Goal: Answer question/provide support: Share knowledge or assist other users

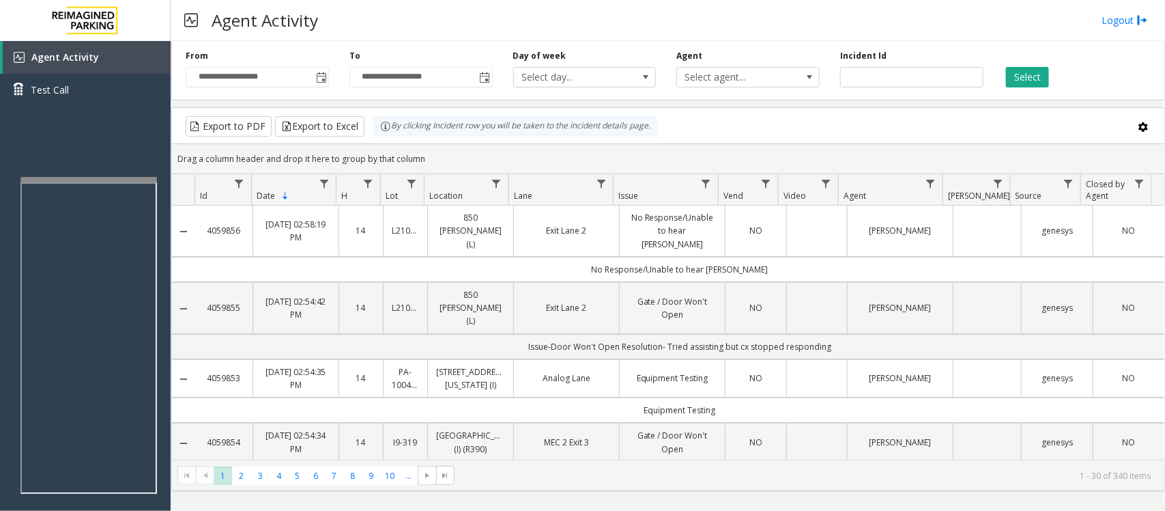
click at [768, 8] on div "Agent Activity Logout" at bounding box center [668, 20] width 995 height 41
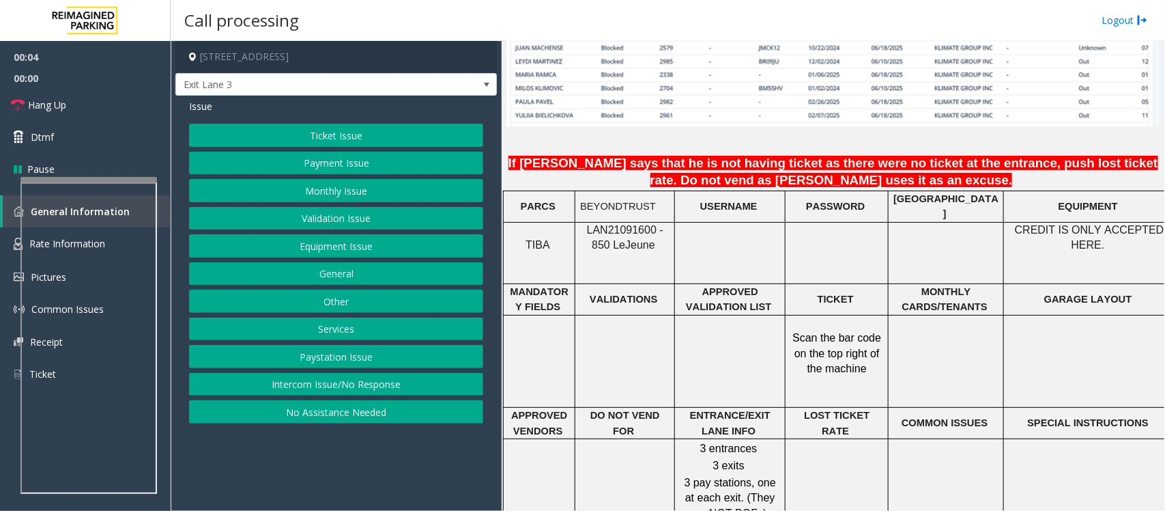
scroll to position [1109, 0]
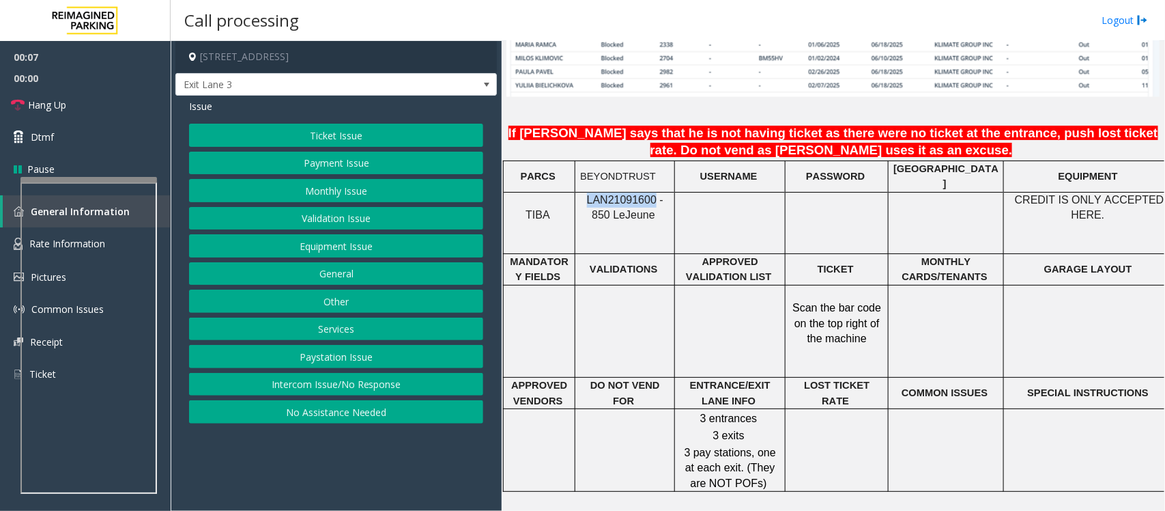
drag, startPoint x: 581, startPoint y: 198, endPoint x: 642, endPoint y: 188, distance: 61.5
click at [642, 194] on span "LAN21091600 - 850 Le" at bounding box center [625, 207] width 76 height 27
copy span "LAN21091600"
click at [315, 193] on button "Monthly Issue" at bounding box center [336, 190] width 294 height 23
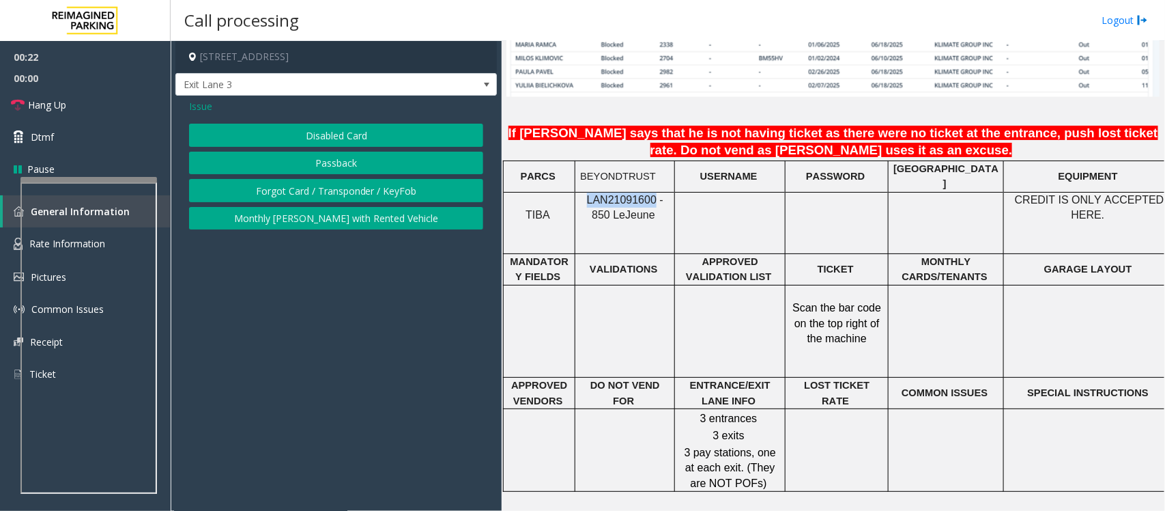
click at [319, 141] on button "Disabled Card" at bounding box center [336, 135] width 294 height 23
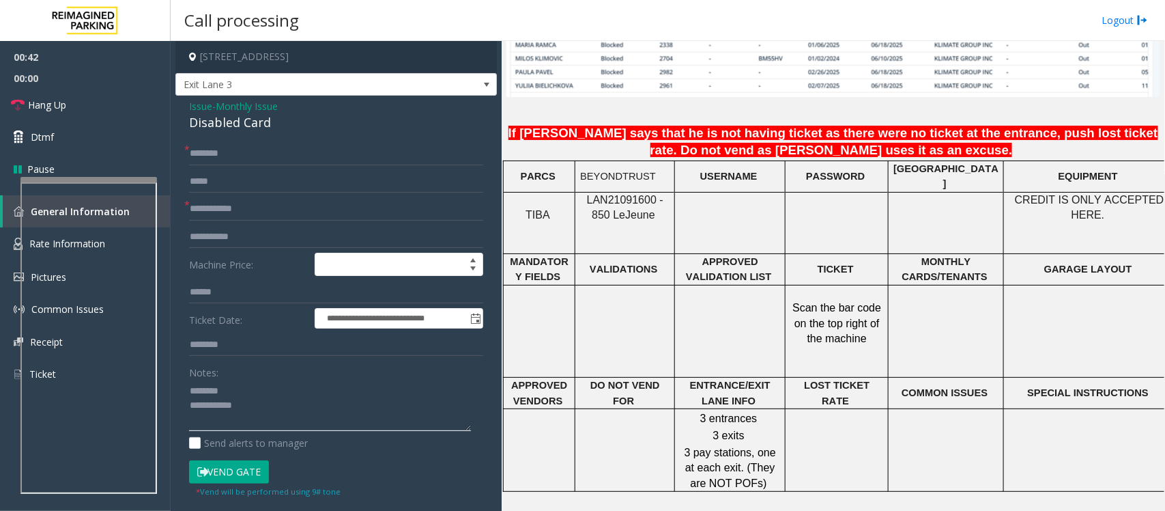
click at [239, 390] on textarea at bounding box center [330, 405] width 282 height 51
type textarea "**********"
click at [229, 126] on div "Disabled Card" at bounding box center [336, 122] width 294 height 18
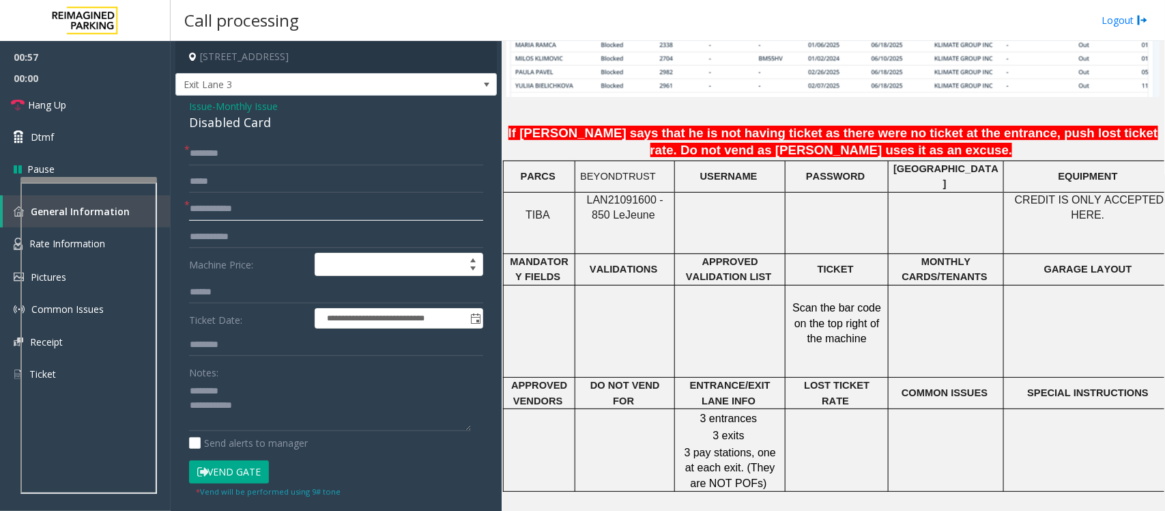
click at [205, 201] on input "text" at bounding box center [336, 208] width 294 height 23
click at [224, 205] on input "text" at bounding box center [336, 208] width 294 height 23
type input "**********"
click at [238, 150] on input "text" at bounding box center [336, 153] width 294 height 23
click at [254, 162] on input "text" at bounding box center [336, 153] width 294 height 23
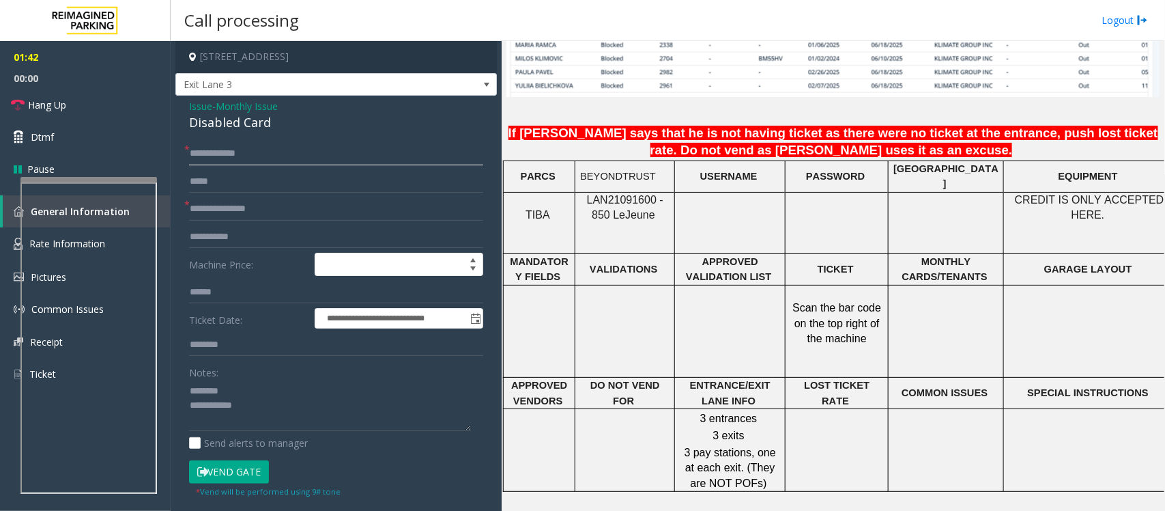
click at [227, 154] on input "**********" at bounding box center [336, 153] width 294 height 23
type input "**********"
drag, startPoint x: 226, startPoint y: 152, endPoint x: 189, endPoint y: 157, distance: 37.3
click at [189, 157] on input "**********" at bounding box center [336, 153] width 294 height 23
click at [230, 124] on div "Disabled Card" at bounding box center [336, 122] width 294 height 18
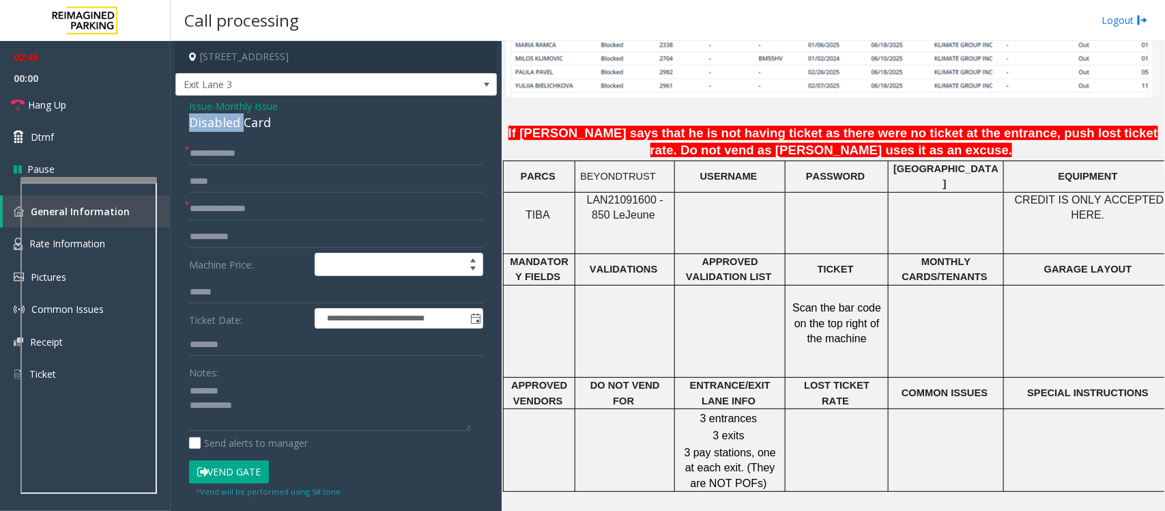
click at [230, 124] on div "Disabled Card" at bounding box center [336, 122] width 294 height 18
type textarea "**********"
click at [208, 152] on input "**********" at bounding box center [336, 153] width 294 height 23
click at [265, 156] on input "**********" at bounding box center [336, 153] width 294 height 23
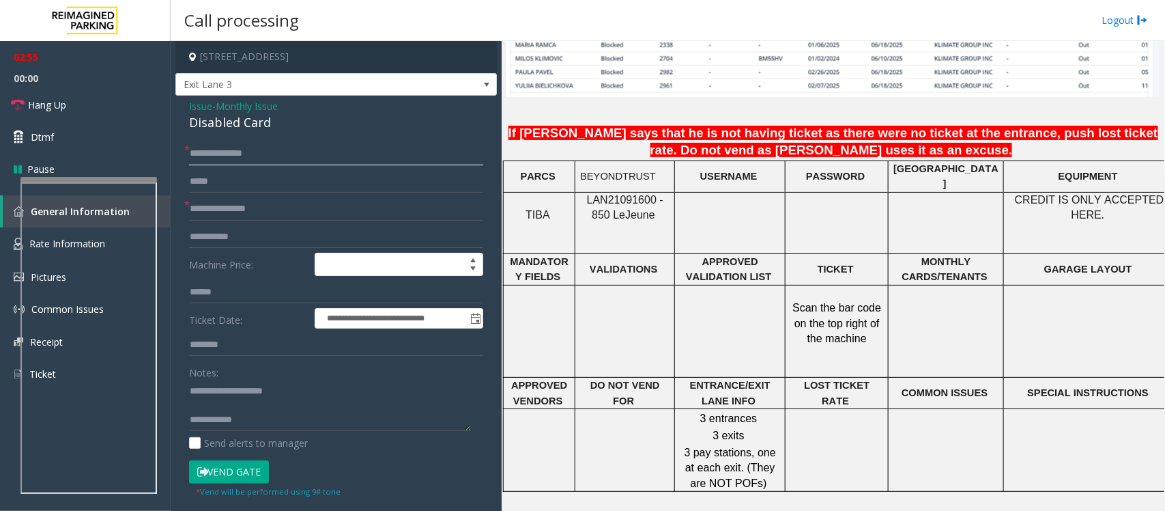
type input "**********"
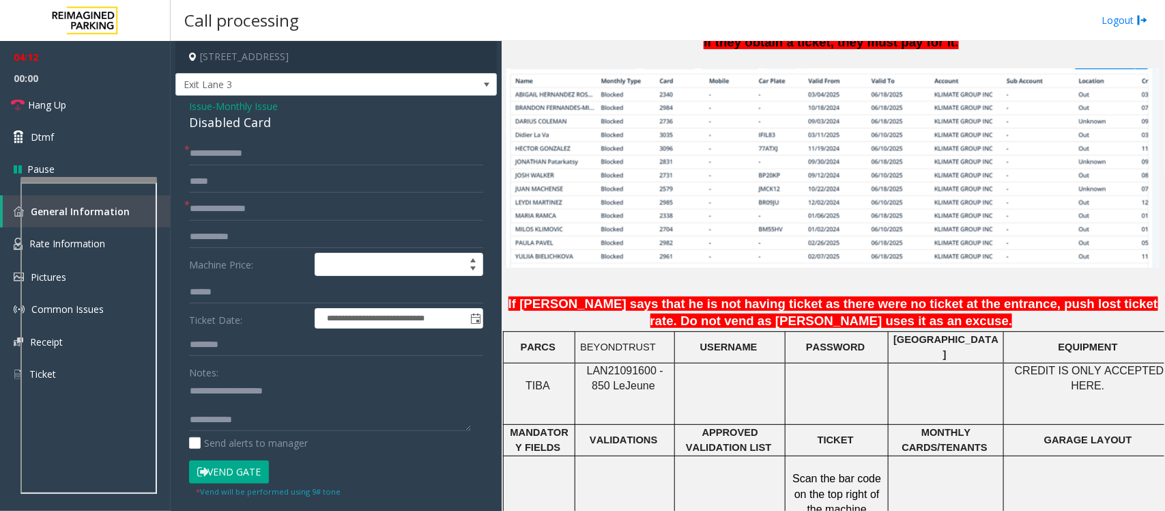
scroll to position [939, 0]
click at [218, 475] on button "Vend Gate" at bounding box center [229, 471] width 80 height 23
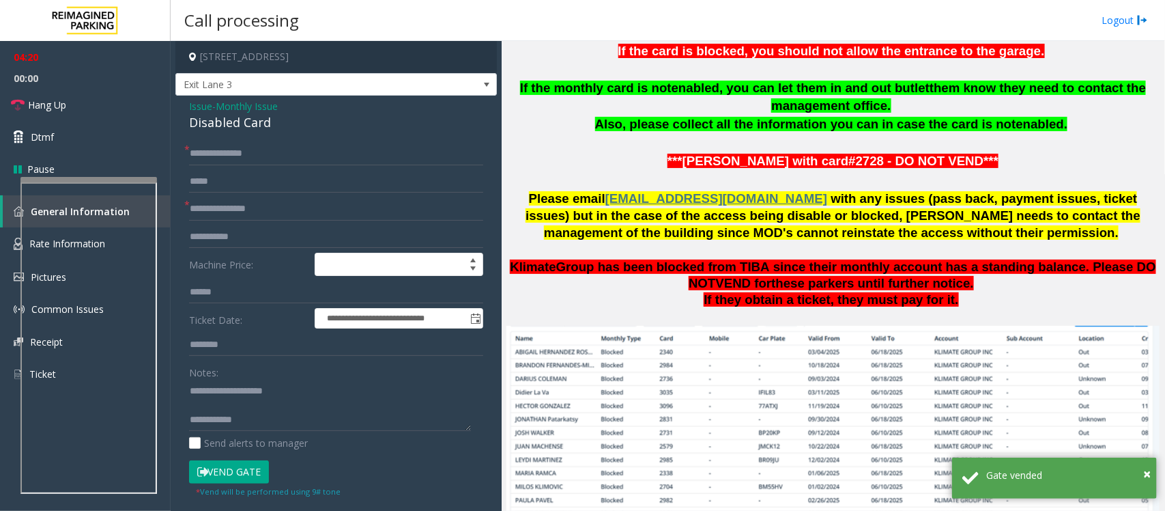
scroll to position [683, 0]
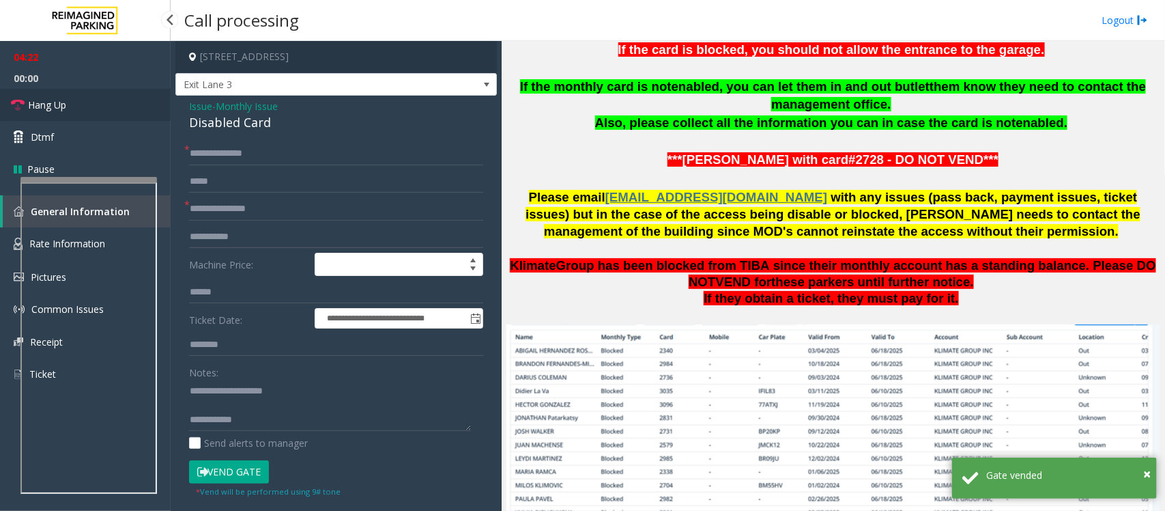
click at [68, 106] on link "Hang Up" at bounding box center [85, 105] width 171 height 32
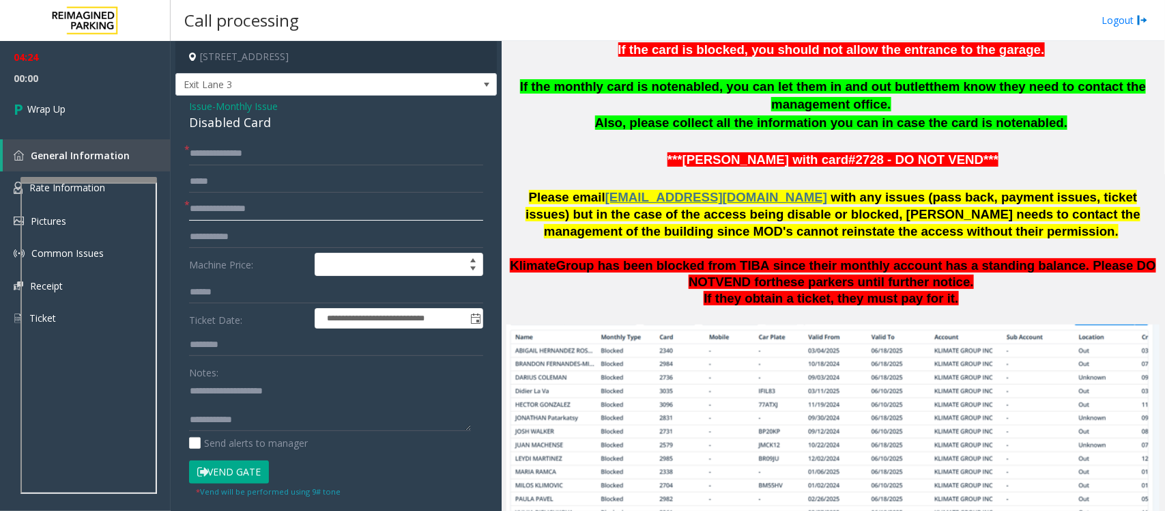
drag, startPoint x: 305, startPoint y: 209, endPoint x: 178, endPoint y: 210, distance: 127.0
click at [179, 210] on div "**********" at bounding box center [336, 492] width 315 height 700
type input "****"
click at [207, 336] on input "text" at bounding box center [336, 344] width 294 height 23
paste input "**********"
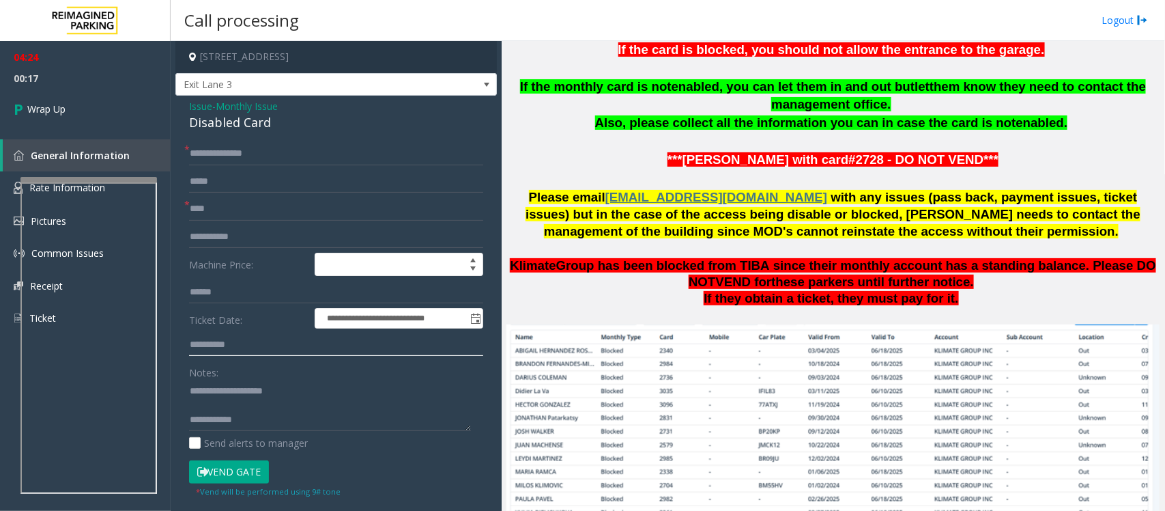
type input "**********"
drag, startPoint x: 296, startPoint y: 152, endPoint x: 156, endPoint y: 172, distance: 141.3
click at [156, 172] on app-root "**********" at bounding box center [582, 255] width 1165 height 511
paste input "text"
click at [313, 165] on form "**********" at bounding box center [336, 331] width 294 height 379
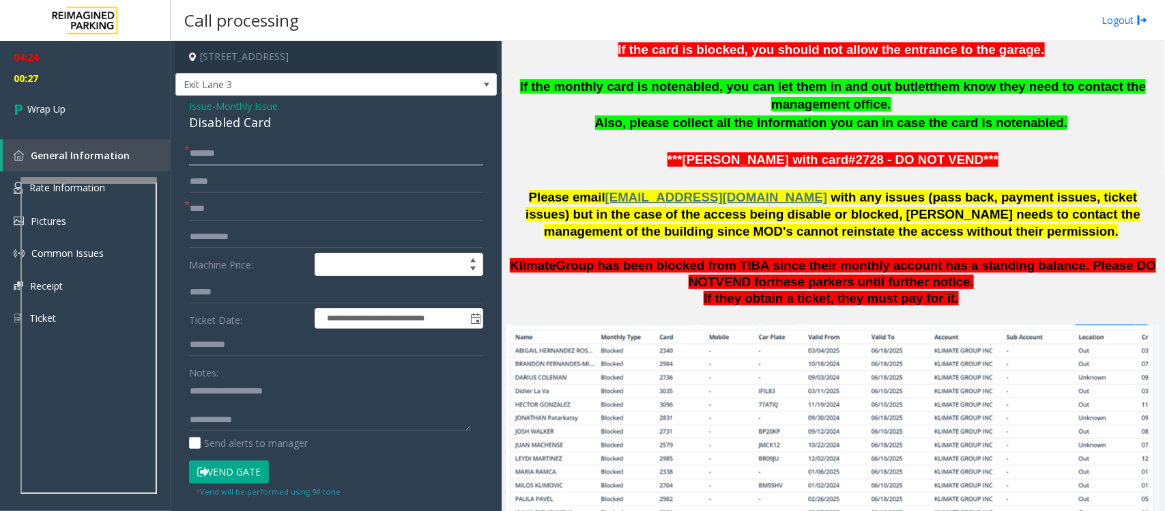
click at [312, 152] on input "*******" at bounding box center [336, 153] width 294 height 23
paste input "********"
type input "**********"
click at [268, 413] on textarea at bounding box center [330, 405] width 282 height 51
paste textarea "**********"
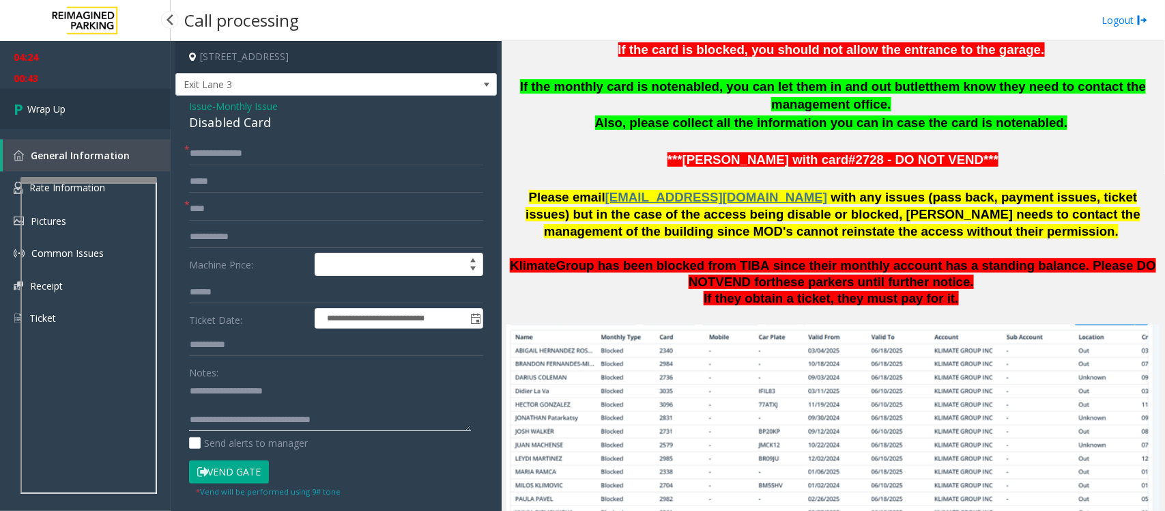
type textarea "**********"
click at [66, 111] on link "Wrap Up" at bounding box center [85, 109] width 171 height 40
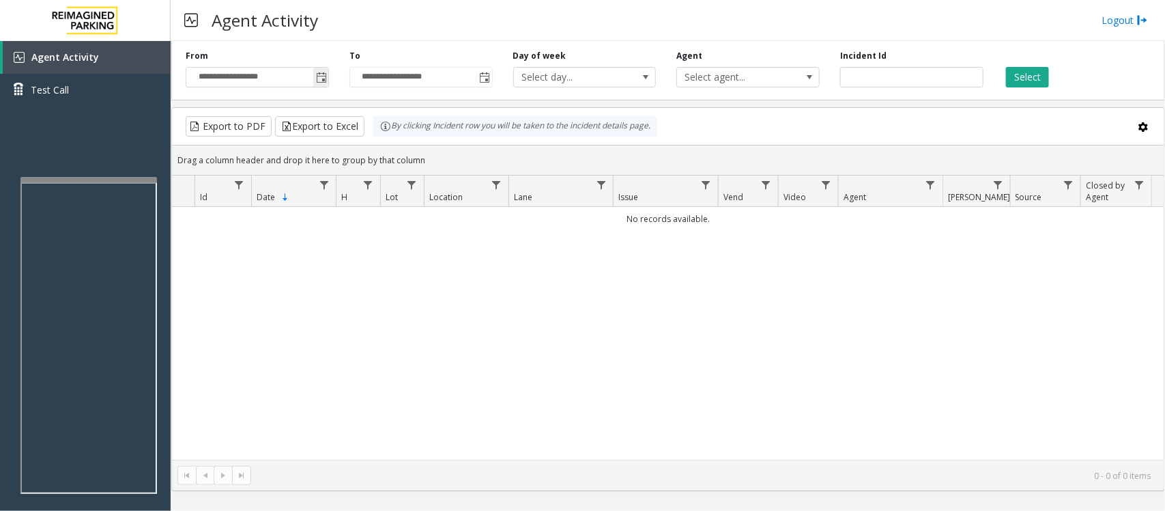
click at [323, 81] on span "Toggle popup" at bounding box center [321, 77] width 11 height 11
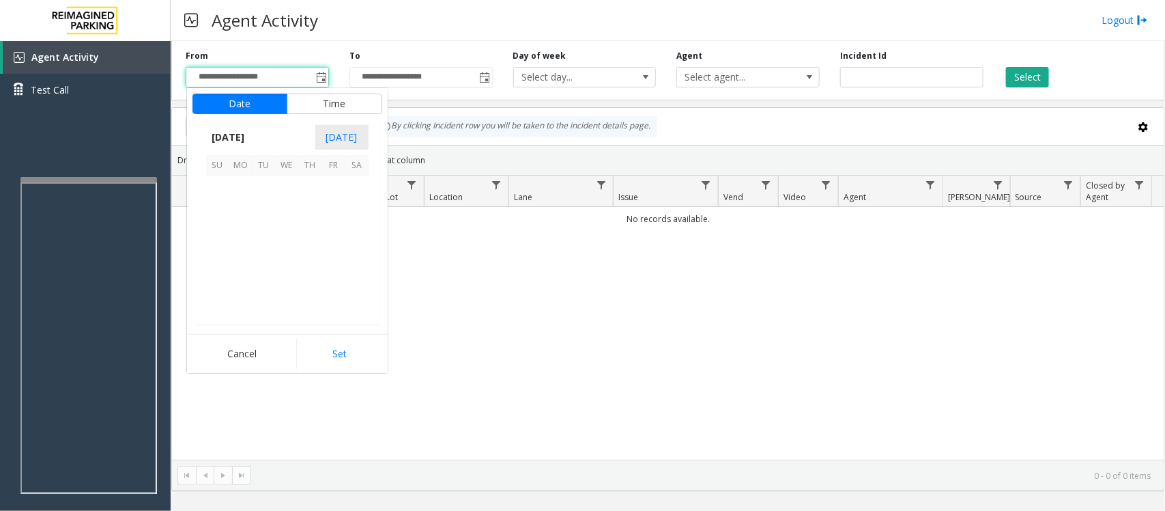
scroll to position [244740, 0]
click at [285, 258] on span "20" at bounding box center [287, 257] width 23 height 23
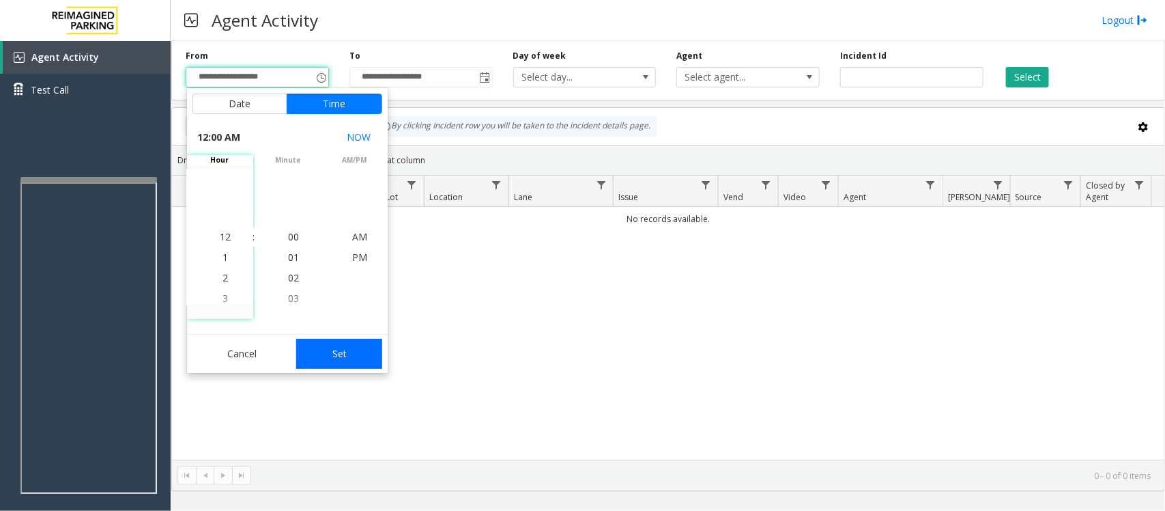
click at [352, 359] on button "Set" at bounding box center [339, 354] width 86 height 30
type input "**********"
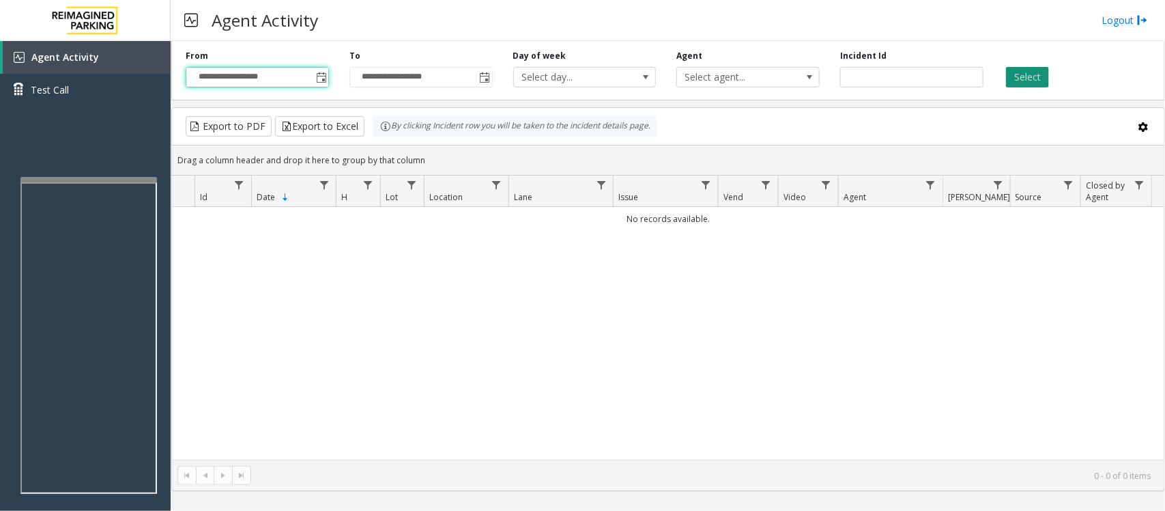
click at [1045, 79] on button "Select" at bounding box center [1027, 77] width 43 height 20
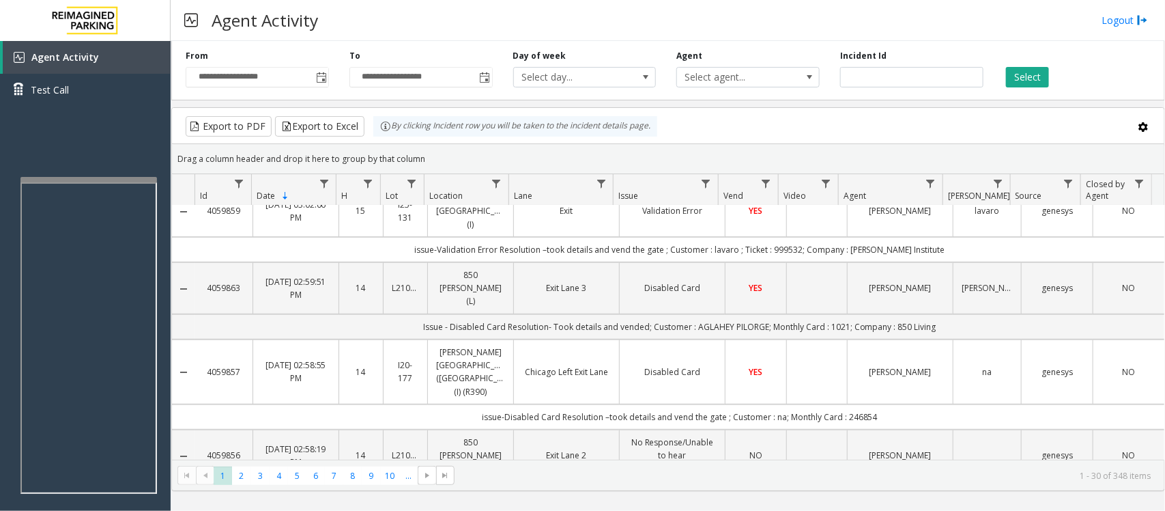
scroll to position [341, 0]
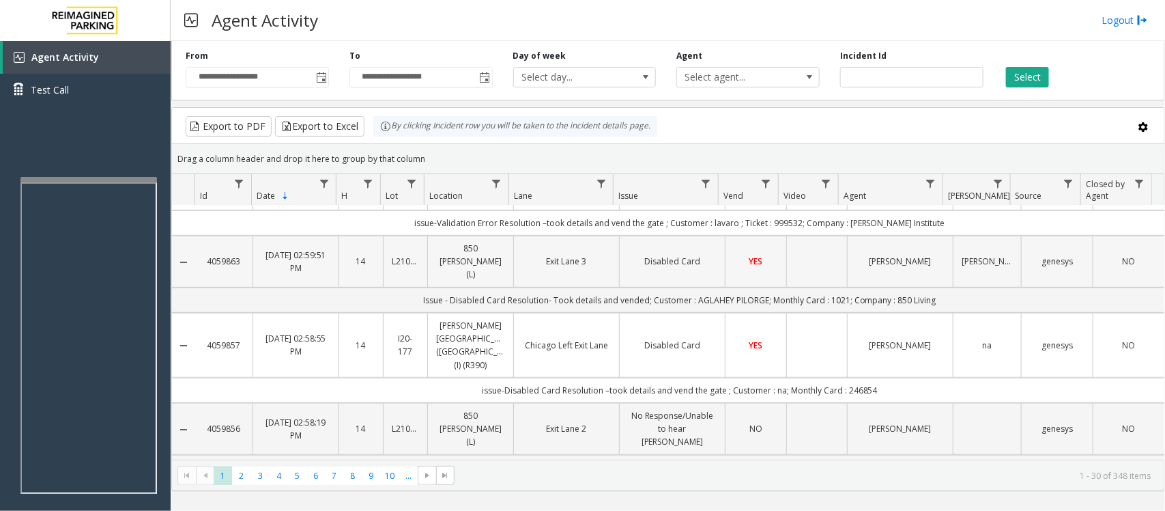
click at [789, 242] on td "Data table" at bounding box center [816, 262] width 61 height 52
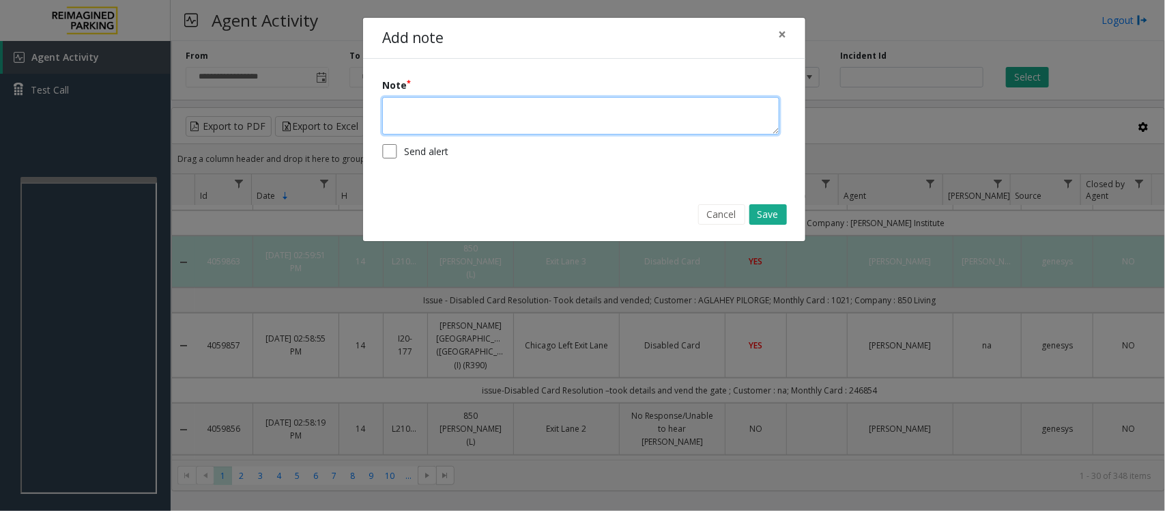
click at [532, 120] on textarea at bounding box center [580, 116] width 397 height 38
click at [604, 108] on textarea "**********" at bounding box center [580, 116] width 397 height 38
type textarea "**********"
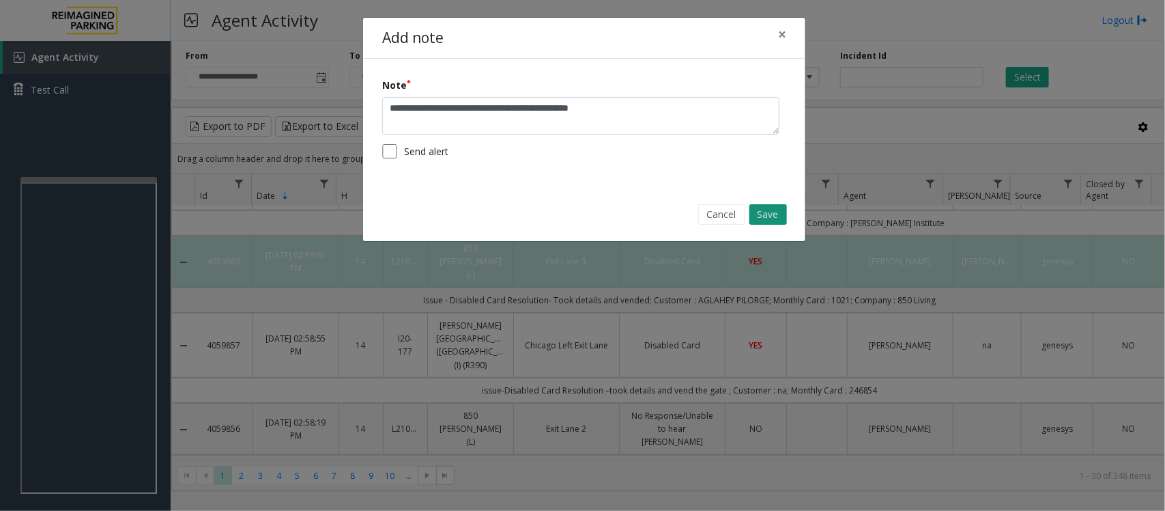
click at [776, 223] on button "Save" at bounding box center [769, 214] width 38 height 20
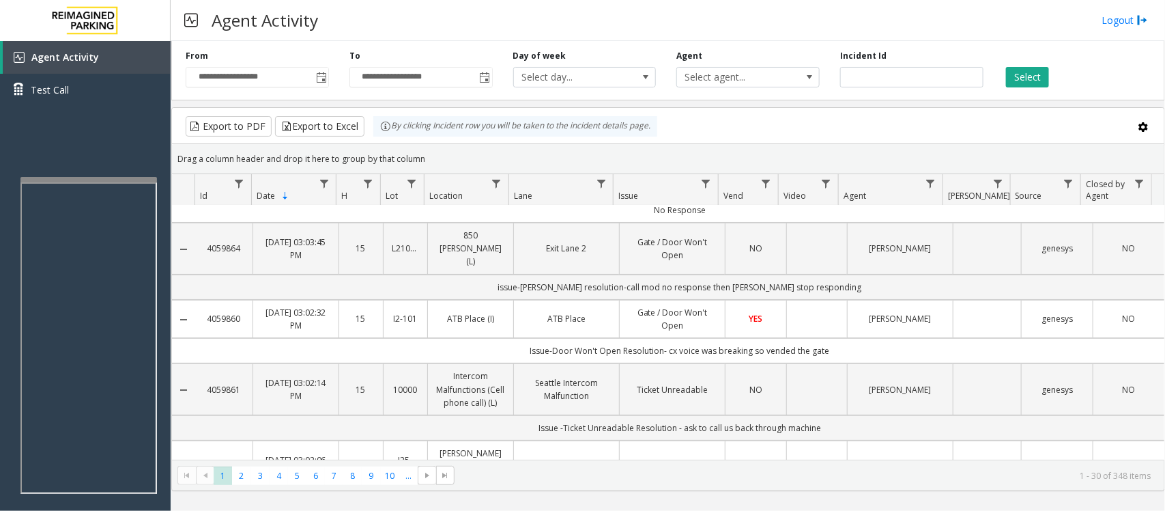
scroll to position [0, 0]
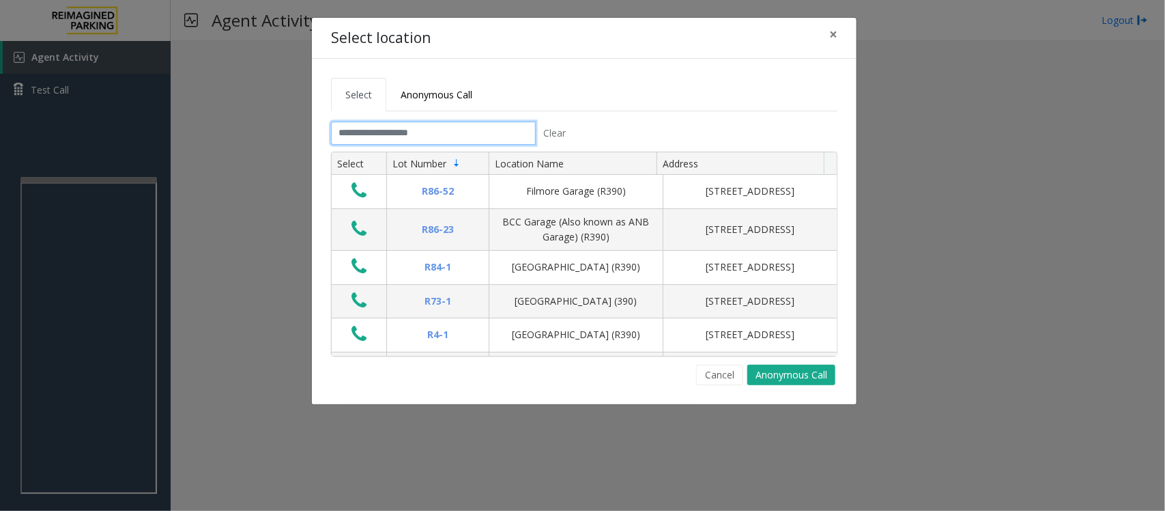
click at [507, 138] on input "text" at bounding box center [433, 133] width 205 height 23
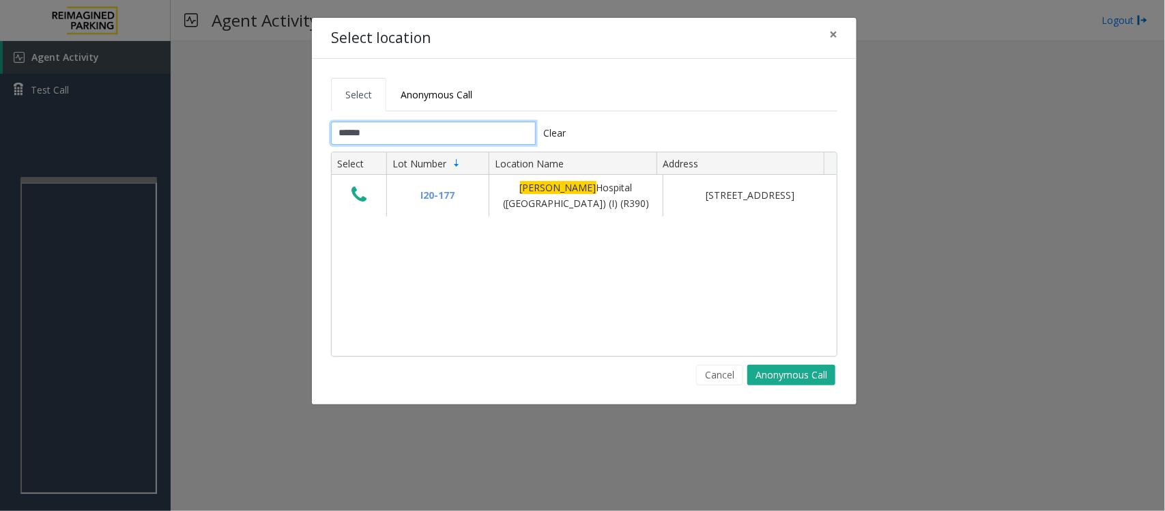
type input "******"
click at [365, 132] on input "******" at bounding box center [433, 133] width 205 height 23
click at [373, 130] on input "******" at bounding box center [433, 133] width 205 height 23
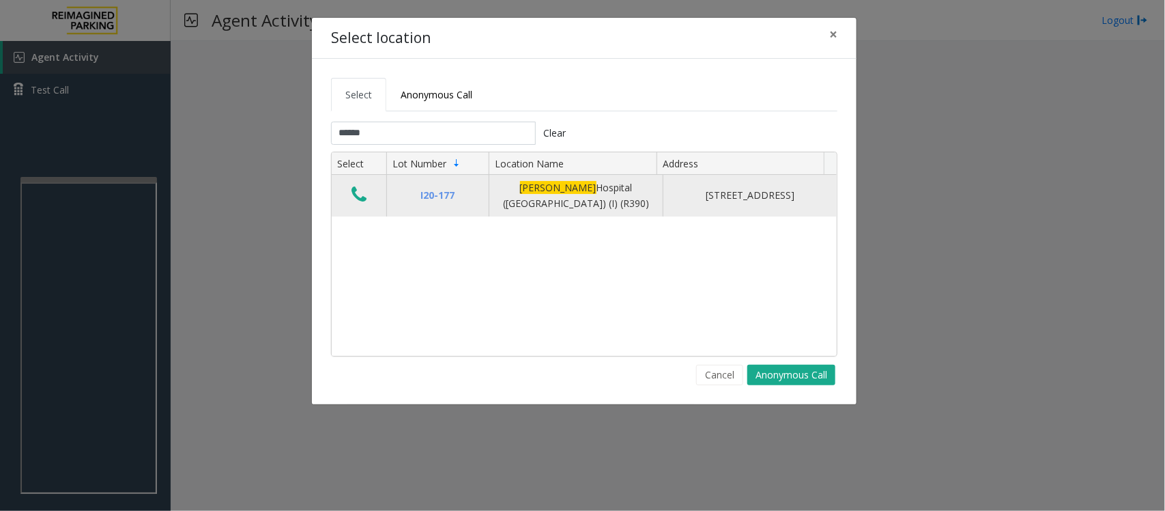
click at [357, 199] on icon "Data table" at bounding box center [359, 194] width 15 height 19
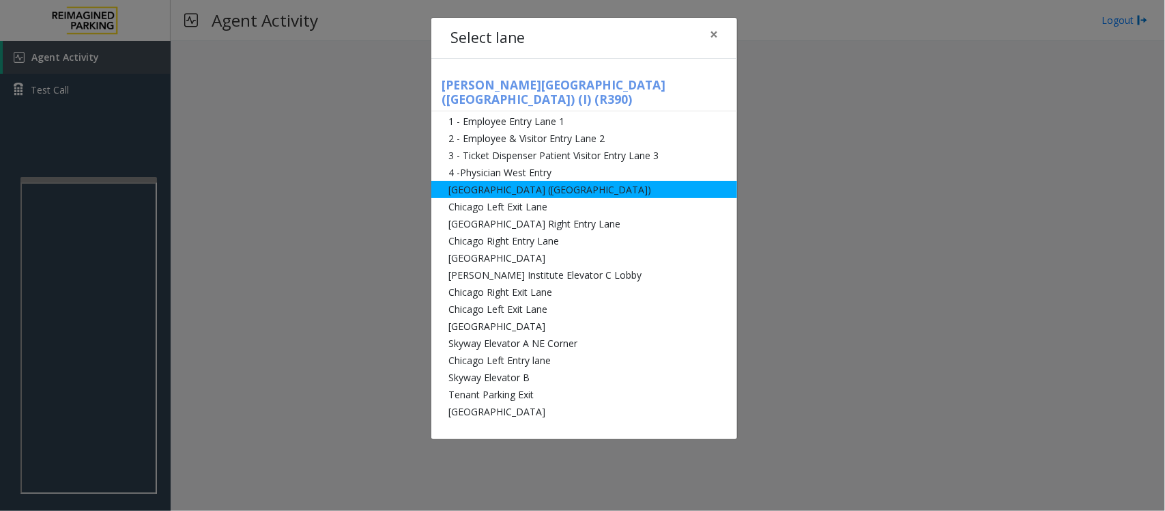
click at [468, 181] on li "[GEOGRAPHIC_DATA] ([GEOGRAPHIC_DATA])" at bounding box center [584, 189] width 306 height 17
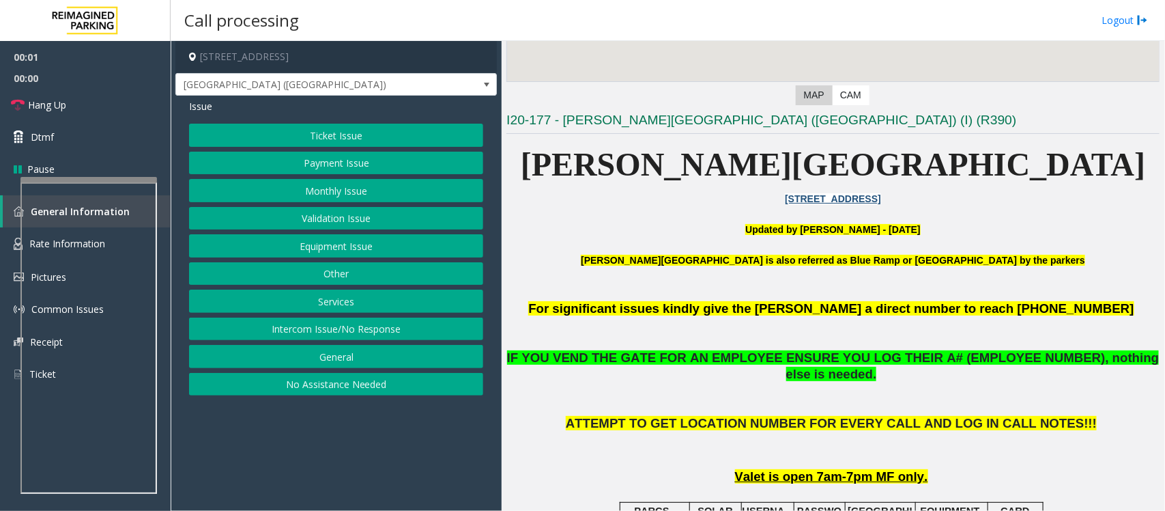
scroll to position [341, 0]
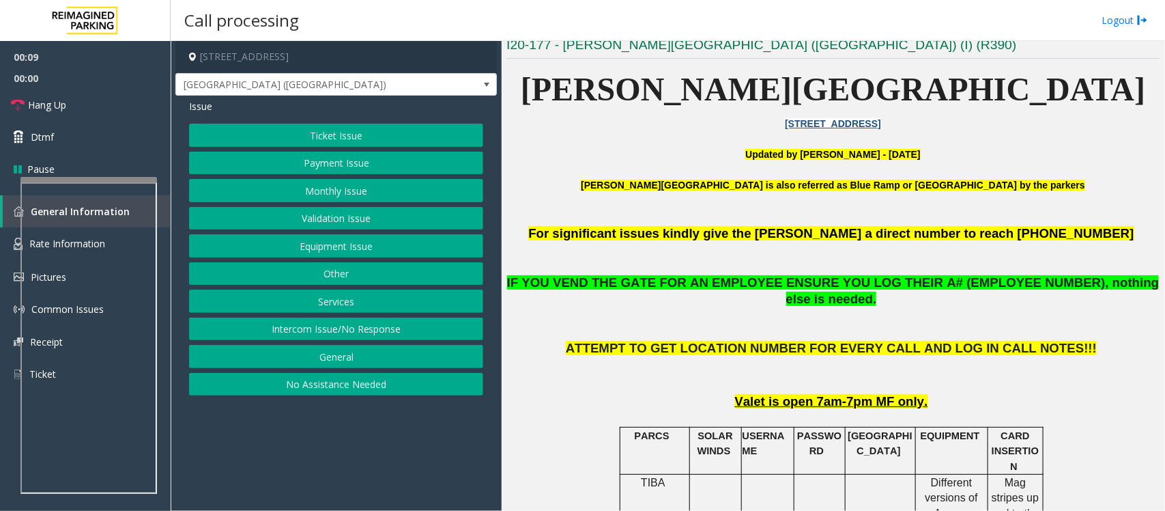
click at [308, 244] on button "Equipment Issue" at bounding box center [336, 245] width 294 height 23
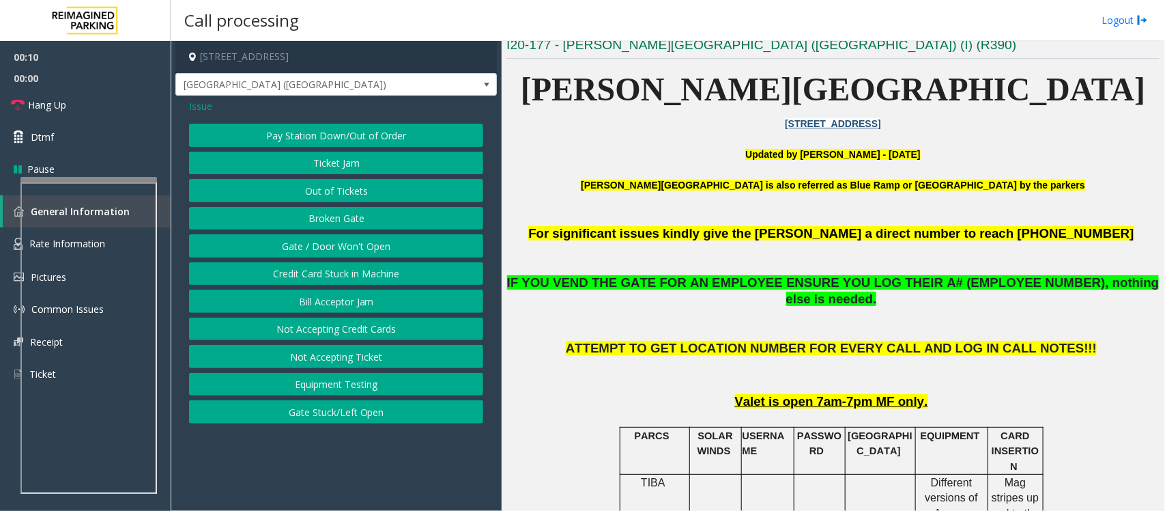
click at [308, 244] on button "Gate / Door Won't Open" at bounding box center [336, 245] width 294 height 23
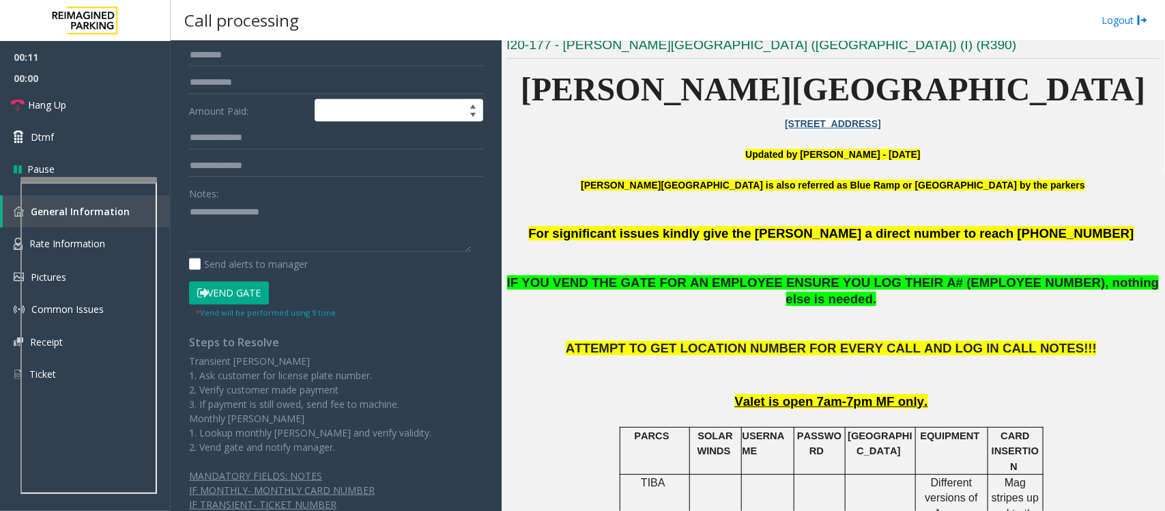
scroll to position [256, 0]
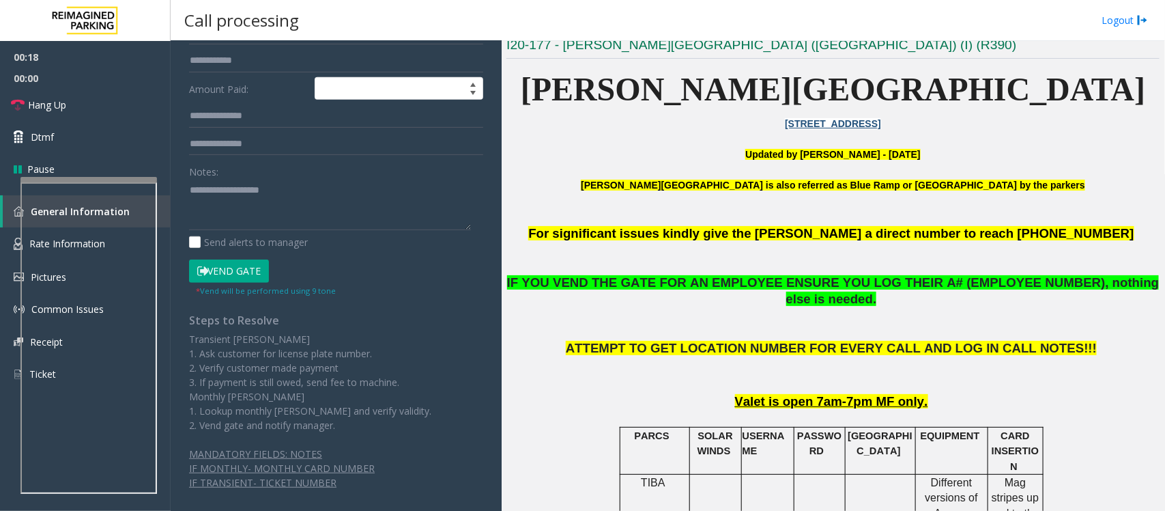
click at [230, 264] on button "Vend Gate" at bounding box center [229, 270] width 80 height 23
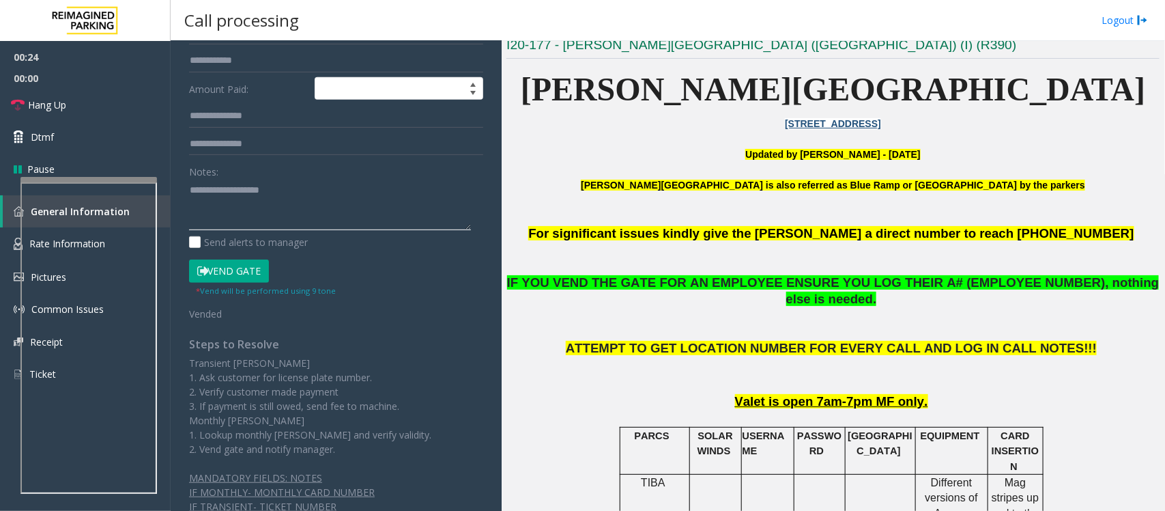
click at [246, 209] on textarea at bounding box center [330, 204] width 282 height 51
paste textarea "**********"
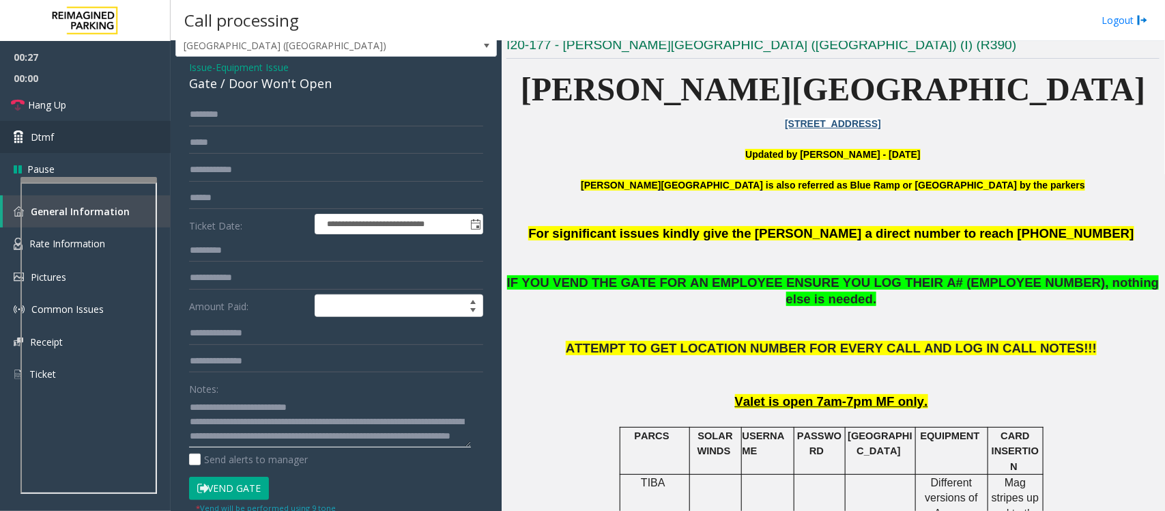
scroll to position [0, 0]
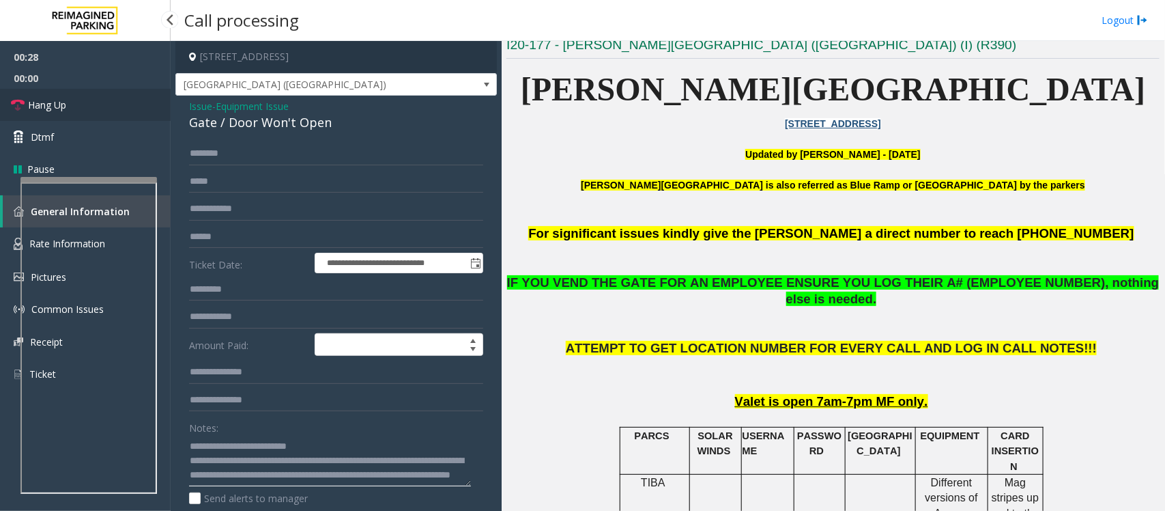
type textarea "**********"
click at [32, 102] on span "Hang Up" at bounding box center [47, 105] width 38 height 14
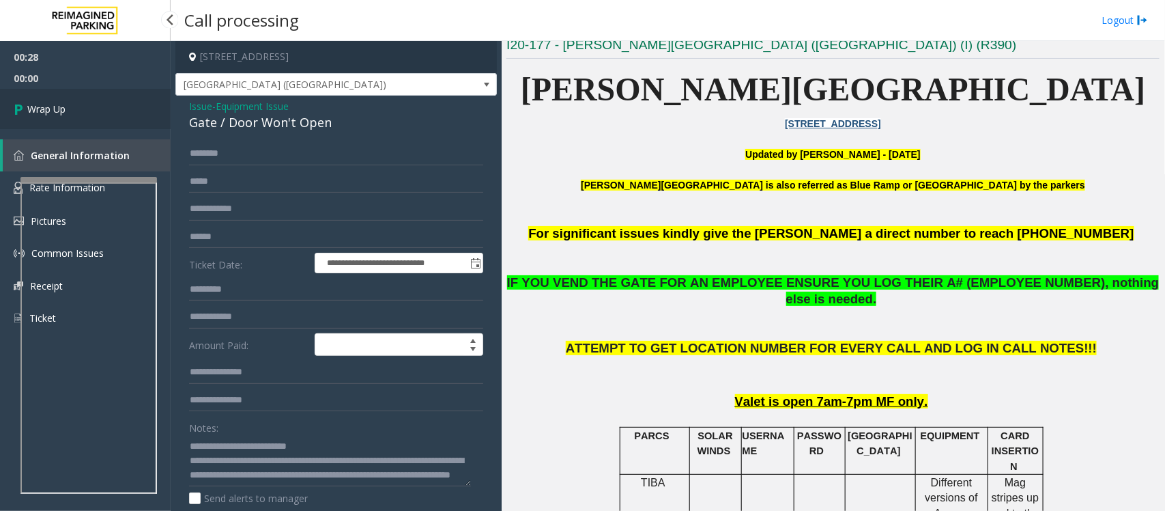
click at [32, 102] on span "Wrap Up" at bounding box center [46, 109] width 38 height 14
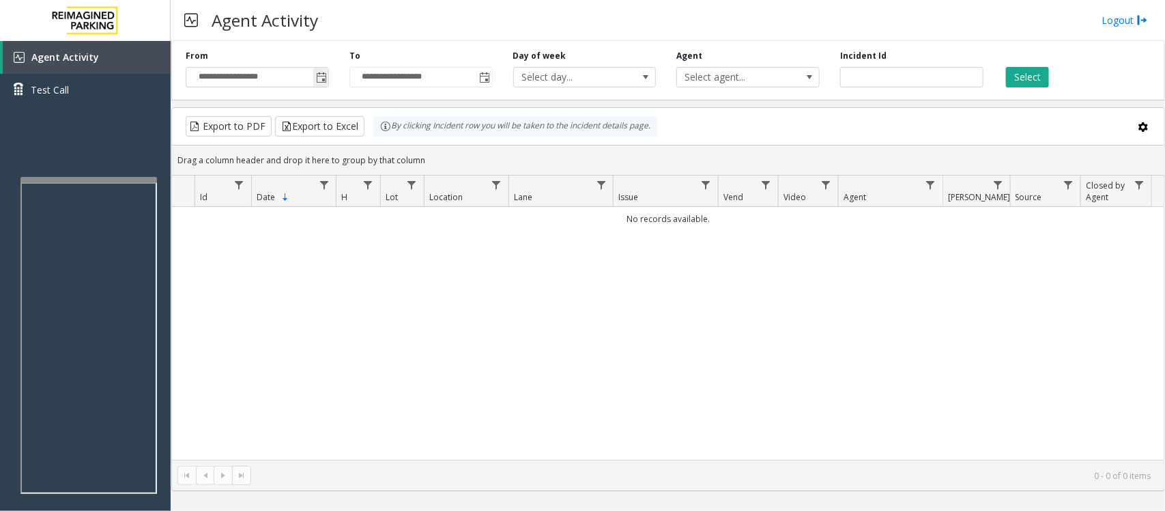
click at [319, 80] on span "Toggle popup" at bounding box center [321, 77] width 11 height 11
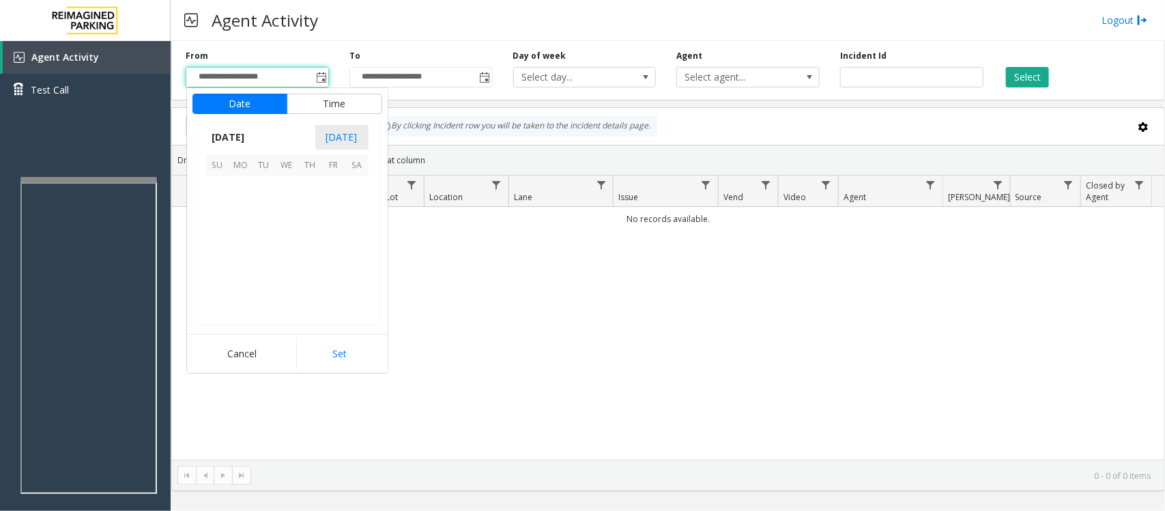
scroll to position [244740, 0]
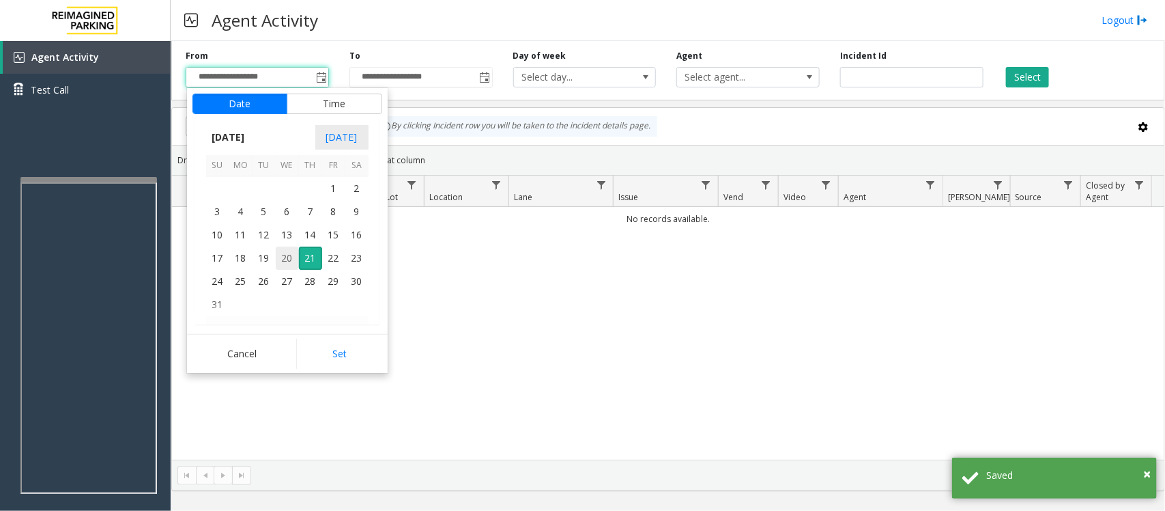
click at [283, 259] on span "20" at bounding box center [287, 257] width 23 height 23
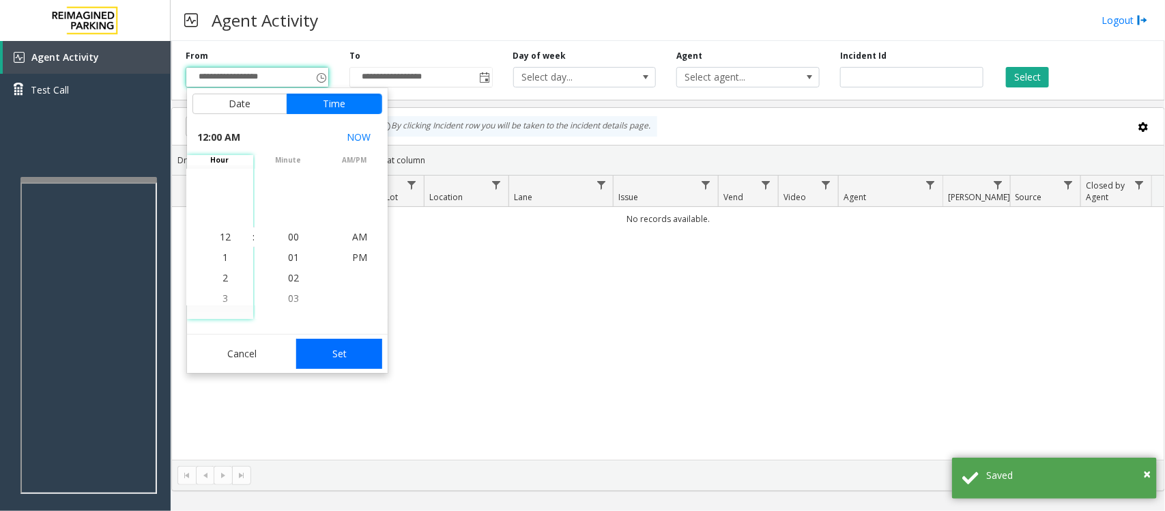
click at [363, 359] on button "Set" at bounding box center [339, 354] width 86 height 30
type input "**********"
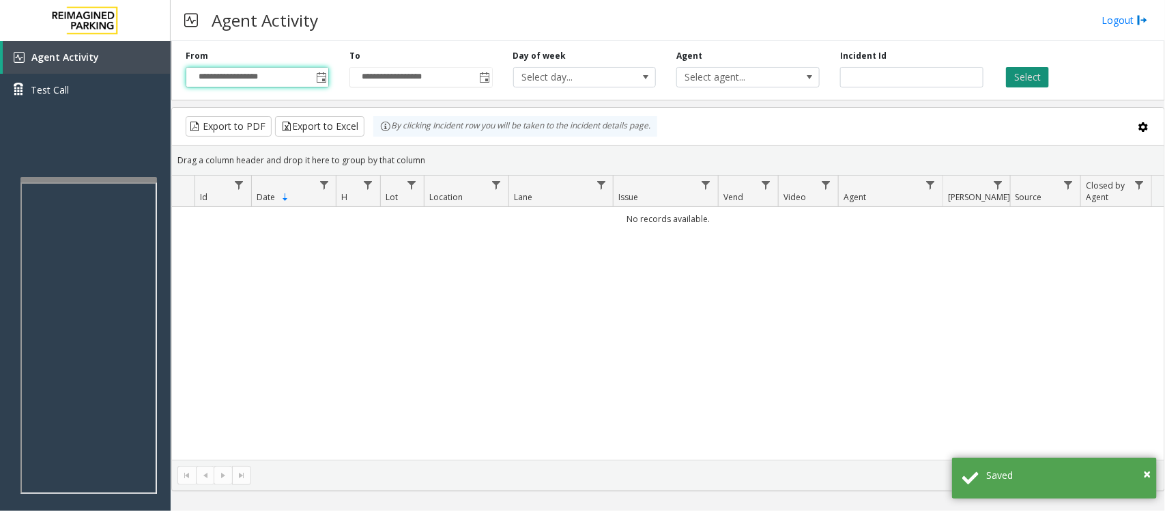
click at [1029, 76] on button "Select" at bounding box center [1027, 77] width 43 height 20
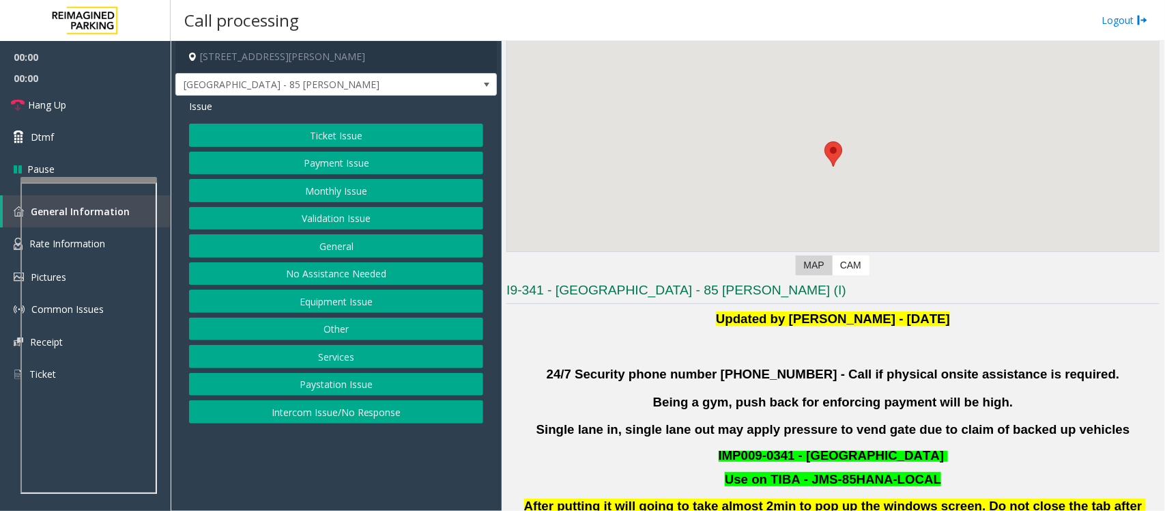
scroll to position [427, 0]
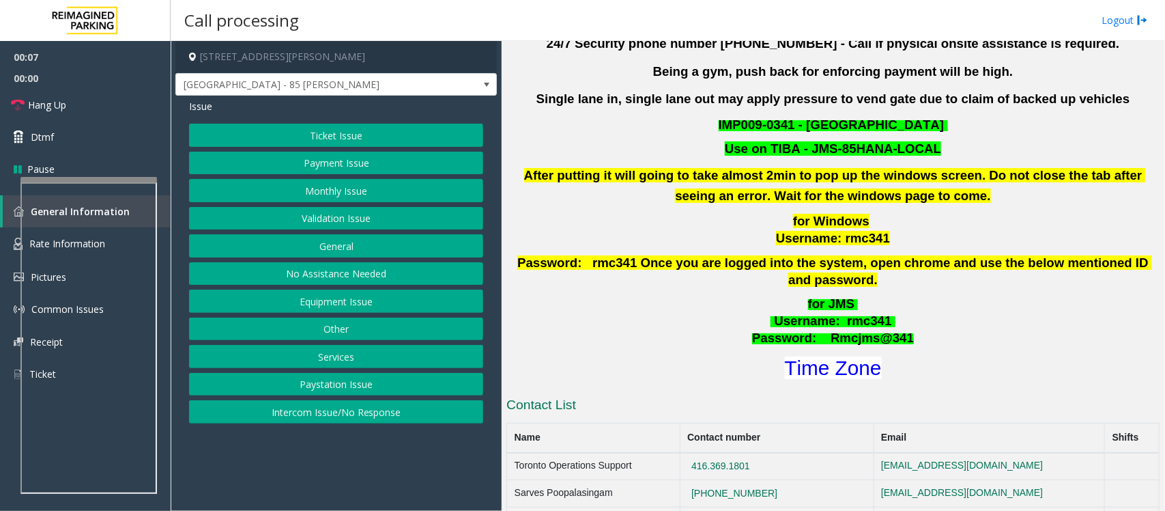
click at [370, 215] on button "Validation Issue" at bounding box center [336, 218] width 294 height 23
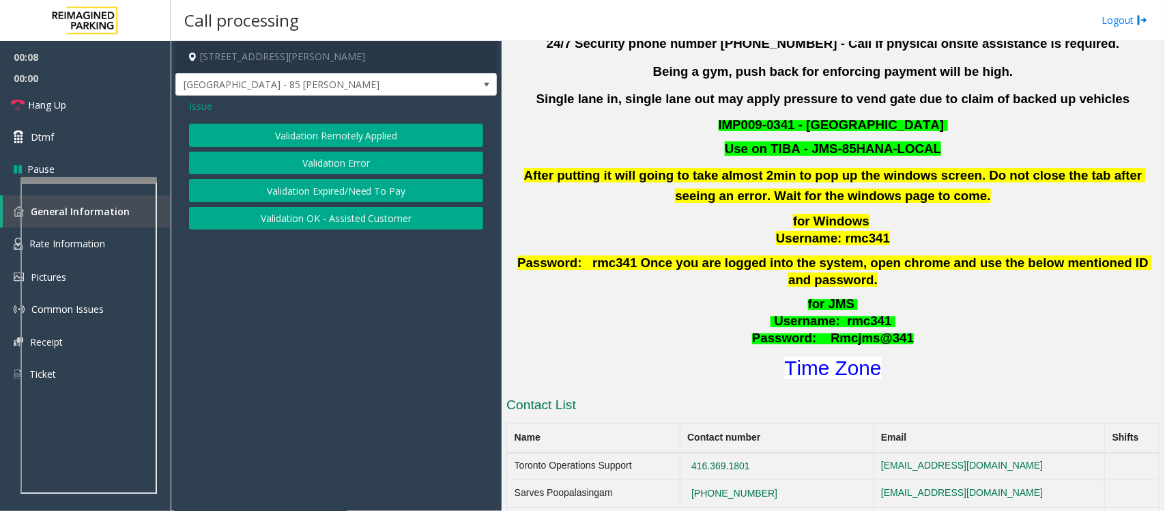
click at [367, 164] on button "Validation Error" at bounding box center [336, 163] width 294 height 23
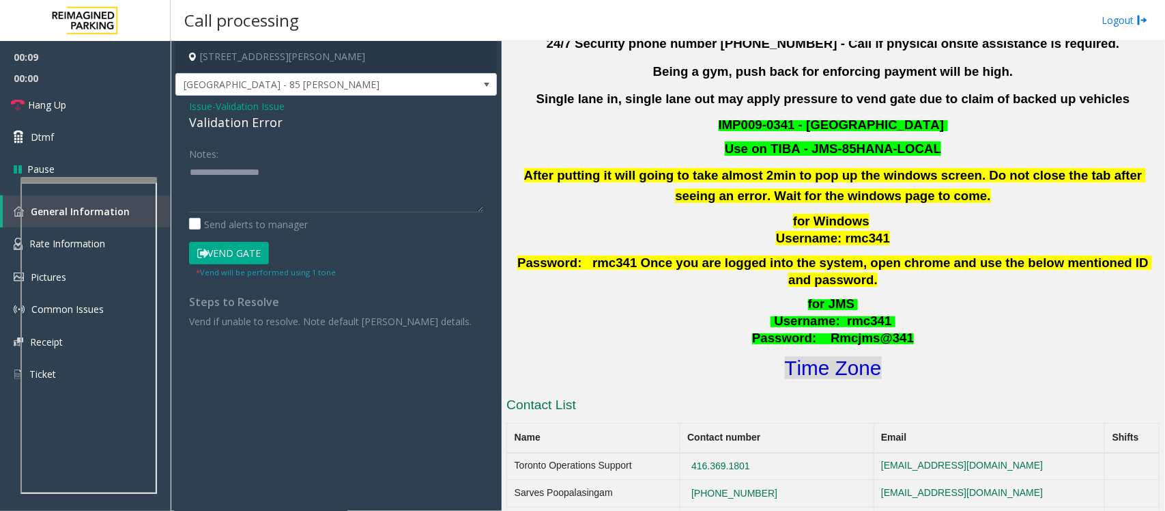
click at [821, 356] on font "Time Zone" at bounding box center [833, 367] width 97 height 23
click at [238, 192] on textarea at bounding box center [336, 186] width 294 height 51
paste textarea "**********"
click at [251, 202] on textarea at bounding box center [336, 186] width 294 height 51
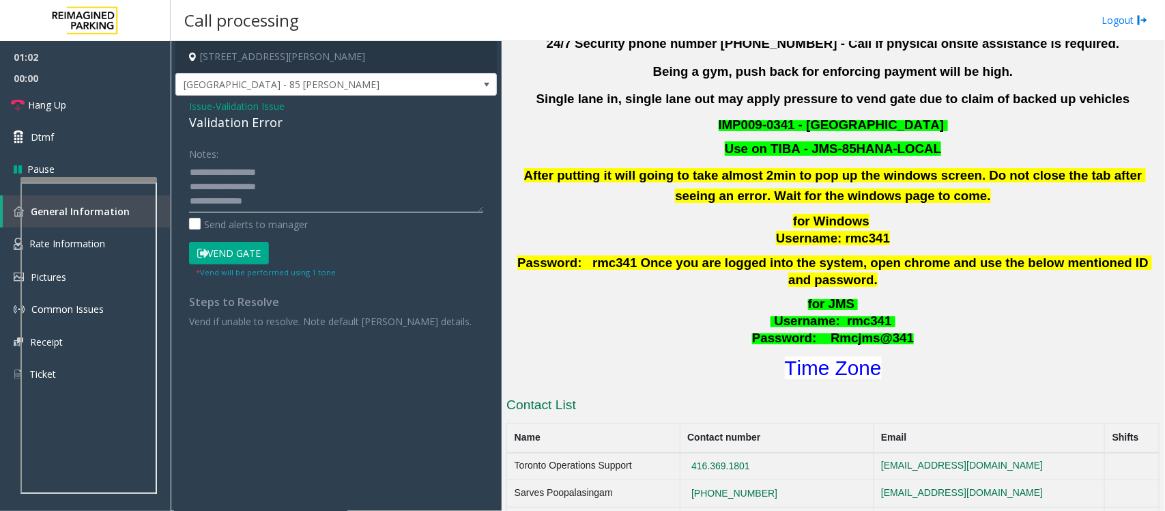
type textarea "**********"
click at [233, 255] on button "Vend Gate" at bounding box center [229, 253] width 80 height 23
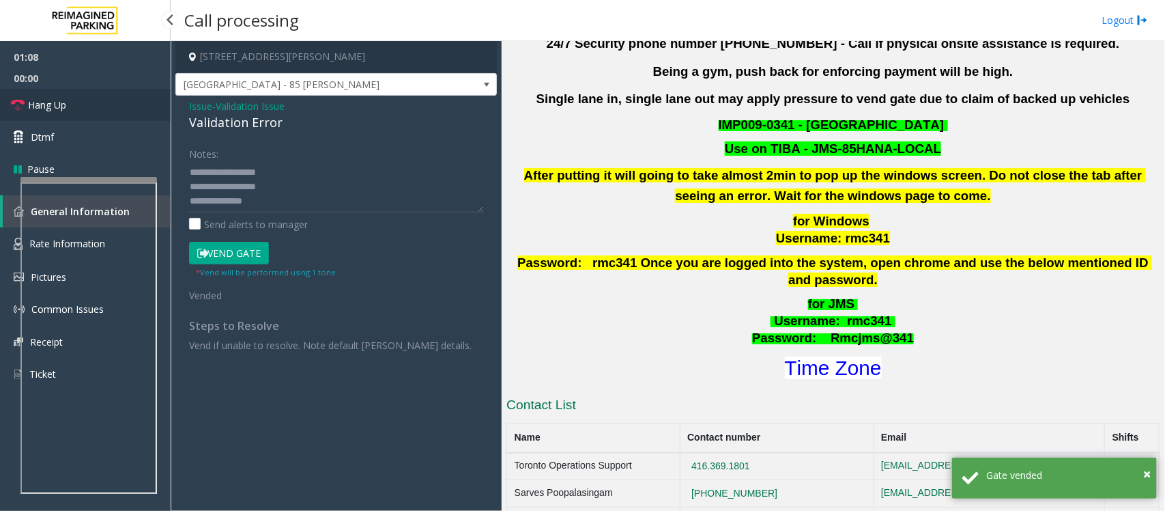
click at [82, 103] on link "Hang Up" at bounding box center [85, 105] width 171 height 32
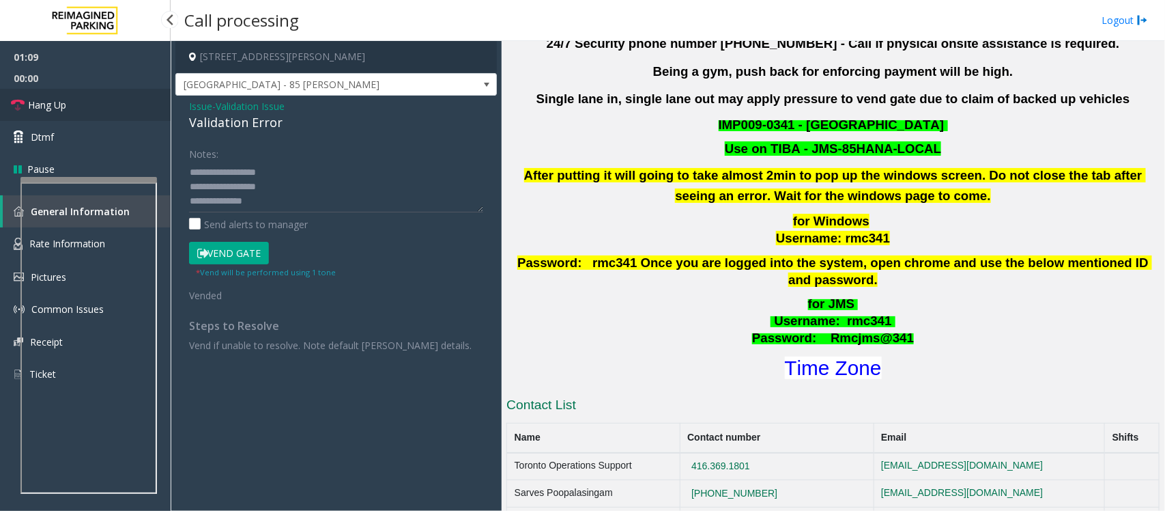
click at [82, 103] on link "Hang Up" at bounding box center [85, 105] width 171 height 32
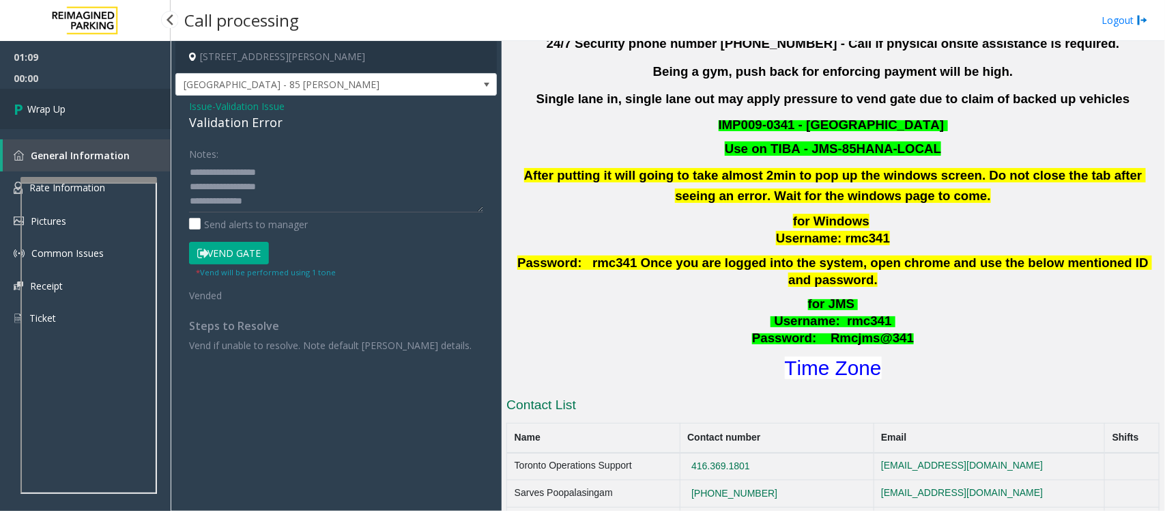
click at [82, 103] on link "Wrap Up" at bounding box center [85, 109] width 171 height 40
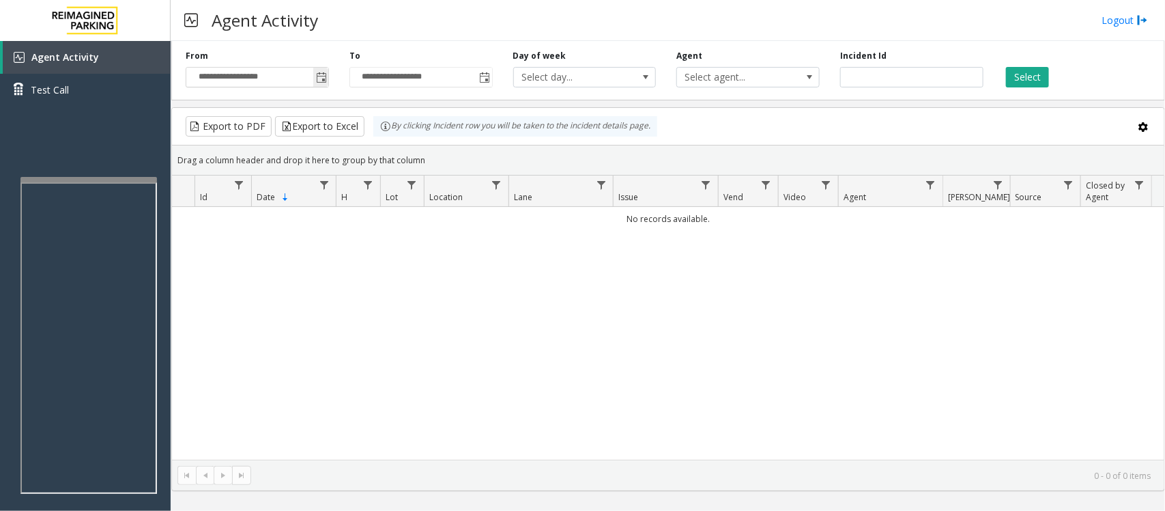
click at [316, 79] on span "Toggle popup" at bounding box center [321, 77] width 11 height 11
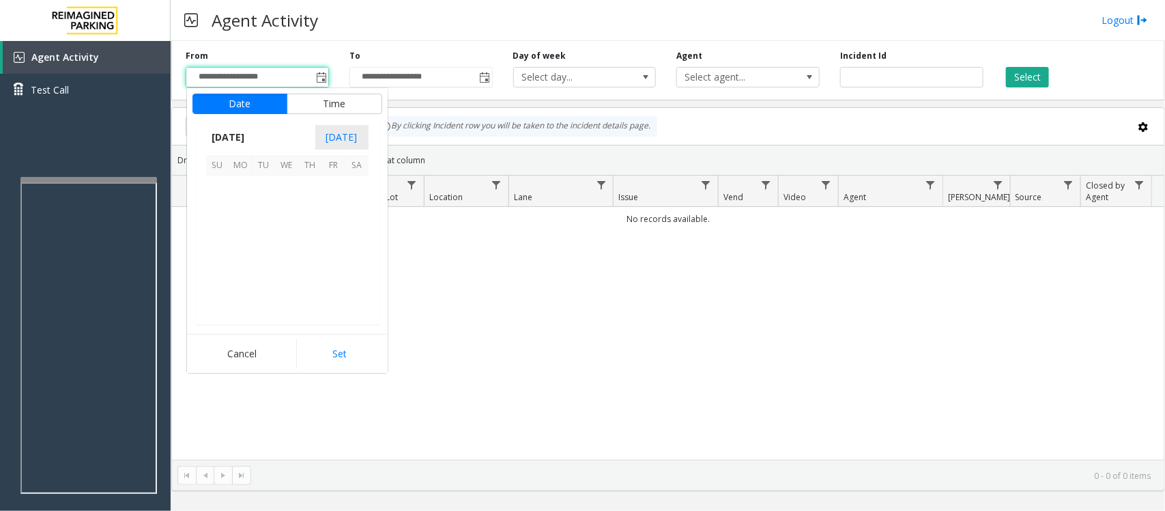
scroll to position [244740, 0]
click at [285, 257] on span "20" at bounding box center [287, 257] width 23 height 23
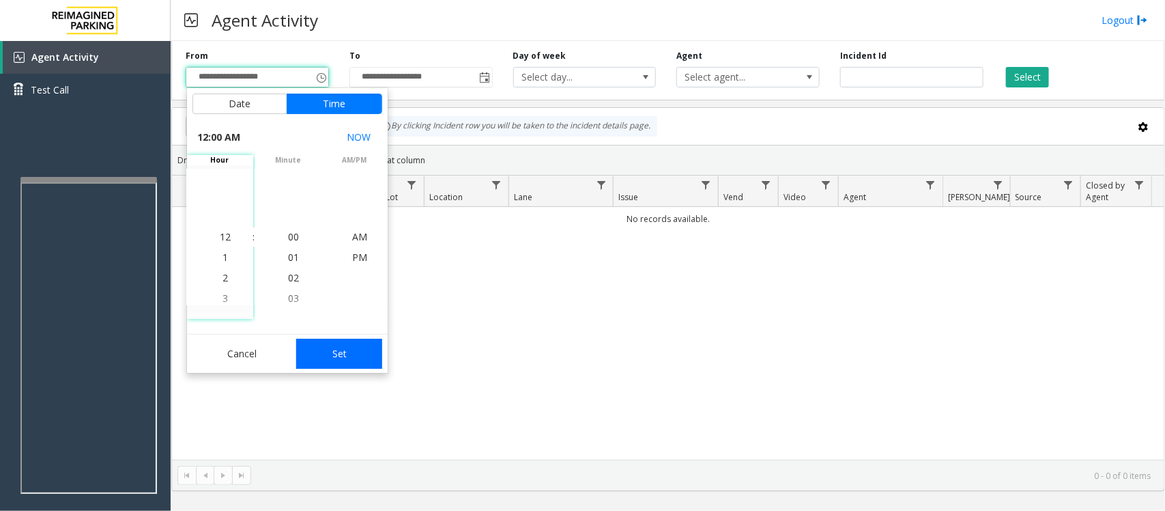
click at [348, 364] on button "Set" at bounding box center [339, 354] width 86 height 30
type input "**********"
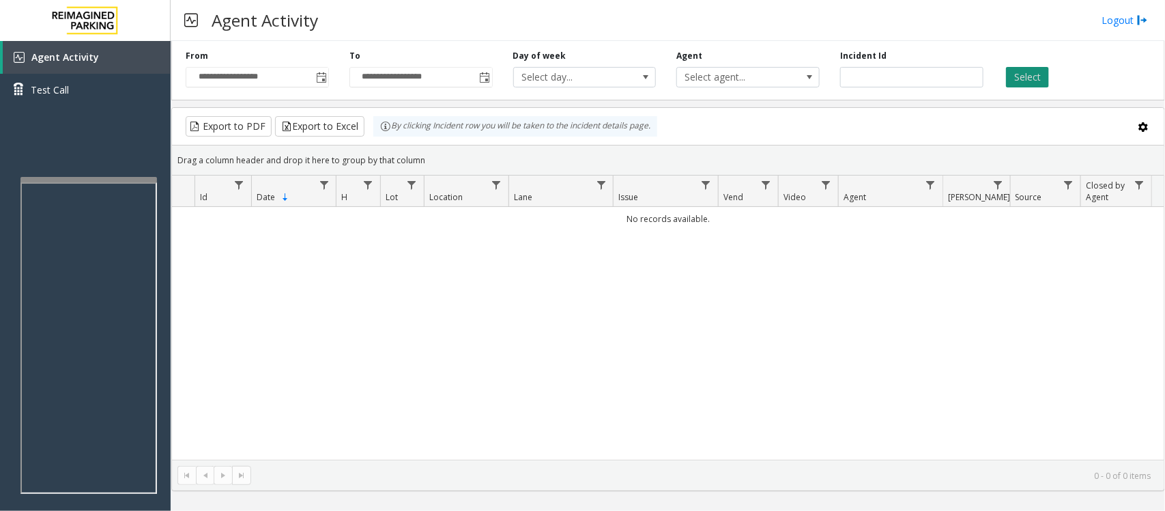
click at [1027, 76] on button "Select" at bounding box center [1027, 77] width 43 height 20
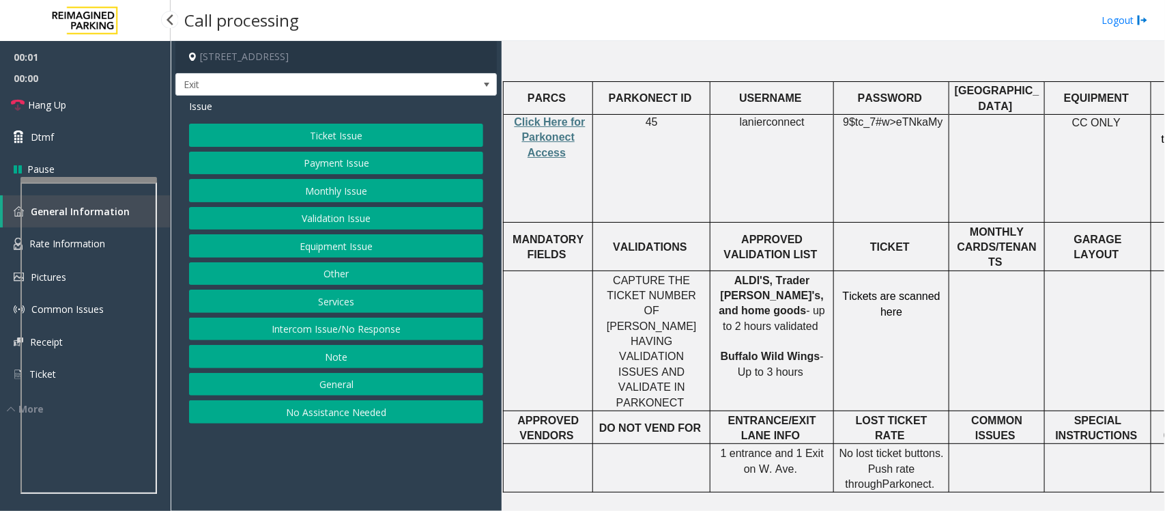
scroll to position [512, 0]
click at [543, 115] on span "Click Here for Parkonect Access" at bounding box center [550, 136] width 71 height 42
click at [343, 217] on button "Validation Issue" at bounding box center [336, 218] width 294 height 23
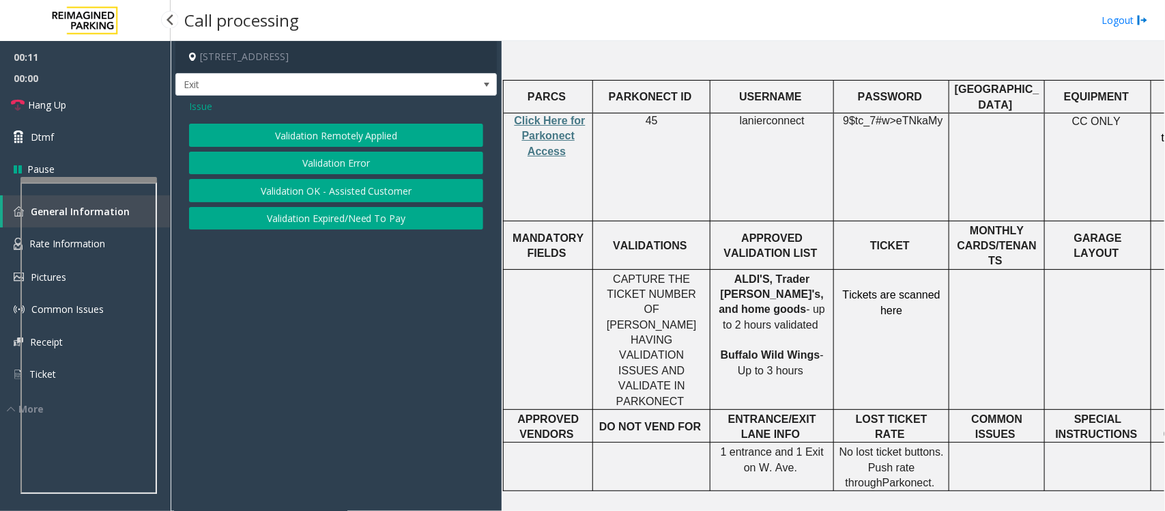
click at [347, 158] on button "Validation Error" at bounding box center [336, 163] width 294 height 23
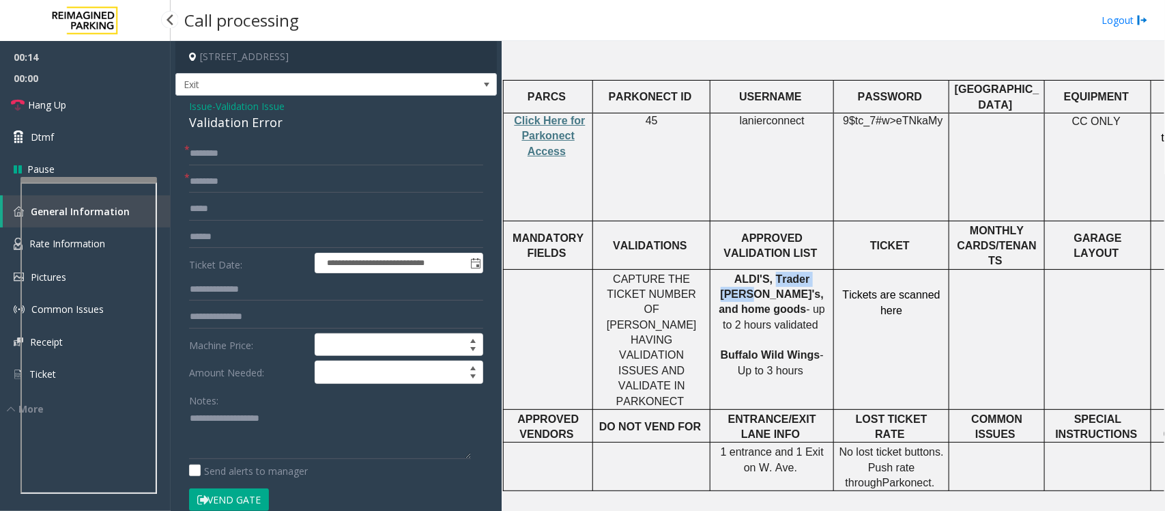
drag, startPoint x: 752, startPoint y: 227, endPoint x: 804, endPoint y: 220, distance: 52.4
click at [804, 269] on td "ALDI'S, Trader Joe's, and home goods - up to 2 hours validated Buffalo Wild Win…" at bounding box center [773, 339] width 124 height 140
type input "**********"
click at [251, 414] on textarea at bounding box center [330, 433] width 282 height 51
click at [745, 115] on span "lanierconnect" at bounding box center [772, 121] width 65 height 12
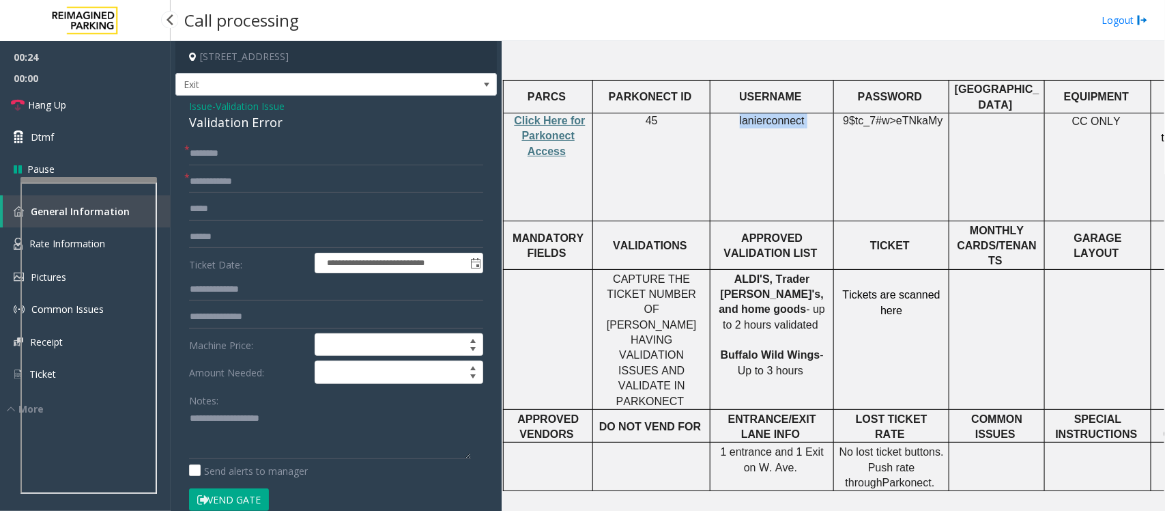
click at [745, 115] on span "lanierconnect" at bounding box center [772, 121] width 65 height 12
copy p "lanierconnect"
click at [930, 115] on span "eTNkaMy" at bounding box center [919, 121] width 46 height 12
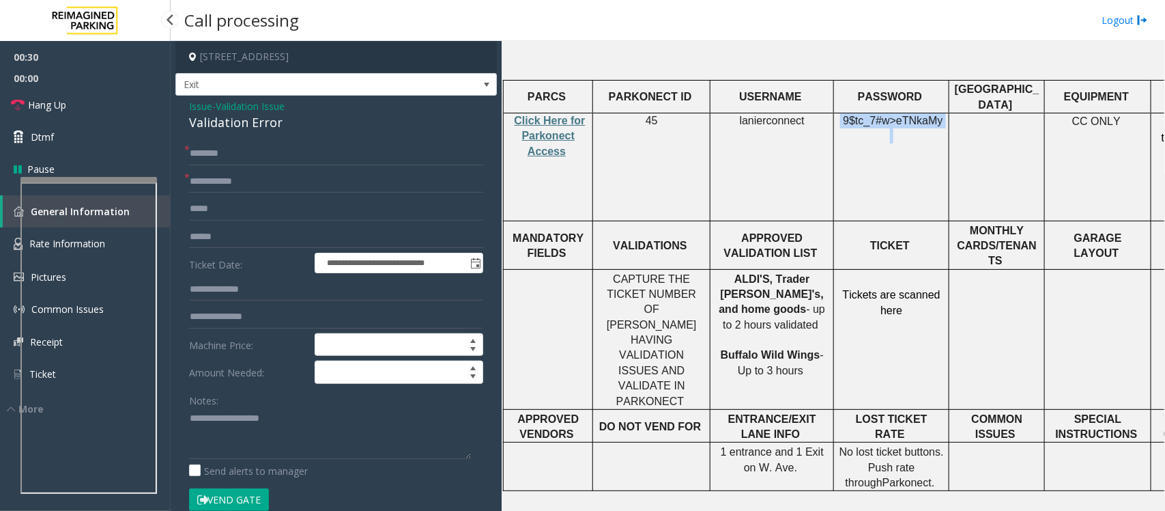
copy p "9$tc_7#w> eTNkaMy"
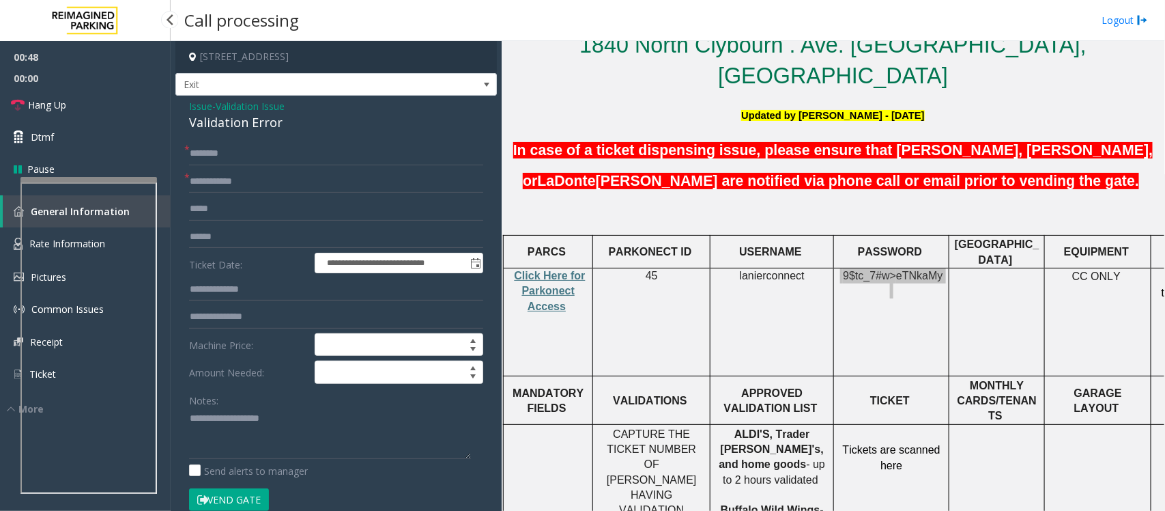
scroll to position [341, 0]
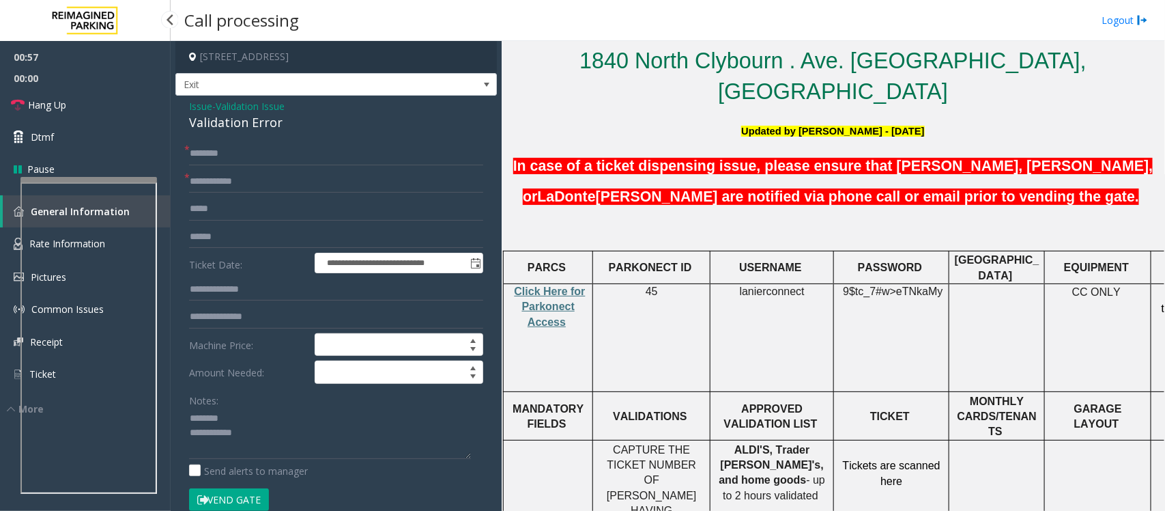
click at [217, 134] on div "**********" at bounding box center [336, 492] width 322 height 793
click at [217, 130] on div "Validation Error" at bounding box center [336, 122] width 294 height 18
click at [240, 437] on textarea at bounding box center [330, 433] width 282 height 51
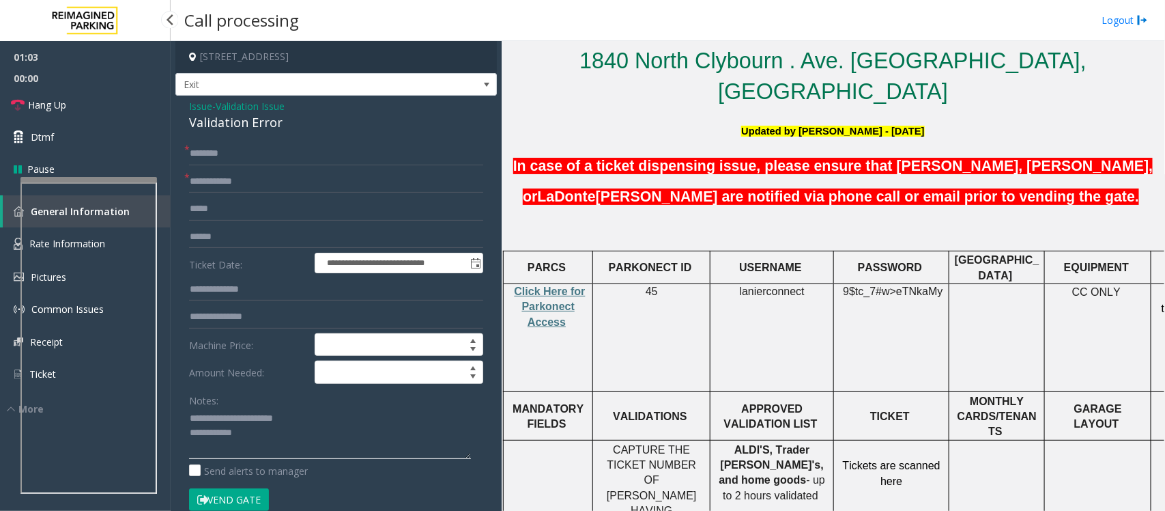
click at [261, 436] on textarea at bounding box center [330, 433] width 282 height 51
click at [386, 437] on textarea at bounding box center [330, 433] width 282 height 51
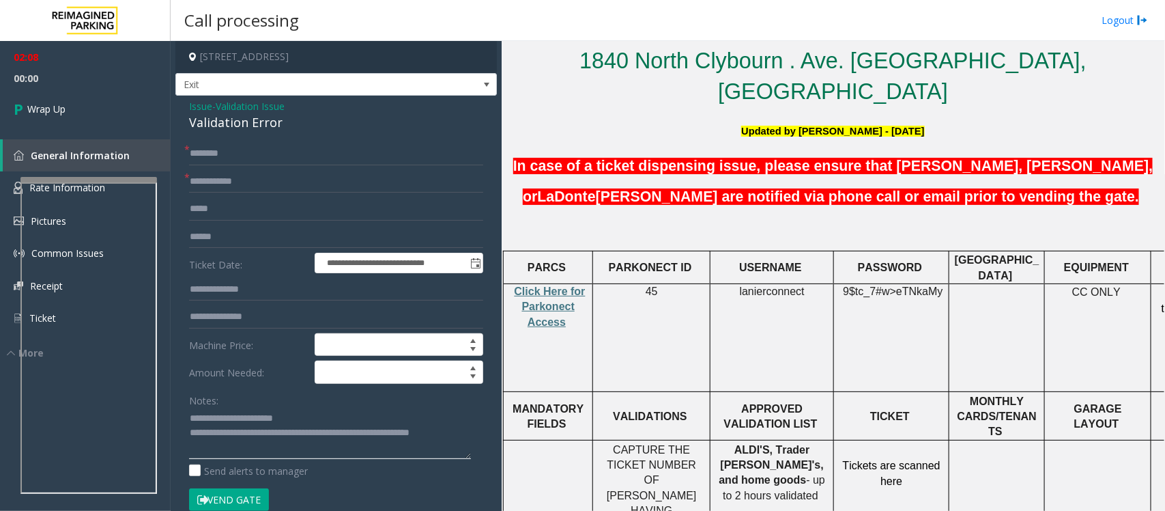
type textarea "**********"
click at [212, 152] on input "text" at bounding box center [336, 153] width 294 height 23
type input "**"
click at [452, 431] on textarea at bounding box center [330, 433] width 282 height 51
drag, startPoint x: 307, startPoint y: 431, endPoint x: 289, endPoint y: 438, distance: 19.7
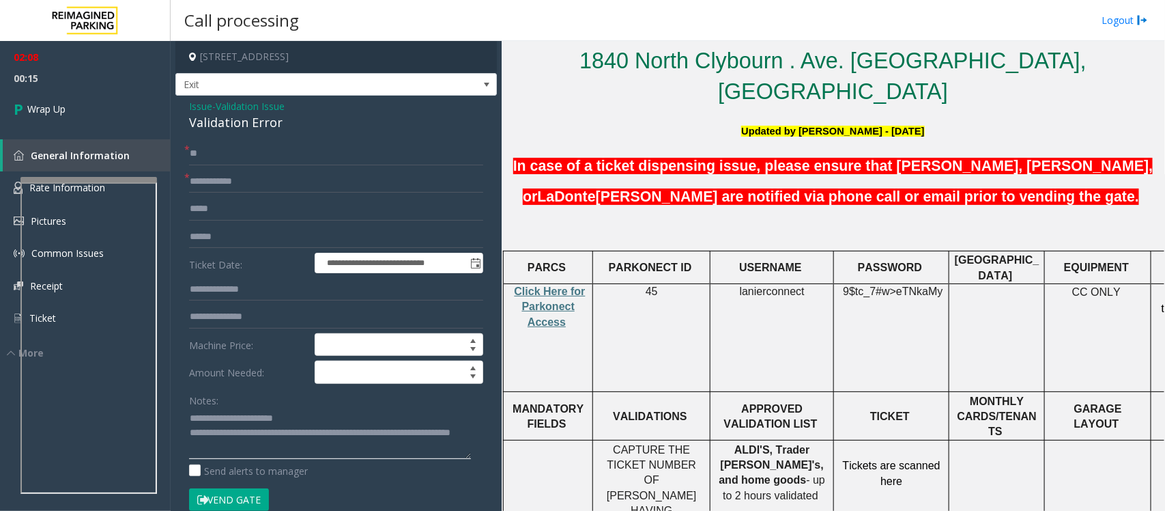
click at [289, 438] on textarea at bounding box center [330, 433] width 282 height 51
click at [462, 436] on textarea at bounding box center [330, 433] width 282 height 51
type textarea "**********"
click at [70, 106] on link "Wrap Up" at bounding box center [85, 109] width 171 height 40
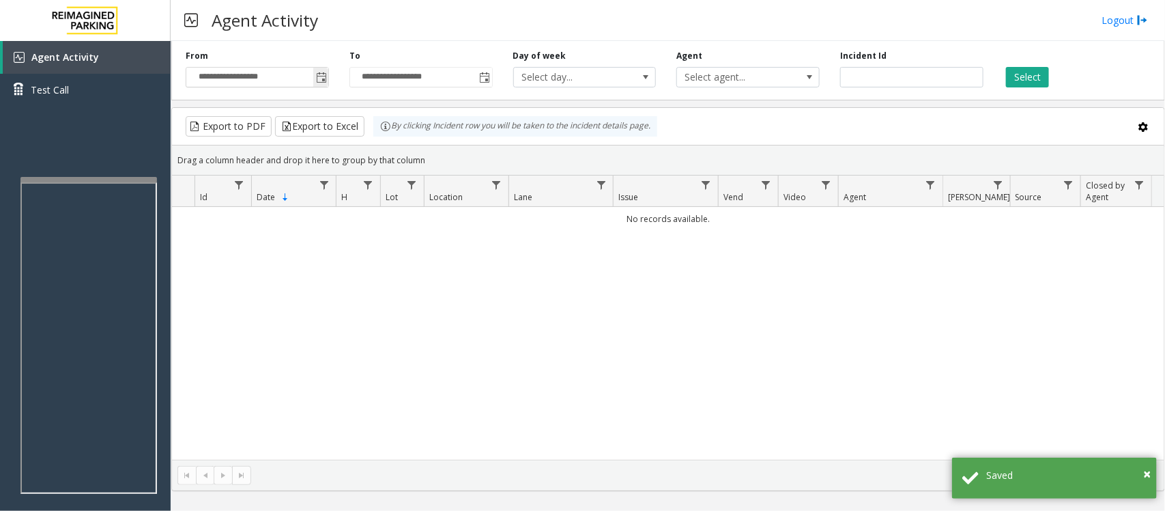
click at [318, 76] on span "Toggle popup" at bounding box center [321, 77] width 11 height 11
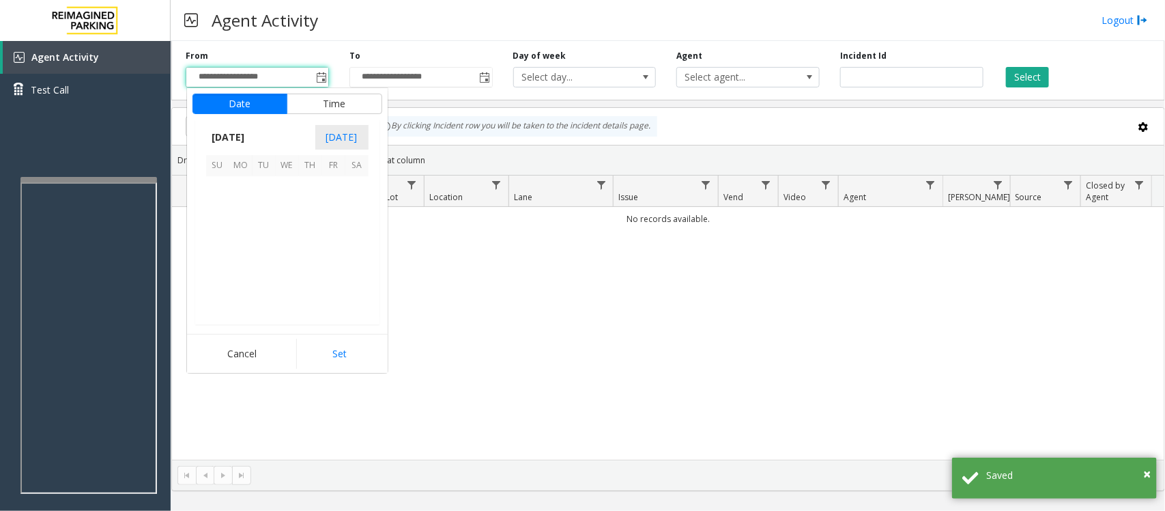
scroll to position [244740, 0]
click at [285, 261] on span "20" at bounding box center [287, 257] width 23 height 23
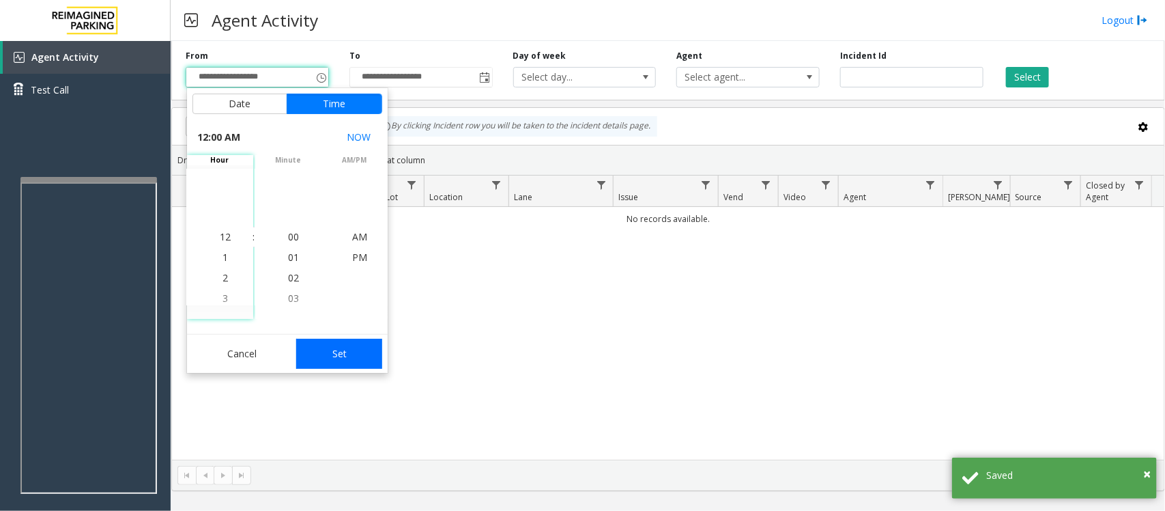
click at [332, 359] on button "Set" at bounding box center [339, 354] width 86 height 30
type input "**********"
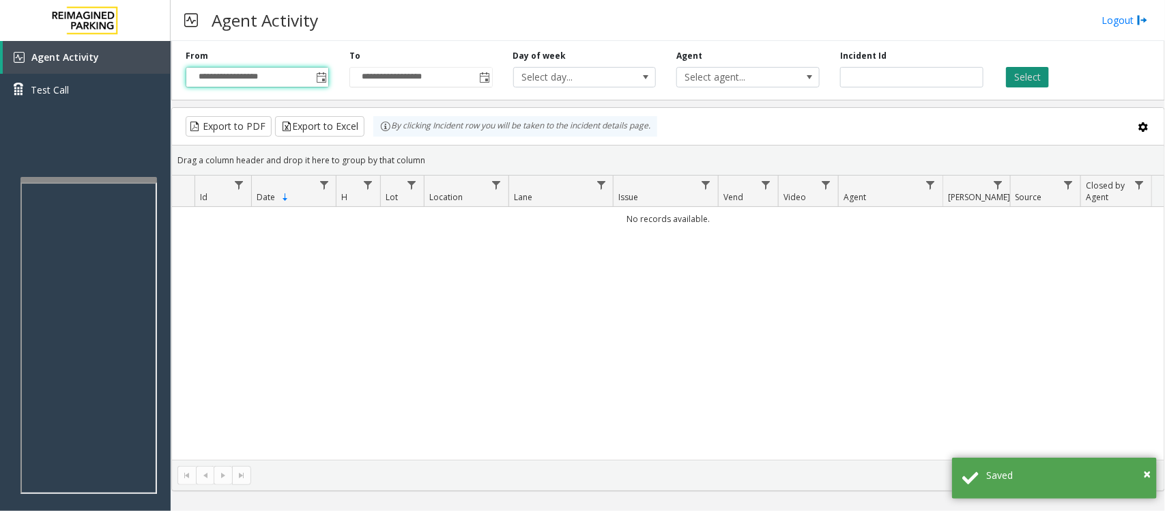
click at [1022, 75] on button "Select" at bounding box center [1027, 77] width 43 height 20
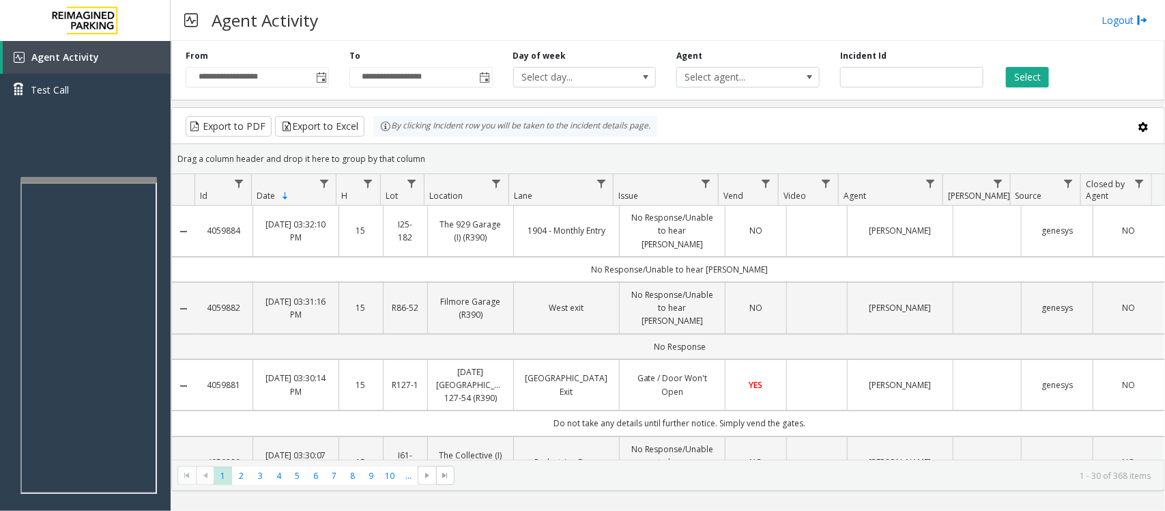
scroll to position [256, 0]
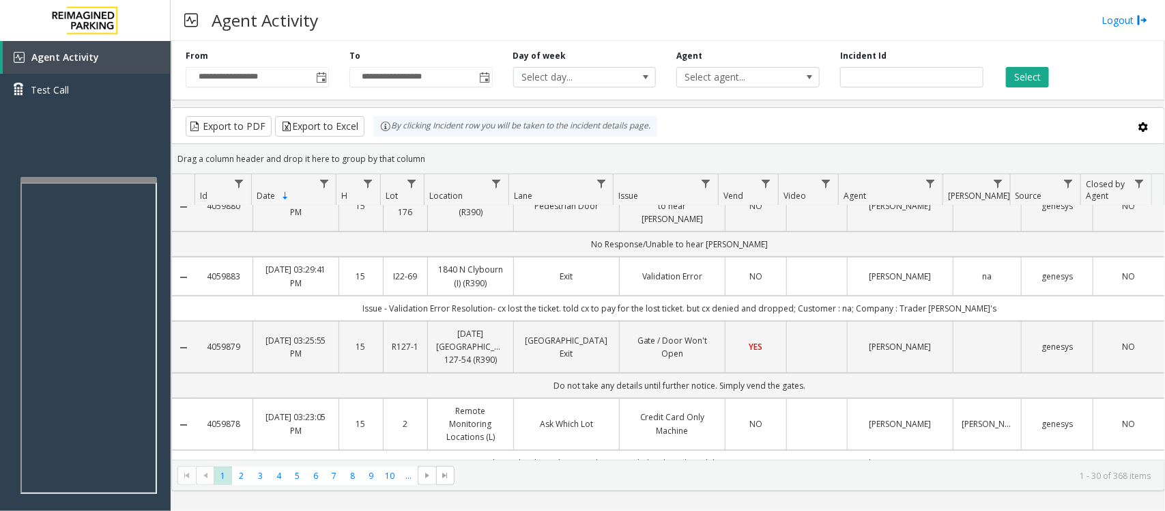
click at [589, 257] on td "Exit" at bounding box center [566, 276] width 106 height 38
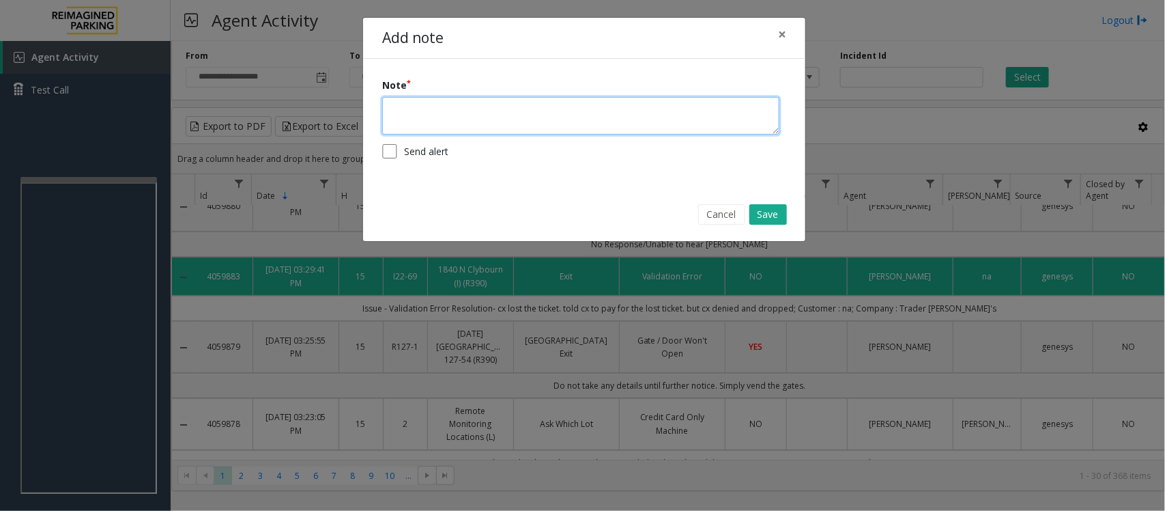
click at [555, 128] on textarea at bounding box center [580, 116] width 397 height 38
type textarea "**********"
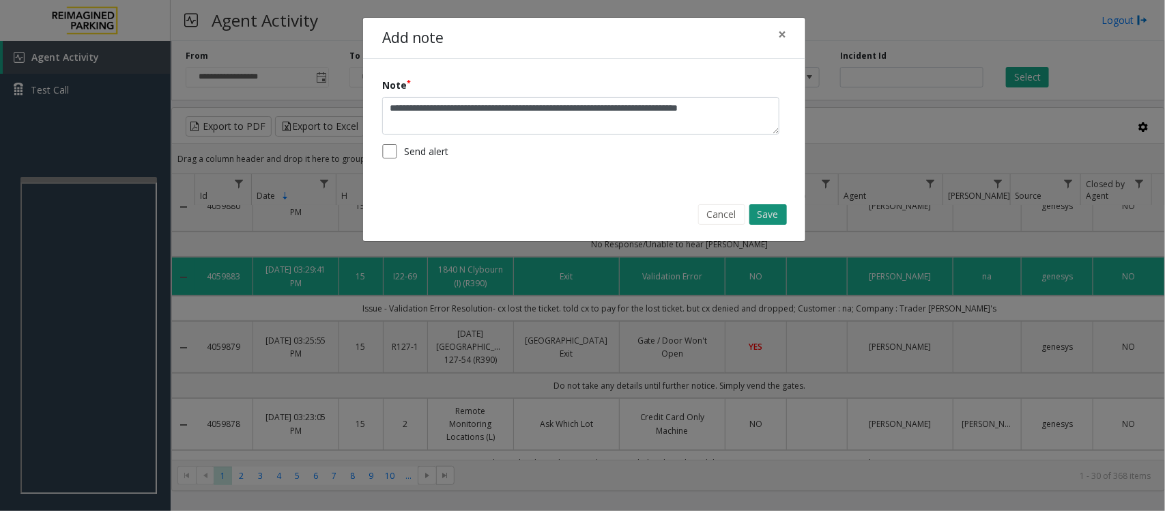
click at [776, 219] on button "Save" at bounding box center [769, 214] width 38 height 20
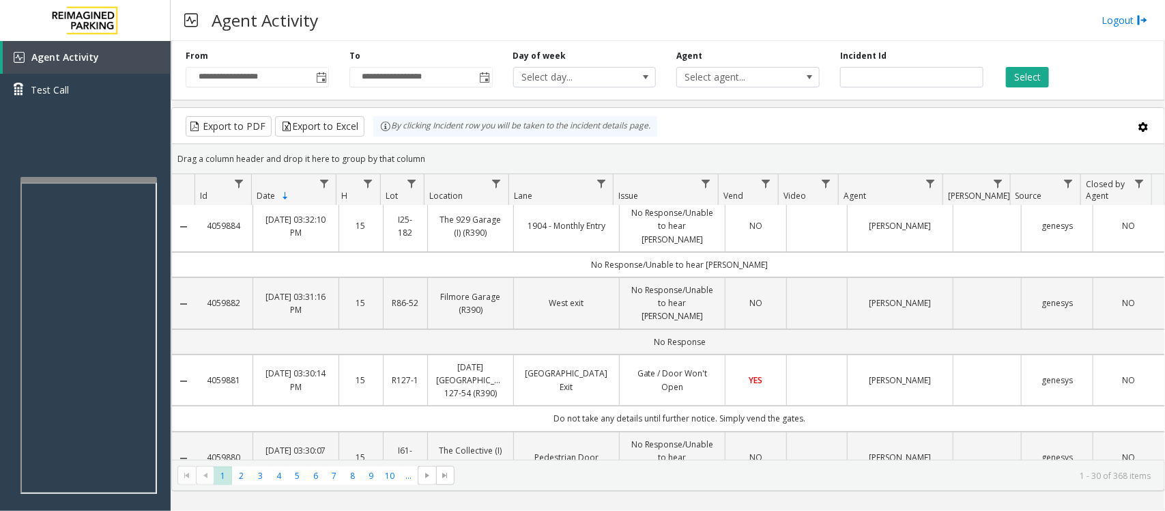
scroll to position [0, 0]
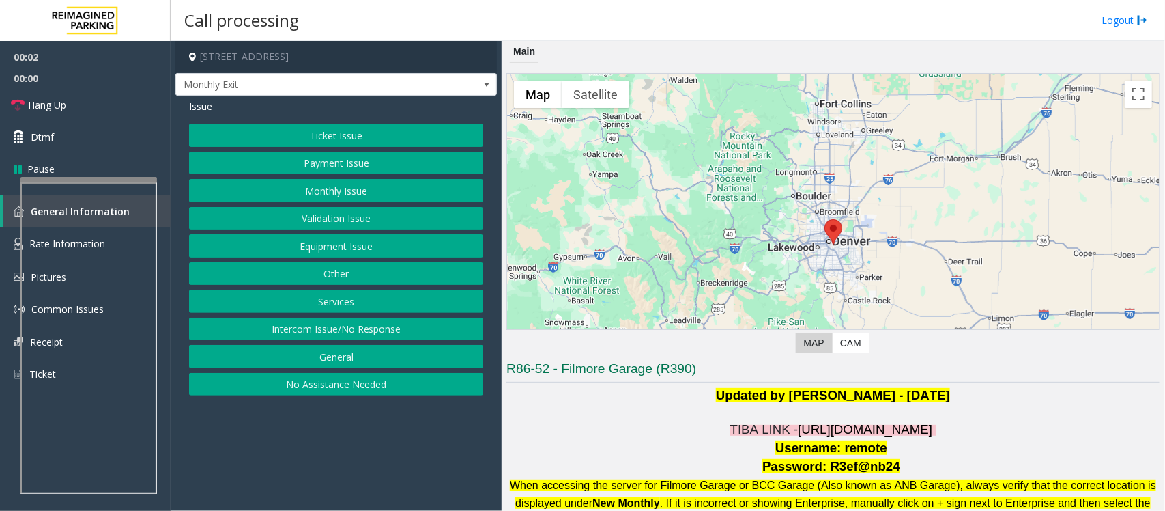
click at [798, 424] on span "https://fillmore-web.sp.tibaparking.net/" at bounding box center [865, 429] width 134 height 14
click at [854, 431] on span "https://fillmore-web.sp.tibaparking.net/" at bounding box center [865, 429] width 134 height 14
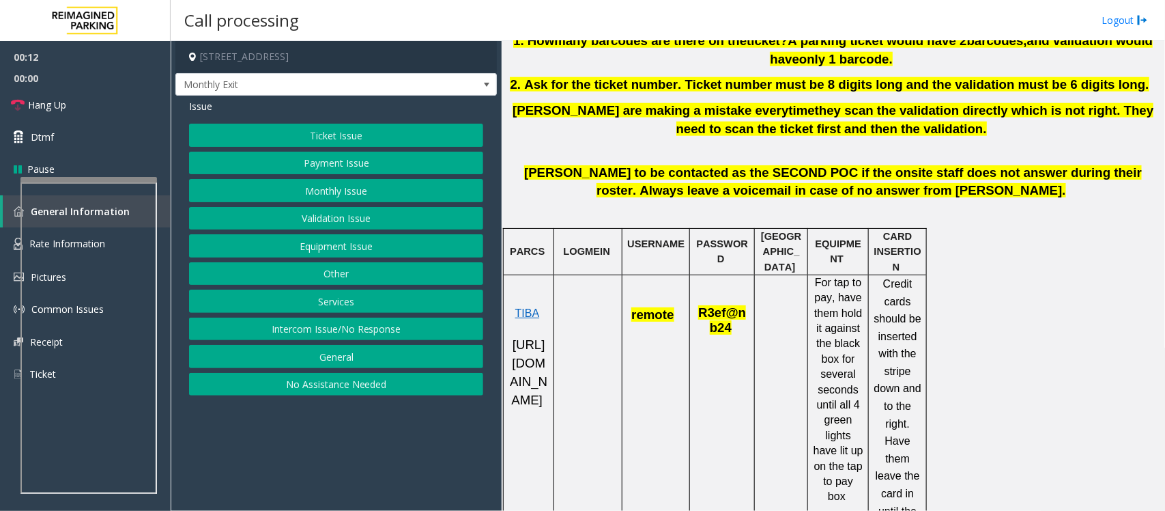
scroll to position [939, 0]
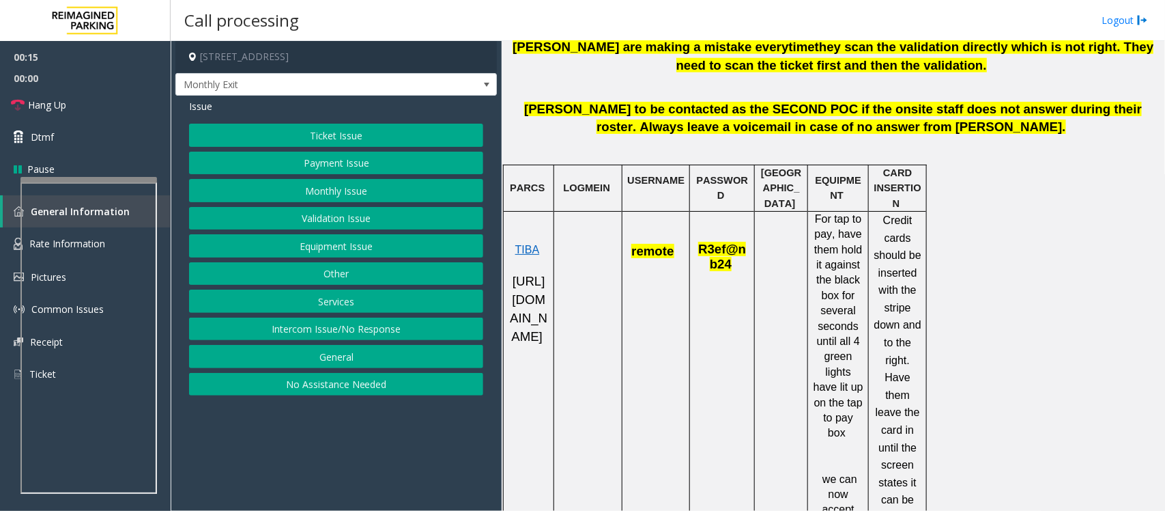
scroll to position [683, 0]
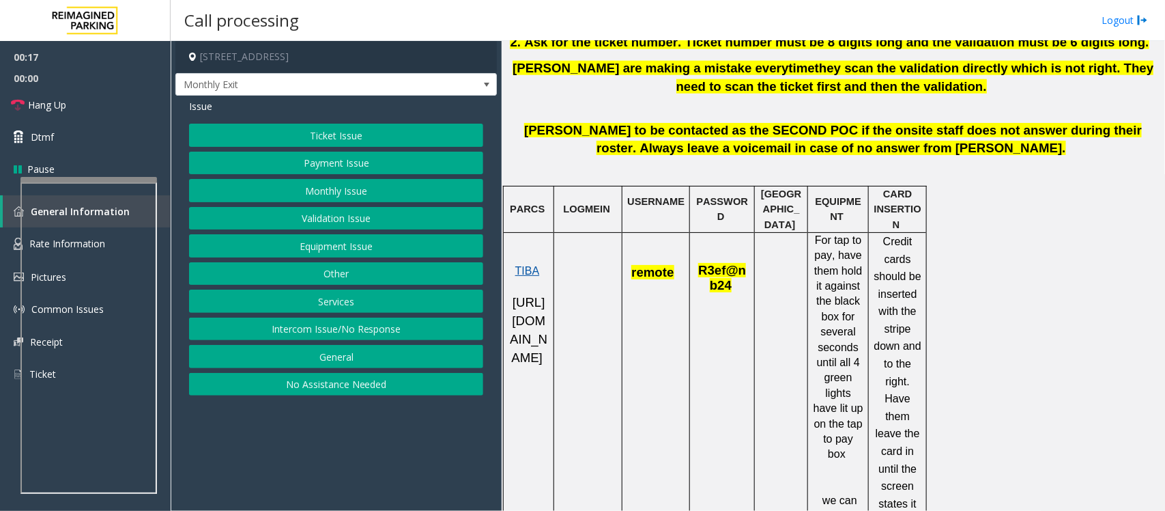
click at [530, 272] on span "TIBA" at bounding box center [527, 271] width 25 height 12
click at [510, 302] on span "https://fillmore-web.sp.tibaparking.net/" at bounding box center [529, 329] width 38 height 69
click at [326, 190] on button "Monthly Issue" at bounding box center [336, 190] width 294 height 23
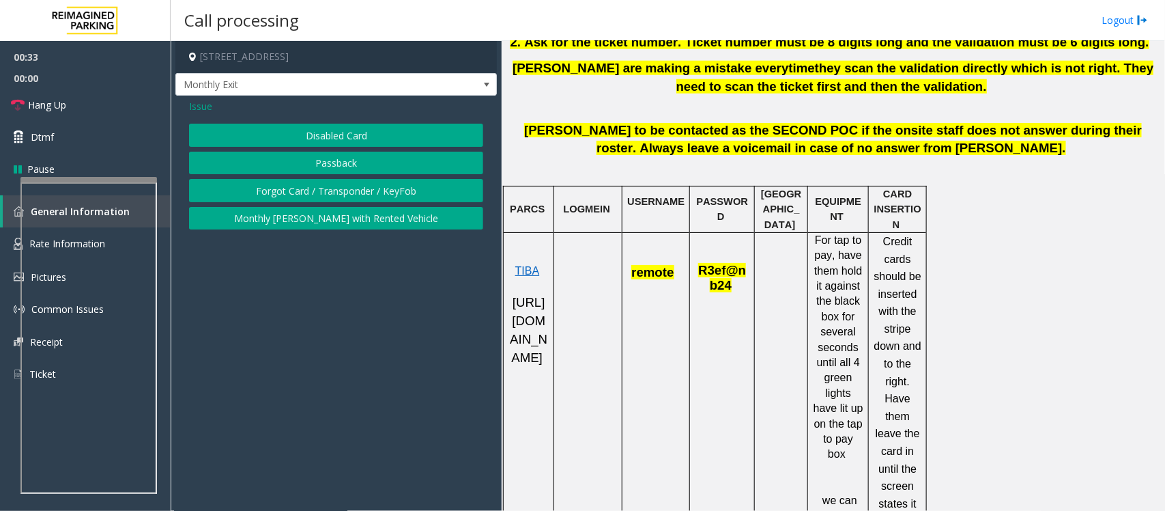
click at [340, 134] on button "Disabled Card" at bounding box center [336, 135] width 294 height 23
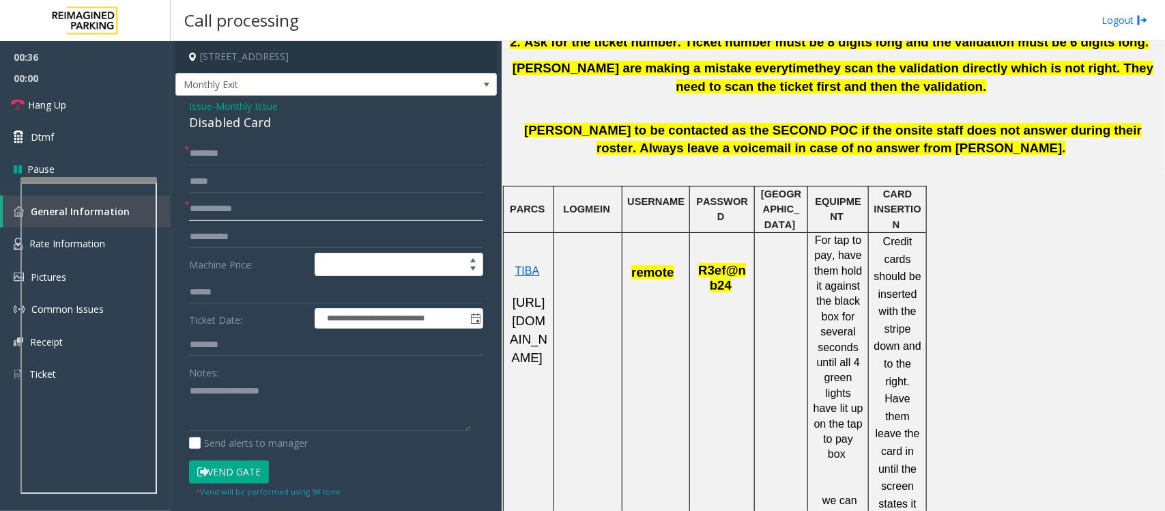
click at [244, 212] on input "text" at bounding box center [336, 208] width 294 height 23
type input "****"
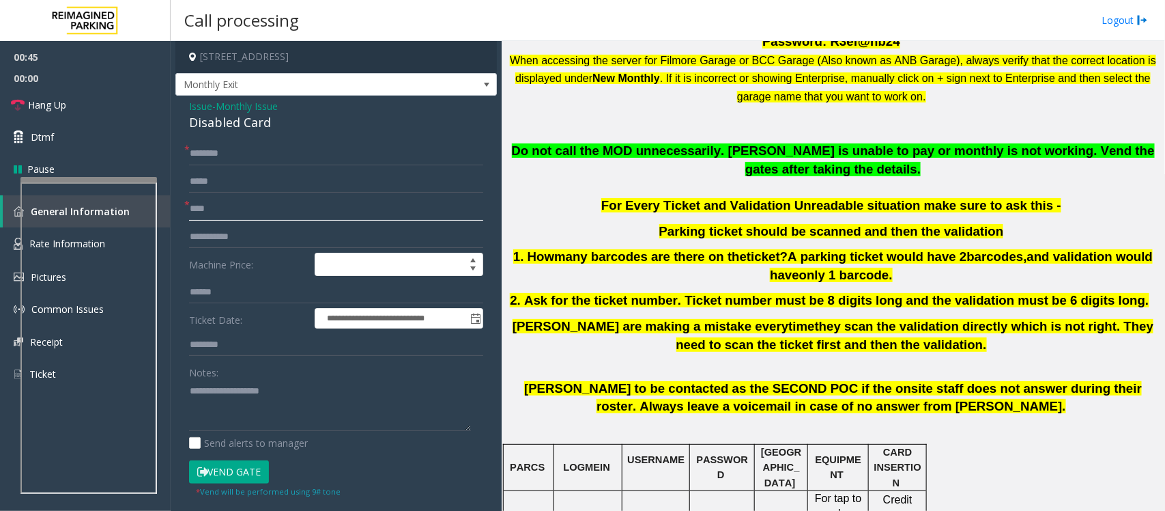
scroll to position [427, 0]
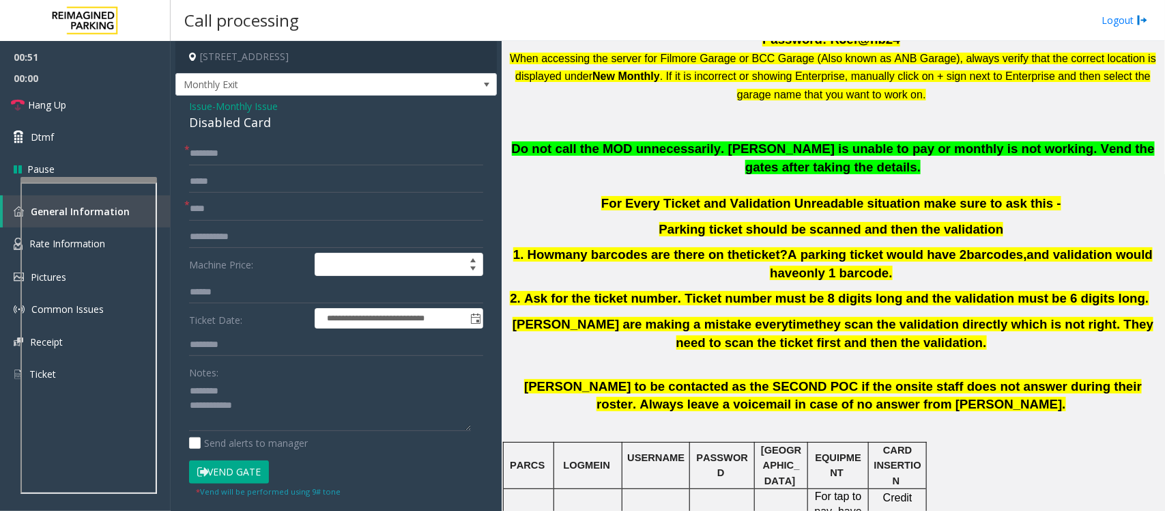
click at [225, 121] on div "Disabled Card" at bounding box center [336, 122] width 294 height 18
click at [244, 155] on input "text" at bounding box center [336, 153] width 294 height 23
click at [244, 401] on textarea at bounding box center [330, 405] width 282 height 51
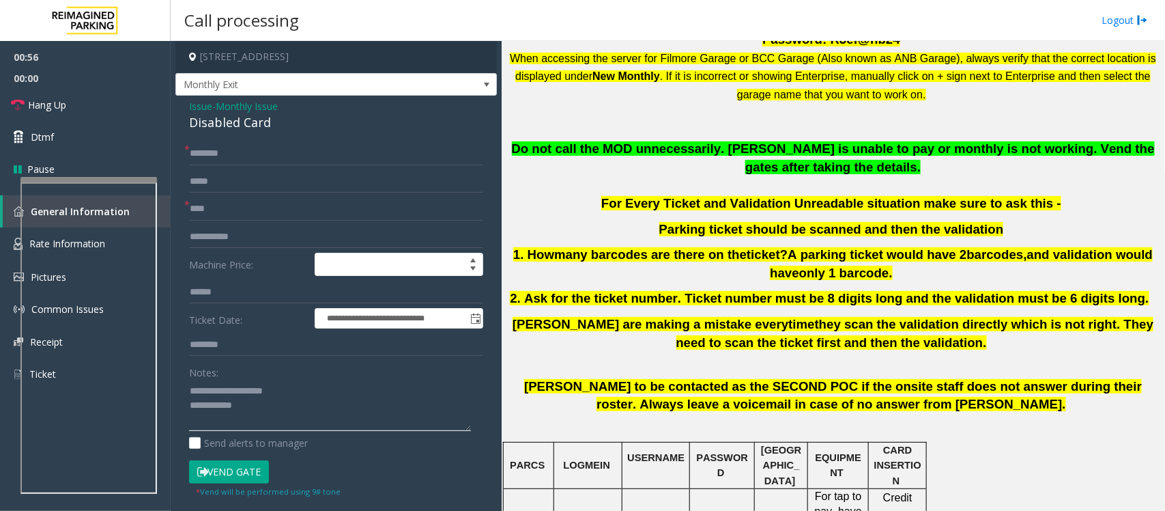
click at [281, 410] on textarea at bounding box center [330, 405] width 282 height 51
click at [116, 100] on link "Hang Up" at bounding box center [85, 105] width 171 height 32
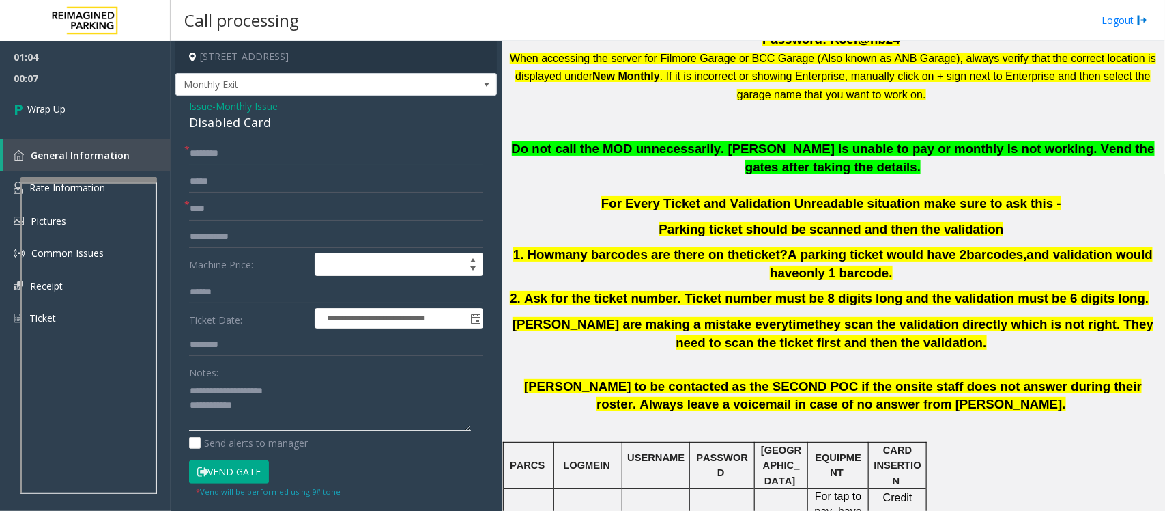
click at [296, 418] on textarea at bounding box center [330, 405] width 282 height 51
paste textarea "**********"
type textarea "**********"
click at [203, 141] on div "**********" at bounding box center [336, 464] width 322 height 737
click at [203, 152] on input "text" at bounding box center [336, 153] width 294 height 23
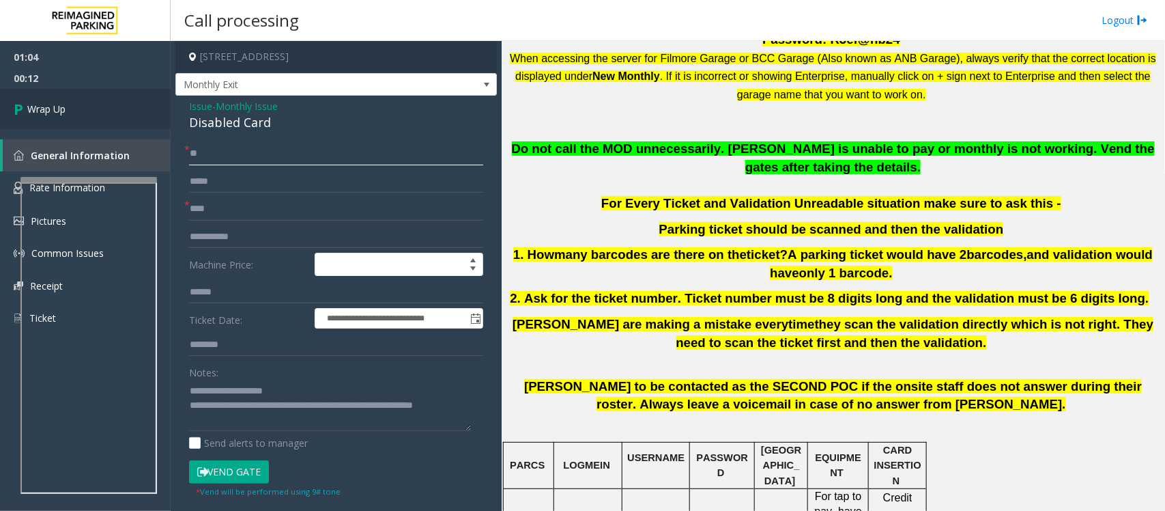
type input "**"
click at [116, 111] on link "Wrap Up" at bounding box center [85, 109] width 171 height 40
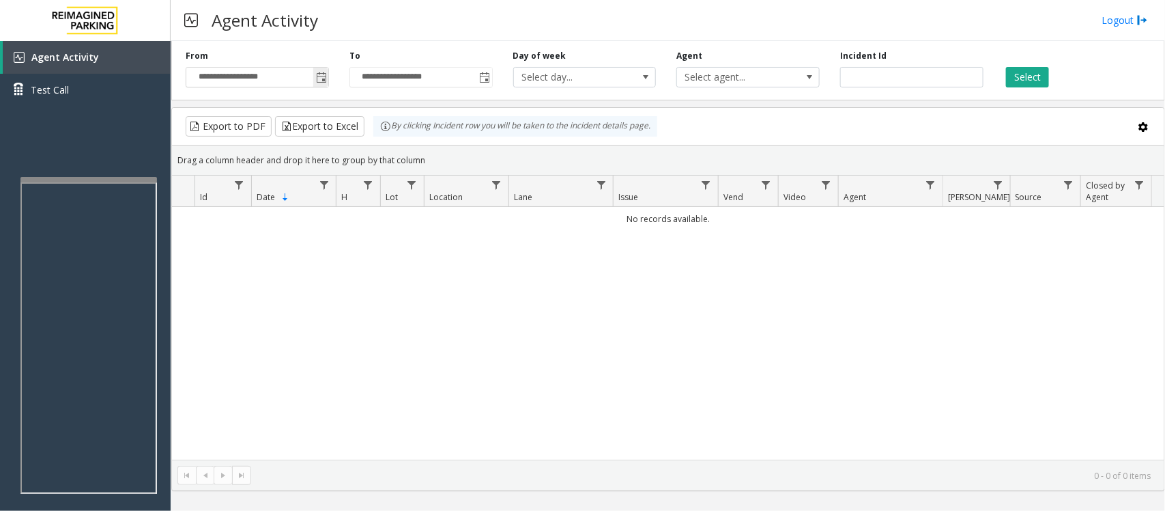
click at [326, 79] on span "Toggle popup" at bounding box center [321, 77] width 11 height 11
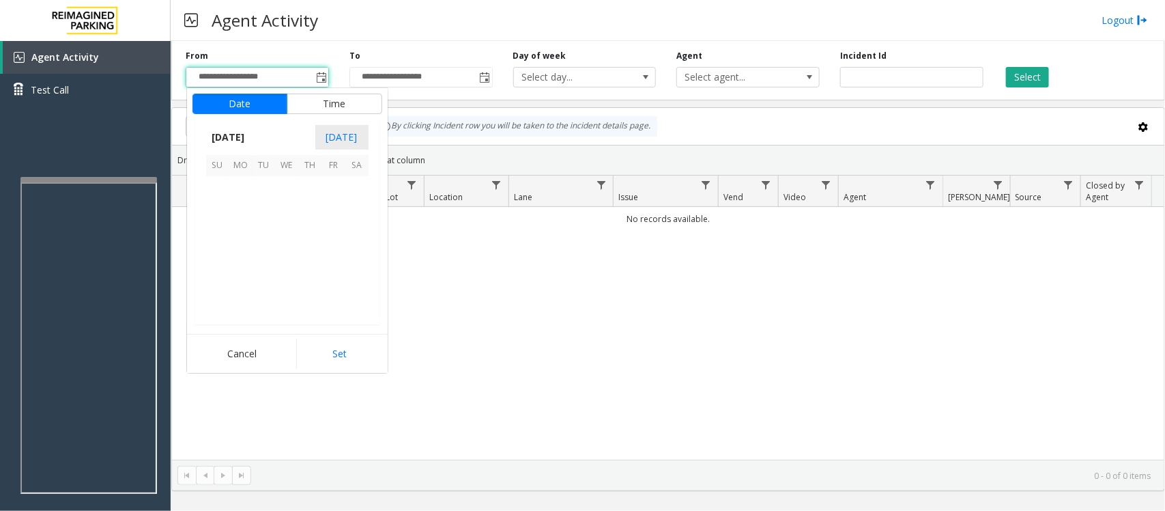
scroll to position [244740, 0]
click at [289, 263] on span "20" at bounding box center [287, 257] width 23 height 23
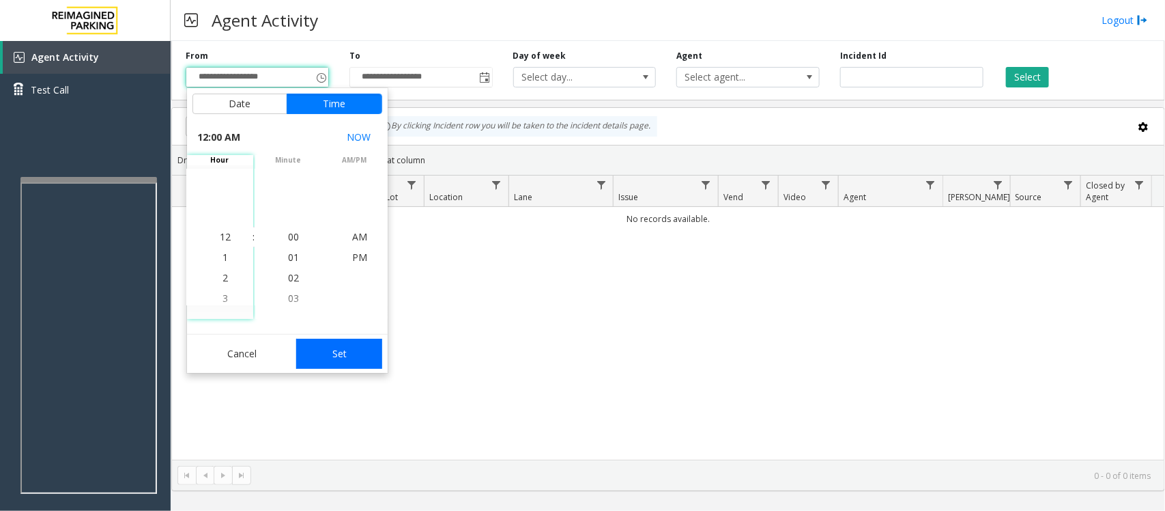
click at [323, 347] on button "Set" at bounding box center [339, 354] width 86 height 30
type input "**********"
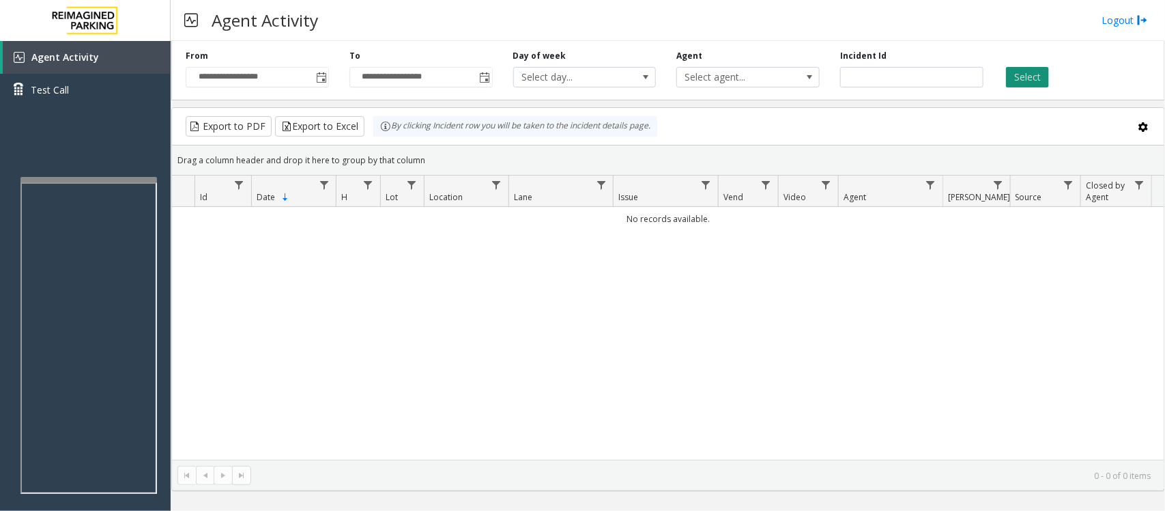
click at [1033, 79] on button "Select" at bounding box center [1027, 77] width 43 height 20
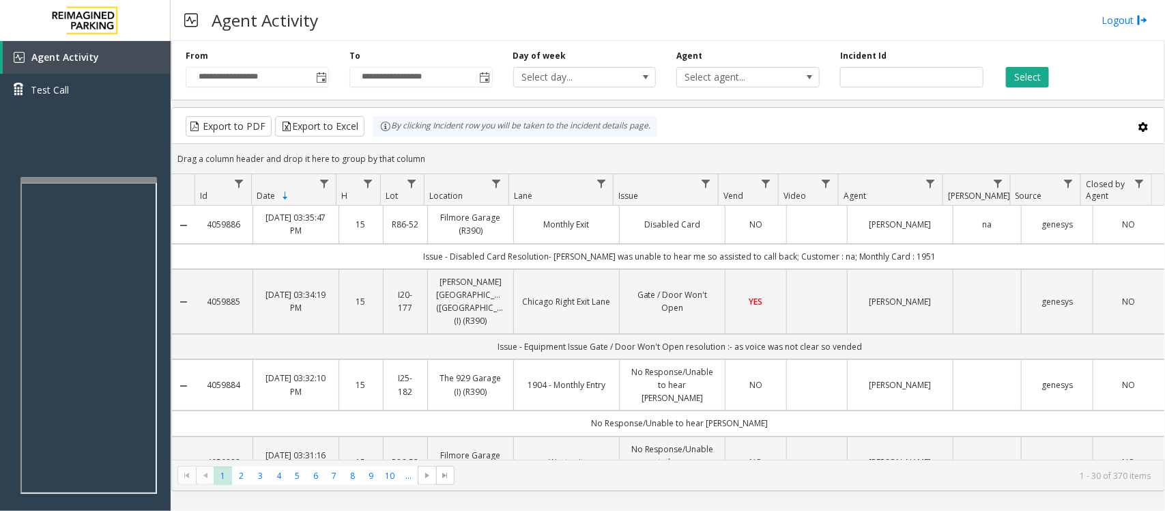
click at [799, 224] on td "Data table" at bounding box center [816, 224] width 61 height 38
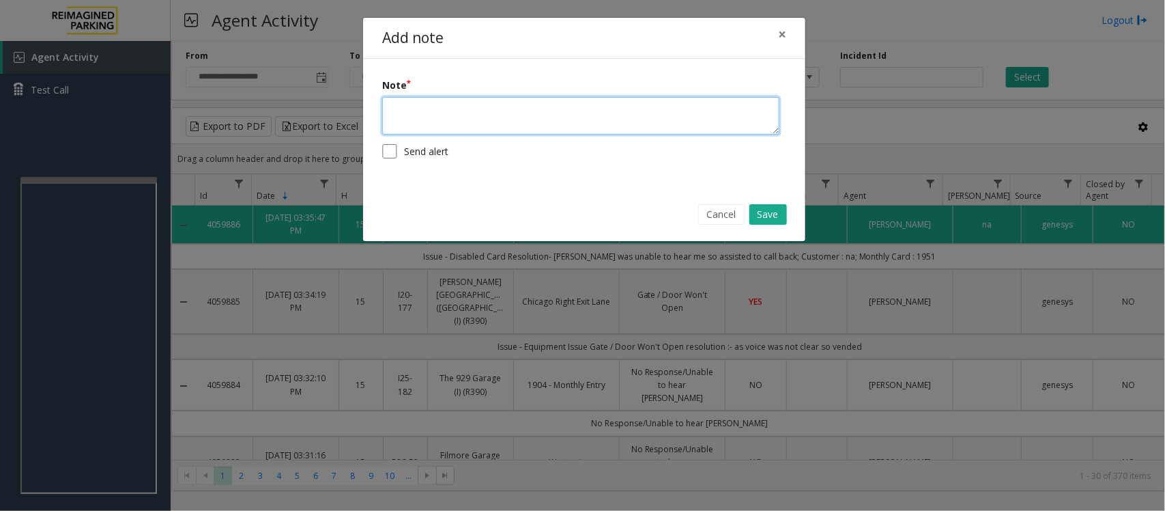
click at [485, 111] on textarea at bounding box center [580, 116] width 397 height 38
type textarea "**********"
click at [766, 214] on button "Save" at bounding box center [769, 214] width 38 height 20
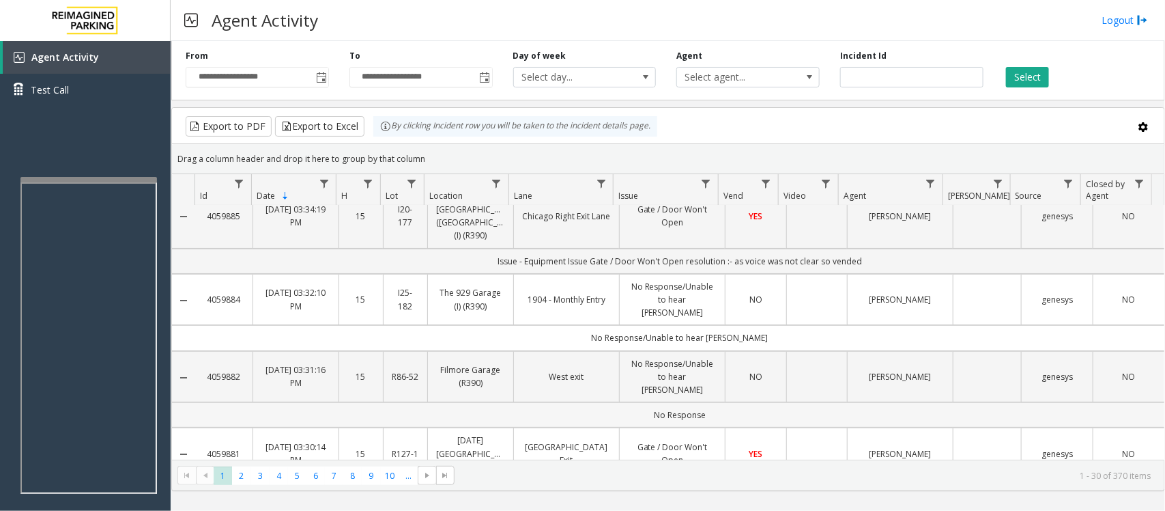
scroll to position [0, 0]
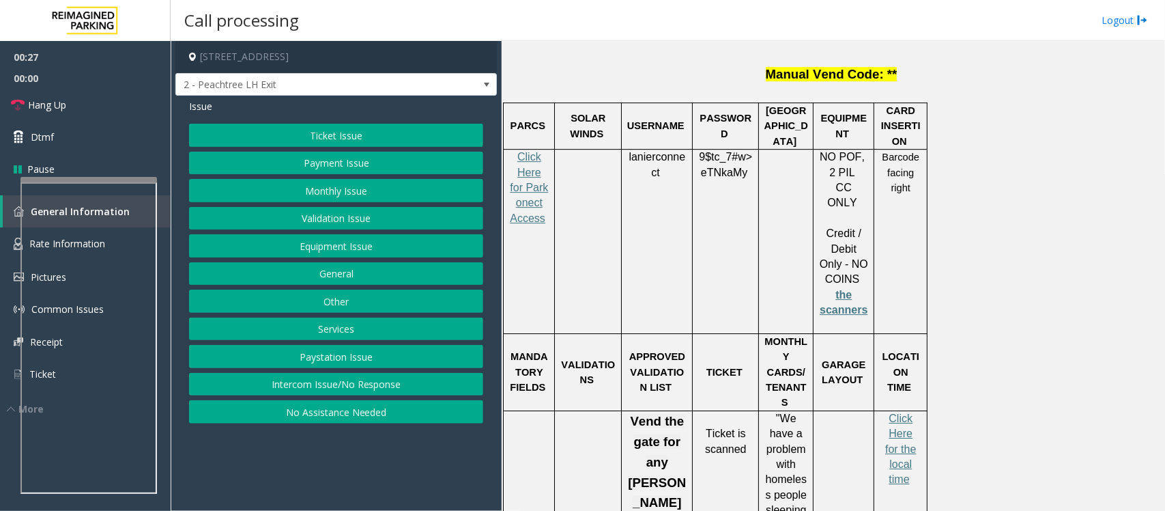
scroll to position [1707, 0]
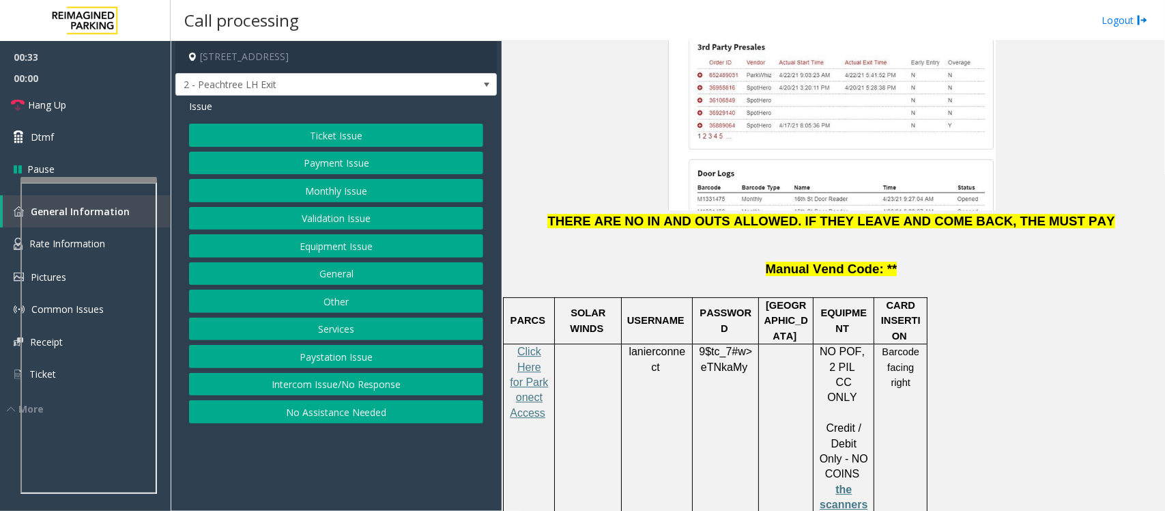
click at [297, 410] on button "No Assistance Needed" at bounding box center [336, 411] width 294 height 23
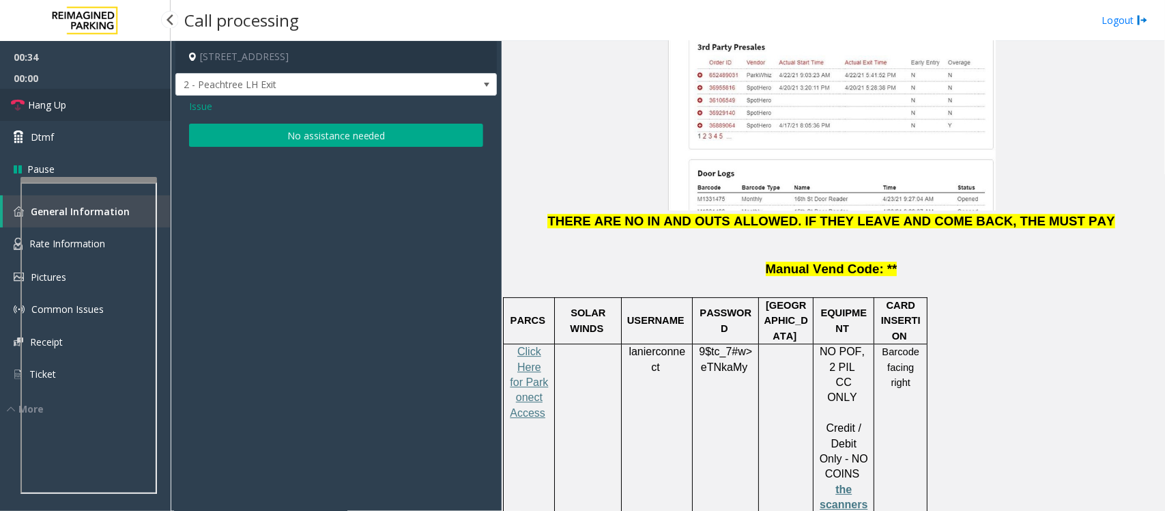
click at [117, 107] on link "Hang Up" at bounding box center [85, 105] width 171 height 32
click at [268, 140] on button "No assistance needed" at bounding box center [336, 135] width 294 height 23
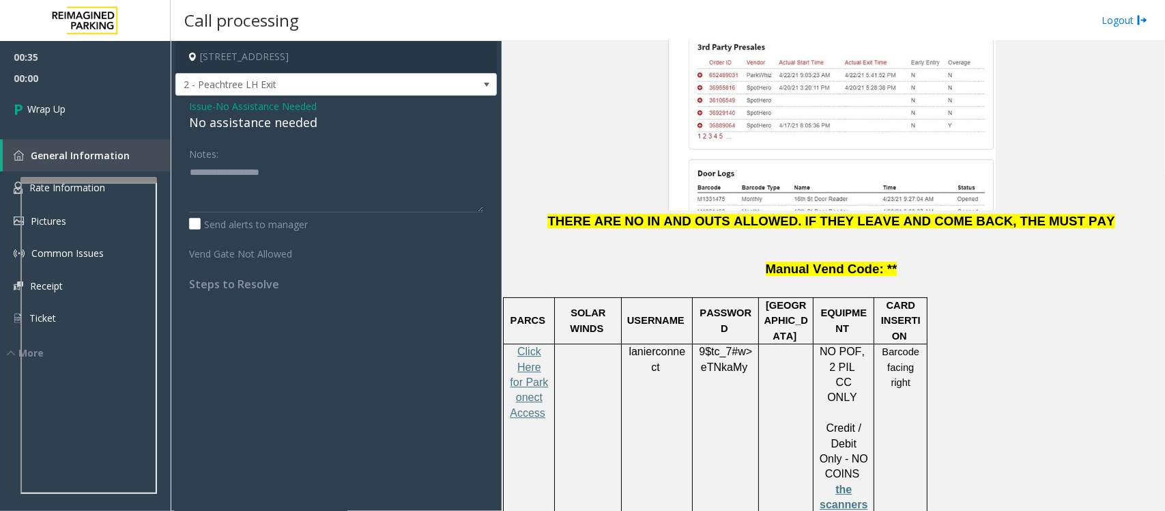
click at [300, 119] on div "No assistance needed" at bounding box center [336, 122] width 294 height 18
type textarea "**********"
click at [104, 117] on link "Wrap Up" at bounding box center [85, 109] width 171 height 40
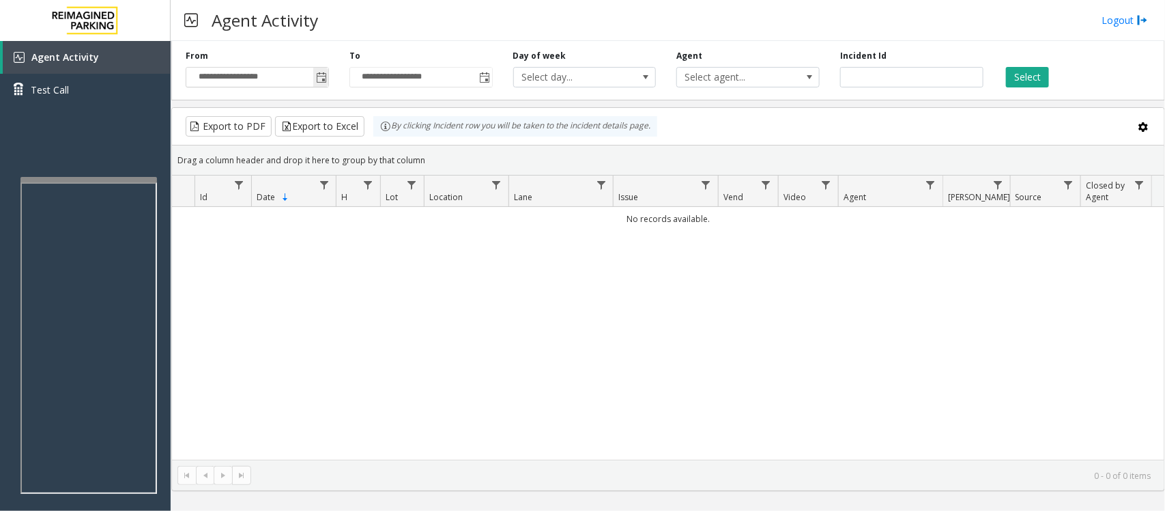
click at [321, 79] on span "Toggle popup" at bounding box center [321, 77] width 11 height 11
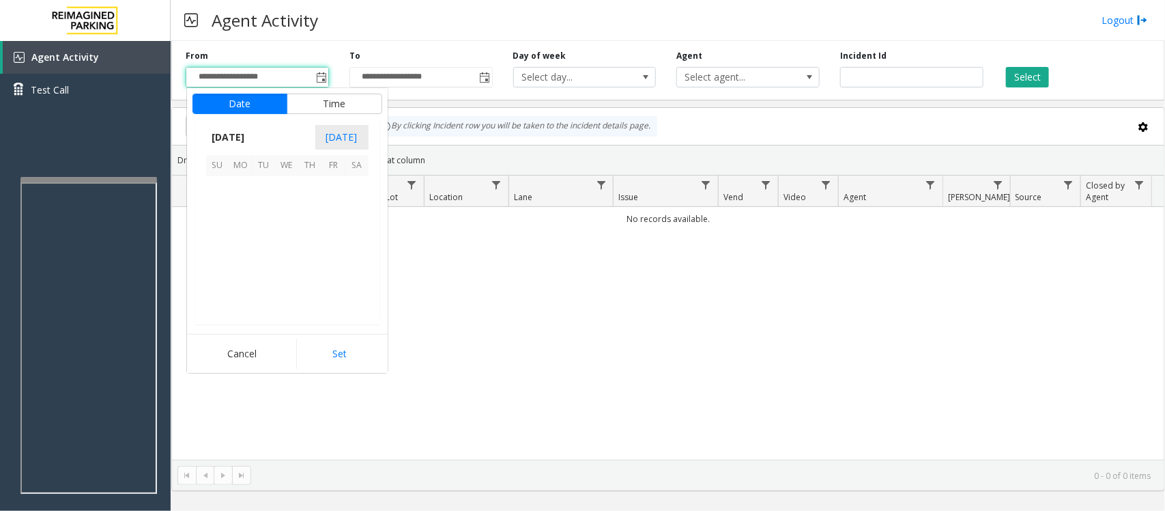
scroll to position [244740, 0]
click at [287, 260] on span "20" at bounding box center [287, 257] width 23 height 23
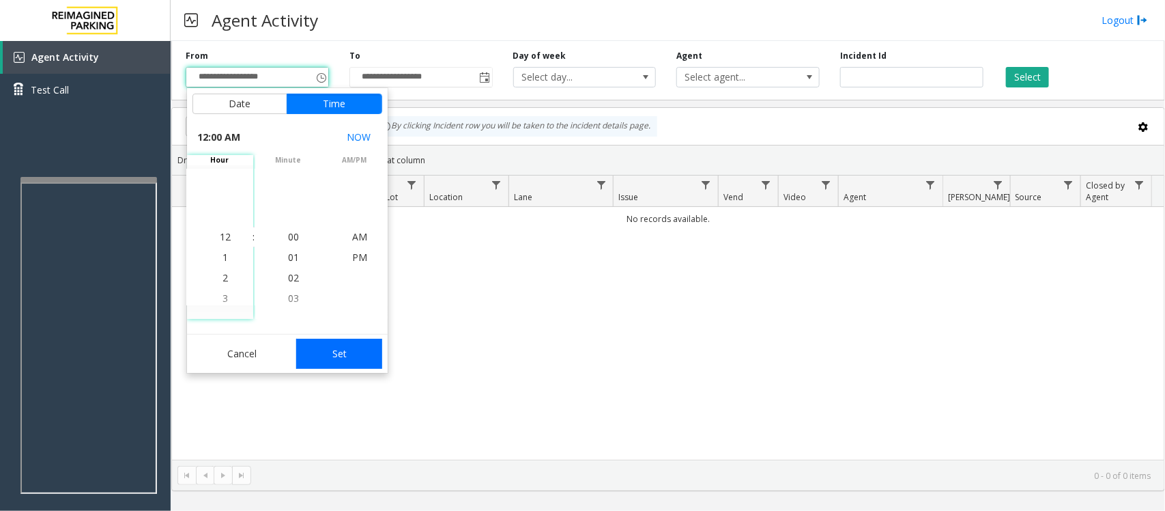
click at [326, 340] on button "Set" at bounding box center [339, 354] width 86 height 30
type input "**********"
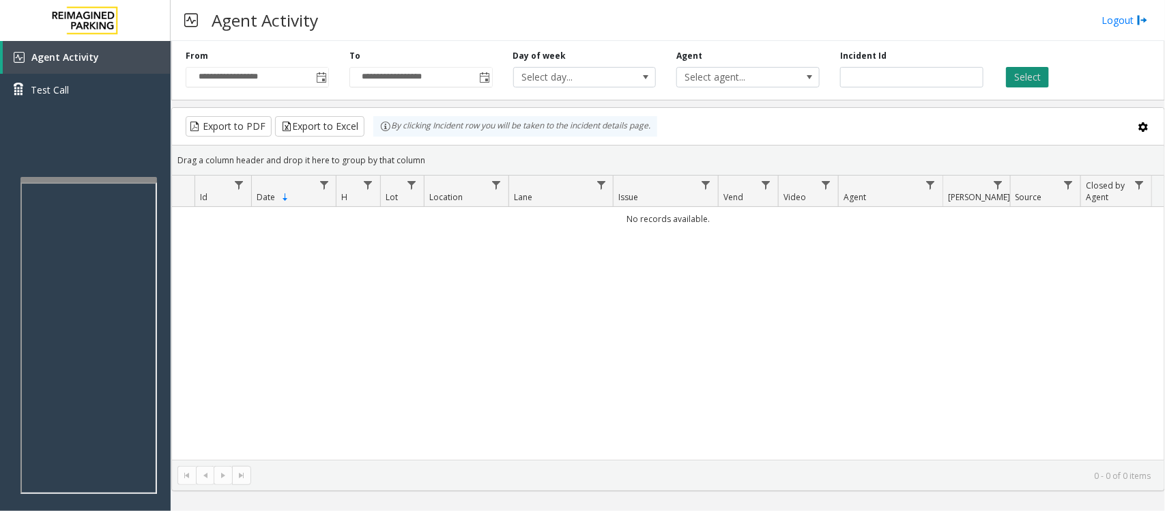
click at [1015, 73] on button "Select" at bounding box center [1027, 77] width 43 height 20
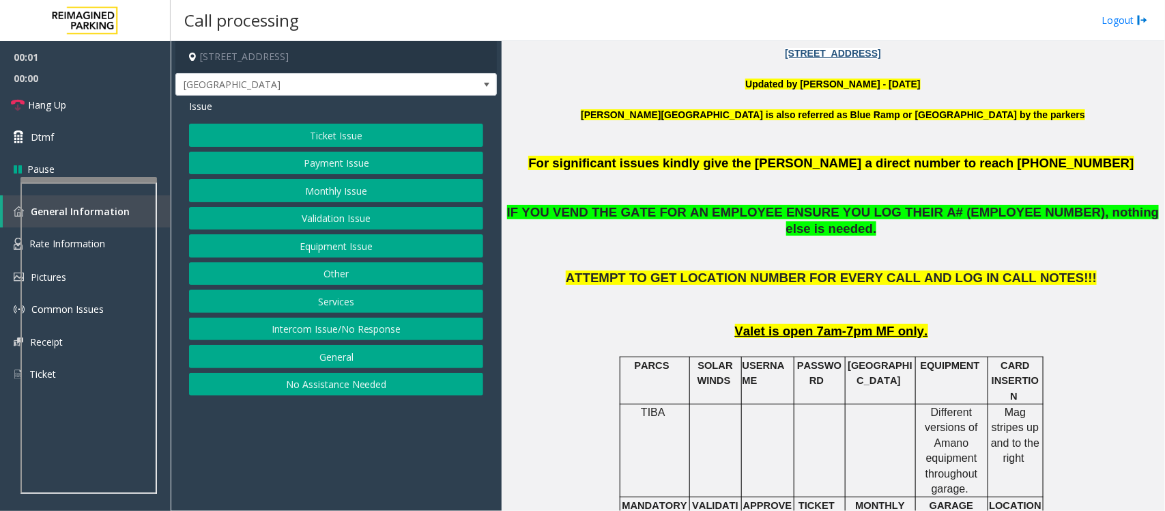
scroll to position [427, 0]
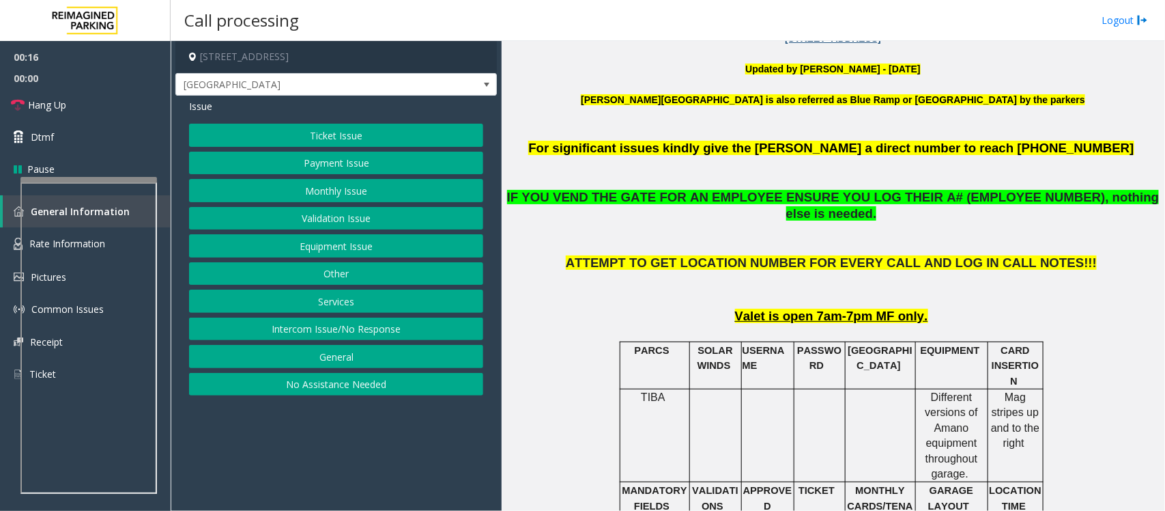
click at [328, 193] on button "Monthly Issue" at bounding box center [336, 190] width 294 height 23
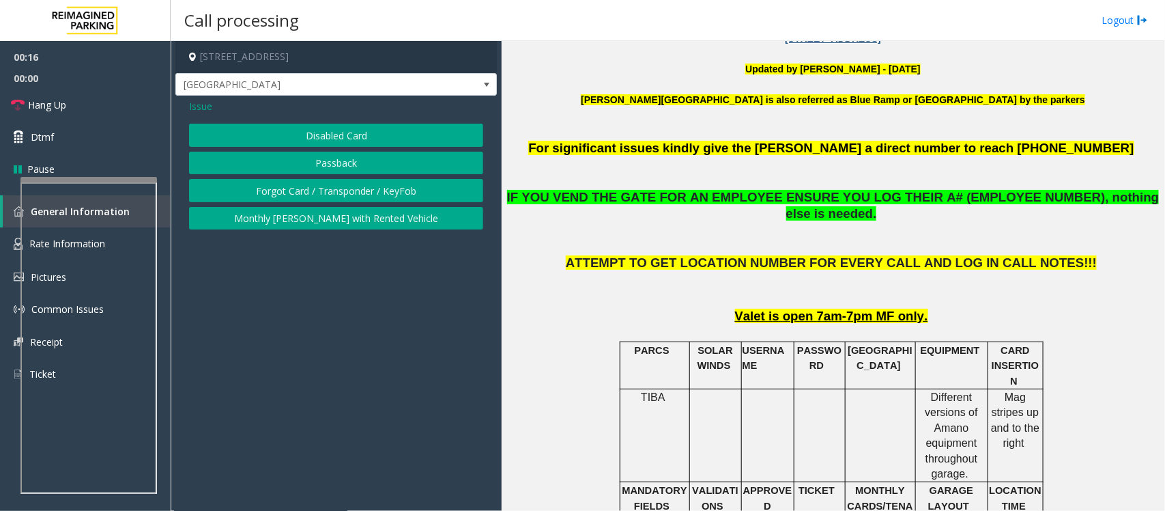
click at [333, 167] on button "Passback" at bounding box center [336, 163] width 294 height 23
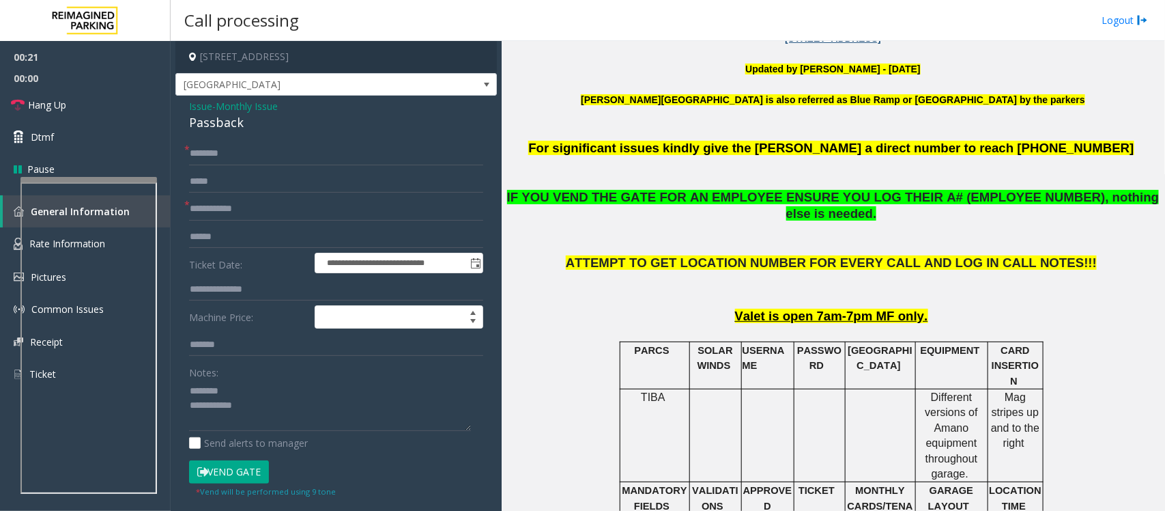
click at [208, 117] on div "Passback" at bounding box center [336, 122] width 294 height 18
click at [242, 403] on textarea at bounding box center [330, 405] width 282 height 51
type textarea "**********"
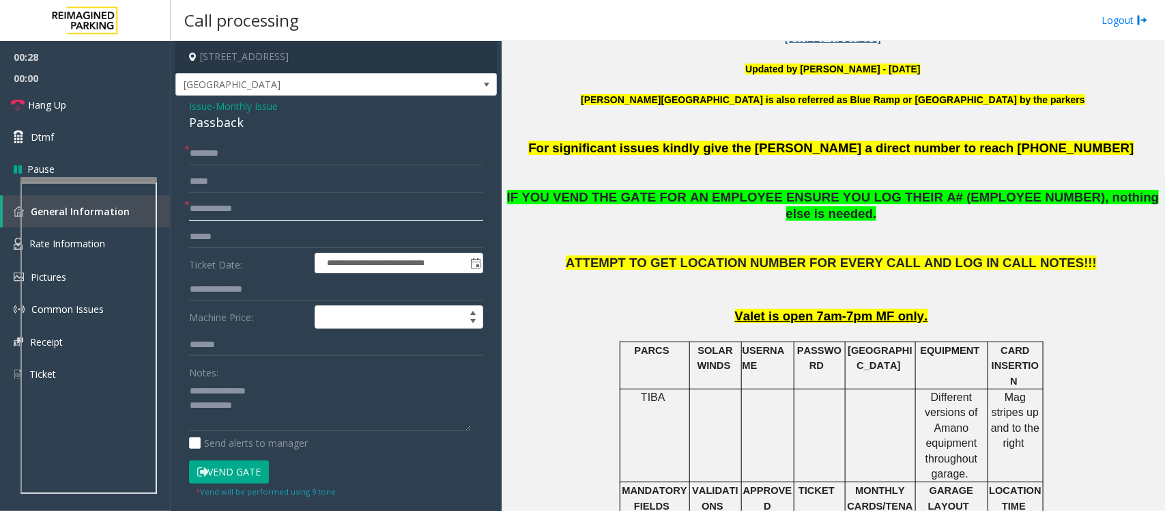
click at [266, 218] on input "text" at bounding box center [336, 208] width 294 height 23
click at [270, 208] on input "text" at bounding box center [336, 208] width 294 height 23
click at [251, 131] on div "Passback" at bounding box center [336, 122] width 294 height 18
click at [244, 143] on input "text" at bounding box center [336, 153] width 294 height 23
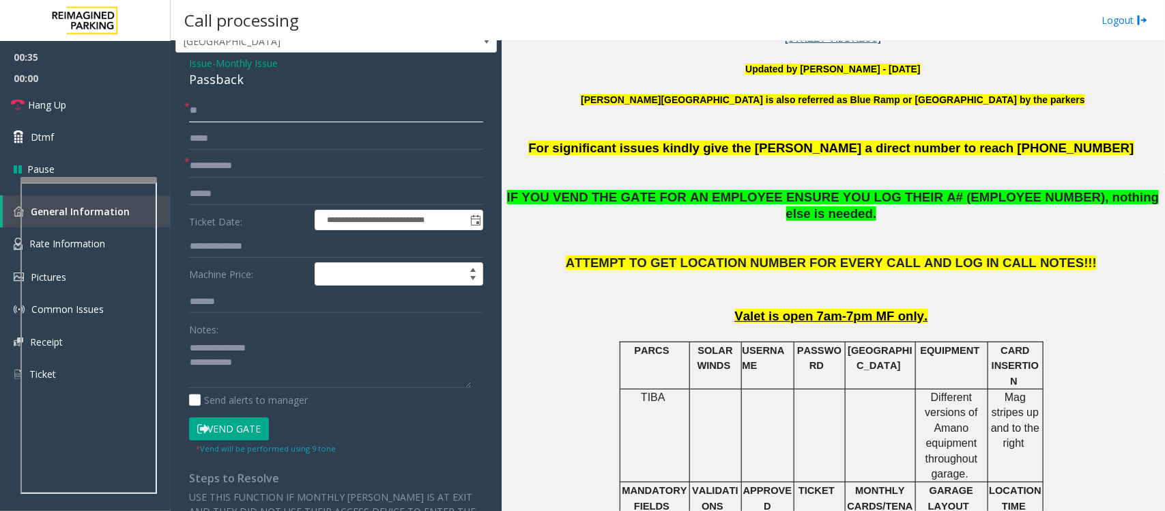
scroll to position [85, 0]
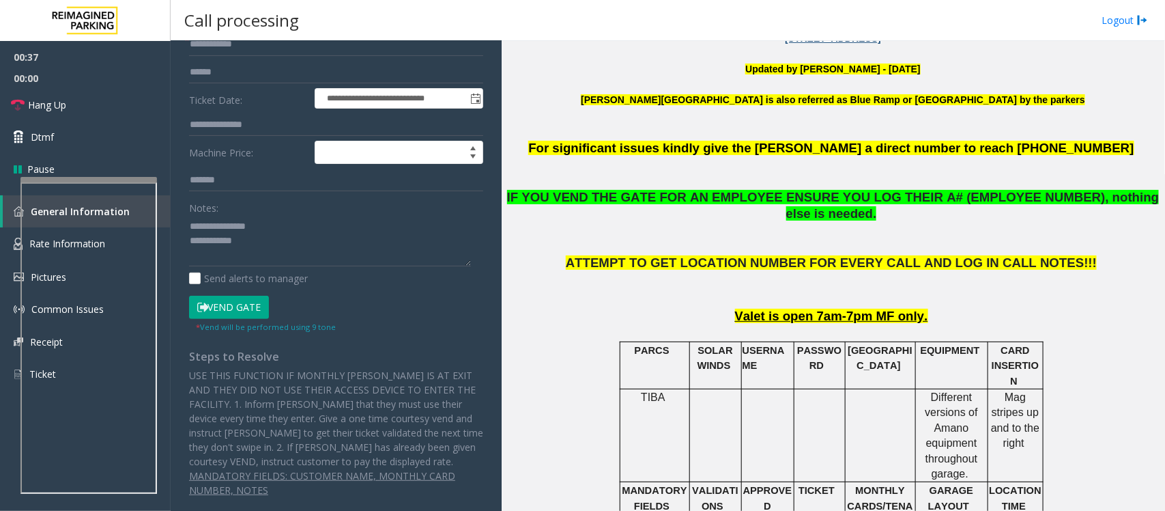
type input "**"
click at [240, 319] on button "Vend Gate" at bounding box center [229, 307] width 80 height 23
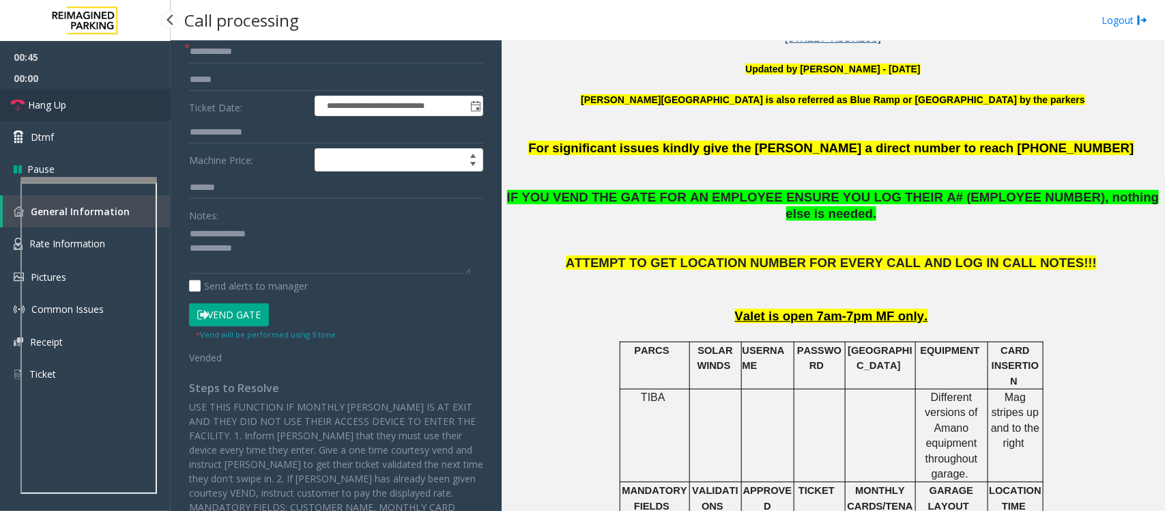
click at [87, 99] on link "Hang Up" at bounding box center [85, 105] width 171 height 32
click at [260, 261] on textarea at bounding box center [330, 248] width 282 height 51
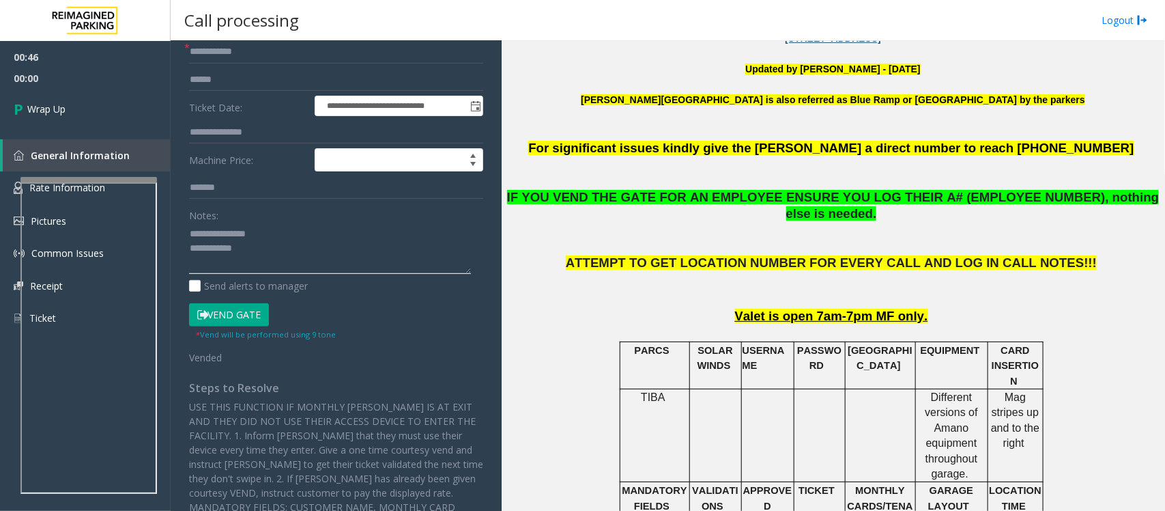
paste textarea "**********"
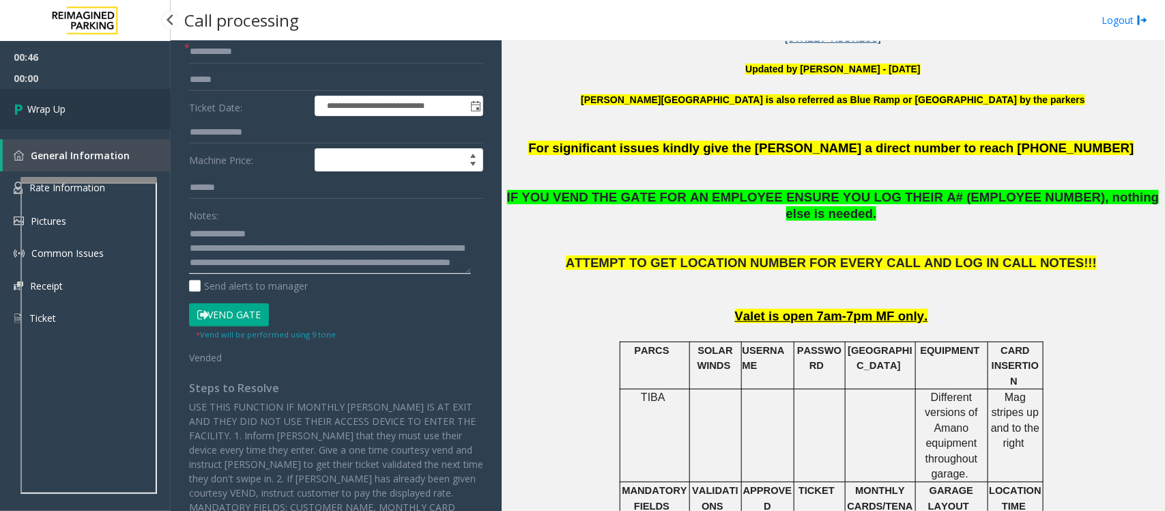
type textarea "**********"
click at [68, 110] on link "Wrap Up" at bounding box center [85, 109] width 171 height 40
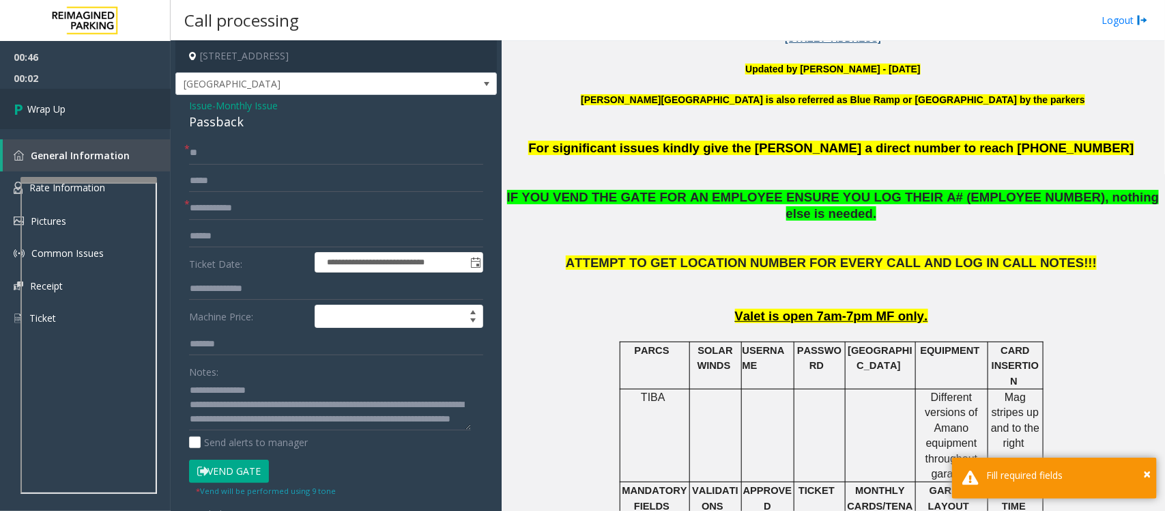
scroll to position [0, 0]
click at [229, 213] on input "text" at bounding box center [336, 208] width 294 height 23
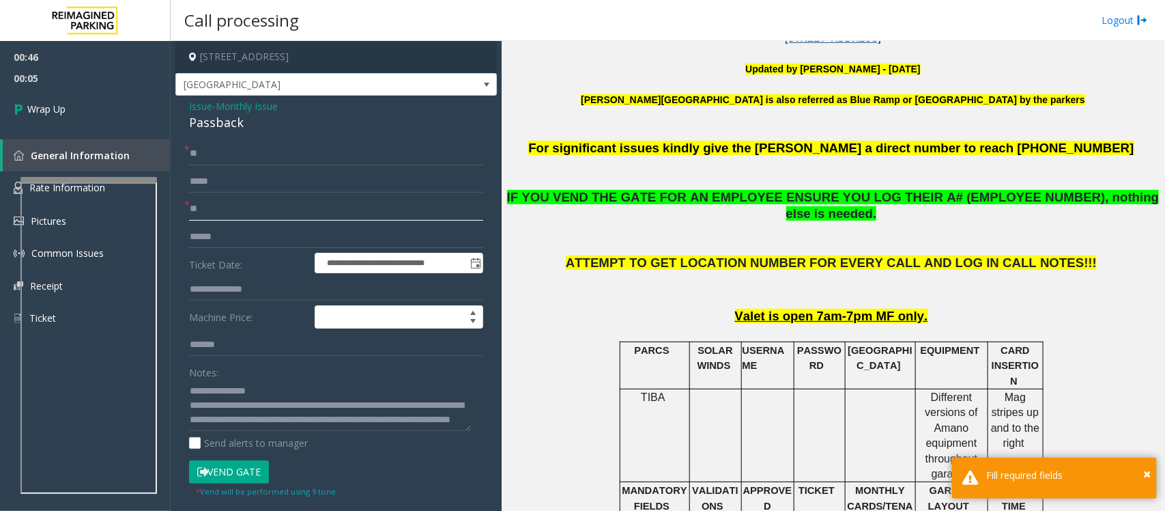
type input "**"
click at [219, 155] on input "**" at bounding box center [336, 153] width 294 height 23
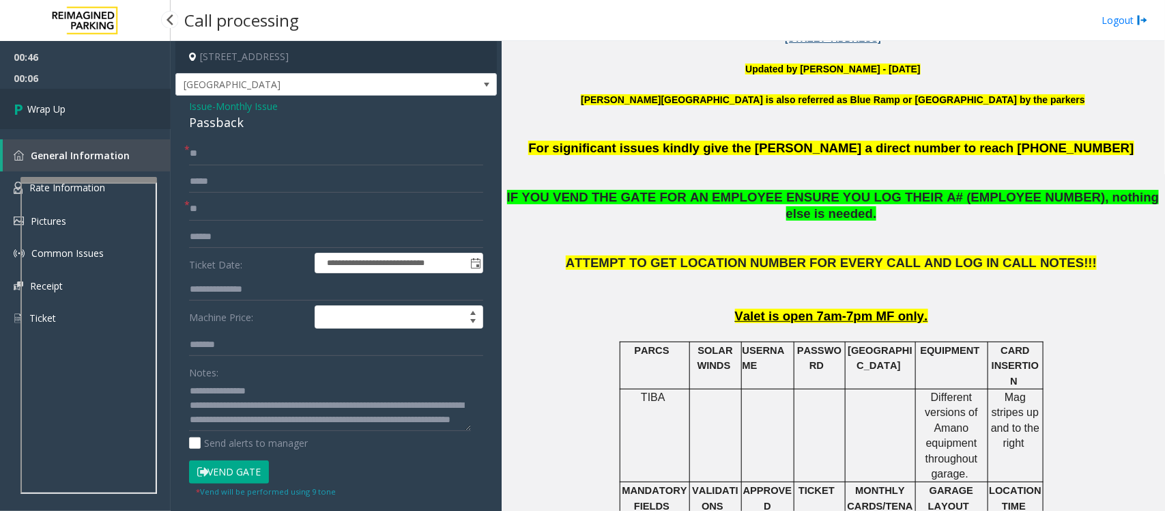
click at [113, 111] on link "Wrap Up" at bounding box center [85, 109] width 171 height 40
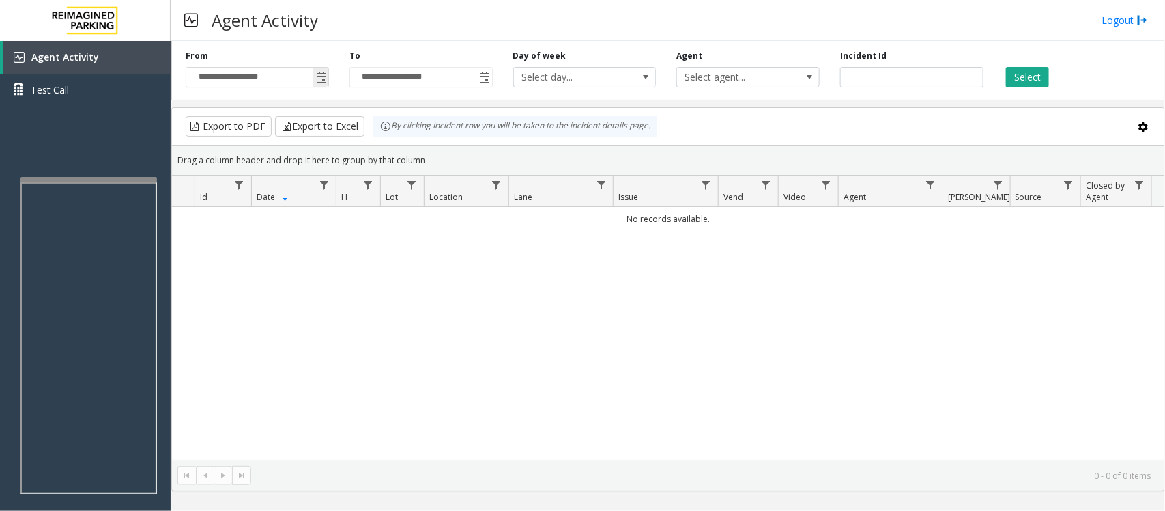
click at [326, 77] on span "Toggle popup" at bounding box center [321, 77] width 11 height 11
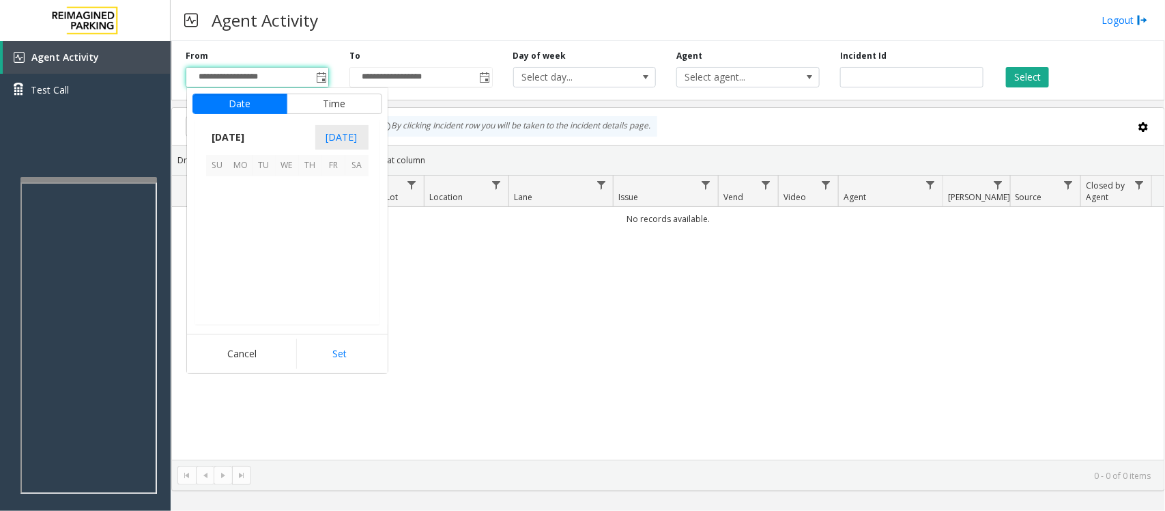
scroll to position [244740, 0]
click at [290, 255] on span "20" at bounding box center [287, 257] width 23 height 23
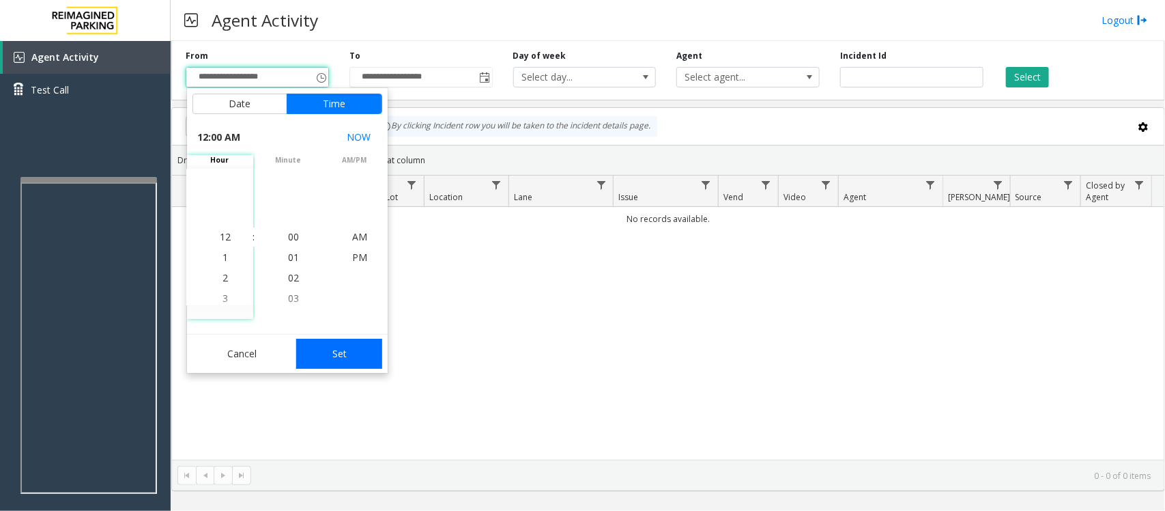
click at [345, 360] on button "Set" at bounding box center [339, 354] width 86 height 30
type input "**********"
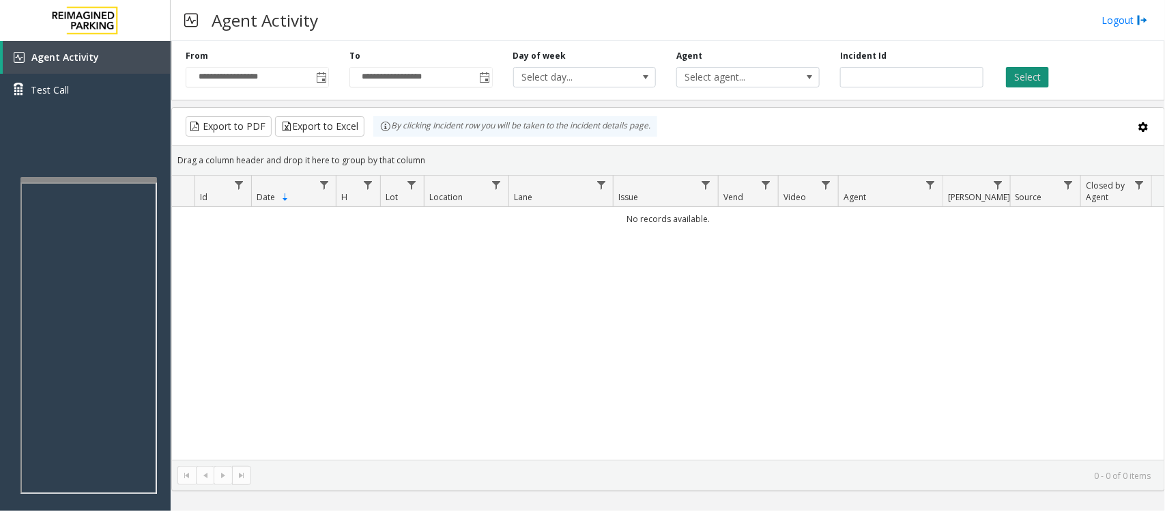
click at [1026, 76] on button "Select" at bounding box center [1027, 77] width 43 height 20
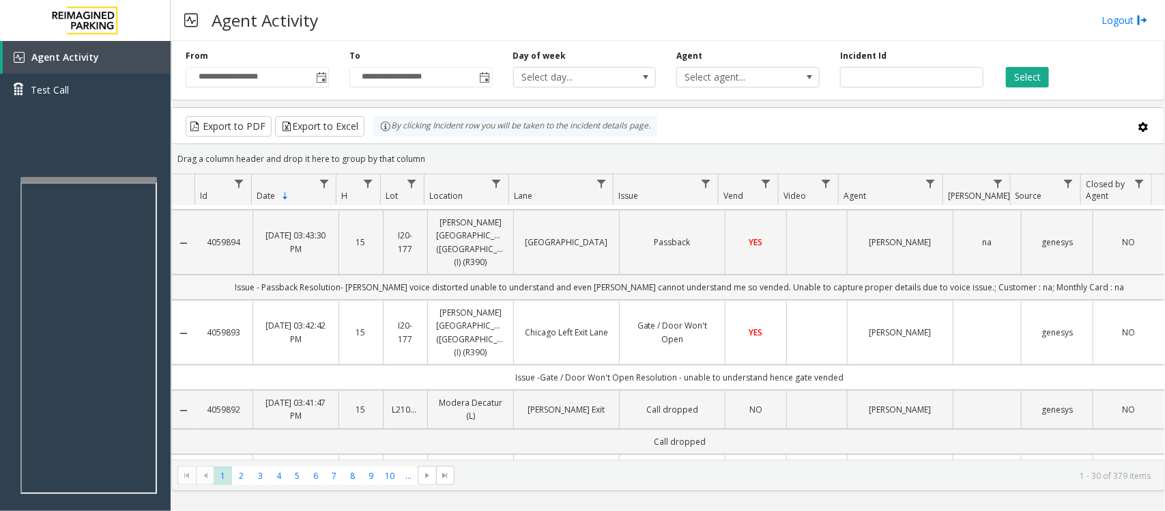
scroll to position [0, 0]
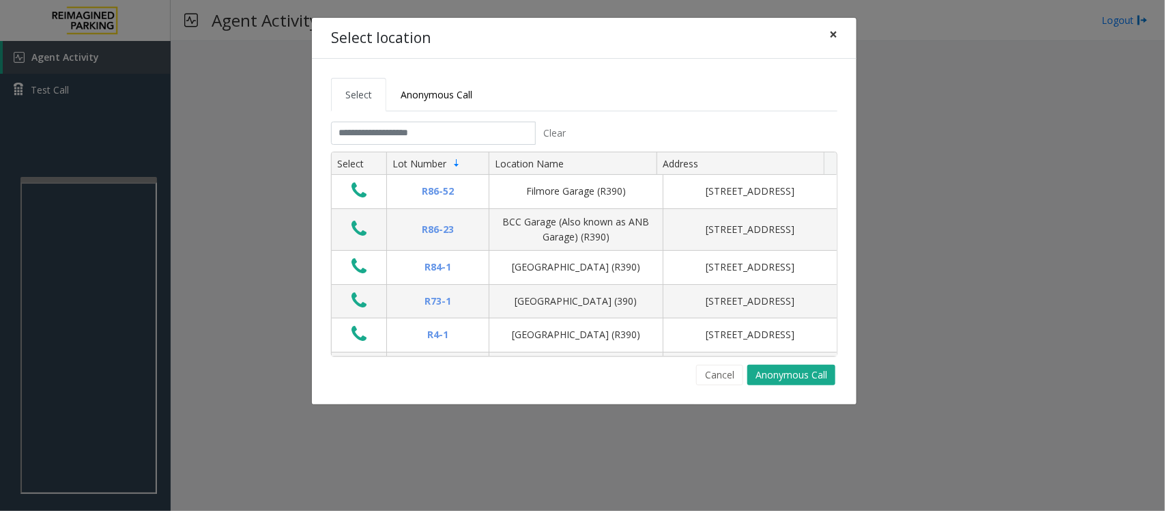
click at [831, 36] on span "×" at bounding box center [833, 34] width 8 height 19
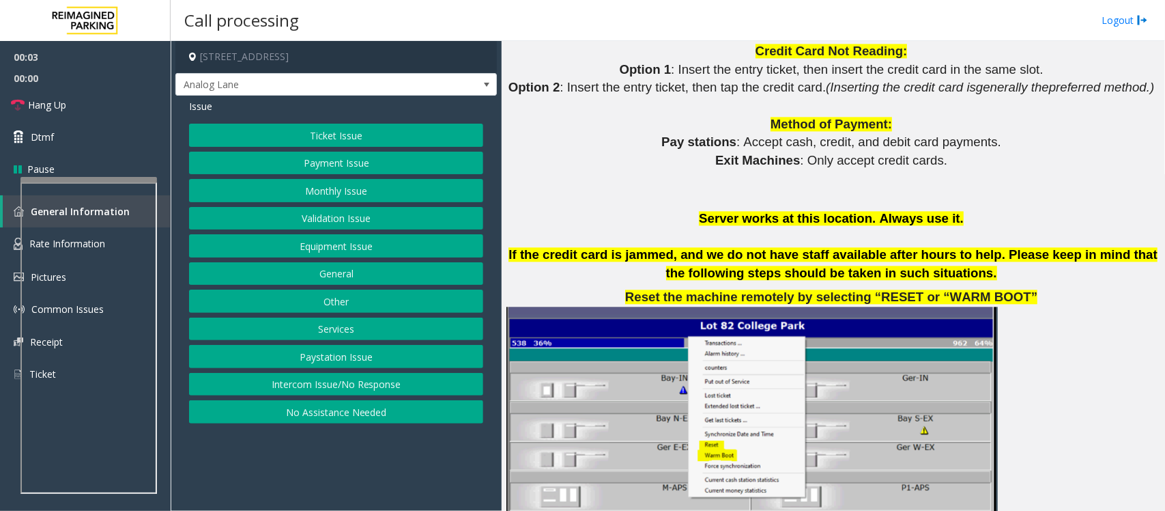
scroll to position [1707, 0]
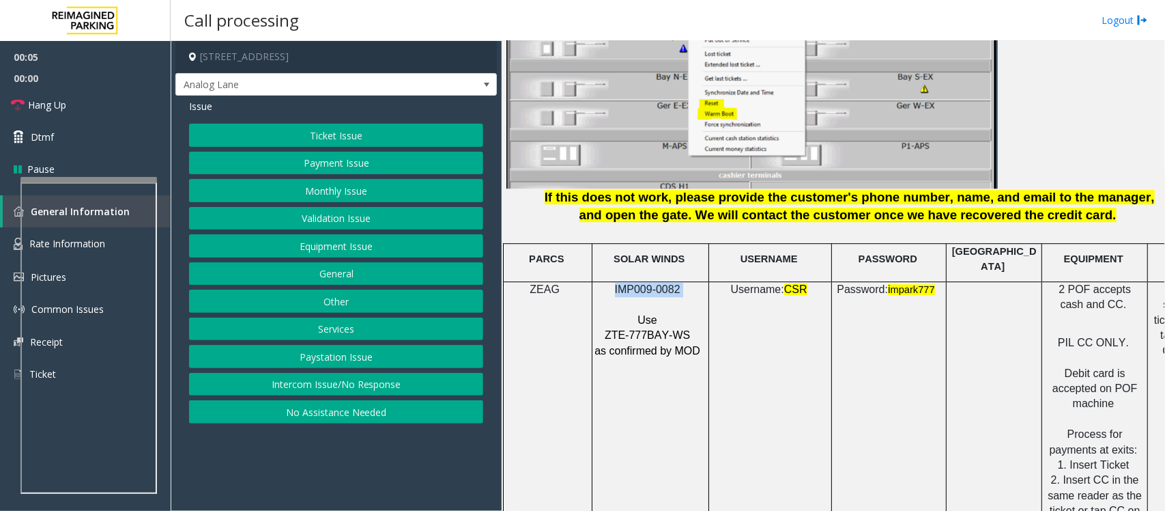
drag, startPoint x: 618, startPoint y: 278, endPoint x: 683, endPoint y: 274, distance: 65.7
click at [683, 282] on p "IMP009-0082" at bounding box center [649, 289] width 110 height 15
copy p "IMP009-0082"
click at [381, 135] on button "Ticket Issue" at bounding box center [336, 135] width 294 height 23
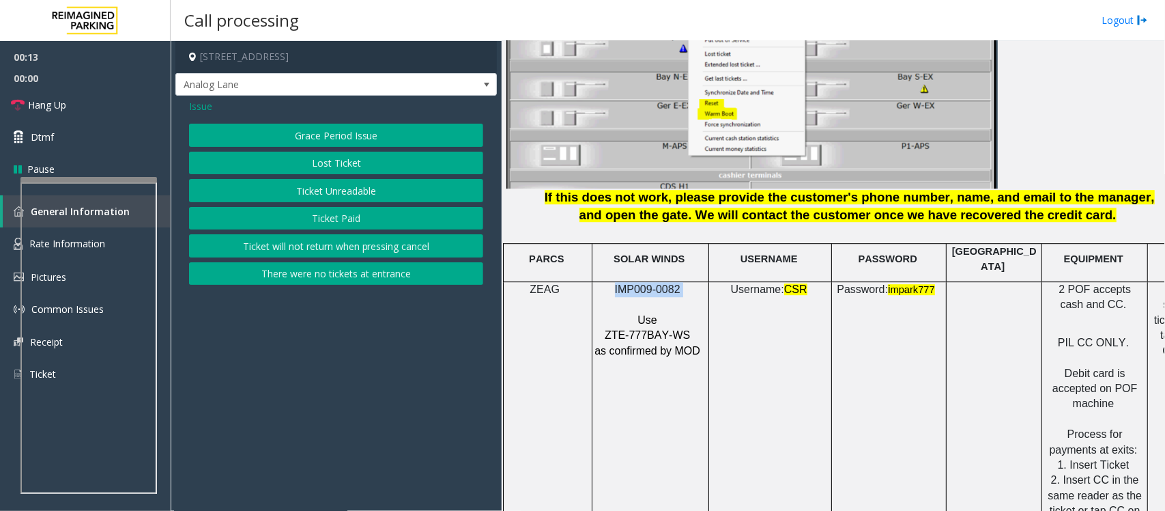
click at [360, 193] on button "Ticket Unreadable" at bounding box center [336, 190] width 294 height 23
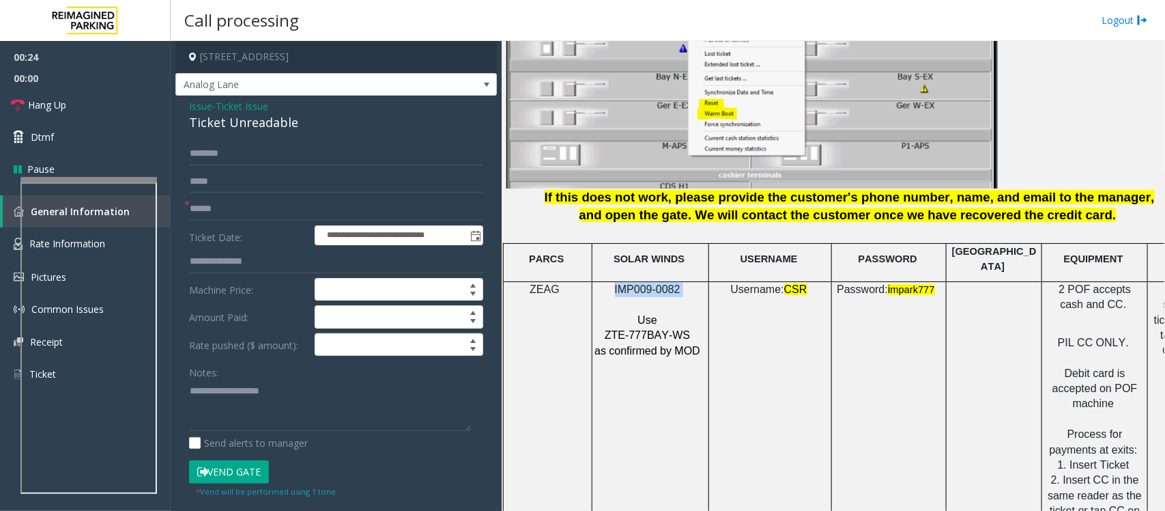
click at [698, 283] on p "IMP009-0082" at bounding box center [649, 289] width 110 height 15
drag, startPoint x: 698, startPoint y: 283, endPoint x: 612, endPoint y: 287, distance: 86.1
click at [612, 287] on div "IMP009-0082 Use ZTE-777BAY-WS as confirmed by MOD" at bounding box center [651, 320] width 116 height 76
click at [692, 282] on p "IMP009-0082" at bounding box center [649, 289] width 110 height 15
drag, startPoint x: 691, startPoint y: 281, endPoint x: 625, endPoint y: 283, distance: 66.3
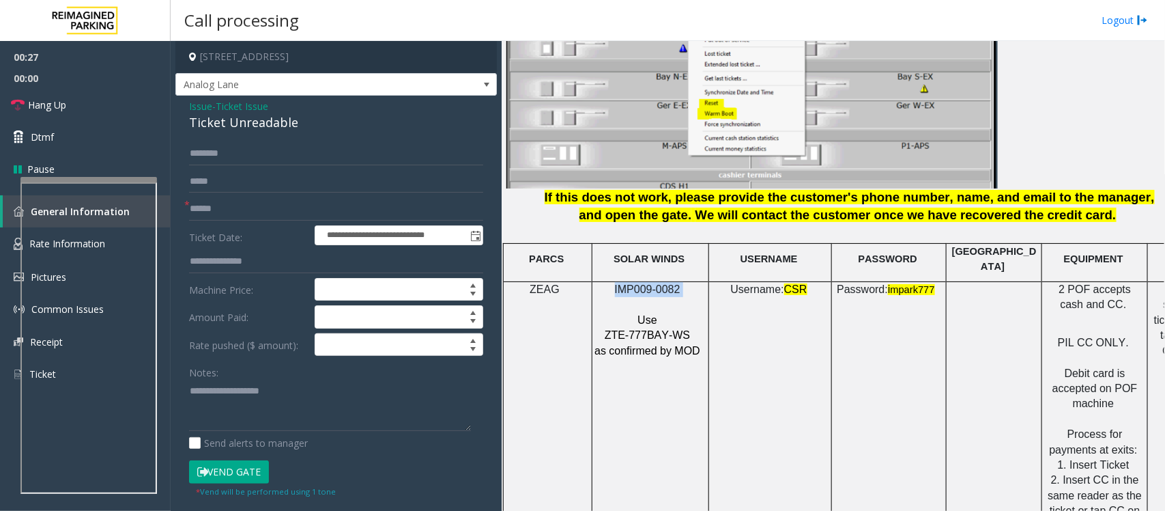
click at [625, 283] on p "IMP009-0082" at bounding box center [649, 289] width 110 height 15
copy p "IMP009-0082"
click at [208, 203] on input "text" at bounding box center [336, 208] width 294 height 23
type input "******"
click at [205, 124] on div "Ticket Unreadable" at bounding box center [336, 122] width 294 height 18
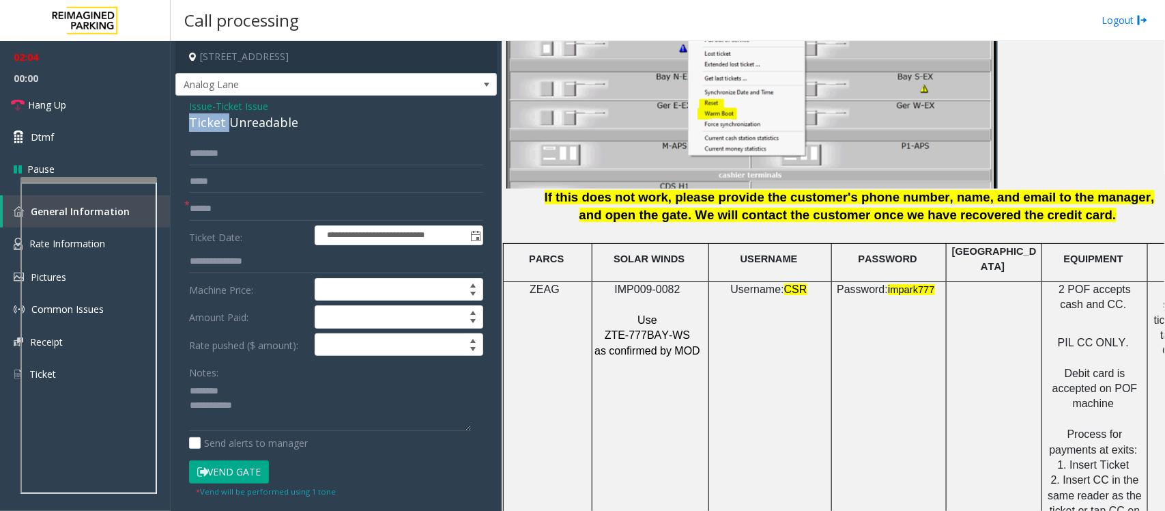
click at [205, 124] on div "Ticket Unreadable" at bounding box center [336, 122] width 294 height 18
click at [261, 405] on textarea at bounding box center [330, 405] width 282 height 51
click at [277, 410] on textarea at bounding box center [330, 405] width 282 height 51
click at [271, 420] on textarea at bounding box center [330, 405] width 282 height 51
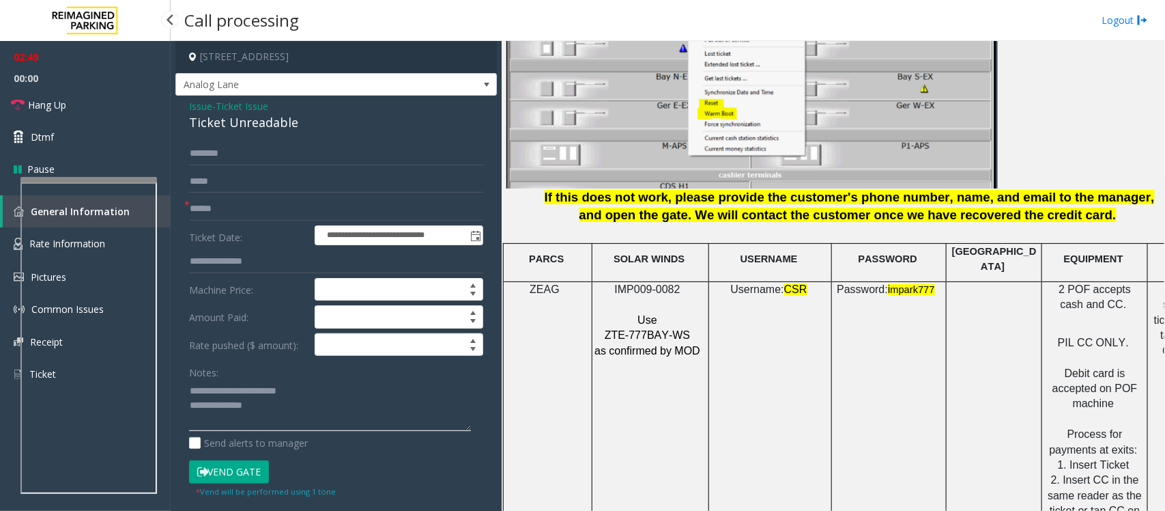
type textarea "**********"
click at [285, 207] on input "******" at bounding box center [336, 208] width 294 height 23
drag, startPoint x: 227, startPoint y: 210, endPoint x: 155, endPoint y: 214, distance: 71.8
click at [123, 33] on app-root "**********" at bounding box center [582, 255] width 1165 height 511
type input "********"
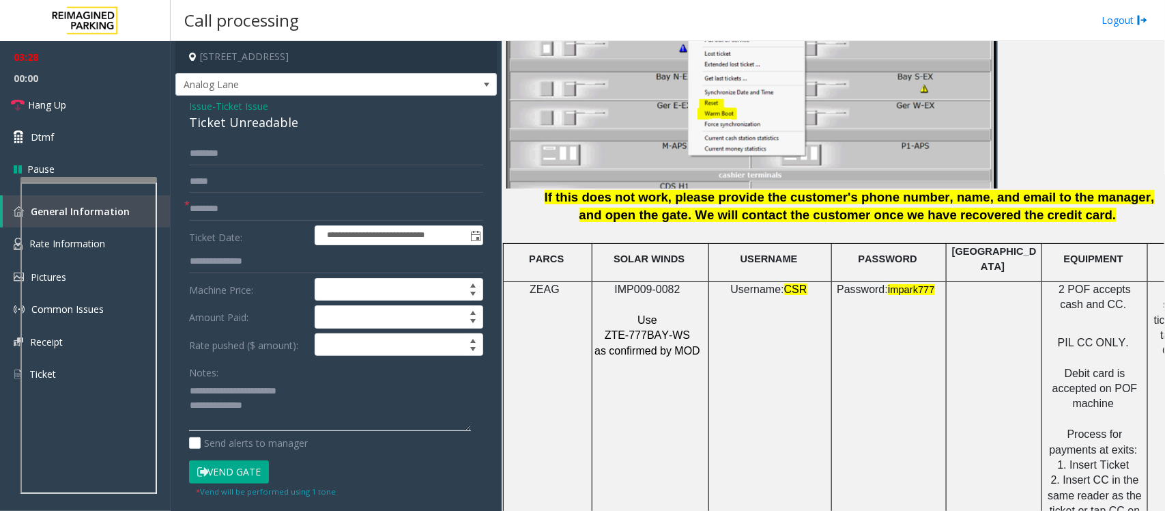
click at [325, 424] on textarea at bounding box center [330, 405] width 282 height 51
click at [279, 413] on textarea at bounding box center [330, 405] width 282 height 51
drag, startPoint x: 89, startPoint y: 108, endPoint x: 193, endPoint y: 107, distance: 103.8
click at [89, 108] on link "Hang Up" at bounding box center [85, 105] width 171 height 32
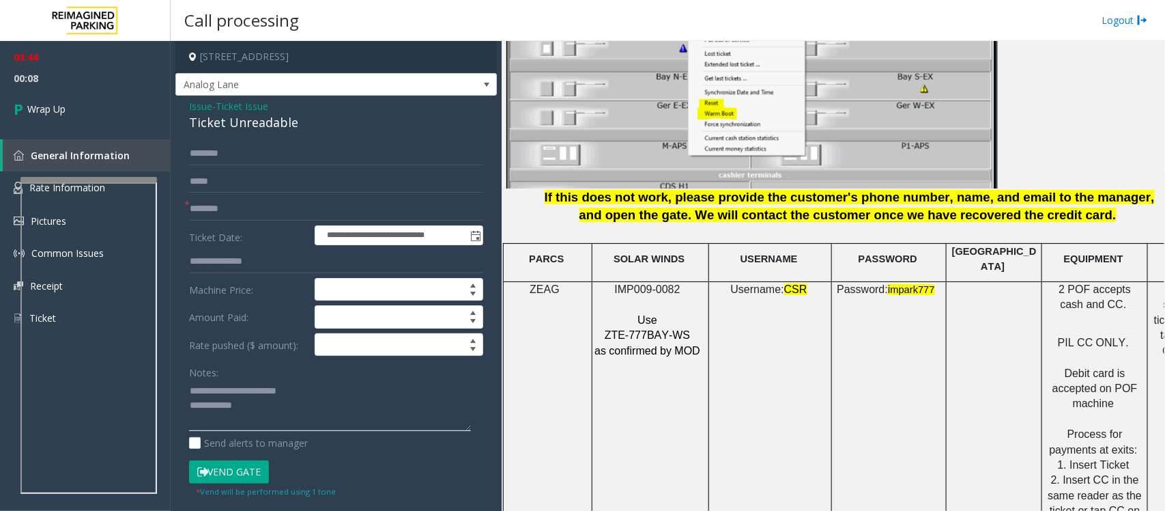
click at [284, 415] on textarea at bounding box center [330, 405] width 282 height 51
paste textarea "**********"
type textarea "**********"
click at [76, 117] on link "Wrap Up" at bounding box center [85, 109] width 171 height 40
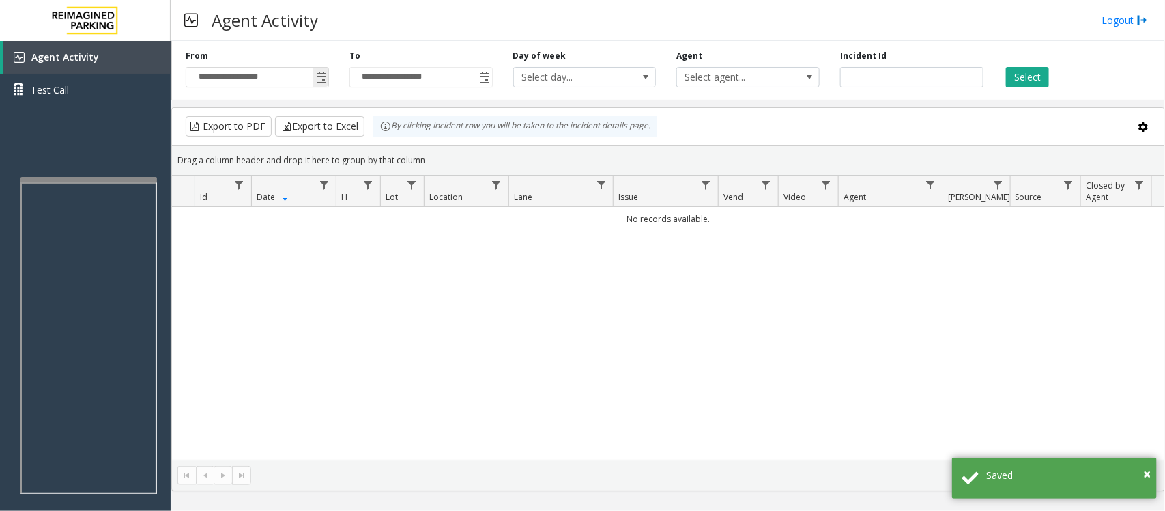
click at [321, 73] on span "Toggle popup" at bounding box center [321, 77] width 11 height 11
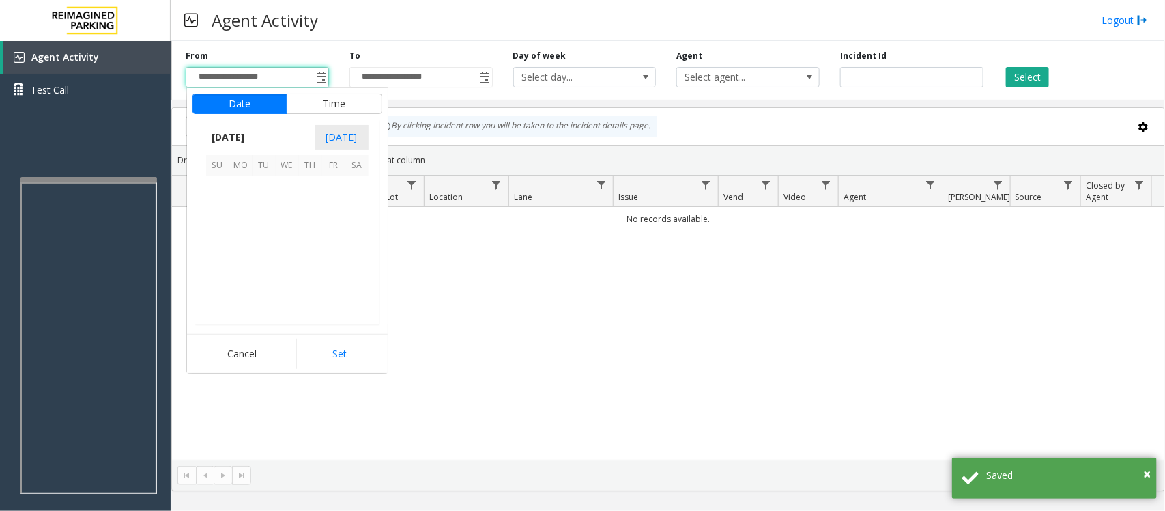
scroll to position [244740, 0]
click at [285, 258] on span "20" at bounding box center [287, 257] width 23 height 23
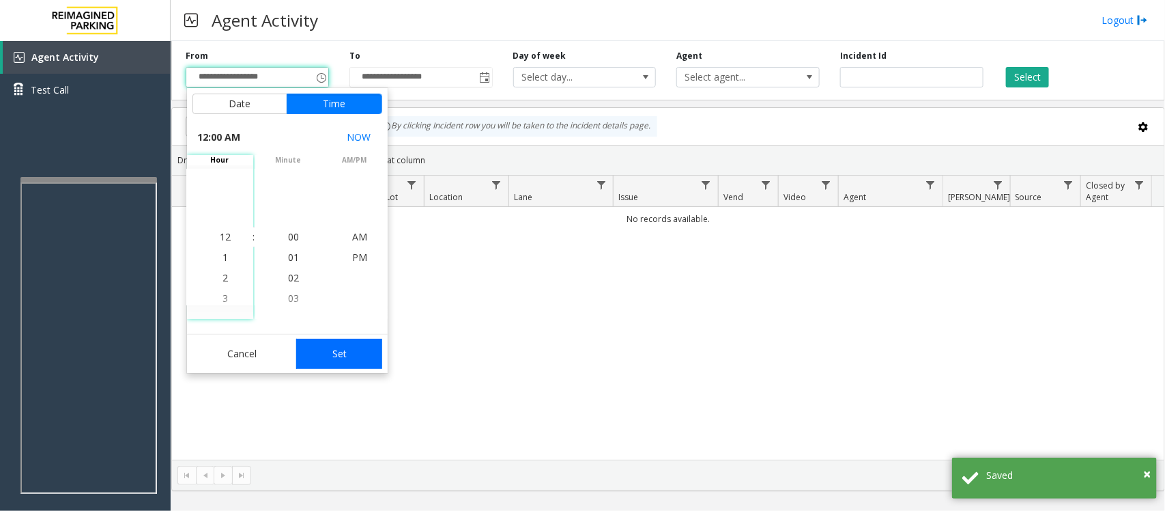
click at [347, 357] on button "Set" at bounding box center [339, 354] width 86 height 30
type input "**********"
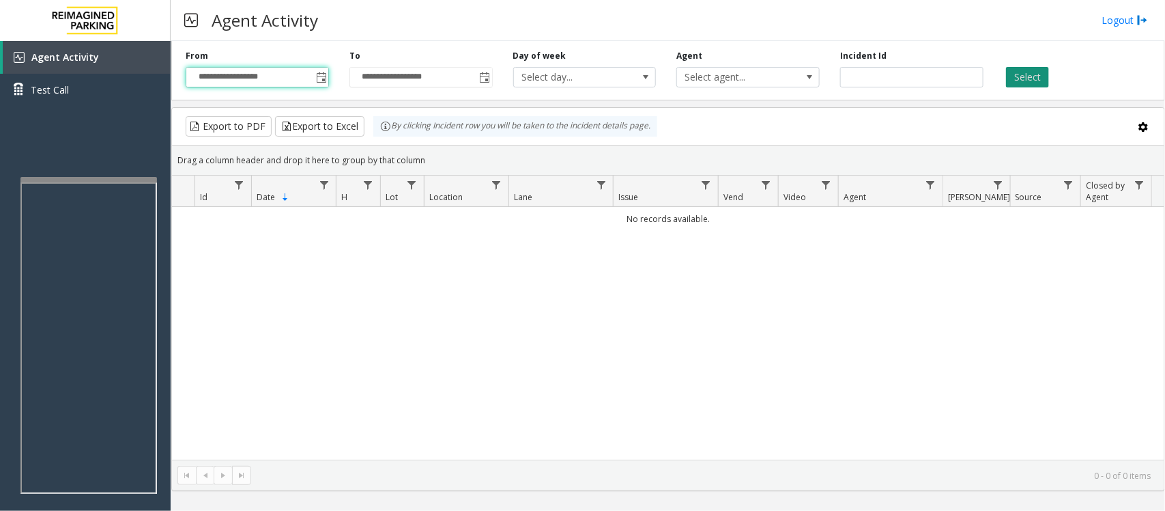
click at [1007, 77] on button "Select" at bounding box center [1027, 77] width 43 height 20
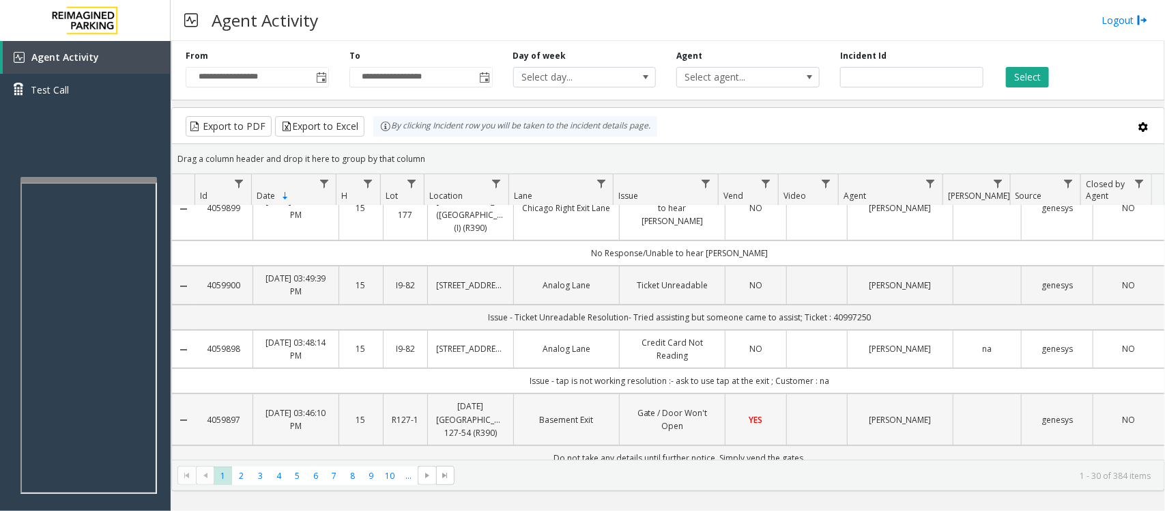
scroll to position [0, 0]
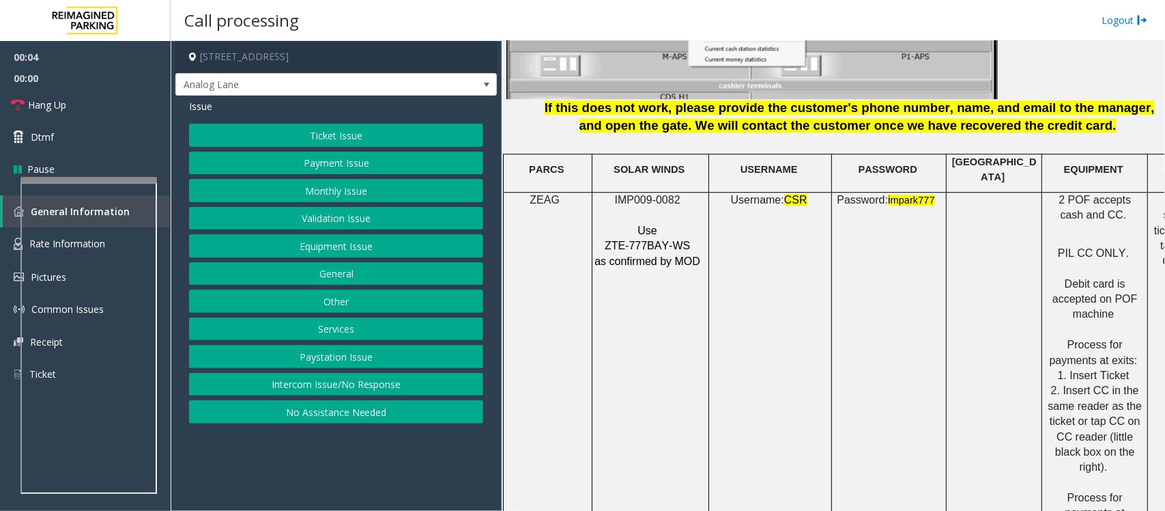
scroll to position [1792, 0]
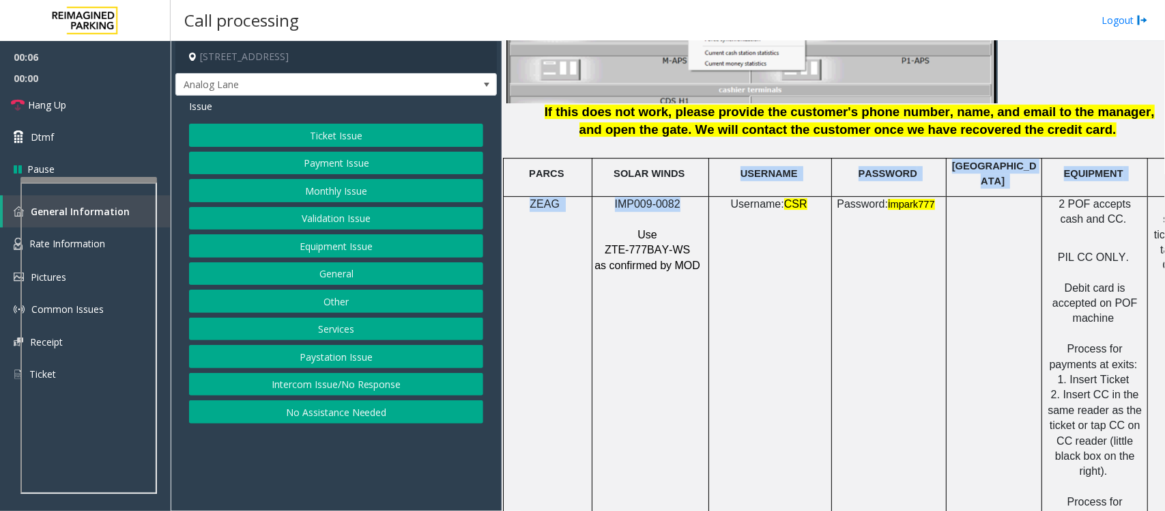
drag, startPoint x: 683, startPoint y: 179, endPoint x: 676, endPoint y: 195, distance: 17.4
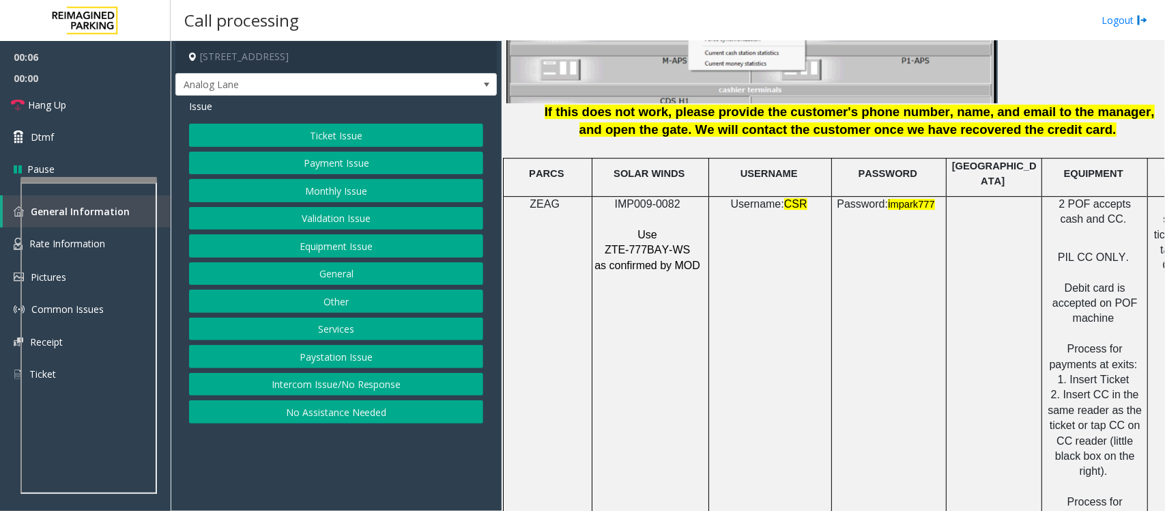
click at [695, 199] on p "IMP009-0082" at bounding box center [649, 204] width 110 height 15
drag, startPoint x: 693, startPoint y: 199, endPoint x: 605, endPoint y: 199, distance: 88.1
click at [605, 199] on p "IMP009-0082" at bounding box center [649, 204] width 110 height 15
copy p "IMP009-0082"
drag, startPoint x: 287, startPoint y: 390, endPoint x: 291, endPoint y: 372, distance: 18.2
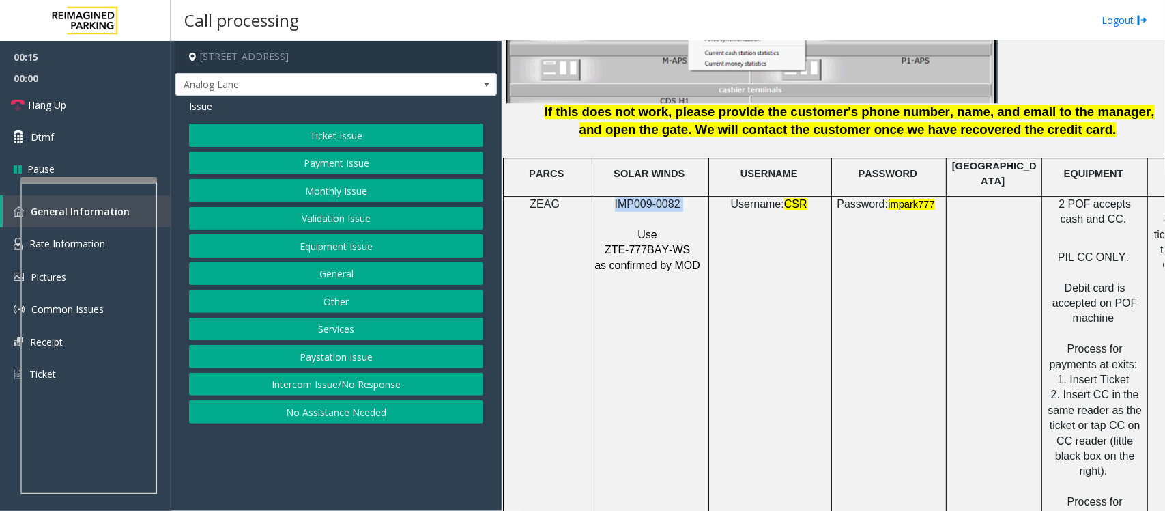
click at [287, 390] on button "Intercom Issue/No Response" at bounding box center [336, 384] width 294 height 23
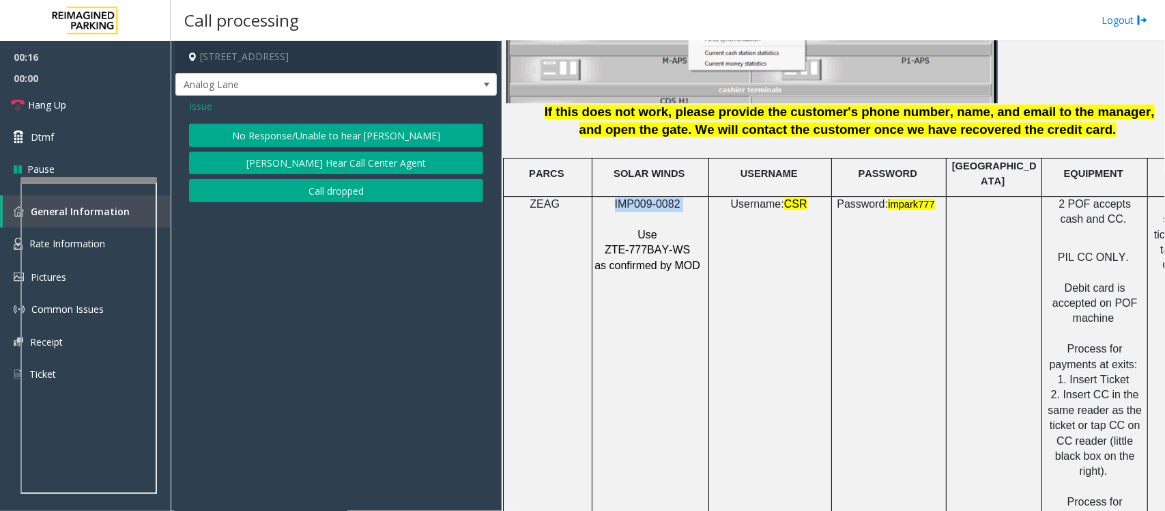
click at [314, 137] on button "No Response/Unable to hear [PERSON_NAME]" at bounding box center [336, 135] width 294 height 23
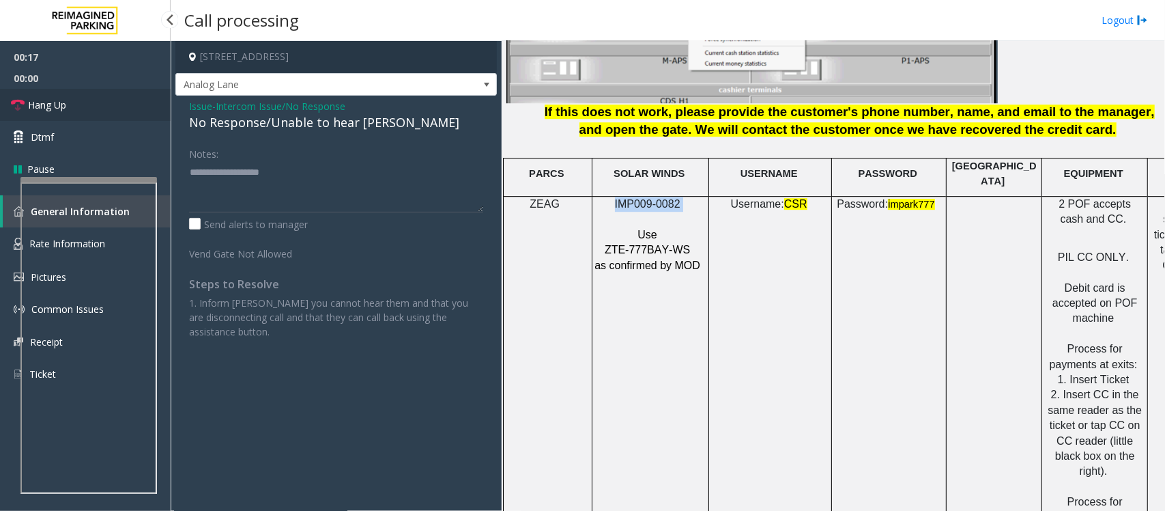
drag, startPoint x: 75, startPoint y: 104, endPoint x: 144, endPoint y: 117, distance: 70.2
click at [75, 104] on link "Hang Up" at bounding box center [85, 105] width 171 height 32
click at [227, 123] on div "No Response/Unable to hear [PERSON_NAME]" at bounding box center [336, 122] width 294 height 18
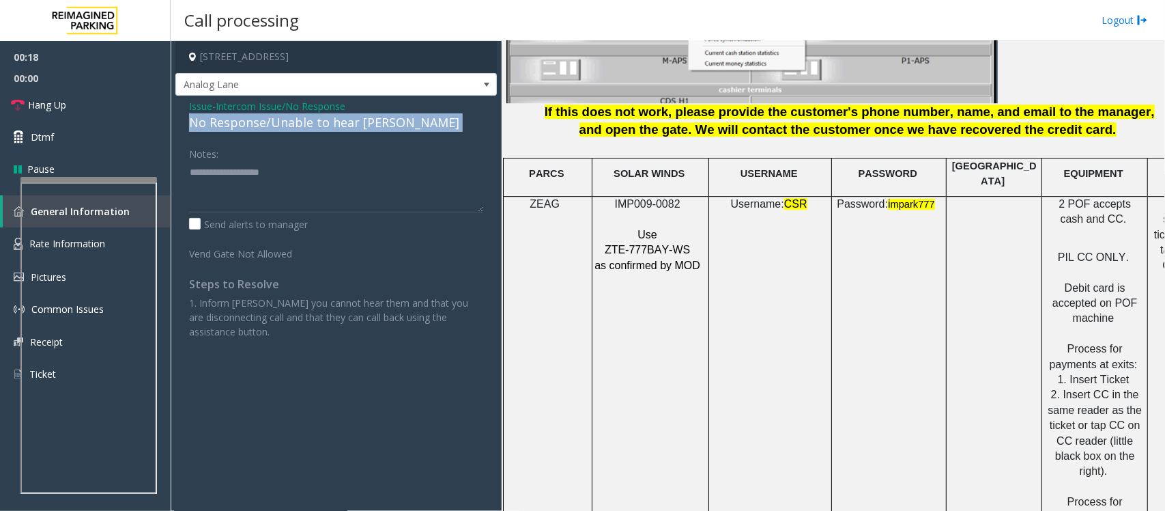
click at [227, 123] on div "No Response/Unable to hear [PERSON_NAME]" at bounding box center [336, 122] width 294 height 18
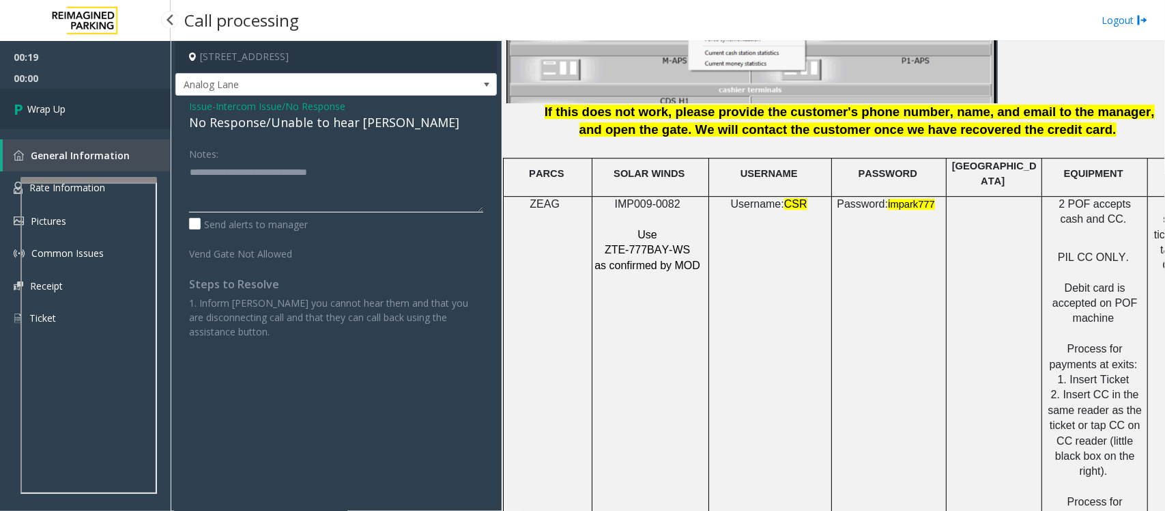
type textarea "**********"
click at [104, 123] on link "Wrap Up" at bounding box center [85, 109] width 171 height 40
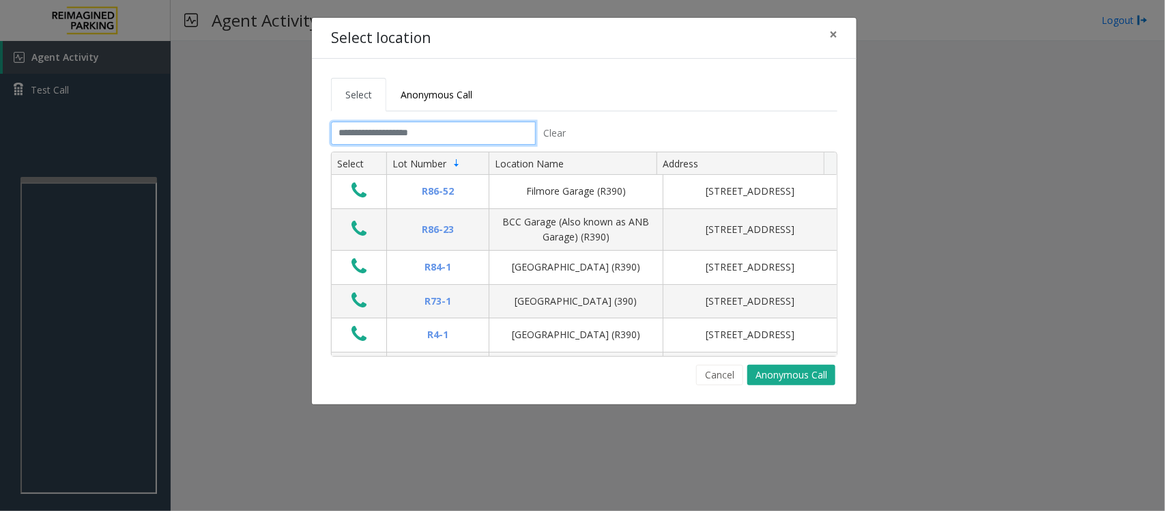
click at [459, 130] on input "text" at bounding box center [433, 133] width 205 height 23
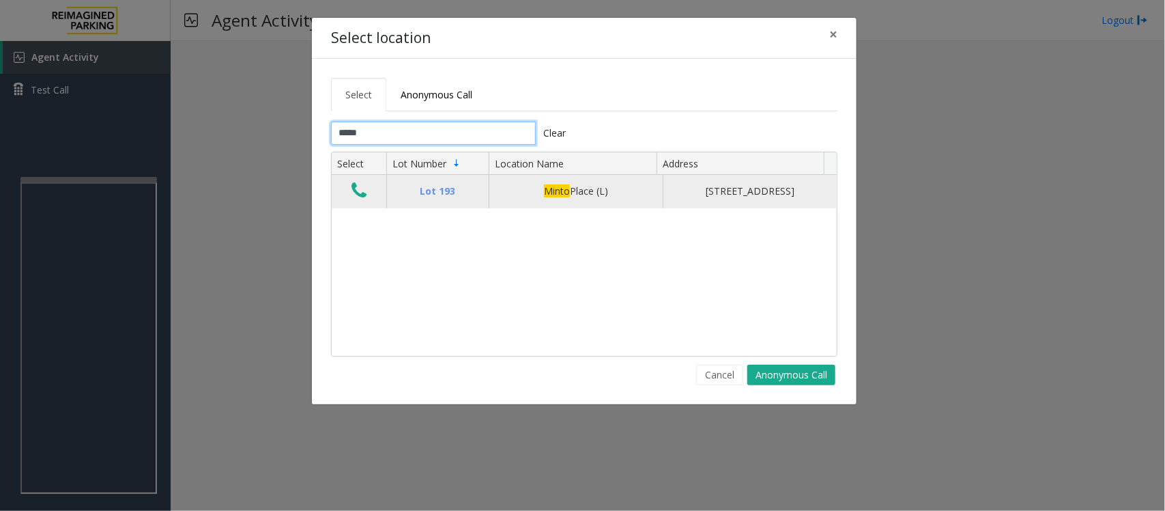
type input "*****"
click at [357, 200] on icon "Data table" at bounding box center [359, 190] width 15 height 19
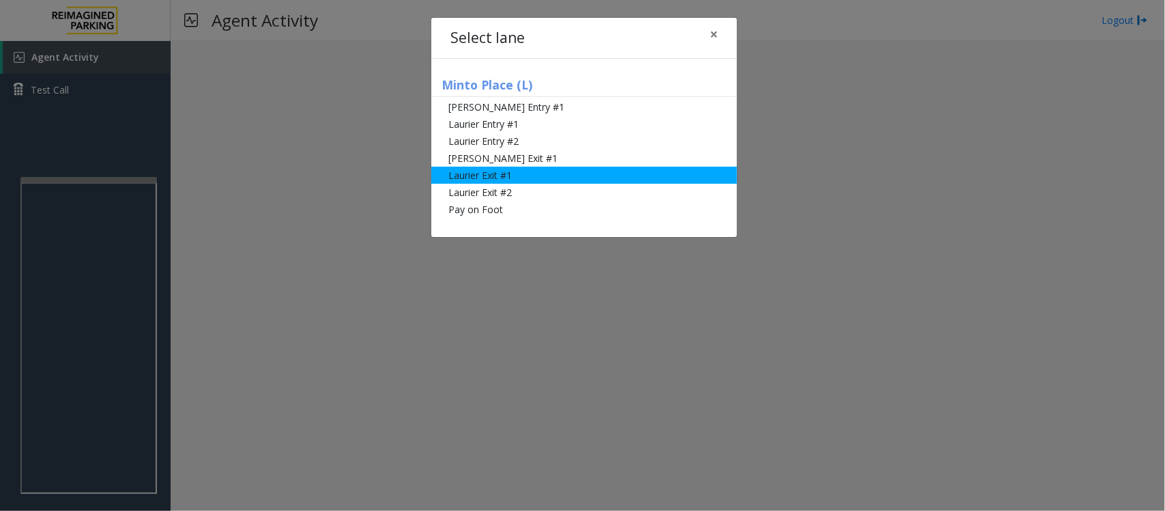
click at [462, 174] on li "Laurier Exit #1" at bounding box center [584, 175] width 306 height 17
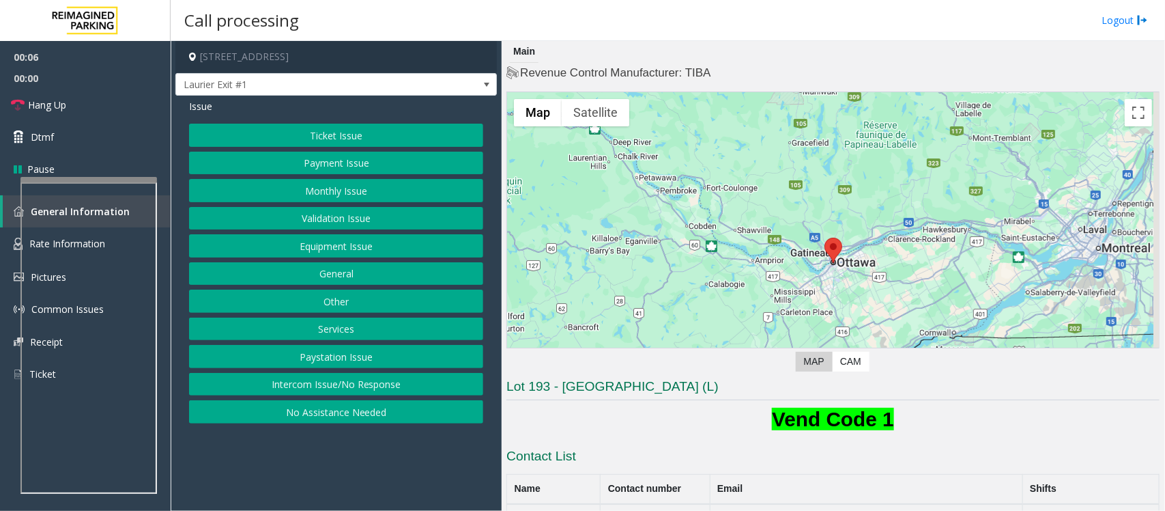
click at [360, 137] on button "Ticket Issue" at bounding box center [336, 135] width 294 height 23
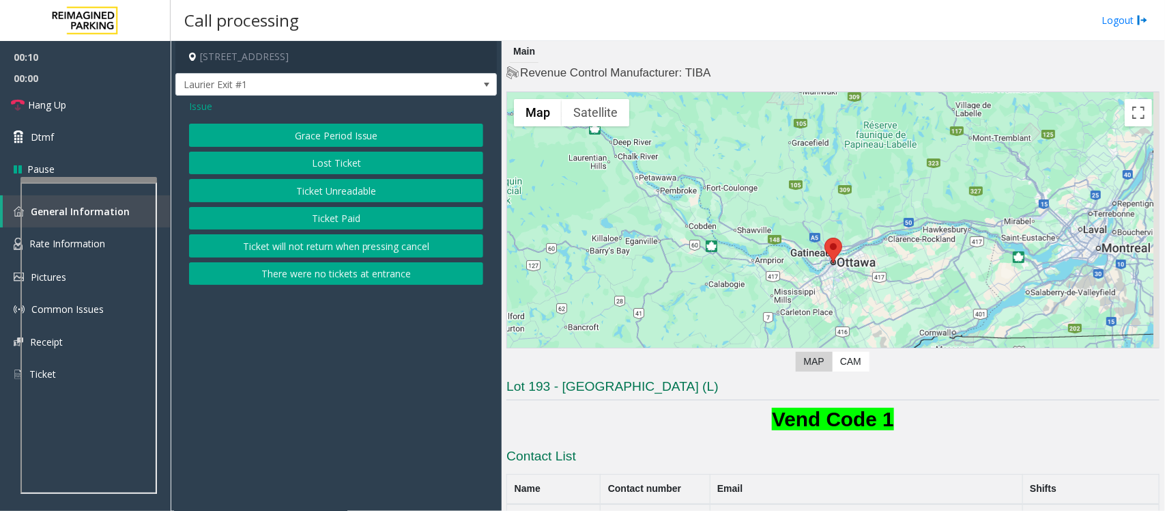
click at [331, 220] on button "Ticket Paid" at bounding box center [336, 218] width 294 height 23
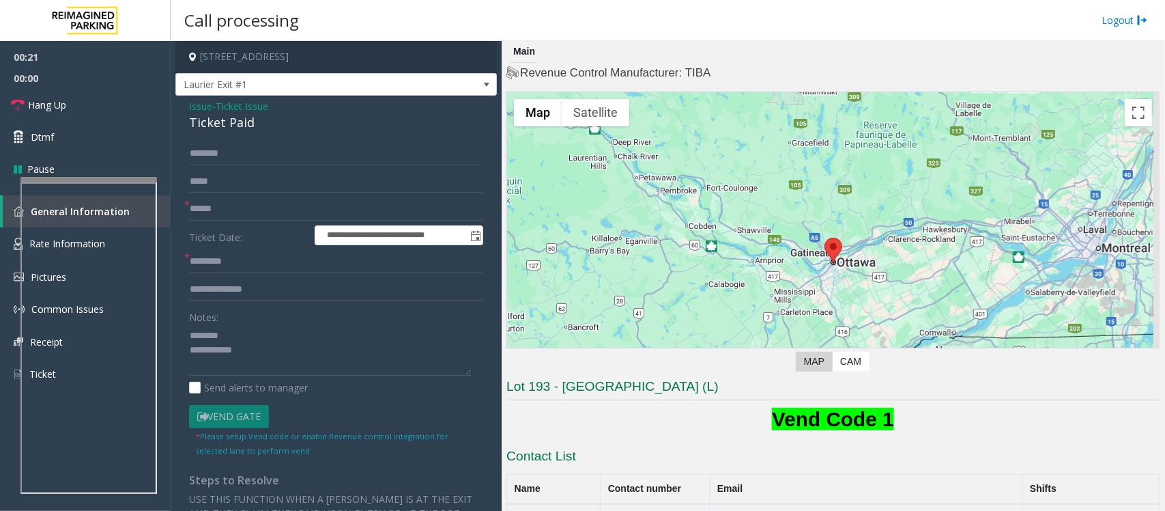
click at [188, 324] on div "**********" at bounding box center [336, 424] width 315 height 564
click at [189, 332] on textarea at bounding box center [330, 349] width 282 height 51
click at [248, 332] on textarea at bounding box center [330, 349] width 282 height 51
type textarea "**********"
click at [258, 294] on input "text" at bounding box center [336, 289] width 294 height 23
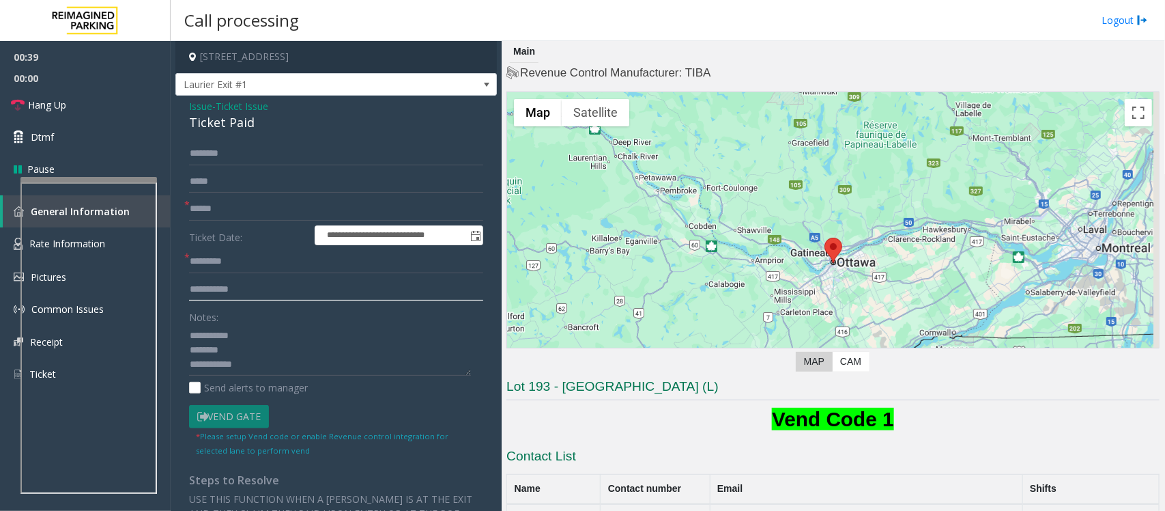
click at [219, 288] on input "**********" at bounding box center [336, 289] width 294 height 23
type input "**********"
click at [261, 203] on input "text" at bounding box center [336, 208] width 294 height 23
type input "*****"
click at [240, 348] on textarea at bounding box center [330, 349] width 282 height 51
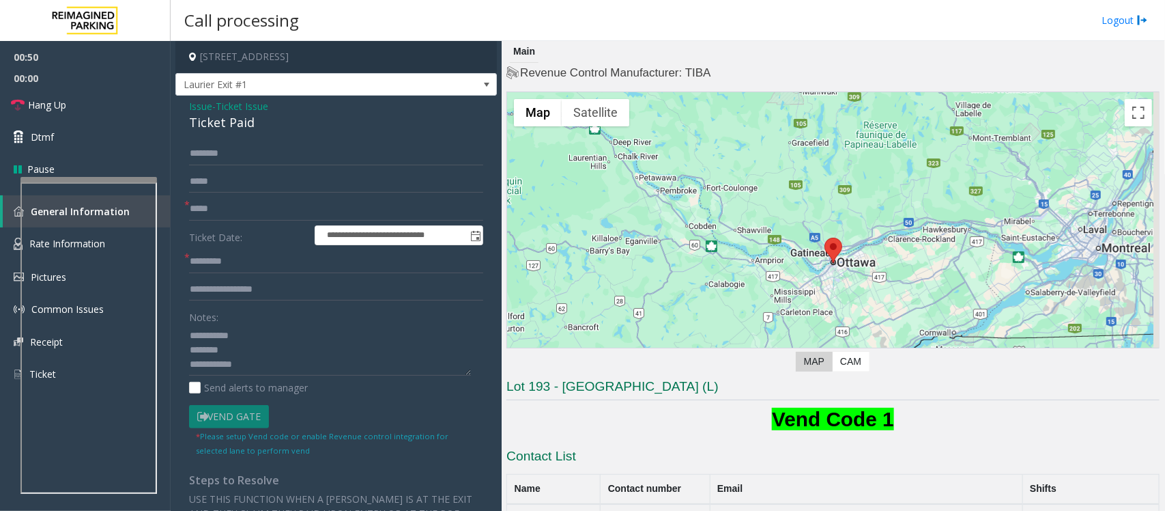
click at [218, 124] on div "Ticket Paid" at bounding box center [336, 122] width 294 height 18
type textarea "**********"
click at [230, 152] on input "text" at bounding box center [336, 153] width 294 height 23
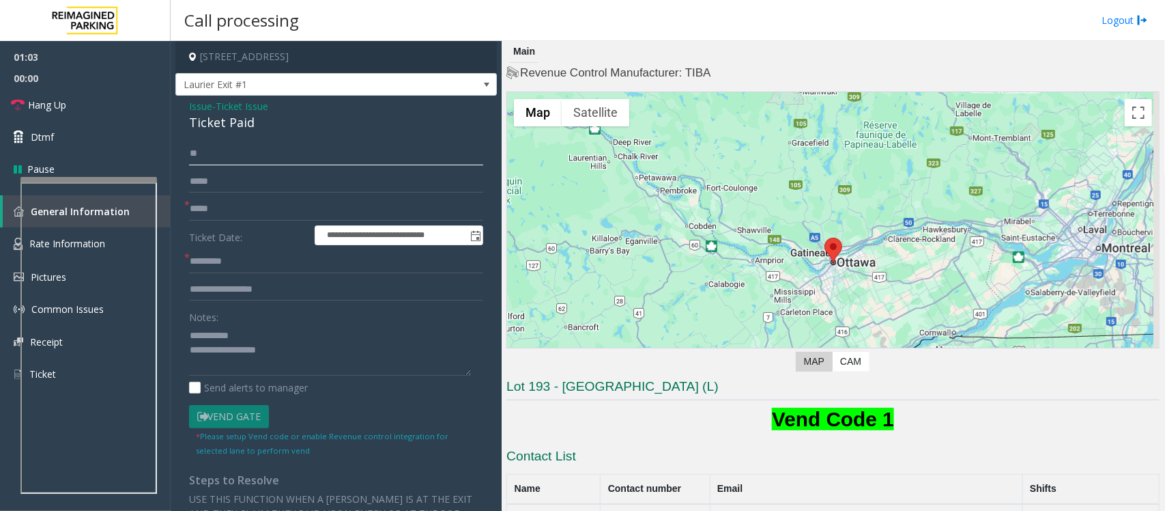
type input "**"
type textarea "**********"
click at [244, 152] on input "**" at bounding box center [336, 153] width 294 height 23
type input "****"
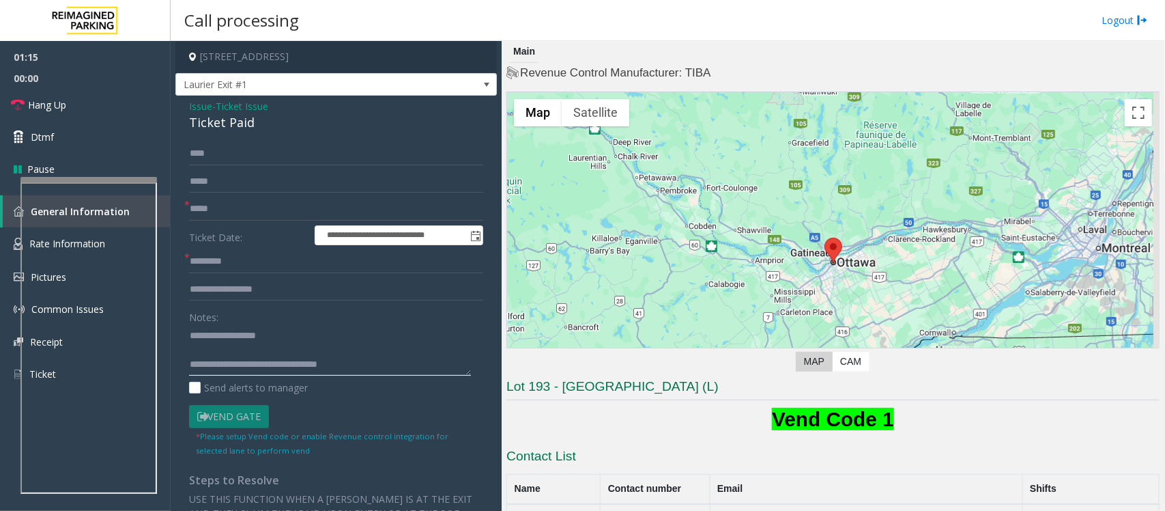
click at [229, 347] on textarea at bounding box center [330, 349] width 282 height 51
type textarea "**********"
click at [243, 261] on input "text" at bounding box center [336, 261] width 294 height 23
click at [240, 159] on input "****" at bounding box center [336, 153] width 294 height 23
type input "*****"
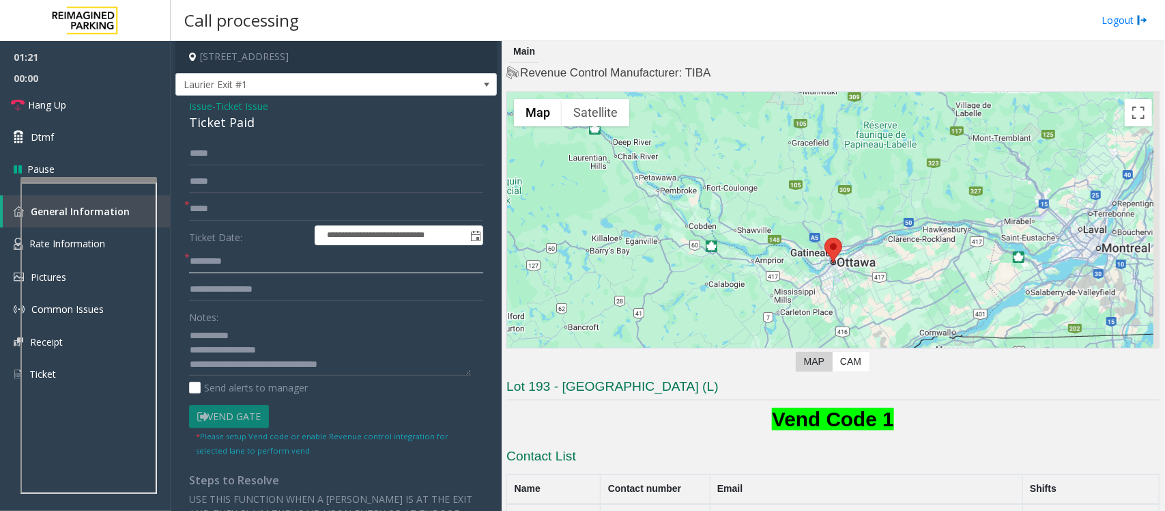
click at [205, 257] on input "text" at bounding box center [336, 261] width 294 height 23
click at [364, 358] on textarea at bounding box center [330, 349] width 282 height 51
click at [208, 256] on input "text" at bounding box center [336, 261] width 294 height 23
drag, startPoint x: 386, startPoint y: 48, endPoint x: 319, endPoint y: 58, distance: 67.7
click at [319, 58] on h4 "[STREET_ADDRESS]" at bounding box center [336, 57] width 322 height 32
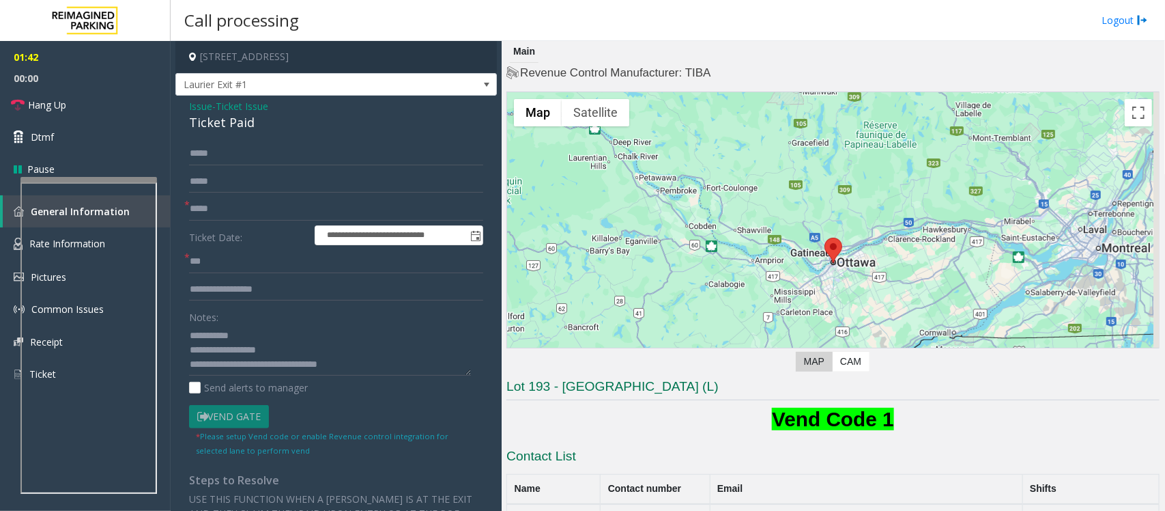
copy h4 "Ottawa, ON"
click at [242, 259] on input "***" at bounding box center [336, 261] width 294 height 23
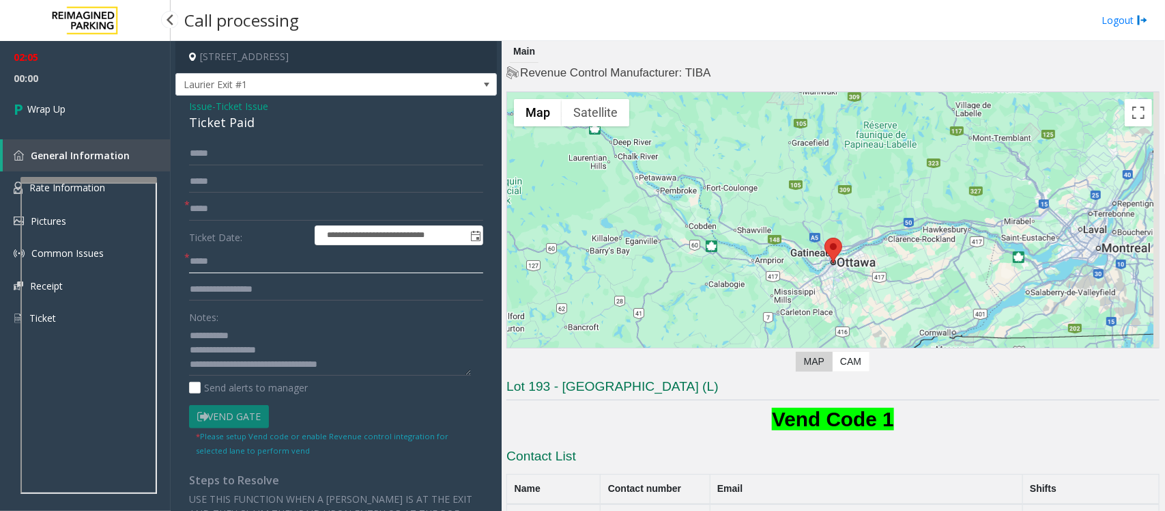
type input "*****"
click at [110, 108] on link "Wrap Up" at bounding box center [85, 109] width 171 height 40
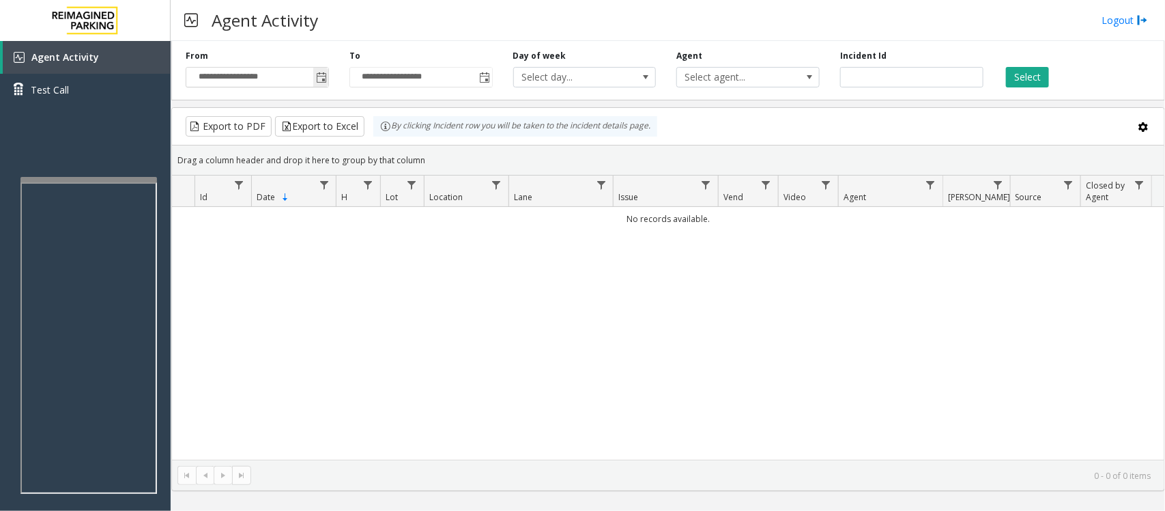
click at [321, 80] on span "Toggle popup" at bounding box center [321, 77] width 11 height 11
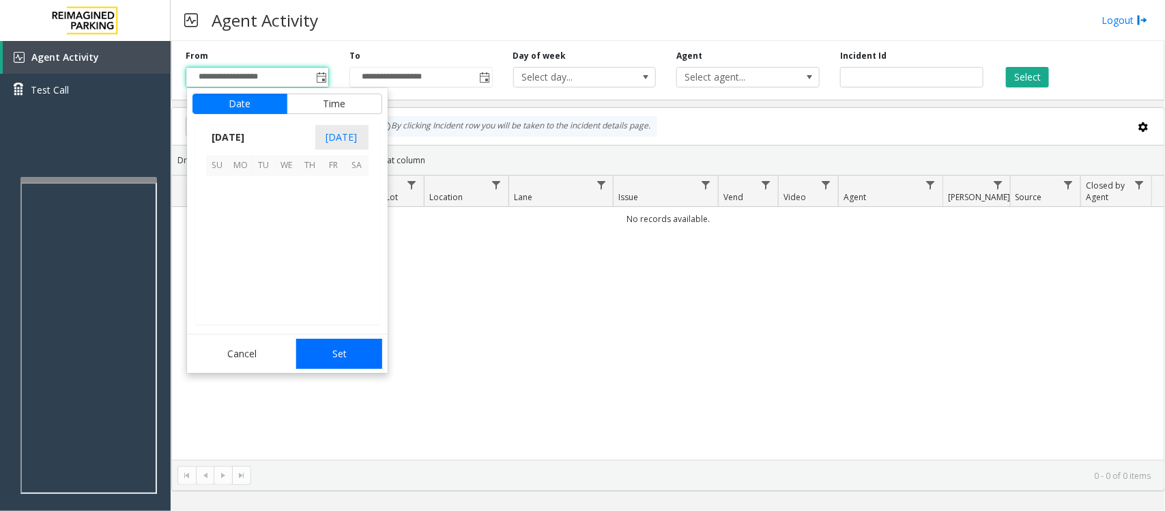
scroll to position [244740, 0]
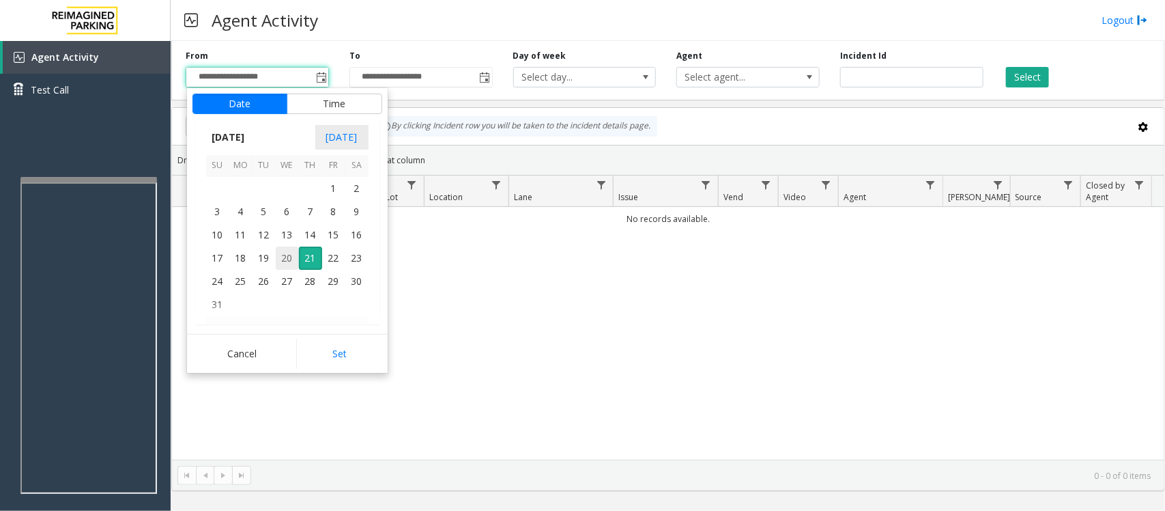
click at [282, 256] on span "20" at bounding box center [287, 257] width 23 height 23
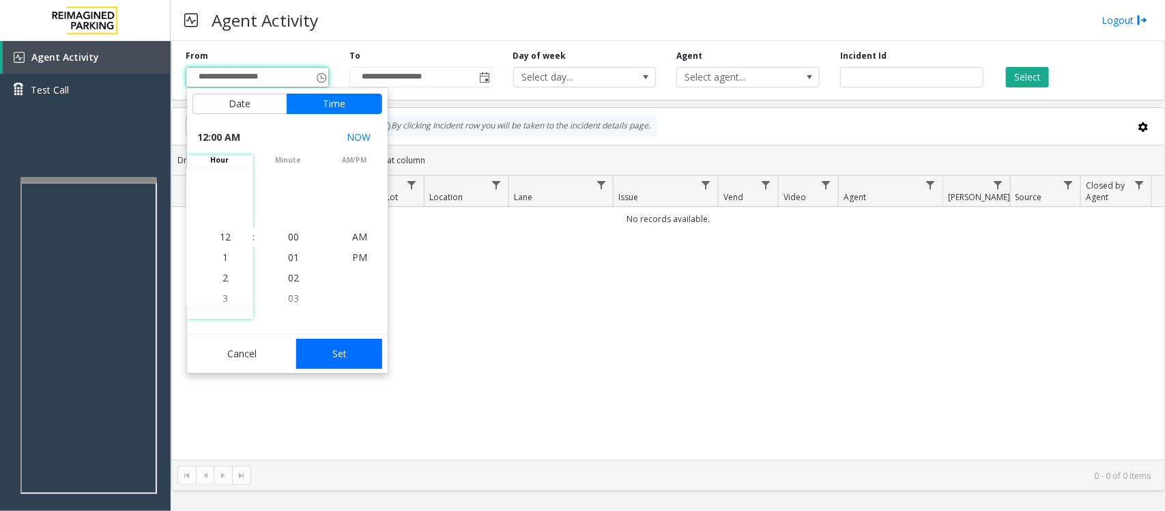
click at [362, 355] on button "Set" at bounding box center [339, 354] width 86 height 30
type input "**********"
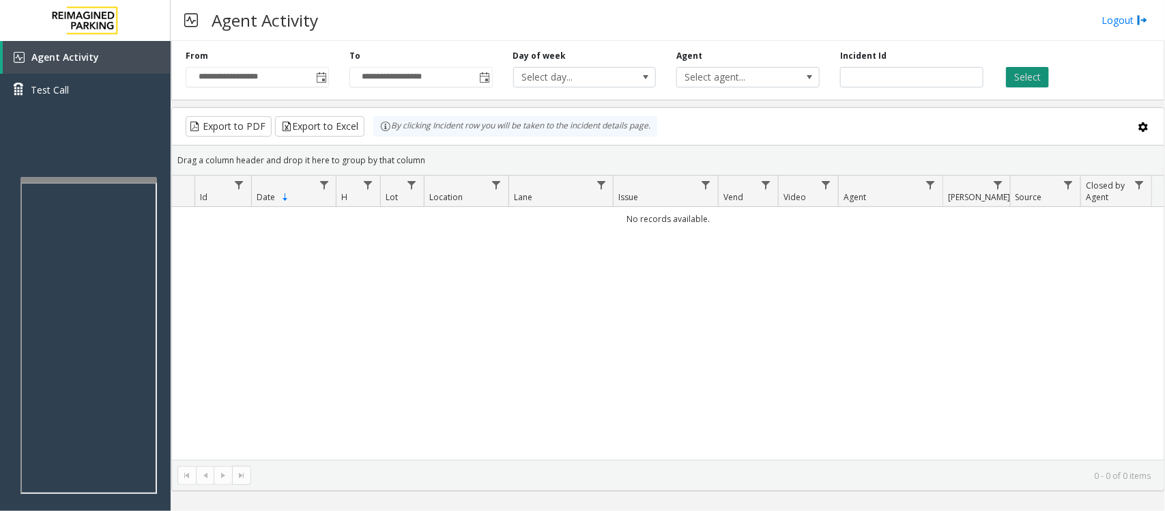
click at [1029, 75] on button "Select" at bounding box center [1027, 77] width 43 height 20
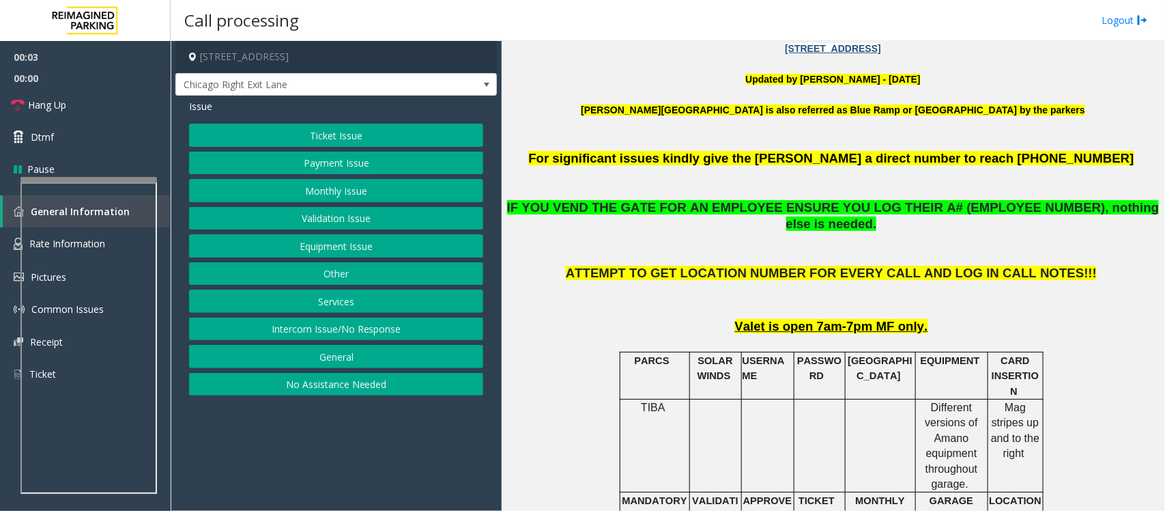
scroll to position [427, 0]
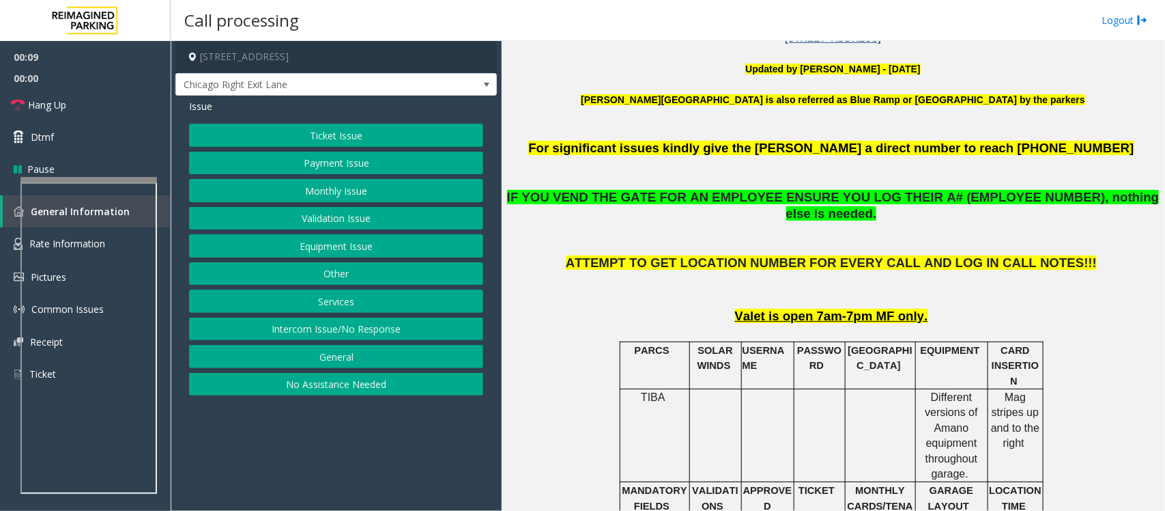
click at [329, 335] on button "Intercom Issue/No Response" at bounding box center [336, 328] width 294 height 23
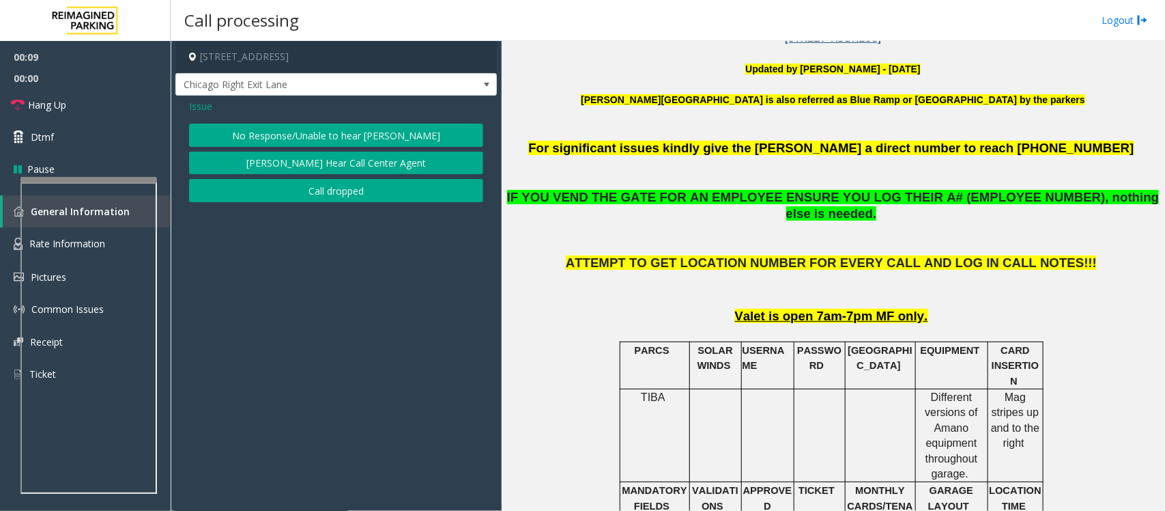
click at [319, 137] on button "No Response/Unable to hear [PERSON_NAME]" at bounding box center [336, 135] width 294 height 23
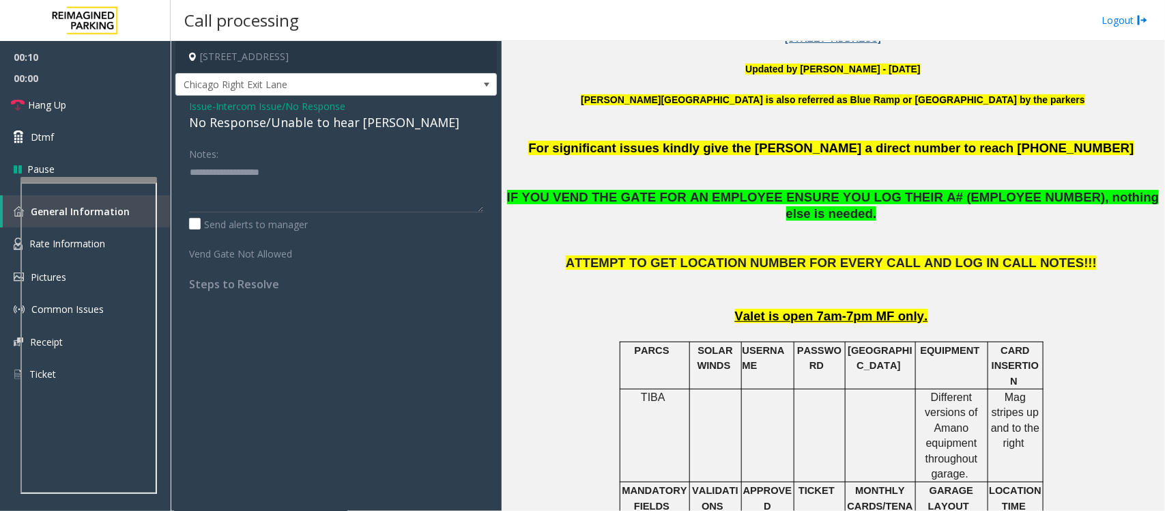
click at [274, 106] on span "Intercom Issue/No Response" at bounding box center [281, 106] width 130 height 14
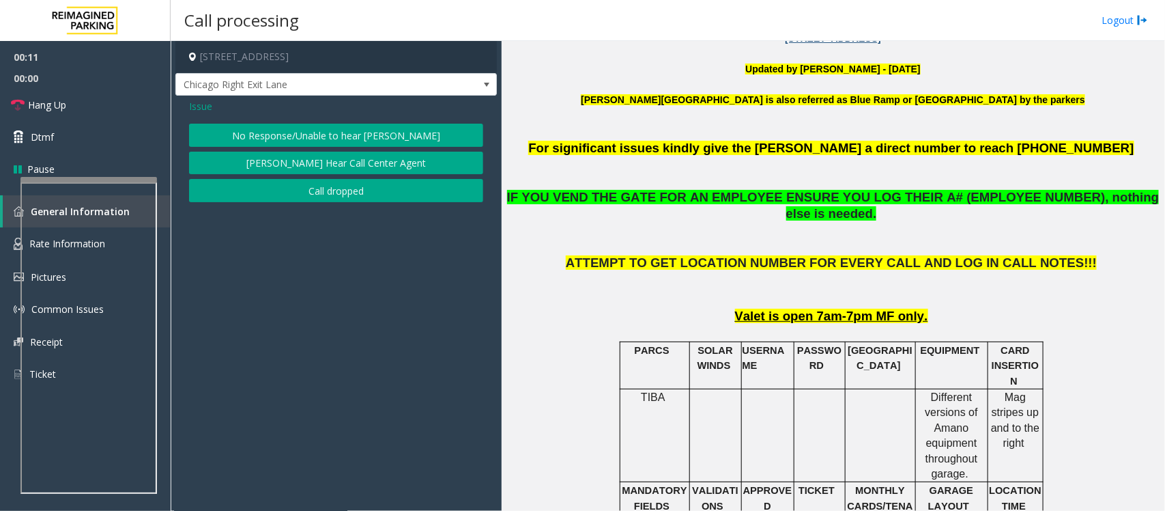
click at [201, 102] on span "Issue" at bounding box center [200, 106] width 23 height 14
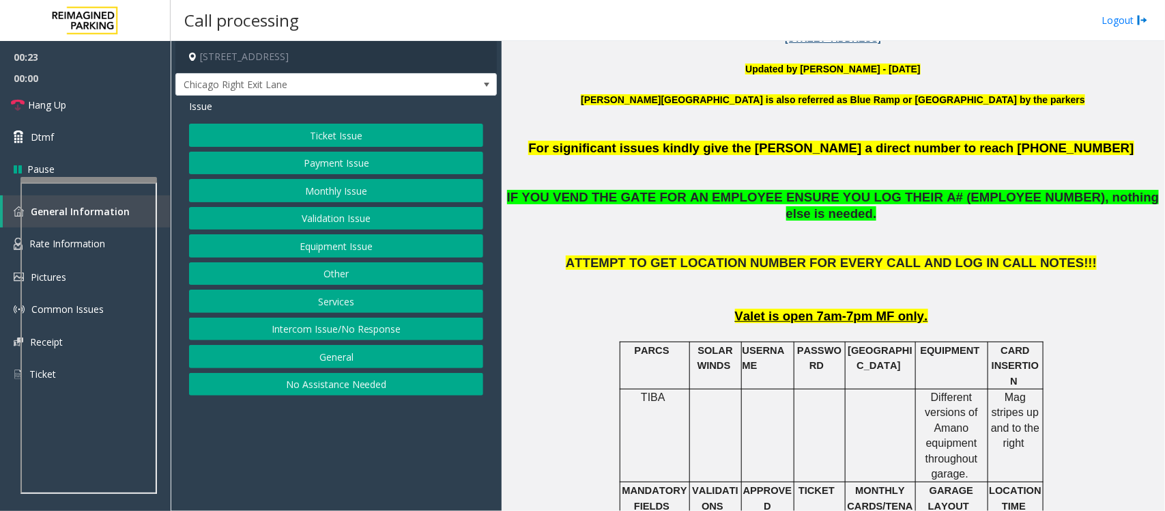
click at [369, 244] on button "Equipment Issue" at bounding box center [336, 245] width 294 height 23
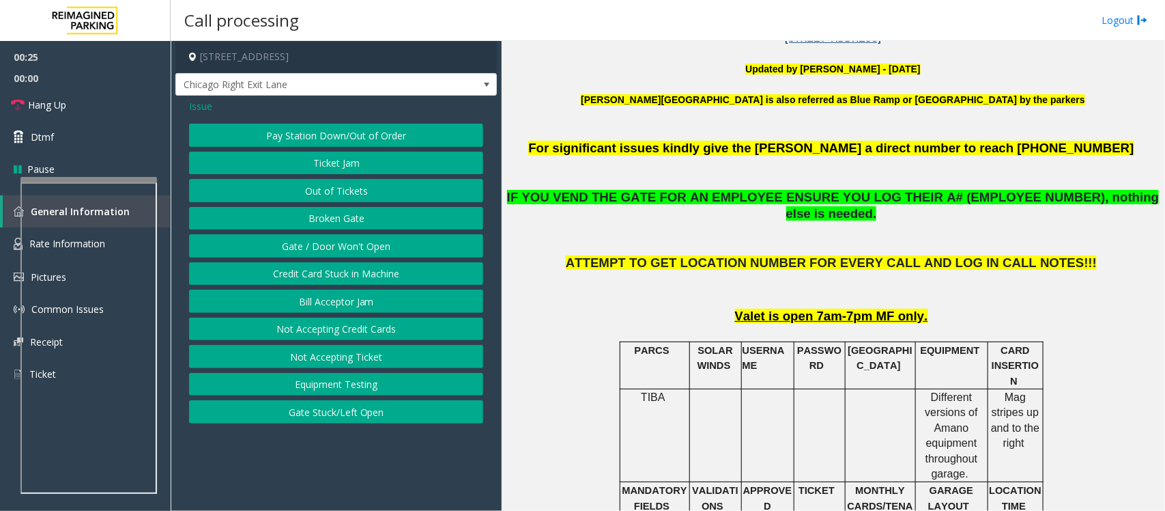
click at [201, 107] on span "Issue" at bounding box center [200, 106] width 23 height 14
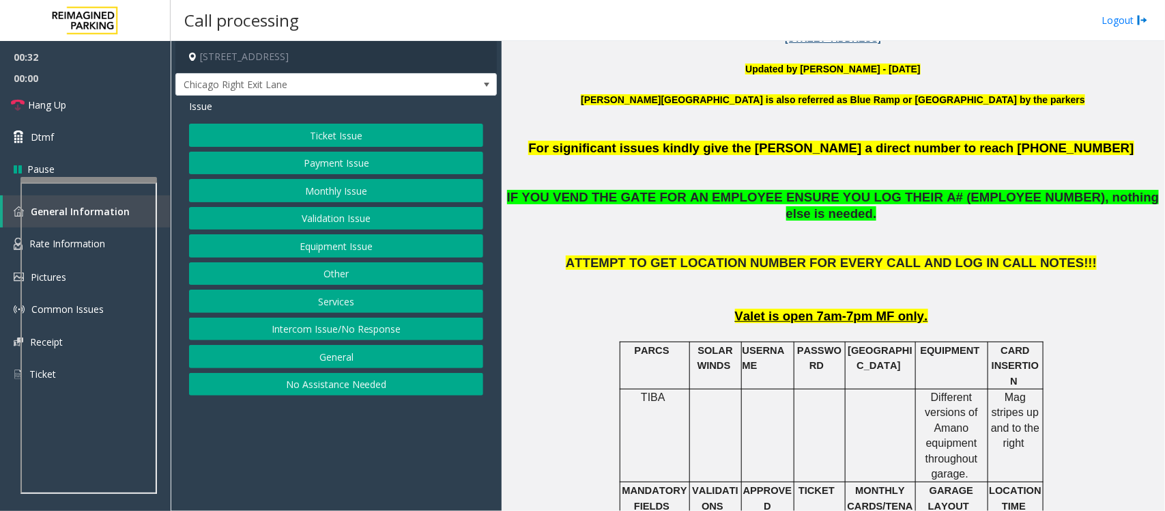
click at [346, 195] on button "Monthly Issue" at bounding box center [336, 190] width 294 height 23
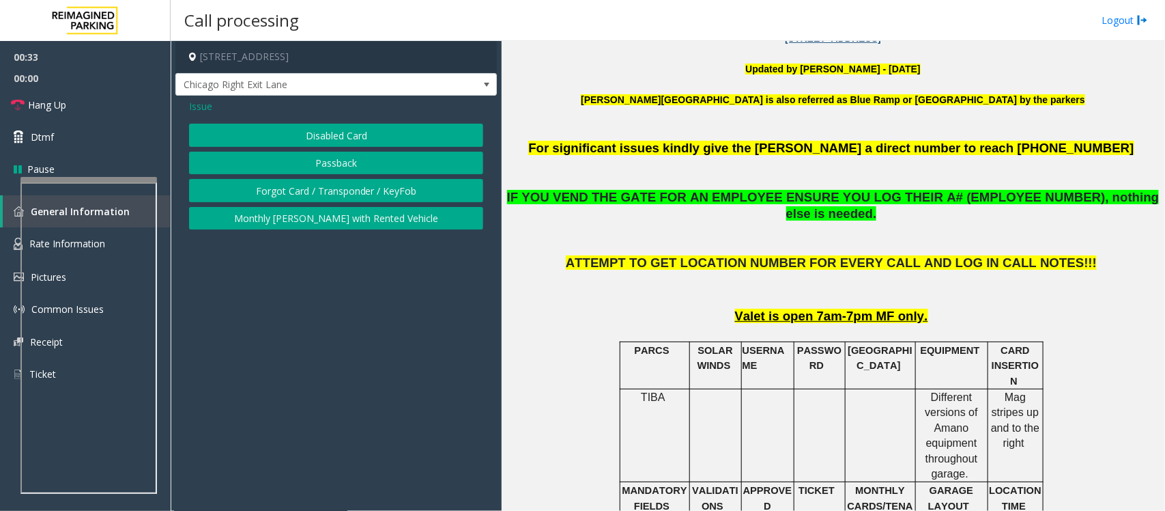
click at [339, 160] on button "Passback" at bounding box center [336, 163] width 294 height 23
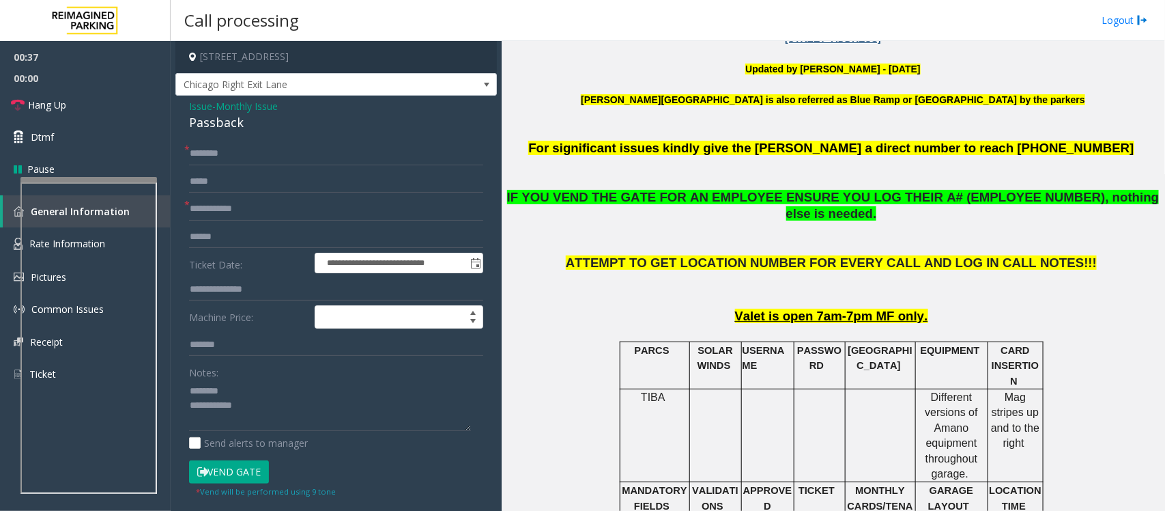
click at [227, 126] on div "Passback" at bounding box center [336, 122] width 294 height 18
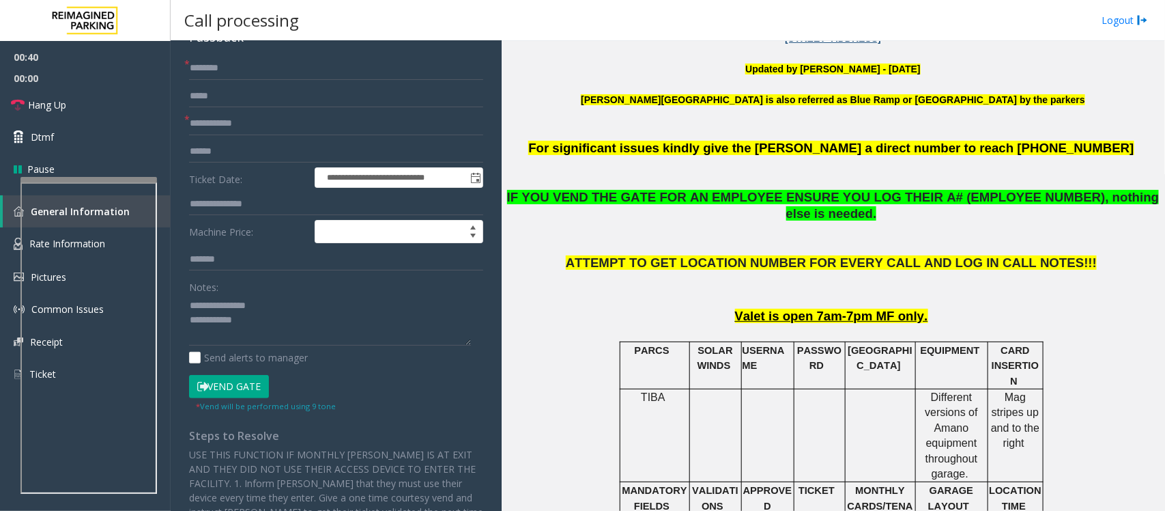
click at [251, 383] on button "Vend Gate" at bounding box center [229, 386] width 80 height 23
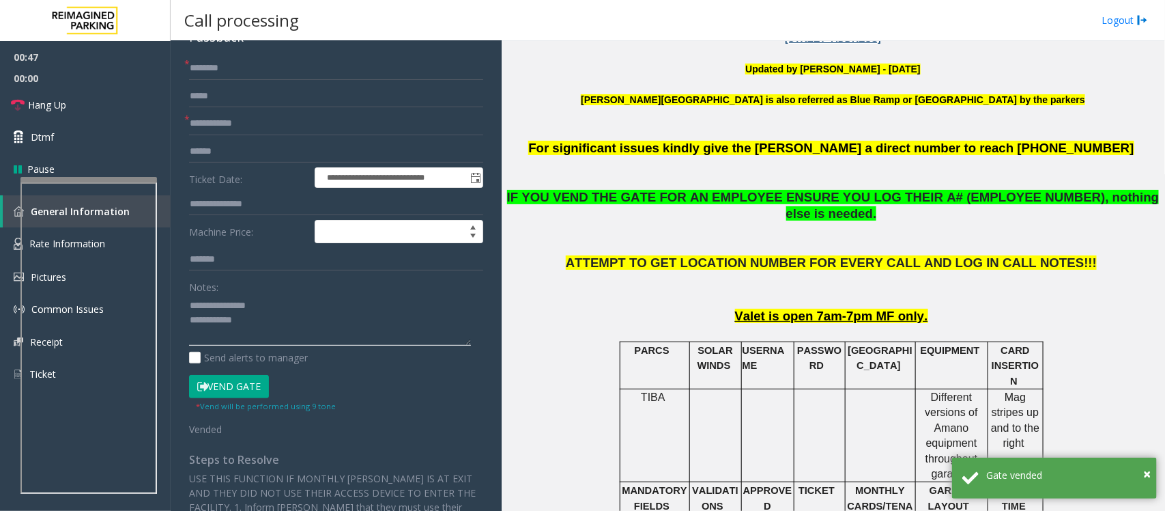
click at [266, 326] on textarea at bounding box center [330, 319] width 282 height 51
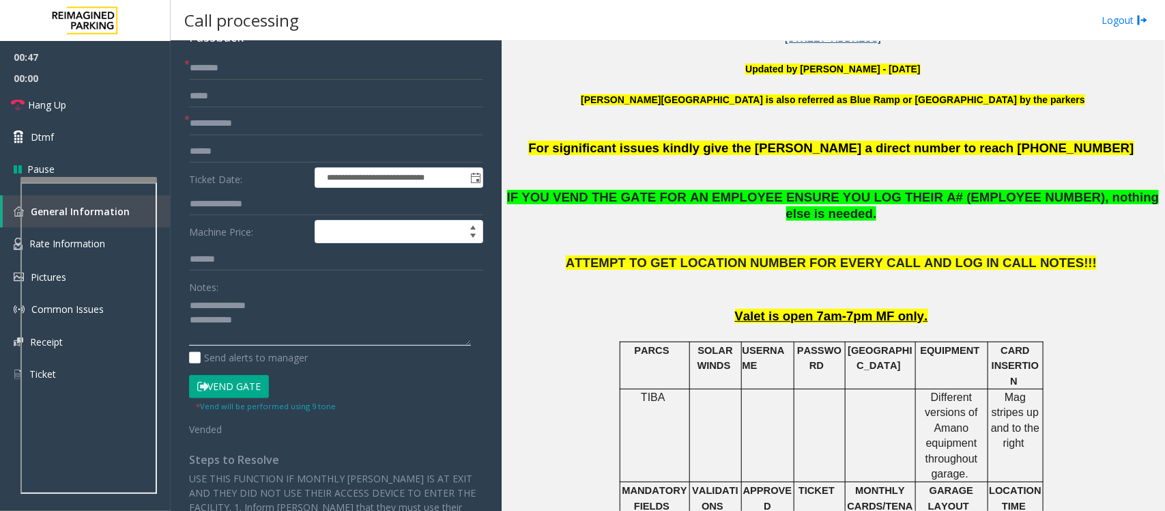
paste textarea "**********"
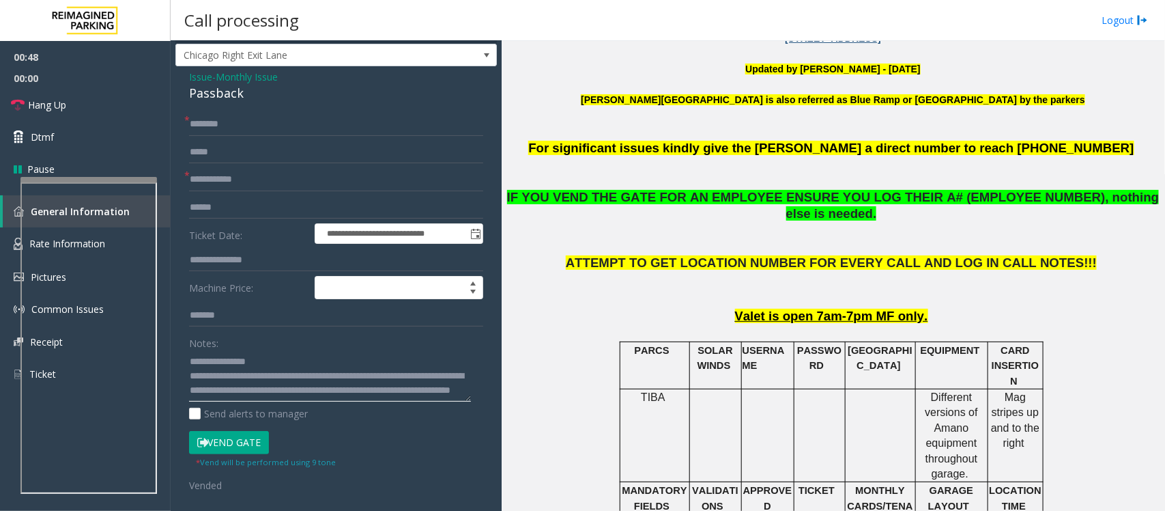
scroll to position [0, 0]
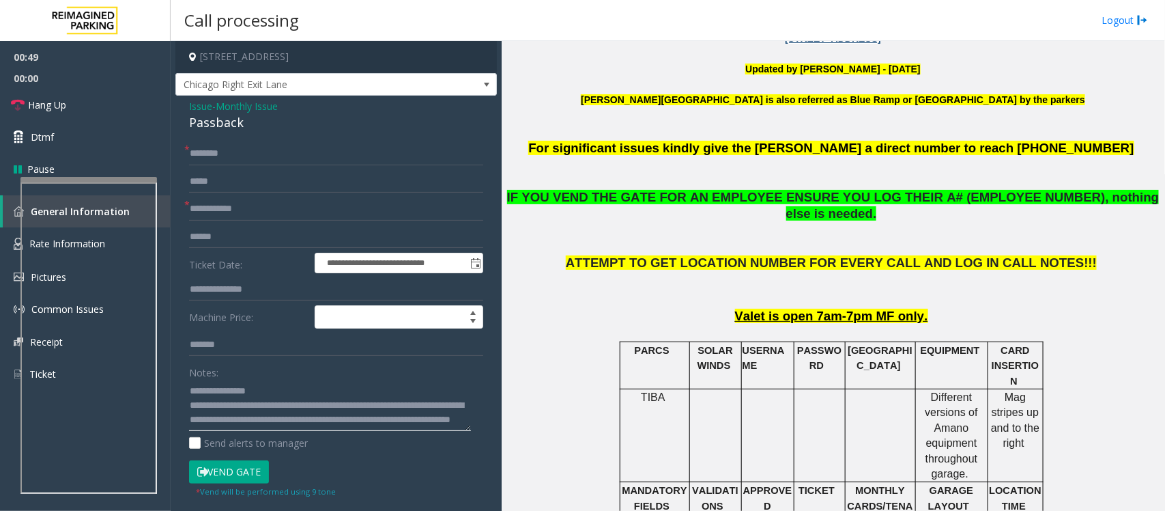
type textarea "**********"
click at [217, 209] on input "text" at bounding box center [336, 208] width 294 height 23
type input "**"
click at [258, 154] on input "text" at bounding box center [336, 153] width 294 height 23
type input "**"
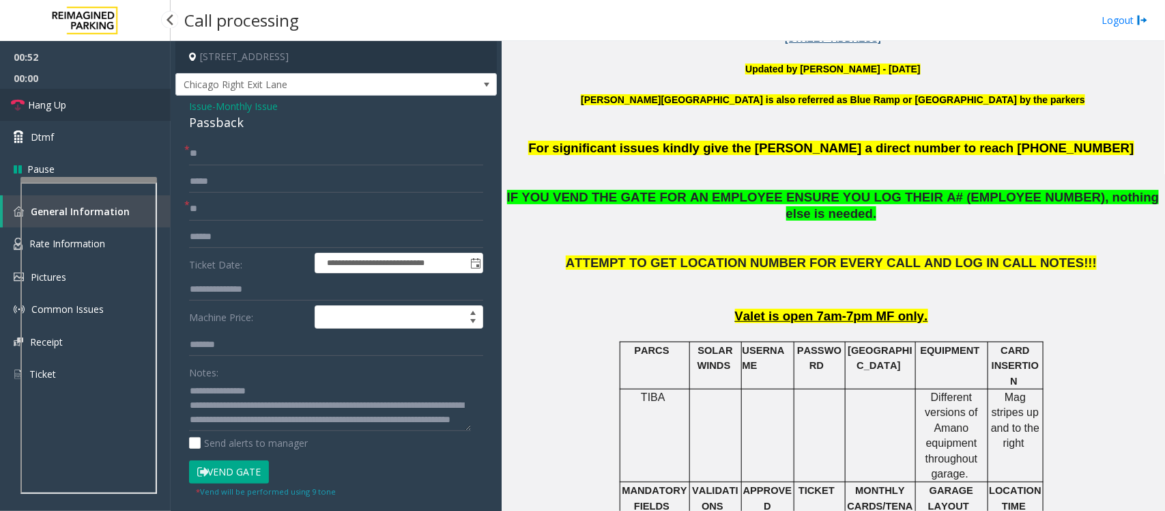
click at [76, 97] on link "Hang Up" at bounding box center [85, 105] width 171 height 32
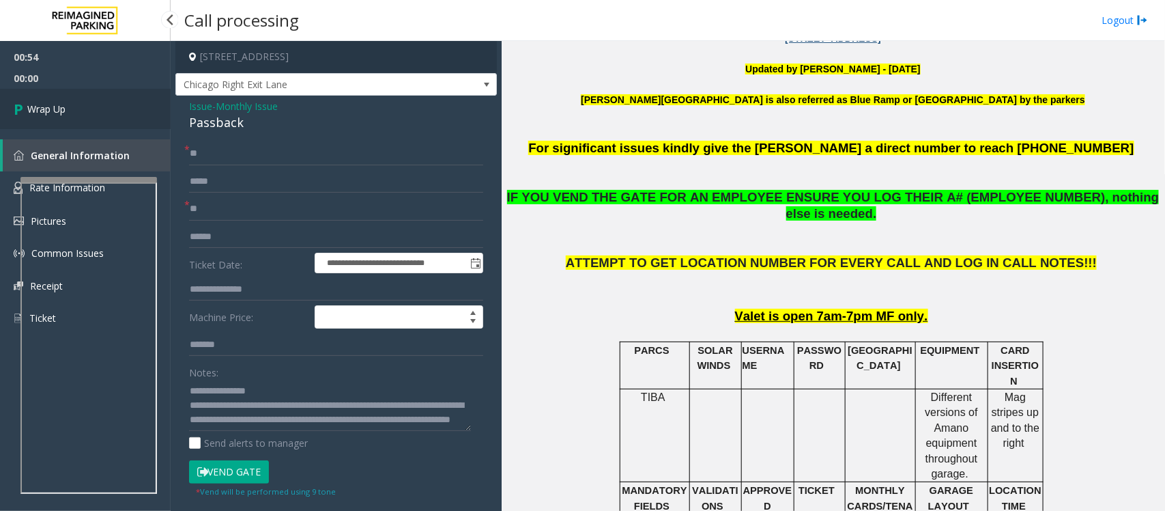
click at [97, 120] on link "Wrap Up" at bounding box center [85, 109] width 171 height 40
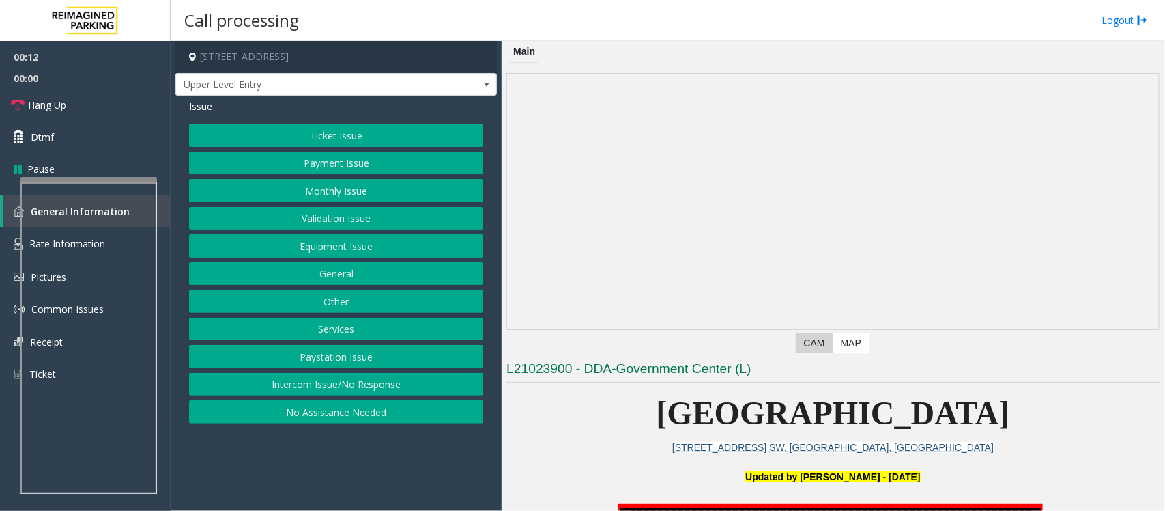
click at [363, 386] on button "Intercom Issue/No Response" at bounding box center [336, 384] width 294 height 23
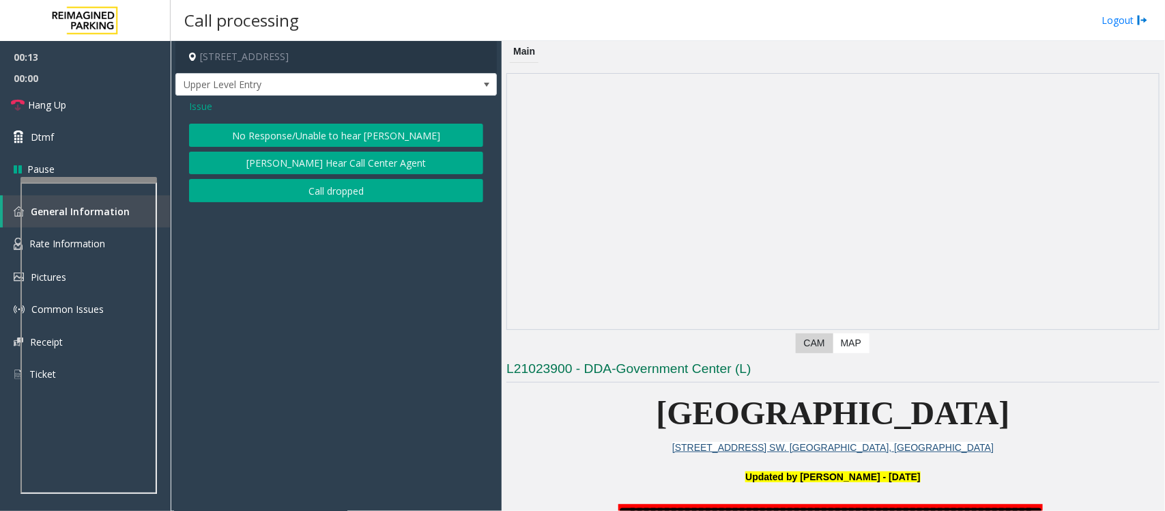
click at [324, 119] on div "Issue No Response/Unable to hear parker Parker Cannot Hear Call Center Agent Ca…" at bounding box center [336, 152] width 322 height 113
click at [324, 124] on button "No Response/Unable to hear [PERSON_NAME]" at bounding box center [336, 135] width 294 height 23
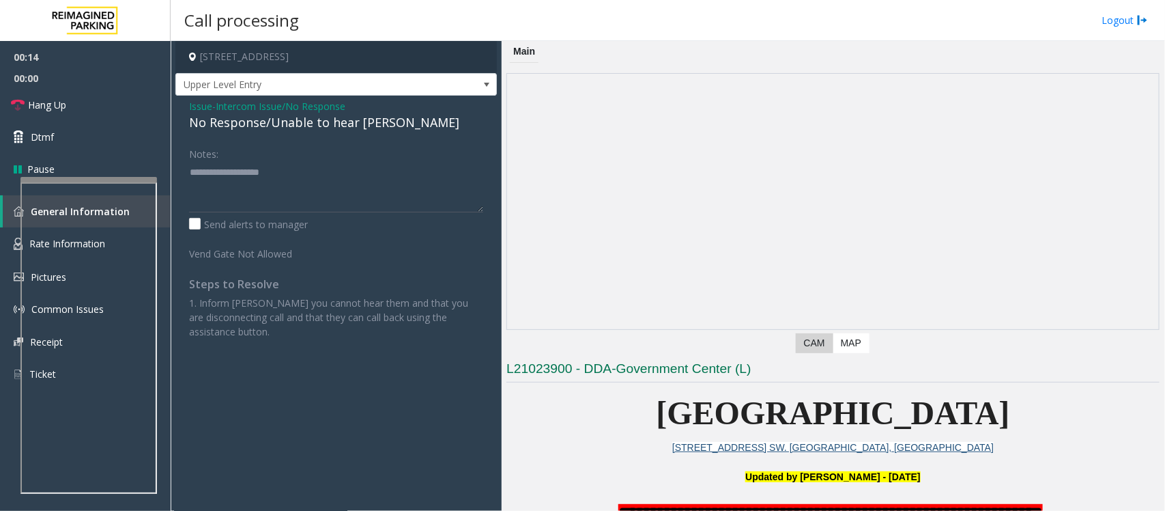
click at [330, 122] on div "No Response/Unable to hear [PERSON_NAME]" at bounding box center [336, 122] width 294 height 18
type textarea "**********"
click at [137, 101] on link "Hang Up" at bounding box center [85, 105] width 171 height 32
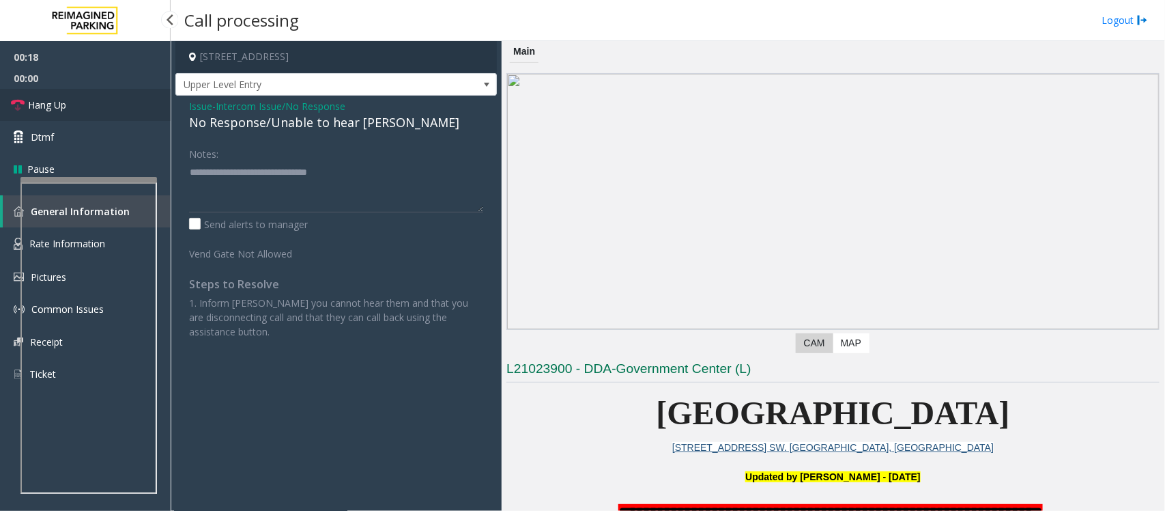
click at [137, 101] on link "Hang Up" at bounding box center [85, 105] width 171 height 32
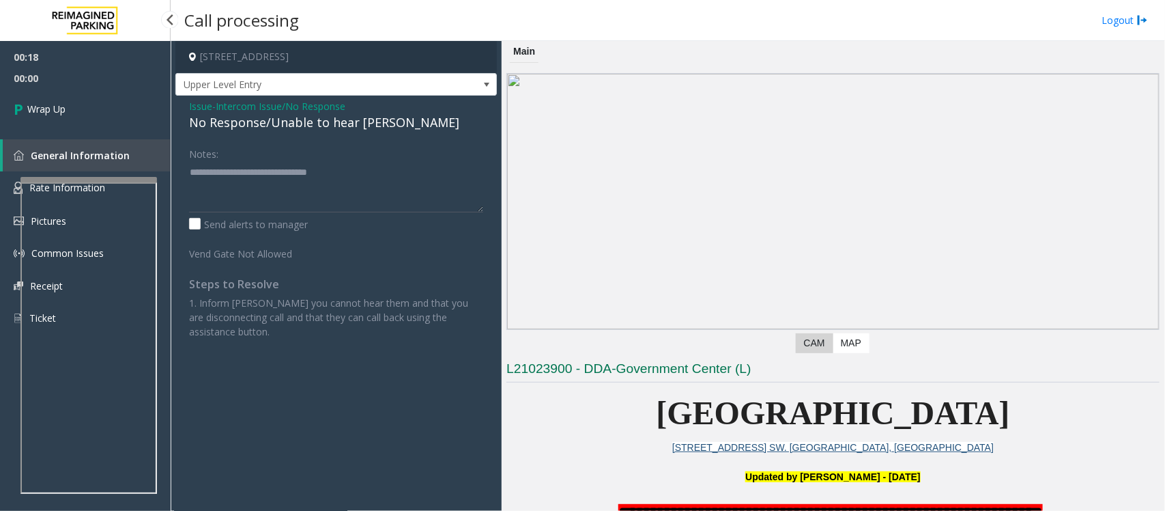
click at [137, 101] on link "Wrap Up" at bounding box center [85, 109] width 171 height 40
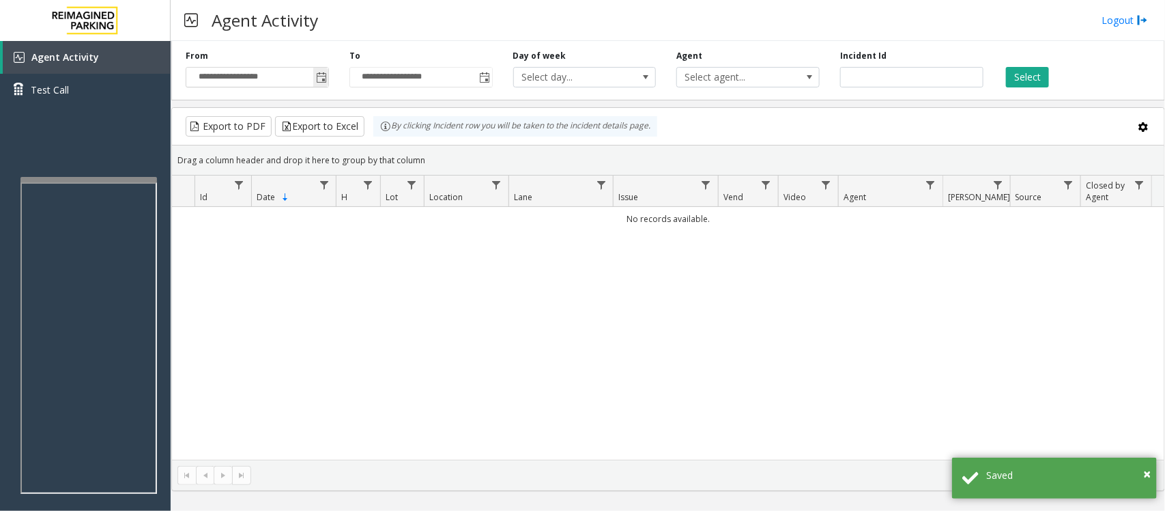
click at [321, 74] on span "Toggle popup" at bounding box center [321, 77] width 11 height 11
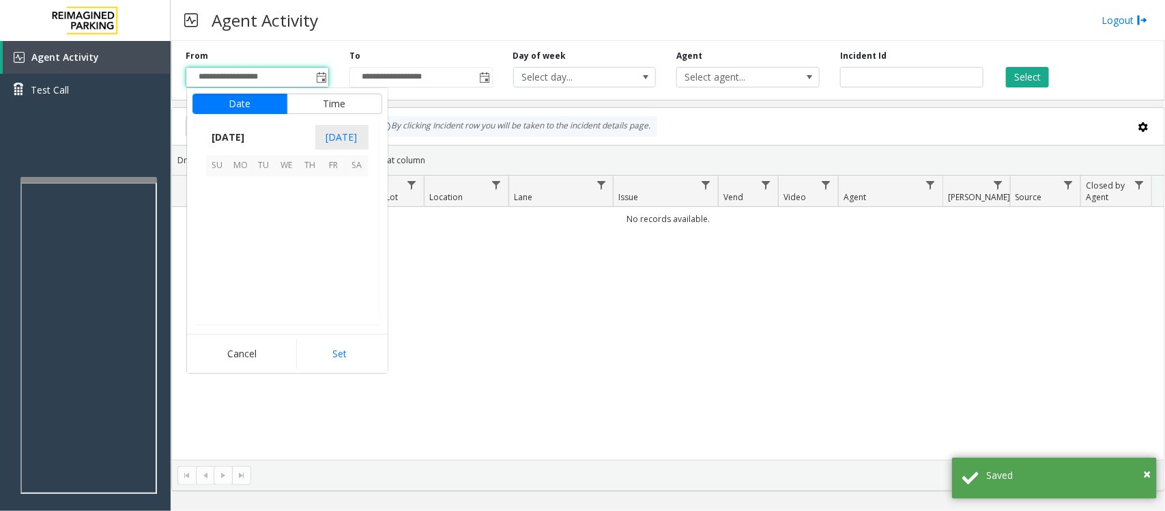
scroll to position [244740, 0]
click at [288, 254] on span "20" at bounding box center [287, 257] width 23 height 23
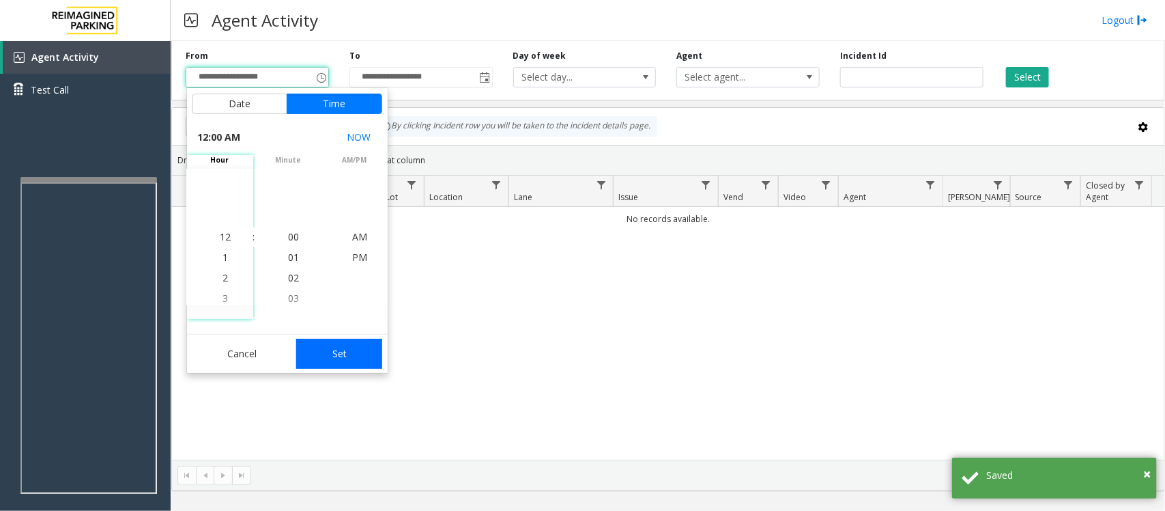
click at [354, 356] on button "Set" at bounding box center [339, 354] width 86 height 30
type input "**********"
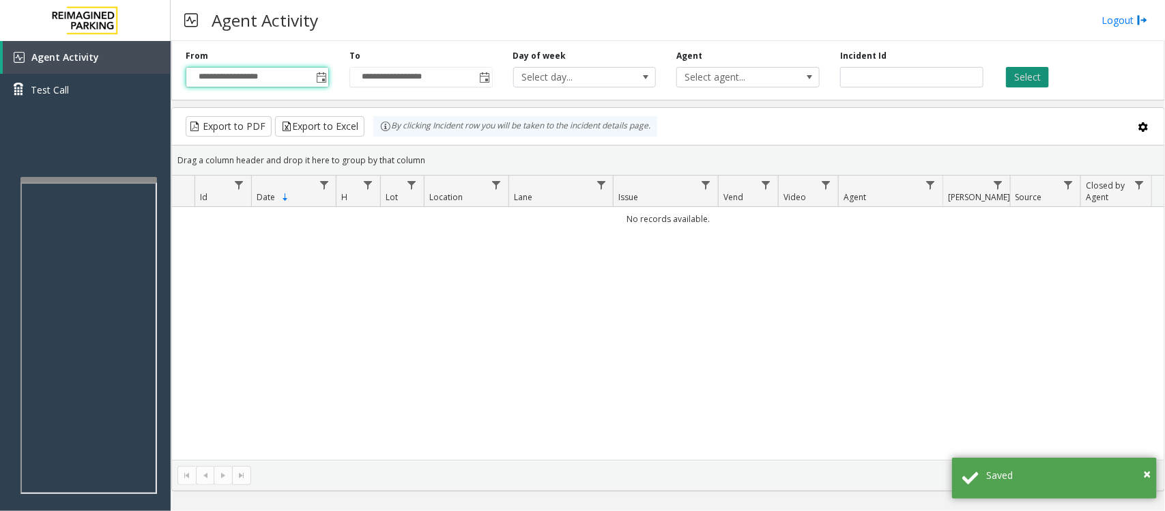
click at [1032, 70] on button "Select" at bounding box center [1027, 77] width 43 height 20
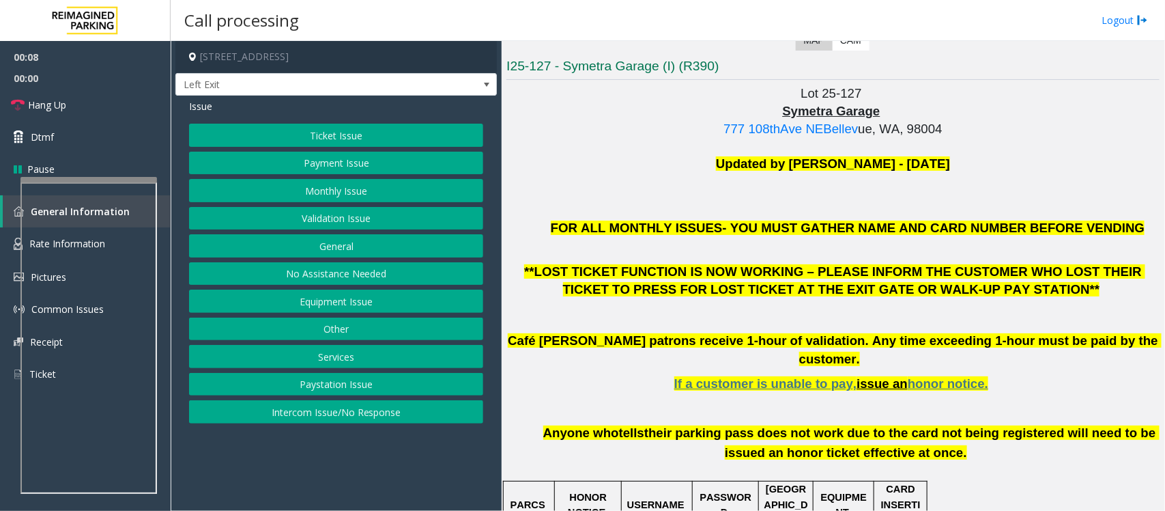
scroll to position [256, 0]
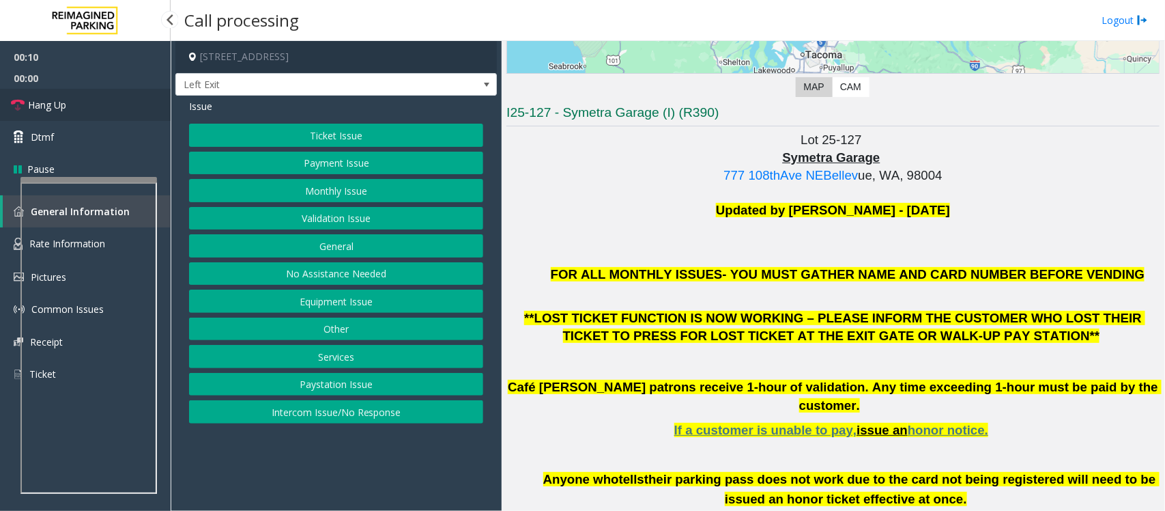
click at [82, 111] on link "Hang Up" at bounding box center [85, 105] width 171 height 32
click at [335, 271] on button "No Assistance Needed" at bounding box center [336, 273] width 294 height 23
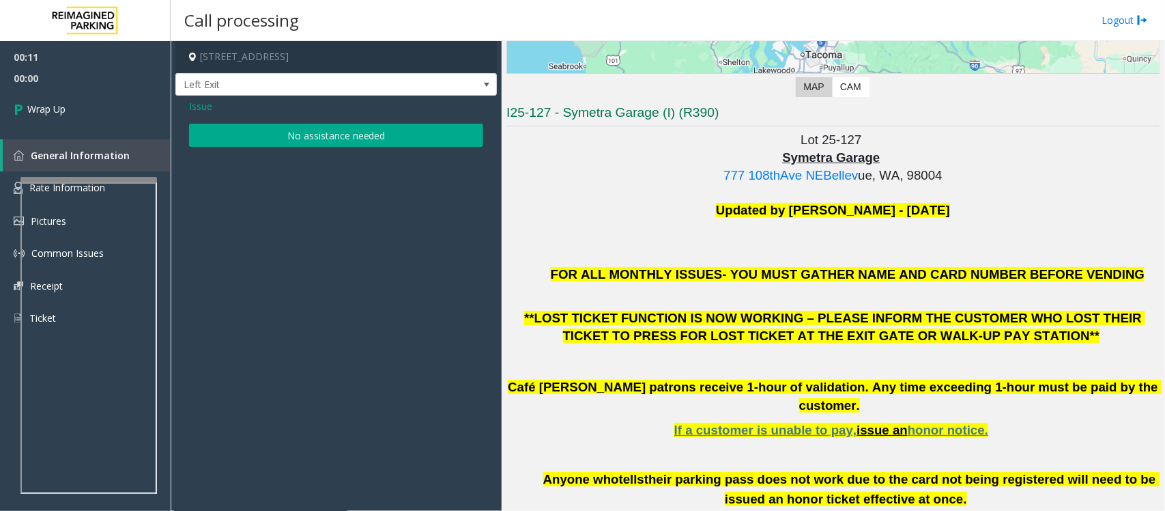
click at [250, 140] on button "No assistance needed" at bounding box center [336, 135] width 294 height 23
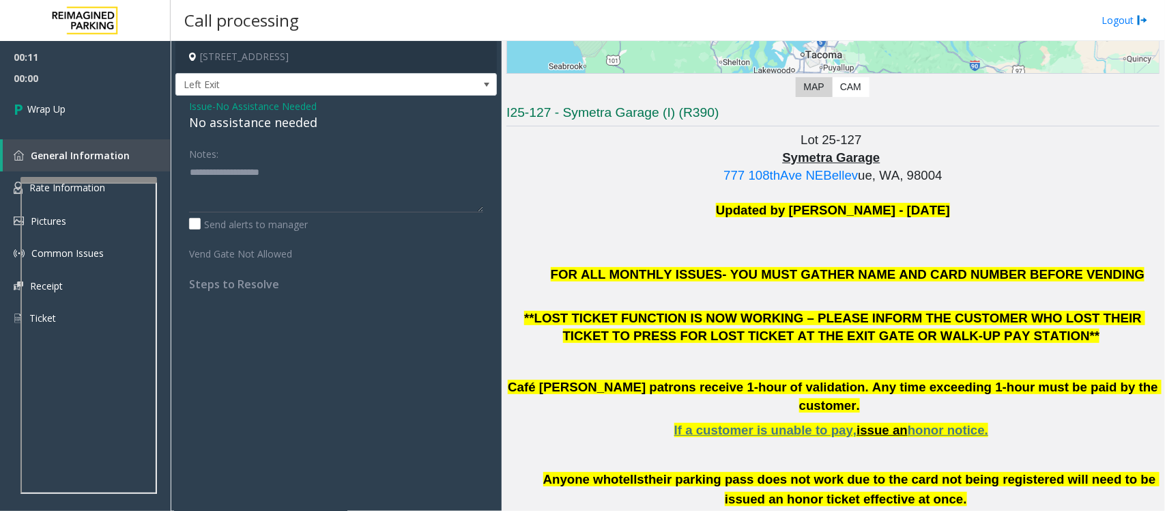
click at [253, 128] on div "No assistance needed" at bounding box center [336, 122] width 294 height 18
type textarea "**********"
click at [130, 126] on link "Wrap Up" at bounding box center [85, 109] width 171 height 40
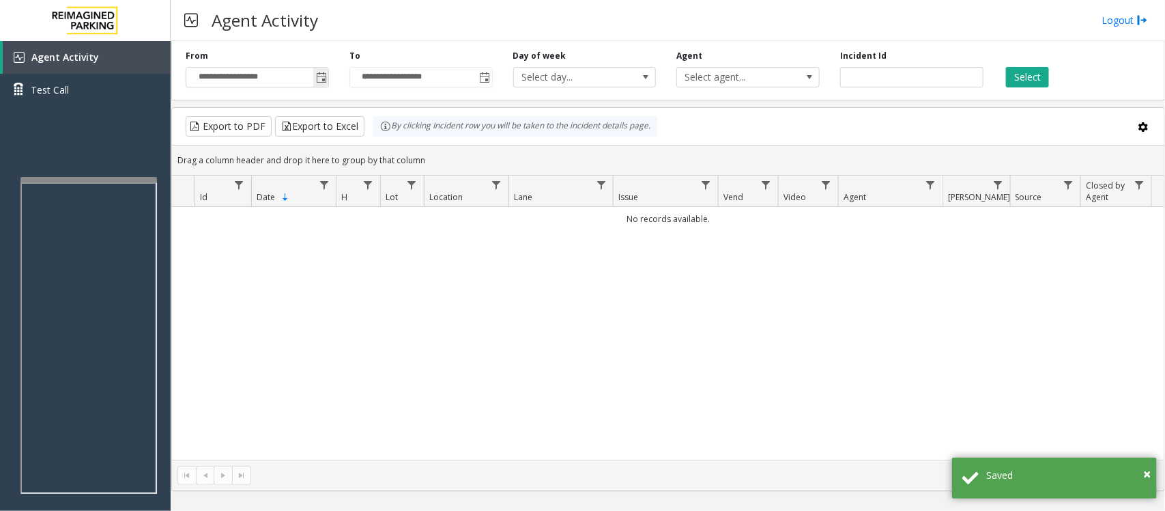
click at [319, 80] on span "Toggle popup" at bounding box center [321, 77] width 11 height 11
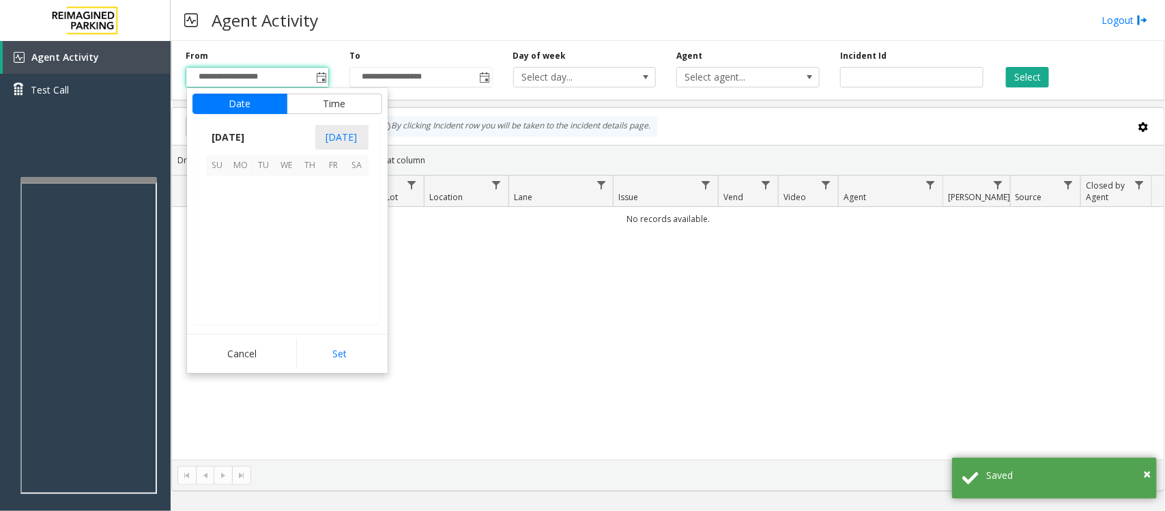
scroll to position [244740, 0]
click at [291, 253] on span "20" at bounding box center [287, 257] width 23 height 23
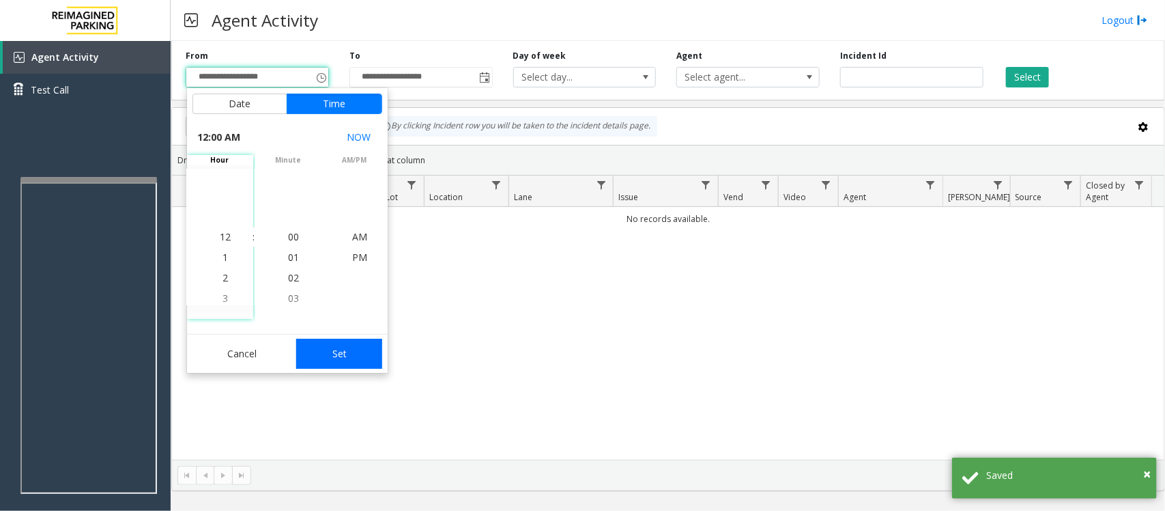
click at [328, 362] on button "Set" at bounding box center [339, 354] width 86 height 30
type input "**********"
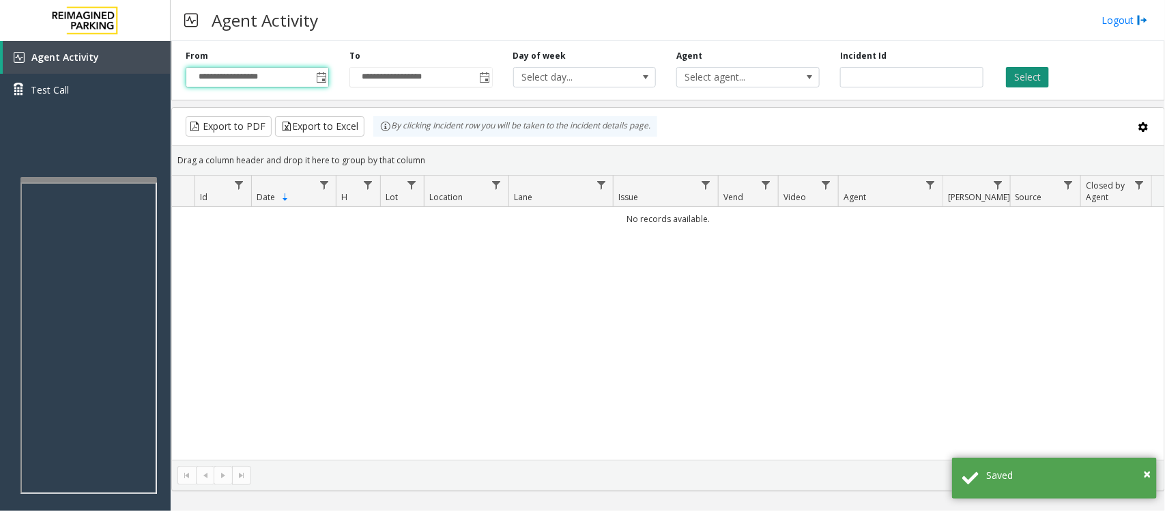
click at [1025, 79] on button "Select" at bounding box center [1027, 77] width 43 height 20
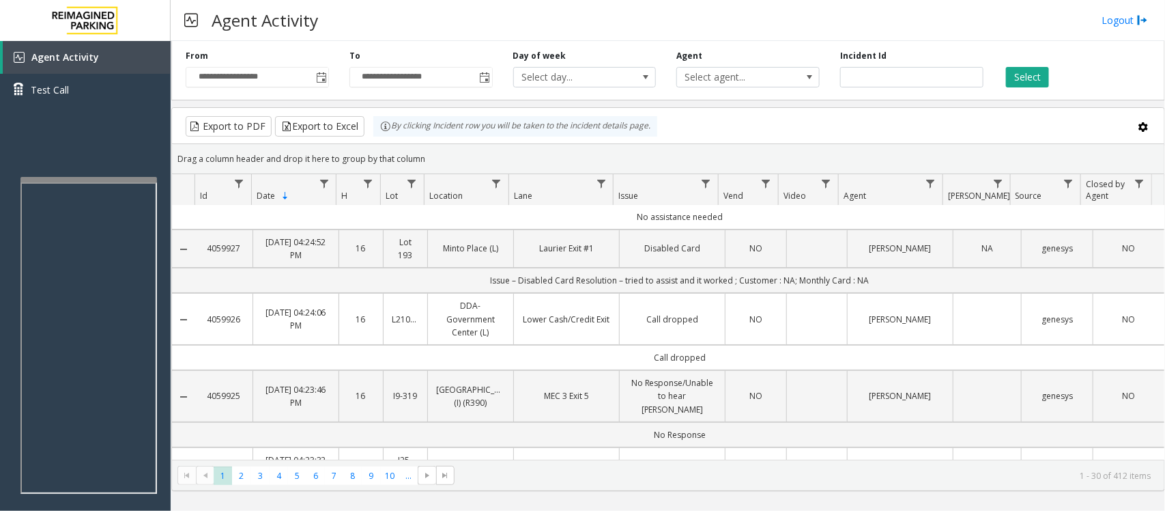
scroll to position [0, 0]
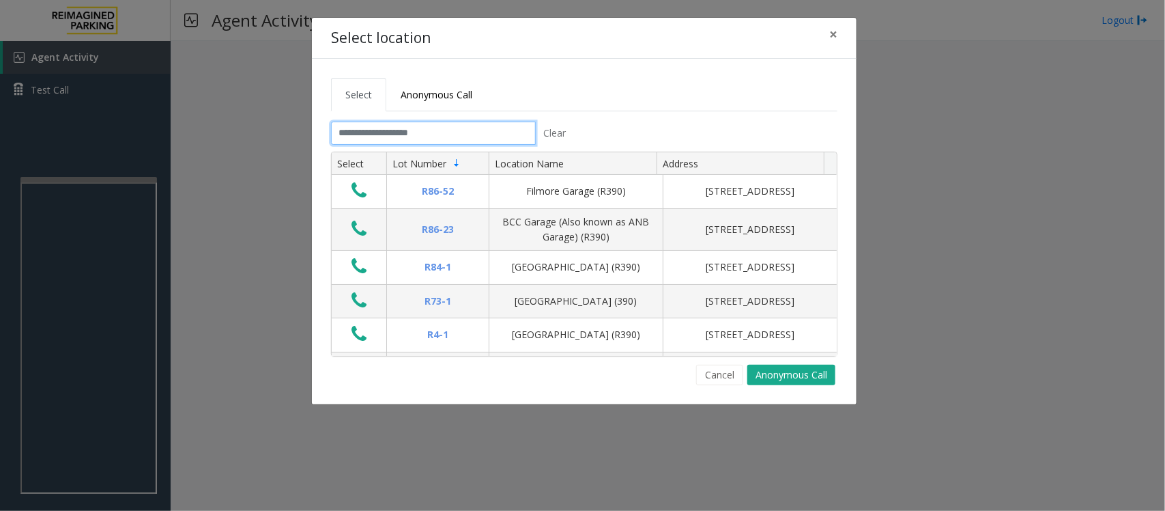
drag, startPoint x: 427, startPoint y: 134, endPoint x: 434, endPoint y: 130, distance: 7.6
click at [430, 133] on input "text" at bounding box center [433, 133] width 205 height 23
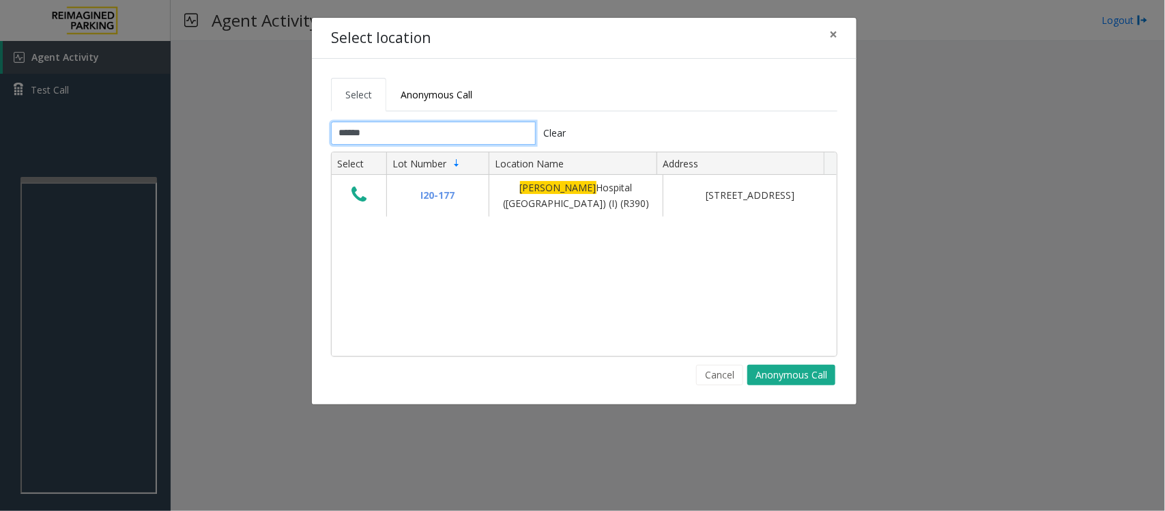
type input "******"
click at [833, 31] on span "×" at bounding box center [833, 34] width 8 height 19
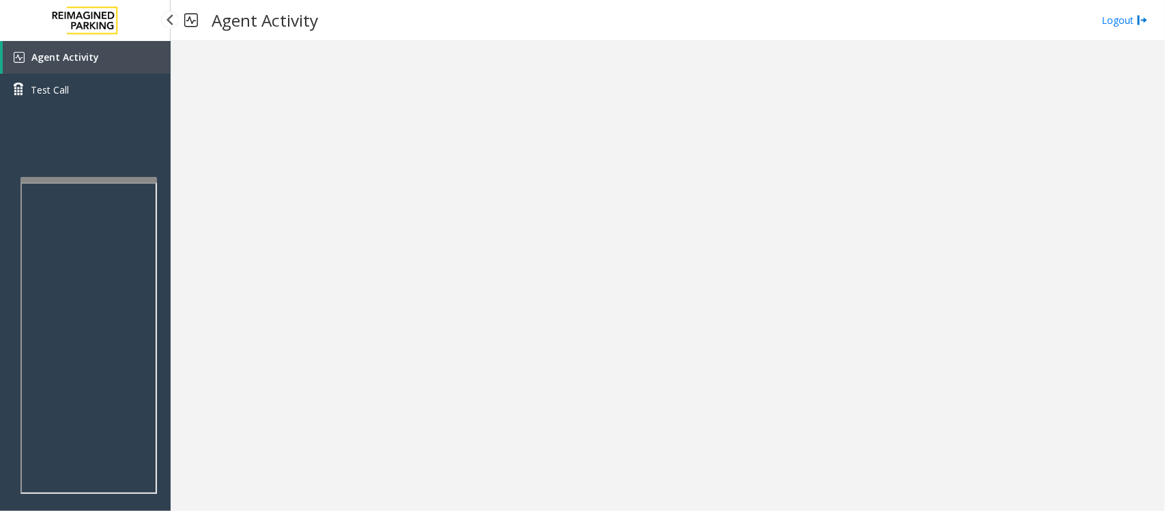
click at [76, 62] on link "Agent Activity" at bounding box center [87, 57] width 168 height 33
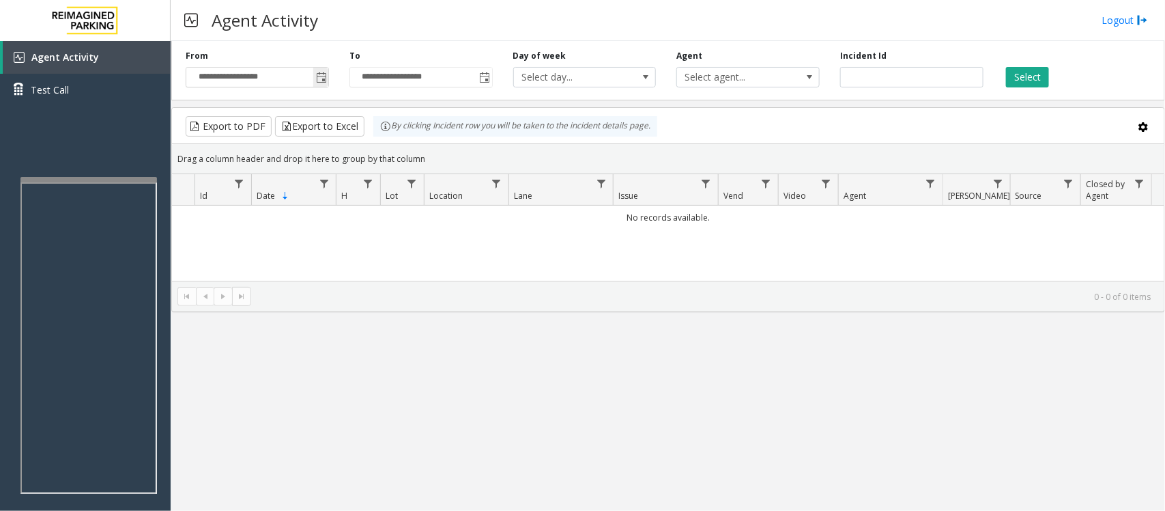
click at [322, 79] on span "Toggle popup" at bounding box center [321, 77] width 11 height 11
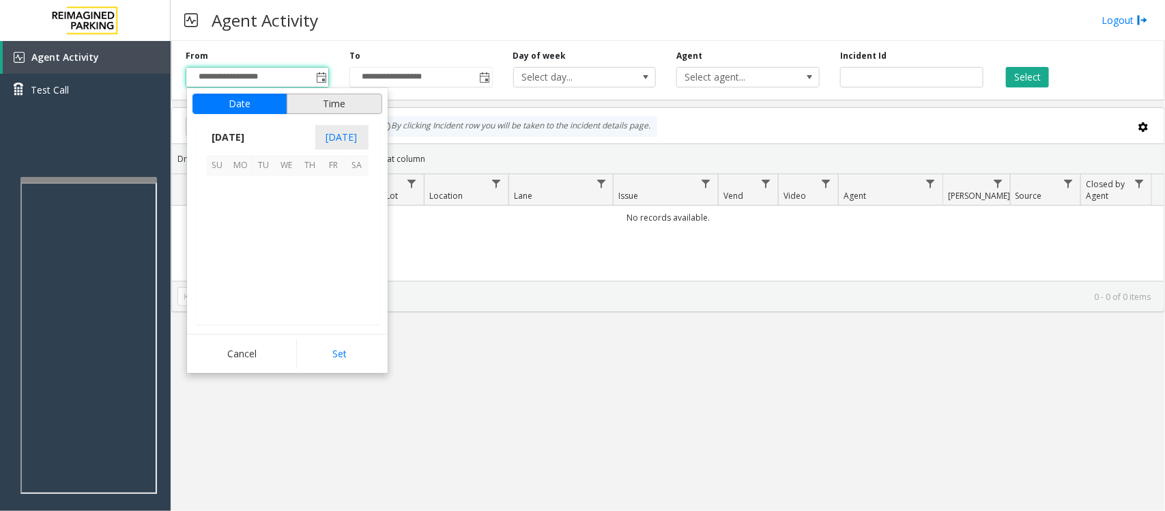
scroll to position [244740, 0]
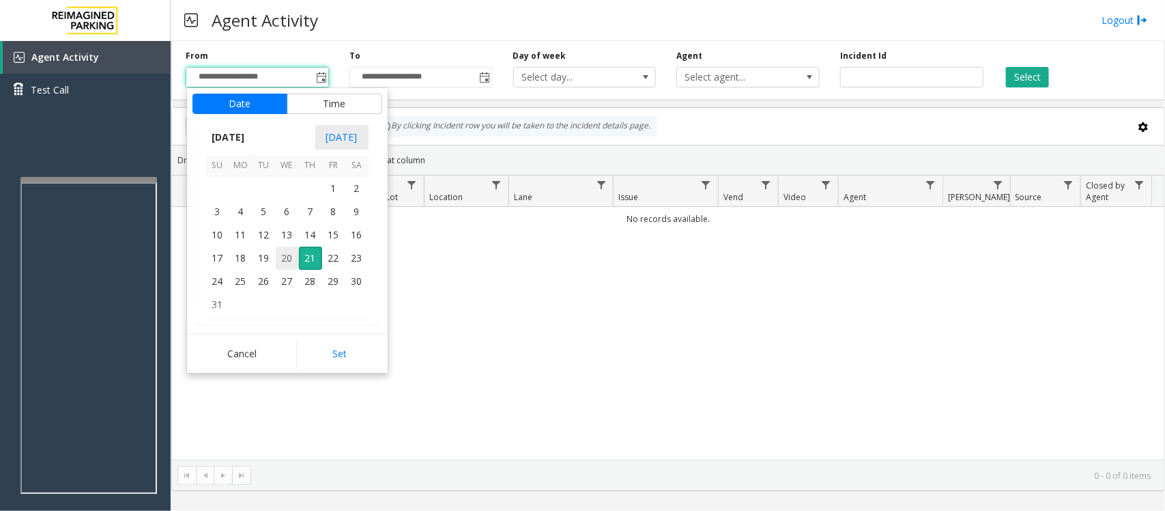
click at [285, 261] on span "20" at bounding box center [287, 257] width 23 height 23
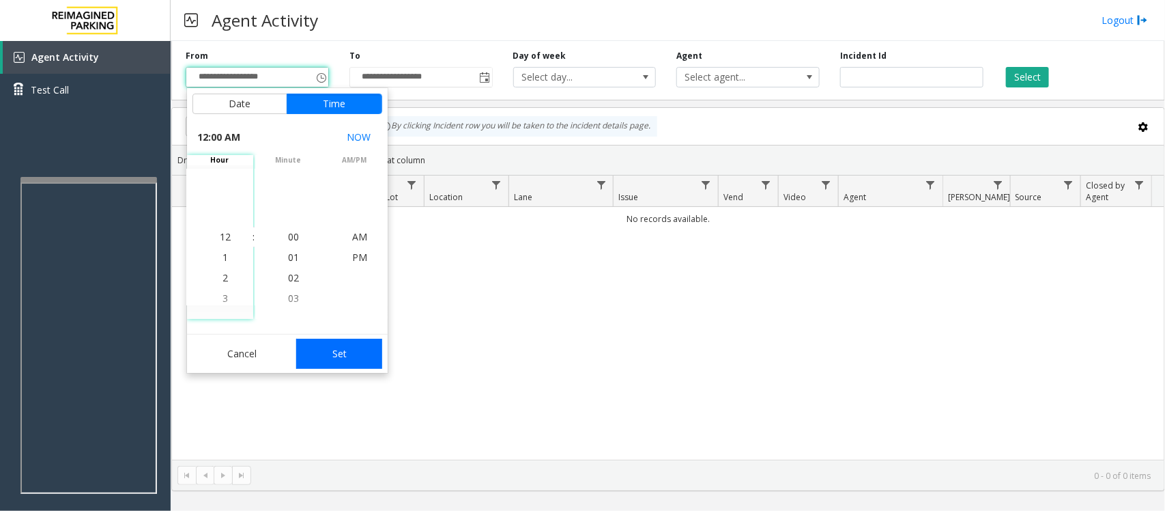
click at [348, 354] on button "Set" at bounding box center [339, 354] width 86 height 30
type input "**********"
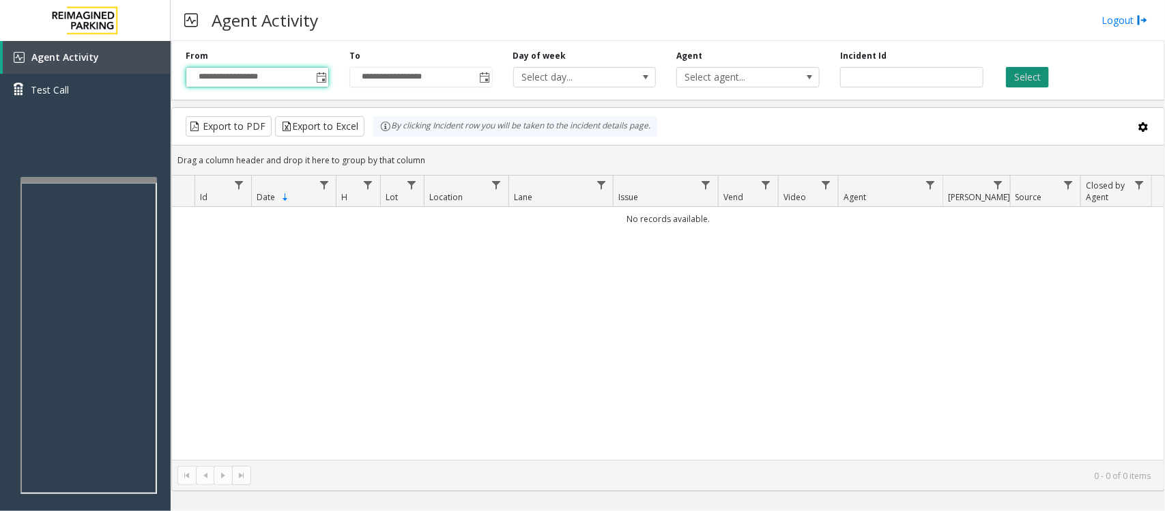
click at [1023, 81] on button "Select" at bounding box center [1027, 77] width 43 height 20
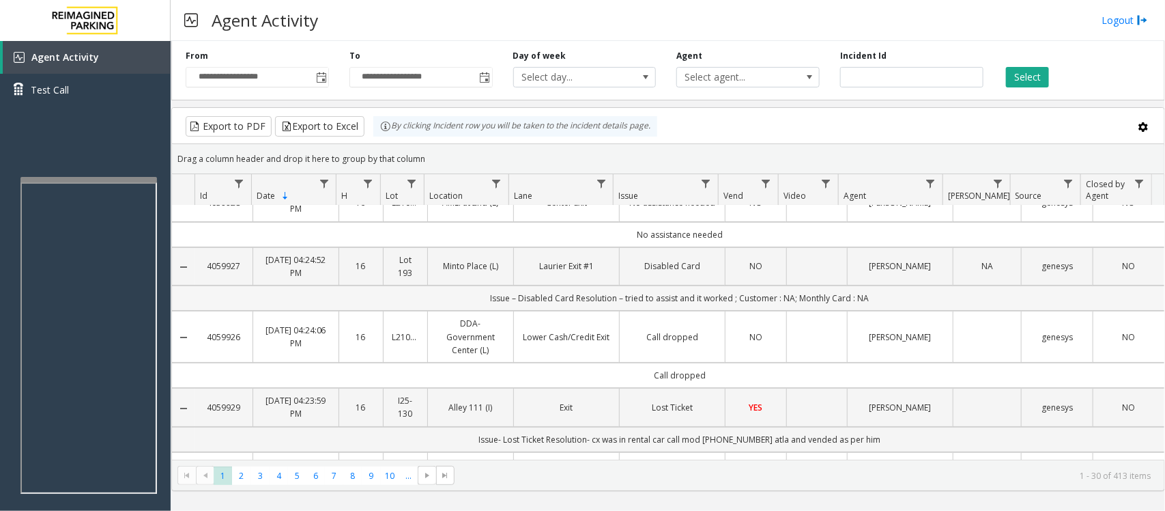
scroll to position [0, 0]
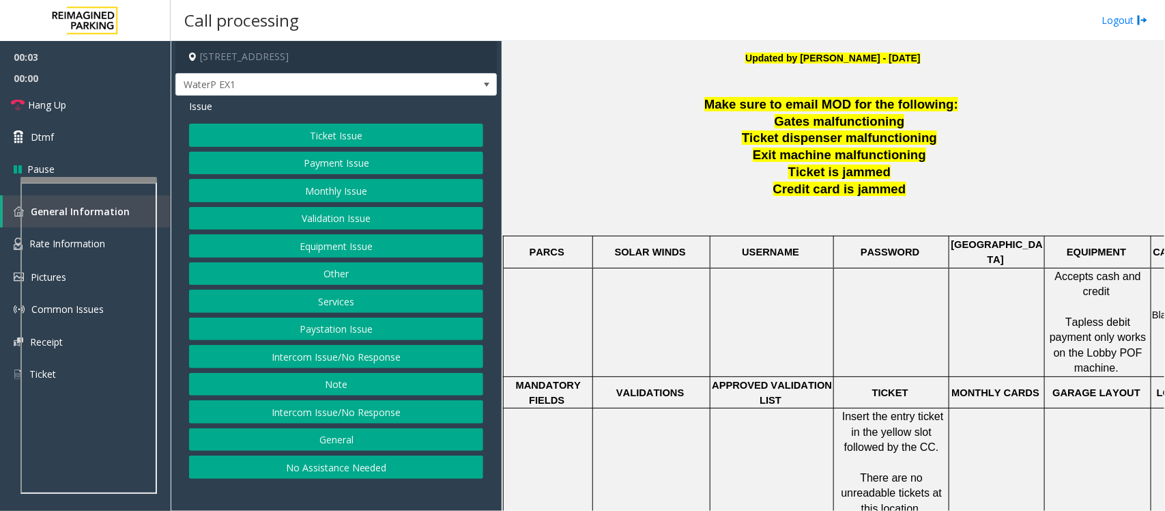
scroll to position [427, 0]
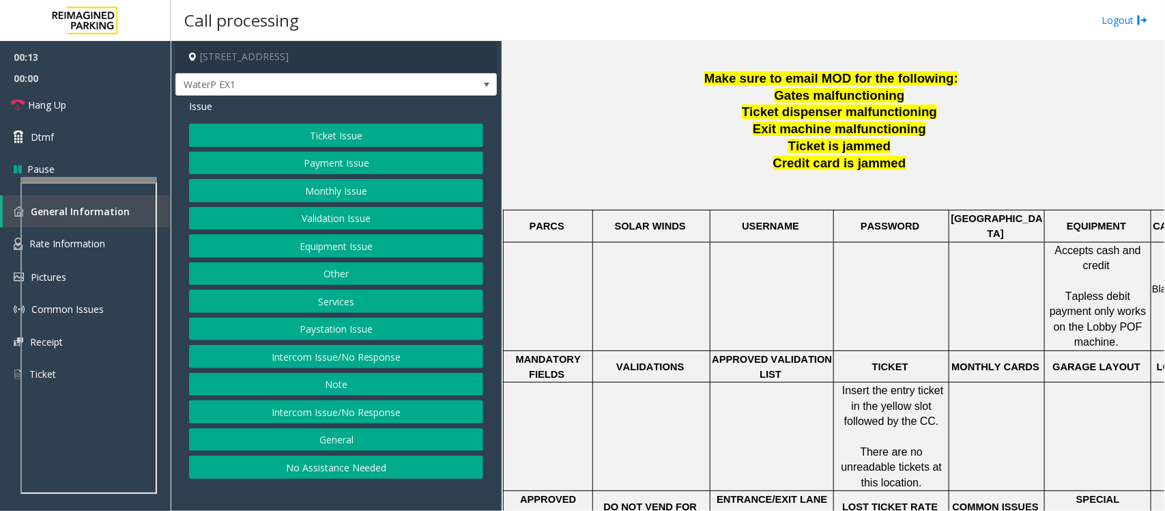
click at [412, 357] on button "Intercom Issue/No Response" at bounding box center [336, 356] width 294 height 23
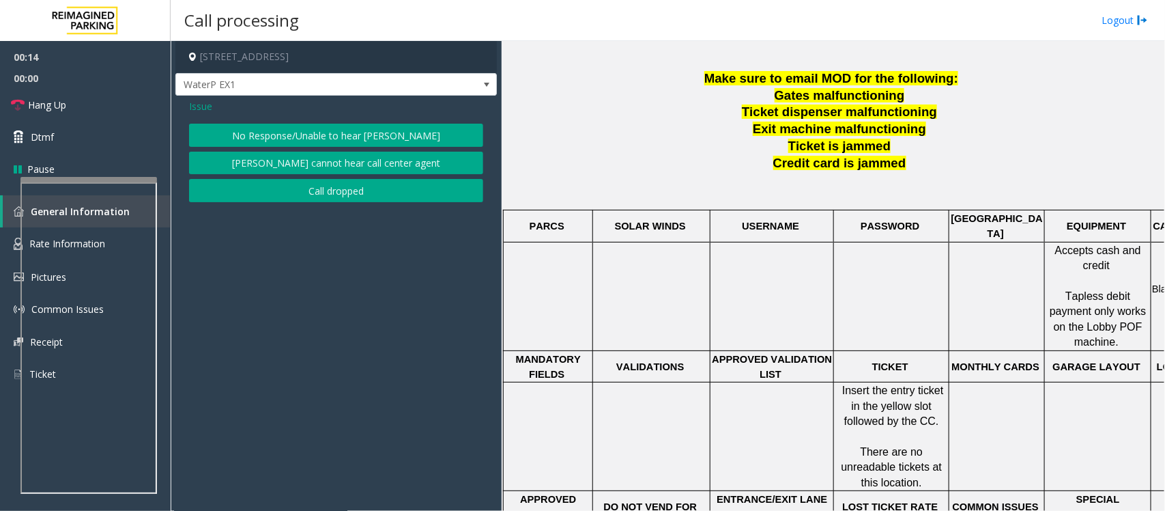
click at [326, 140] on button "No Response/Unable to hear [PERSON_NAME]" at bounding box center [336, 135] width 294 height 23
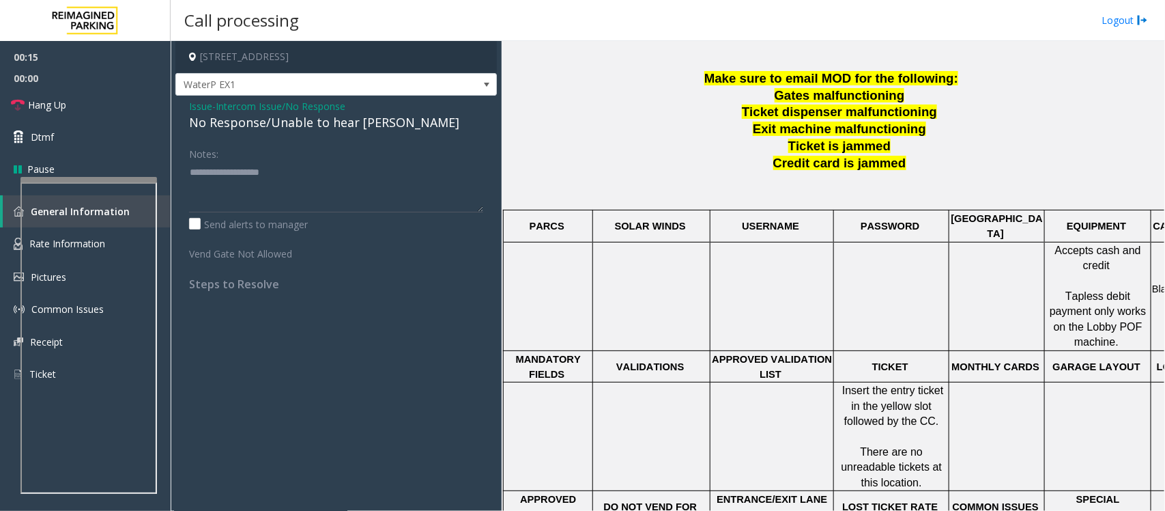
click at [325, 124] on div "No Response/Unable to hear [PERSON_NAME]" at bounding box center [336, 122] width 294 height 18
type textarea "**********"
click at [115, 107] on link "Hang Up" at bounding box center [85, 105] width 171 height 32
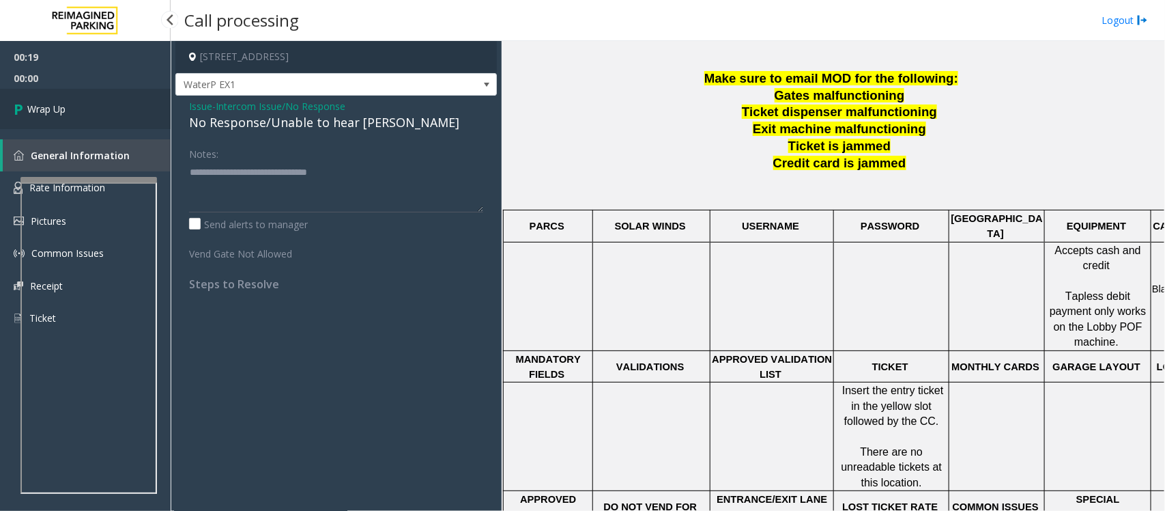
click at [115, 107] on link "Wrap Up" at bounding box center [85, 109] width 171 height 40
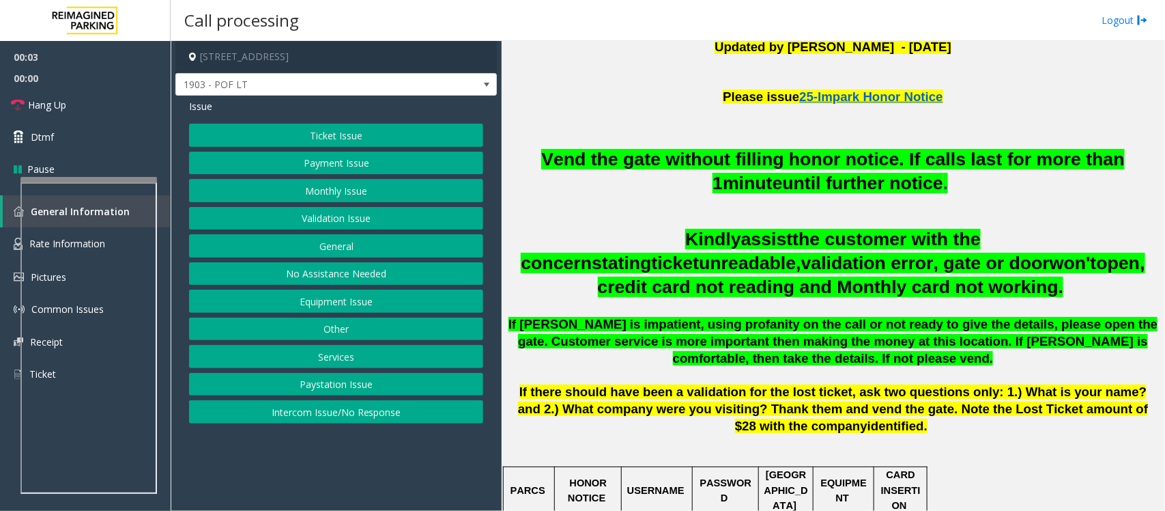
scroll to position [427, 0]
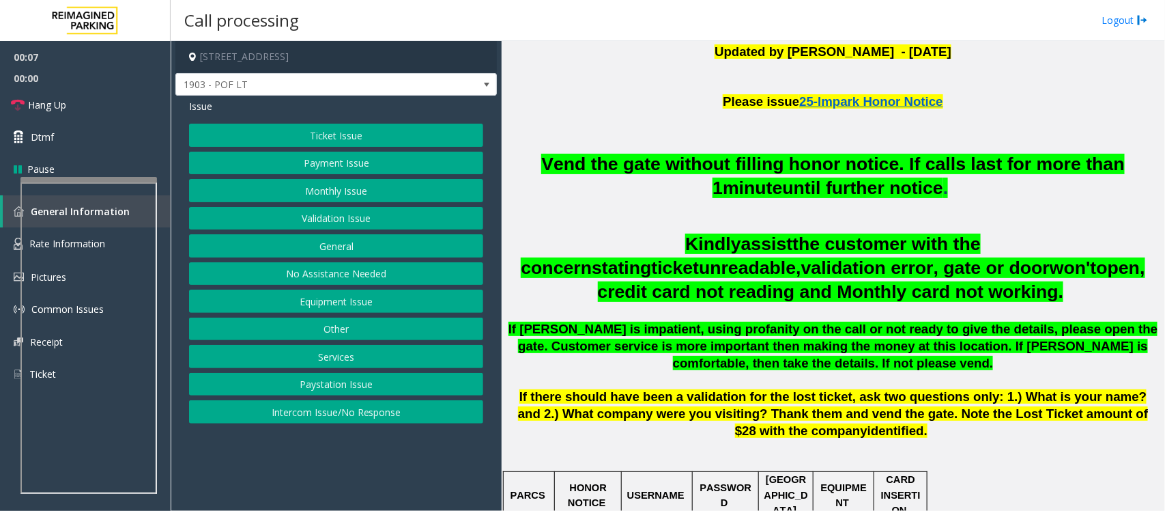
click at [347, 166] on button "Payment Issue" at bounding box center [336, 163] width 294 height 23
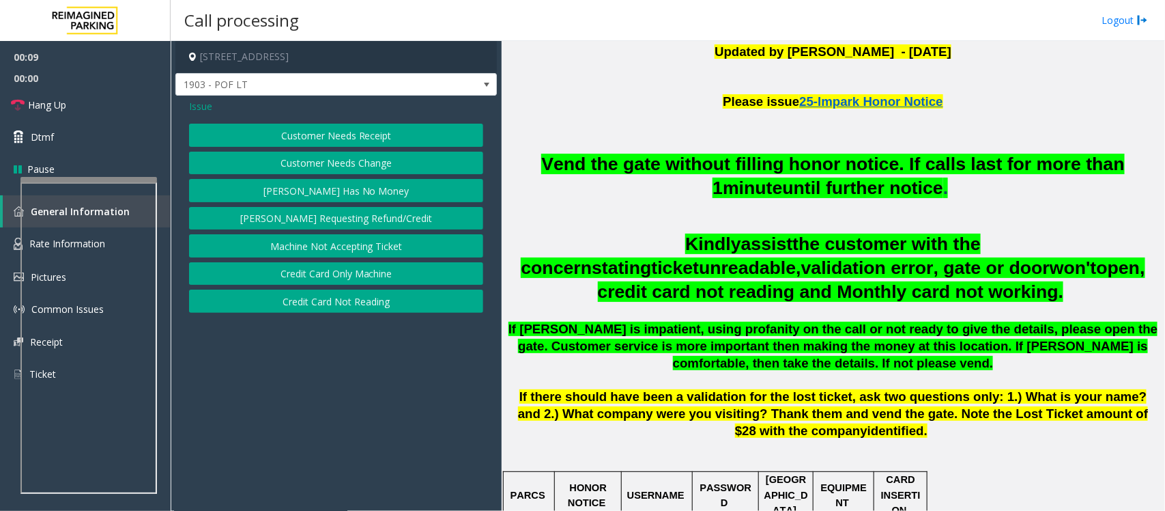
click at [373, 248] on button "Machine Not Accepting Ticket" at bounding box center [336, 245] width 294 height 23
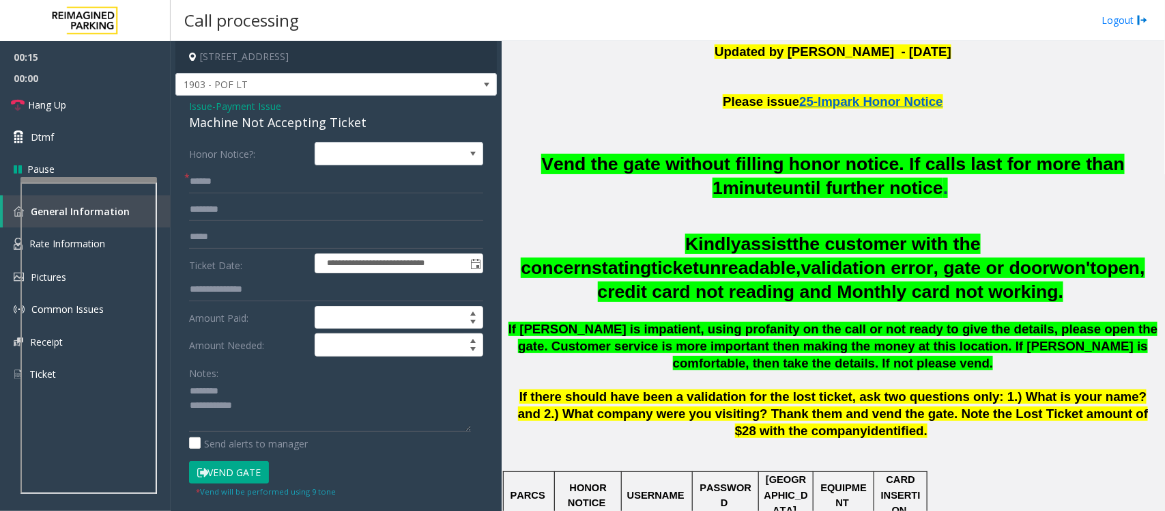
click at [240, 122] on div "Machine Not Accepting Ticket" at bounding box center [336, 122] width 294 height 18
click at [237, 407] on textarea at bounding box center [330, 405] width 282 height 51
type textarea "**********"
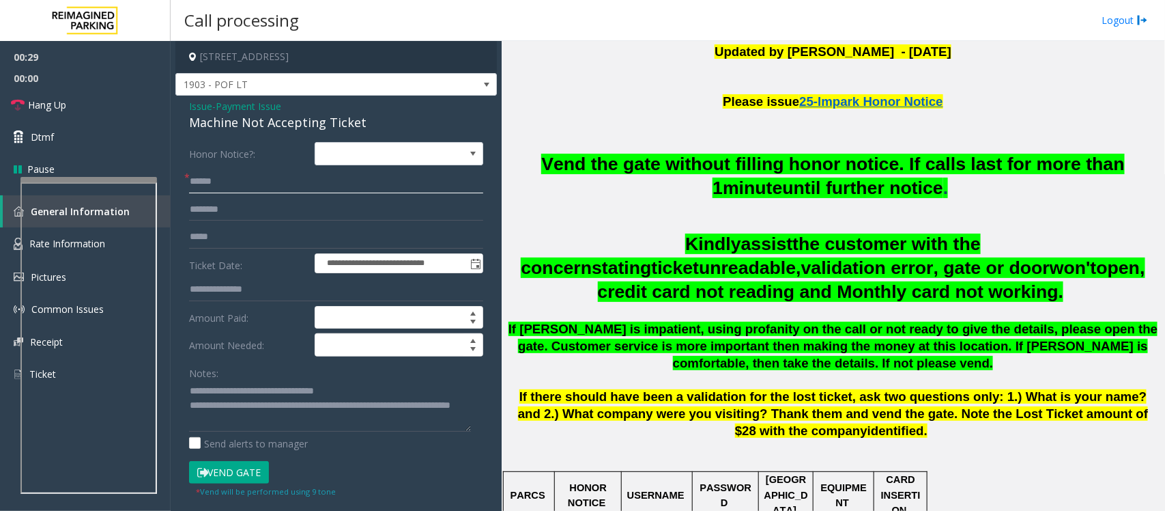
drag, startPoint x: 241, startPoint y: 189, endPoint x: 216, endPoint y: 180, distance: 26.4
click at [240, 190] on input "text" at bounding box center [336, 181] width 294 height 23
type input "**"
click at [272, 430] on textarea at bounding box center [330, 405] width 282 height 51
click at [98, 102] on link "Hang Up" at bounding box center [85, 105] width 171 height 32
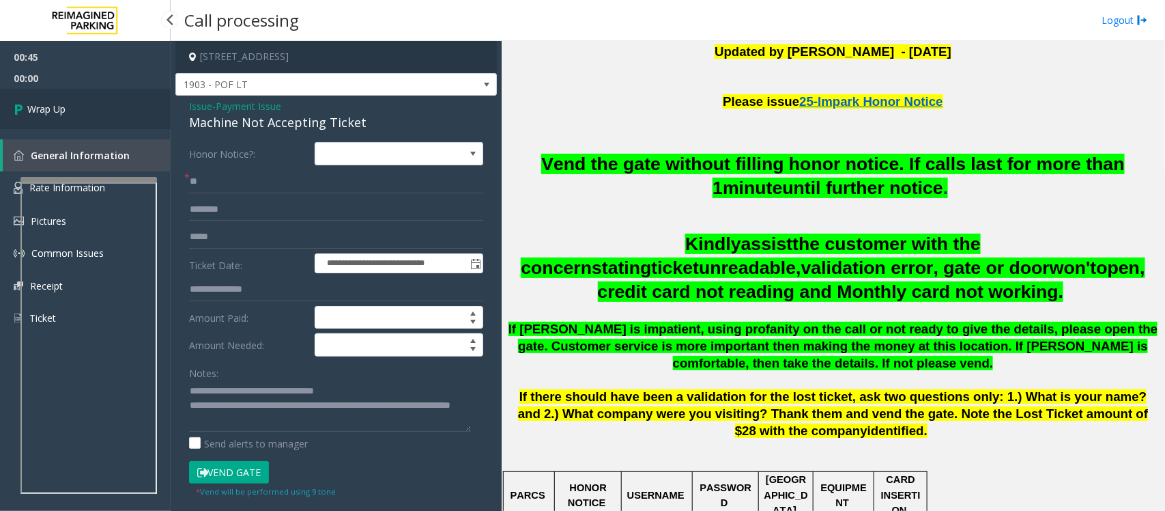
click at [98, 102] on link "Wrap Up" at bounding box center [85, 109] width 171 height 40
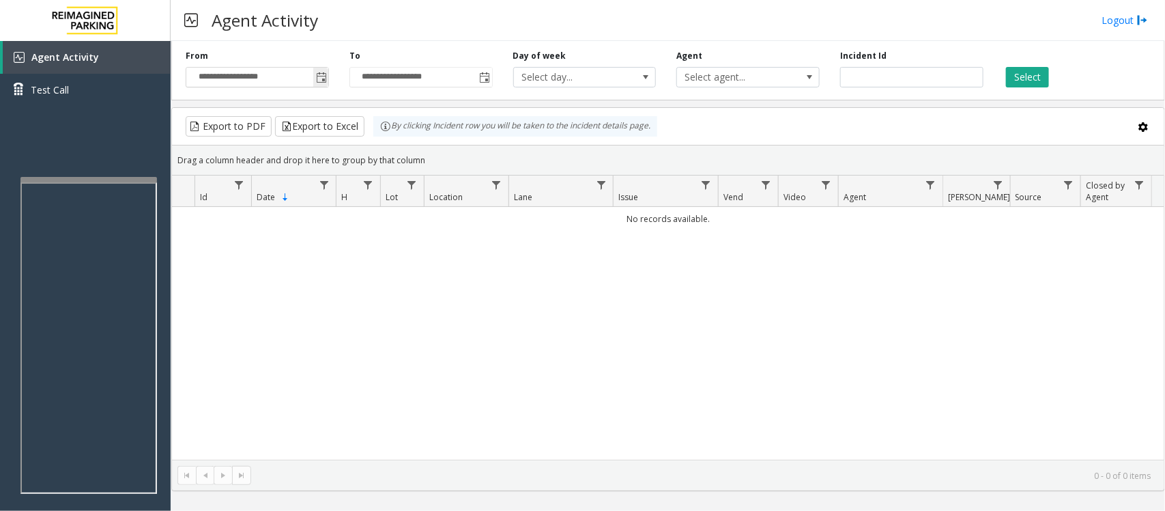
click at [315, 80] on span "Toggle popup" at bounding box center [320, 77] width 15 height 22
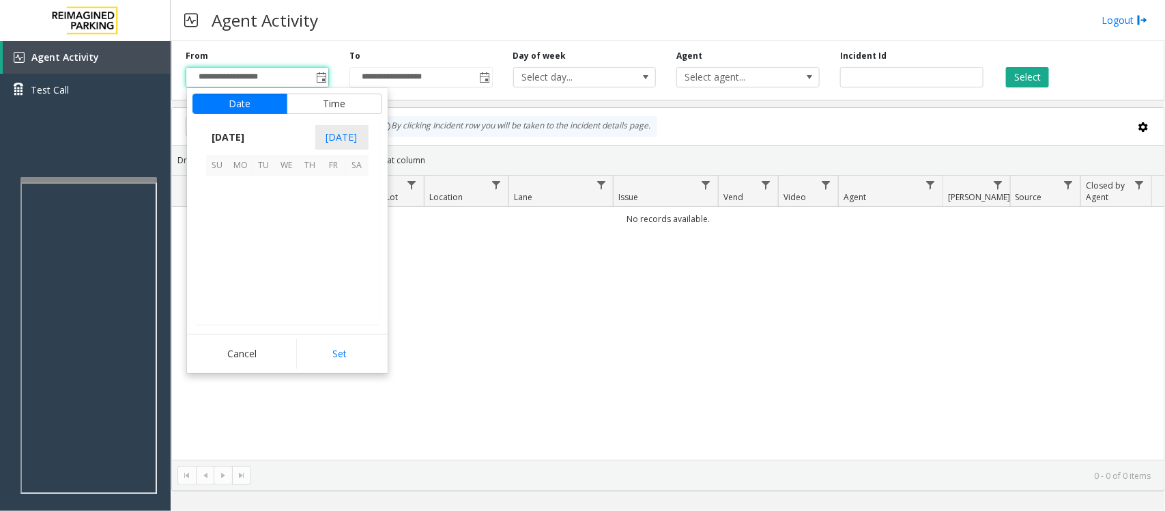
scroll to position [244740, 0]
drag, startPoint x: 287, startPoint y: 255, endPoint x: 376, endPoint y: 322, distance: 111.1
click at [287, 255] on span "20" at bounding box center [287, 257] width 23 height 23
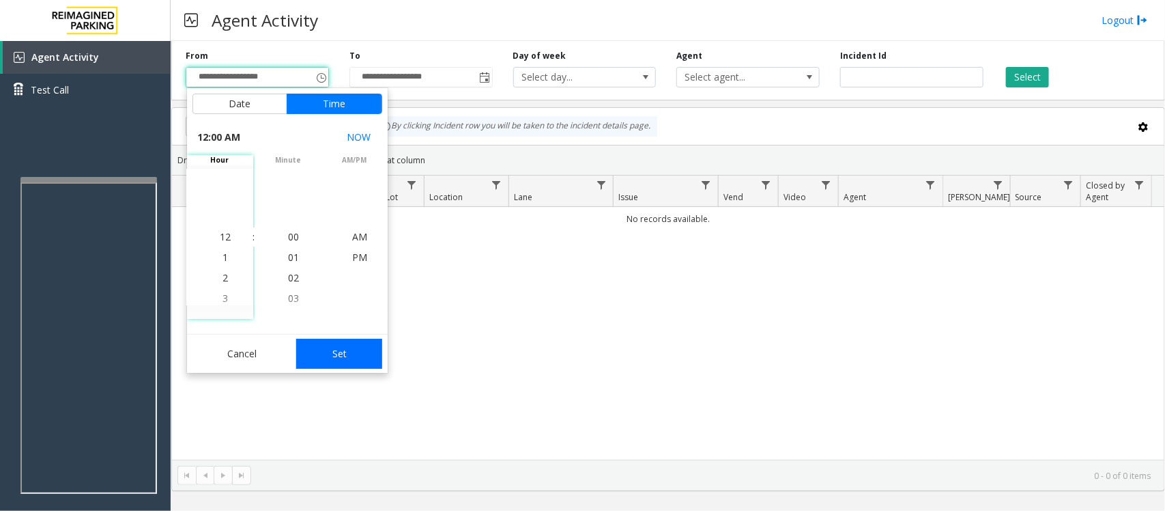
click at [365, 345] on button "Set" at bounding box center [339, 354] width 86 height 30
type input "**********"
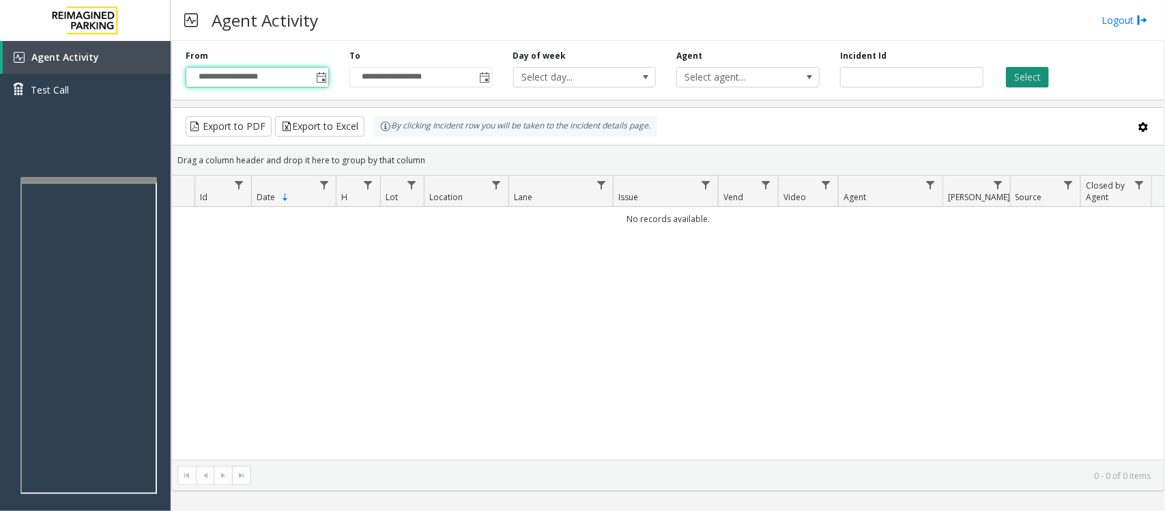
click at [1027, 77] on button "Select" at bounding box center [1027, 77] width 43 height 20
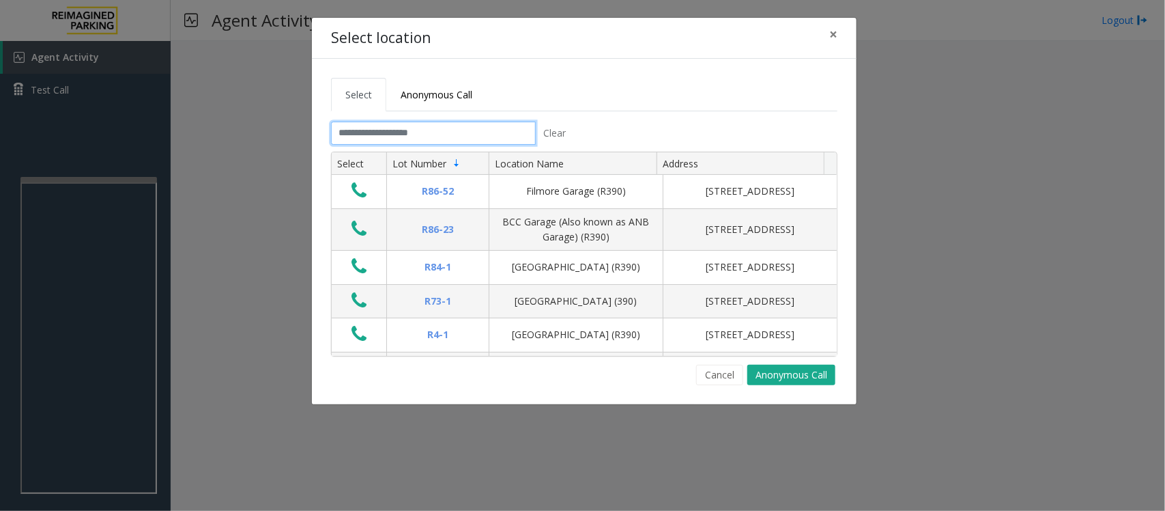
click at [486, 125] on input "text" at bounding box center [433, 133] width 205 height 23
click at [485, 132] on input "text" at bounding box center [433, 133] width 205 height 23
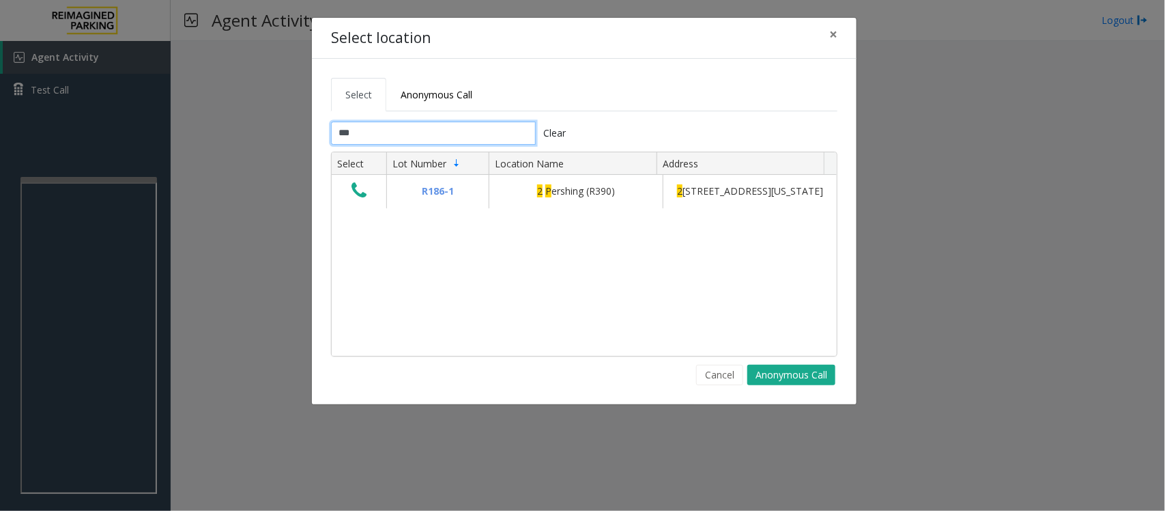
click at [373, 137] on input "***" at bounding box center [433, 133] width 205 height 23
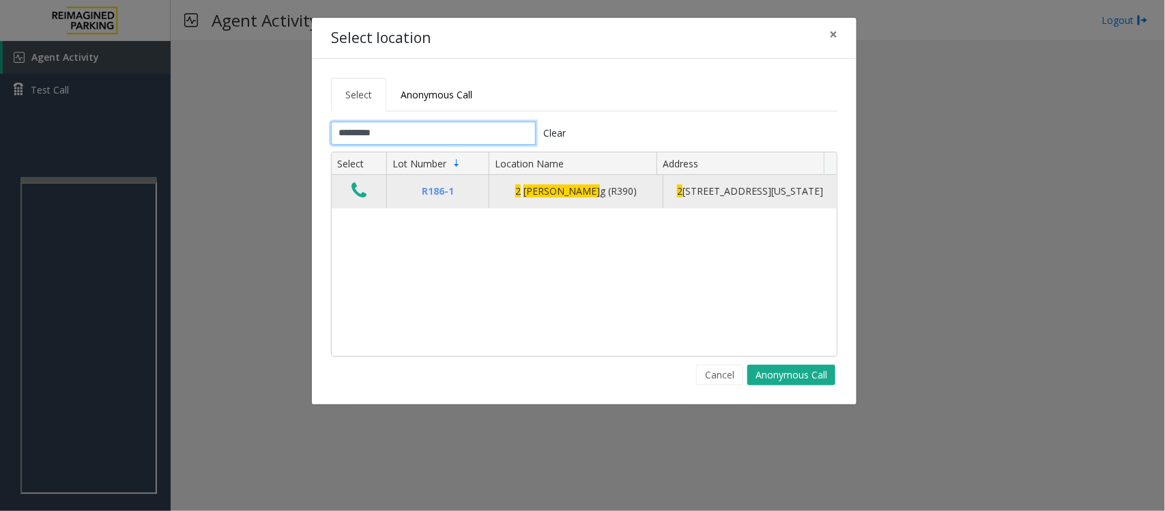
type input "*********"
click at [364, 200] on icon "Data table" at bounding box center [359, 190] width 15 height 19
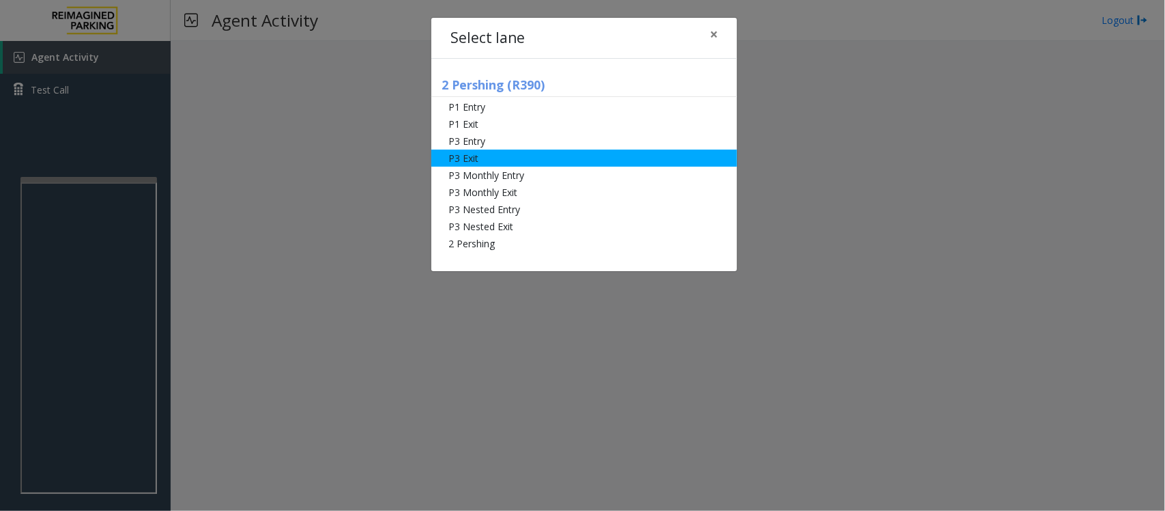
click at [486, 152] on li "P3 Exit" at bounding box center [584, 158] width 306 height 17
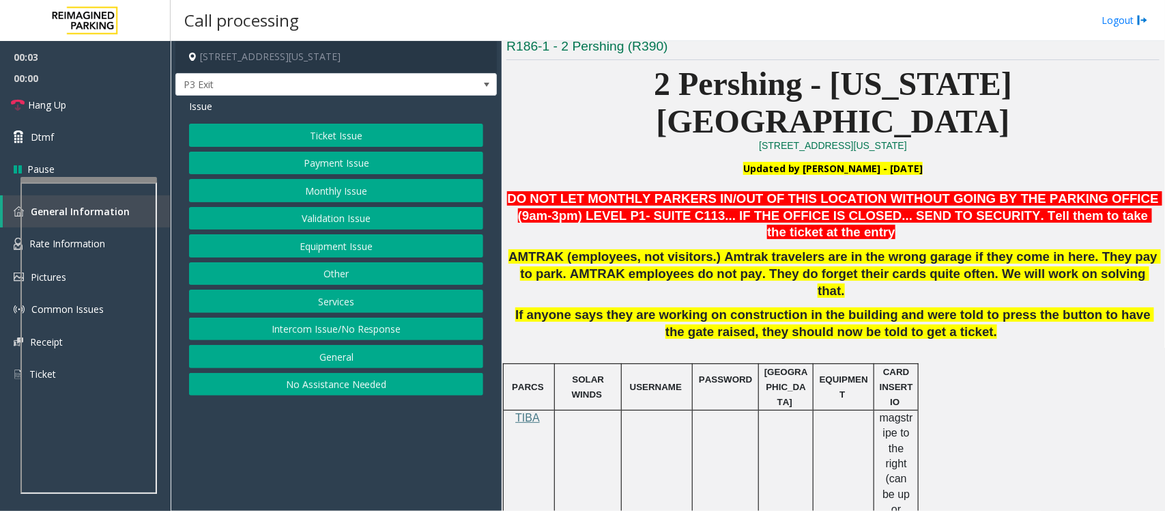
scroll to position [341, 0]
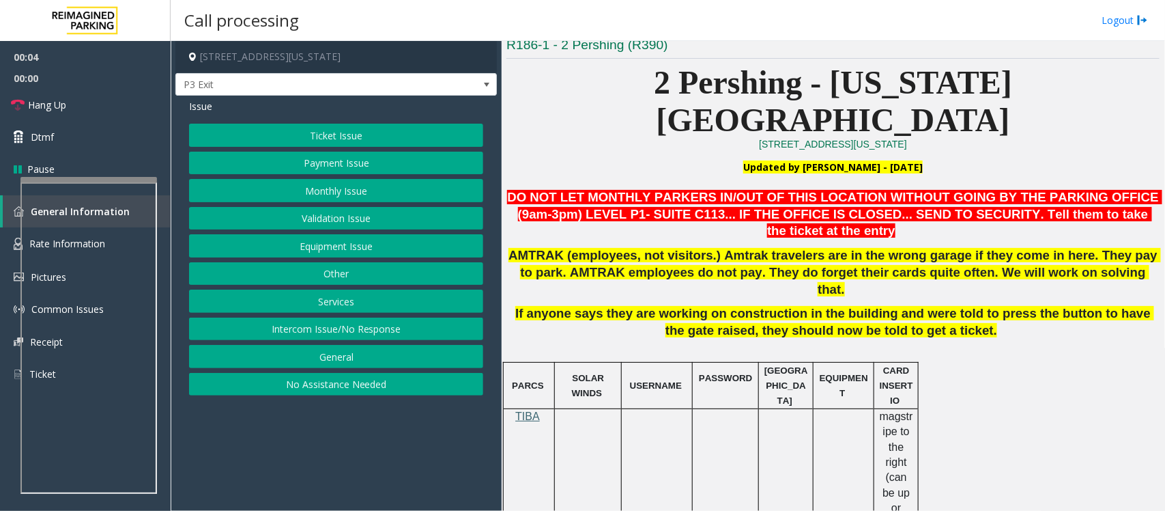
click at [533, 410] on span "TIBA" at bounding box center [527, 416] width 25 height 12
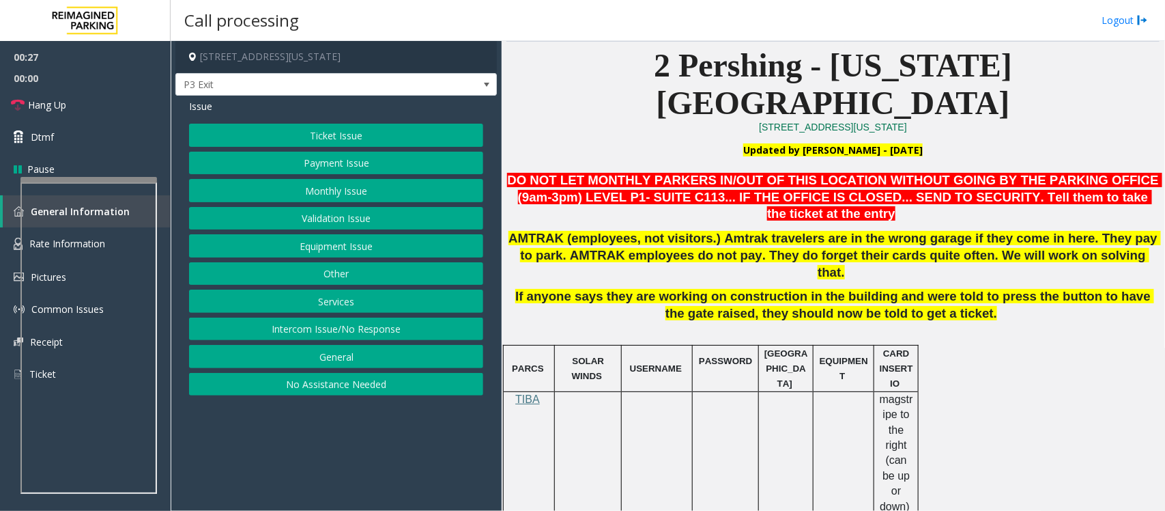
scroll to position [171, 0]
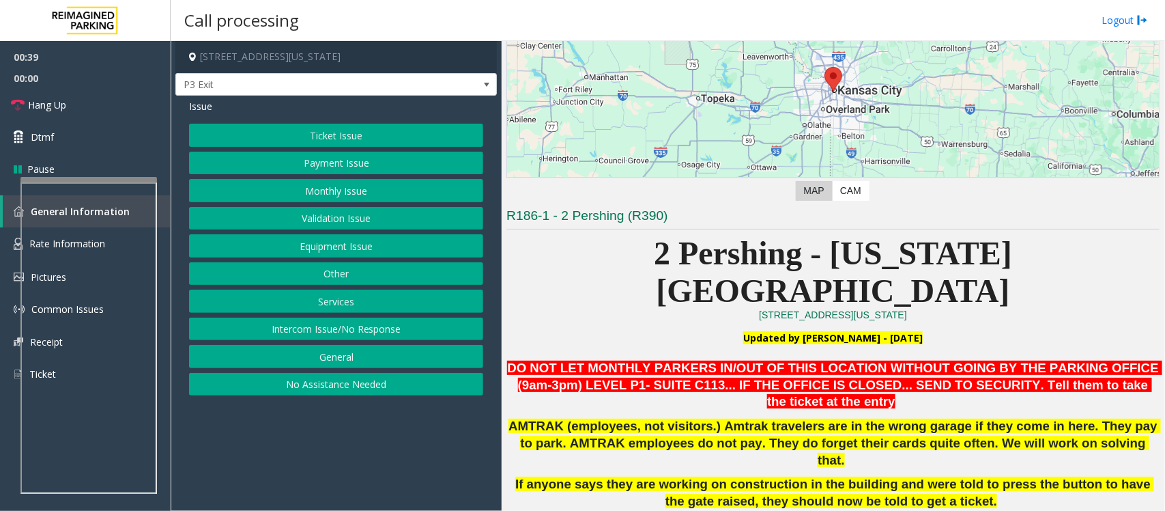
click at [352, 335] on button "Intercom Issue/No Response" at bounding box center [336, 328] width 294 height 23
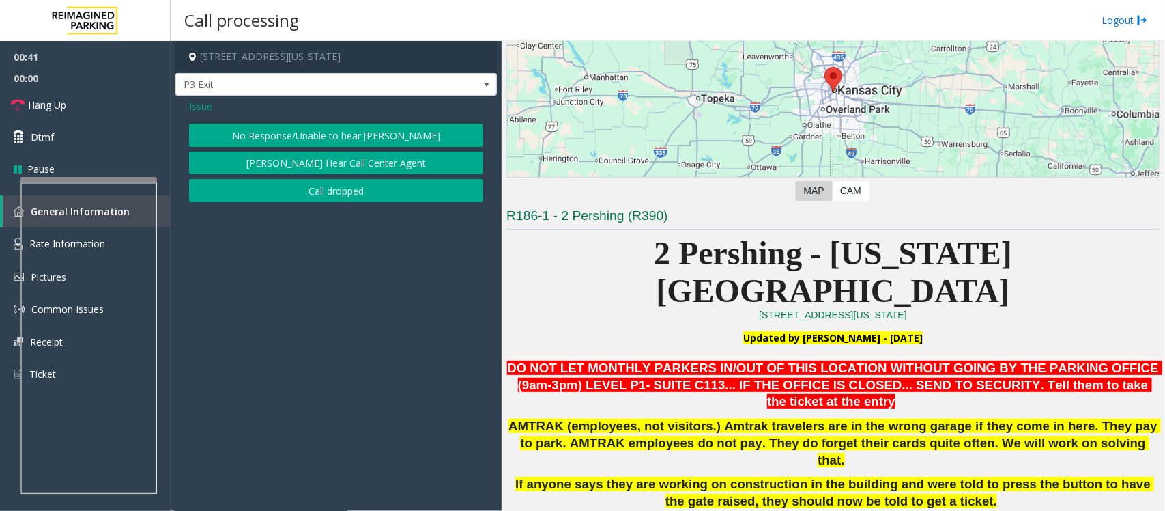
click at [333, 140] on button "No Response/Unable to hear [PERSON_NAME]" at bounding box center [336, 135] width 294 height 23
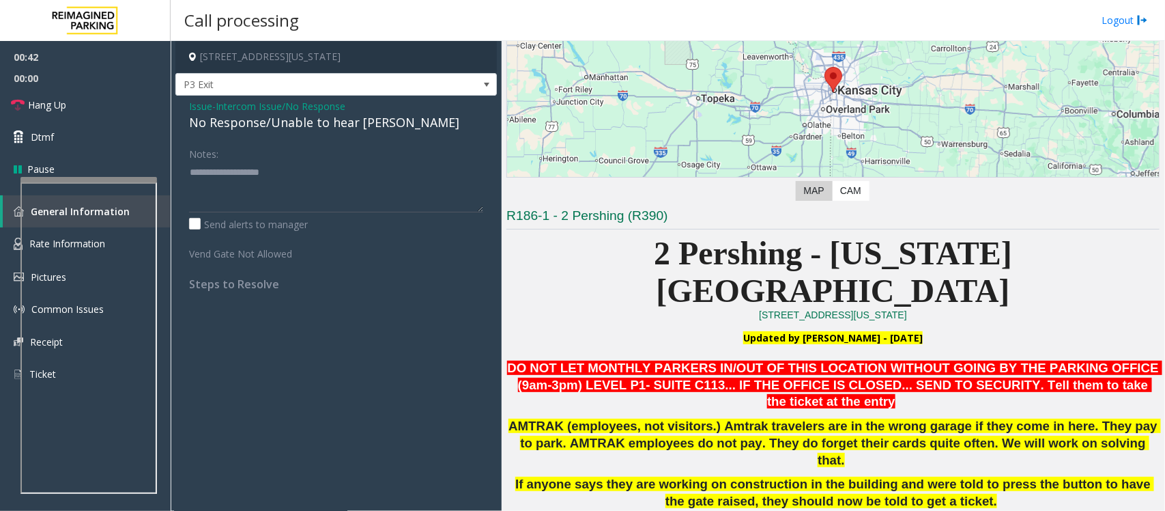
click at [254, 128] on div "No Response/Unable to hear [PERSON_NAME]" at bounding box center [336, 122] width 294 height 18
click at [317, 126] on div "No Response/Unable to hear [PERSON_NAME]" at bounding box center [336, 122] width 294 height 18
click at [295, 111] on span "Intercom Issue/No Response" at bounding box center [281, 106] width 130 height 14
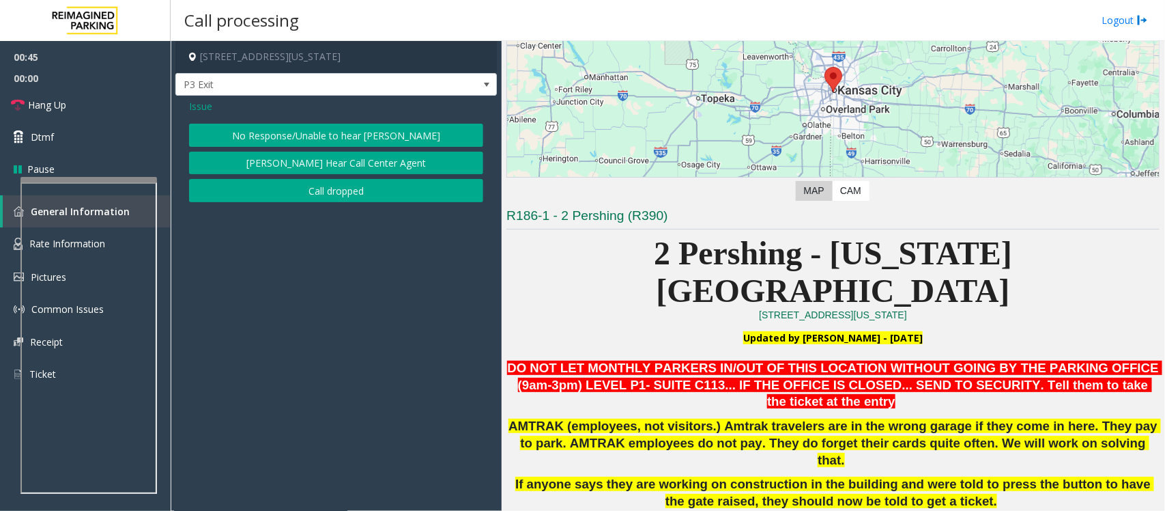
click at [212, 108] on span "Issue" at bounding box center [200, 106] width 23 height 14
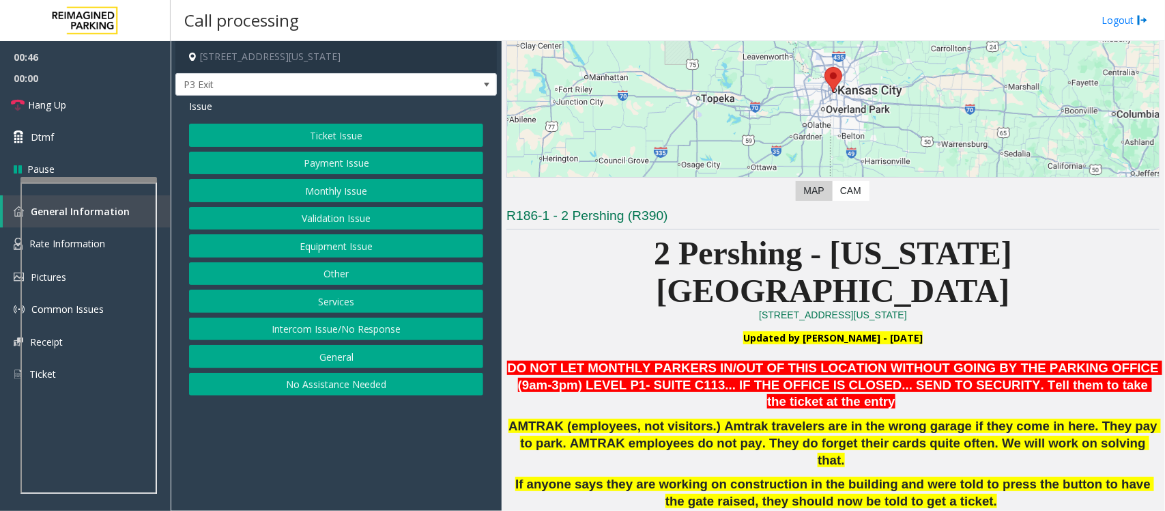
click at [317, 251] on button "Equipment Issue" at bounding box center [336, 245] width 294 height 23
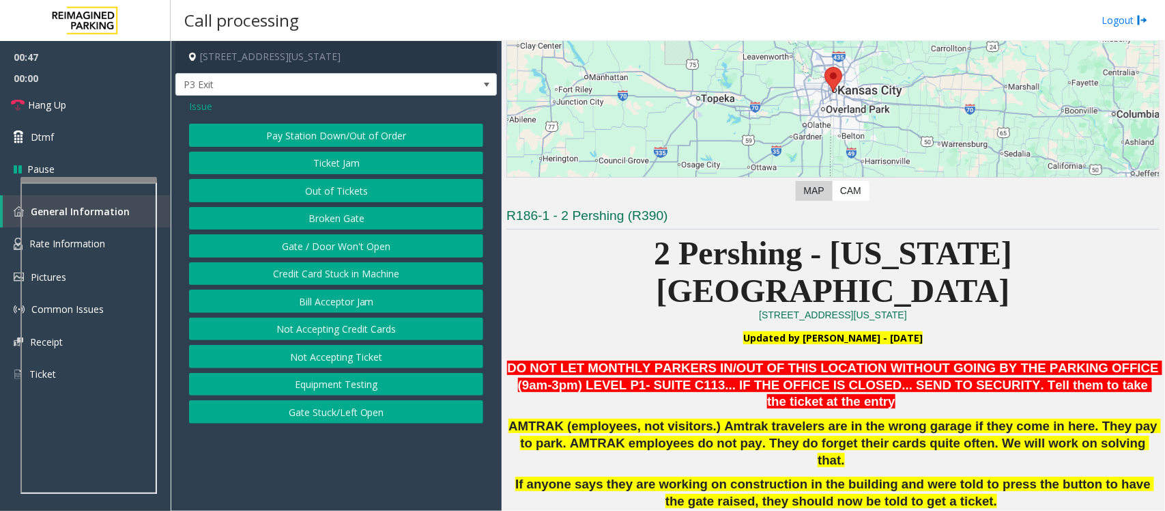
click at [317, 251] on button "Gate / Door Won't Open" at bounding box center [336, 245] width 294 height 23
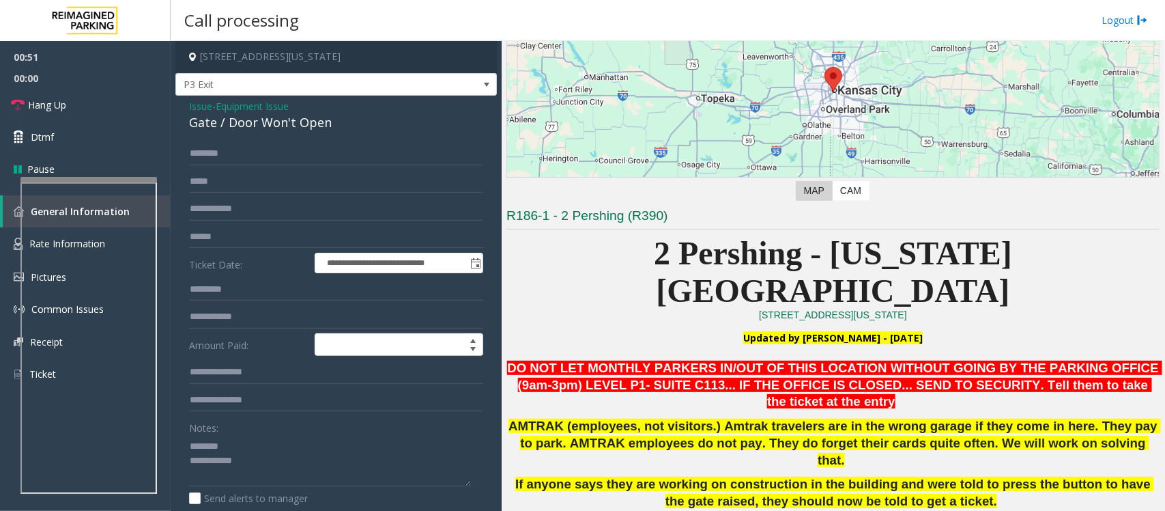
click at [242, 128] on div "Gate / Door Won't Open" at bounding box center [336, 122] width 294 height 18
click at [244, 126] on div "Gate / Door Won't Open" at bounding box center [336, 122] width 294 height 18
click at [247, 472] on textarea at bounding box center [330, 460] width 282 height 51
drag, startPoint x: 69, startPoint y: 103, endPoint x: 318, endPoint y: 154, distance: 254.2
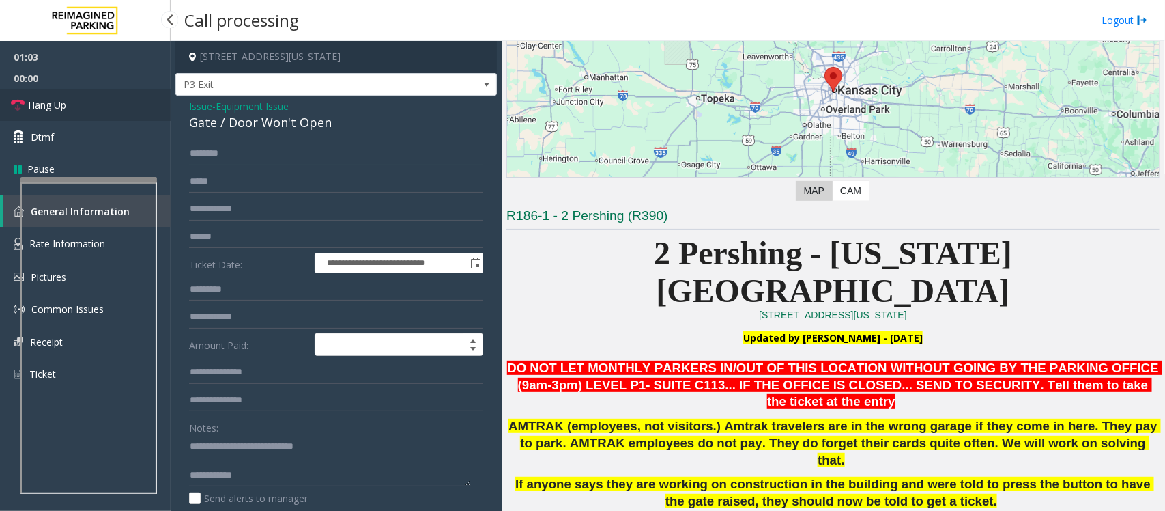
click at [69, 103] on link "Hang Up" at bounding box center [85, 105] width 171 height 32
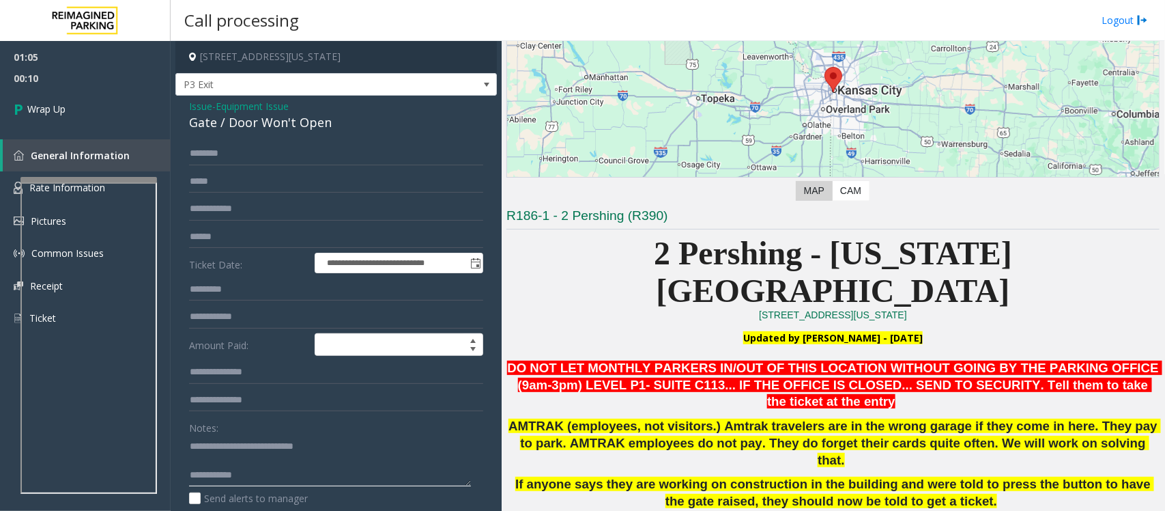
click at [268, 474] on textarea at bounding box center [330, 460] width 282 height 51
paste textarea "**********"
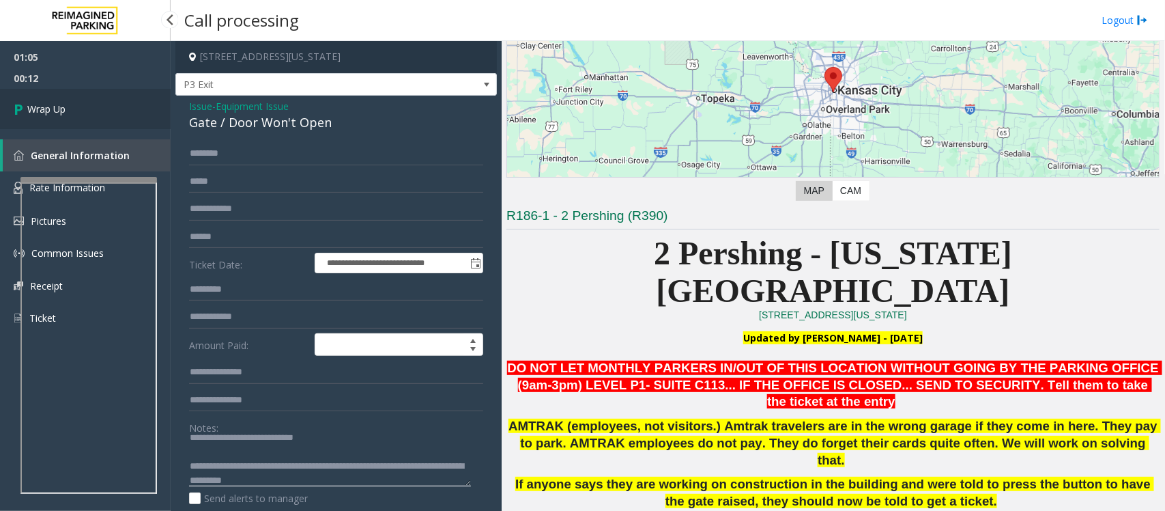
type textarea "**********"
drag, startPoint x: 86, startPoint y: 114, endPoint x: 126, endPoint y: 152, distance: 55.1
click at [86, 114] on link "Wrap Up" at bounding box center [85, 109] width 171 height 40
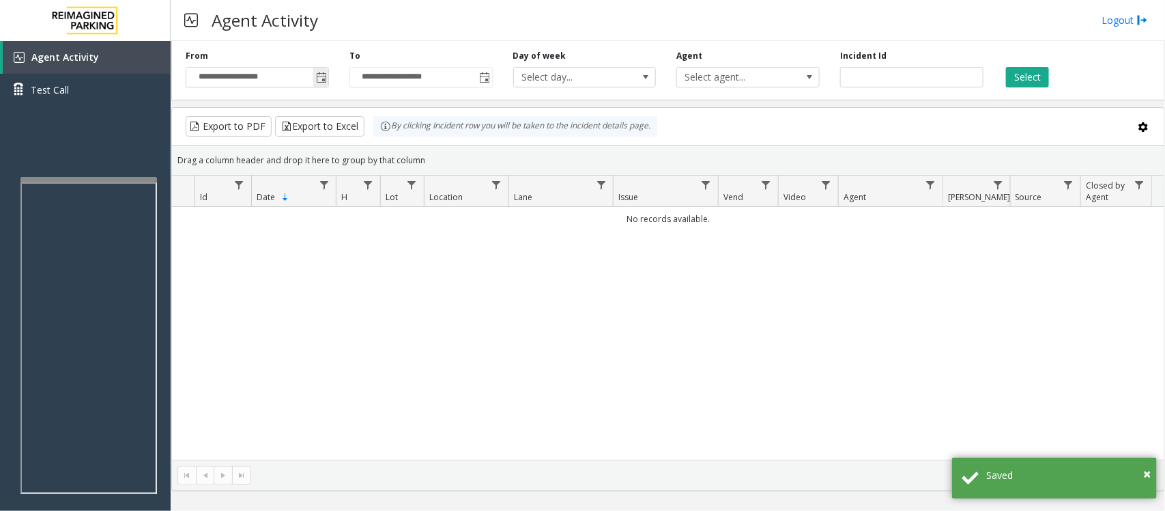
click at [316, 75] on span "Toggle popup" at bounding box center [321, 77] width 11 height 11
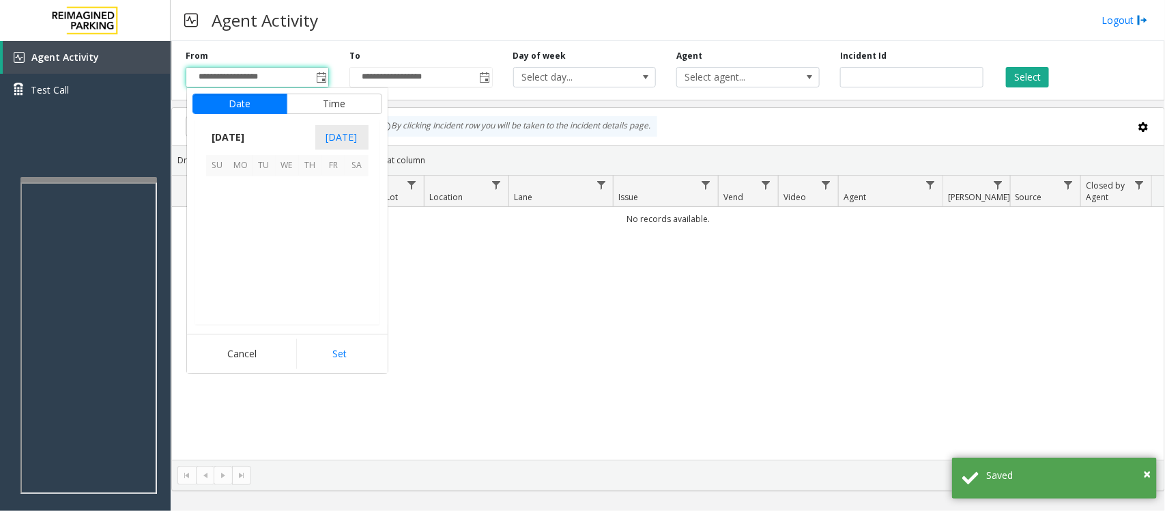
scroll to position [244740, 0]
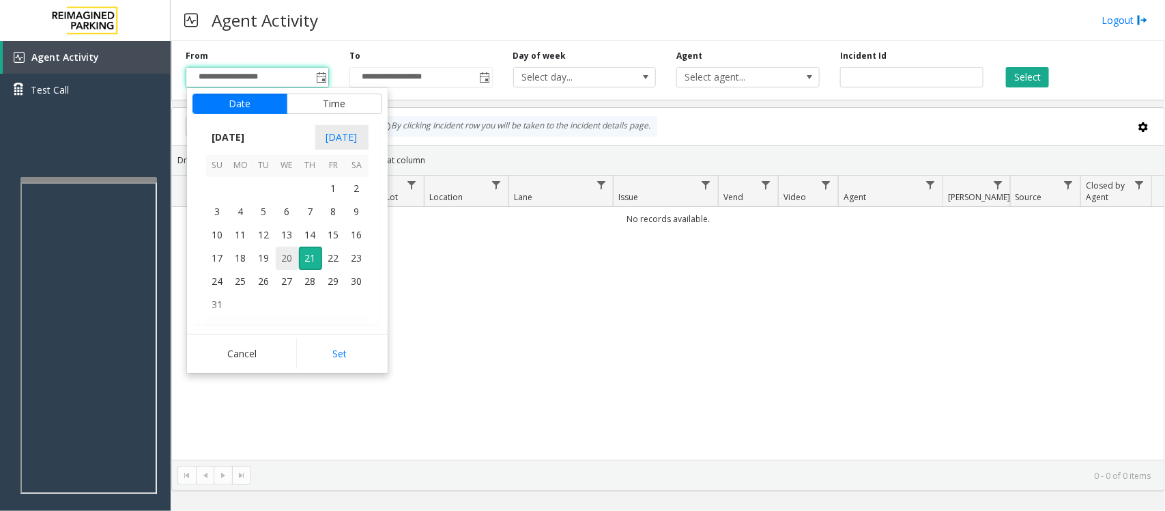
click at [289, 255] on span "20" at bounding box center [287, 257] width 23 height 23
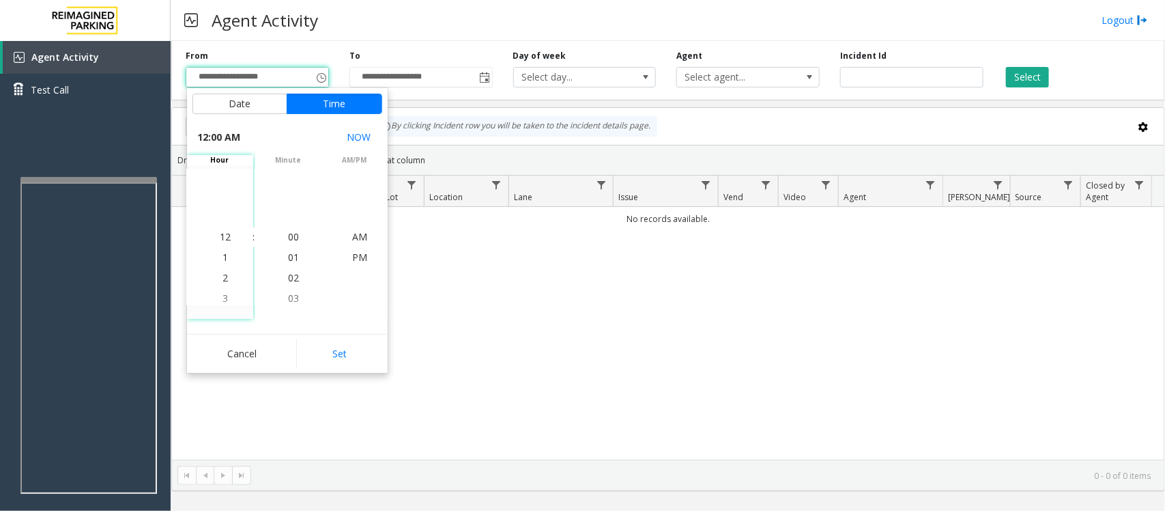
click at [319, 332] on div "Date Time August 2025 Today Su Mo Tu We Th Fr Sa August 2025 1 2 3 4 5 6 7 8 9 …" at bounding box center [287, 230] width 201 height 285
click at [328, 350] on button "Set" at bounding box center [339, 354] width 86 height 30
type input "**********"
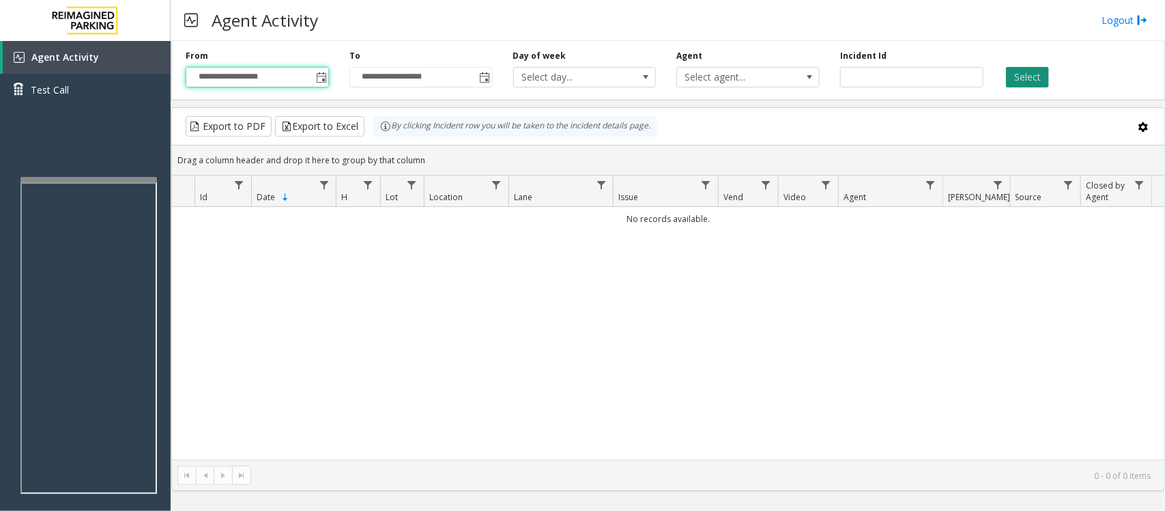
click at [1022, 70] on button "Select" at bounding box center [1027, 77] width 43 height 20
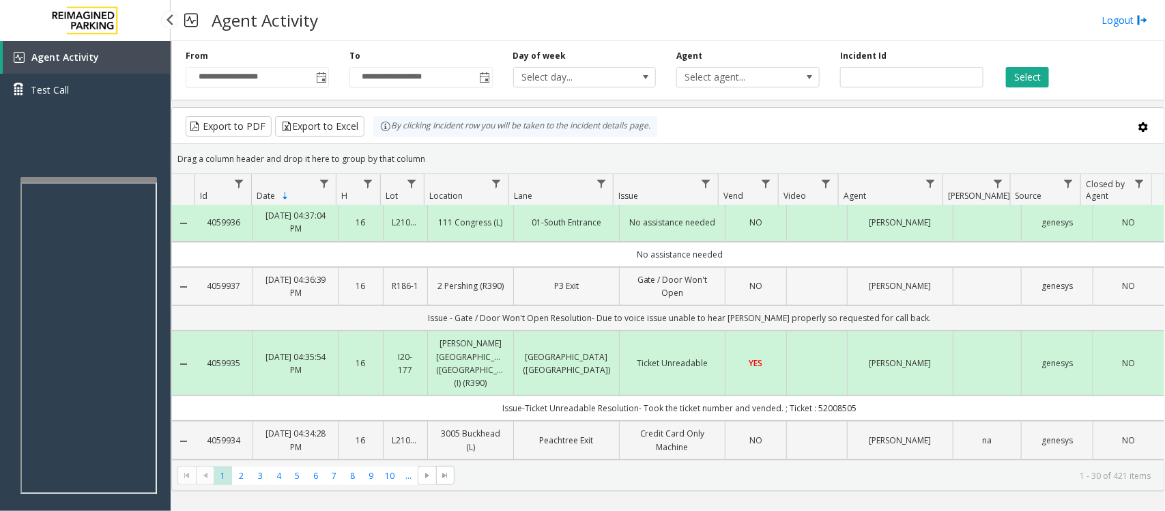
scroll to position [0, 0]
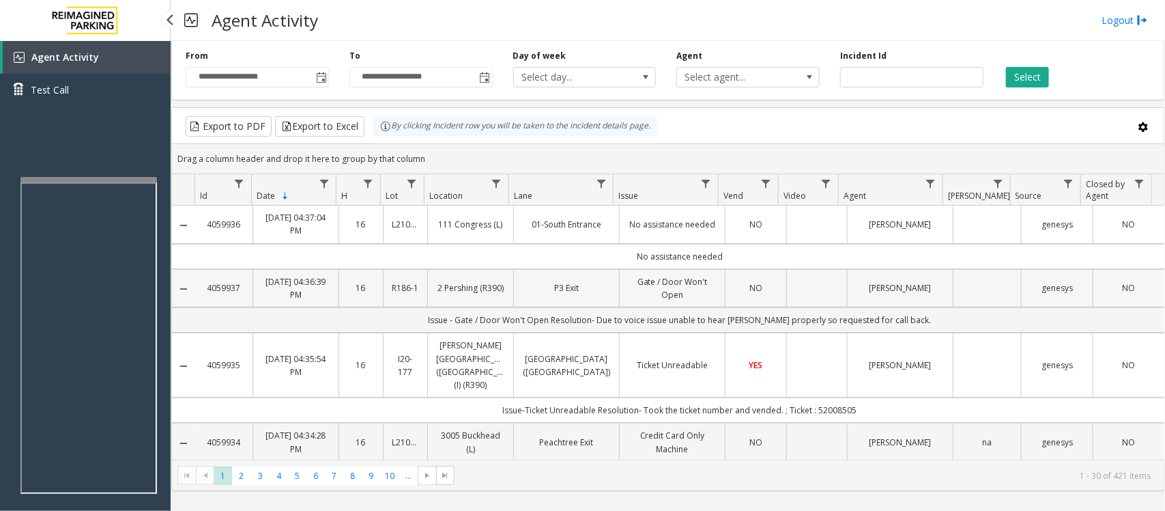
click at [729, 298] on td "NO" at bounding box center [755, 288] width 61 height 38
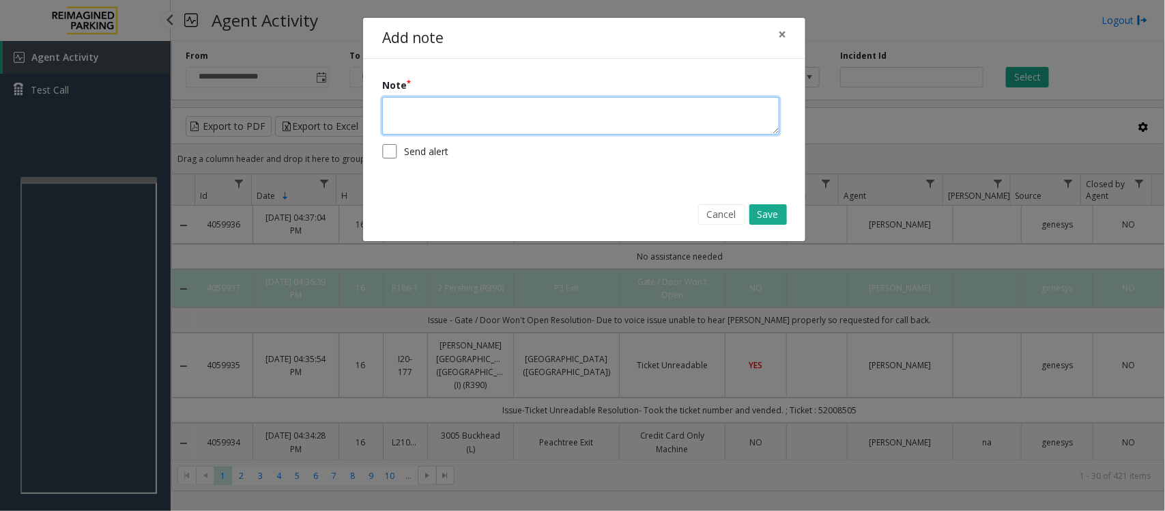
click at [438, 113] on textarea at bounding box center [580, 116] width 397 height 38
type textarea "**********"
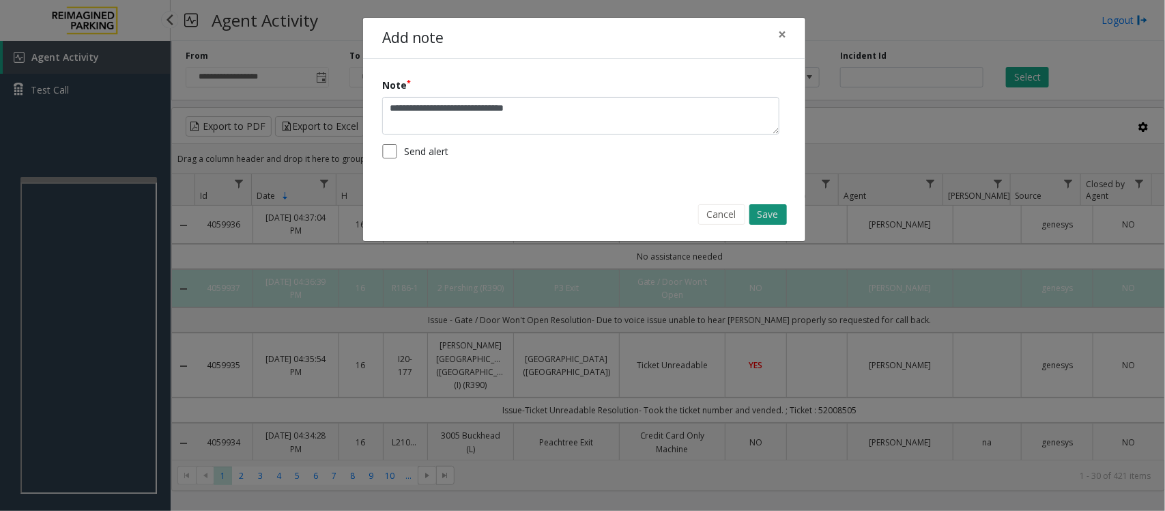
click at [767, 213] on button "Save" at bounding box center [769, 214] width 38 height 20
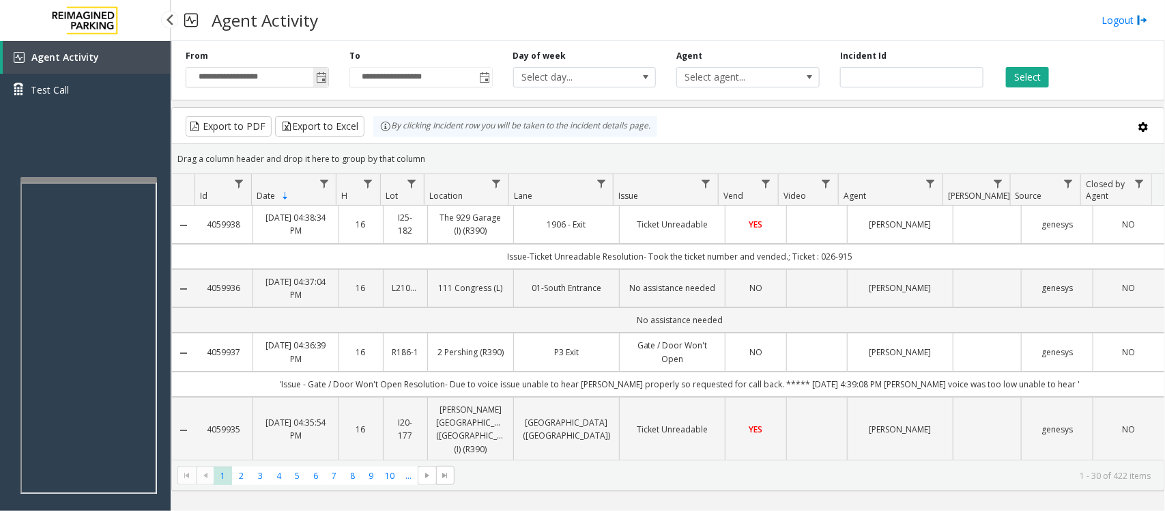
click at [322, 76] on span "Toggle popup" at bounding box center [321, 77] width 11 height 11
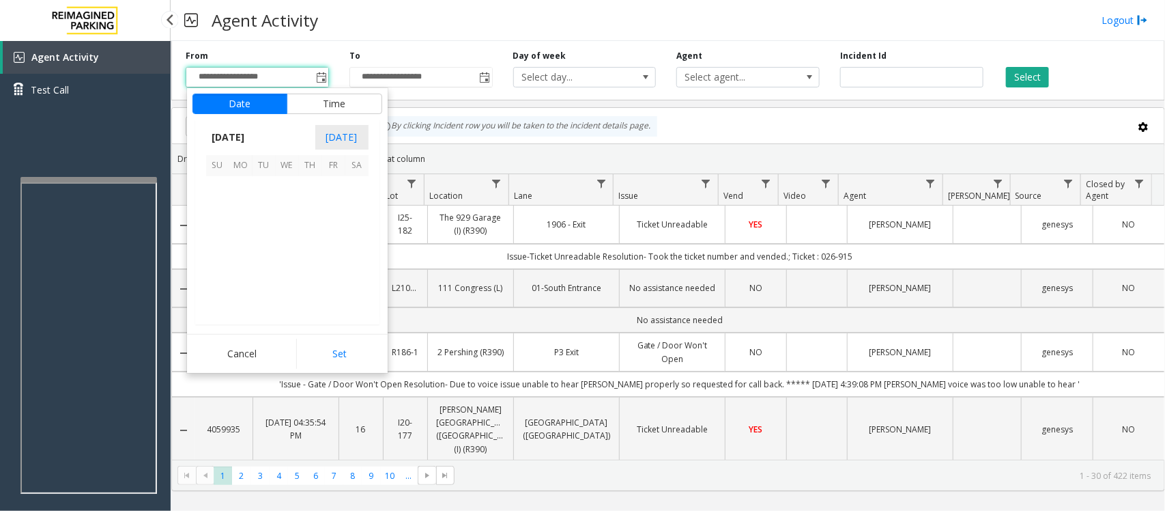
scroll to position [244740, 0]
click at [287, 255] on span "20" at bounding box center [287, 257] width 23 height 23
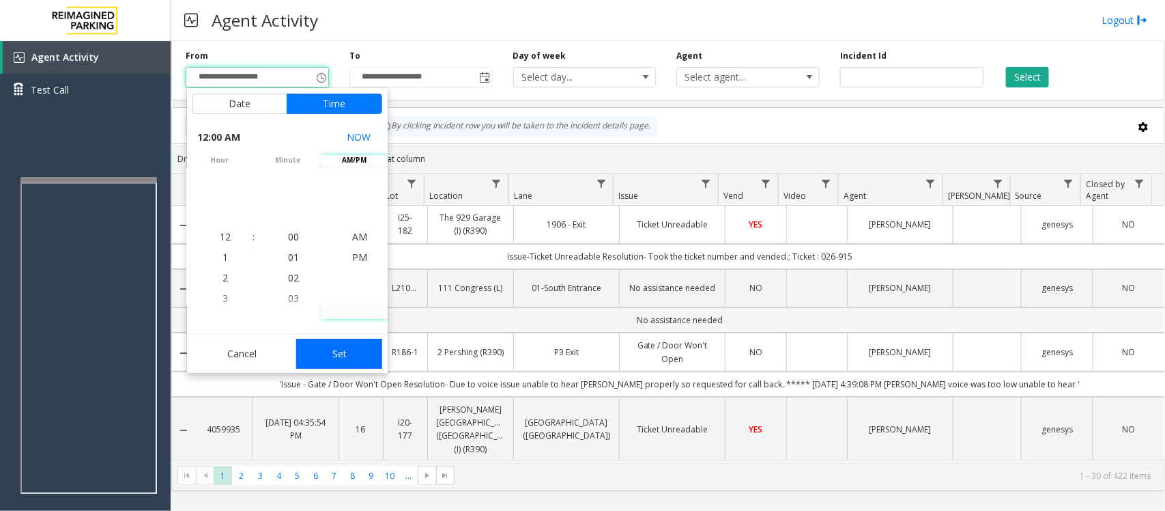
click at [365, 358] on button "Set" at bounding box center [339, 354] width 86 height 30
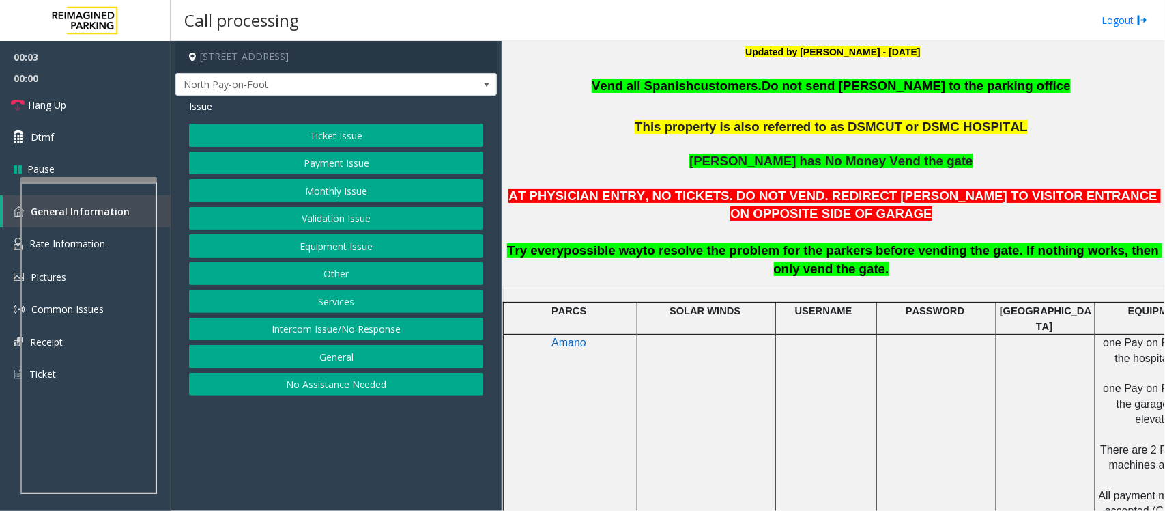
scroll to position [427, 0]
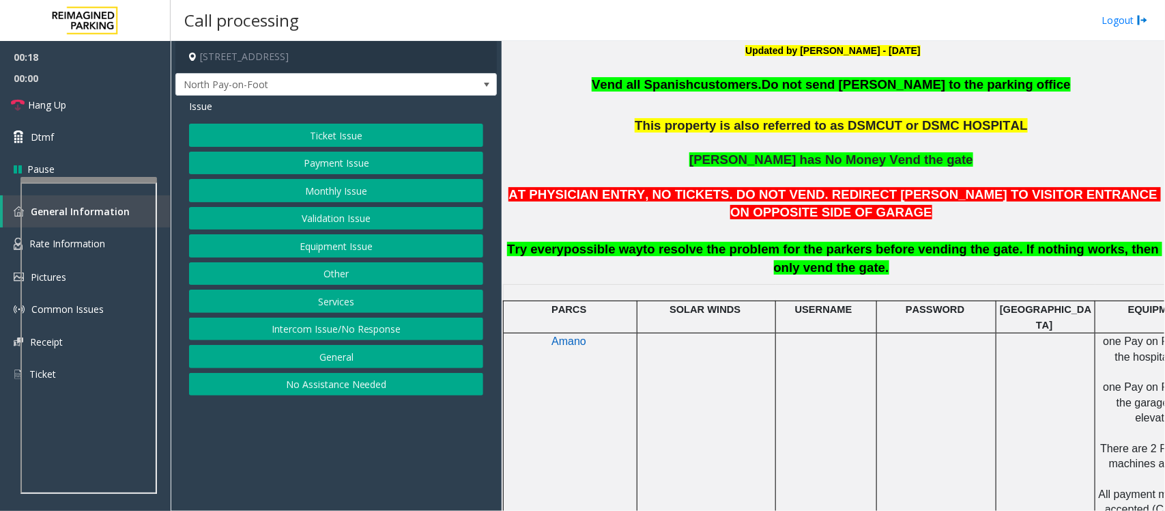
click at [360, 133] on button "Ticket Issue" at bounding box center [336, 135] width 294 height 23
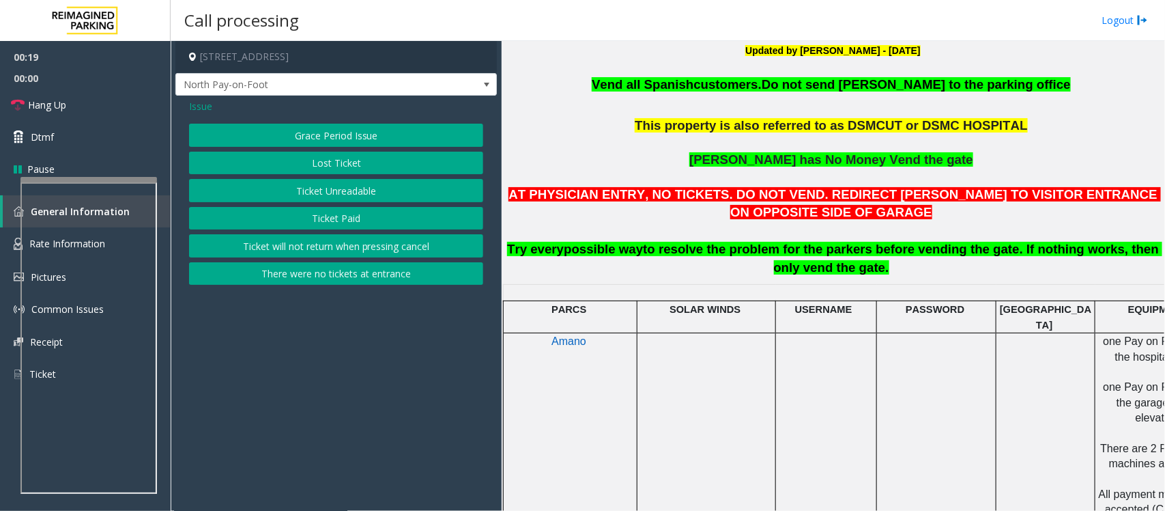
click at [312, 192] on button "Ticket Unreadable" at bounding box center [336, 190] width 294 height 23
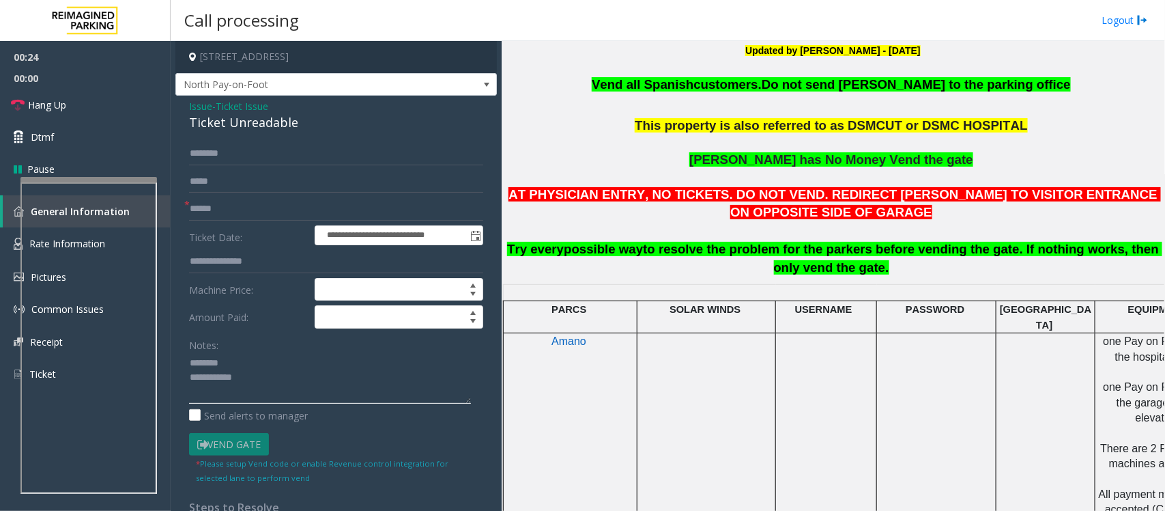
type textarea "**********"
click at [242, 113] on span "Ticket Issue" at bounding box center [242, 106] width 53 height 14
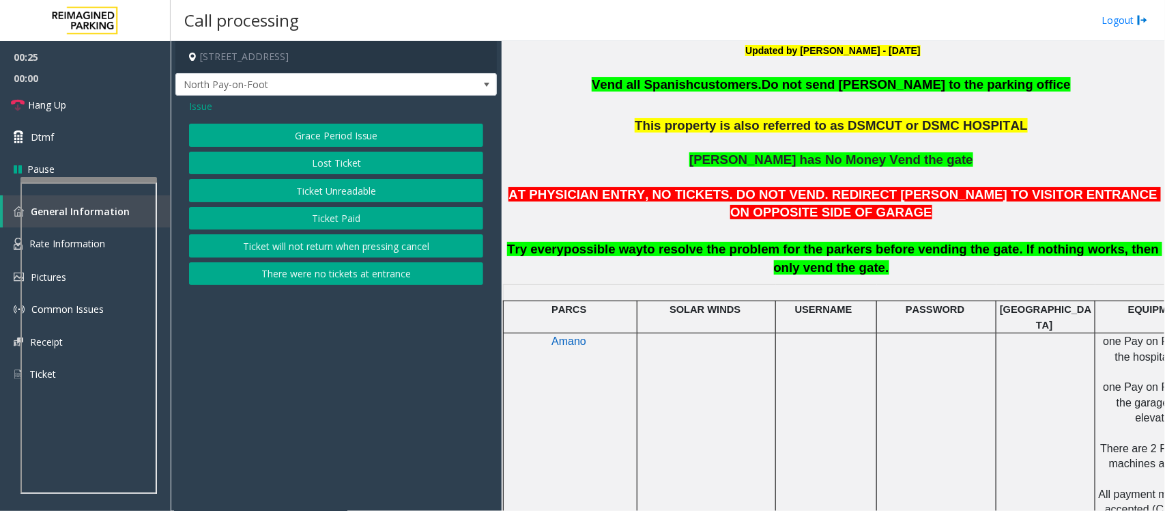
click at [242, 113] on div "Issue" at bounding box center [336, 106] width 294 height 14
click at [341, 191] on button "Ticket Unreadable" at bounding box center [336, 190] width 294 height 23
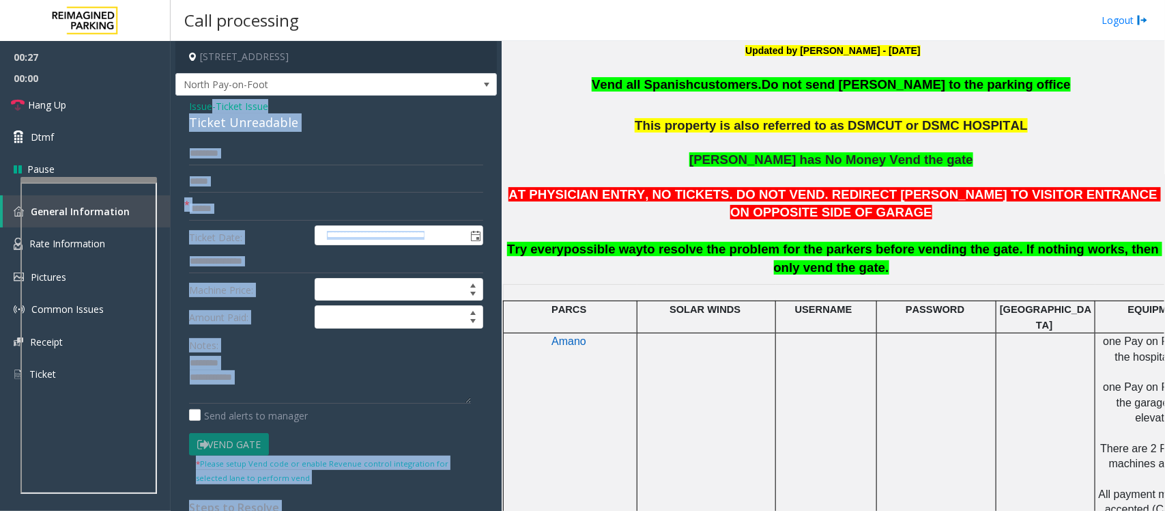
click at [296, 132] on div "Ticket Unreadable" at bounding box center [336, 122] width 294 height 18
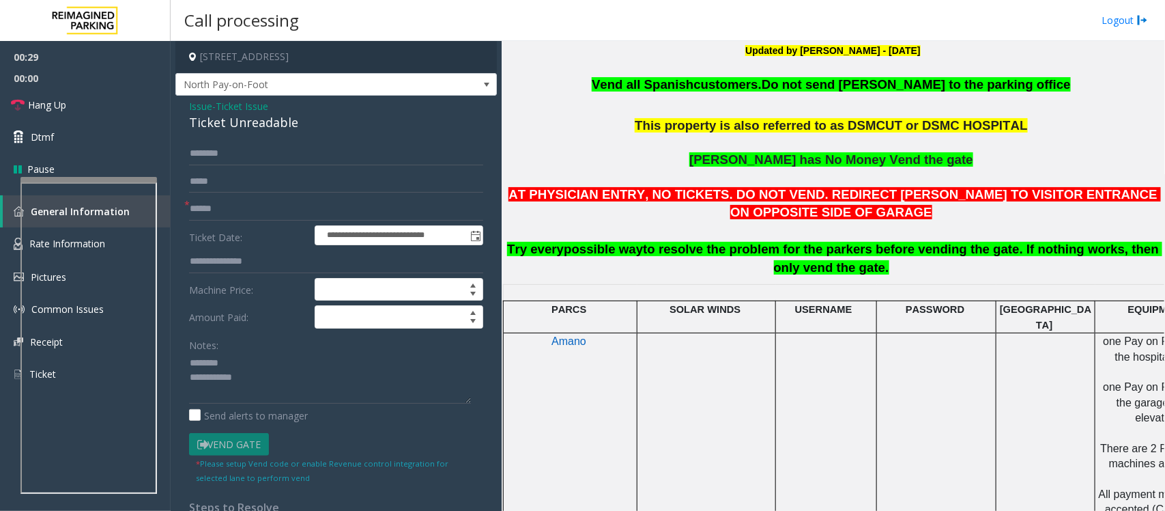
click at [244, 121] on div "Ticket Unreadable" at bounding box center [336, 122] width 294 height 18
type textarea "**********"
click at [225, 210] on input "text" at bounding box center [336, 208] width 294 height 23
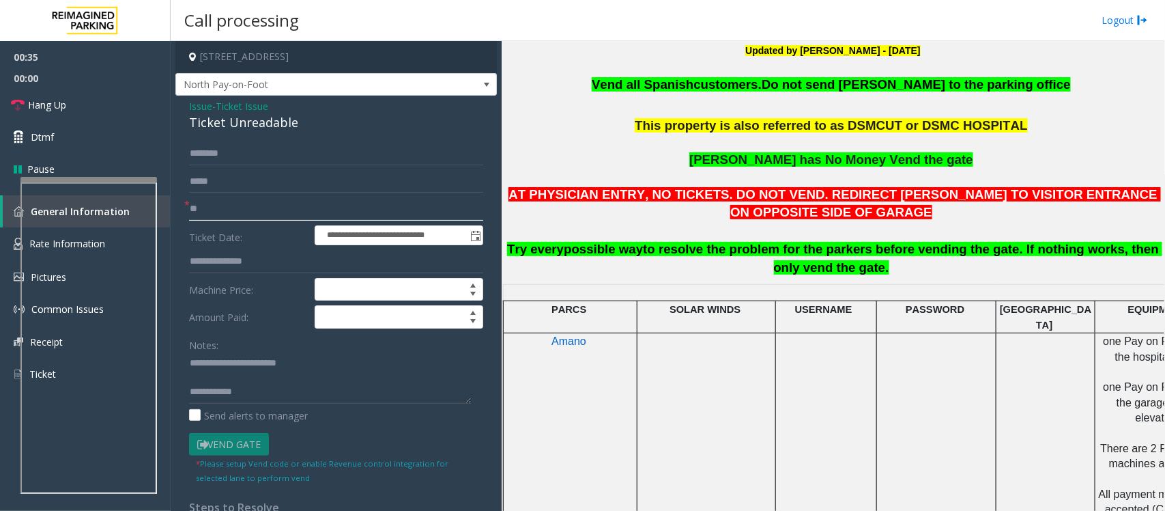
type input "**"
click at [241, 379] on textarea at bounding box center [330, 377] width 282 height 51
click at [237, 376] on textarea at bounding box center [330, 377] width 282 height 51
click at [249, 378] on textarea at bounding box center [330, 377] width 282 height 51
click at [373, 393] on textarea at bounding box center [330, 377] width 282 height 51
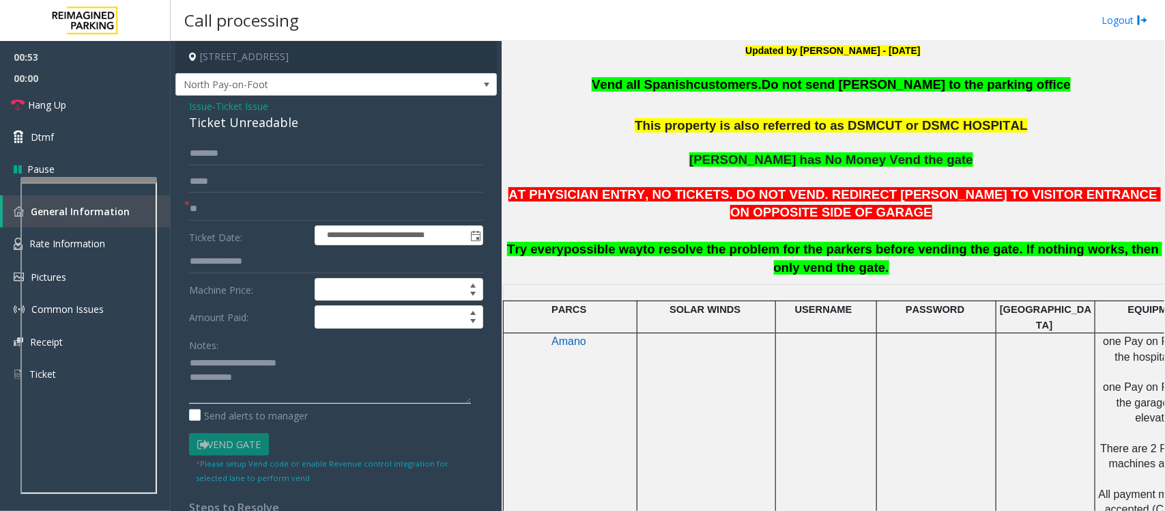
click at [260, 388] on textarea at bounding box center [330, 377] width 282 height 51
paste textarea "**********"
click at [273, 397] on textarea at bounding box center [330, 377] width 282 height 51
click at [244, 377] on textarea at bounding box center [330, 377] width 282 height 51
click at [315, 394] on textarea at bounding box center [330, 377] width 282 height 51
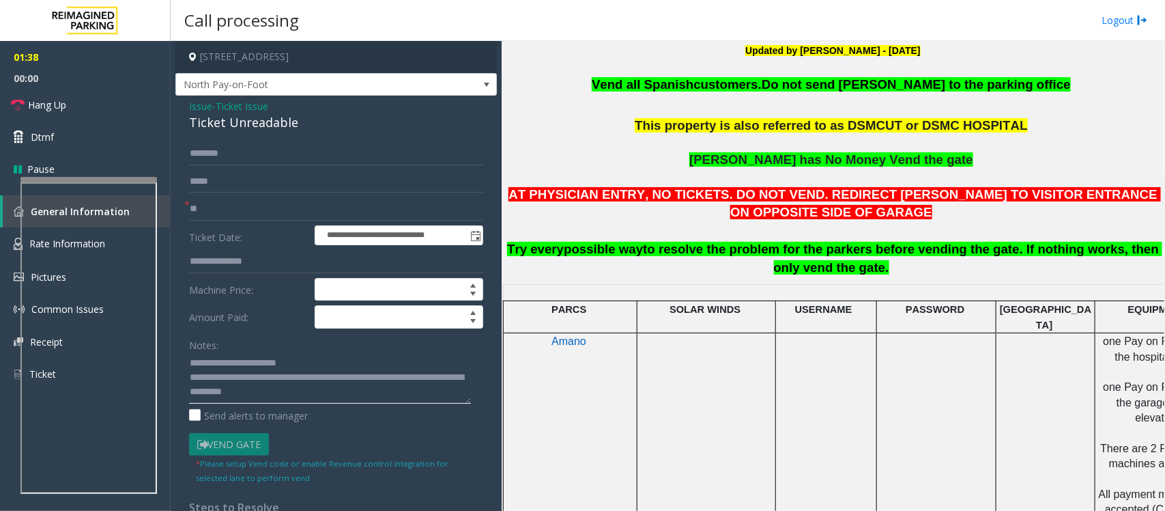
click at [311, 380] on textarea at bounding box center [330, 377] width 282 height 51
drag, startPoint x: 62, startPoint y: 106, endPoint x: 142, endPoint y: 156, distance: 94.1
click at [62, 106] on span "Hang Up" at bounding box center [47, 105] width 38 height 14
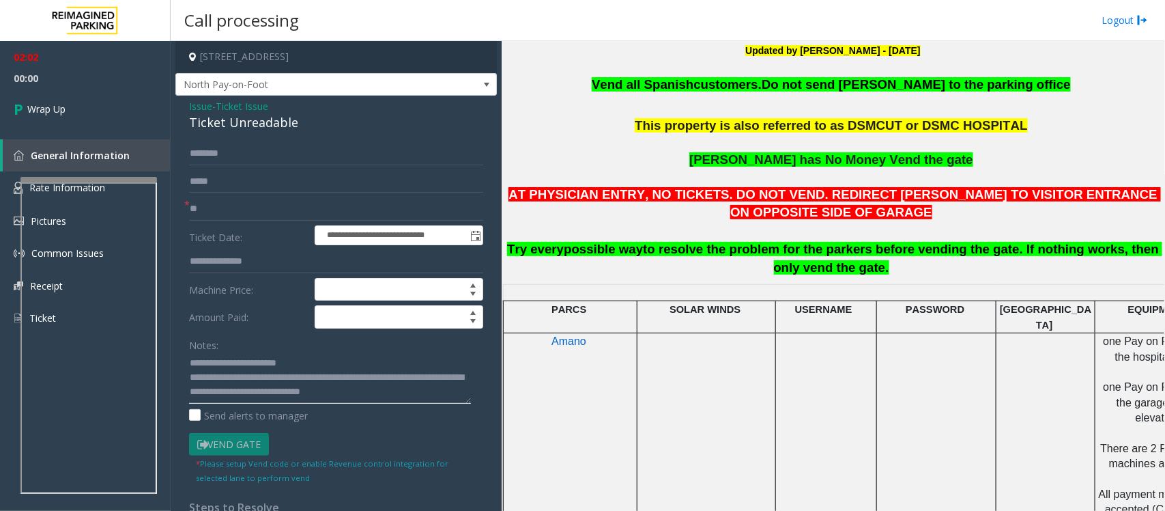
click at [414, 380] on textarea at bounding box center [330, 377] width 282 height 51
type textarea "**********"
click at [67, 104] on link "Wrap Up" at bounding box center [85, 109] width 171 height 40
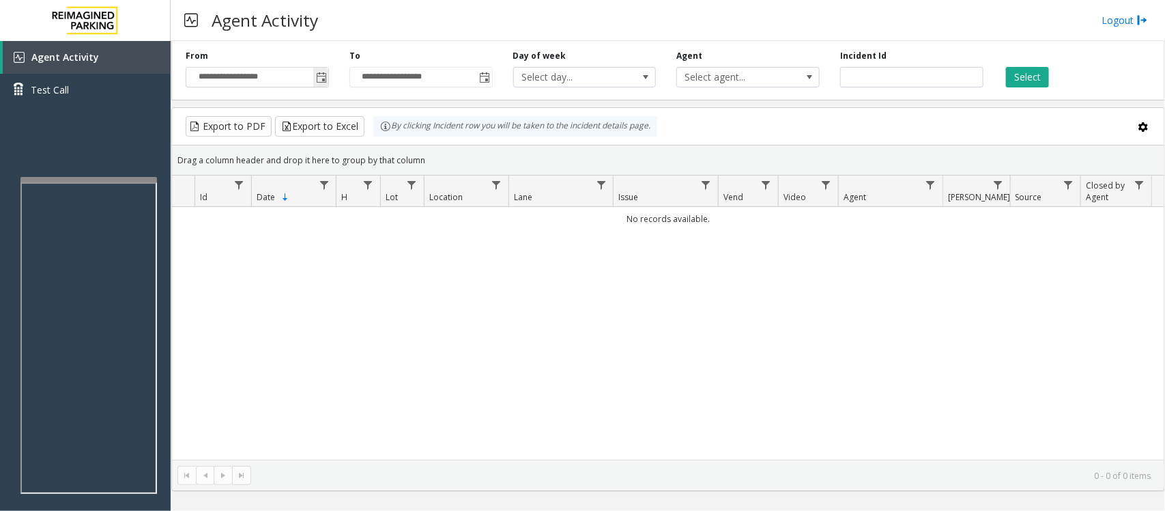
click at [319, 79] on span "Toggle popup" at bounding box center [321, 77] width 11 height 11
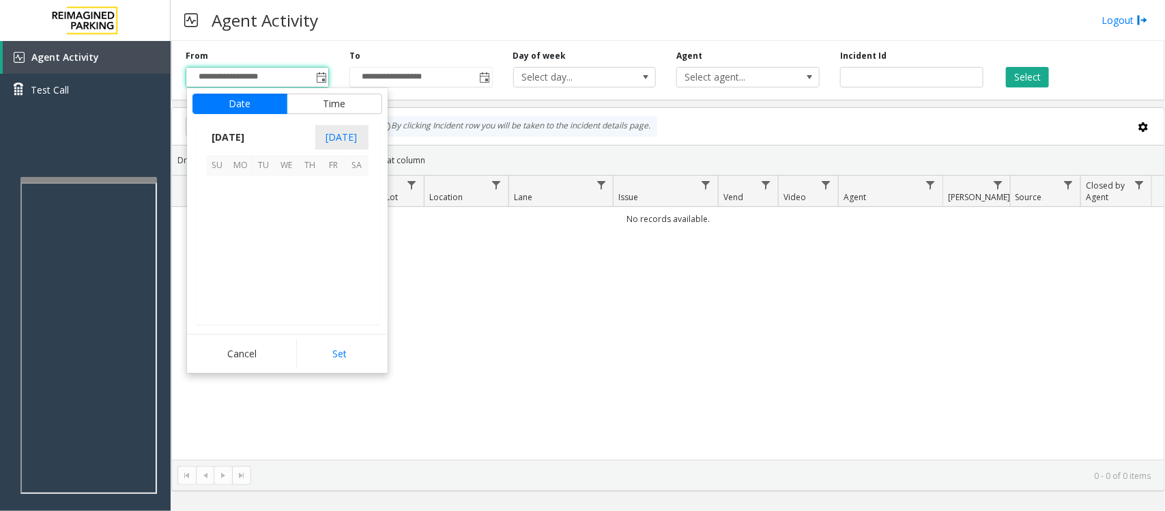
scroll to position [244740, 0]
click at [283, 258] on span "20" at bounding box center [287, 257] width 23 height 23
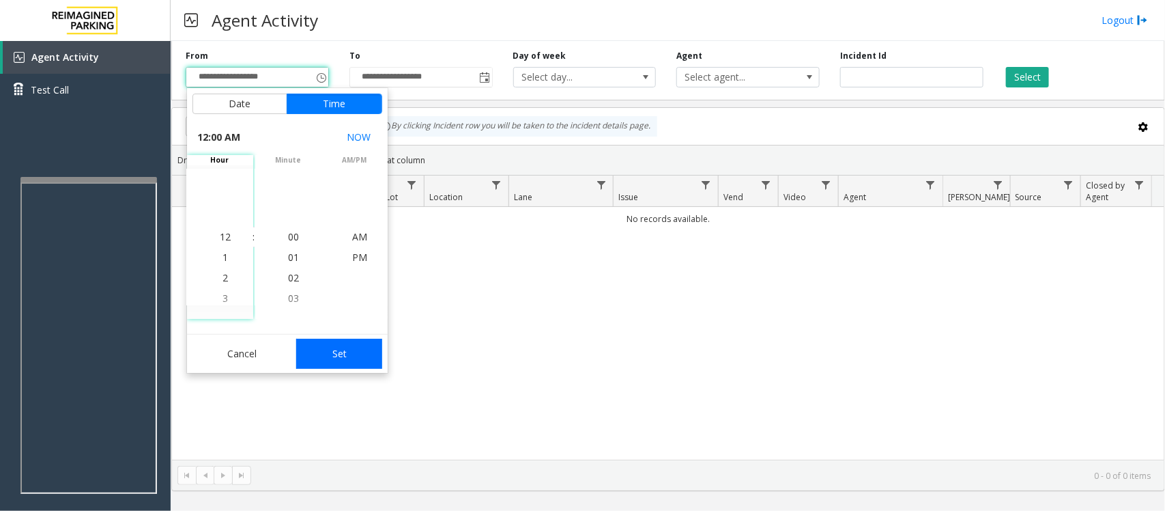
click at [354, 354] on button "Set" at bounding box center [339, 354] width 86 height 30
type input "**********"
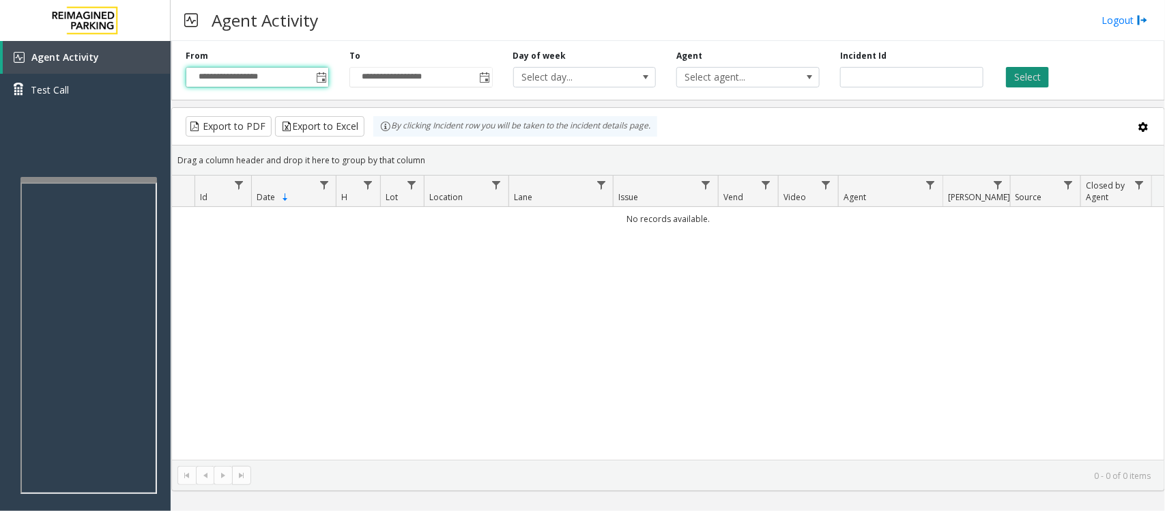
click at [1017, 75] on button "Select" at bounding box center [1027, 77] width 43 height 20
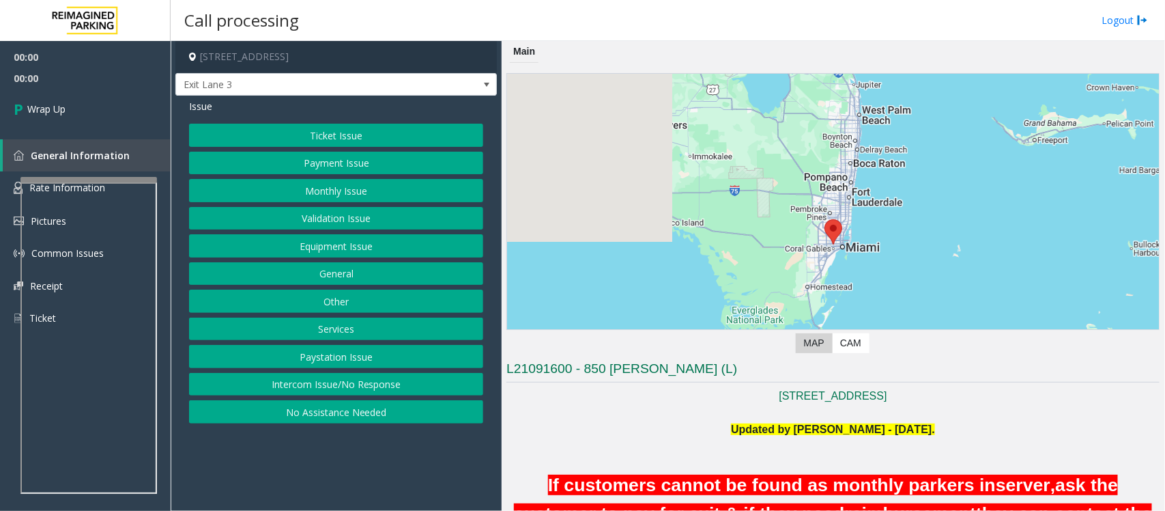
click at [268, 386] on button "Intercom Issue/No Response" at bounding box center [336, 384] width 294 height 23
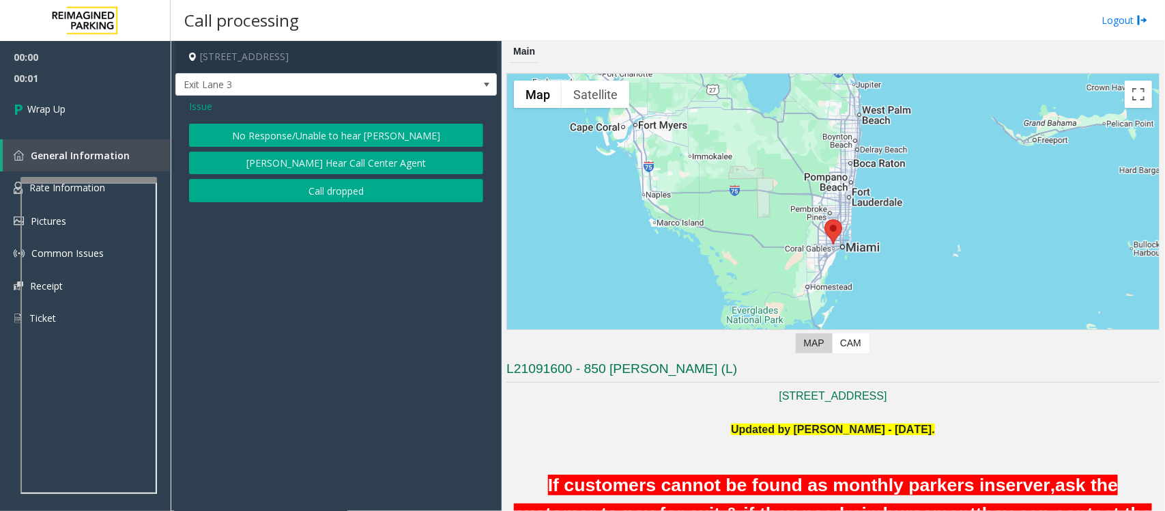
click at [311, 189] on button "Call dropped" at bounding box center [336, 190] width 294 height 23
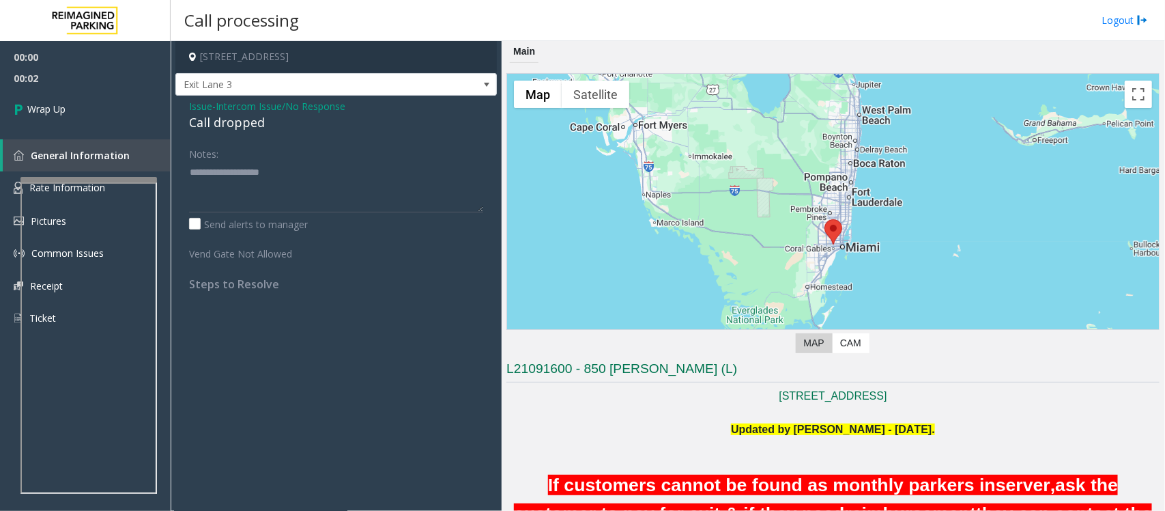
click at [243, 127] on div "Call dropped" at bounding box center [336, 122] width 294 height 18
type textarea "**********"
click at [124, 111] on link "Wrap Up" at bounding box center [85, 109] width 171 height 40
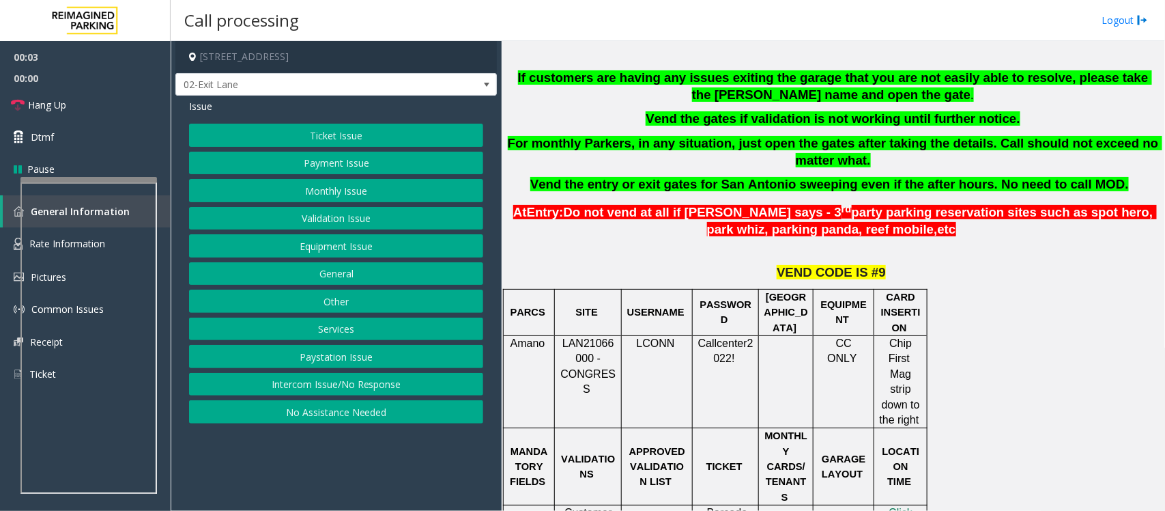
scroll to position [427, 0]
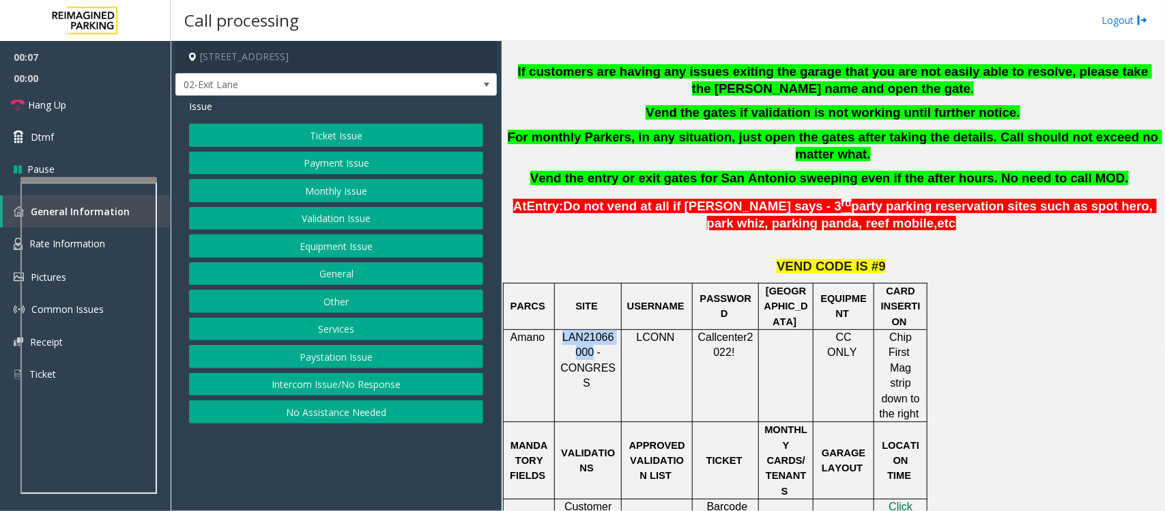
drag, startPoint x: 560, startPoint y: 339, endPoint x: 589, endPoint y: 352, distance: 31.5
click at [589, 352] on p "LAN21066000 - CONGRESS" at bounding box center [588, 360] width 57 height 61
copy span "LAN21066000"
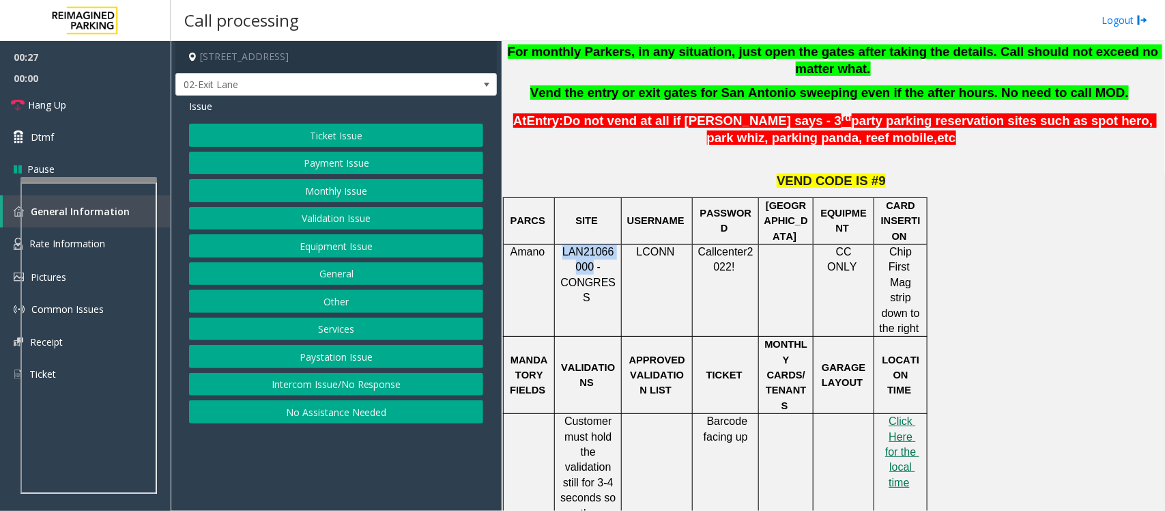
click at [340, 191] on button "Monthly Issue" at bounding box center [336, 190] width 294 height 23
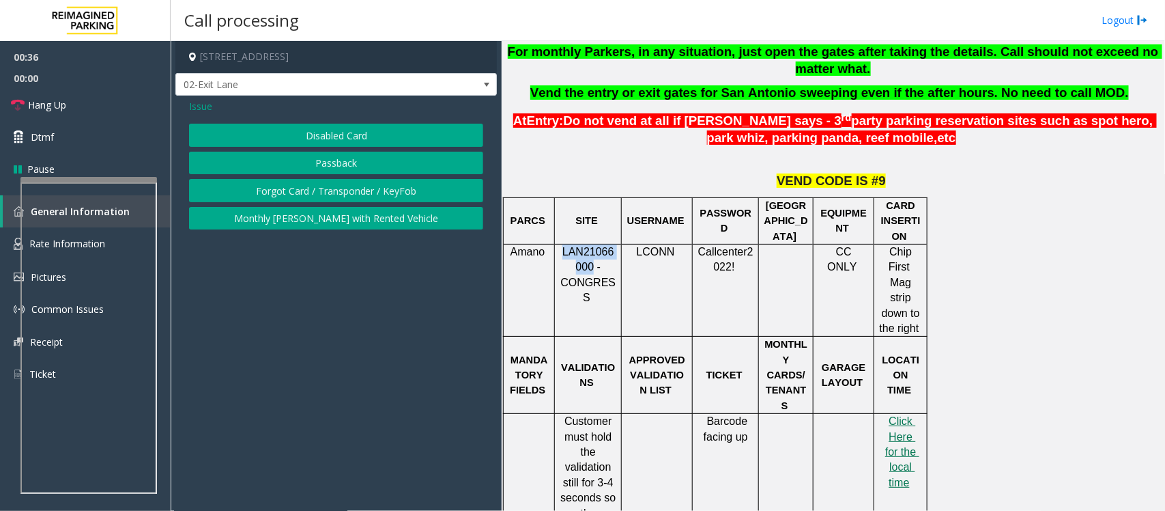
click at [343, 223] on button "Monthly [PERSON_NAME] with Rented Vehicle" at bounding box center [336, 218] width 294 height 23
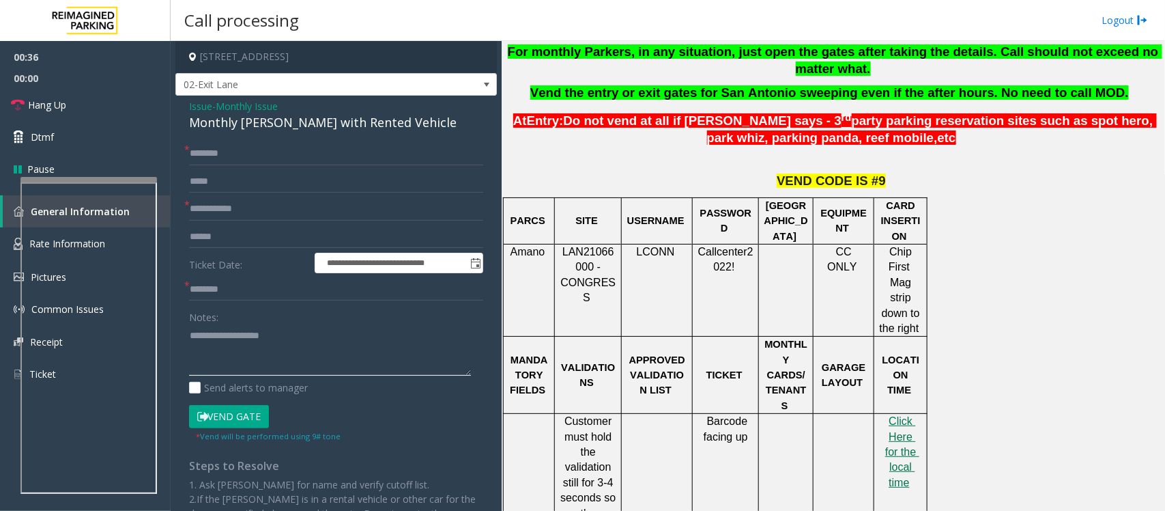
click at [215, 345] on textarea at bounding box center [330, 349] width 282 height 51
click at [212, 155] on input "text" at bounding box center [336, 153] width 294 height 23
type textarea "**********"
click at [218, 154] on input "text" at bounding box center [336, 153] width 294 height 23
type input "**********"
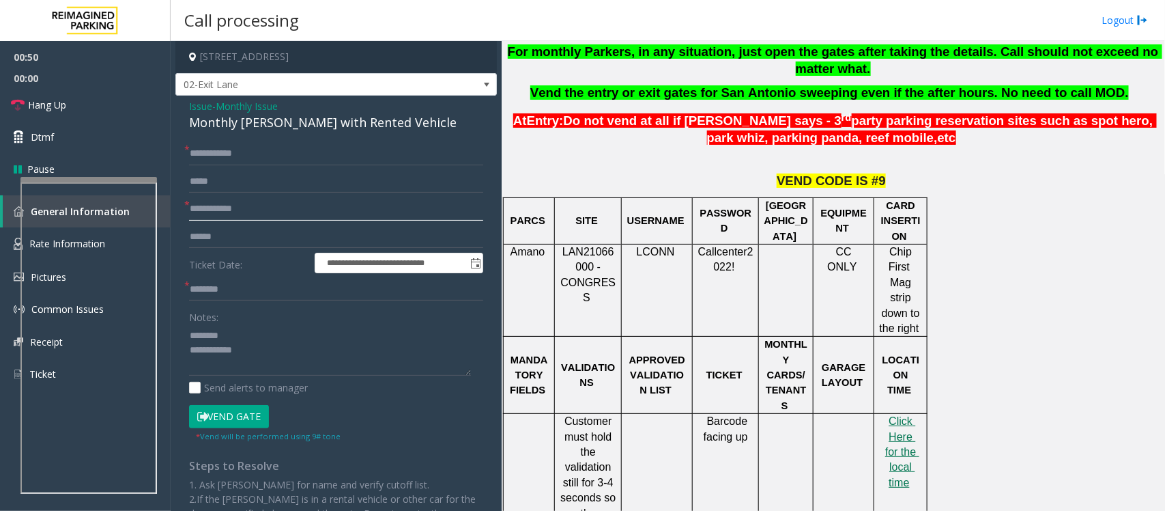
click at [220, 210] on input "text" at bounding box center [336, 208] width 294 height 23
click at [230, 118] on div "Monthly [PERSON_NAME] with Rented Vehicle" at bounding box center [336, 122] width 294 height 18
type textarea "**********"
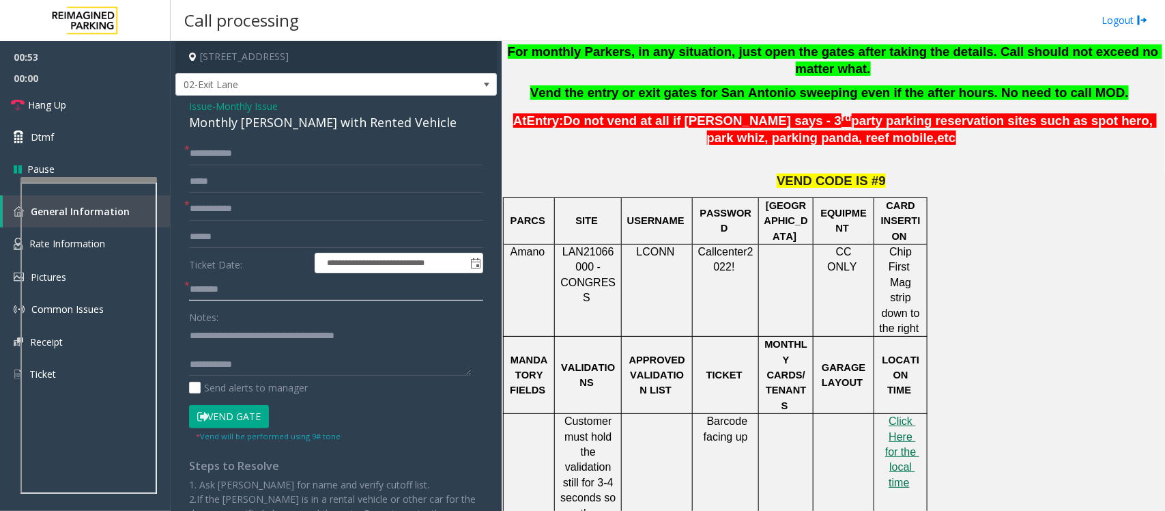
click at [237, 290] on input "text" at bounding box center [336, 289] width 294 height 23
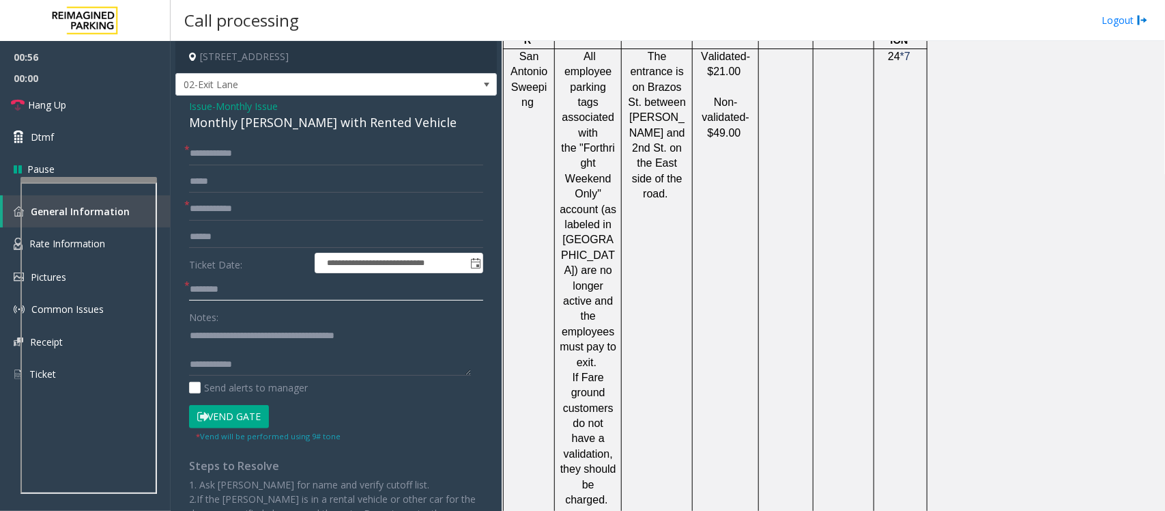
scroll to position [1365, 0]
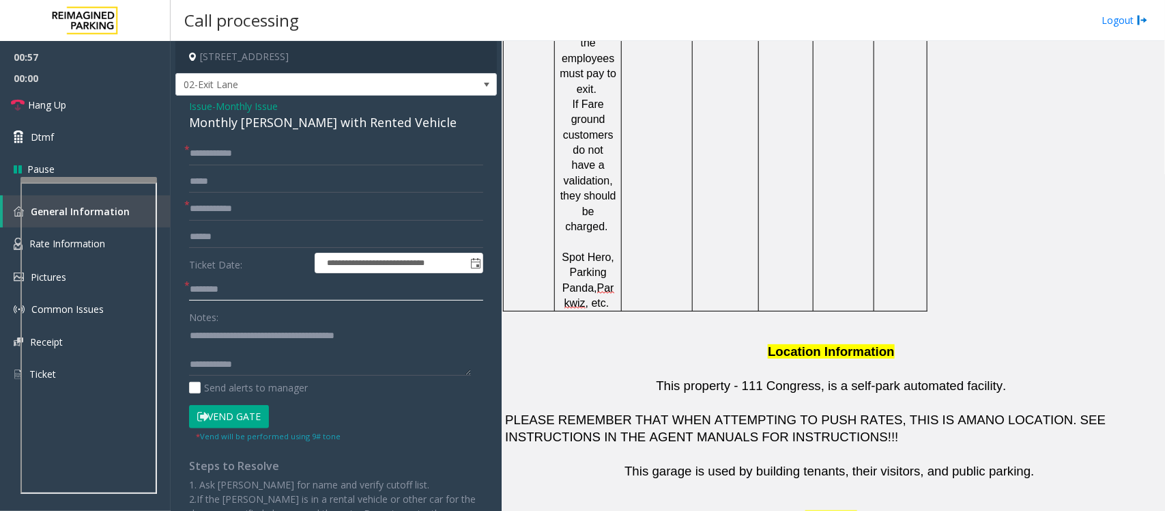
click at [223, 287] on input "text" at bounding box center [336, 289] width 294 height 23
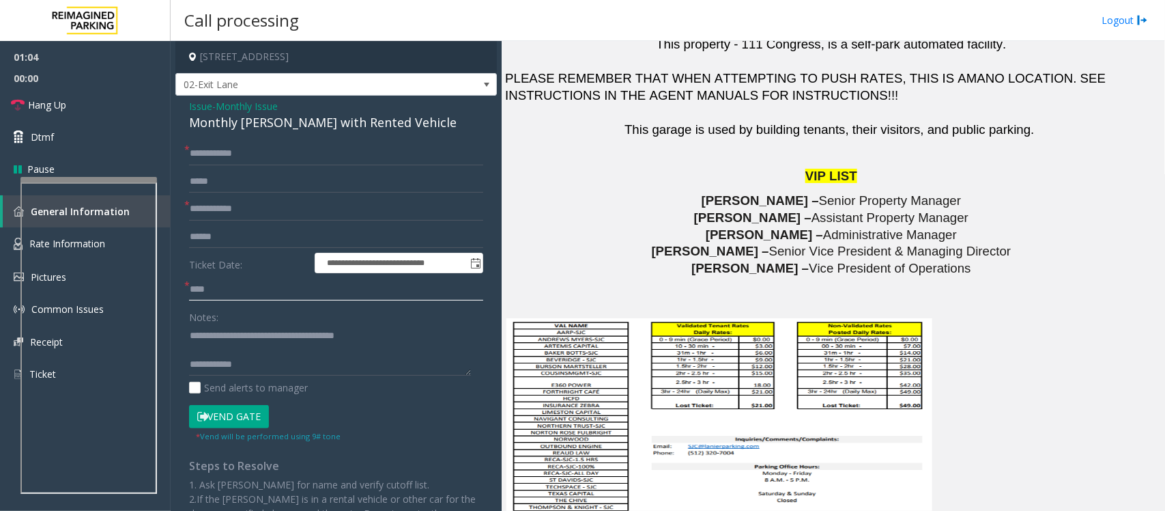
type input "****"
click at [588, 321] on span at bounding box center [719, 419] width 426 height 205
click at [567, 317] on span at bounding box center [719, 419] width 426 height 205
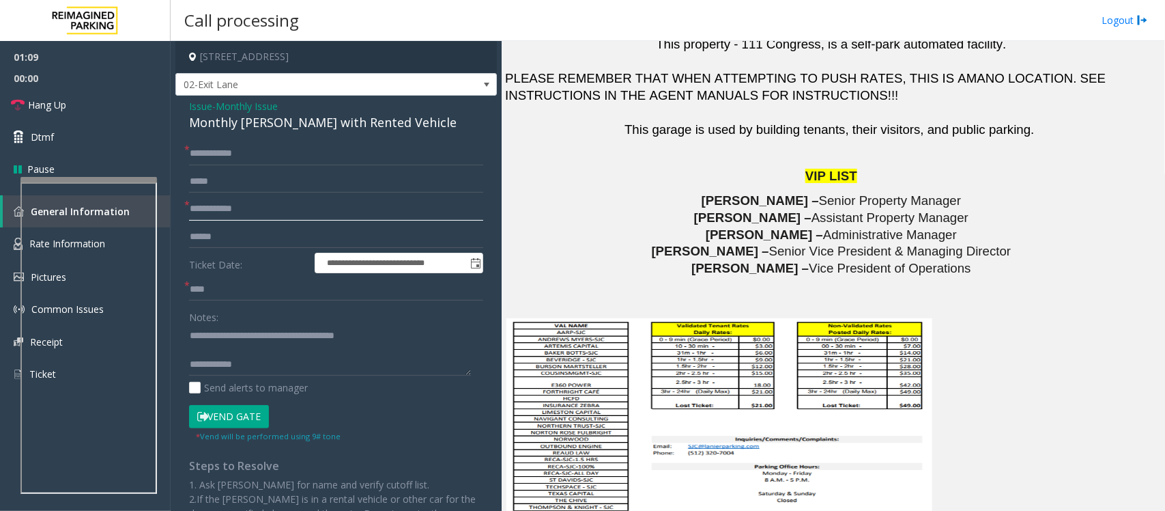
click at [216, 212] on input "text" at bounding box center [336, 208] width 294 height 23
click at [212, 209] on input "text" at bounding box center [336, 208] width 294 height 23
click at [239, 205] on input "text" at bounding box center [336, 208] width 294 height 23
type input "**"
type textarea "**********"
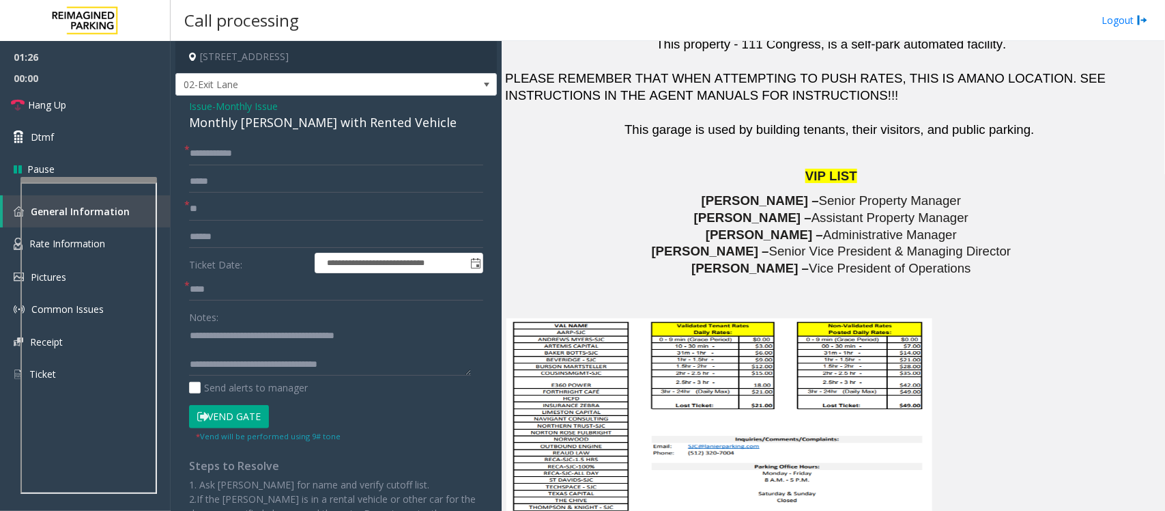
click at [230, 420] on button "Vend Gate" at bounding box center [229, 416] width 80 height 23
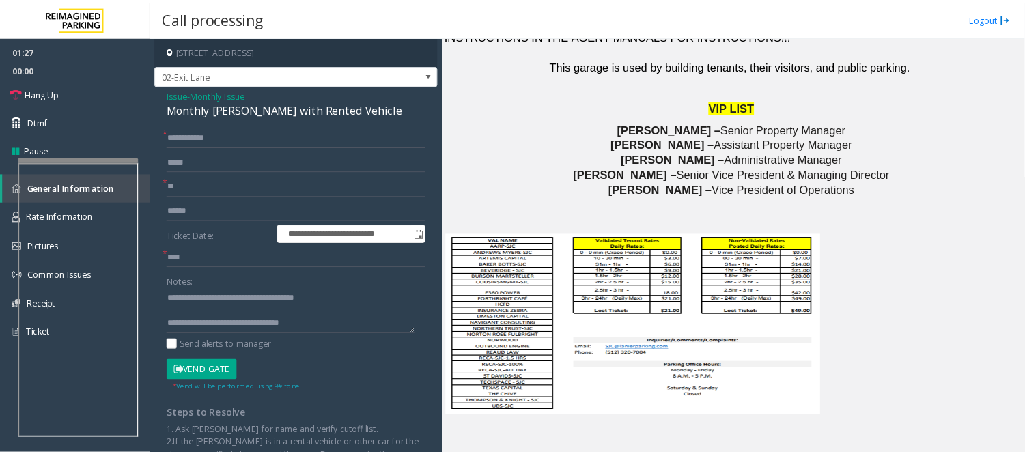
scroll to position [1792, 0]
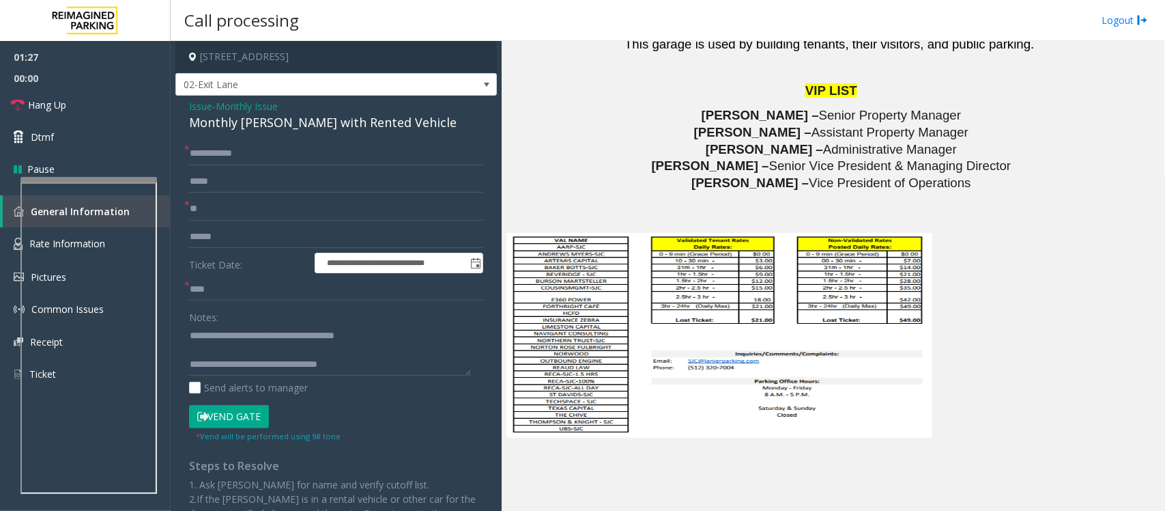
click at [670, 275] on span at bounding box center [719, 334] width 426 height 205
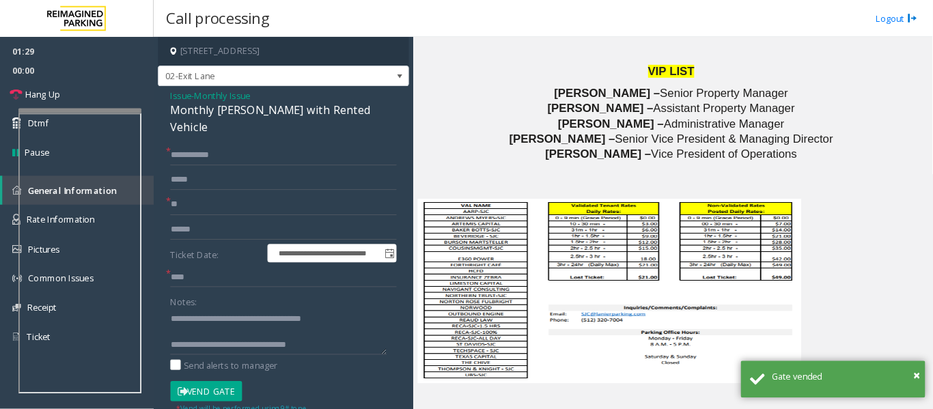
scroll to position [1793, 0]
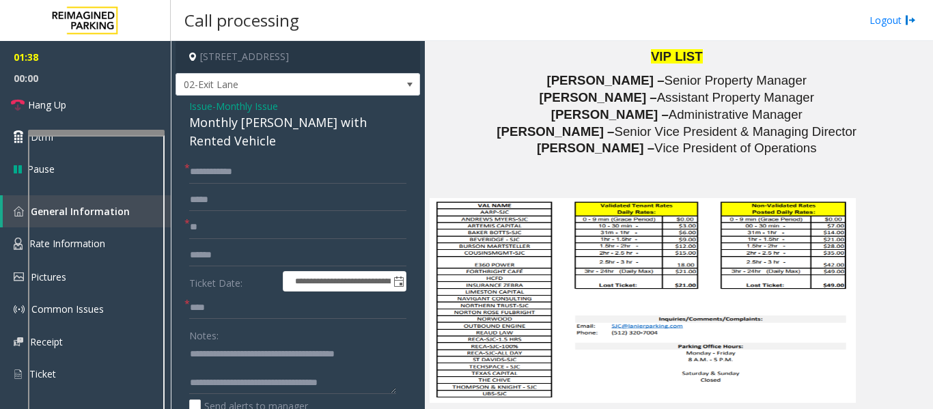
click at [100, 135] on div at bounding box center [96, 132] width 137 height 5
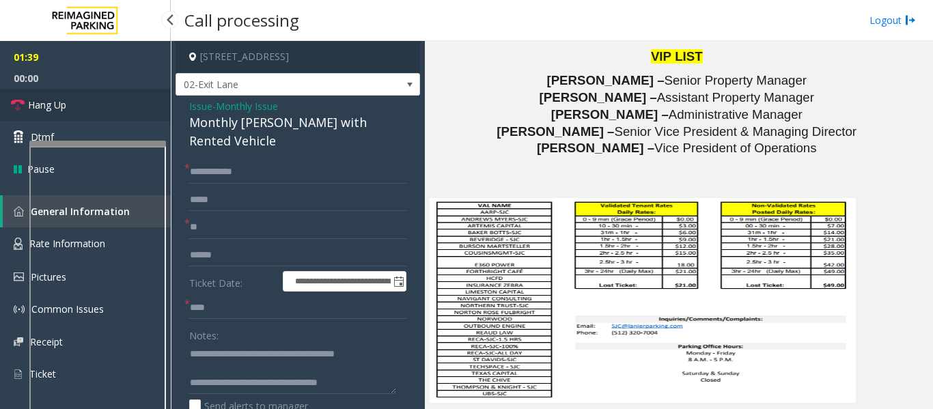
click at [69, 107] on link "Hang Up" at bounding box center [85, 105] width 171 height 32
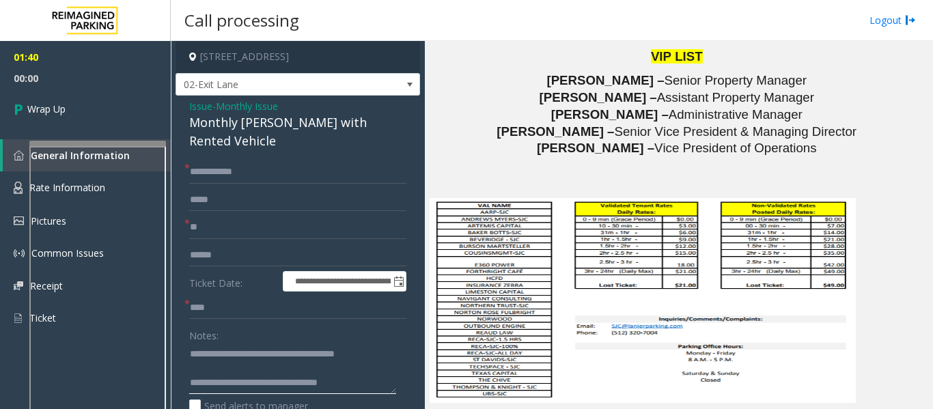
click at [238, 356] on textarea at bounding box center [292, 368] width 207 height 51
click at [220, 296] on input "****" at bounding box center [297, 307] width 217 height 23
click at [201, 296] on input "****" at bounding box center [297, 307] width 217 height 23
click at [214, 296] on input "****" at bounding box center [297, 307] width 217 height 23
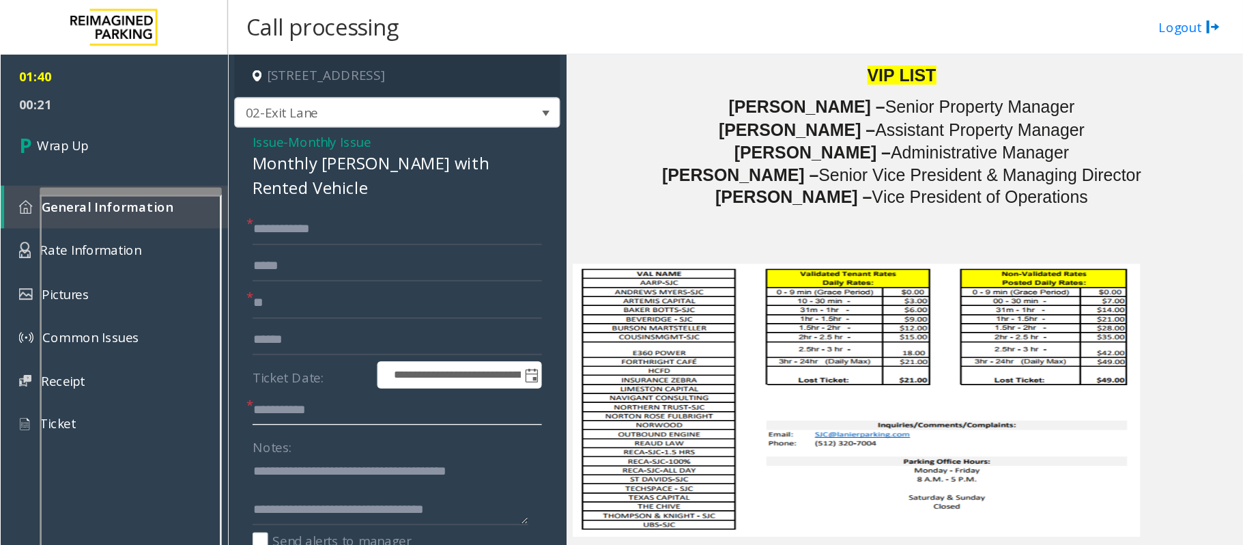
scroll to position [43, 0]
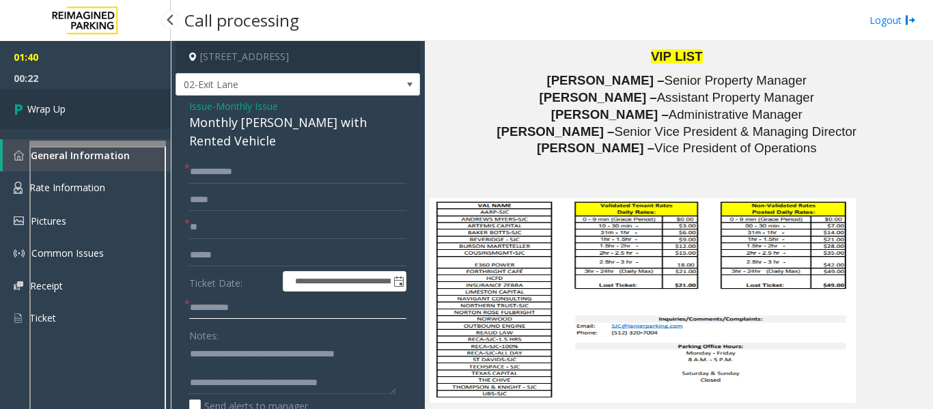
type input "**********"
click at [51, 109] on span "Wrap Up" at bounding box center [46, 109] width 38 height 14
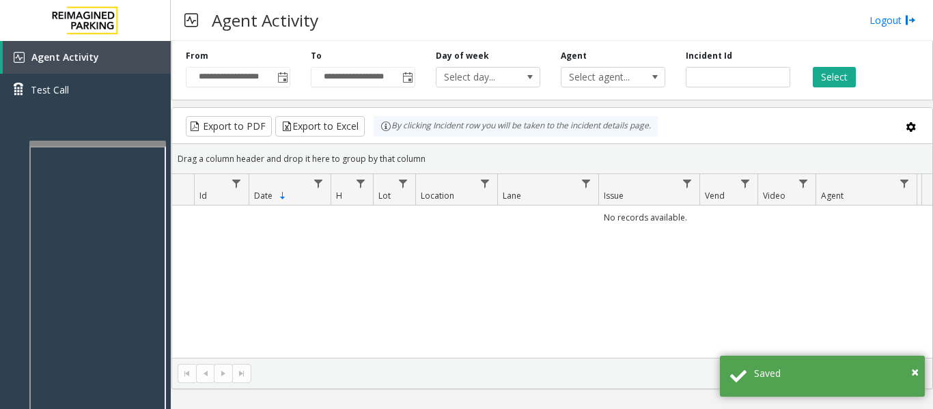
click at [371, 11] on div "Agent Activity Logout" at bounding box center [552, 20] width 762 height 41
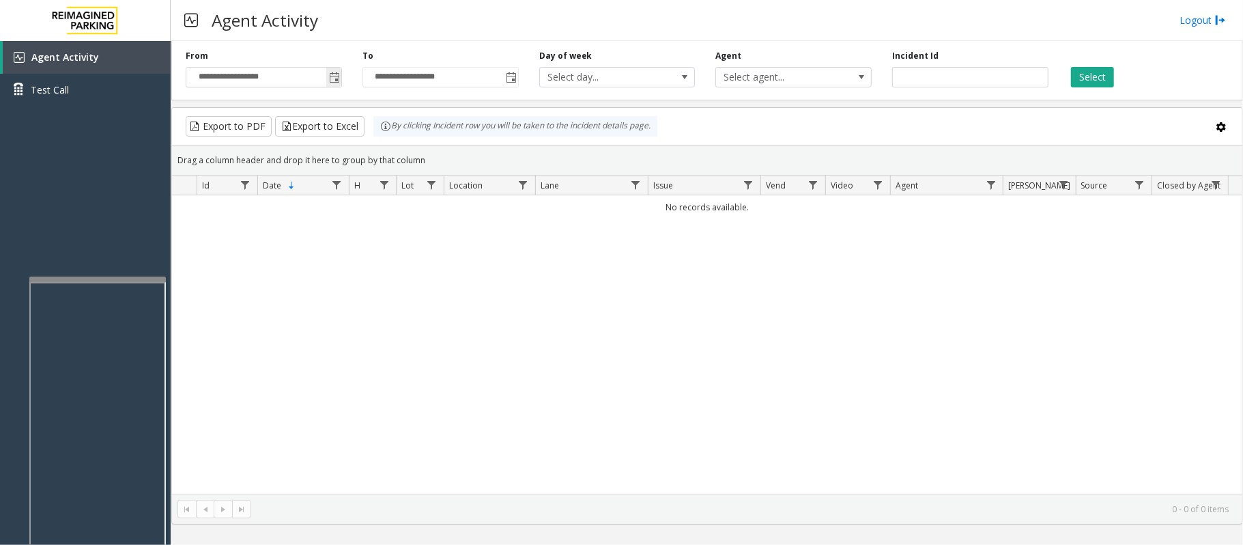
click at [328, 72] on span "Toggle popup" at bounding box center [333, 77] width 15 height 22
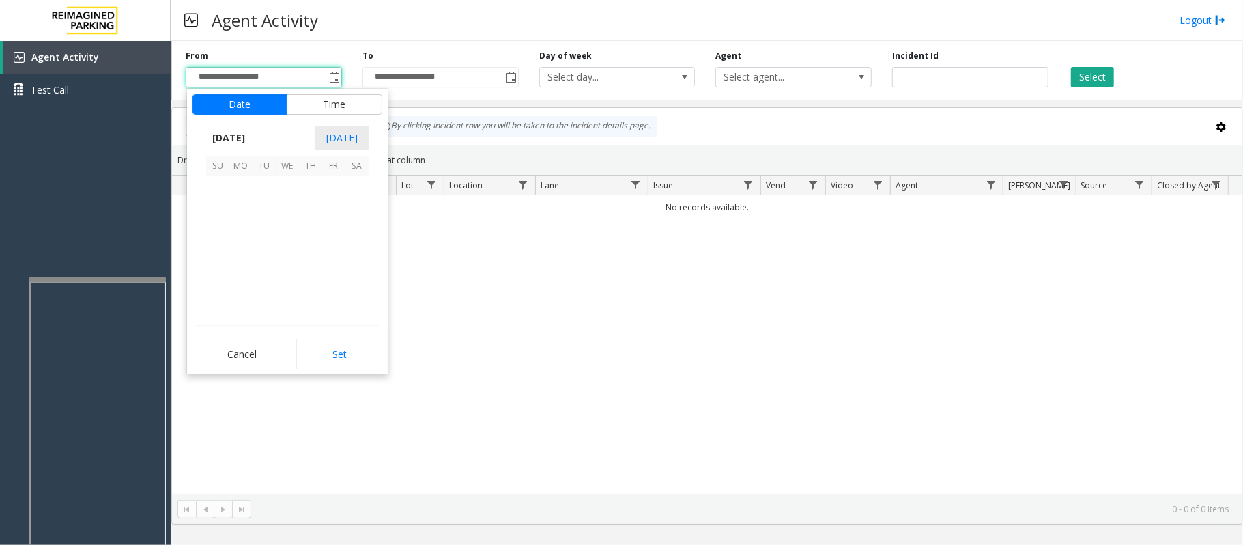
scroll to position [244853, 0]
click at [289, 258] on span "20" at bounding box center [287, 257] width 23 height 23
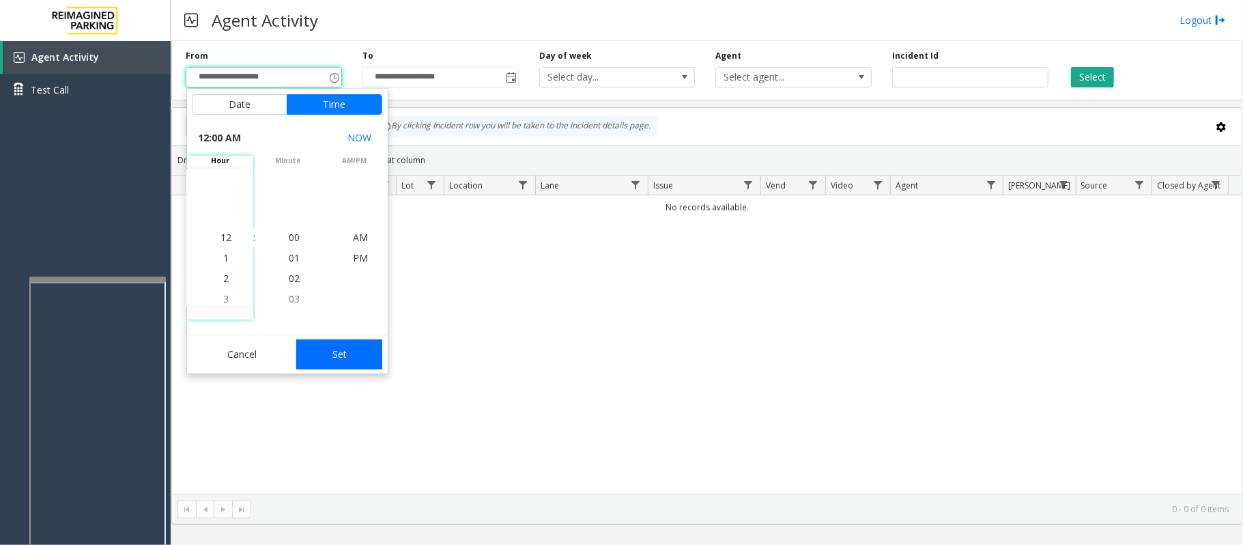
click at [326, 351] on button "Set" at bounding box center [339, 354] width 86 height 30
type input "**********"
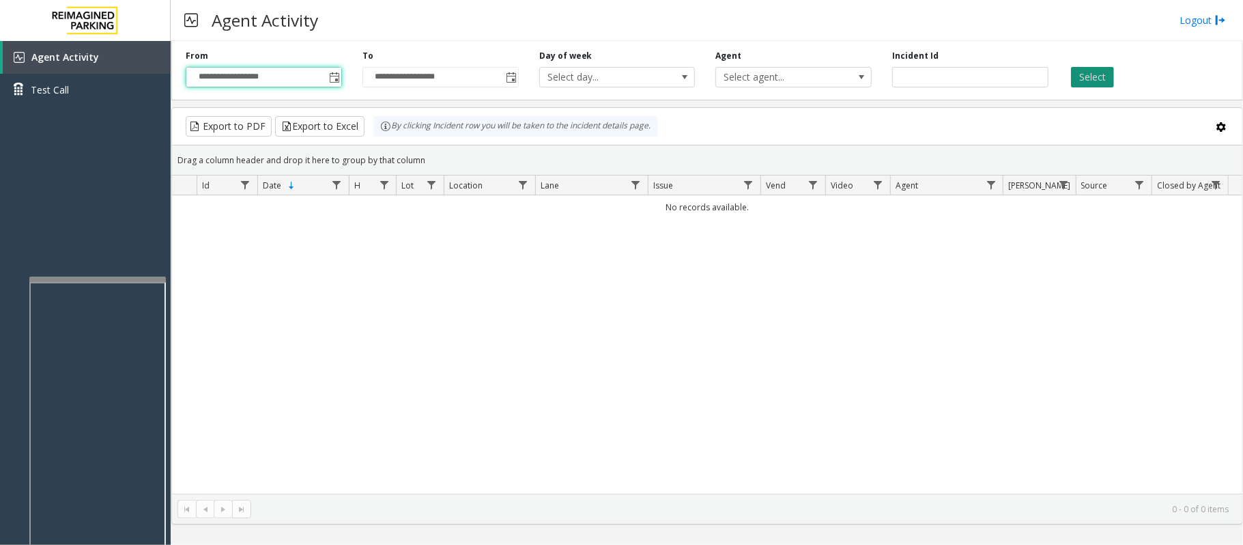
click at [1098, 75] on button "Select" at bounding box center [1092, 77] width 43 height 20
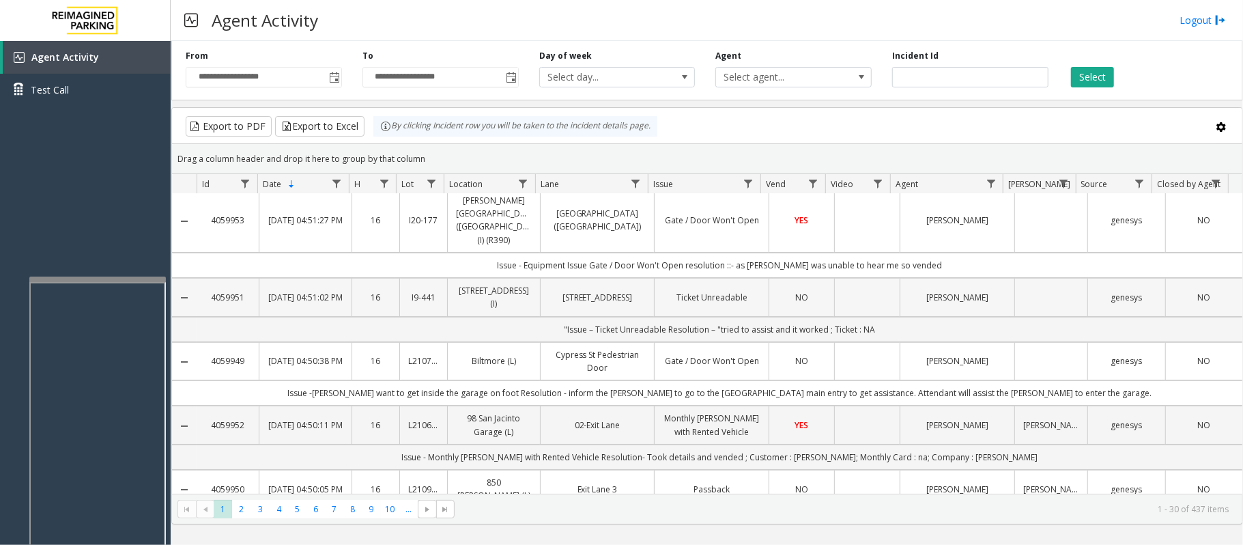
scroll to position [0, 0]
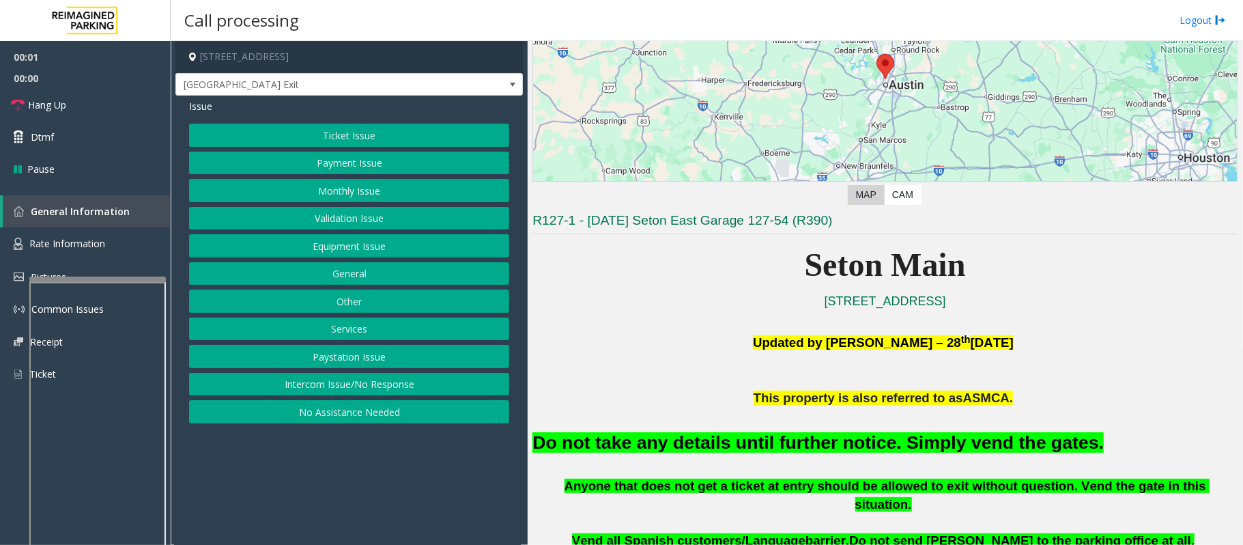
scroll to position [182, 0]
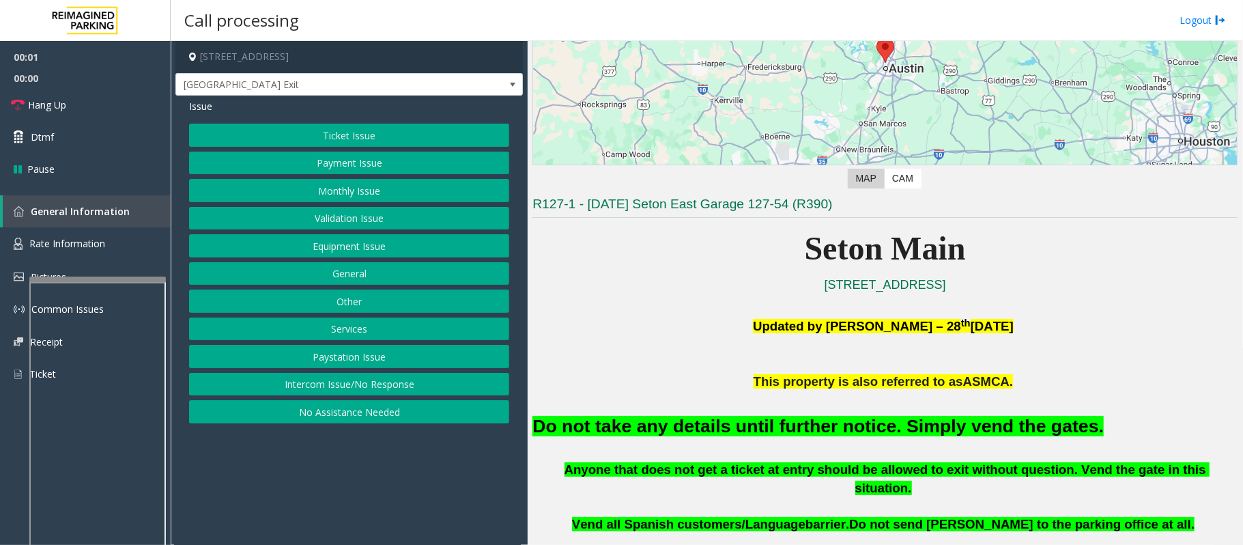
click at [319, 236] on button "Equipment Issue" at bounding box center [349, 245] width 320 height 23
click at [319, 252] on button "Gate / Door Won't Open" at bounding box center [349, 245] width 320 height 23
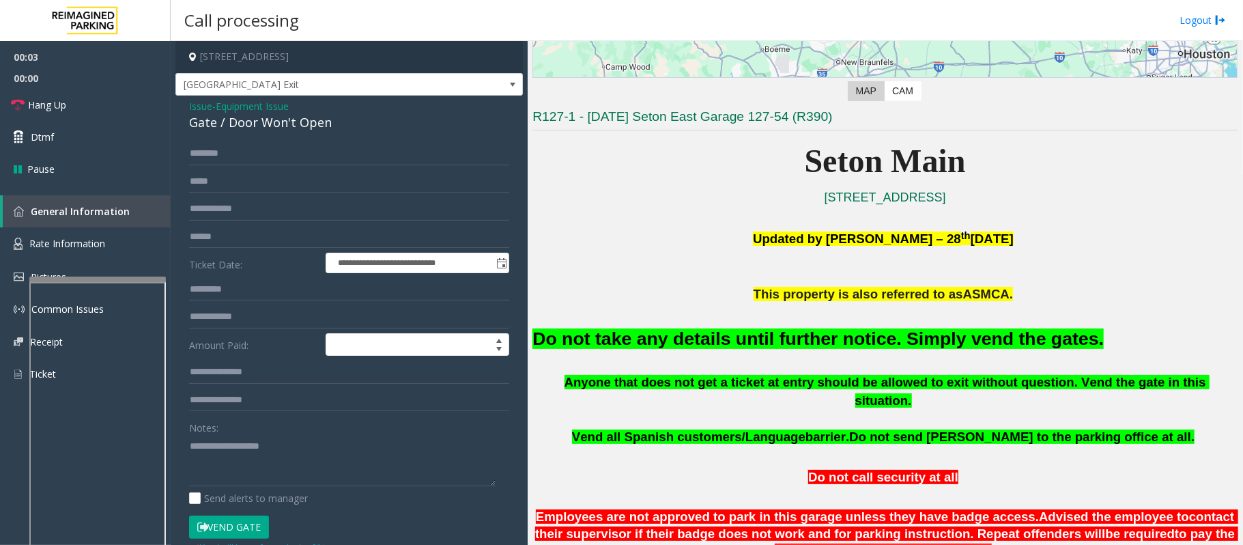
scroll to position [364, 0]
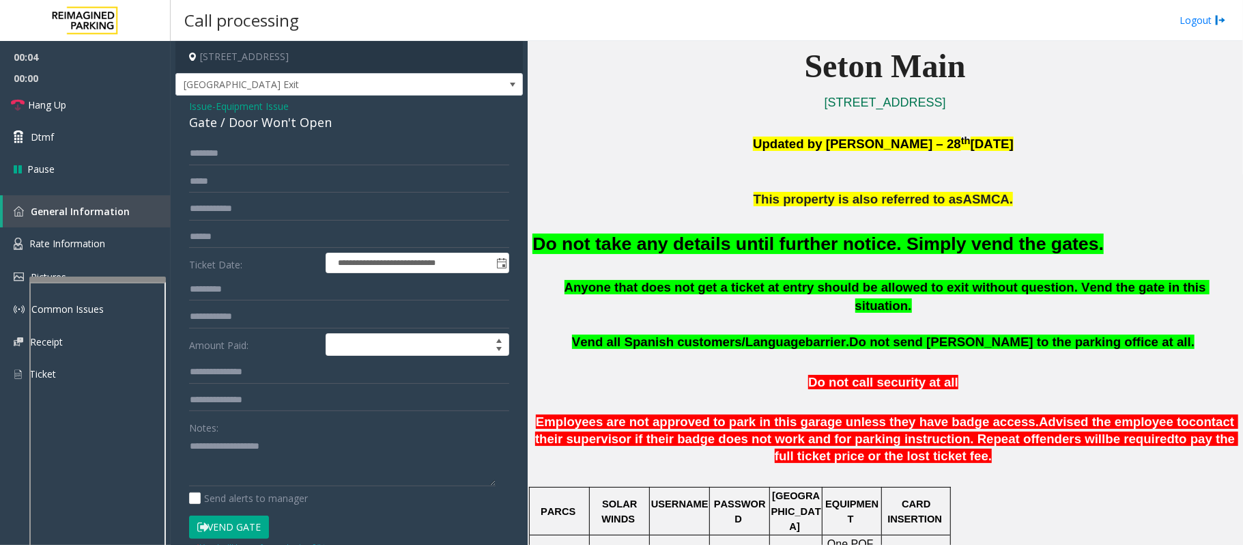
click at [231, 510] on button "Vend Gate" at bounding box center [229, 526] width 80 height 23
click at [762, 243] on font "Do not take any details until further notice. Simply vend the gates." at bounding box center [817, 243] width 571 height 20
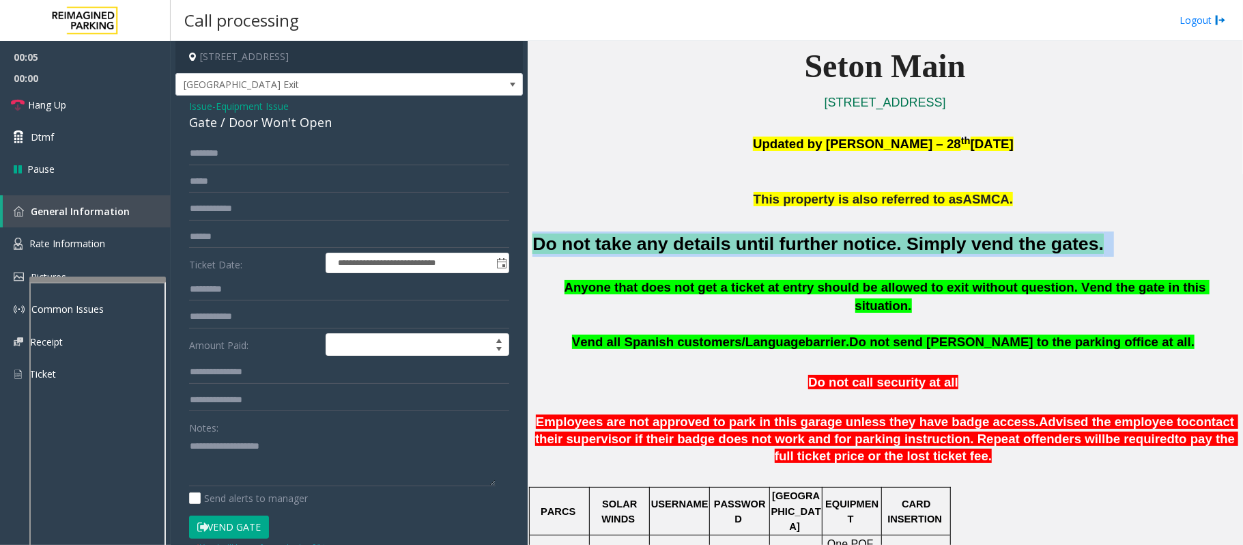
click at [762, 243] on font "Do not take any details until further notice. Simply vend the gates." at bounding box center [817, 243] width 571 height 20
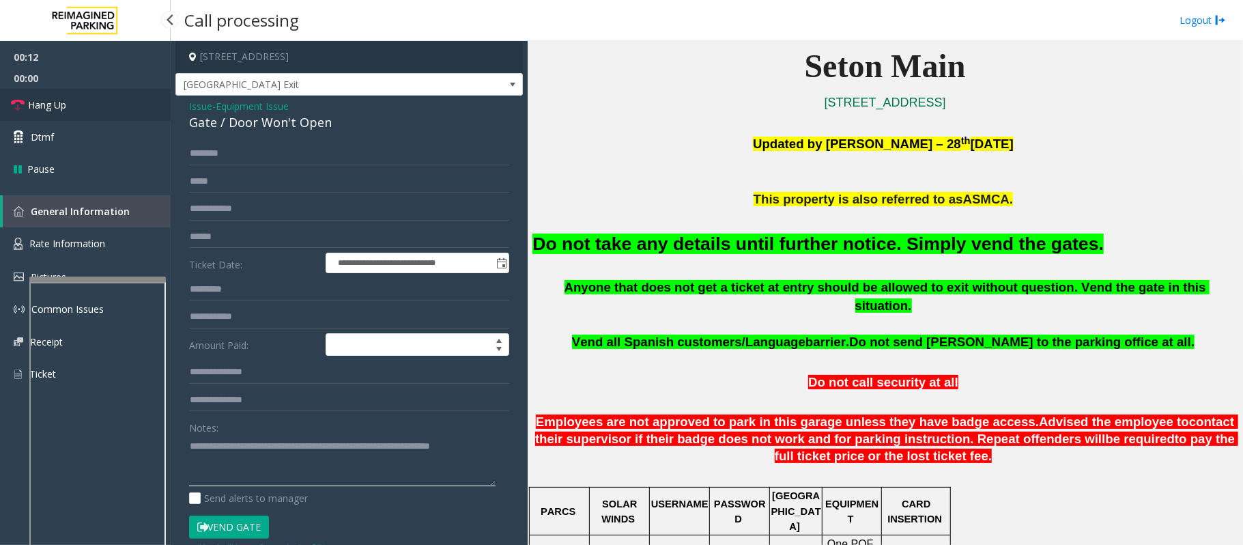
type textarea "**********"
click at [71, 104] on link "Hang Up" at bounding box center [85, 105] width 171 height 32
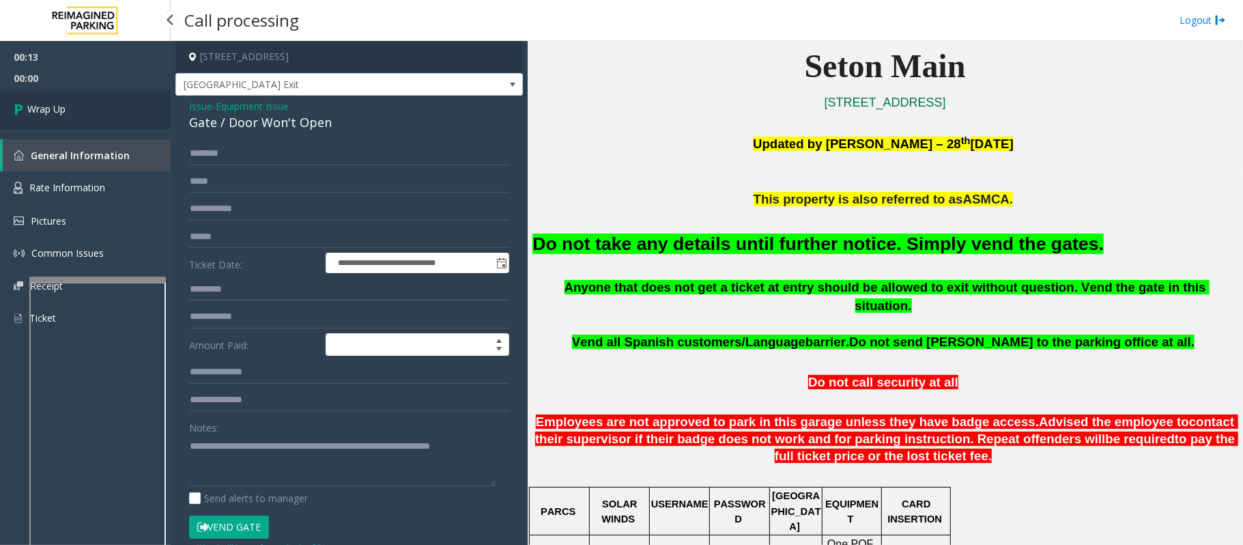
click at [72, 104] on link "Wrap Up" at bounding box center [85, 109] width 171 height 40
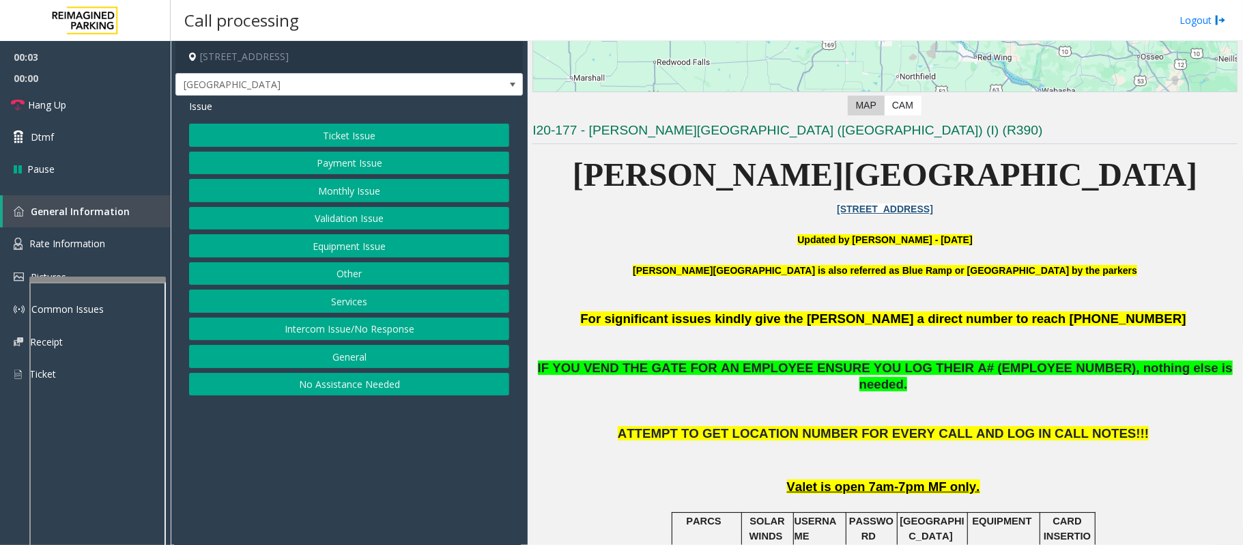
scroll to position [546, 0]
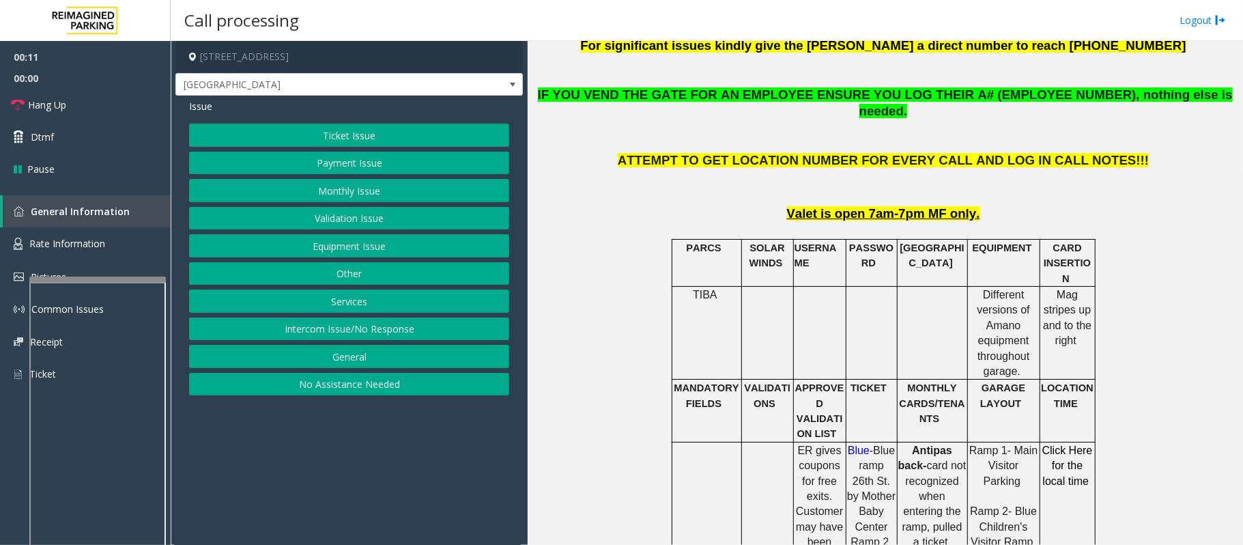
click at [317, 331] on button "Intercom Issue/No Response" at bounding box center [349, 328] width 320 height 23
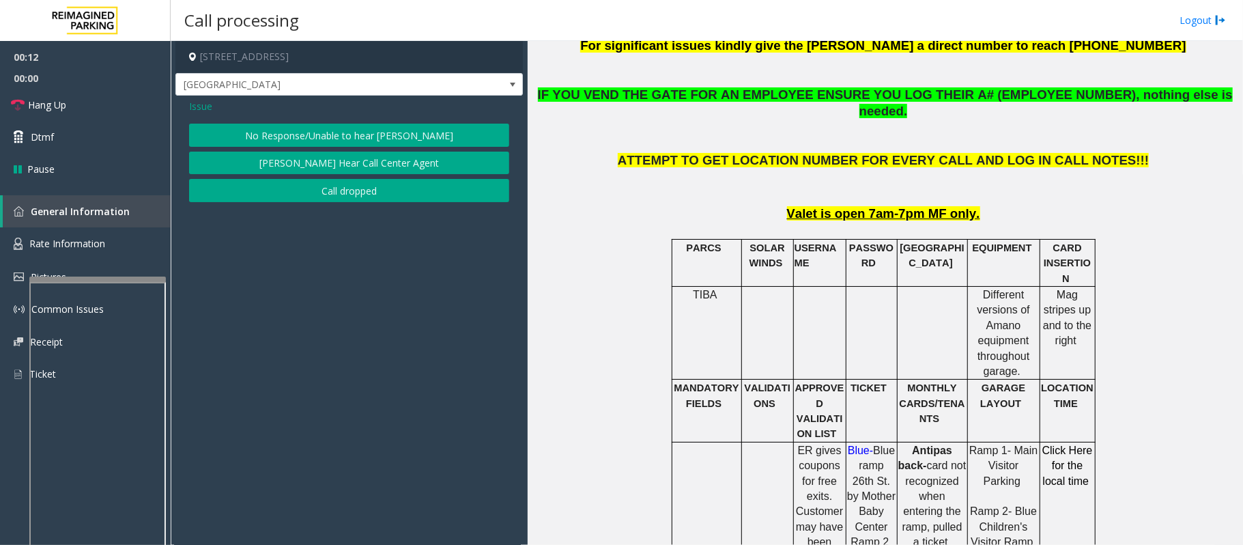
click at [303, 135] on button "No Response/Unable to hear [PERSON_NAME]" at bounding box center [349, 135] width 320 height 23
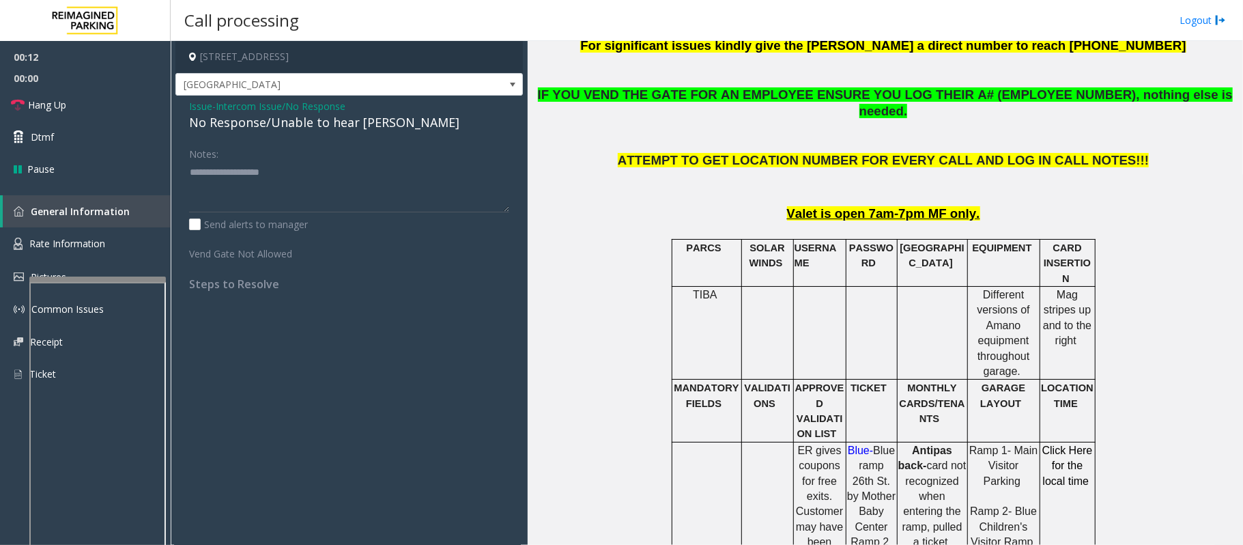
click at [309, 122] on div "No Response/Unable to hear [PERSON_NAME]" at bounding box center [349, 122] width 320 height 18
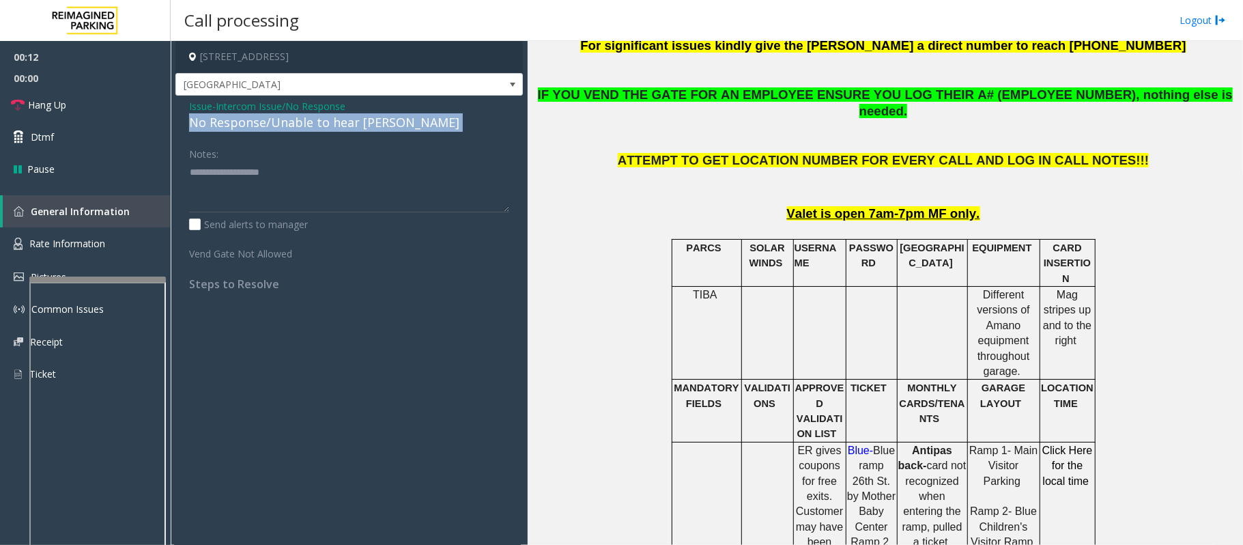
click at [309, 122] on div "No Response/Unable to hear [PERSON_NAME]" at bounding box center [349, 122] width 320 height 18
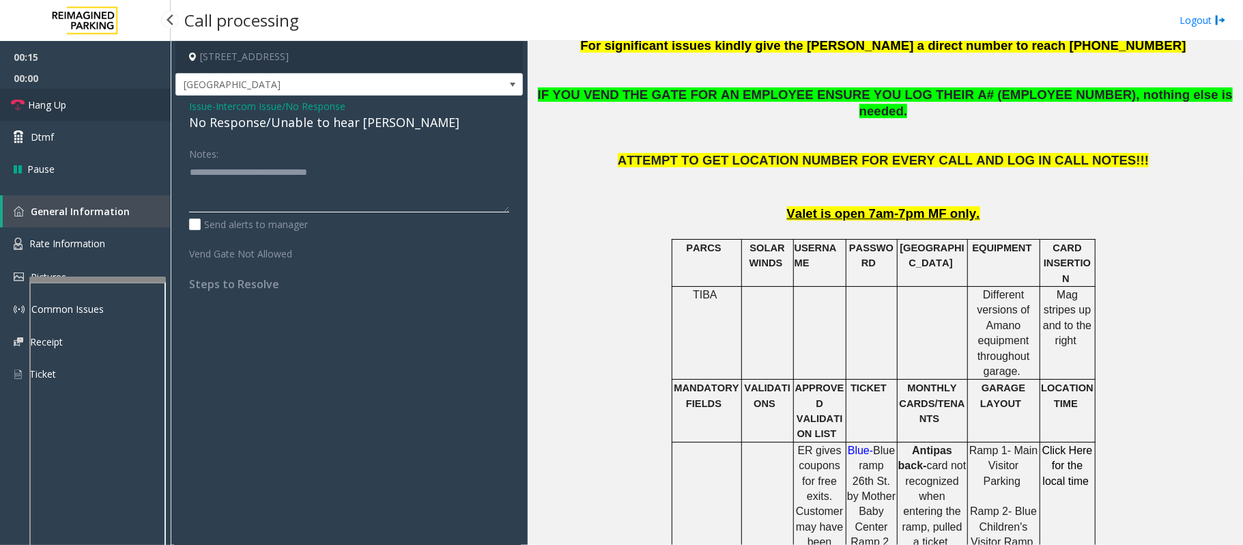
type textarea "**********"
click at [134, 107] on link "Hang Up" at bounding box center [85, 105] width 171 height 32
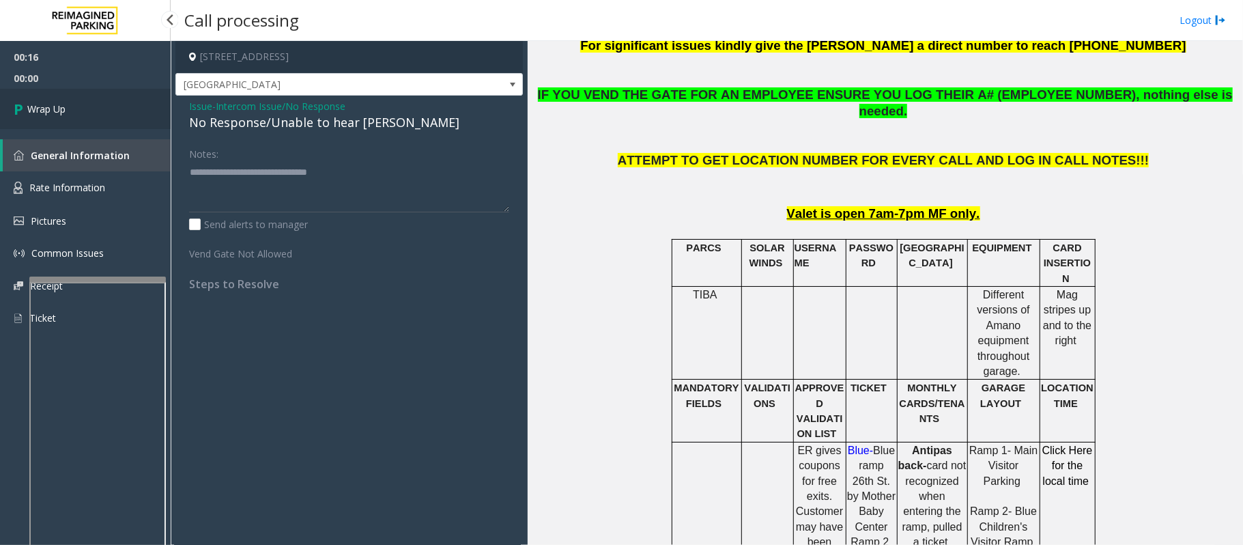
click at [138, 104] on link "Wrap Up" at bounding box center [85, 109] width 171 height 40
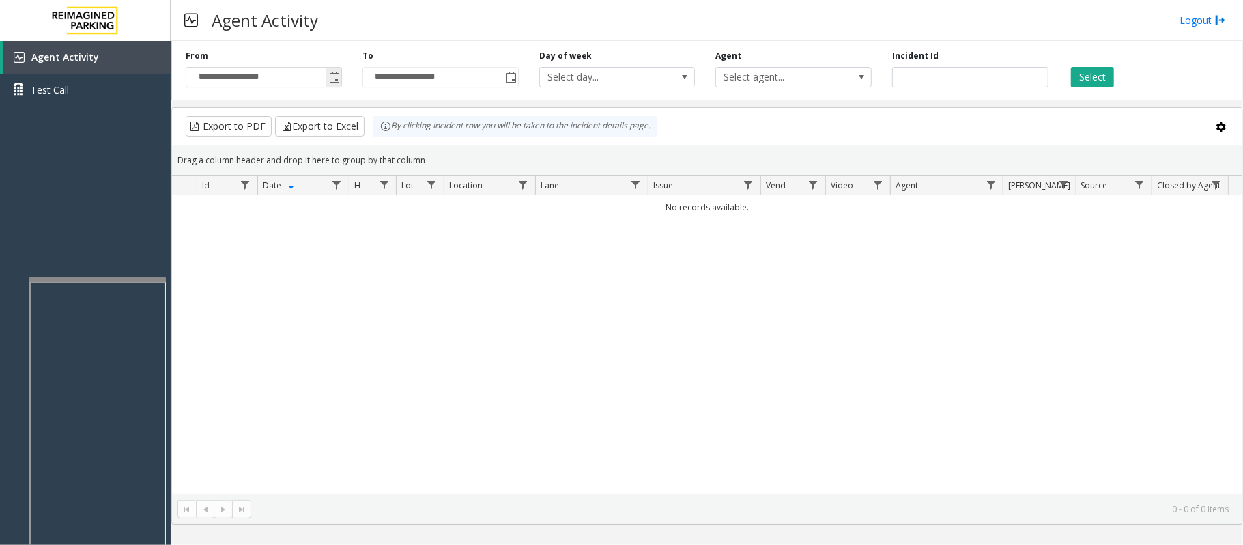
click at [332, 77] on span "Toggle popup" at bounding box center [334, 77] width 11 height 11
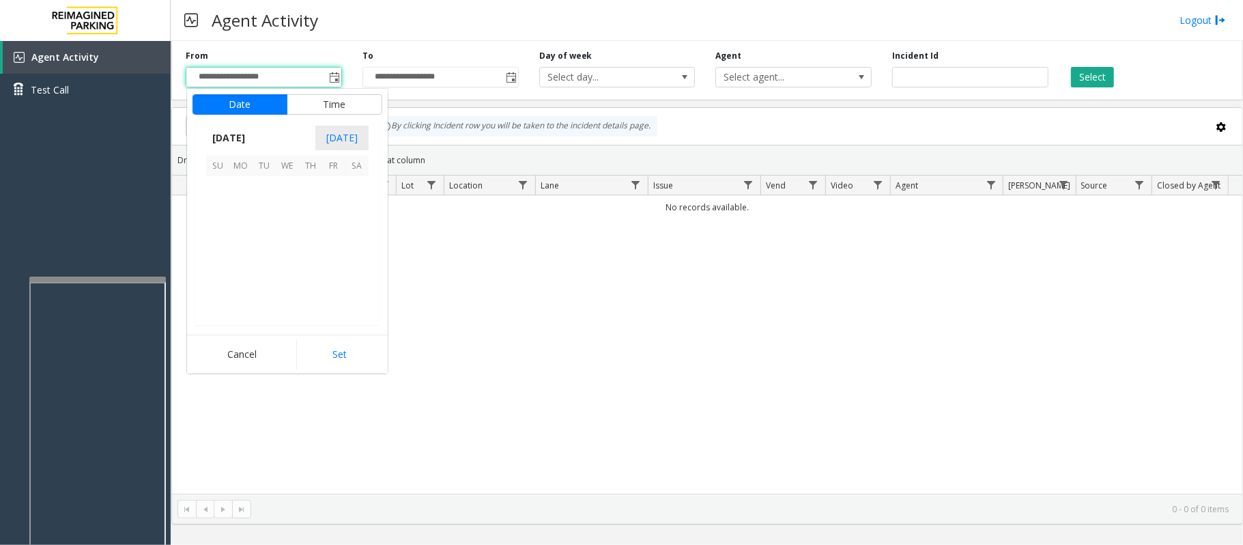
scroll to position [244853, 0]
click at [288, 257] on span "20" at bounding box center [287, 257] width 23 height 23
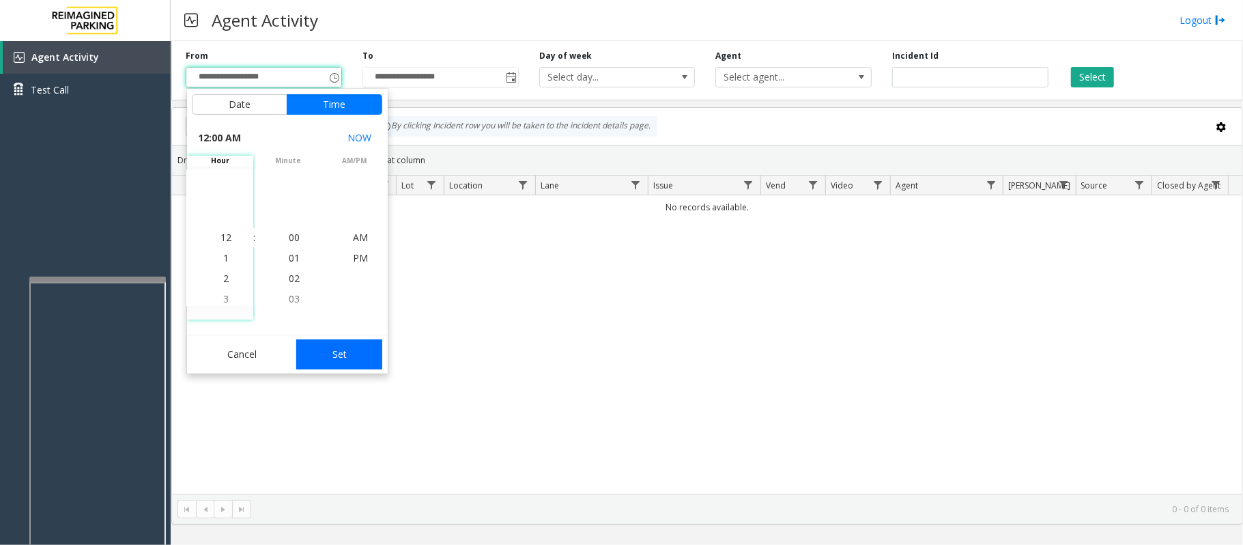
click at [323, 351] on button "Set" at bounding box center [339, 354] width 86 height 30
type input "**********"
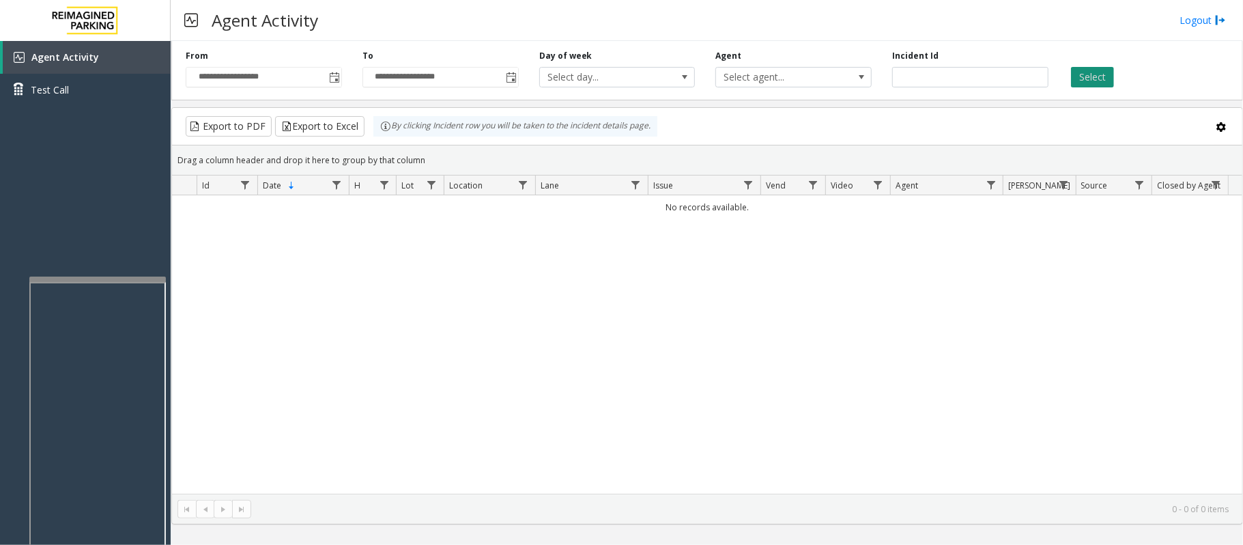
click at [1099, 72] on button "Select" at bounding box center [1092, 77] width 43 height 20
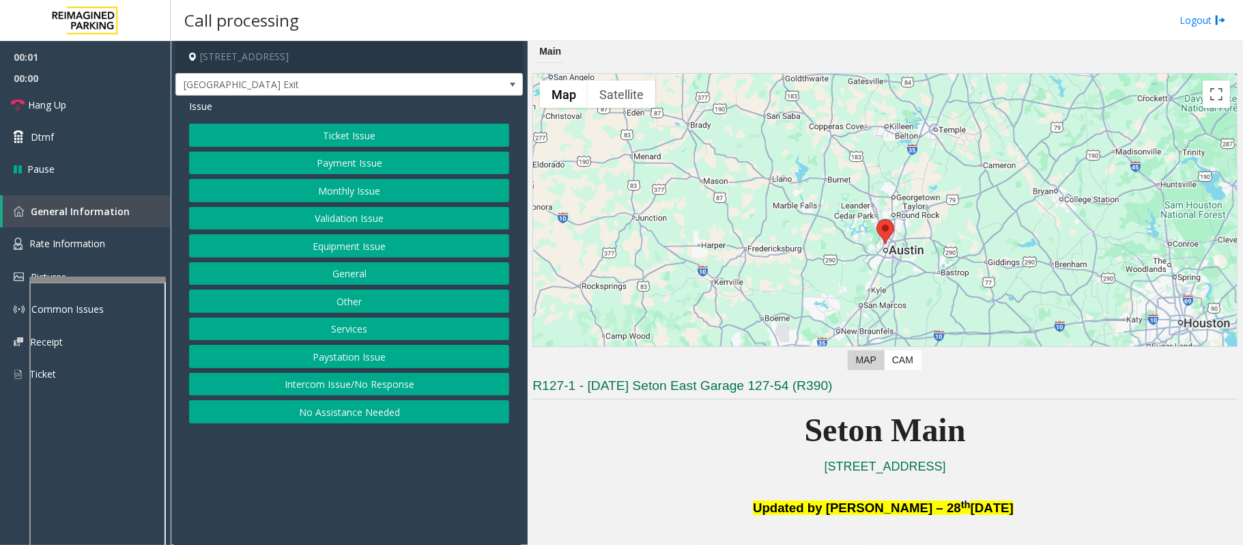
scroll to position [364, 0]
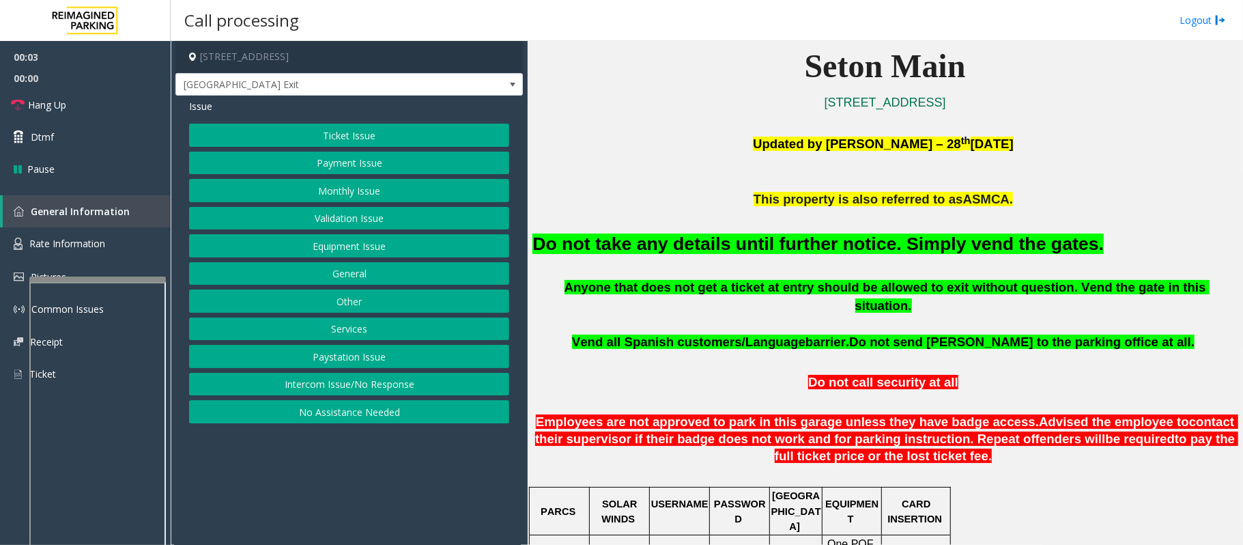
click at [307, 251] on button "Equipment Issue" at bounding box center [349, 245] width 320 height 23
click at [310, 248] on button "Gate / Door Won't Open" at bounding box center [349, 245] width 320 height 23
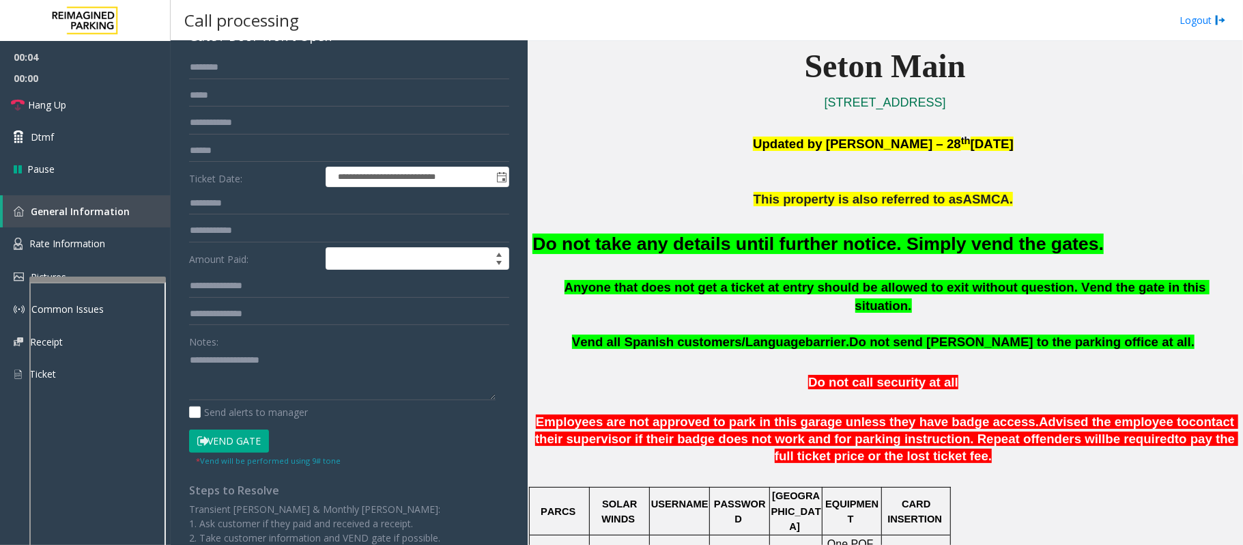
scroll to position [186, 0]
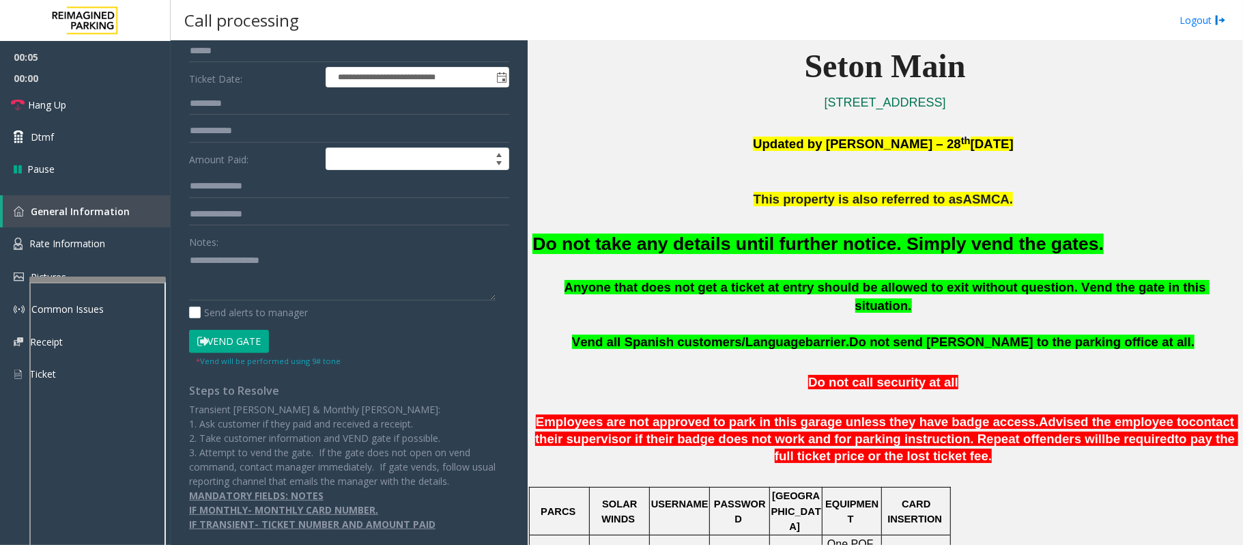
click at [240, 337] on button "Vend Gate" at bounding box center [229, 341] width 80 height 23
click at [724, 253] on font "Do not take any details until further notice. Simply vend the gates." at bounding box center [817, 243] width 571 height 20
click at [724, 252] on font "Do not take any details until further notice. Simply vend the gates." at bounding box center [817, 243] width 571 height 20
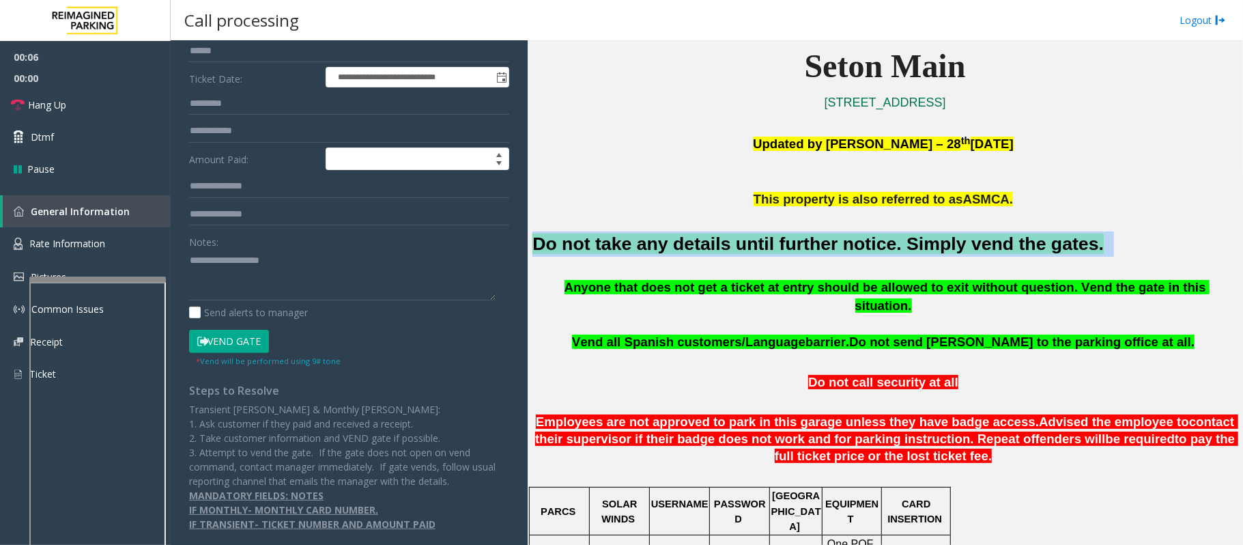
click at [724, 252] on font "Do not take any details until further notice. Simply vend the gates." at bounding box center [817, 243] width 571 height 20
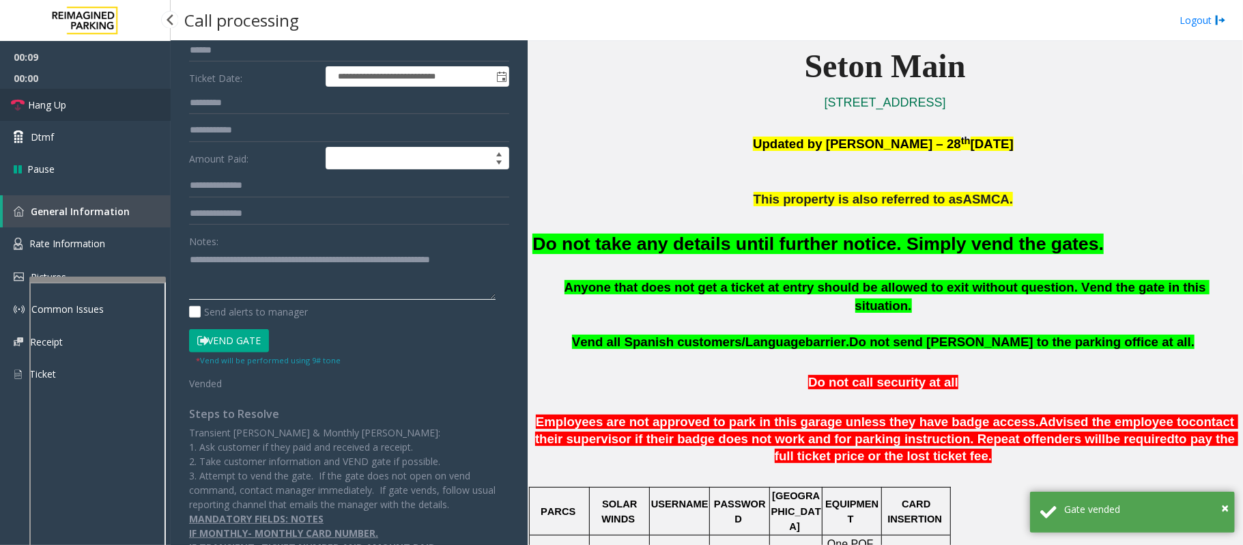
type textarea "**********"
click at [88, 108] on link "Hang Up" at bounding box center [85, 105] width 171 height 32
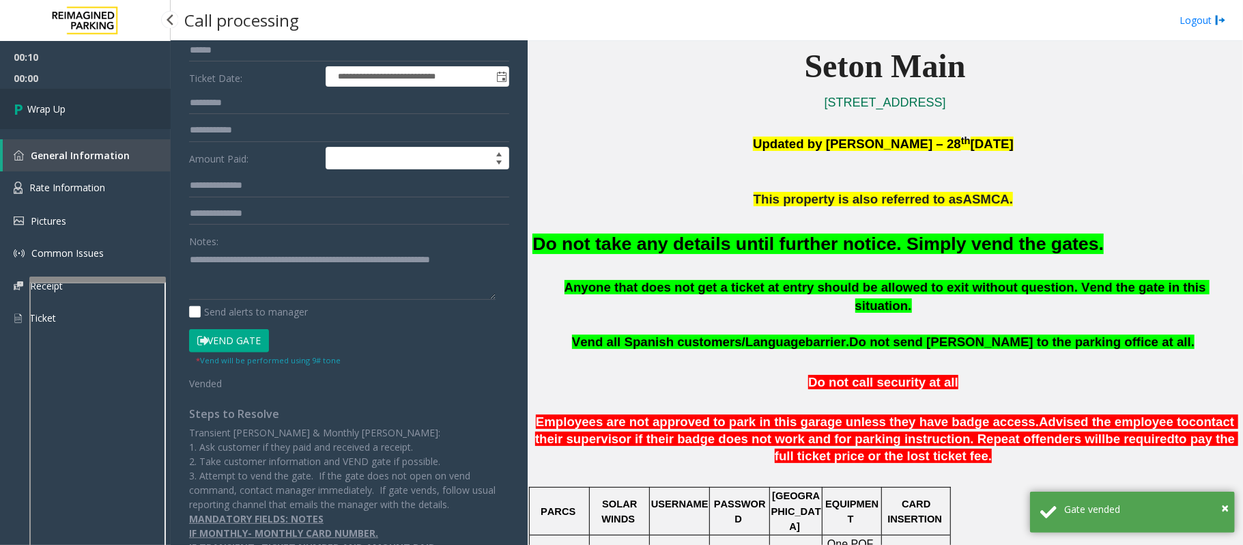
click at [88, 108] on link "Wrap Up" at bounding box center [85, 109] width 171 height 40
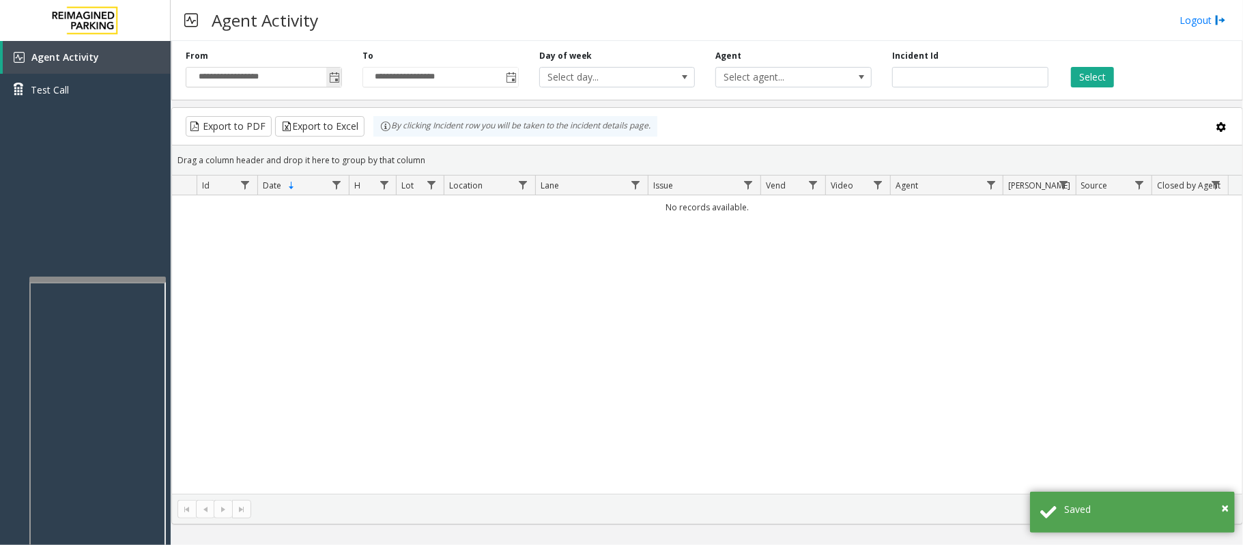
click at [332, 75] on span "Toggle popup" at bounding box center [334, 77] width 11 height 11
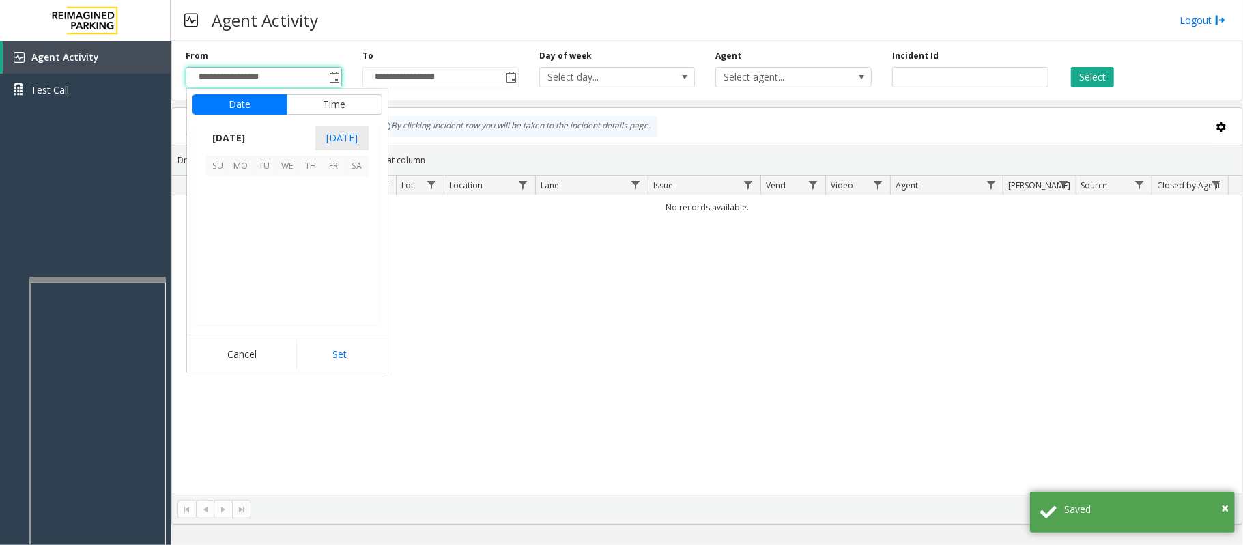
scroll to position [244853, 0]
click at [285, 257] on span "20" at bounding box center [287, 257] width 23 height 23
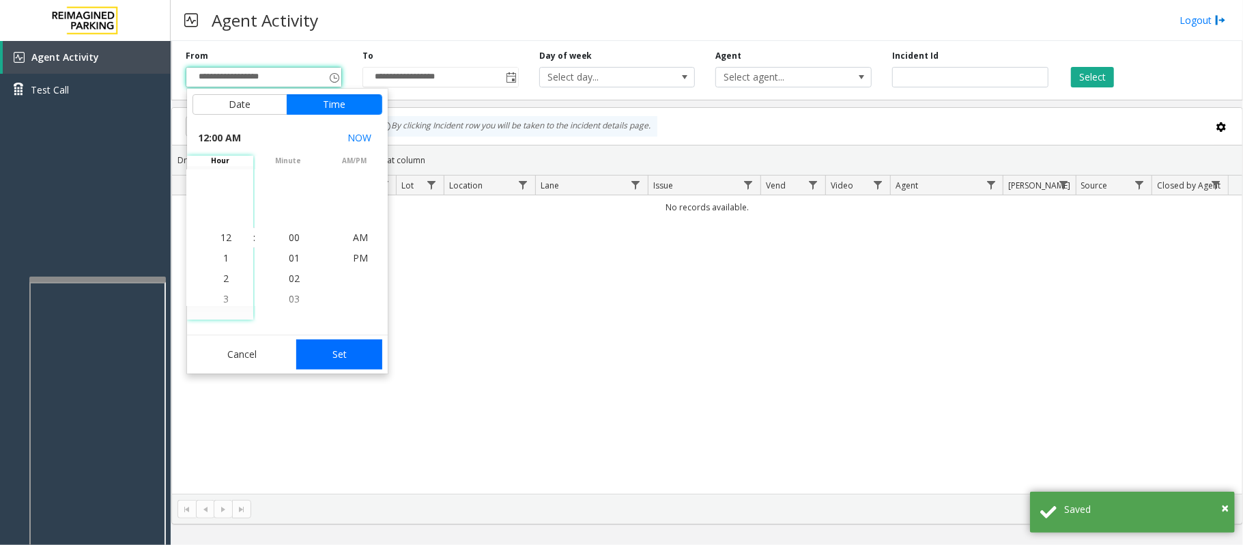
click at [378, 351] on button "Set" at bounding box center [339, 354] width 86 height 30
type input "**********"
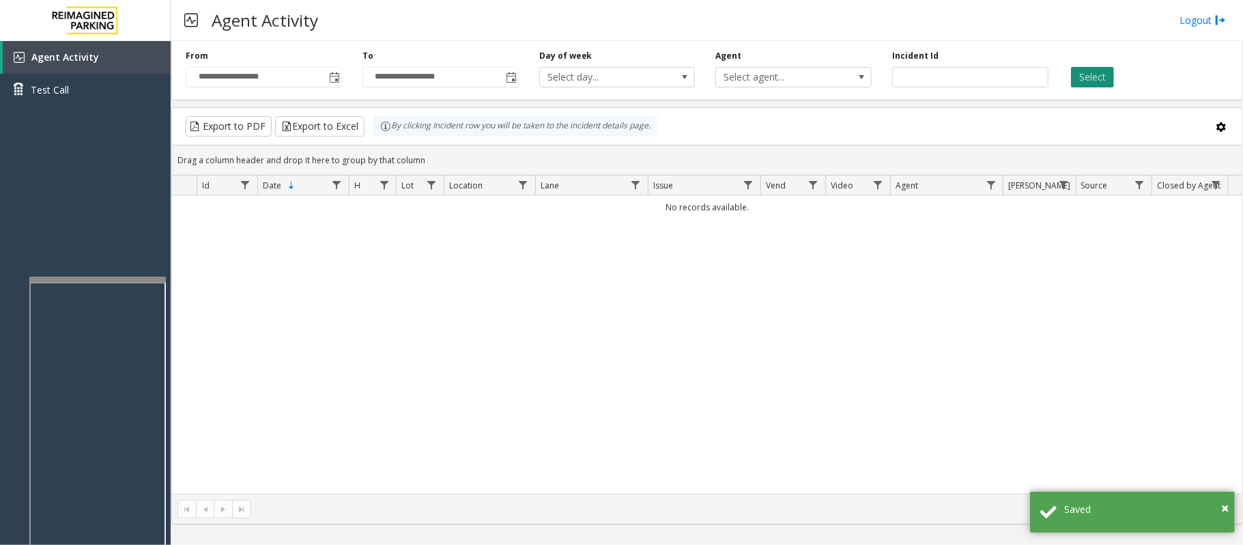
click at [1085, 71] on button "Select" at bounding box center [1092, 77] width 43 height 20
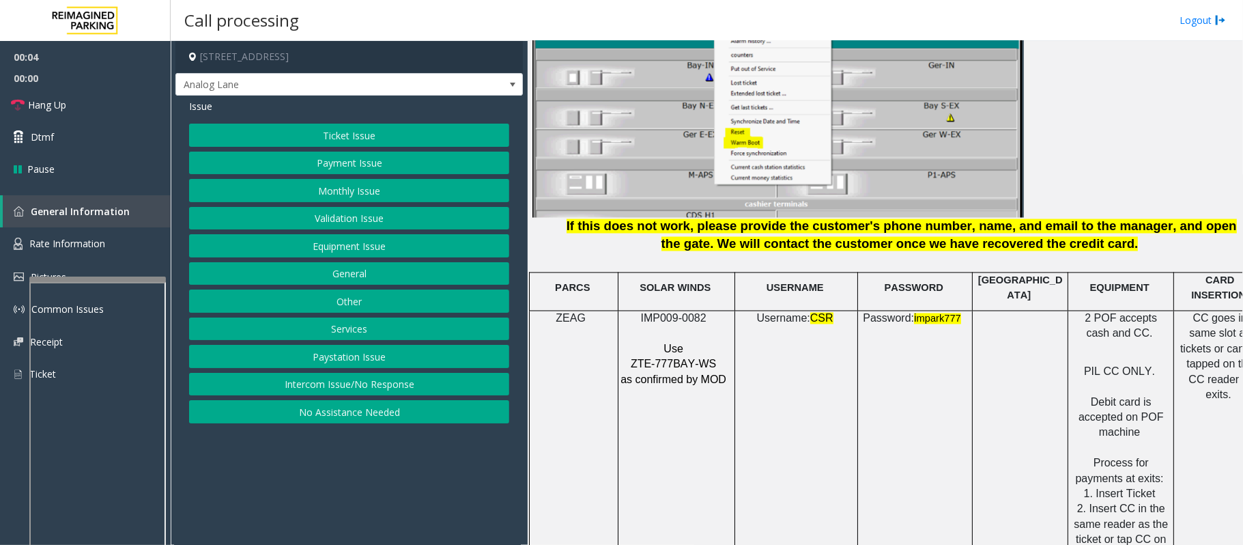
scroll to position [1911, 0]
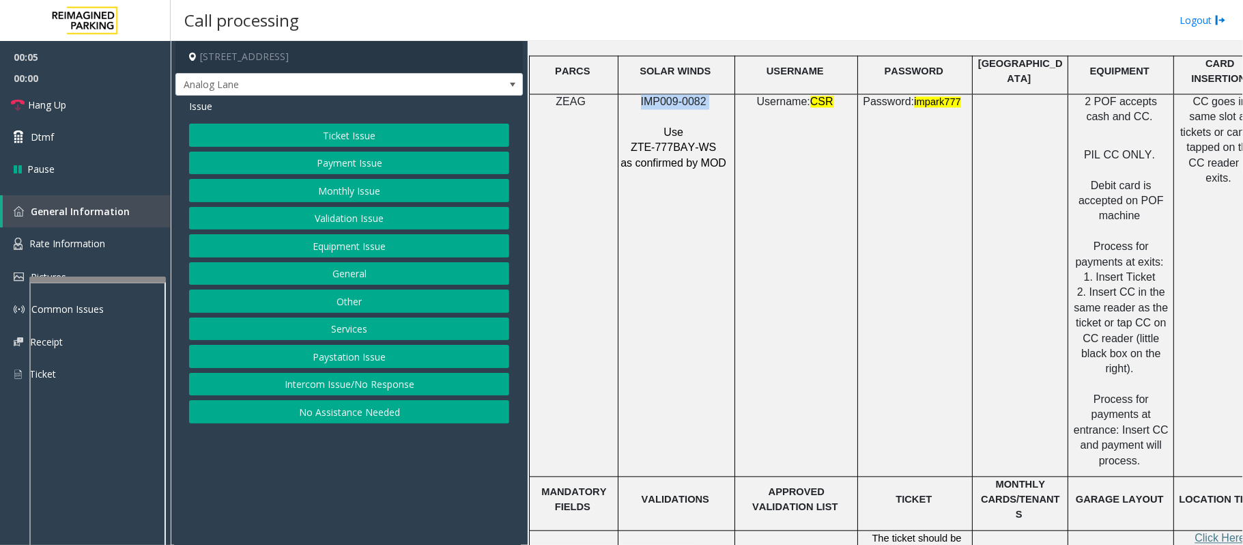
drag, startPoint x: 720, startPoint y: 97, endPoint x: 642, endPoint y: 87, distance: 77.7
click at [642, 94] on p "IMP009-0082" at bounding box center [675, 101] width 110 height 15
copy p "IMP009-0082"
click at [362, 191] on button "Monthly Issue" at bounding box center [349, 190] width 320 height 23
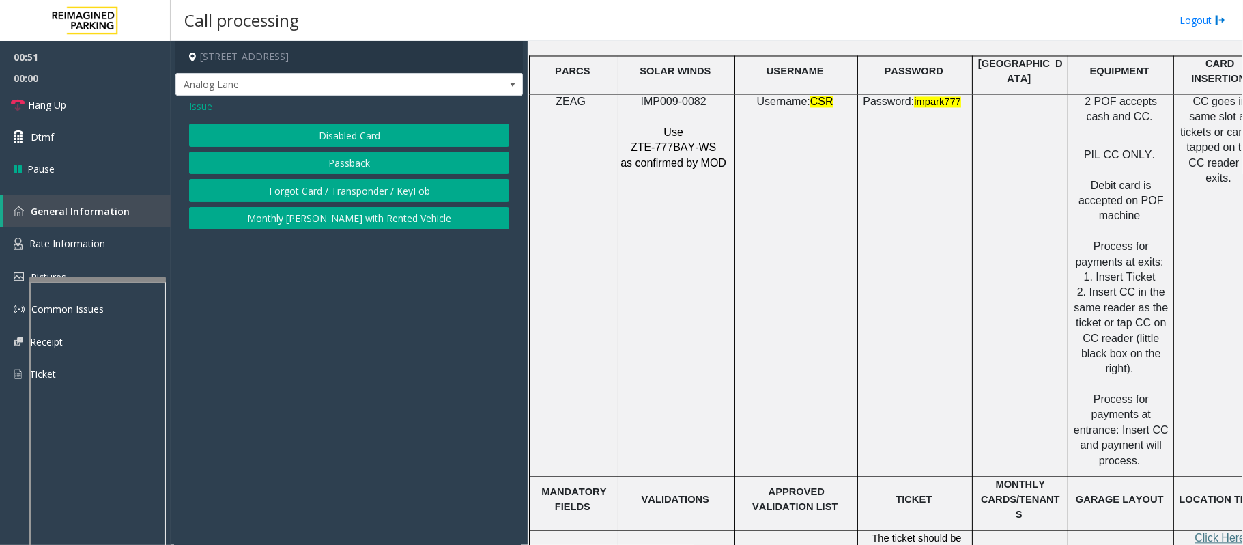
click at [195, 101] on span "Issue" at bounding box center [200, 106] width 23 height 14
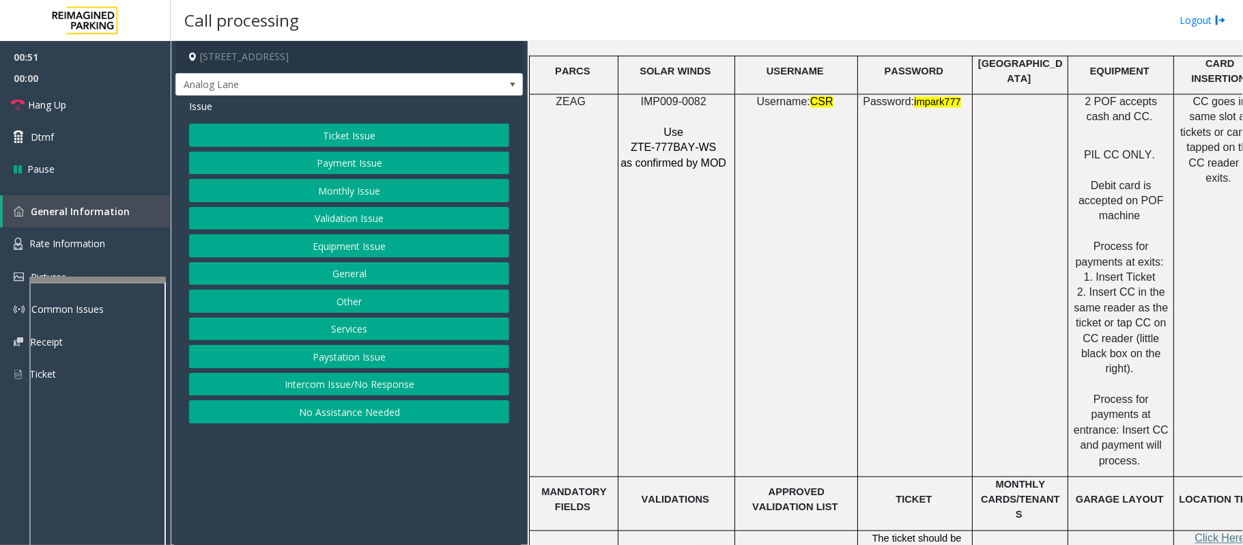
click at [386, 167] on button "Payment Issue" at bounding box center [349, 163] width 320 height 23
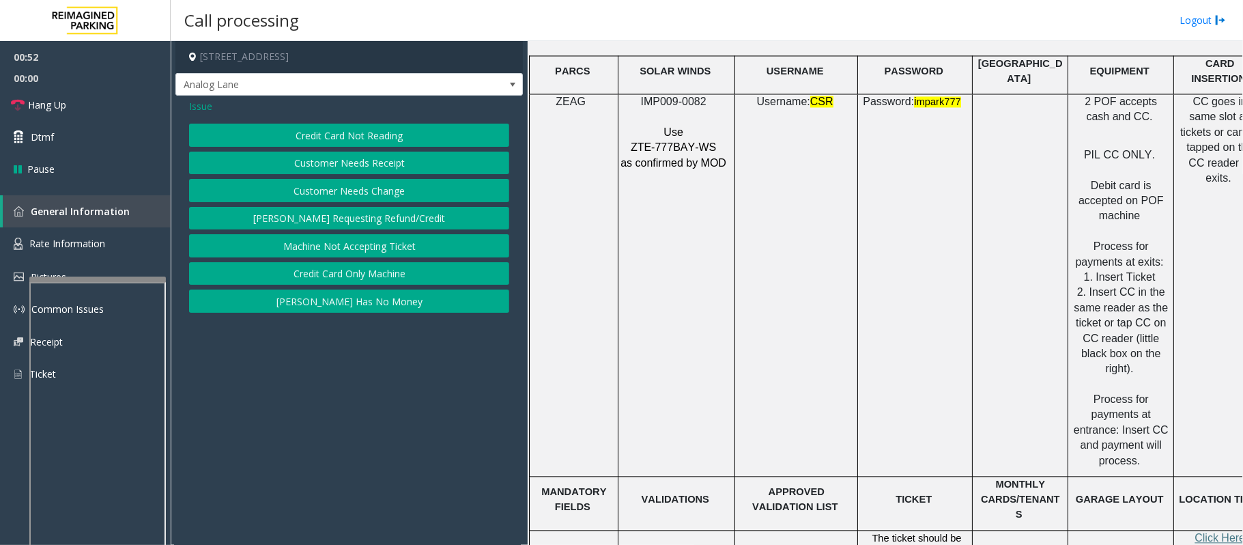
click at [371, 137] on button "Credit Card Not Reading" at bounding box center [349, 135] width 320 height 23
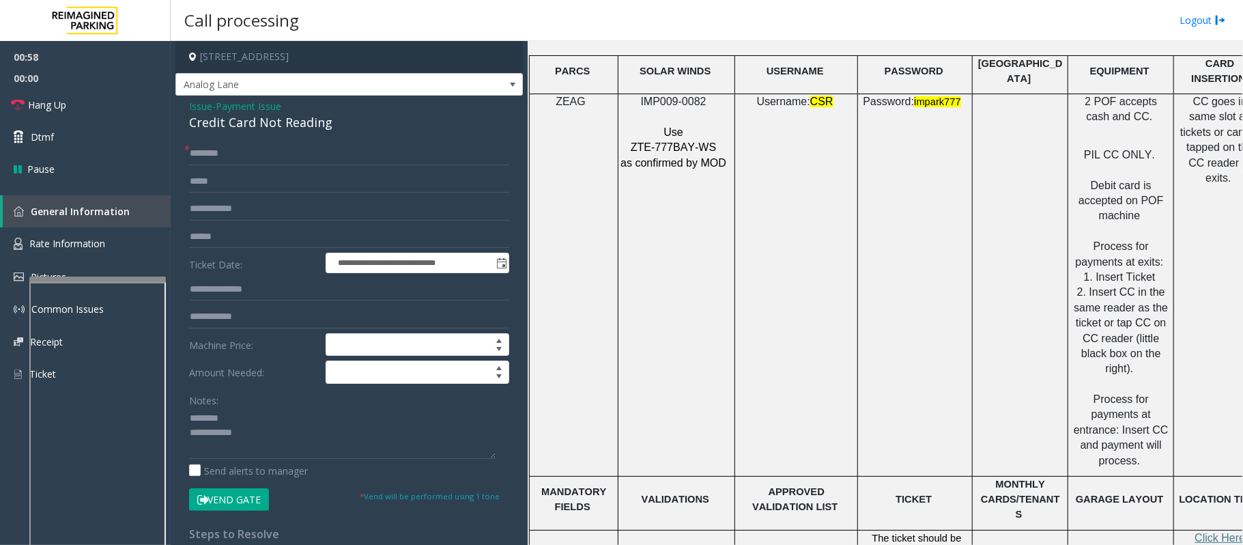
click at [244, 124] on div "Credit Card Not Reading" at bounding box center [349, 122] width 320 height 18
click at [261, 438] on textarea at bounding box center [342, 433] width 307 height 51
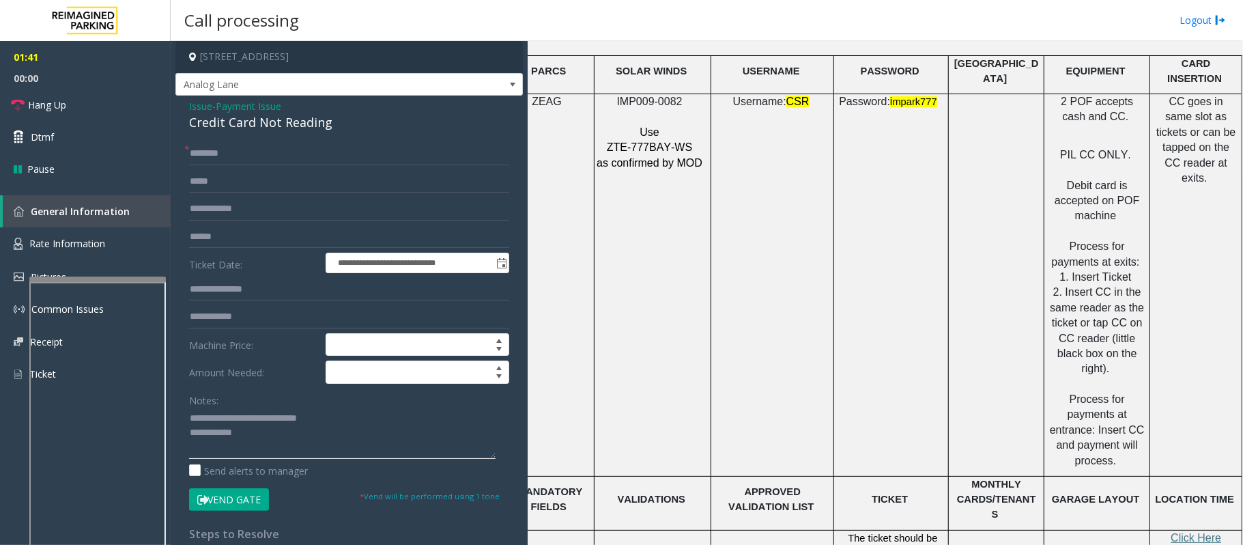
click at [296, 445] on textarea at bounding box center [342, 433] width 307 height 51
click at [244, 243] on input "text" at bounding box center [349, 236] width 320 height 23
type textarea "**********"
click at [258, 230] on input "text" at bounding box center [349, 236] width 320 height 23
type input "********"
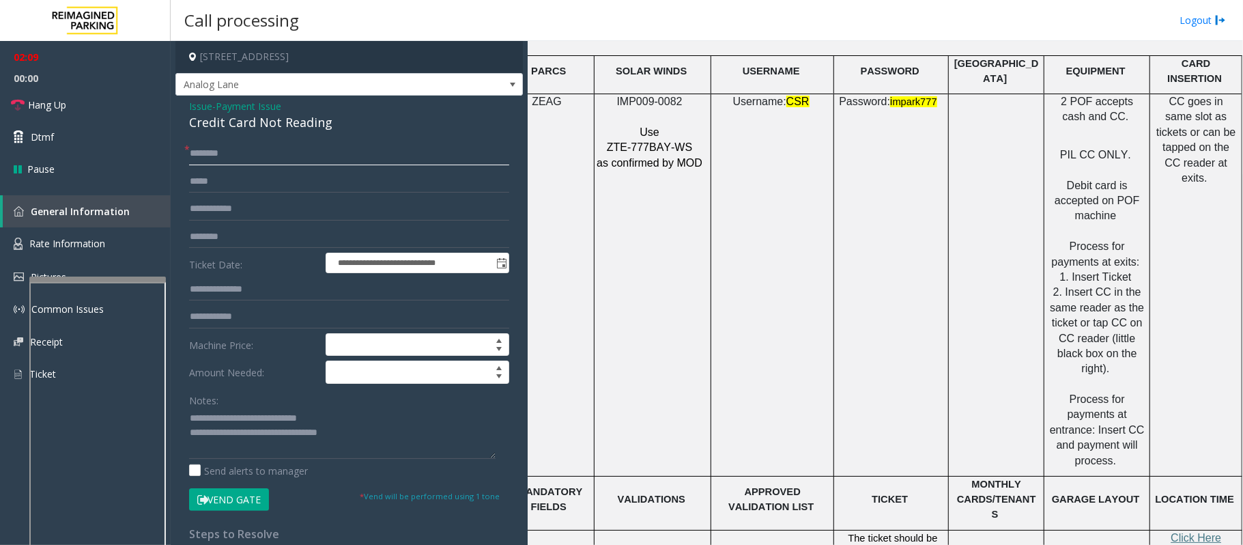
click at [232, 147] on input "text" at bounding box center [349, 153] width 320 height 23
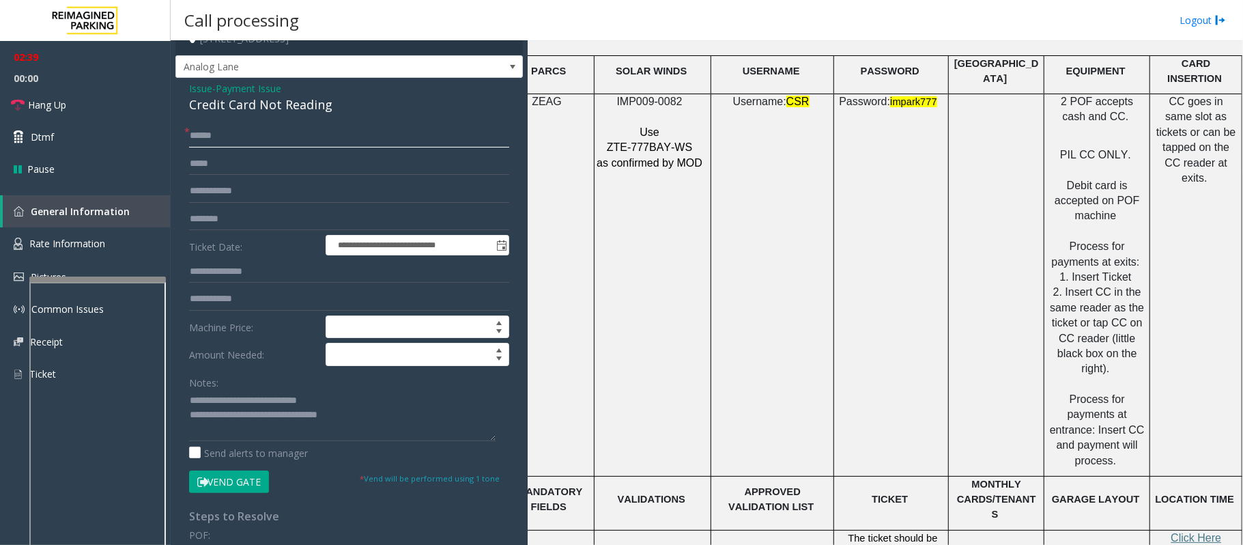
scroll to position [0, 0]
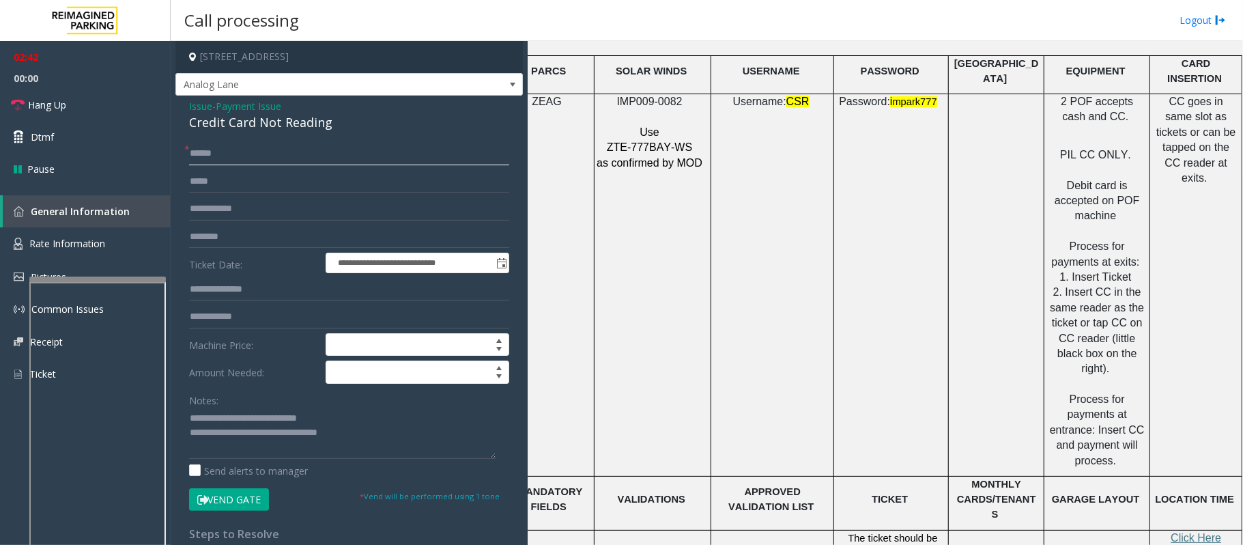
type input "******"
click at [229, 505] on button "Vend Gate" at bounding box center [229, 499] width 80 height 23
click at [83, 99] on link "Hang Up" at bounding box center [85, 105] width 171 height 32
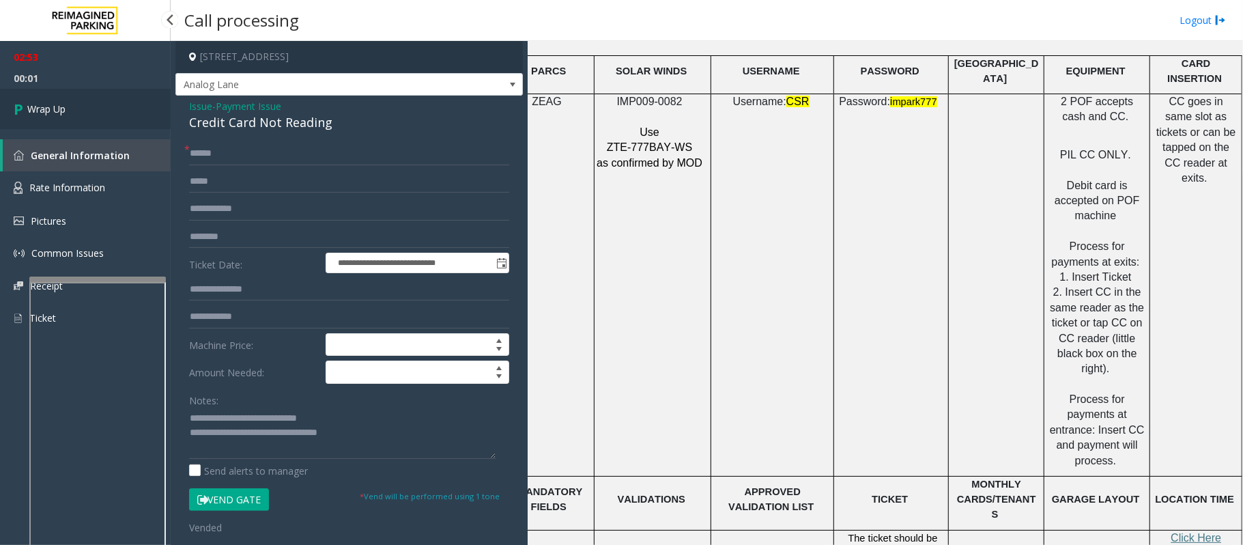
click at [83, 102] on link "Wrap Up" at bounding box center [85, 109] width 171 height 40
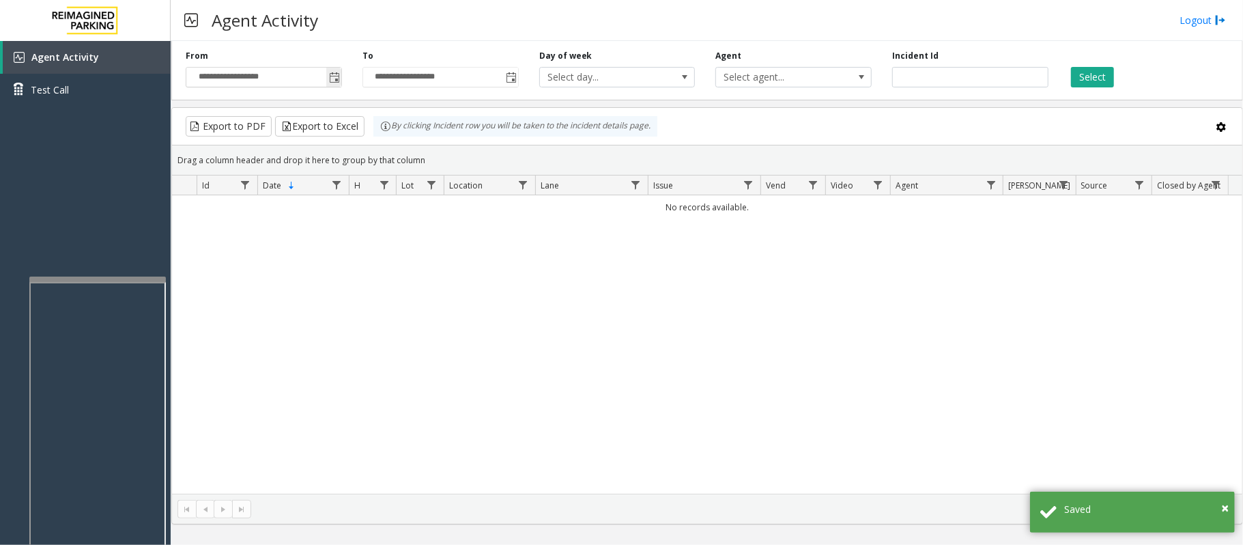
click at [330, 83] on span "Toggle popup" at bounding box center [334, 77] width 11 height 11
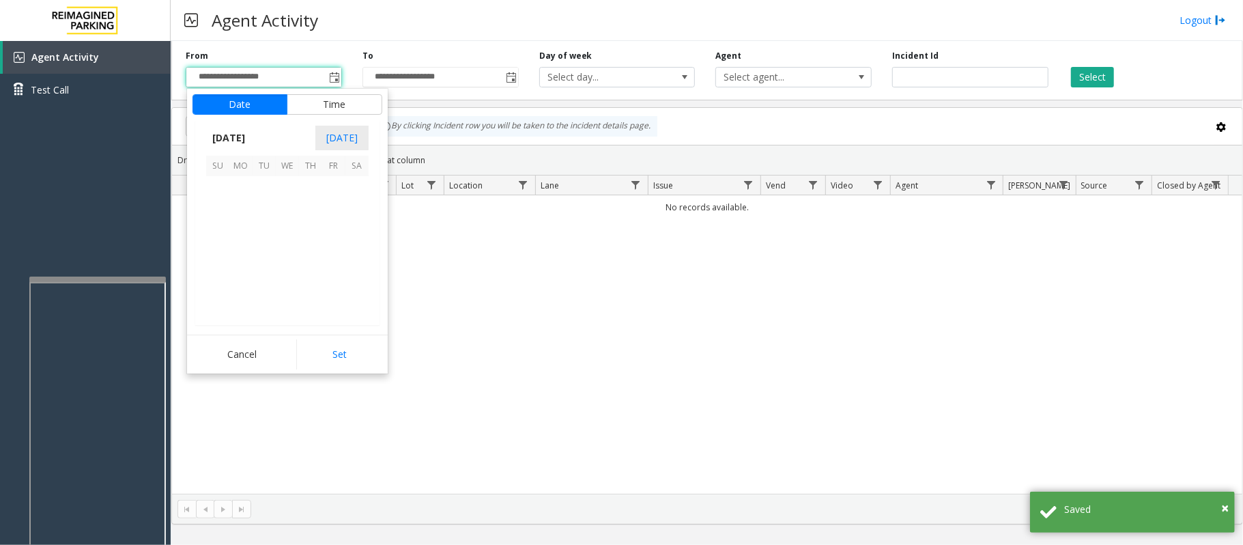
scroll to position [244853, 0]
click at [283, 255] on span "20" at bounding box center [287, 257] width 23 height 23
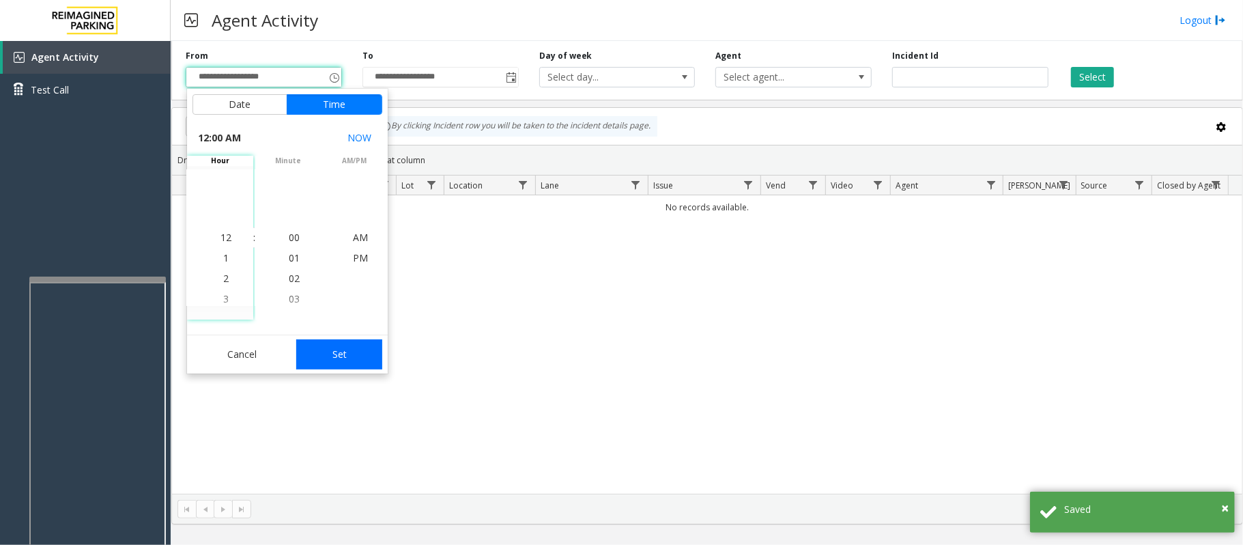
click at [332, 356] on button "Set" at bounding box center [339, 354] width 86 height 30
type input "**********"
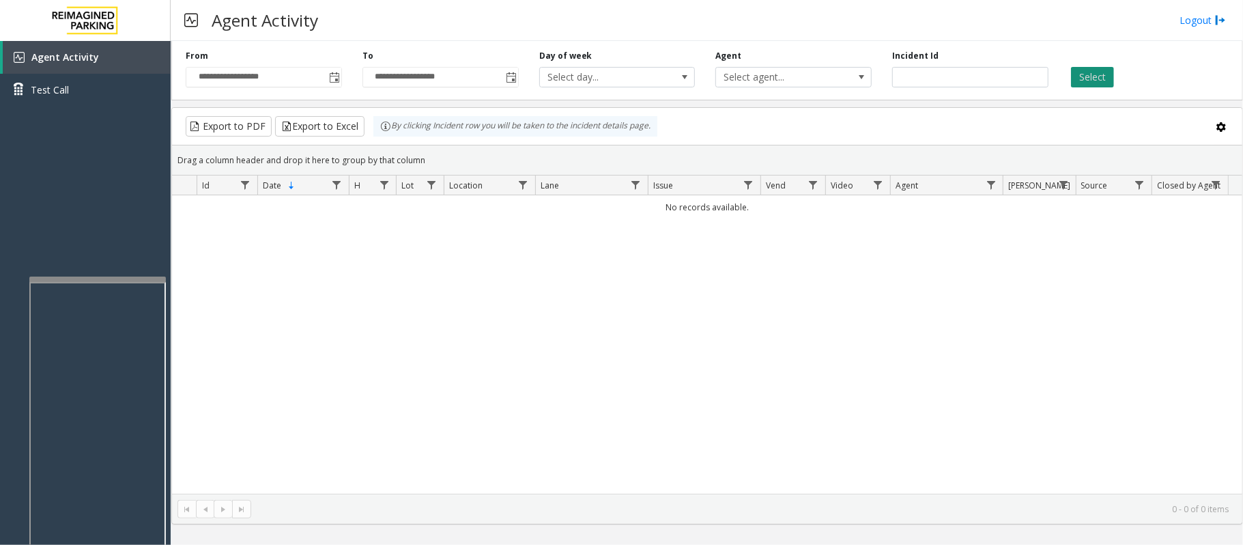
click at [1094, 85] on button "Select" at bounding box center [1092, 77] width 43 height 20
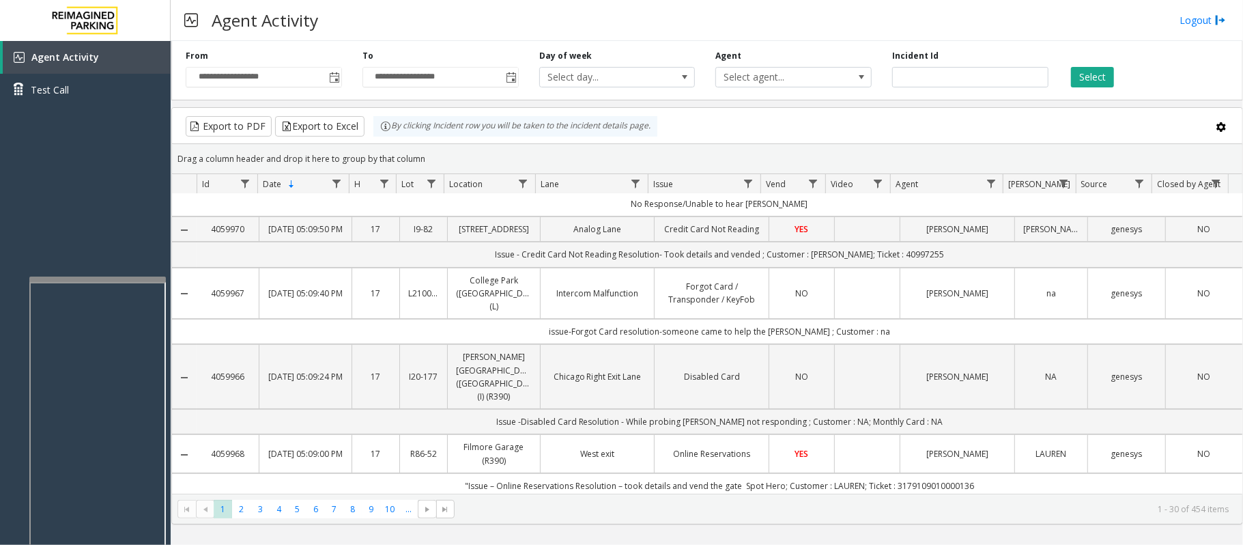
scroll to position [0, 0]
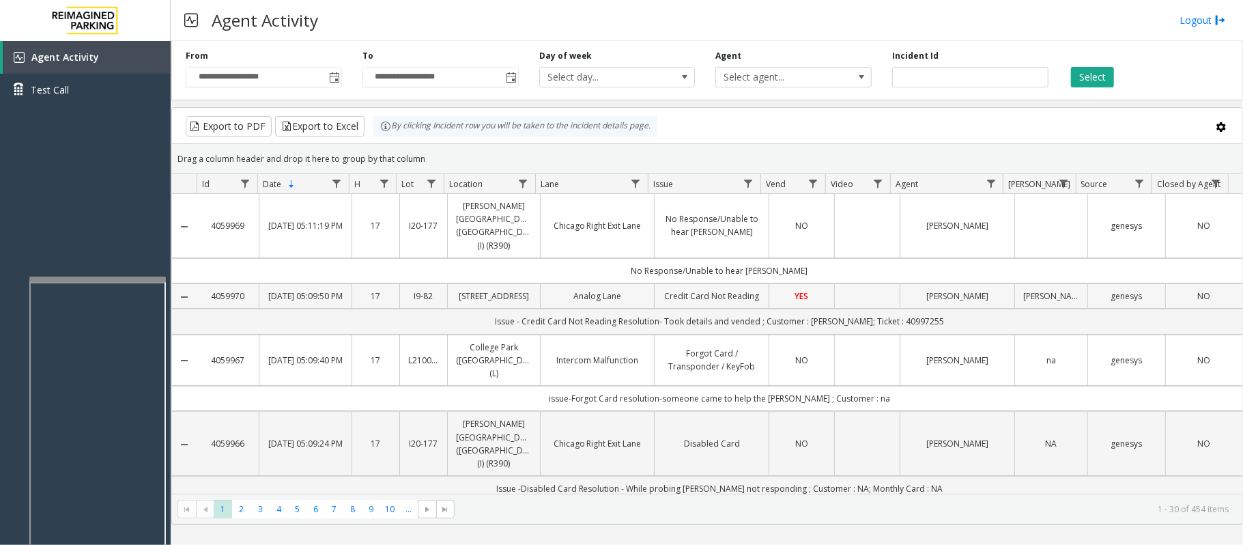
click at [540, 298] on td "Analog Lane" at bounding box center [597, 295] width 115 height 25
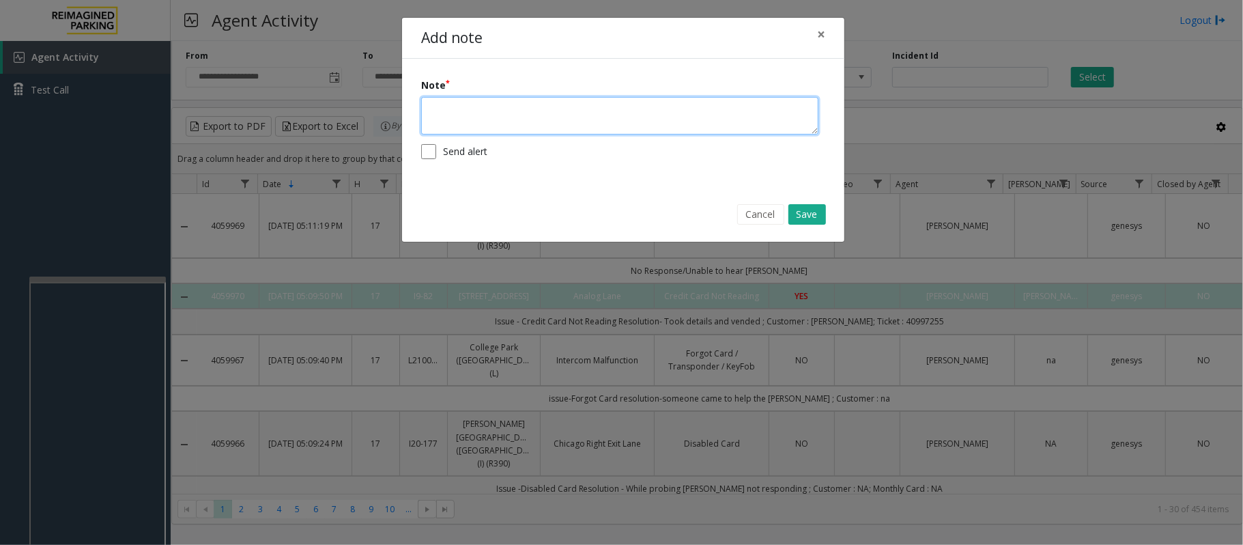
click at [502, 104] on textarea at bounding box center [619, 116] width 397 height 38
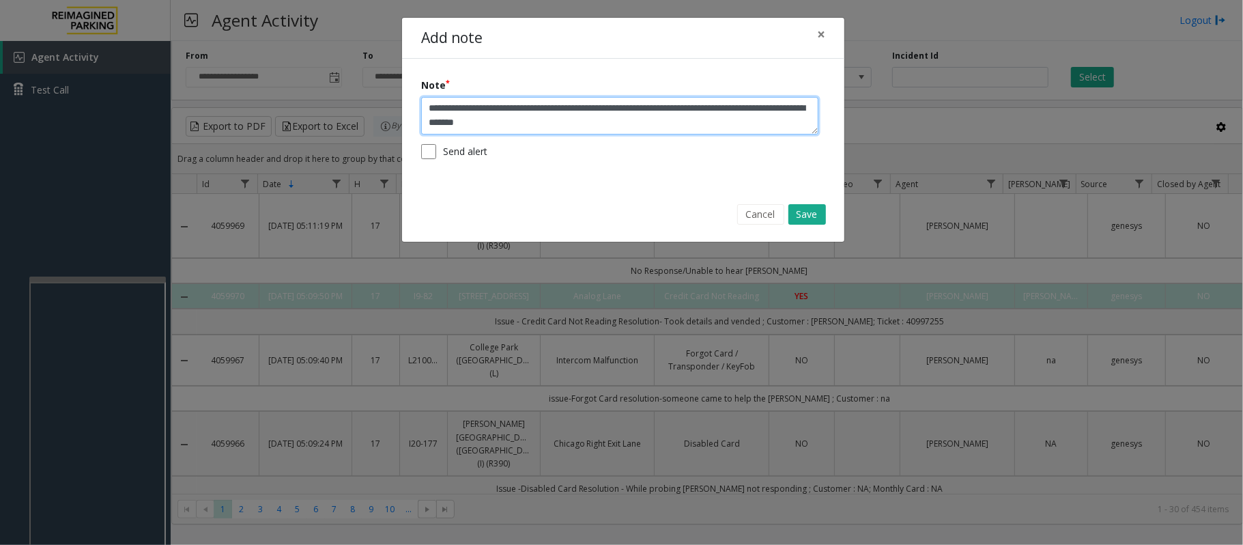
type textarea "**********"
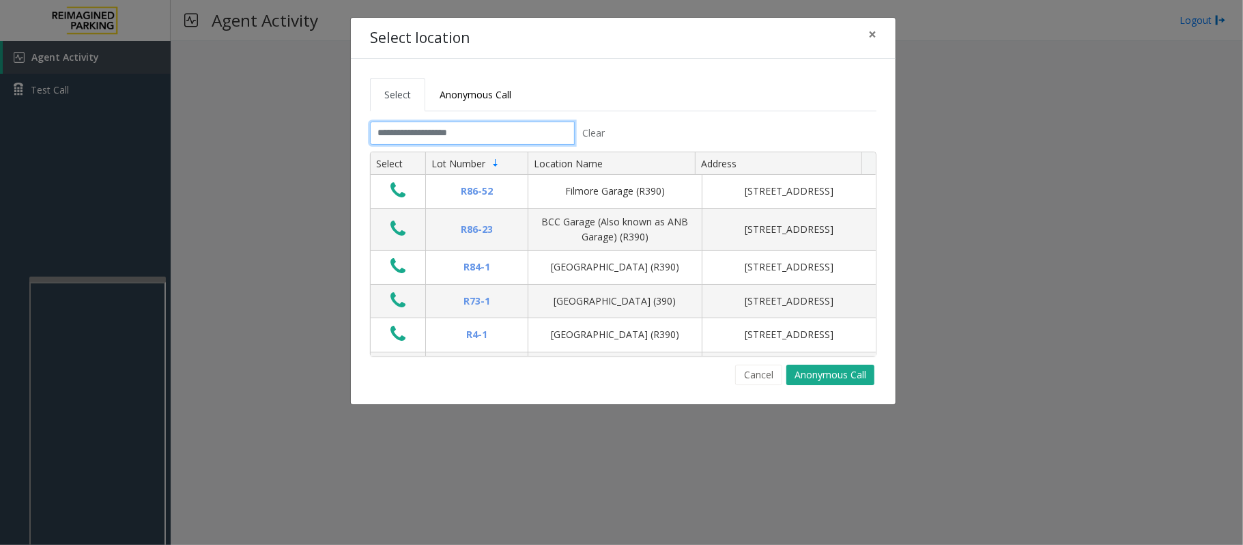
click at [493, 127] on input "text" at bounding box center [472, 133] width 205 height 23
click at [498, 135] on input "text" at bounding box center [472, 133] width 205 height 23
type input "*"
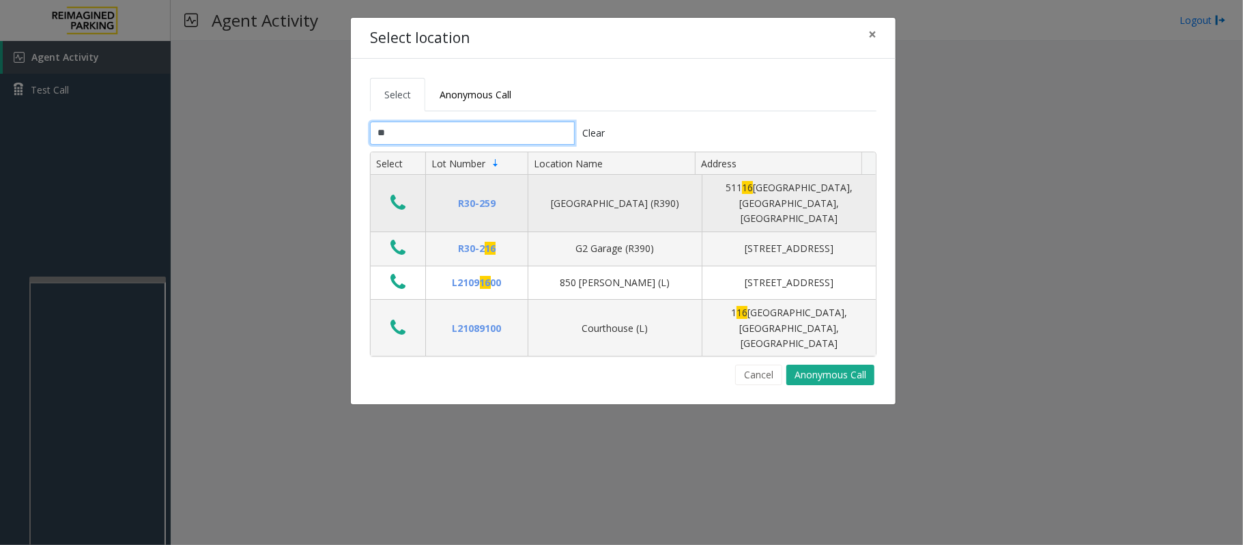
type input "**"
click at [404, 198] on icon "Data table" at bounding box center [397, 202] width 15 height 19
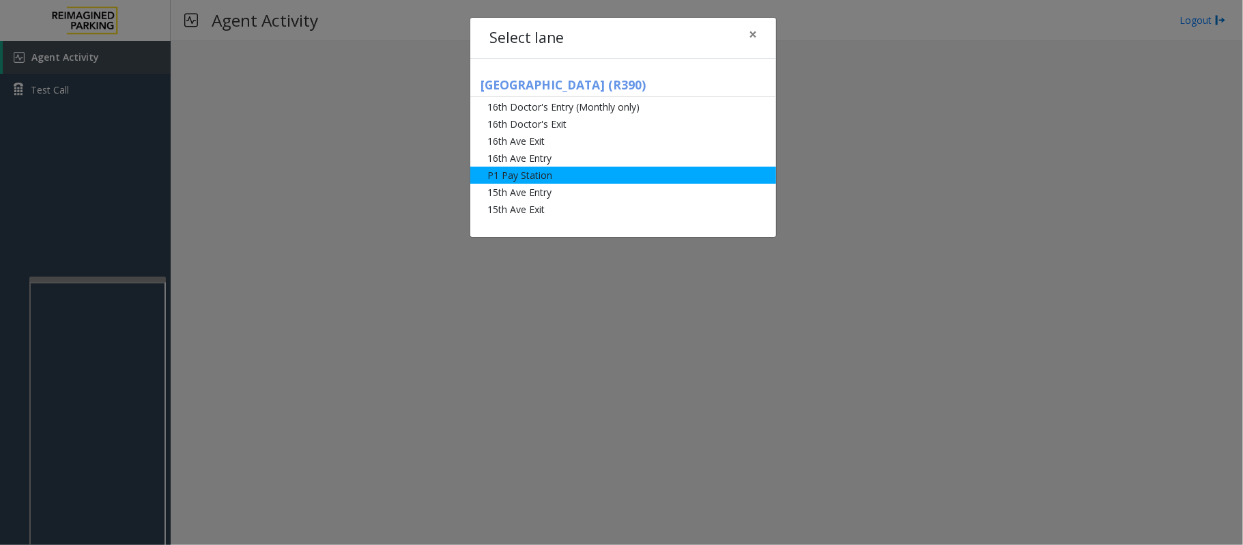
click at [528, 175] on li "P1 Pay Station" at bounding box center [623, 175] width 306 height 17
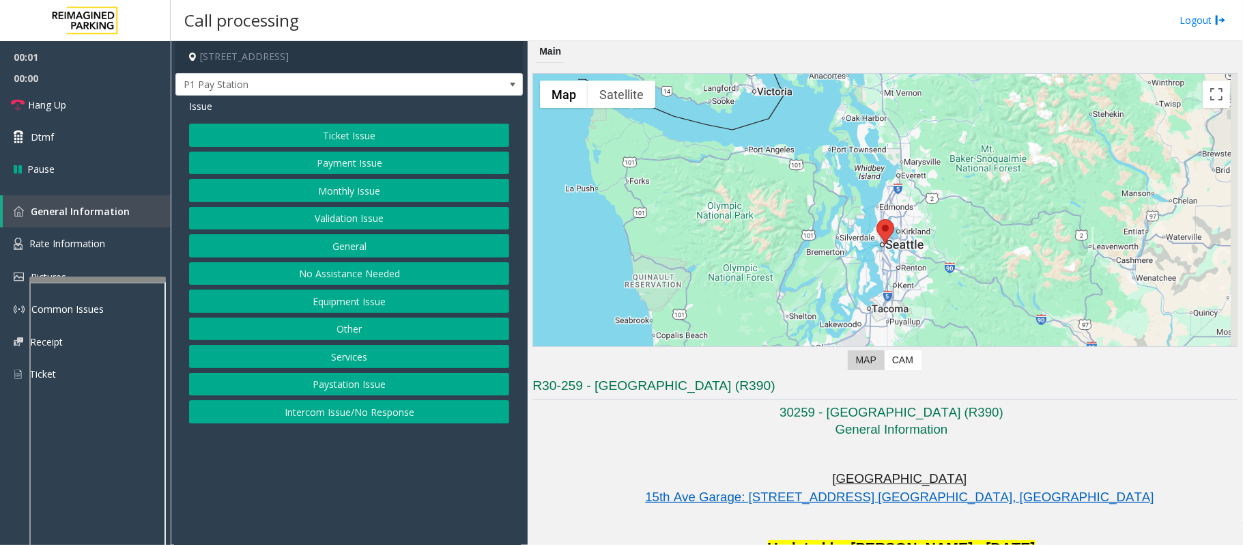
click at [339, 167] on button "Payment Issue" at bounding box center [349, 163] width 320 height 23
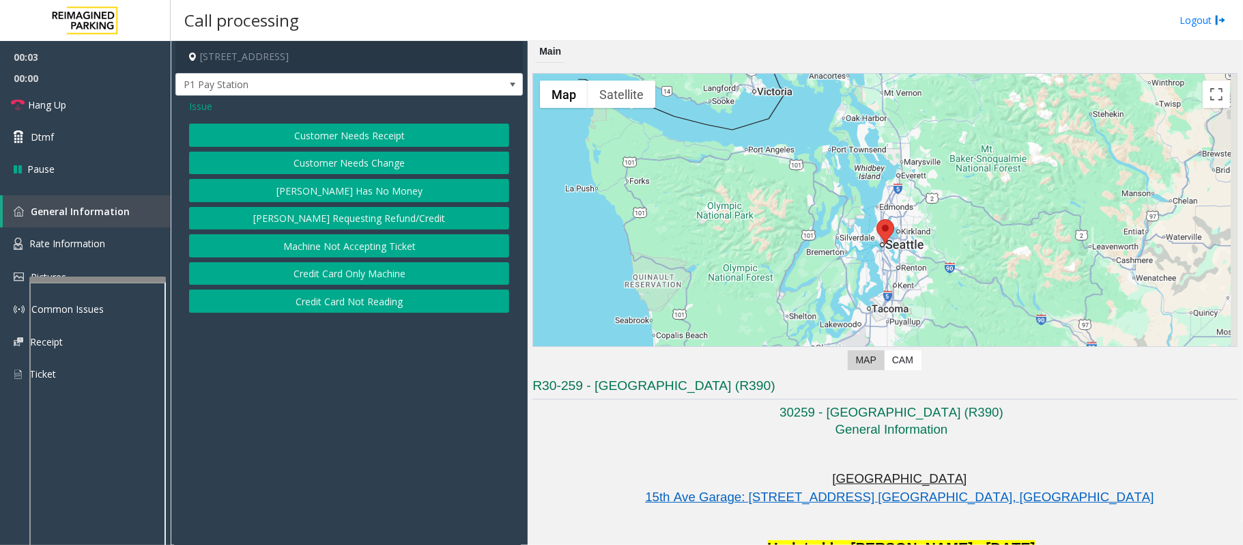
click at [388, 306] on button "Credit Card Not Reading" at bounding box center [349, 300] width 320 height 23
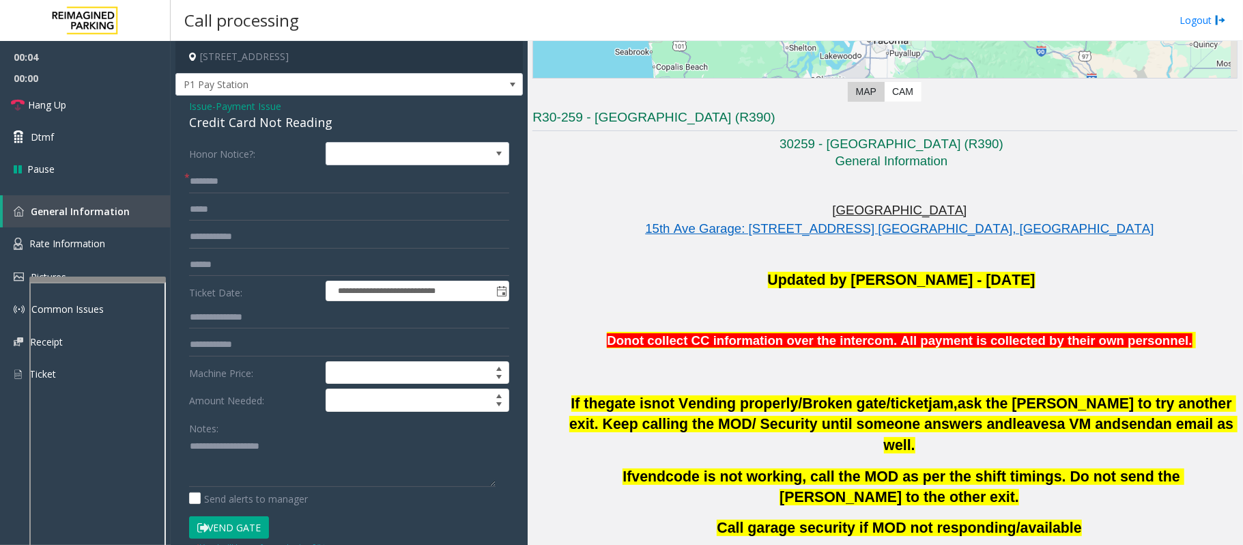
scroll to position [273, 0]
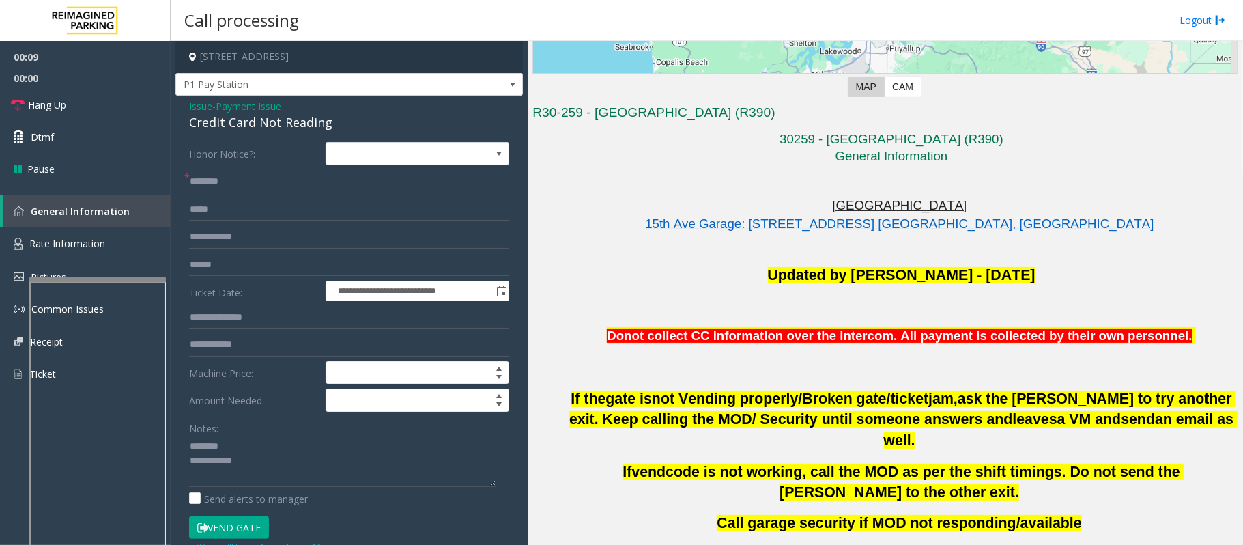
click at [236, 126] on div "Credit Card Not Reading" at bounding box center [349, 122] width 320 height 18
click at [214, 461] on textarea at bounding box center [342, 461] width 307 height 51
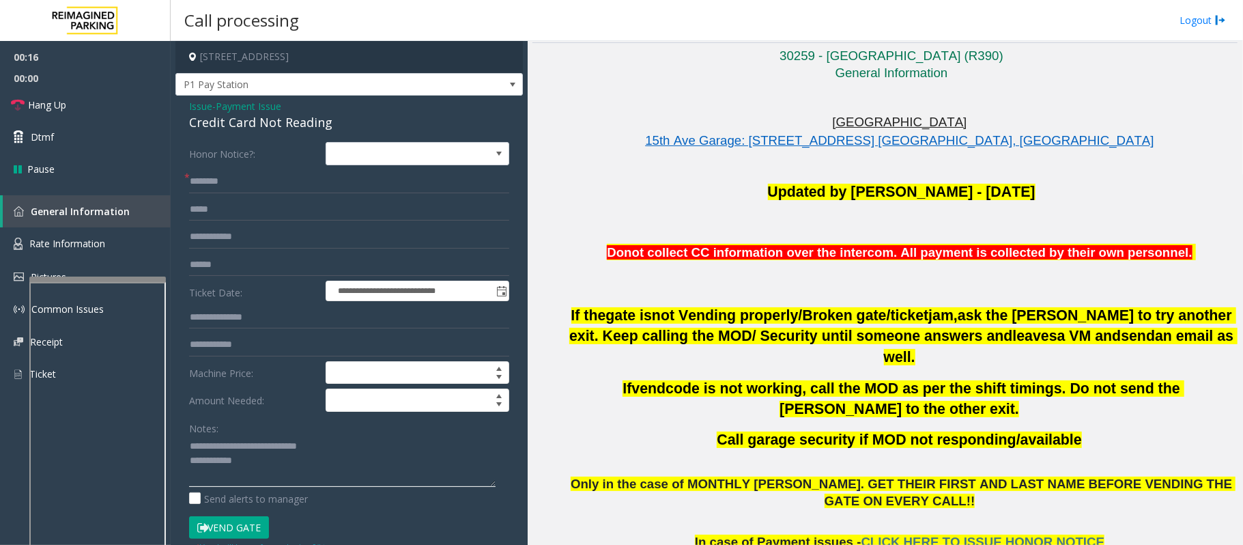
scroll to position [364, 0]
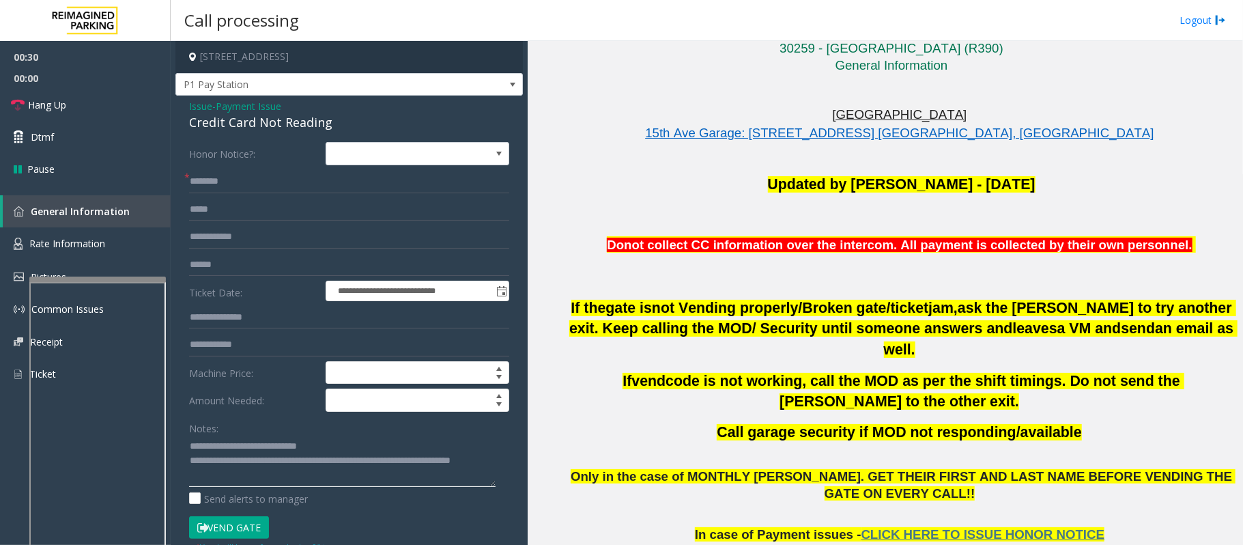
type textarea "**********"
click at [249, 186] on input "text" at bounding box center [349, 181] width 320 height 23
type input "**"
click at [96, 105] on link "Hang Up" at bounding box center [85, 105] width 171 height 32
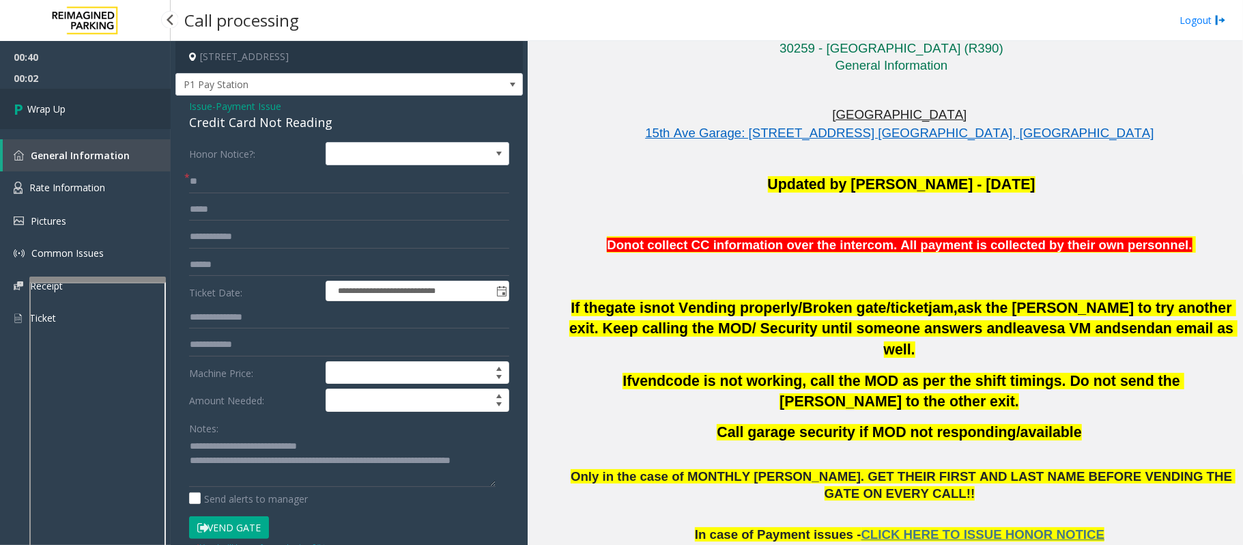
click at [96, 105] on link "Wrap Up" at bounding box center [85, 109] width 171 height 40
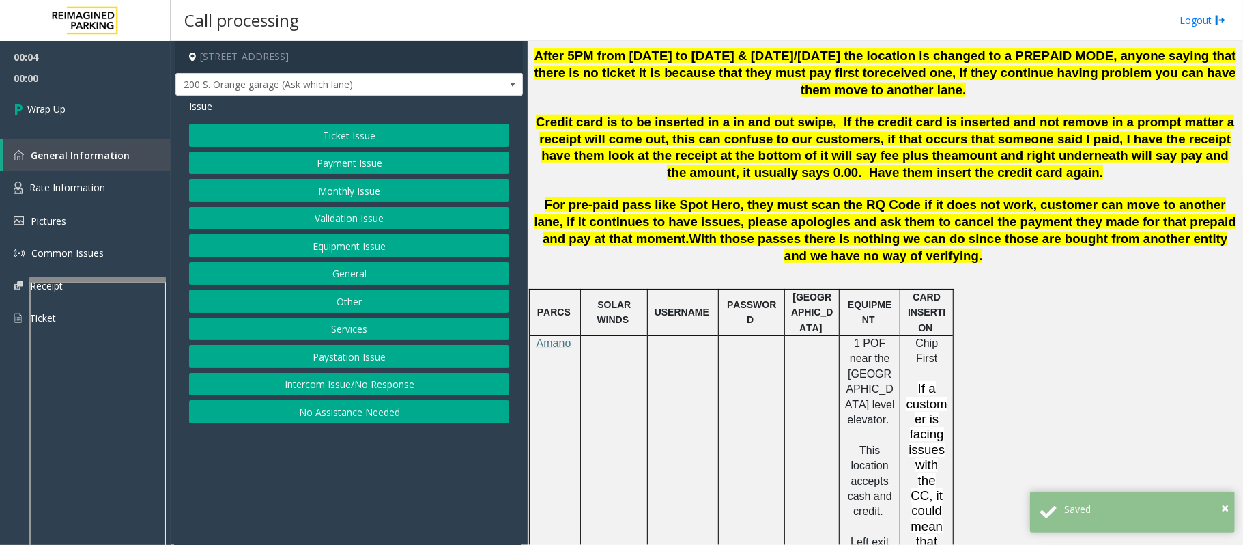
scroll to position [819, 0]
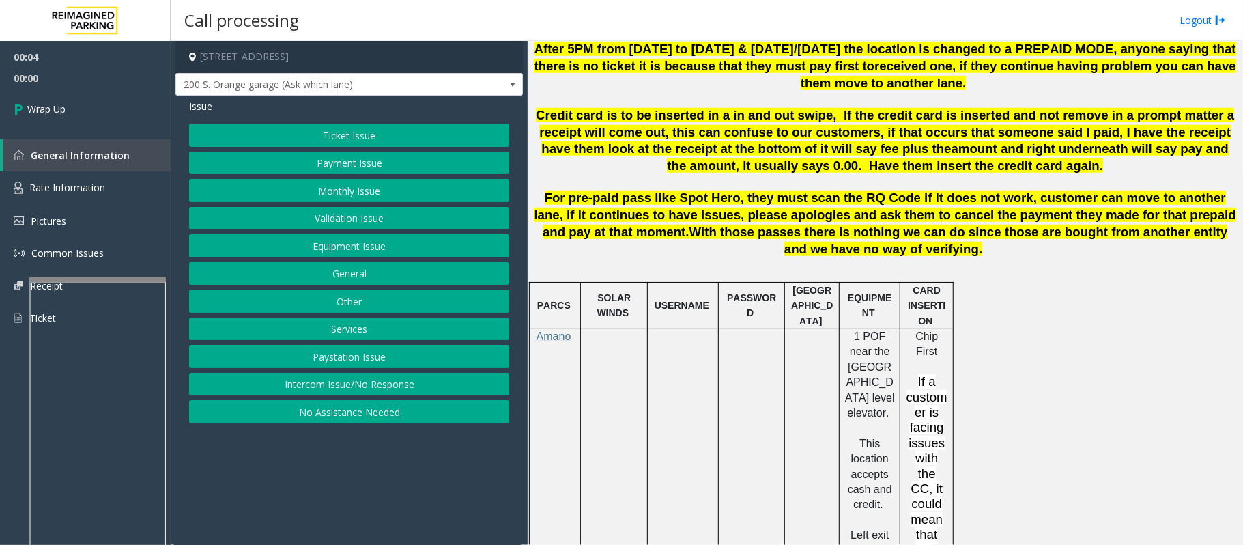
click at [343, 390] on button "Intercom Issue/No Response" at bounding box center [349, 384] width 320 height 23
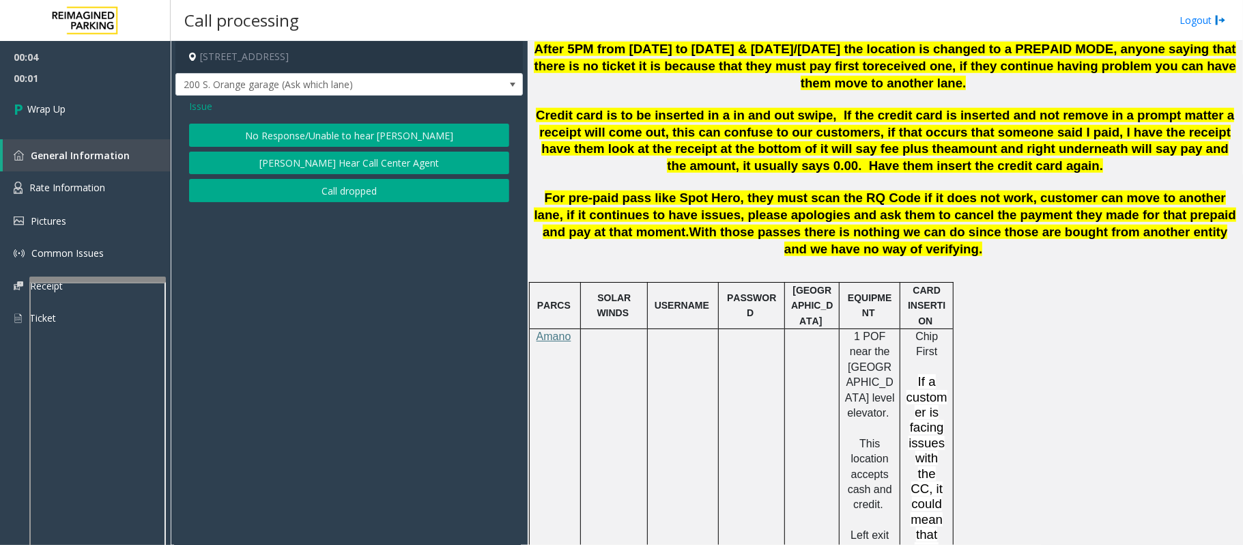
click at [333, 186] on button "Call dropped" at bounding box center [349, 190] width 320 height 23
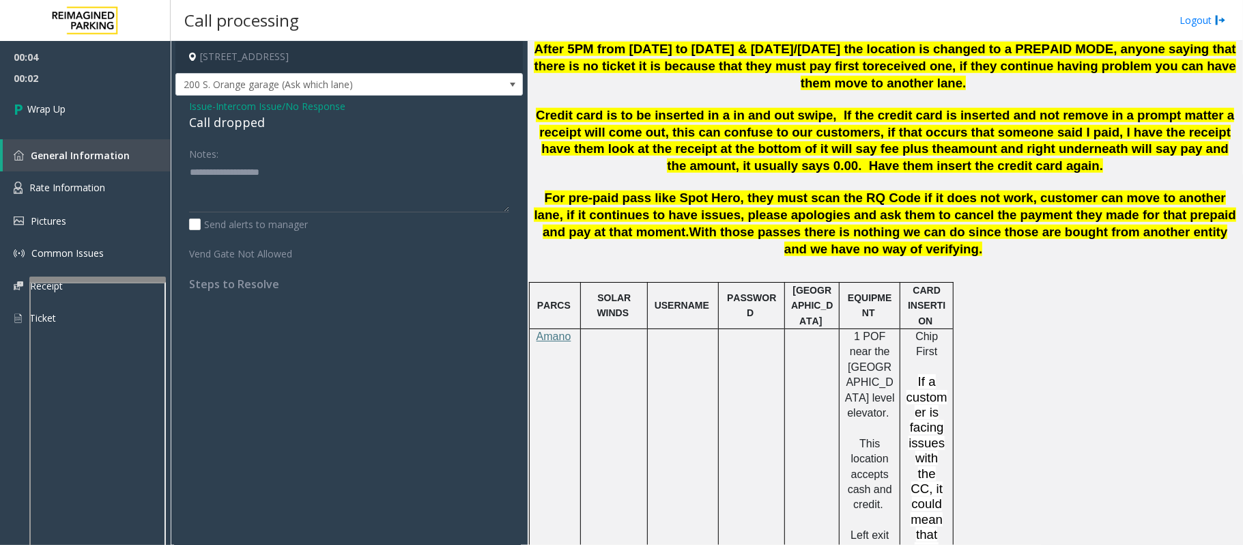
click at [231, 123] on div "Call dropped" at bounding box center [349, 122] width 320 height 18
type textarea "**********"
click at [96, 118] on link "Wrap Up" at bounding box center [85, 109] width 171 height 40
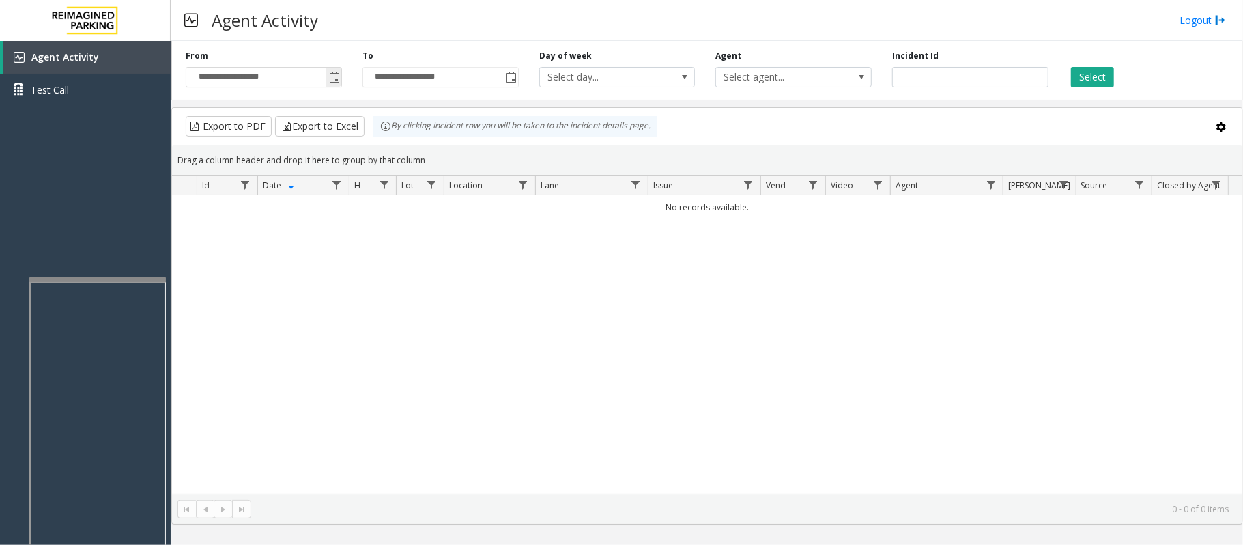
click at [333, 74] on span "Toggle popup" at bounding box center [334, 77] width 11 height 11
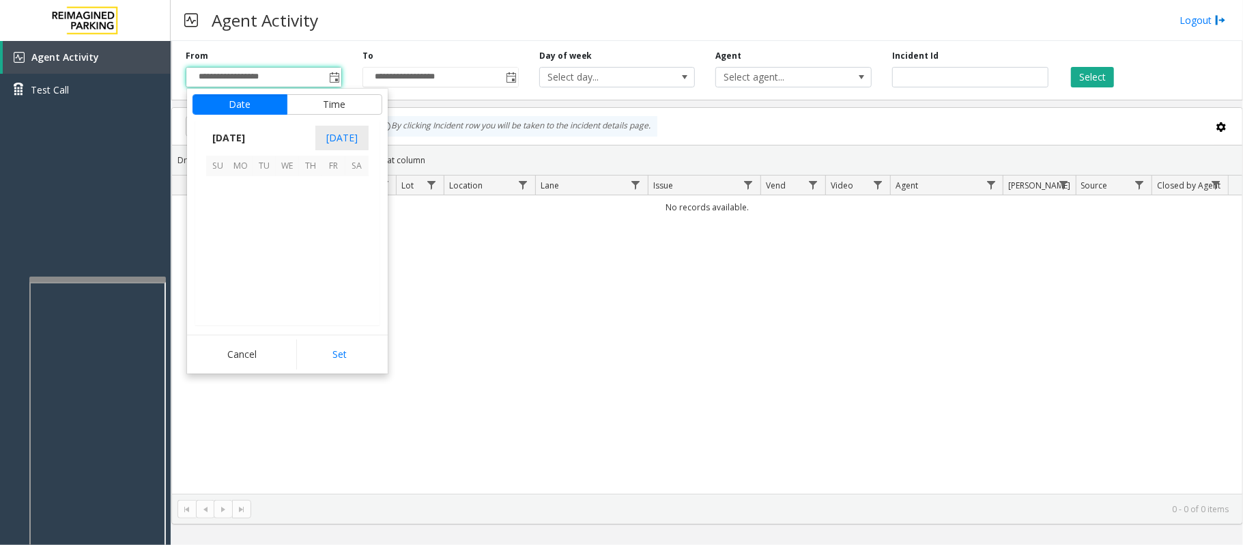
scroll to position [244853, 0]
click at [285, 257] on span "20" at bounding box center [287, 257] width 23 height 23
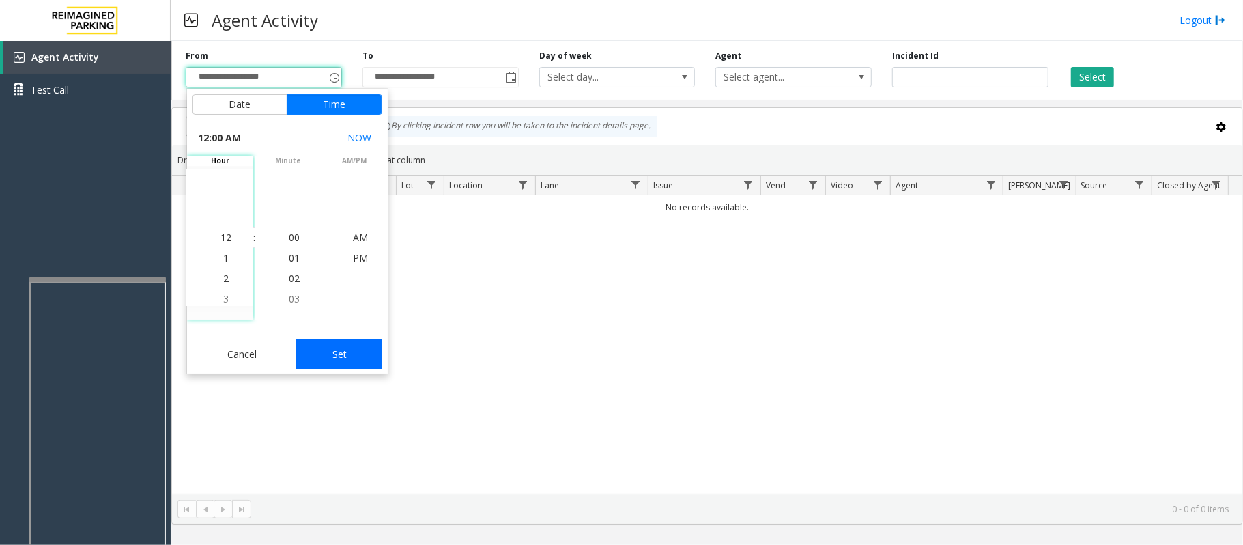
click at [347, 354] on button "Set" at bounding box center [339, 354] width 86 height 30
type input "**********"
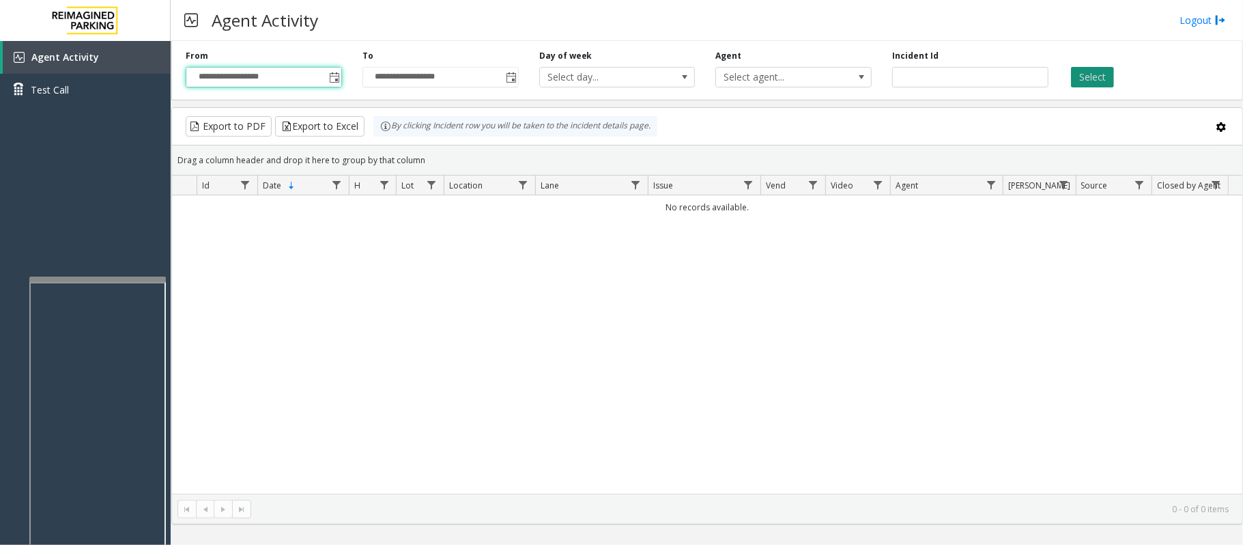
click at [1098, 68] on button "Select" at bounding box center [1092, 77] width 43 height 20
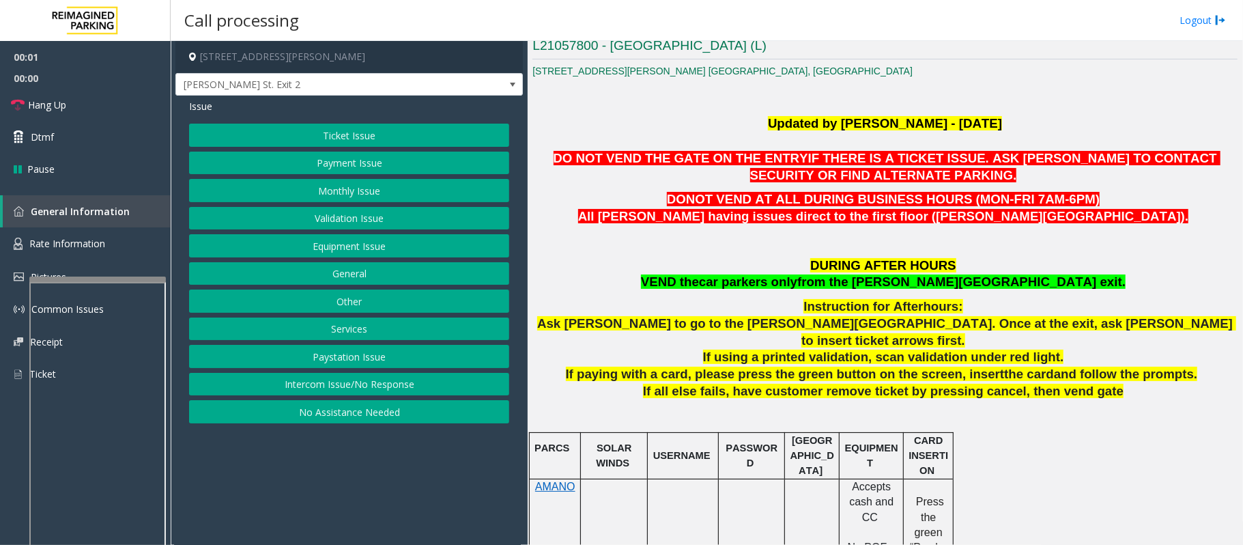
scroll to position [364, 0]
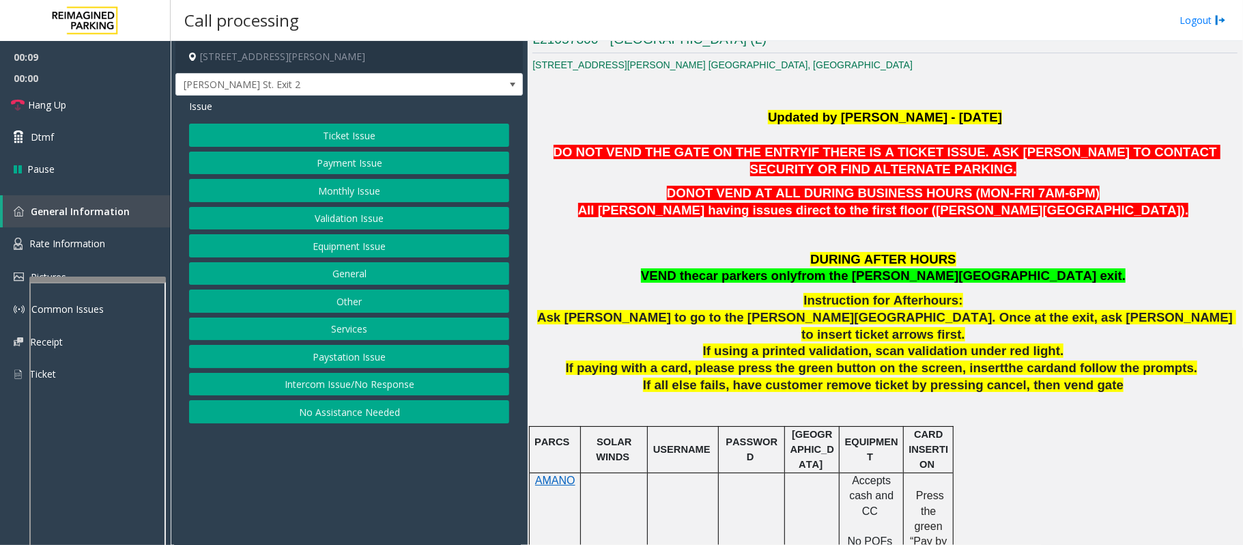
click at [340, 392] on button "Intercom Issue/No Response" at bounding box center [349, 384] width 320 height 23
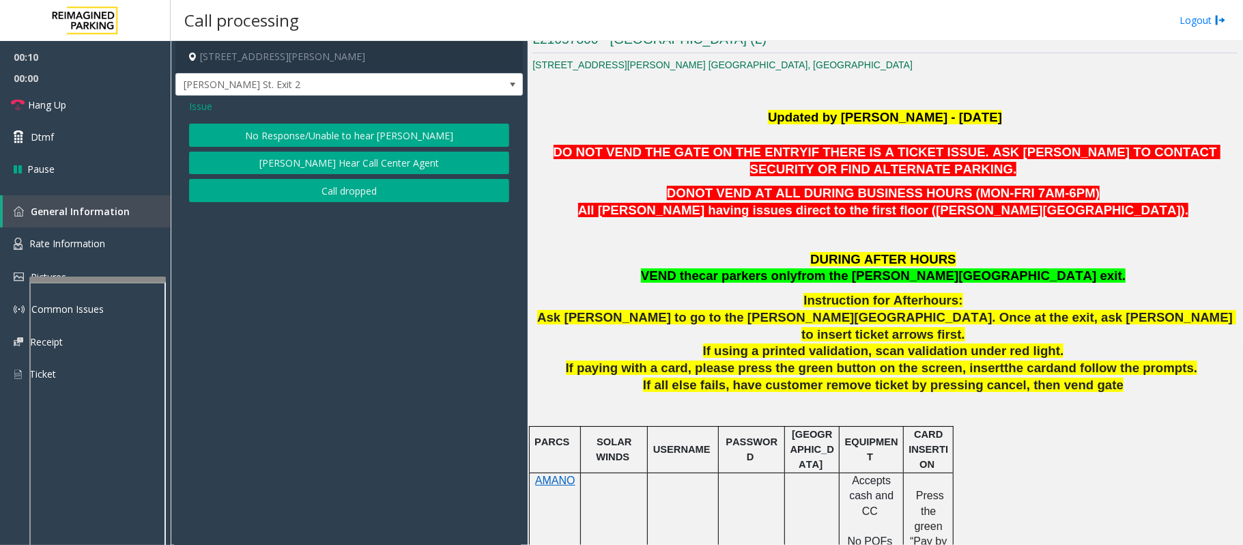
click at [317, 128] on button "No Response/Unable to hear [PERSON_NAME]" at bounding box center [349, 135] width 320 height 23
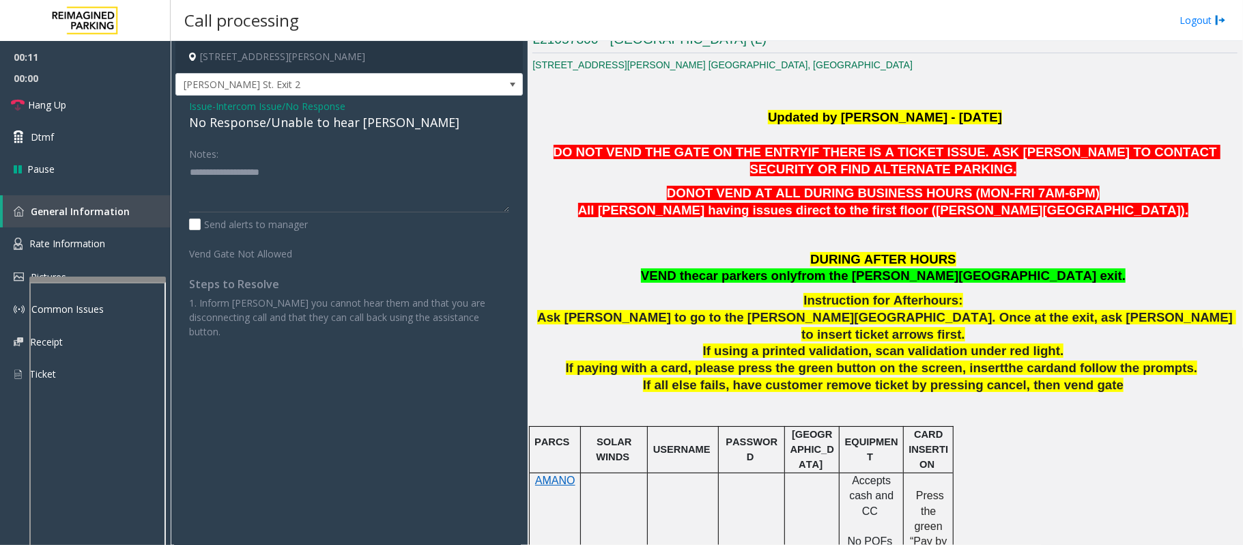
click at [326, 112] on span "Intercom Issue/No Response" at bounding box center [281, 106] width 130 height 14
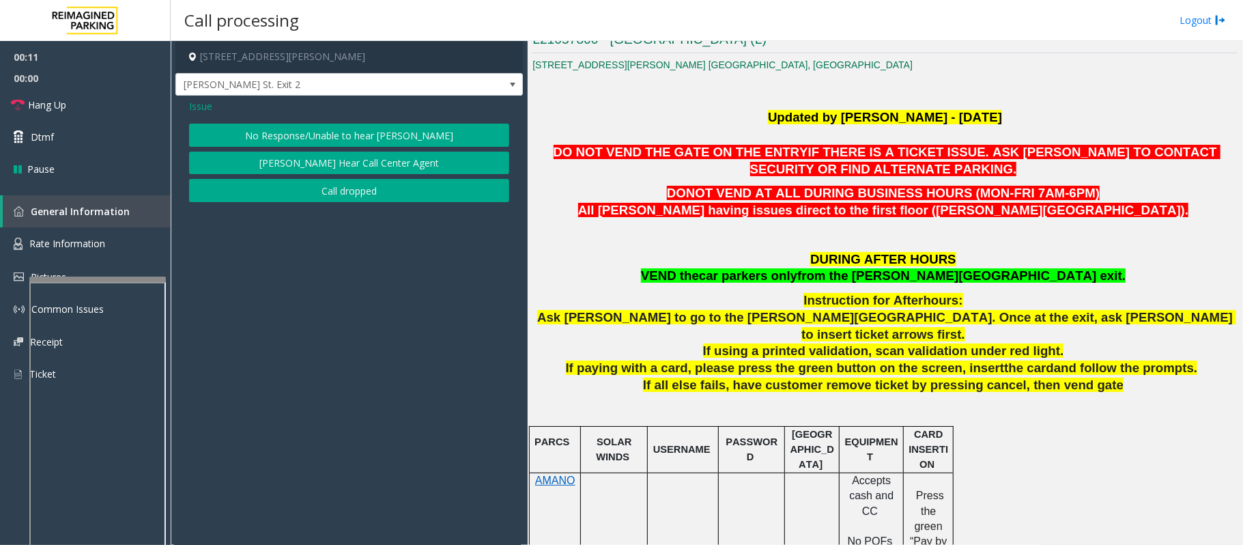
click at [325, 130] on button "No Response/Unable to hear [PERSON_NAME]" at bounding box center [349, 135] width 320 height 23
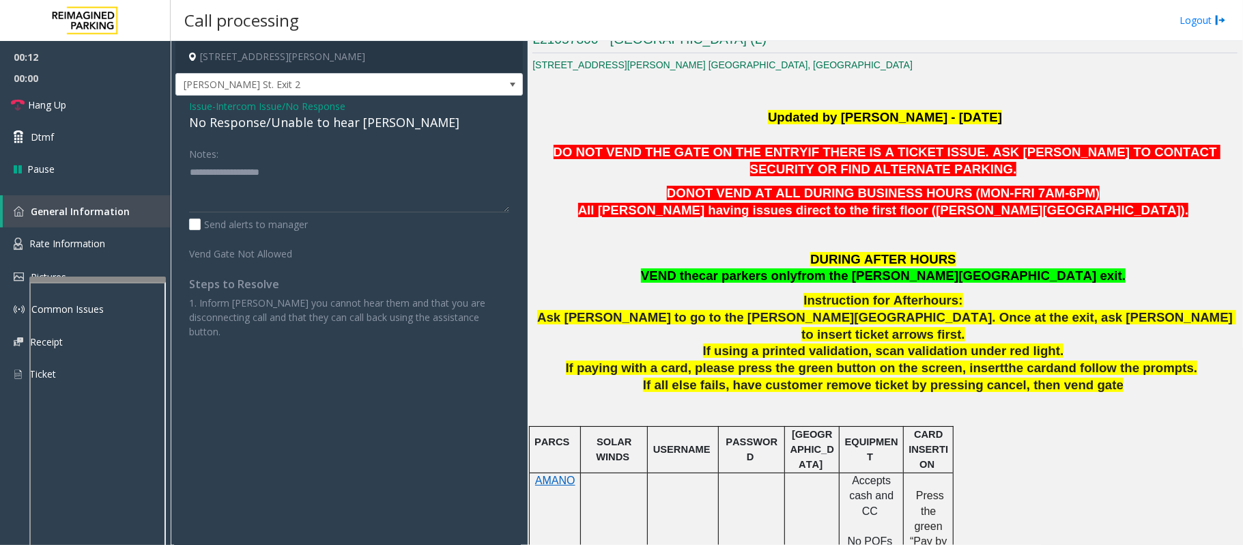
click at [318, 123] on div "No Response/Unable to hear [PERSON_NAME]" at bounding box center [349, 122] width 320 height 18
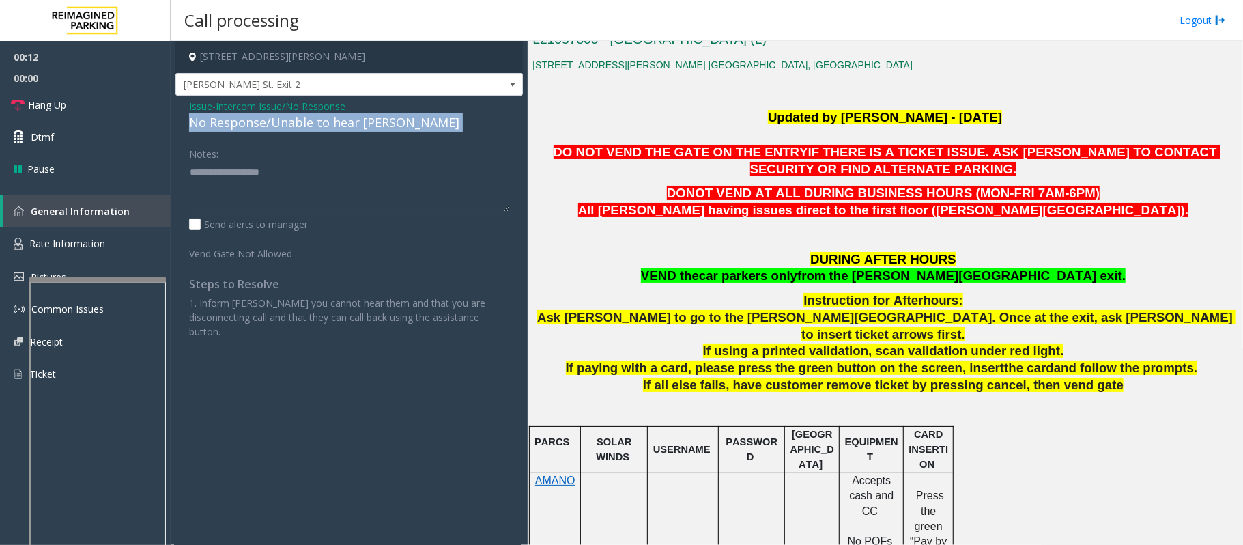
click at [318, 123] on div "No Response/Unable to hear [PERSON_NAME]" at bounding box center [349, 122] width 320 height 18
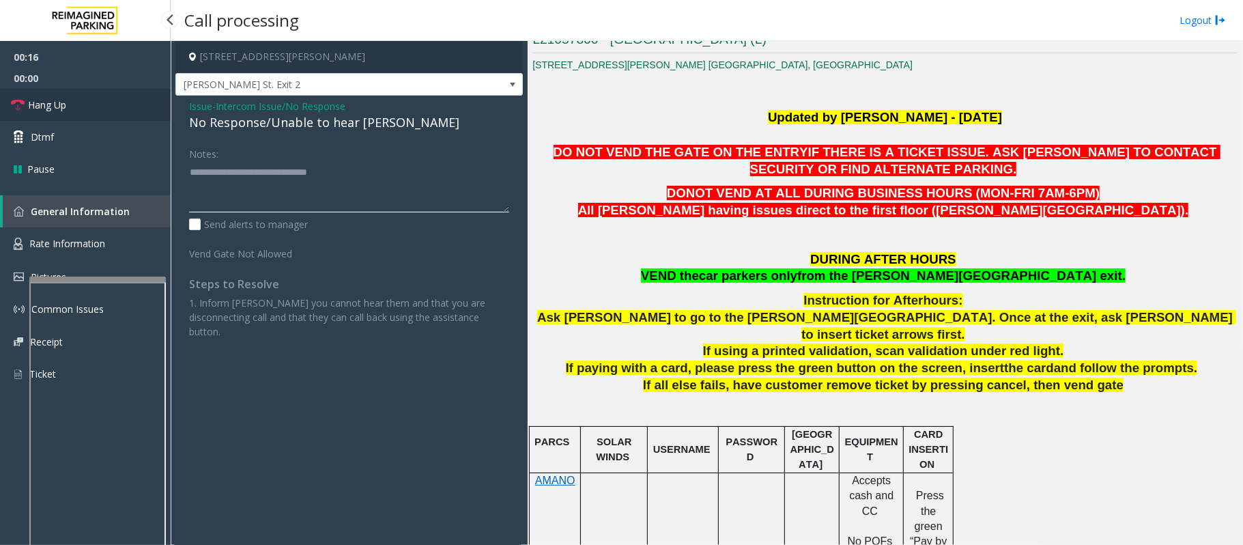
type textarea "**********"
click at [123, 96] on link "Hang Up" at bounding box center [85, 105] width 171 height 32
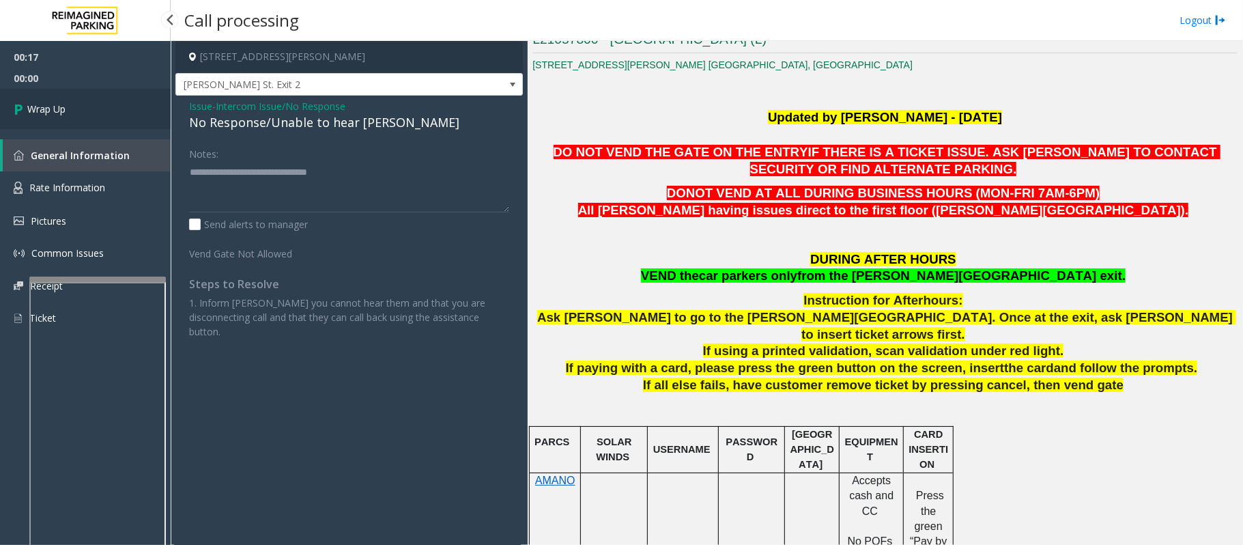
click at [122, 96] on link "Wrap Up" at bounding box center [85, 109] width 171 height 40
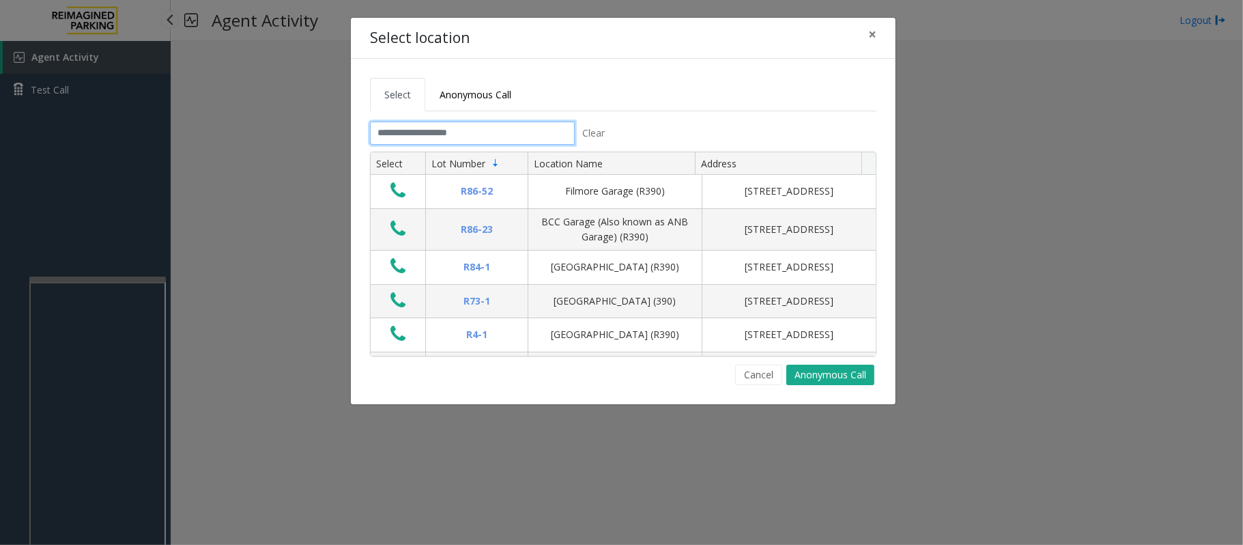
click at [449, 129] on input "text" at bounding box center [472, 133] width 205 height 23
click at [461, 135] on input "text" at bounding box center [472, 133] width 205 height 23
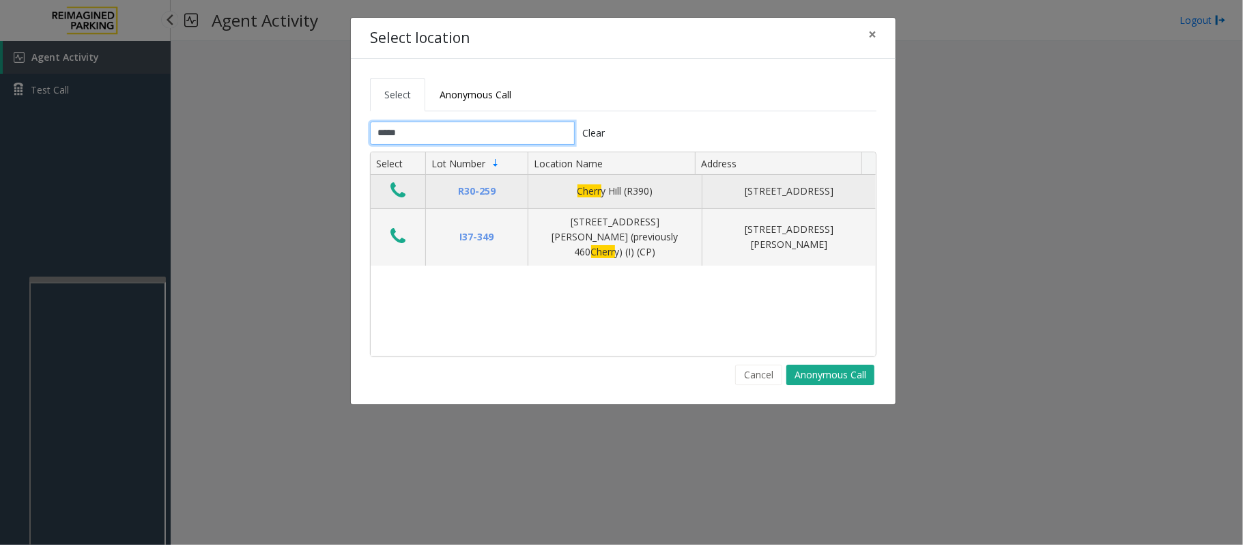
type input "*****"
click at [402, 194] on icon "Data table" at bounding box center [397, 190] width 15 height 19
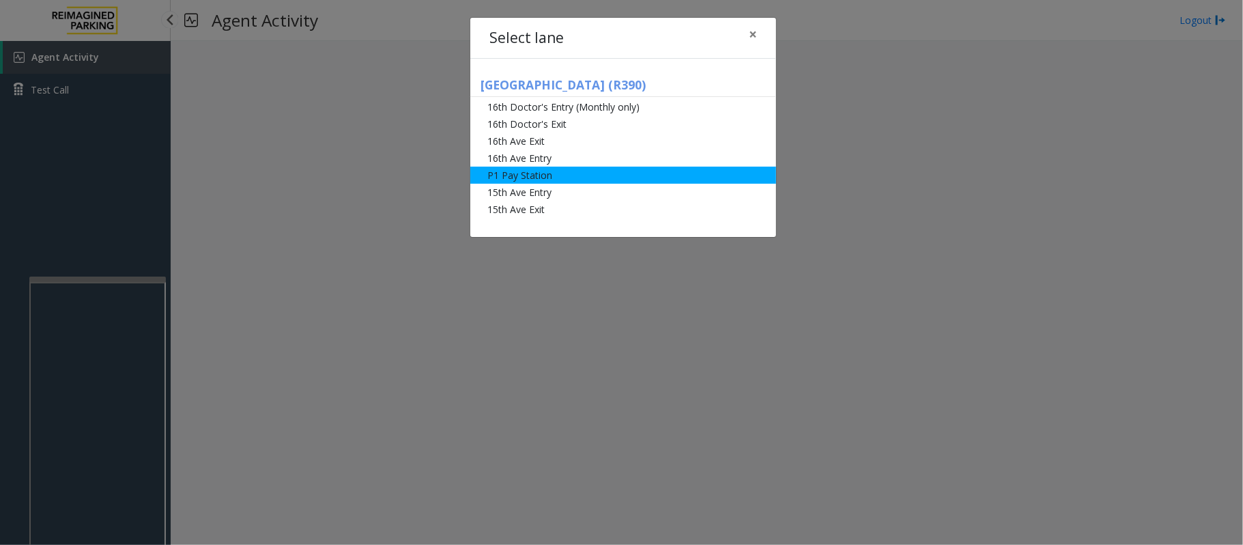
click at [520, 179] on li "P1 Pay Station" at bounding box center [623, 175] width 306 height 17
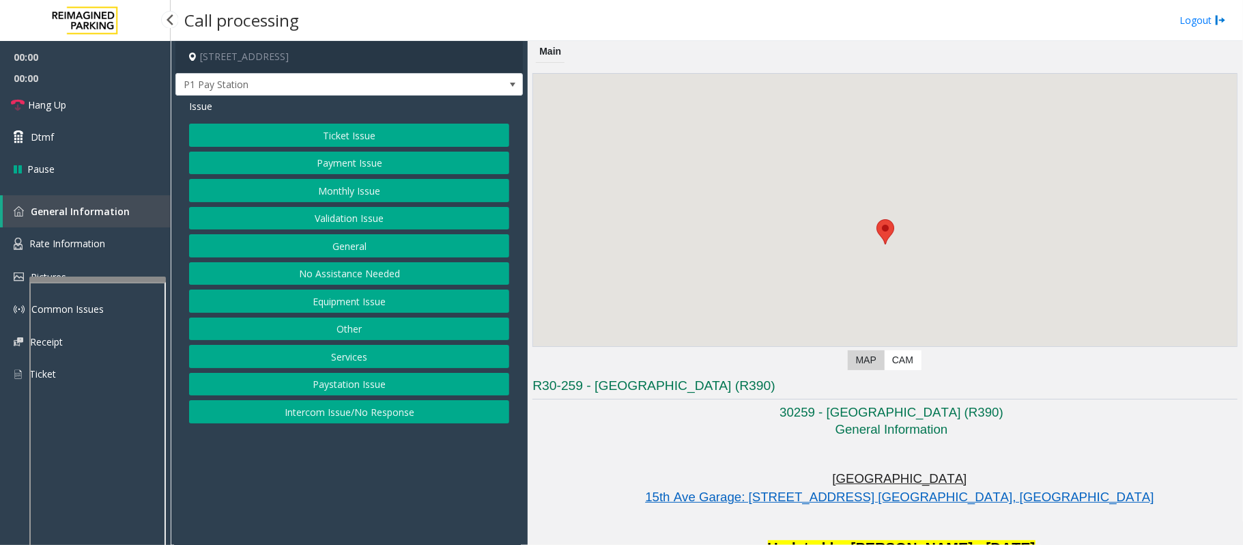
click at [366, 160] on button "Payment Issue" at bounding box center [349, 163] width 320 height 23
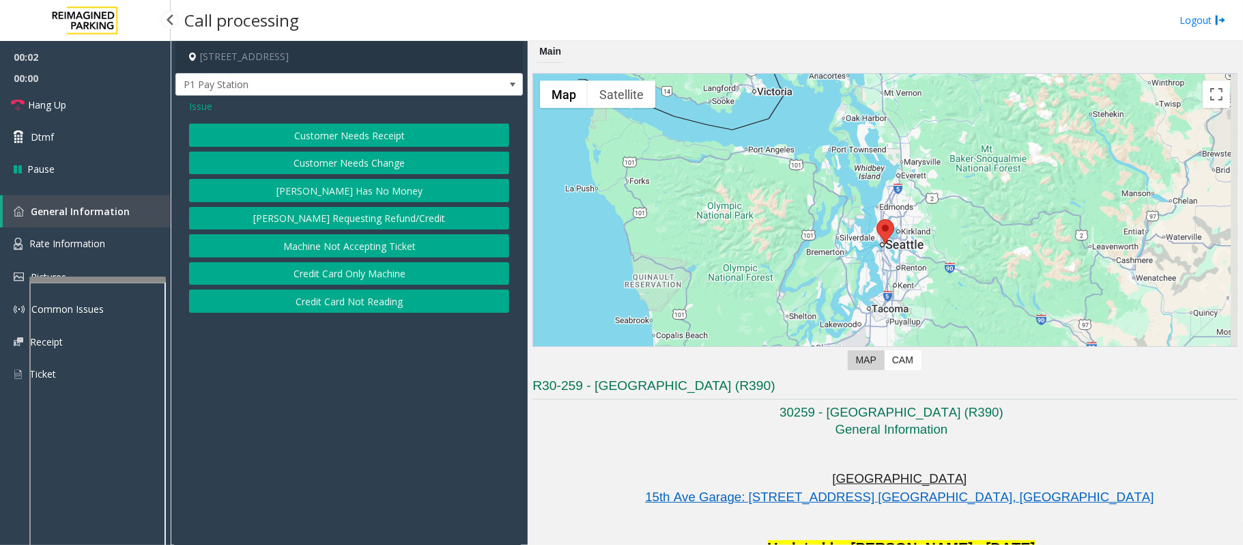
click at [393, 304] on button "Credit Card Not Reading" at bounding box center [349, 300] width 320 height 23
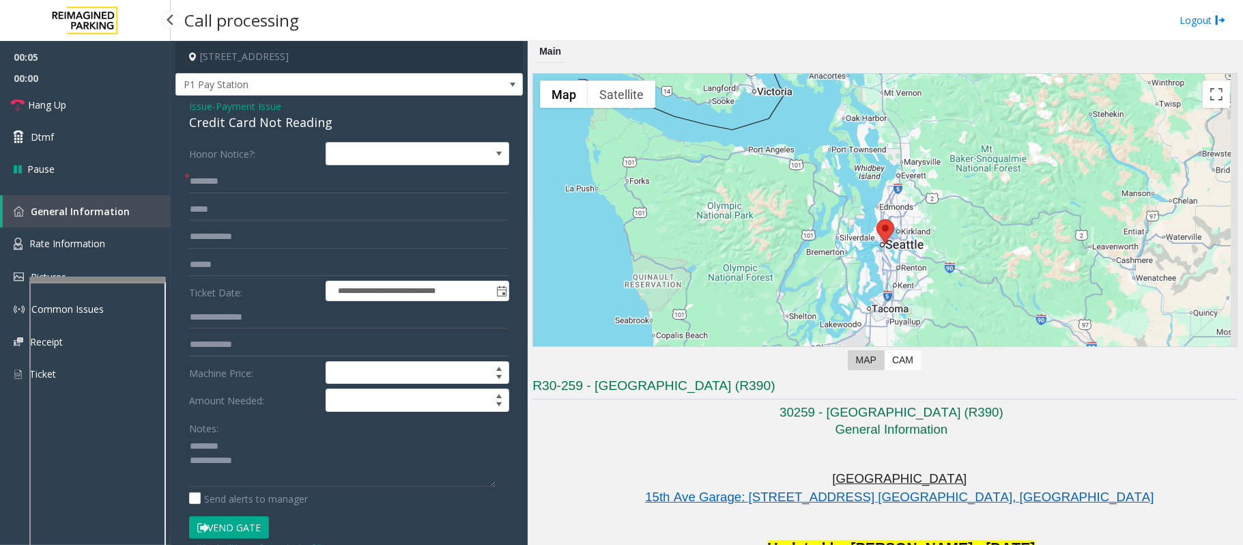
click at [235, 116] on div "Credit Card Not Reading" at bounding box center [349, 122] width 320 height 18
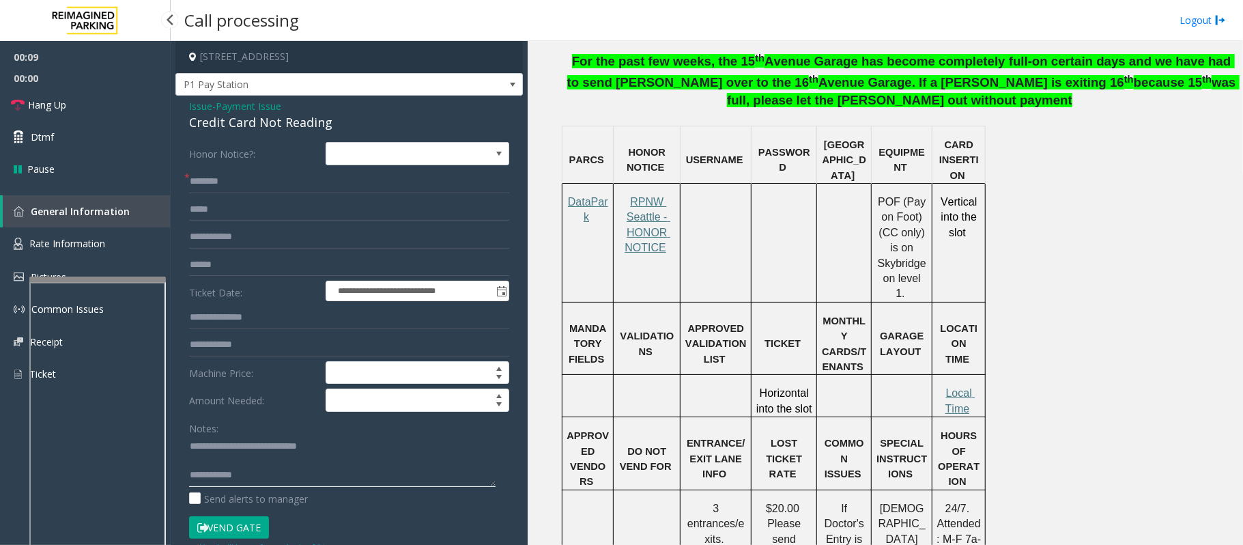
scroll to position [910, 0]
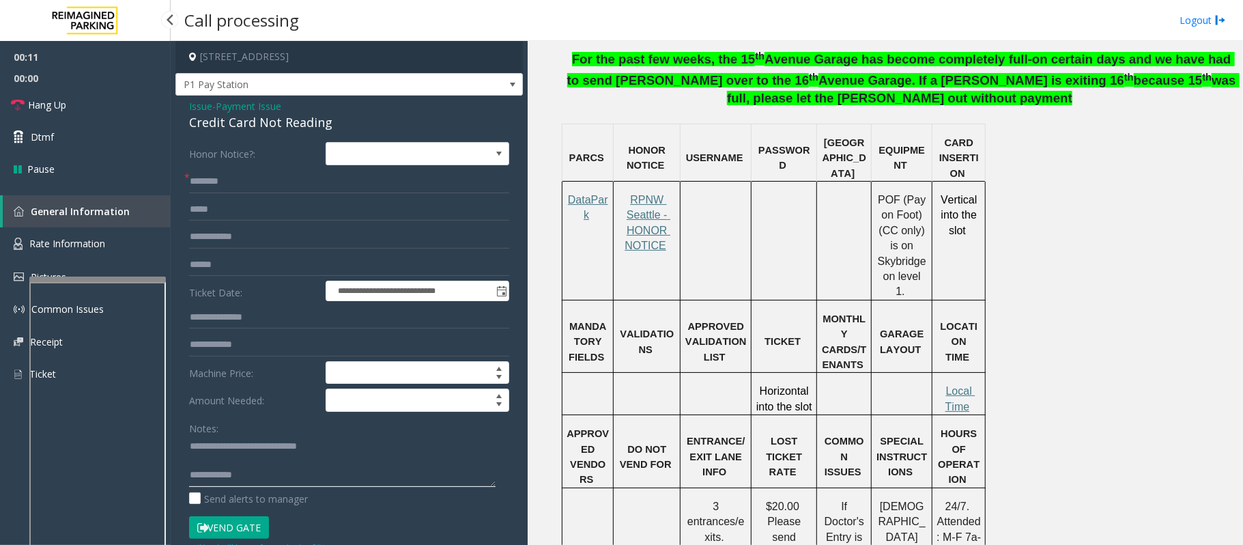
click at [270, 467] on textarea at bounding box center [342, 461] width 307 height 51
click at [269, 468] on textarea at bounding box center [342, 461] width 307 height 51
paste textarea "**********"
type textarea "**********"
click at [262, 187] on input "text" at bounding box center [349, 181] width 320 height 23
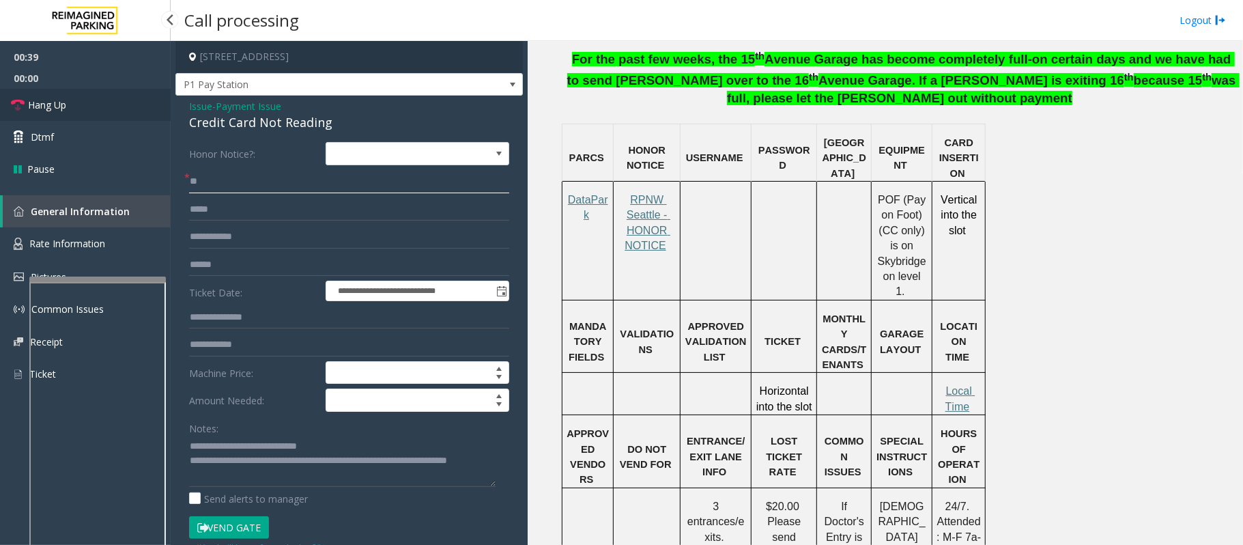
type input "**"
click at [67, 106] on link "Hang Up" at bounding box center [85, 105] width 171 height 32
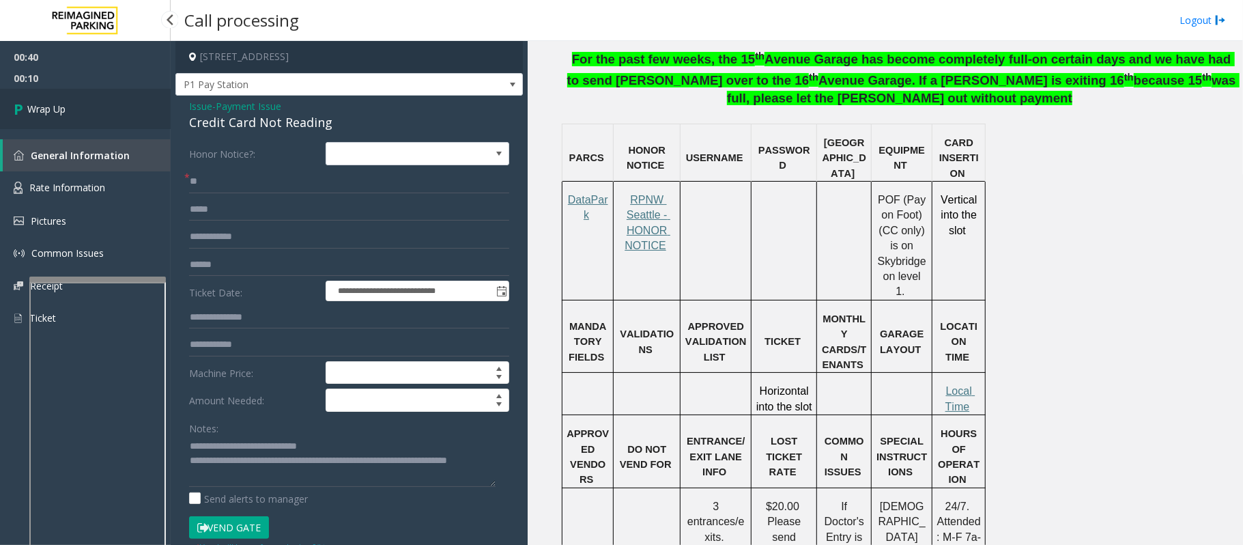
click at [68, 106] on link "Wrap Up" at bounding box center [85, 109] width 171 height 40
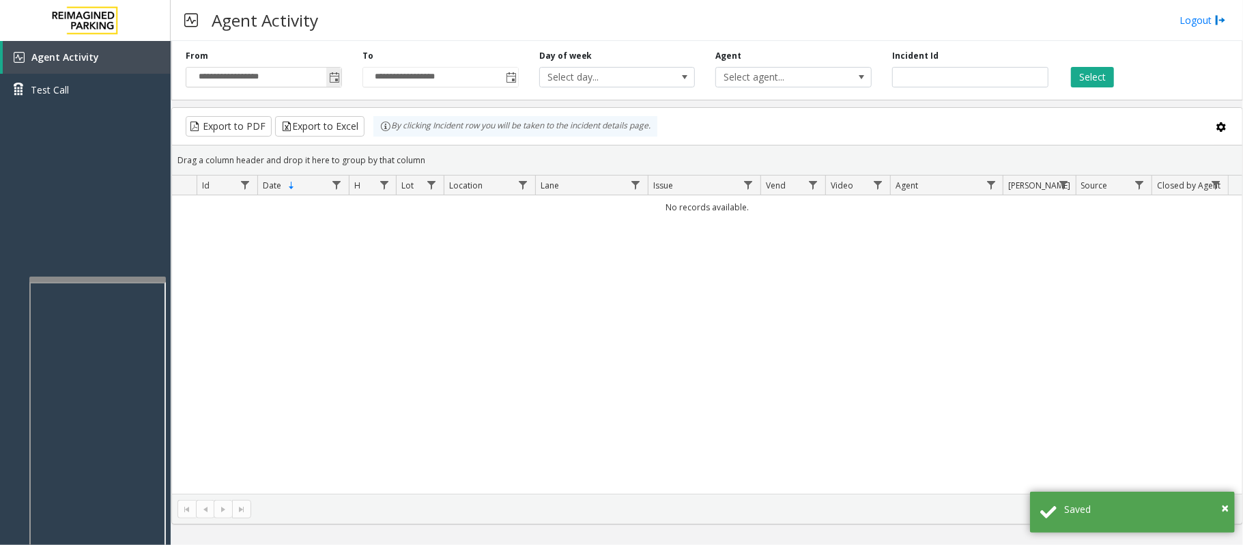
click at [335, 74] on span "Toggle popup" at bounding box center [334, 77] width 11 height 11
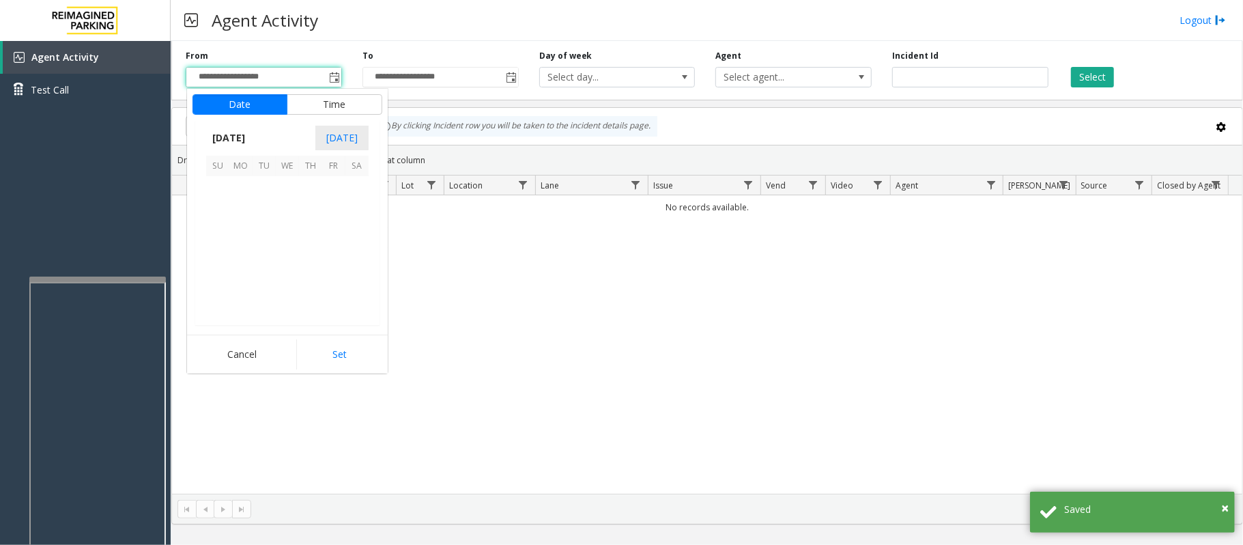
scroll to position [244853, 0]
click at [287, 259] on span "20" at bounding box center [287, 257] width 23 height 23
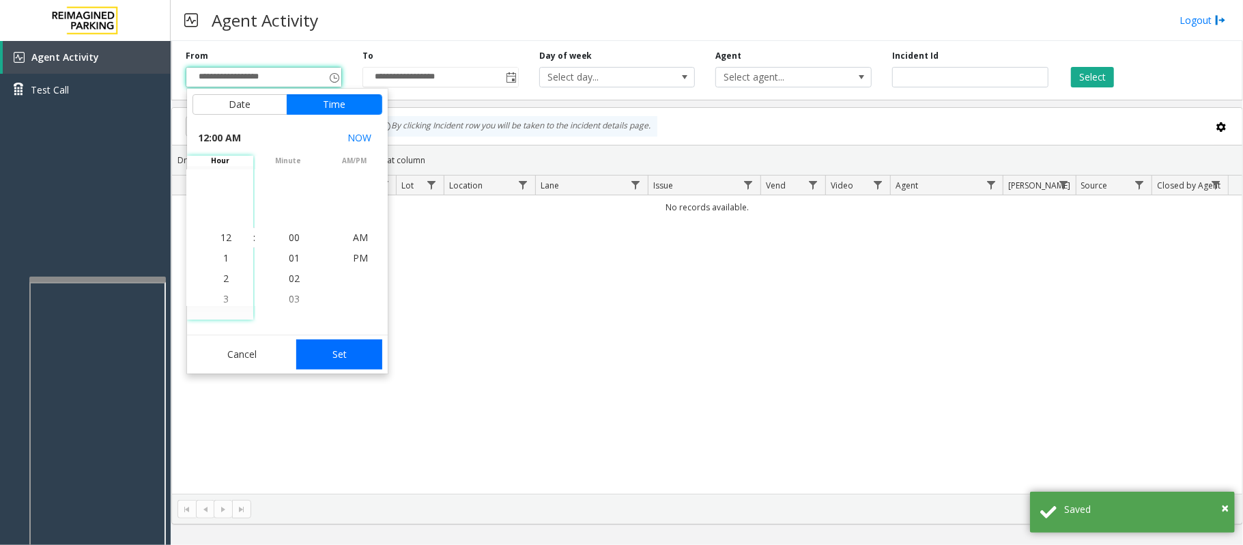
click at [373, 355] on button "Set" at bounding box center [339, 354] width 86 height 30
type input "**********"
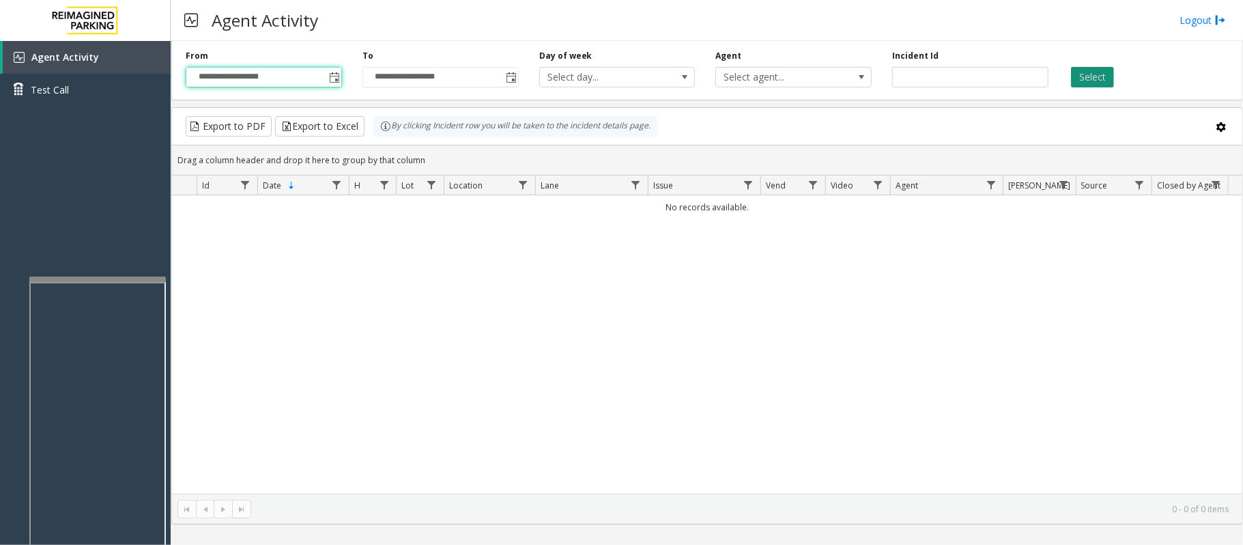
click at [1109, 81] on button "Select" at bounding box center [1092, 77] width 43 height 20
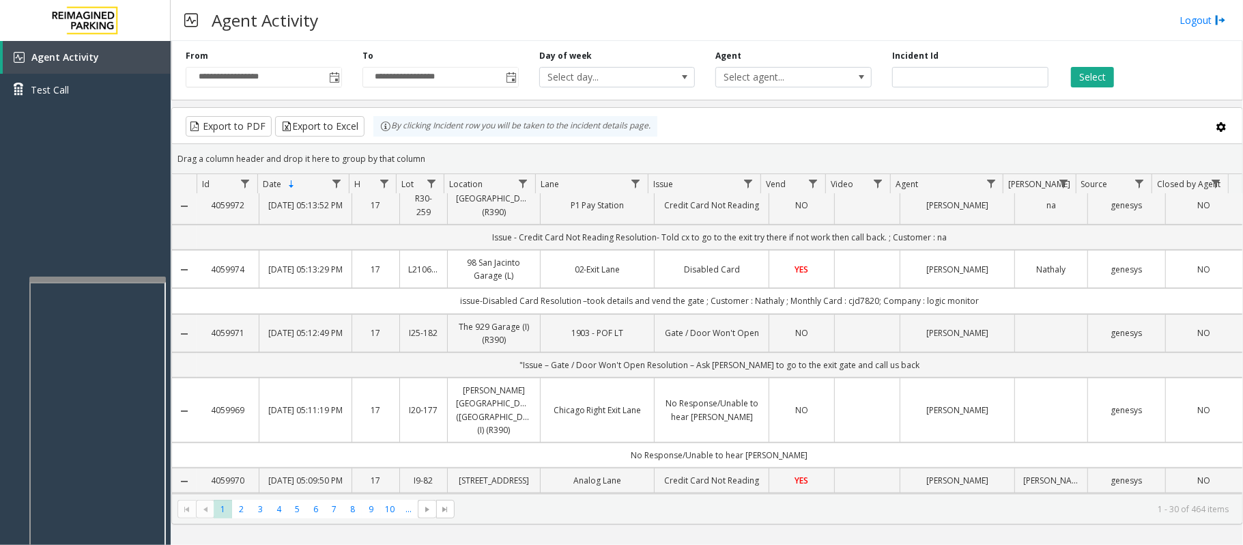
scroll to position [546, 0]
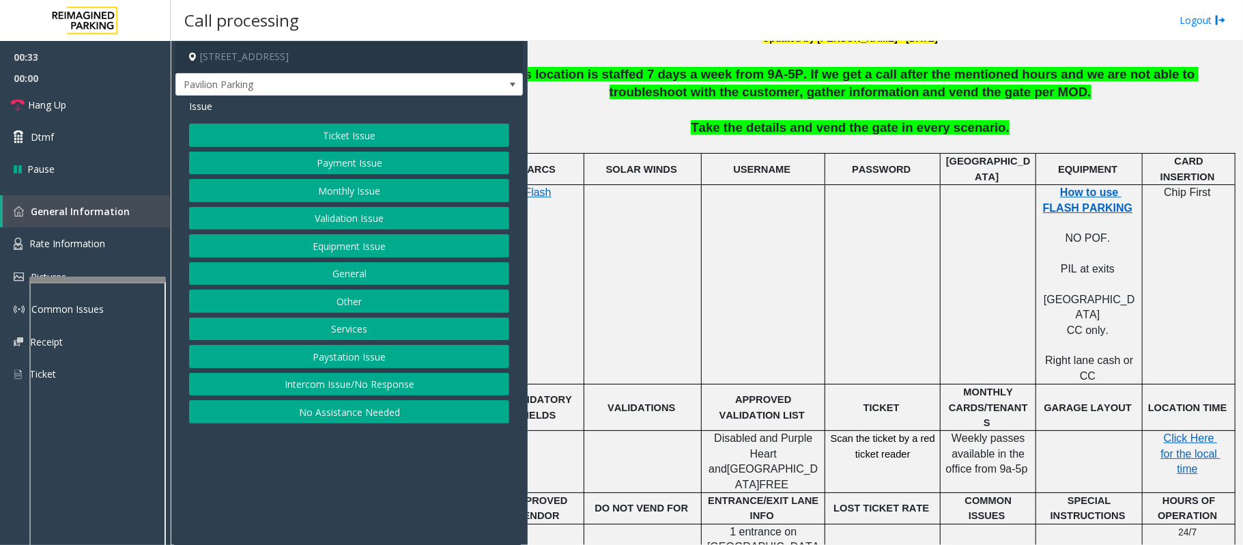
scroll to position [455, 48]
click at [318, 160] on button "Payment Issue" at bounding box center [349, 163] width 320 height 23
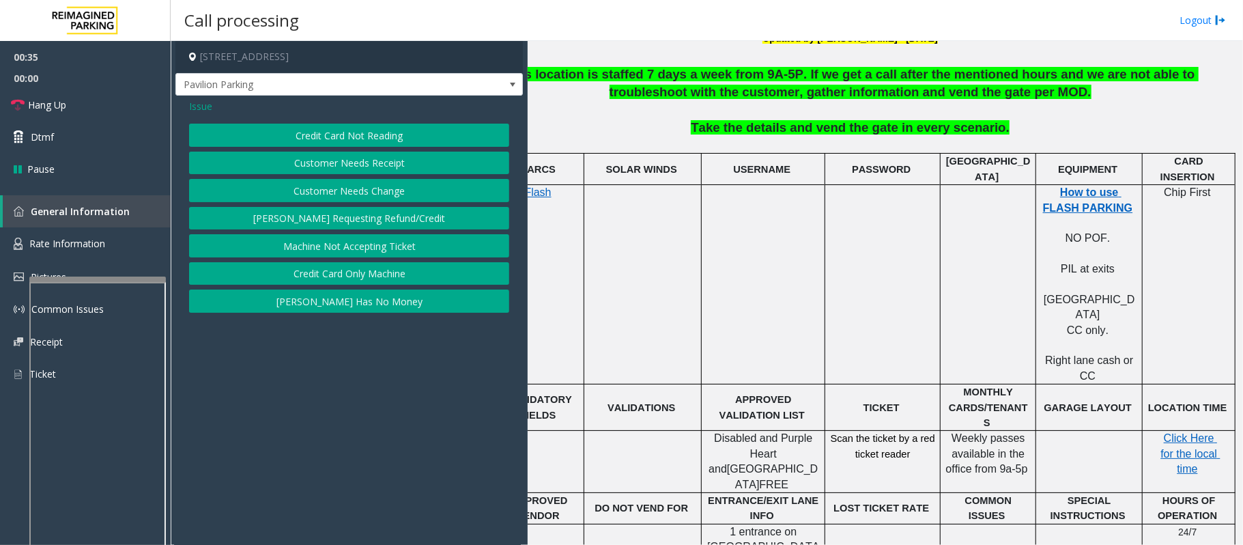
click at [372, 138] on button "Credit Card Not Reading" at bounding box center [349, 135] width 320 height 23
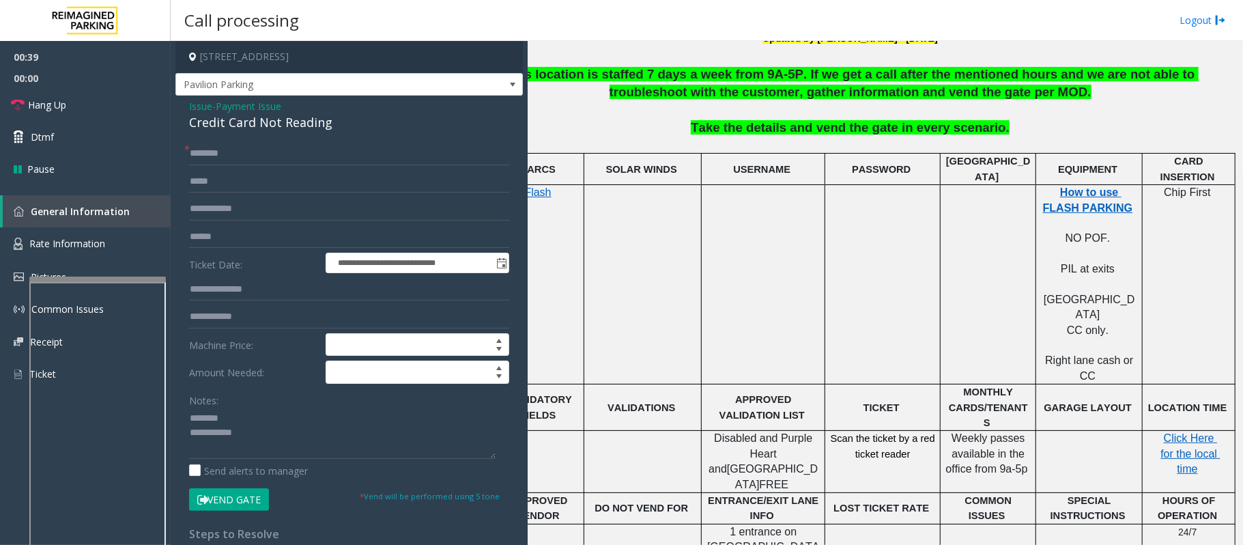
click at [268, 120] on div "Credit Card Not Reading" at bounding box center [349, 122] width 320 height 18
click at [220, 435] on textarea at bounding box center [342, 433] width 307 height 51
click at [301, 436] on textarea at bounding box center [342, 433] width 307 height 51
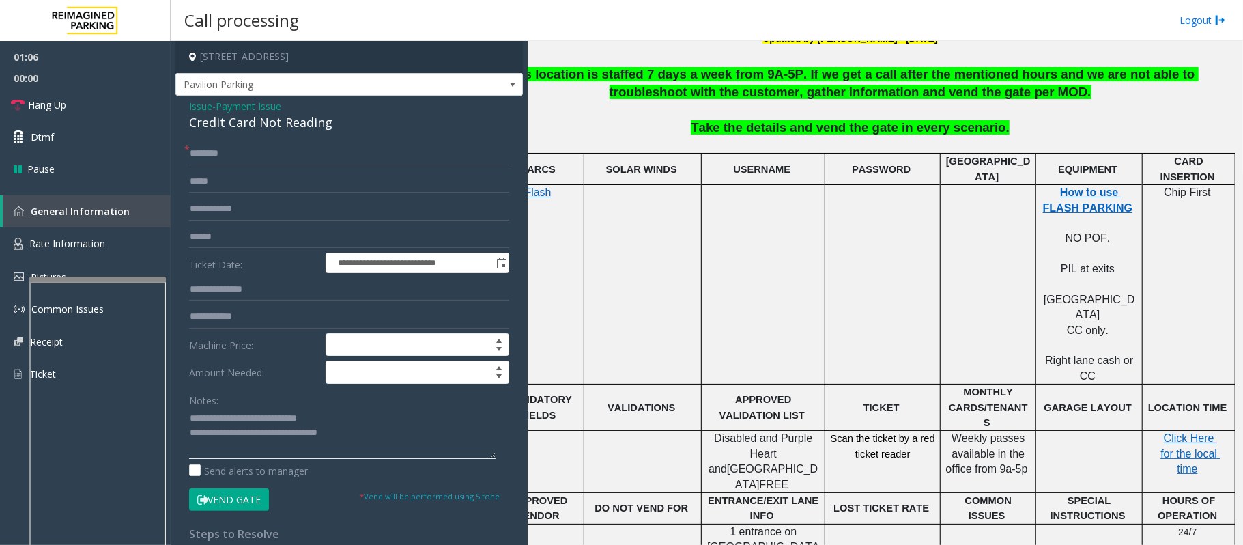
type textarea "**********"
click at [298, 152] on input "text" at bounding box center [349, 153] width 320 height 23
click at [378, 435] on textarea at bounding box center [342, 433] width 307 height 51
click at [218, 153] on input "**" at bounding box center [349, 153] width 320 height 23
type input "*"
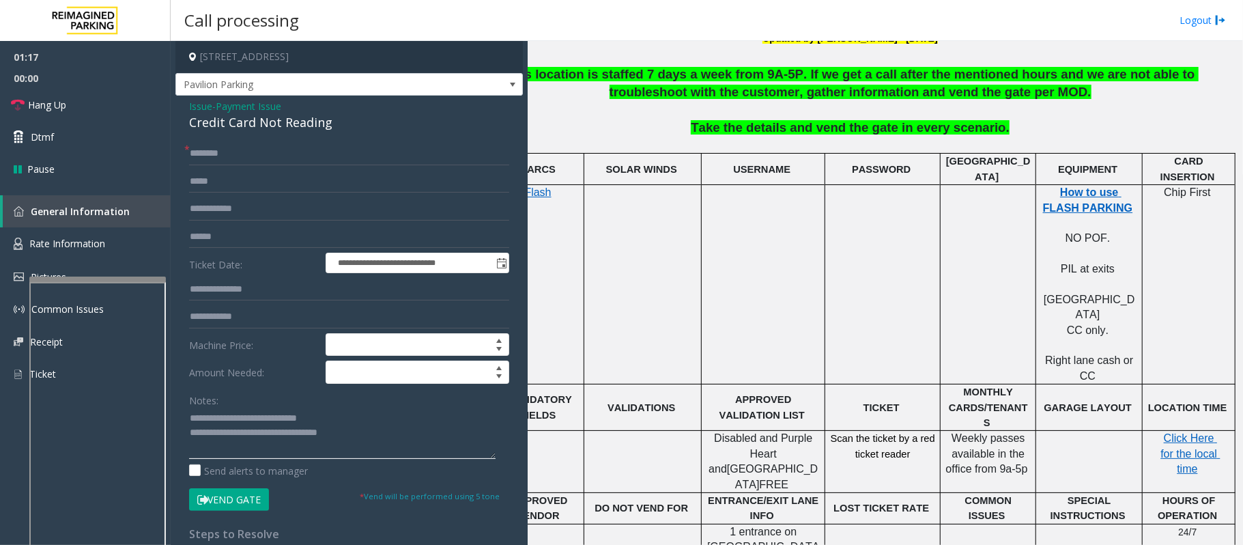
drag, startPoint x: 241, startPoint y: 431, endPoint x: 390, endPoint y: 431, distance: 149.5
click at [390, 431] on textarea at bounding box center [342, 433] width 307 height 51
click at [197, 441] on textarea at bounding box center [342, 433] width 307 height 51
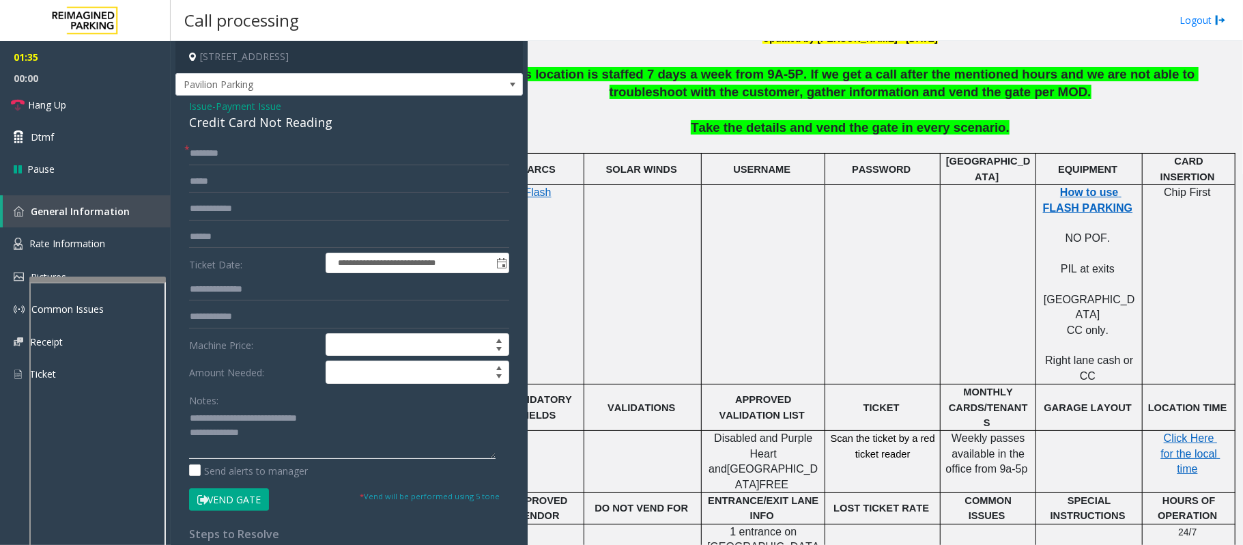
click at [243, 432] on textarea at bounding box center [342, 433] width 307 height 51
type textarea "**********"
click at [263, 233] on input "text" at bounding box center [349, 236] width 320 height 23
type input "********"
click at [276, 152] on input "text" at bounding box center [349, 153] width 320 height 23
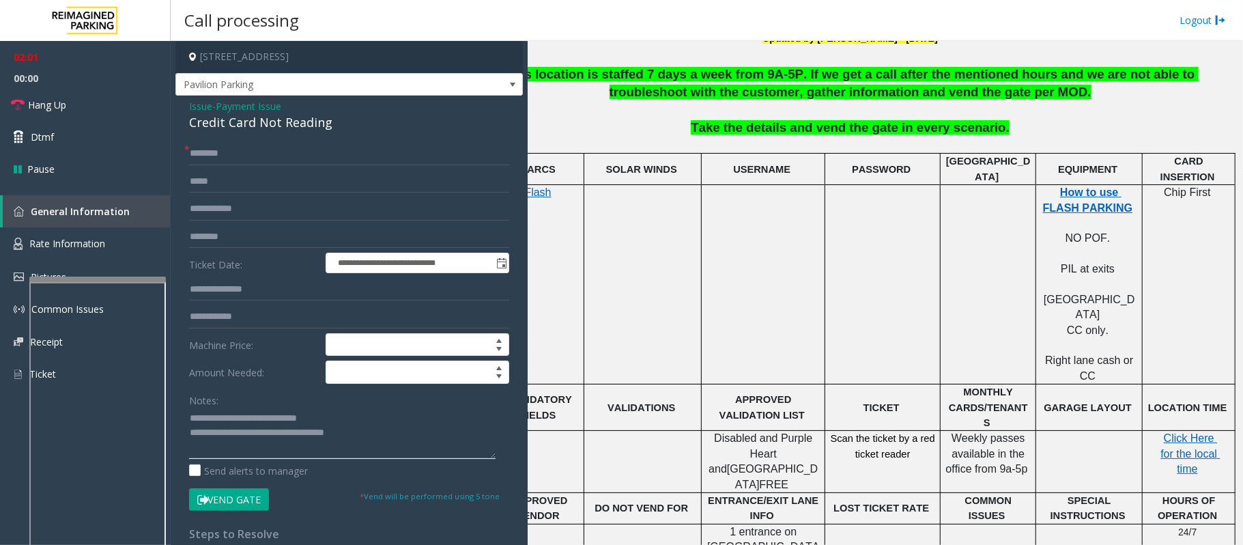
type textarea "**********"
click at [231, 153] on input "text" at bounding box center [349, 153] width 320 height 23
type input "*"
type input "*******"
click at [242, 498] on button "Vend Gate" at bounding box center [229, 499] width 80 height 23
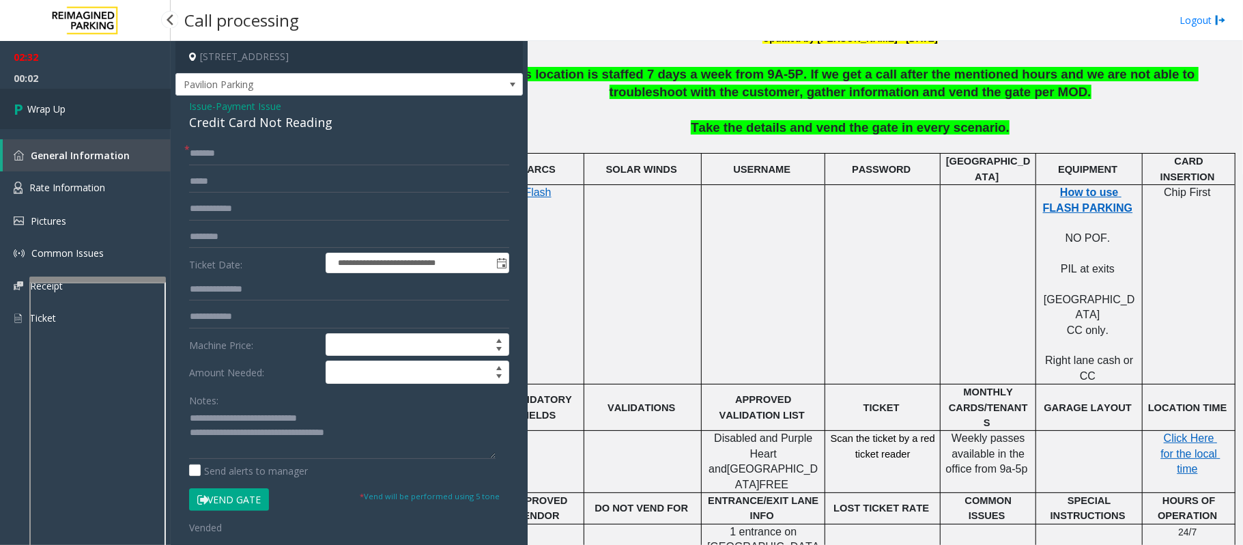
click at [82, 101] on link "Wrap Up" at bounding box center [85, 109] width 171 height 40
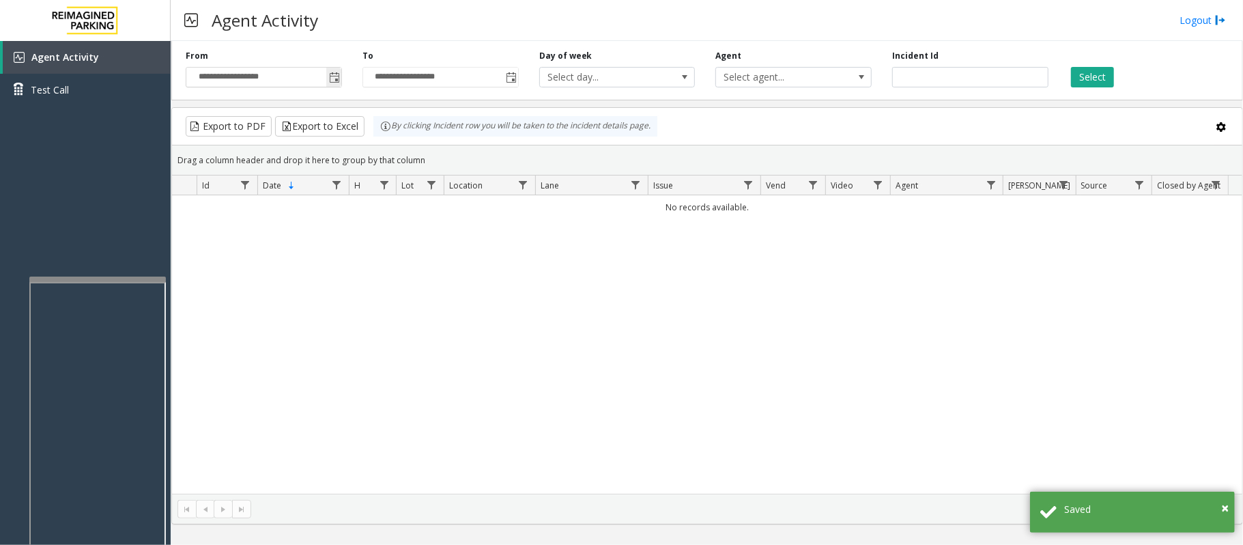
click at [329, 75] on span "Toggle popup" at bounding box center [334, 77] width 11 height 11
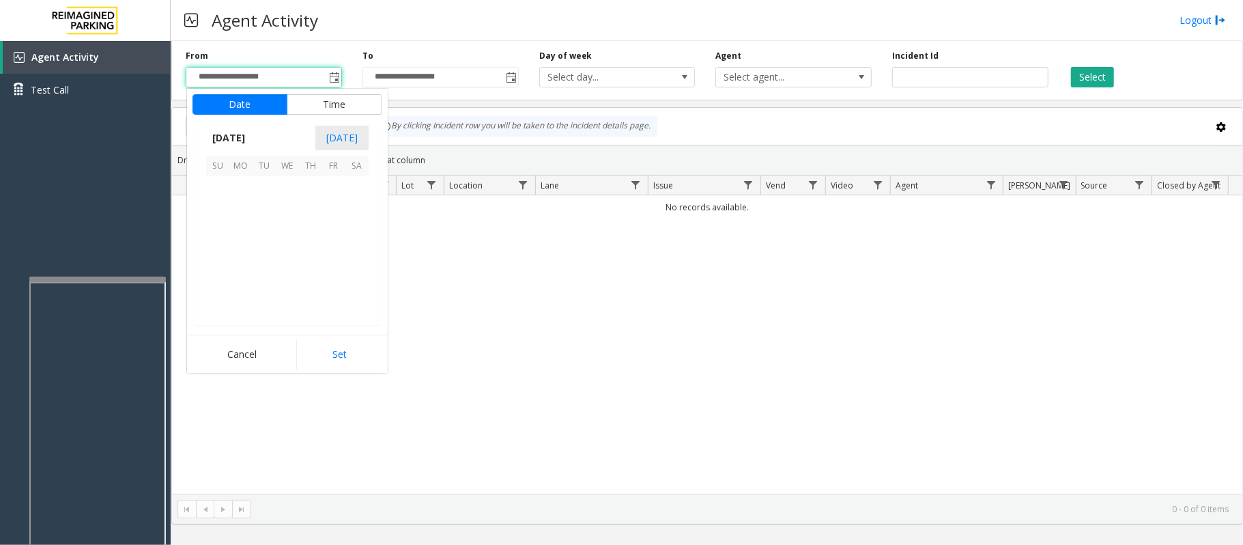
scroll to position [244853, 0]
click at [285, 257] on span "20" at bounding box center [287, 257] width 23 height 23
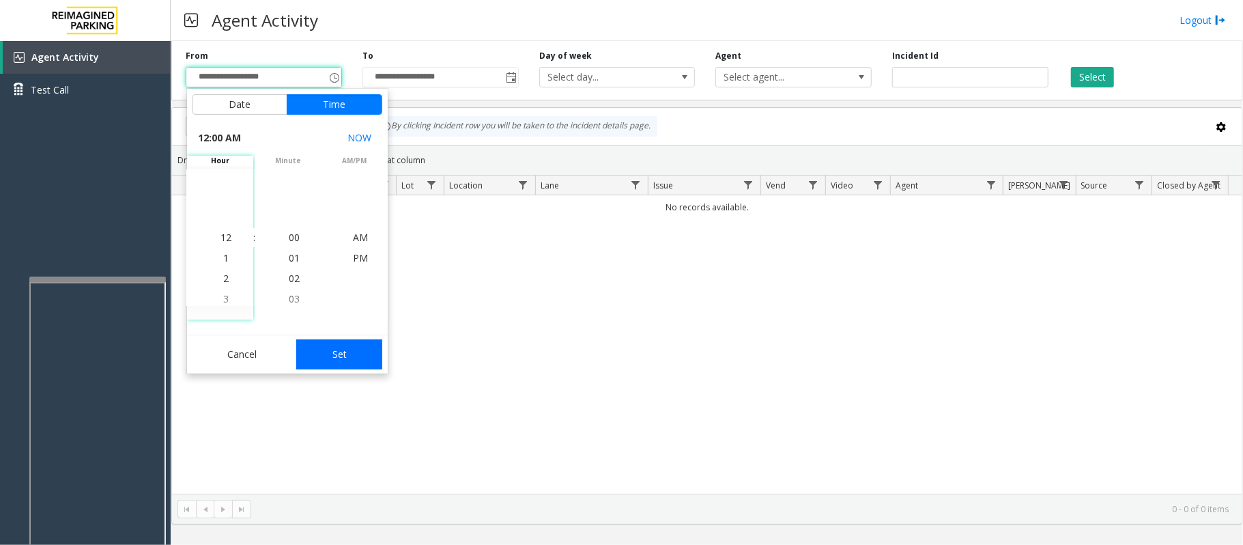
click at [344, 345] on button "Set" at bounding box center [339, 354] width 86 height 30
type input "**********"
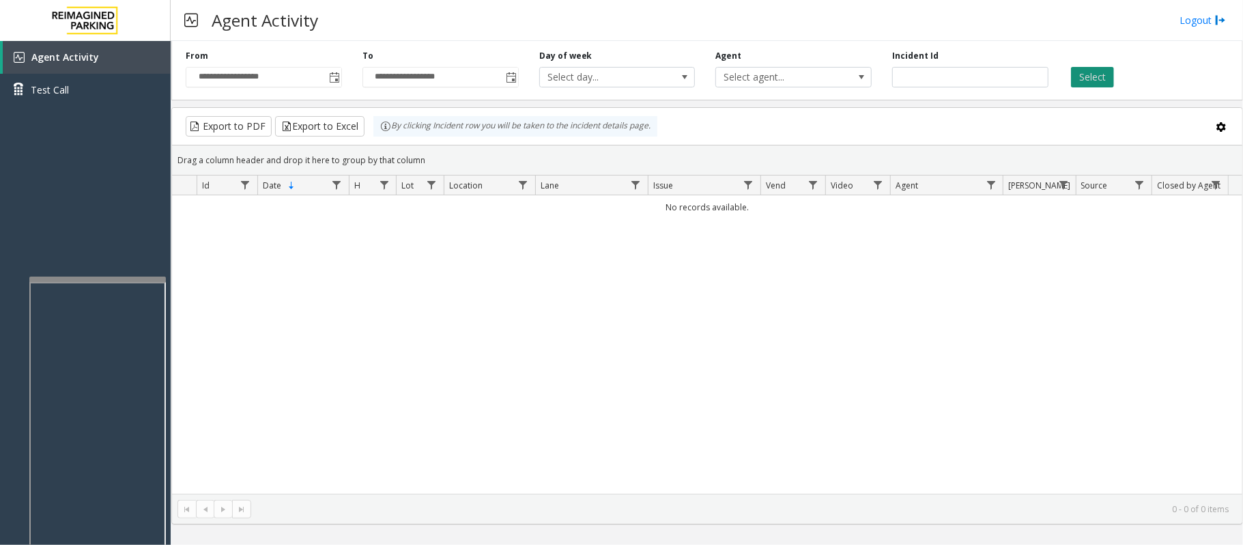
click at [1096, 82] on button "Select" at bounding box center [1092, 77] width 43 height 20
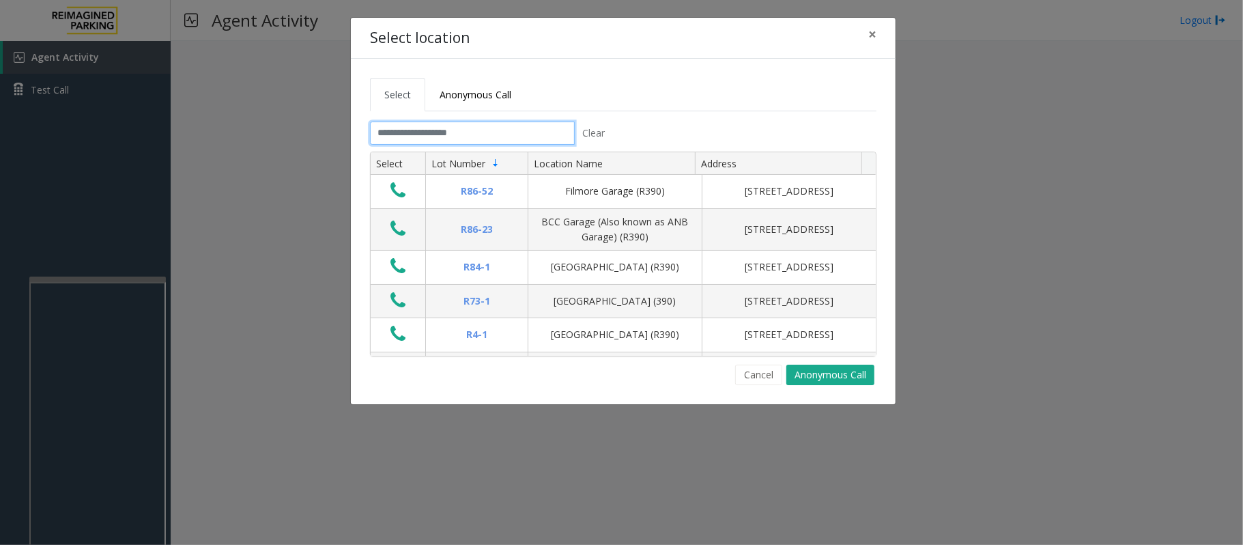
click at [550, 137] on input "text" at bounding box center [472, 133] width 205 height 23
click at [874, 31] on span "×" at bounding box center [872, 34] width 8 height 19
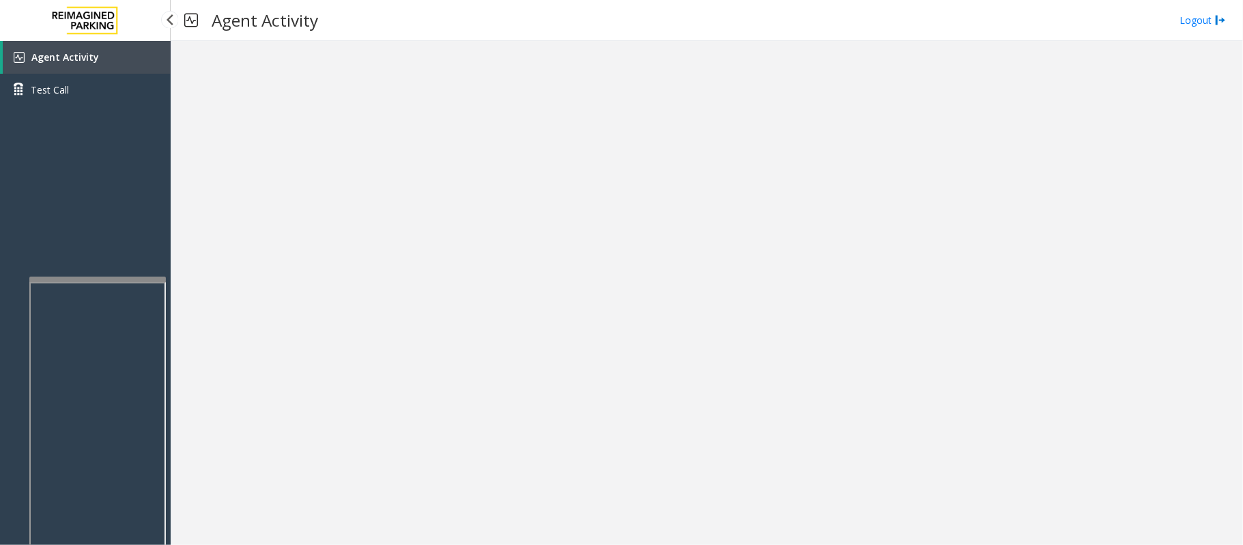
click at [148, 64] on link "Agent Activity" at bounding box center [87, 57] width 168 height 33
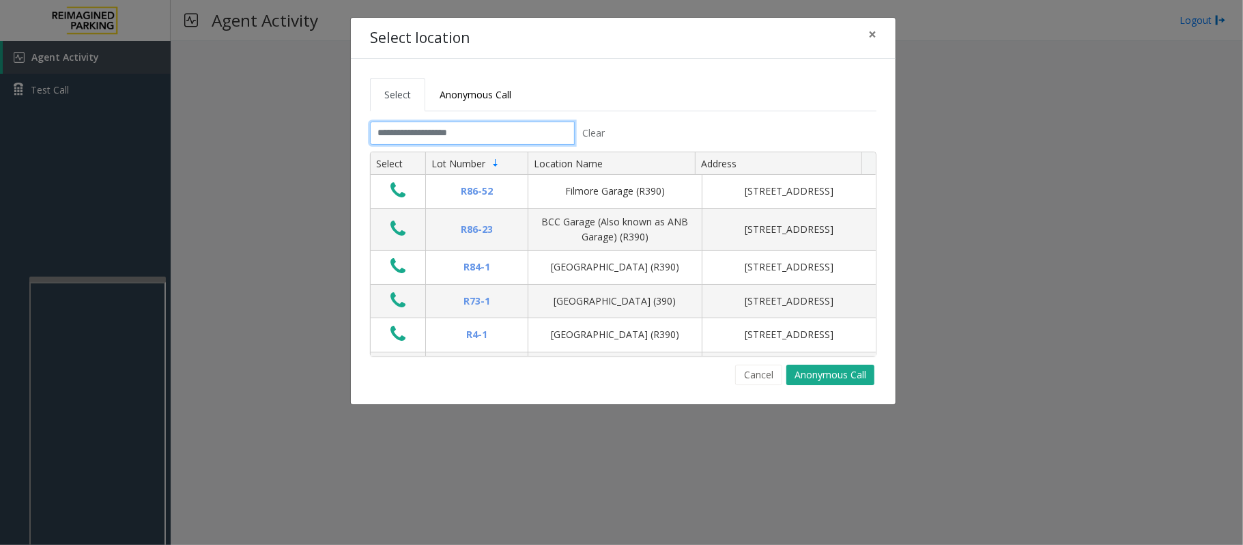
click at [473, 138] on input "text" at bounding box center [472, 133] width 205 height 23
click at [872, 26] on span "×" at bounding box center [872, 34] width 8 height 19
click at [446, 137] on input "text" at bounding box center [472, 133] width 205 height 23
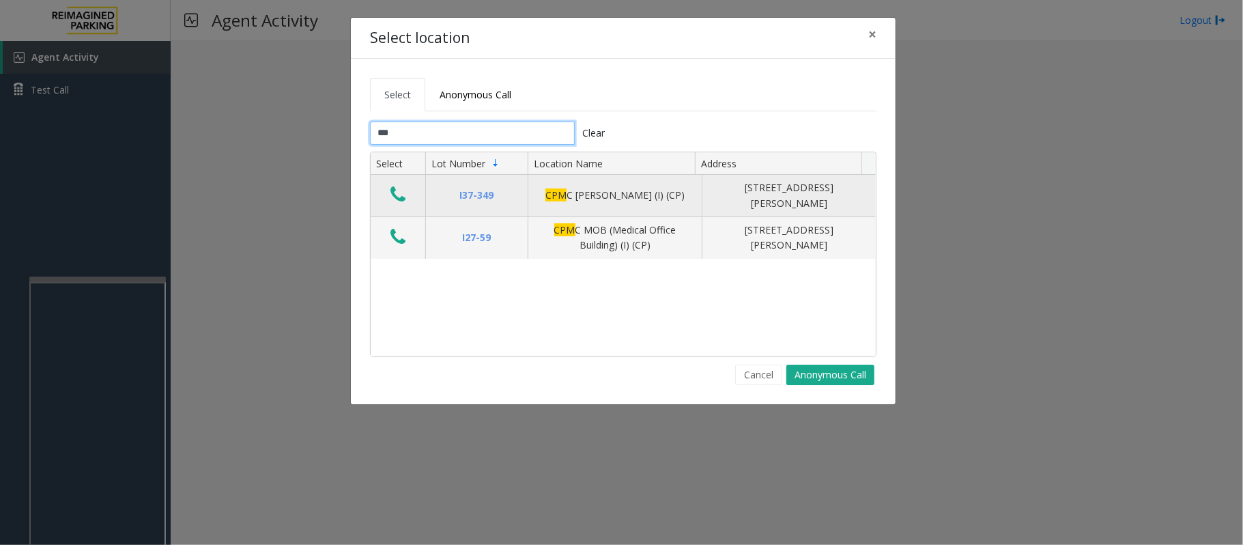
type input "***"
click at [399, 195] on icon "Data table" at bounding box center [397, 194] width 15 height 19
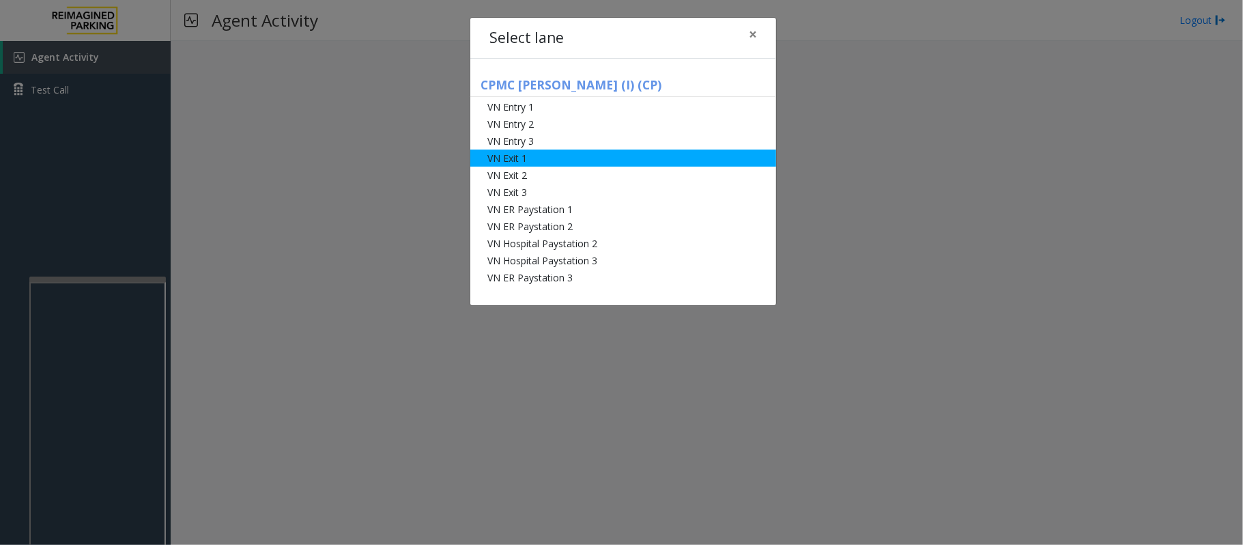
click at [544, 156] on li "VN Exit 1" at bounding box center [623, 158] width 306 height 17
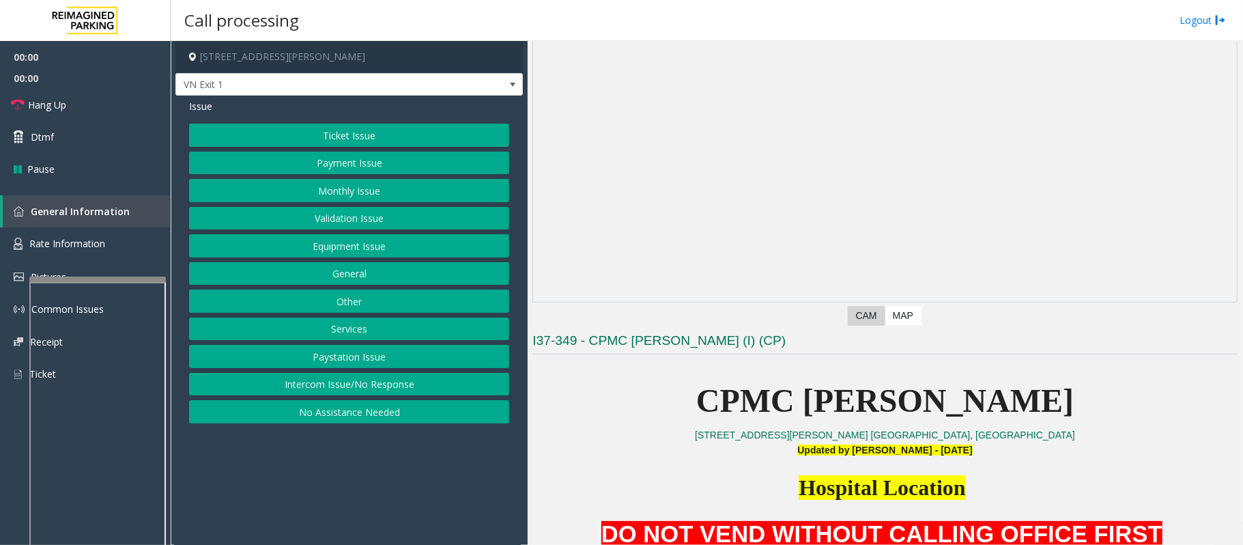
scroll to position [91, 0]
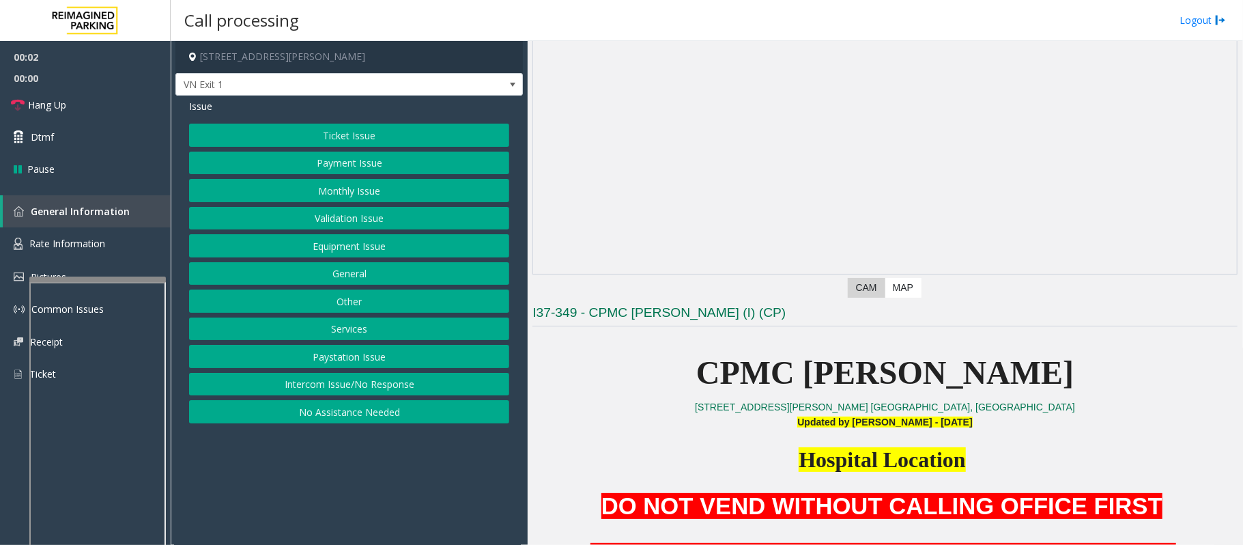
click at [358, 137] on button "Ticket Issue" at bounding box center [349, 135] width 320 height 23
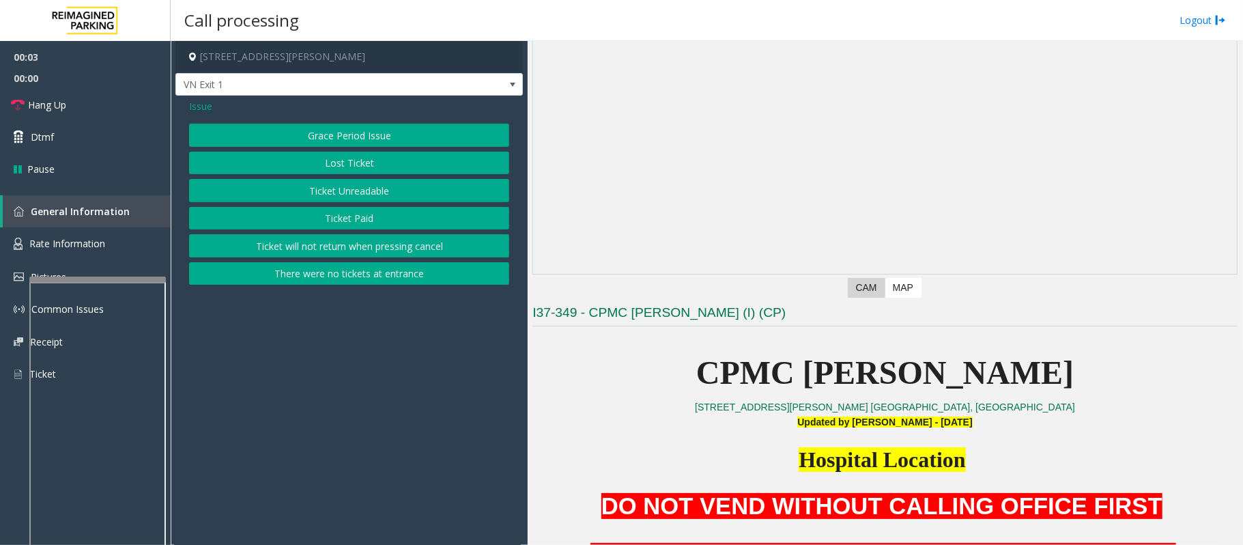
click at [330, 216] on button "Ticket Paid" at bounding box center [349, 218] width 320 height 23
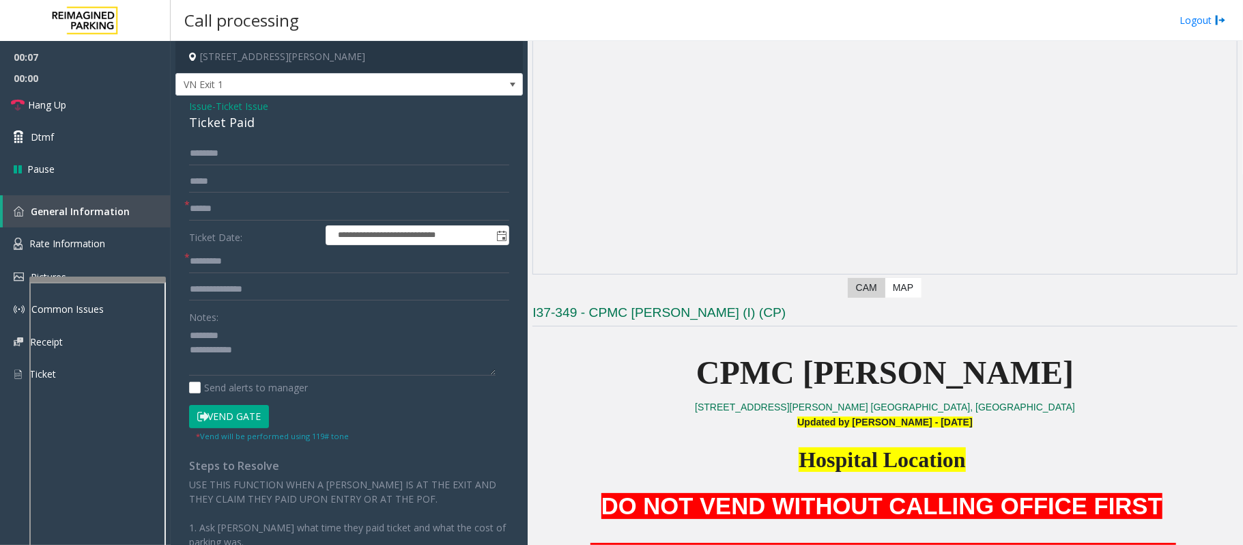
click at [233, 120] on div "Ticket Paid" at bounding box center [349, 122] width 320 height 18
click at [238, 351] on textarea at bounding box center [342, 349] width 307 height 51
click at [191, 328] on textarea at bounding box center [342, 349] width 307 height 51
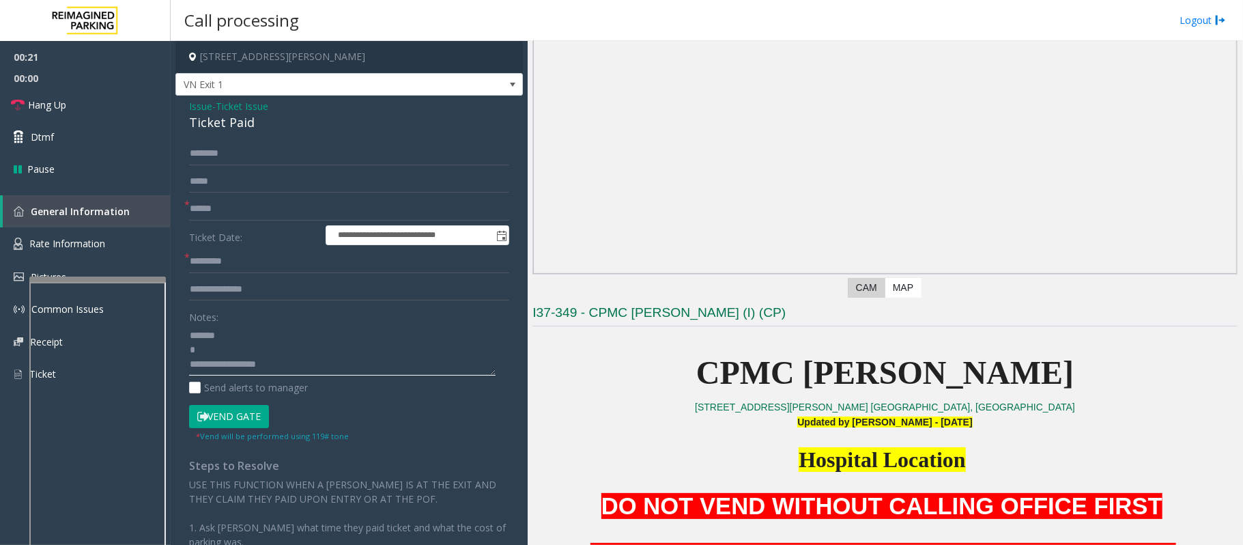
click at [189, 350] on textarea at bounding box center [342, 349] width 307 height 51
type textarea "**********"
click at [250, 195] on form "**********" at bounding box center [349, 292] width 320 height 300
click at [246, 214] on input "text" at bounding box center [349, 208] width 320 height 23
type input "******"
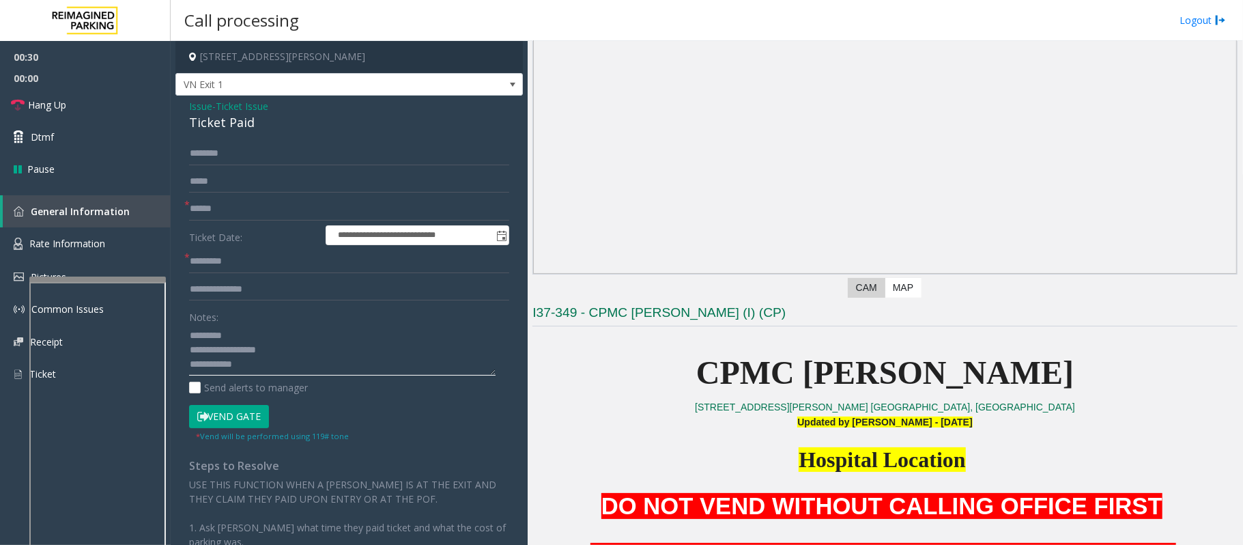
click at [236, 330] on textarea at bounding box center [342, 349] width 307 height 51
type textarea "**********"
click at [258, 292] on input "text" at bounding box center [349, 289] width 320 height 23
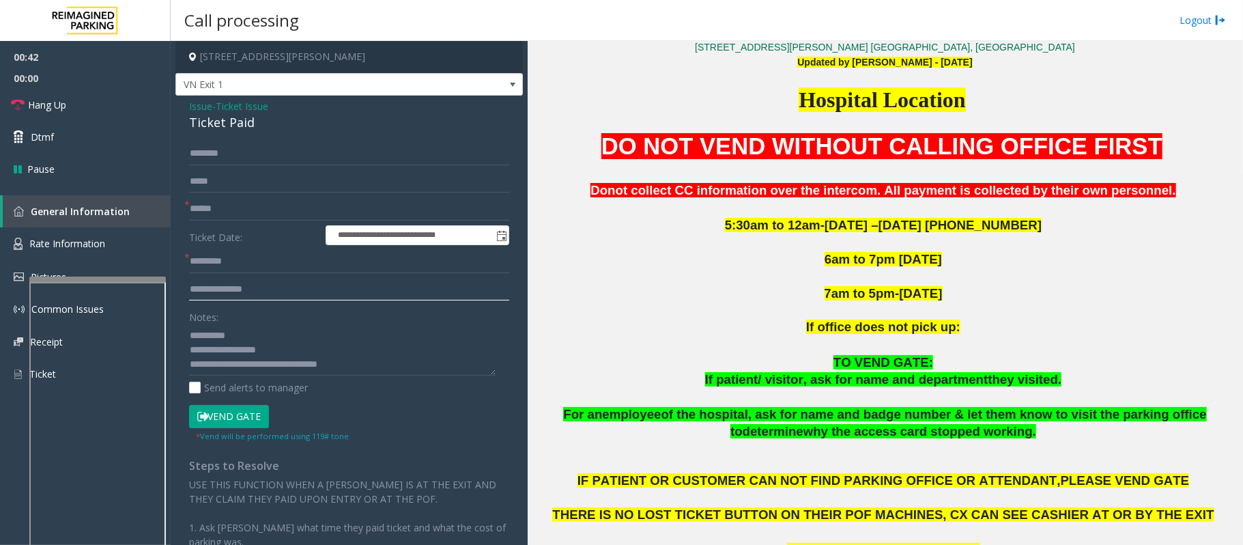
scroll to position [455, 0]
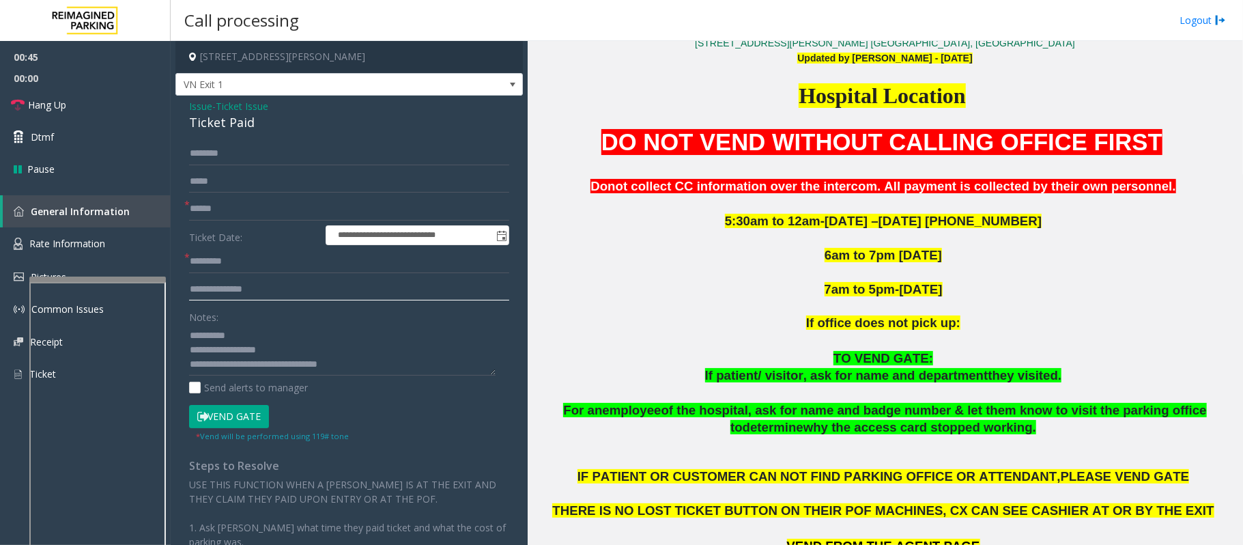
click at [246, 294] on input "text" at bounding box center [349, 289] width 320 height 23
type input "**********"
click at [238, 152] on input "text" at bounding box center [349, 153] width 320 height 23
click at [232, 268] on input "text" at bounding box center [349, 261] width 320 height 23
click at [194, 159] on input "*****" at bounding box center [349, 153] width 320 height 23
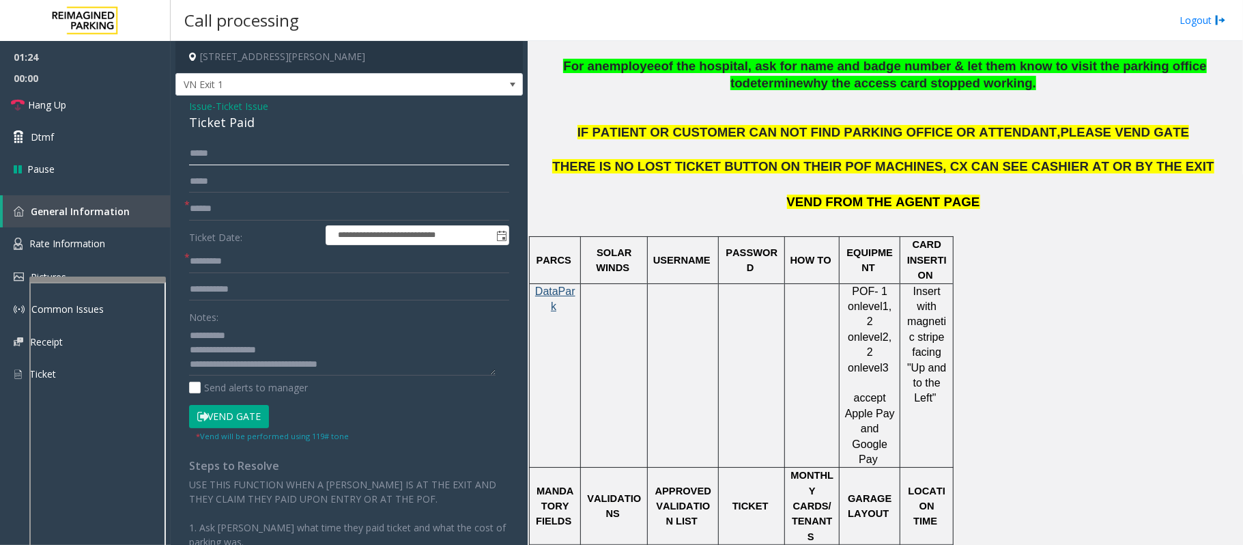
scroll to position [1001, 0]
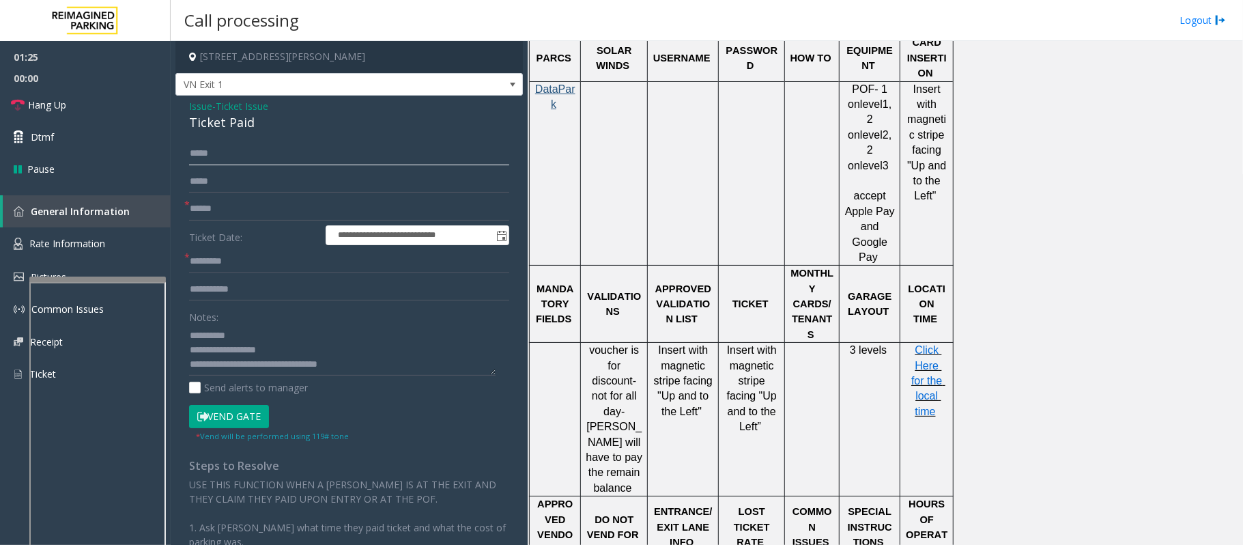
type input "*****"
click at [919, 344] on span "Click Here for the local time" at bounding box center [928, 380] width 34 height 73
click at [253, 265] on input "text" at bounding box center [349, 261] width 320 height 23
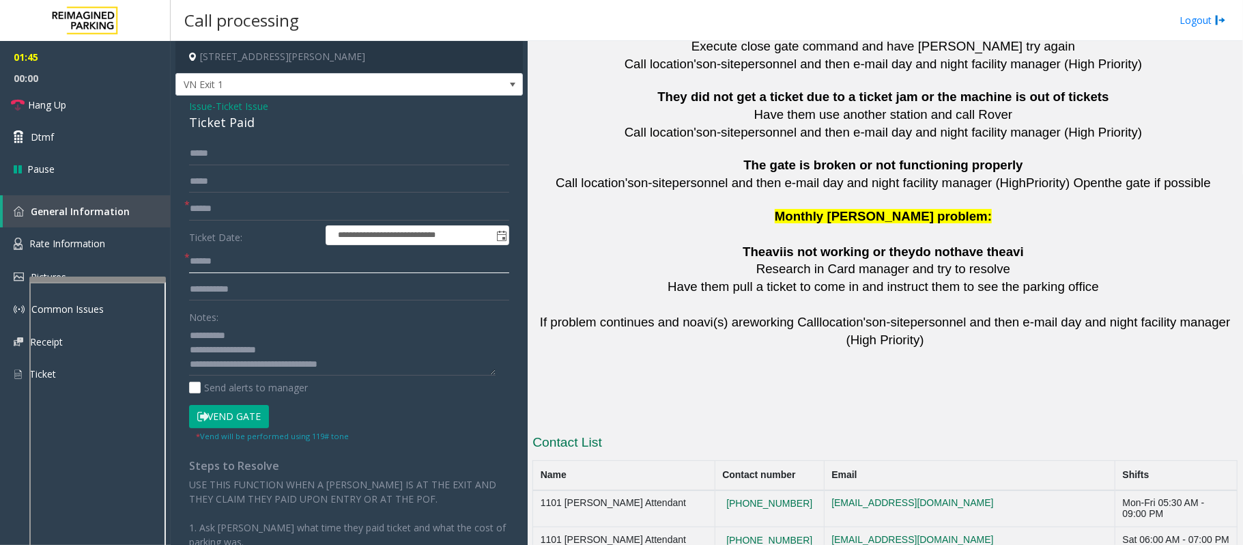
scroll to position [3034, 0]
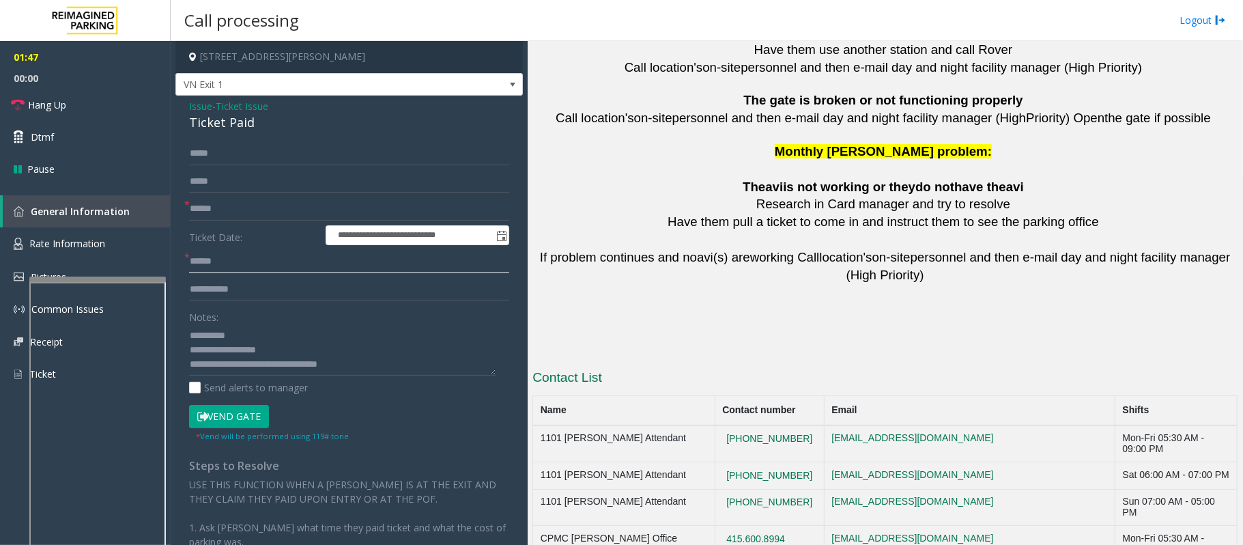
type input "******"
drag, startPoint x: 793, startPoint y: 459, endPoint x: 729, endPoint y: 463, distance: 64.3
click at [729, 510] on td "415.600.8994" at bounding box center [769, 544] width 109 height 37
copy button "415.600.8994"
click at [303, 362] on textarea at bounding box center [342, 349] width 307 height 51
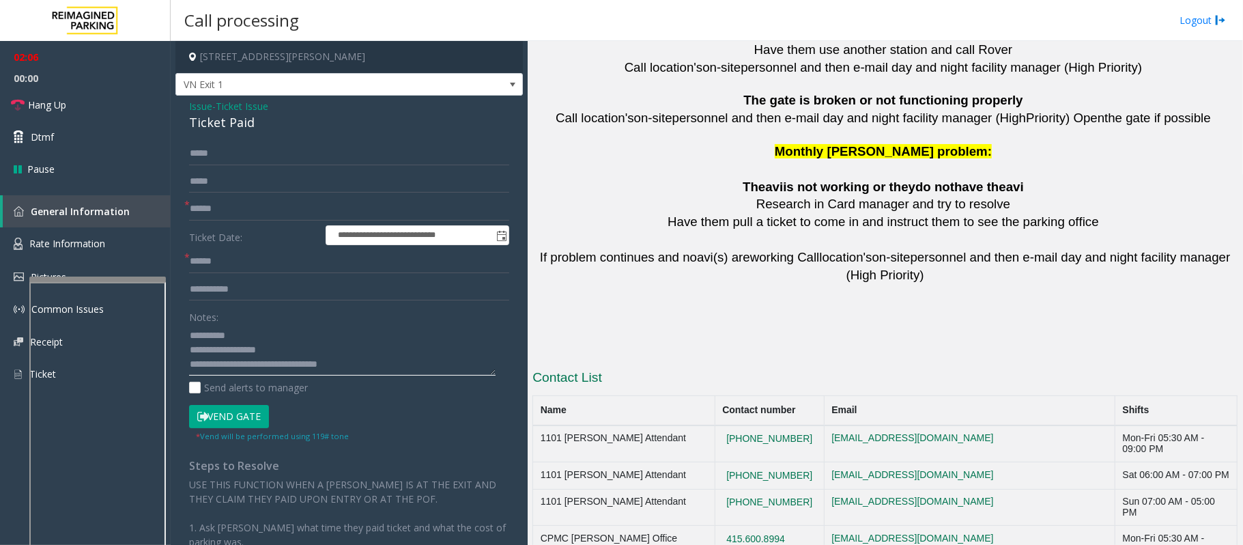
click at [301, 365] on textarea at bounding box center [342, 349] width 307 height 51
paste textarea "**********"
click at [320, 337] on textarea at bounding box center [342, 349] width 307 height 51
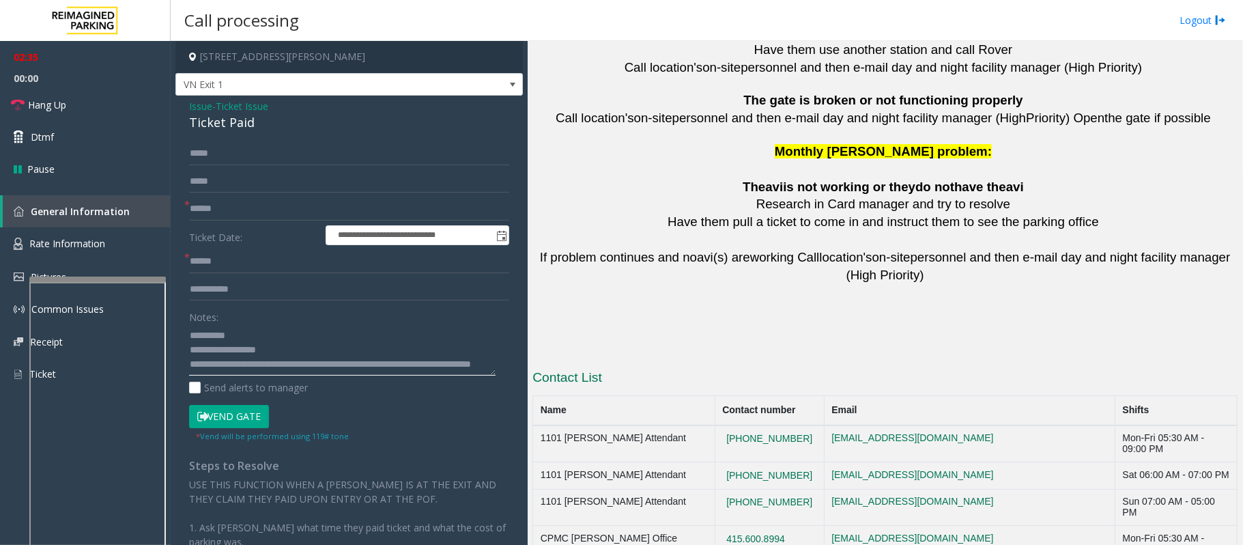
drag, startPoint x: 269, startPoint y: 335, endPoint x: 337, endPoint y: 356, distance: 71.7
click at [337, 356] on textarea at bounding box center [342, 349] width 307 height 51
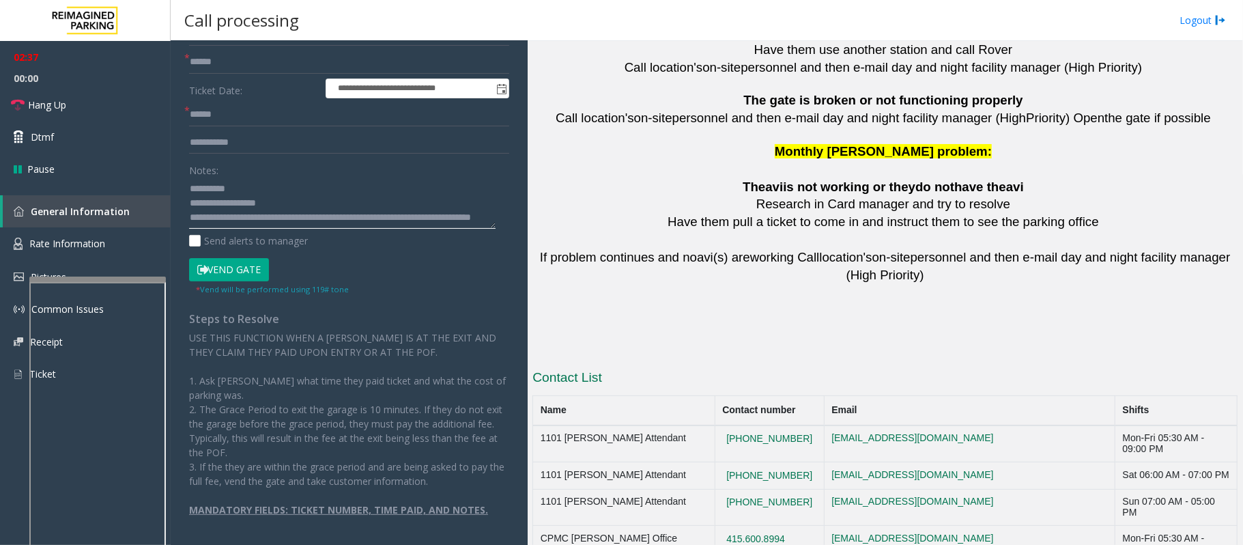
click at [310, 225] on textarea at bounding box center [342, 202] width 307 height 51
drag, startPoint x: 330, startPoint y: 200, endPoint x: 266, endPoint y: 214, distance: 65.8
click at [268, 221] on textarea at bounding box center [342, 202] width 307 height 51
click at [312, 193] on textarea at bounding box center [342, 202] width 307 height 51
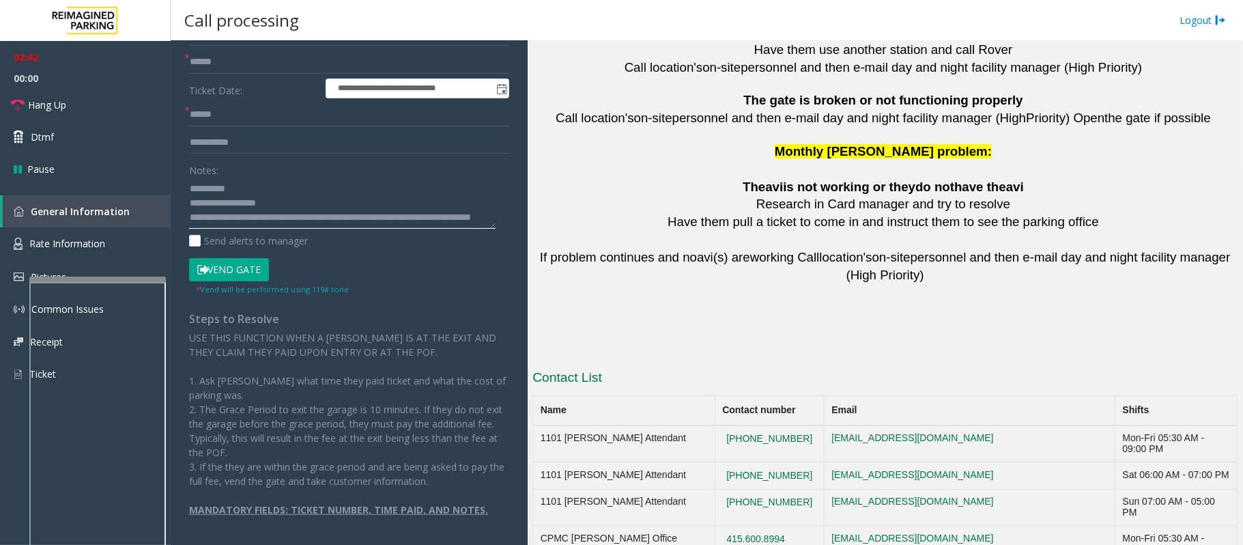
drag, startPoint x: 254, startPoint y: 188, endPoint x: 322, endPoint y: 206, distance: 70.5
click at [315, 212] on textarea at bounding box center [342, 202] width 307 height 51
click at [328, 203] on textarea at bounding box center [342, 202] width 307 height 51
click at [77, 110] on link "Hang Up" at bounding box center [85, 105] width 171 height 32
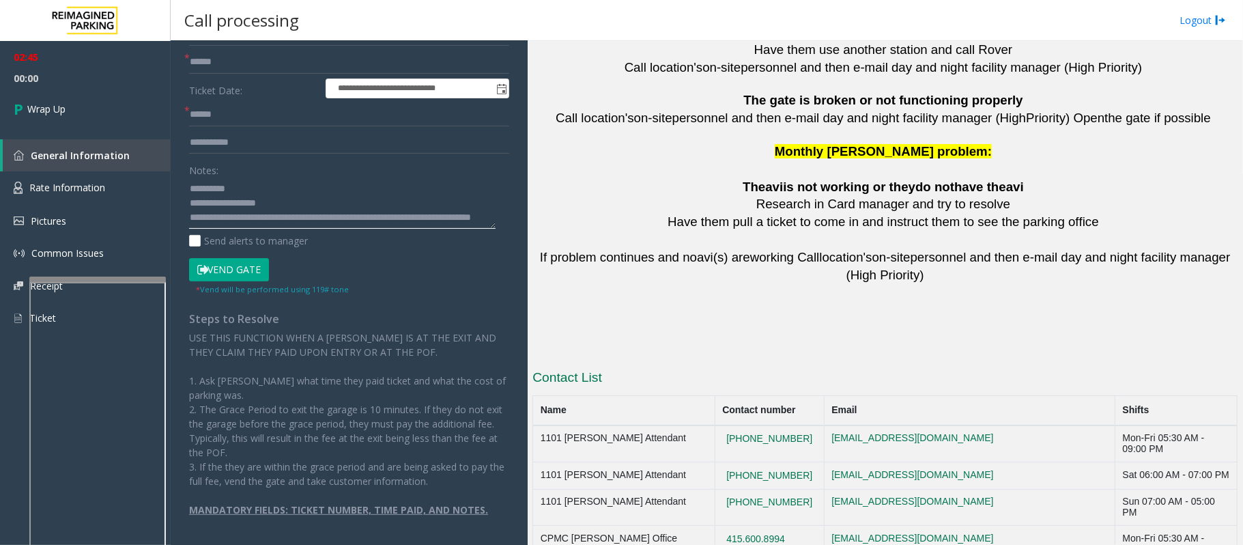
scroll to position [0, 0]
drag, startPoint x: 253, startPoint y: 188, endPoint x: 317, endPoint y: 209, distance: 68.0
click at [317, 209] on textarea at bounding box center [342, 202] width 307 height 51
click at [331, 228] on textarea at bounding box center [342, 202] width 307 height 51
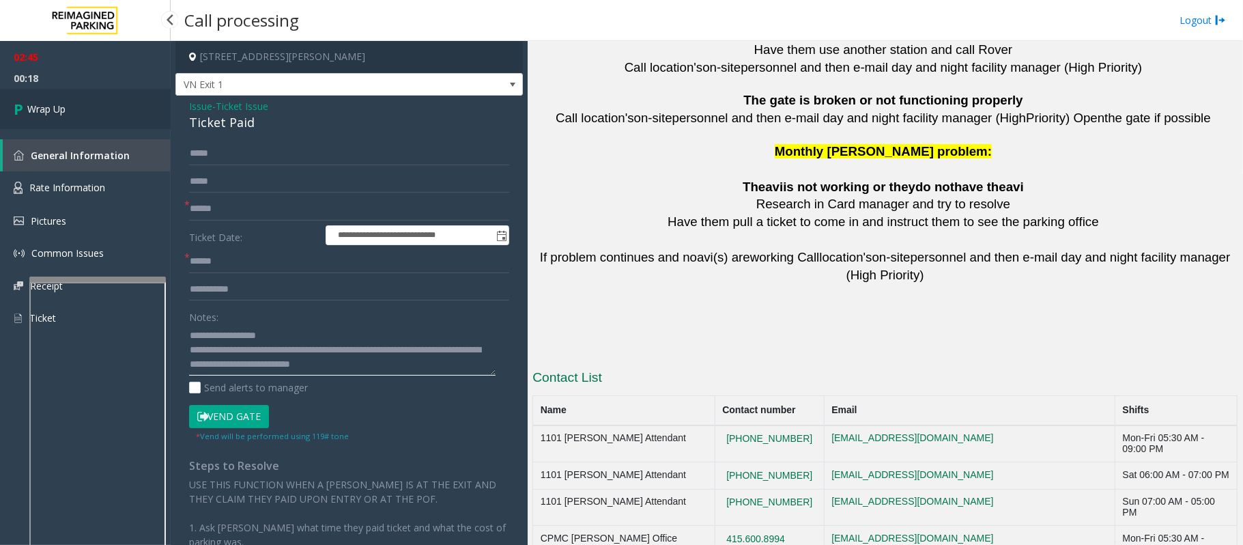
type textarea "**********"
click at [88, 104] on link "Wrap Up" at bounding box center [85, 109] width 171 height 40
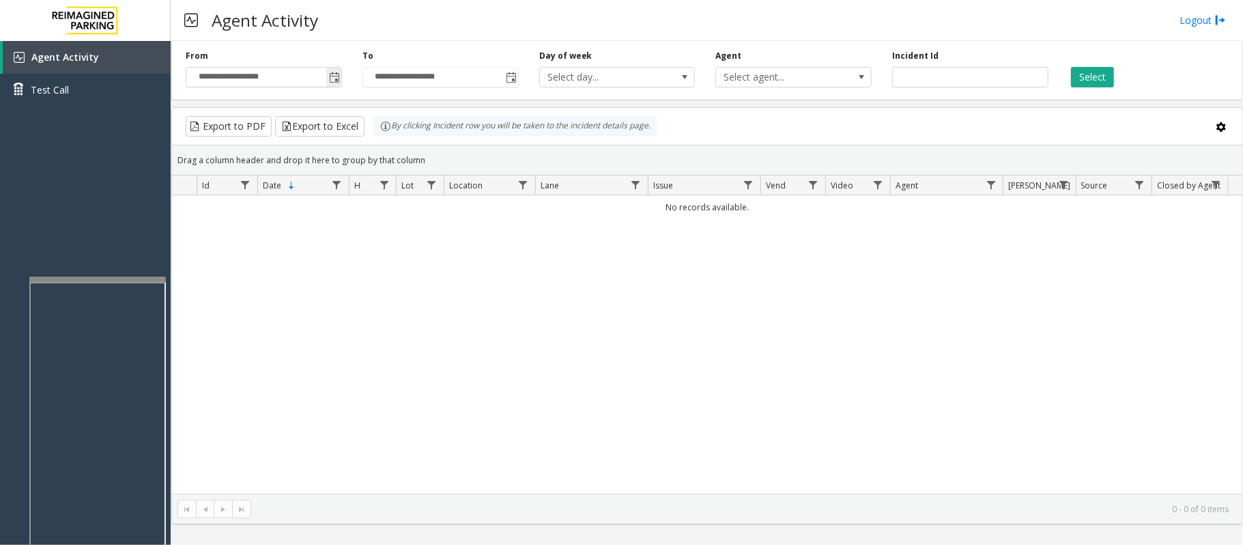
click at [331, 74] on span "Toggle popup" at bounding box center [334, 77] width 11 height 11
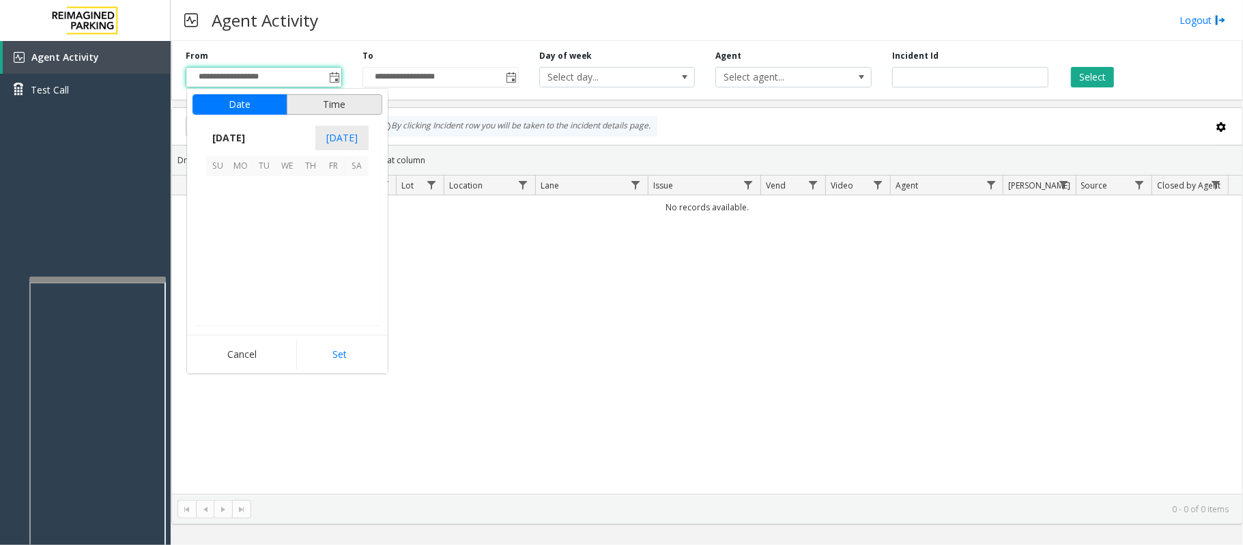
scroll to position [244853, 0]
click at [285, 258] on span "20" at bounding box center [287, 257] width 23 height 23
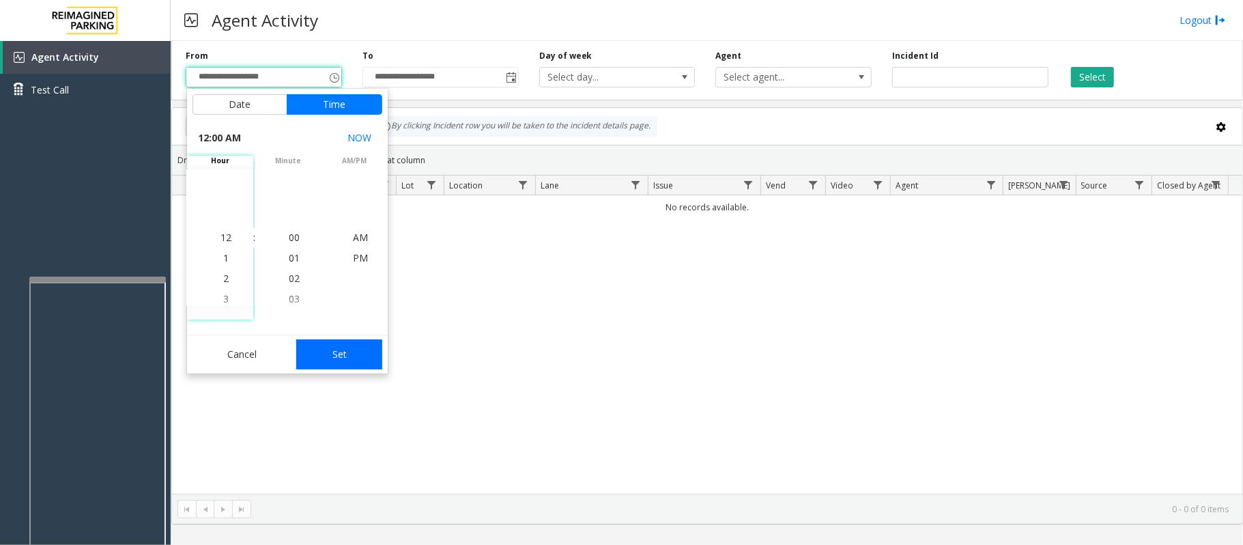
click at [334, 354] on button "Set" at bounding box center [339, 354] width 86 height 30
type input "**********"
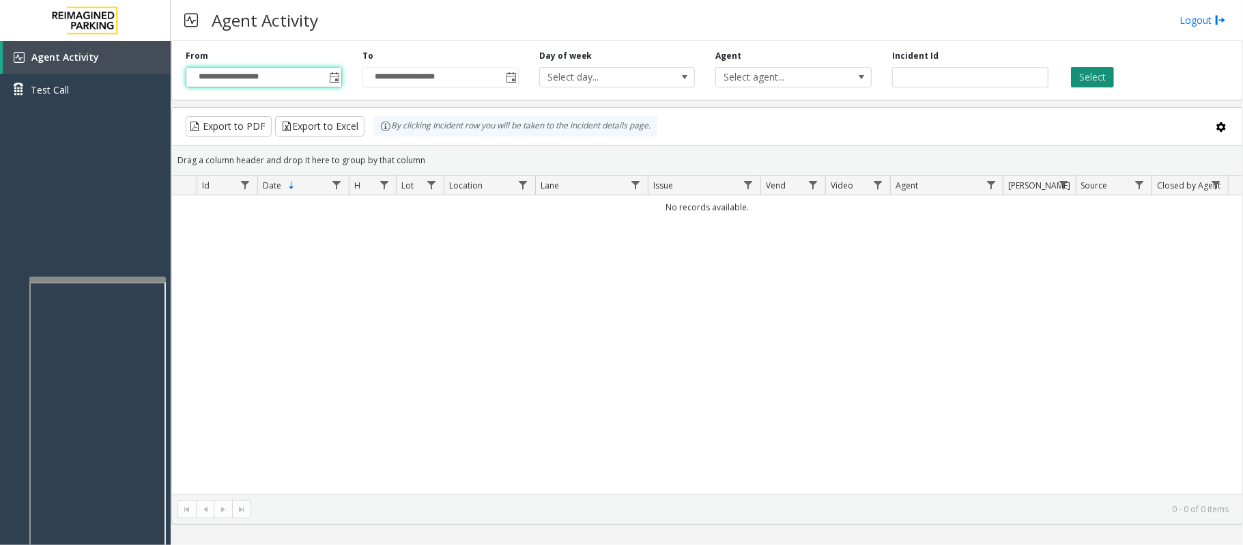
click at [1085, 74] on button "Select" at bounding box center [1092, 77] width 43 height 20
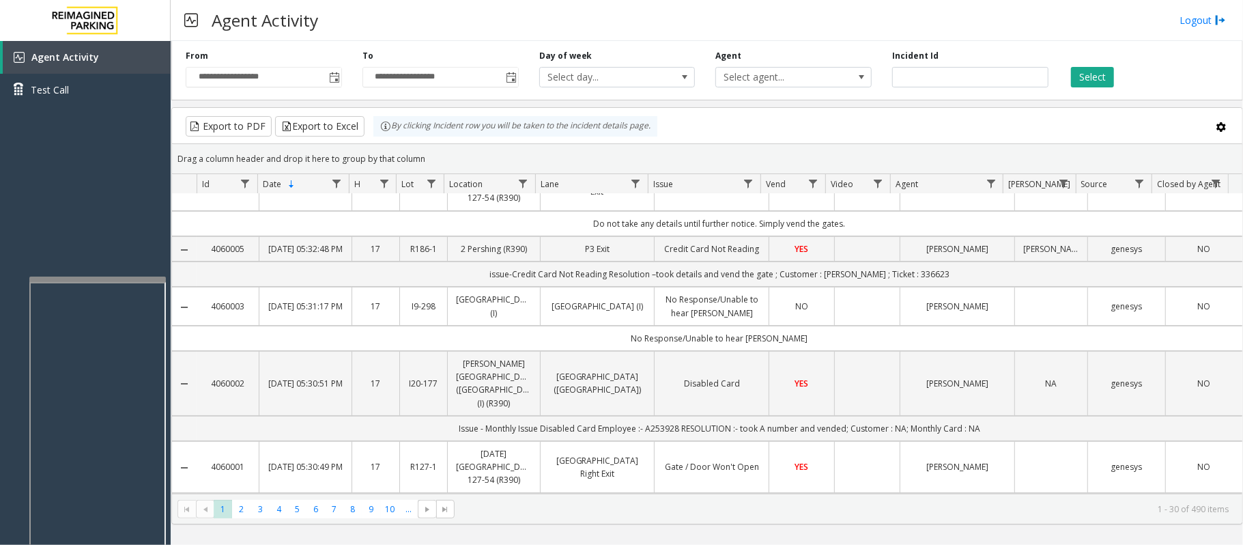
scroll to position [0, 0]
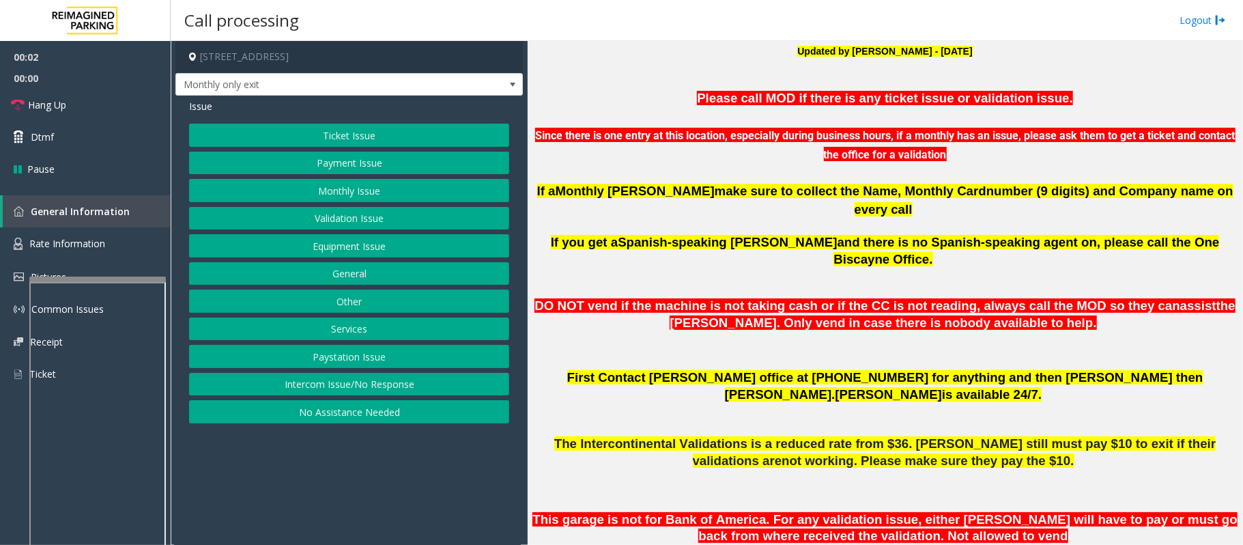
scroll to position [819, 0]
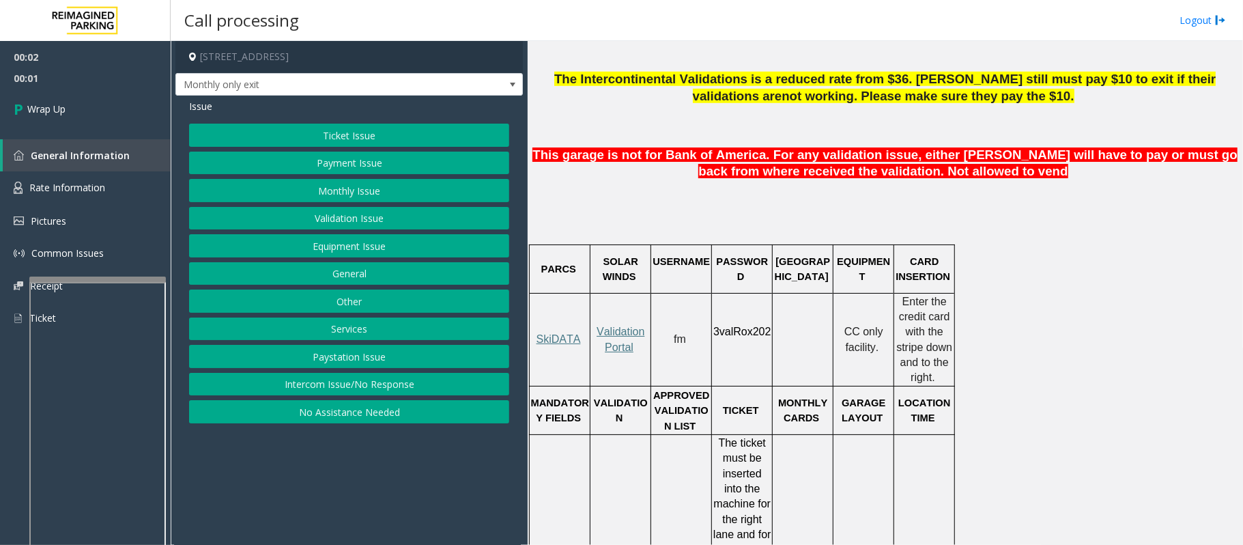
click at [366, 382] on button "Intercom Issue/No Response" at bounding box center [349, 384] width 320 height 23
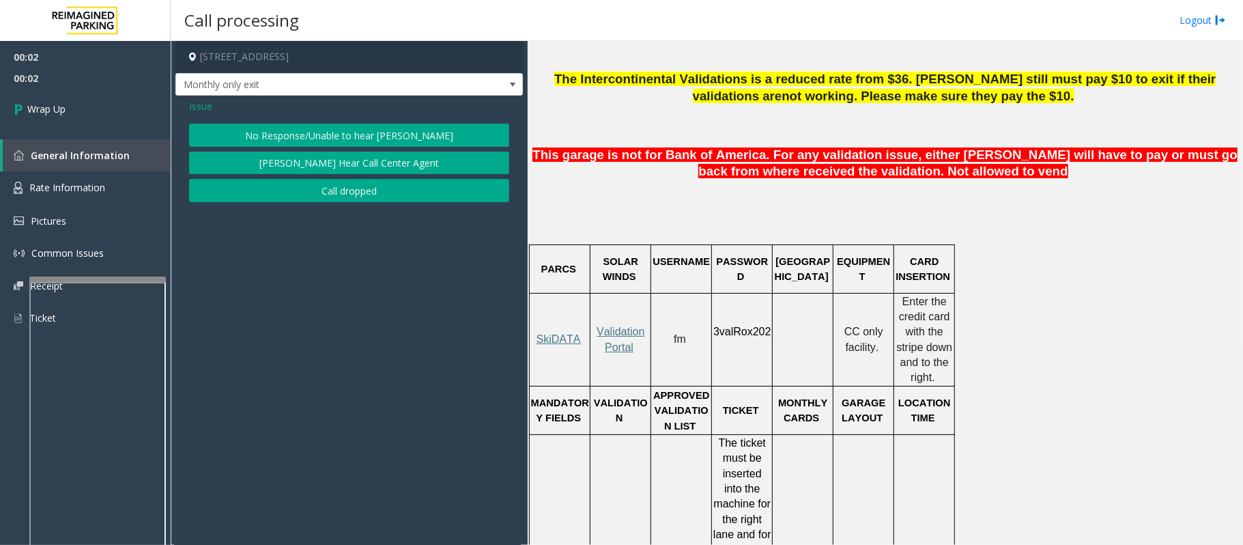
click at [307, 198] on button "Call dropped" at bounding box center [349, 190] width 320 height 23
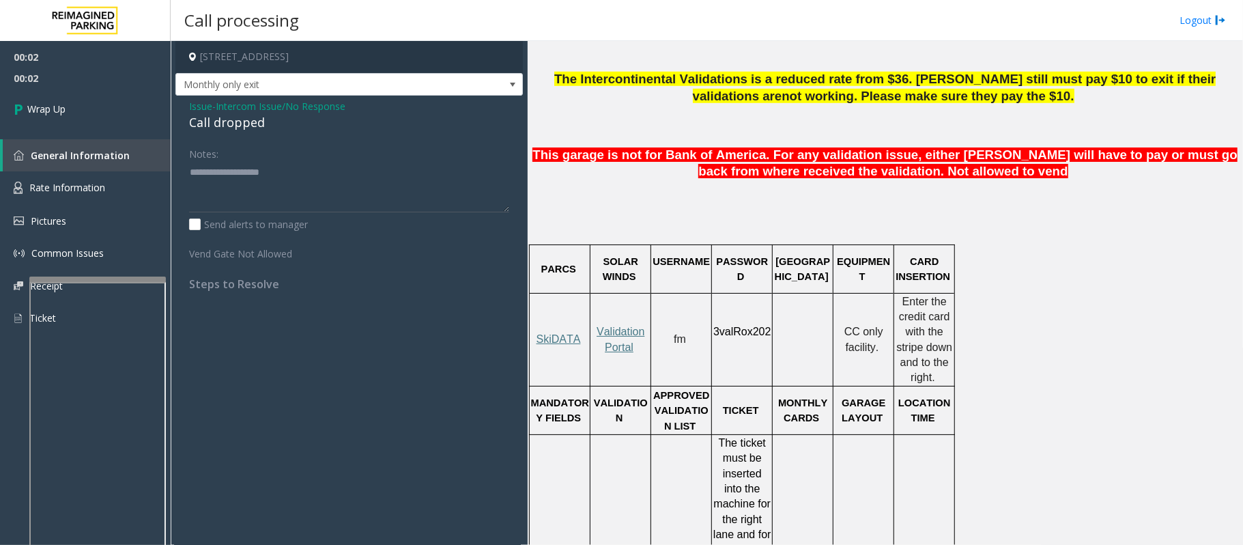
click at [243, 120] on div "Call dropped" at bounding box center [349, 122] width 320 height 18
type textarea "**********"
click at [122, 102] on link "Wrap Up" at bounding box center [85, 109] width 171 height 40
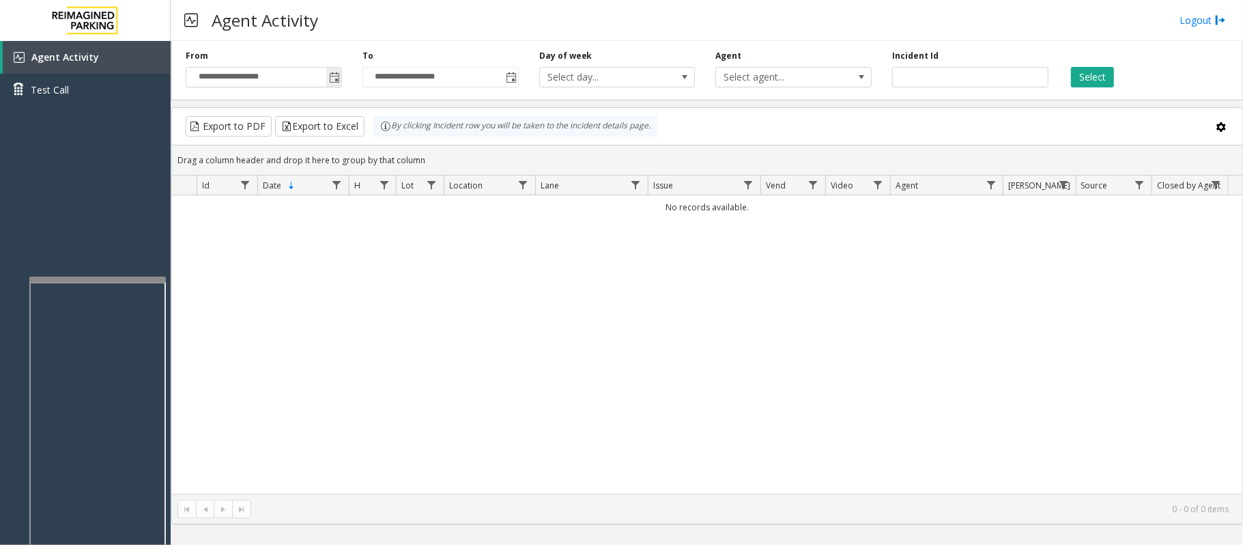
click at [335, 76] on span "Toggle popup" at bounding box center [334, 77] width 11 height 11
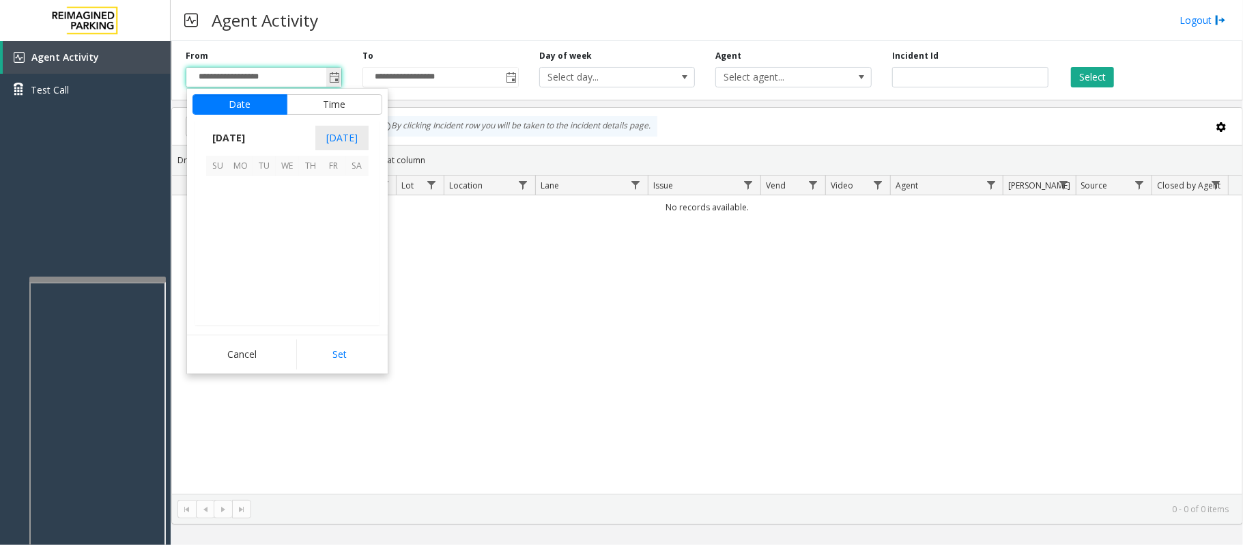
scroll to position [244853, 0]
click at [288, 260] on span "20" at bounding box center [287, 257] width 23 height 23
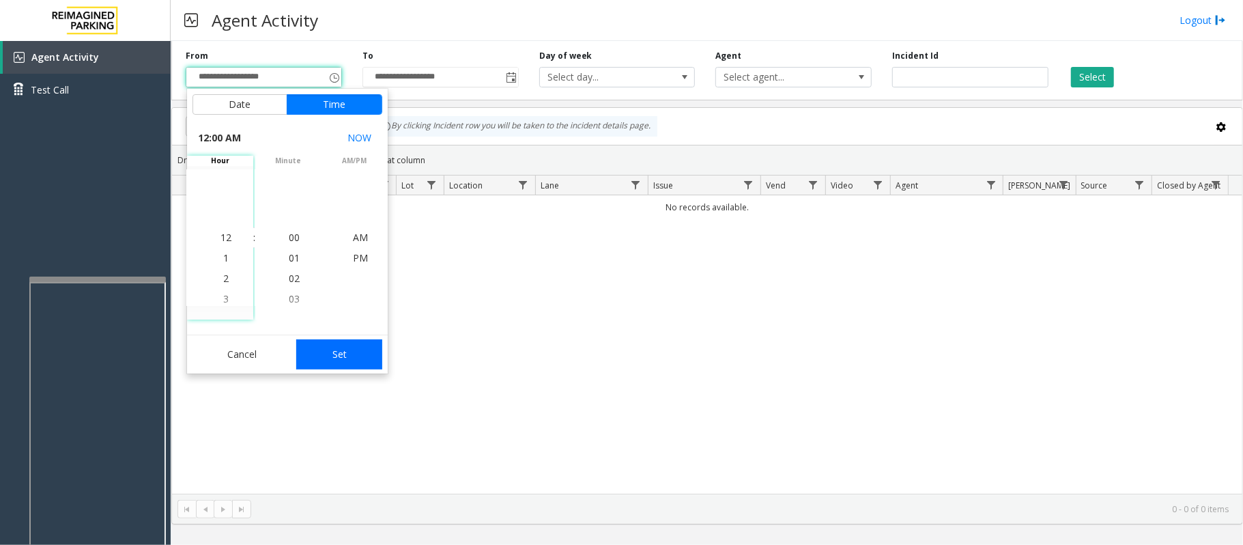
click at [364, 358] on button "Set" at bounding box center [339, 354] width 86 height 30
type input "**********"
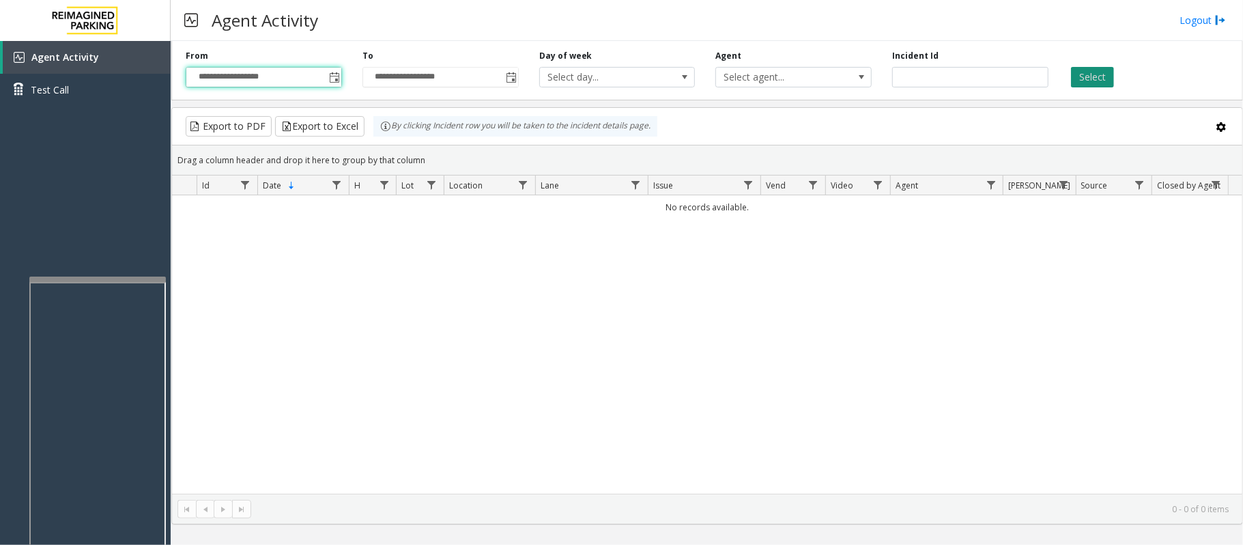
click at [1085, 68] on button "Select" at bounding box center [1092, 77] width 43 height 20
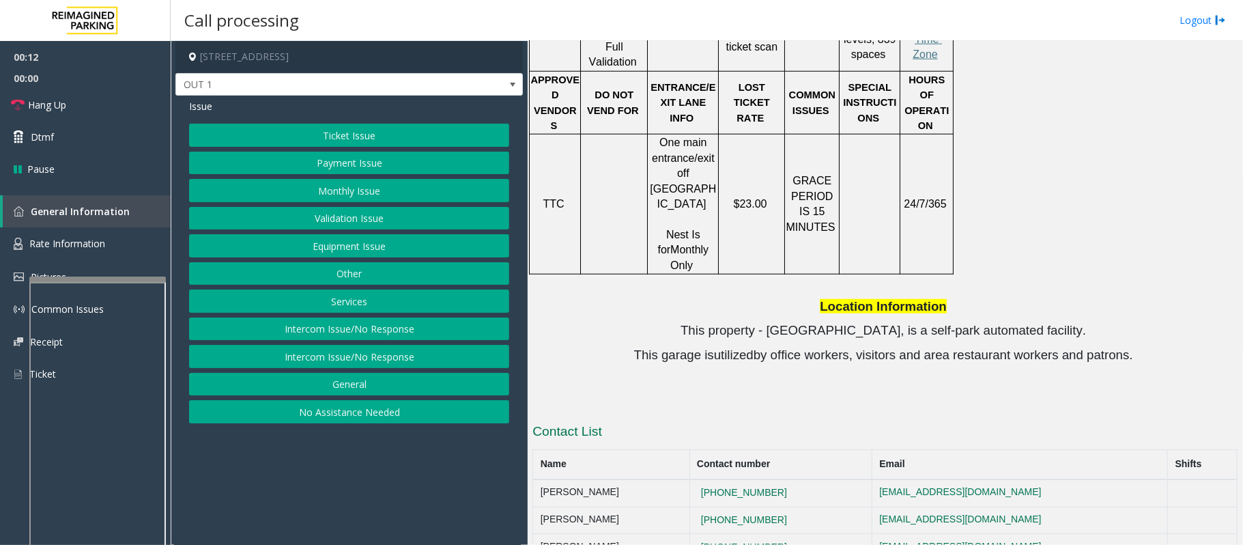
scroll to position [1036, 0]
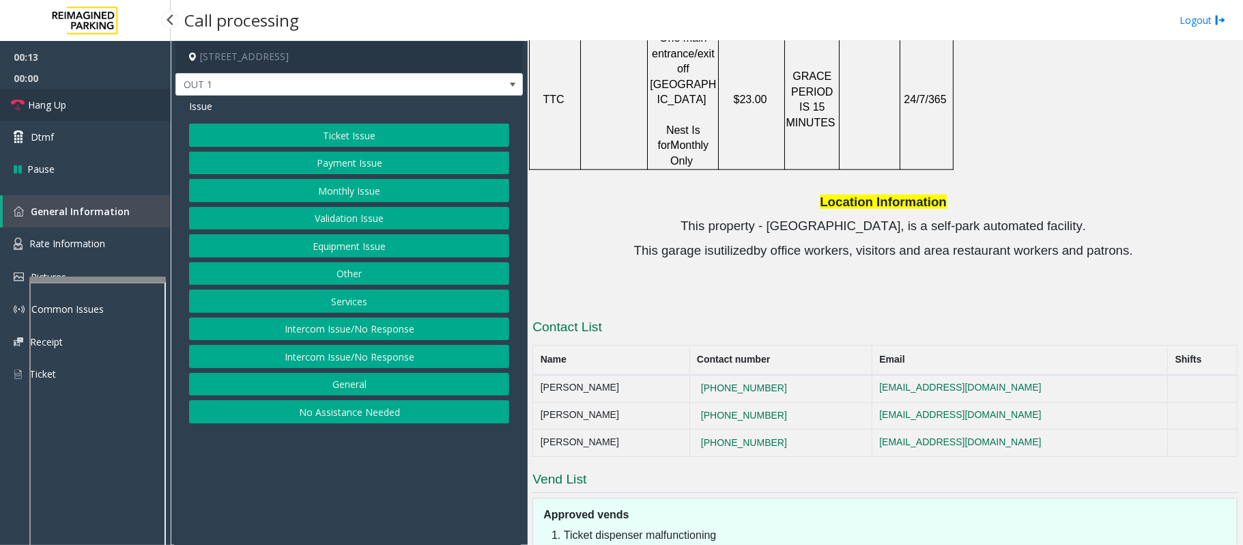
click at [90, 104] on link "Hang Up" at bounding box center [85, 105] width 171 height 32
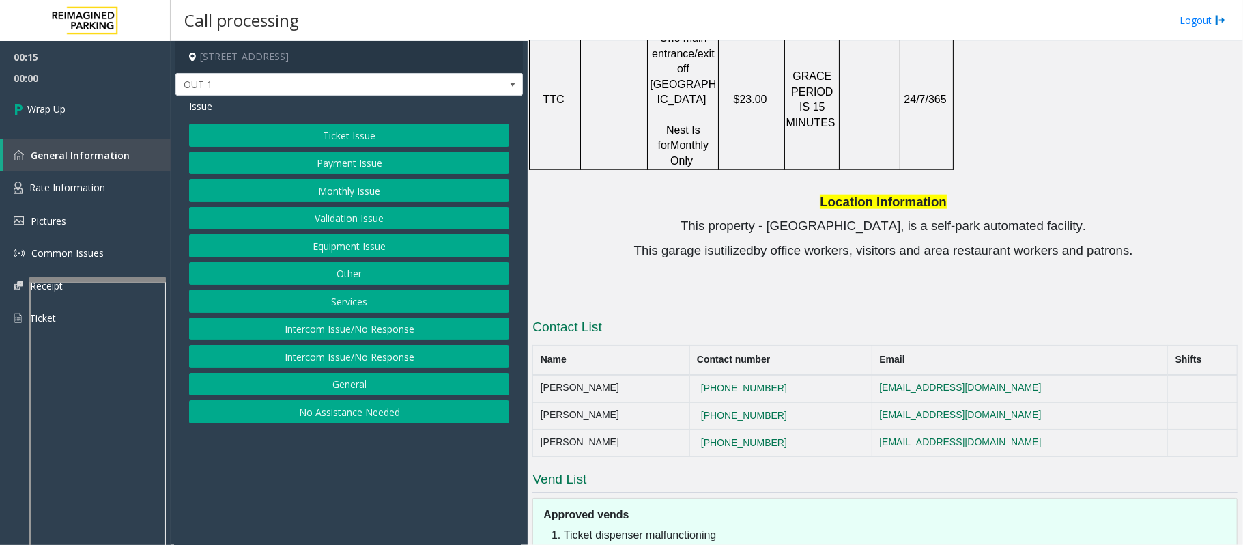
click at [341, 220] on button "Validation Issue" at bounding box center [349, 218] width 320 height 23
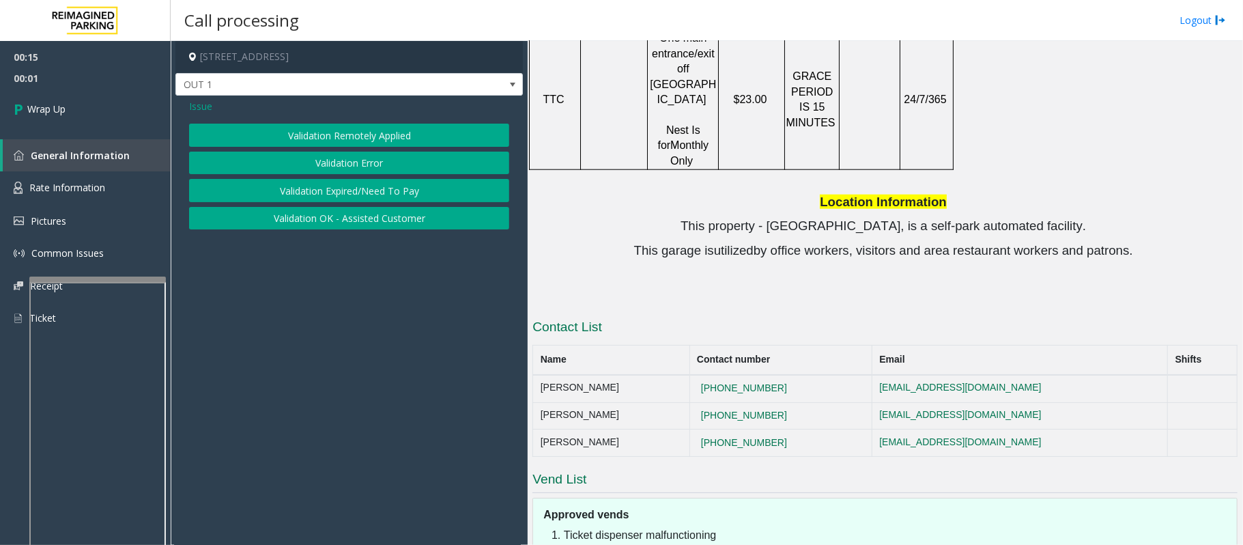
click at [363, 165] on button "Validation Error" at bounding box center [349, 163] width 320 height 23
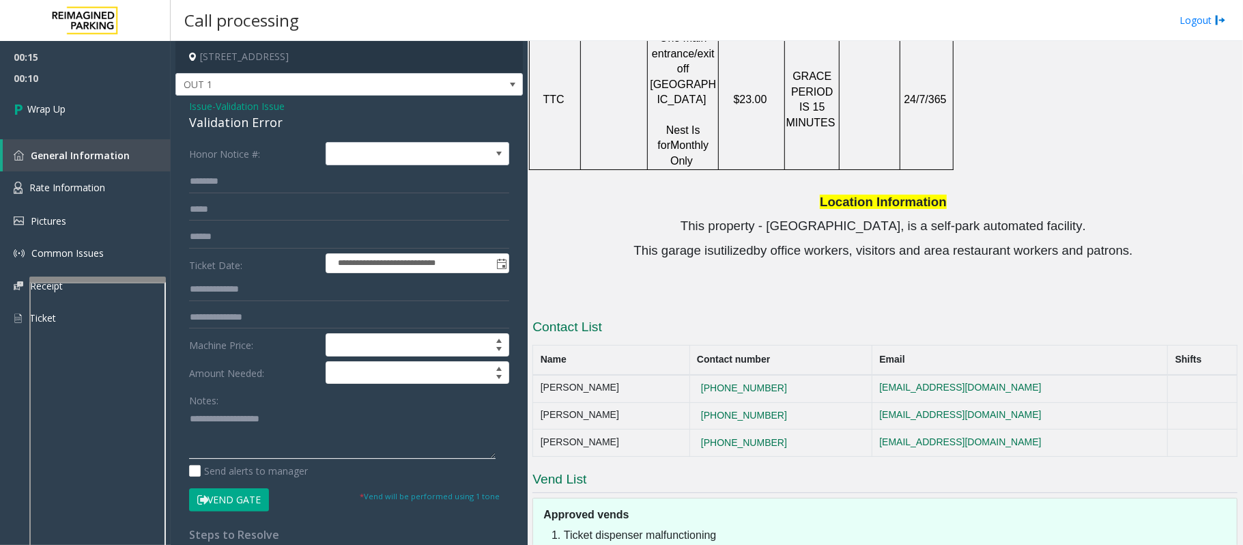
click at [334, 434] on textarea at bounding box center [342, 433] width 307 height 51
paste textarea "**********"
type textarea "**********"
click at [64, 113] on span "Wrap Up" at bounding box center [46, 109] width 38 height 14
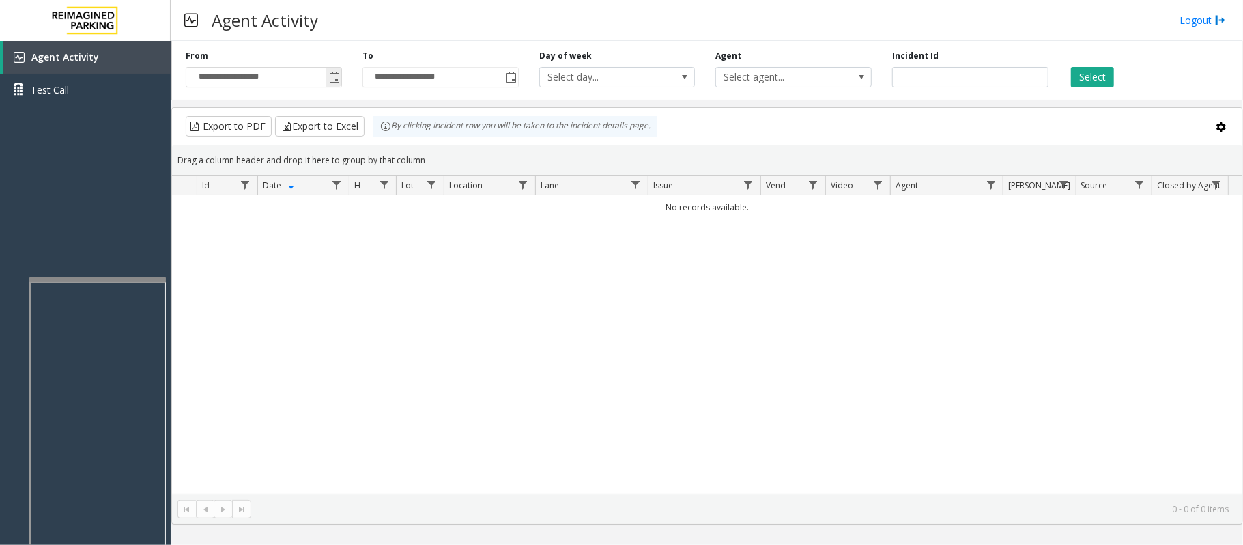
click at [339, 79] on span "Toggle popup" at bounding box center [334, 77] width 11 height 11
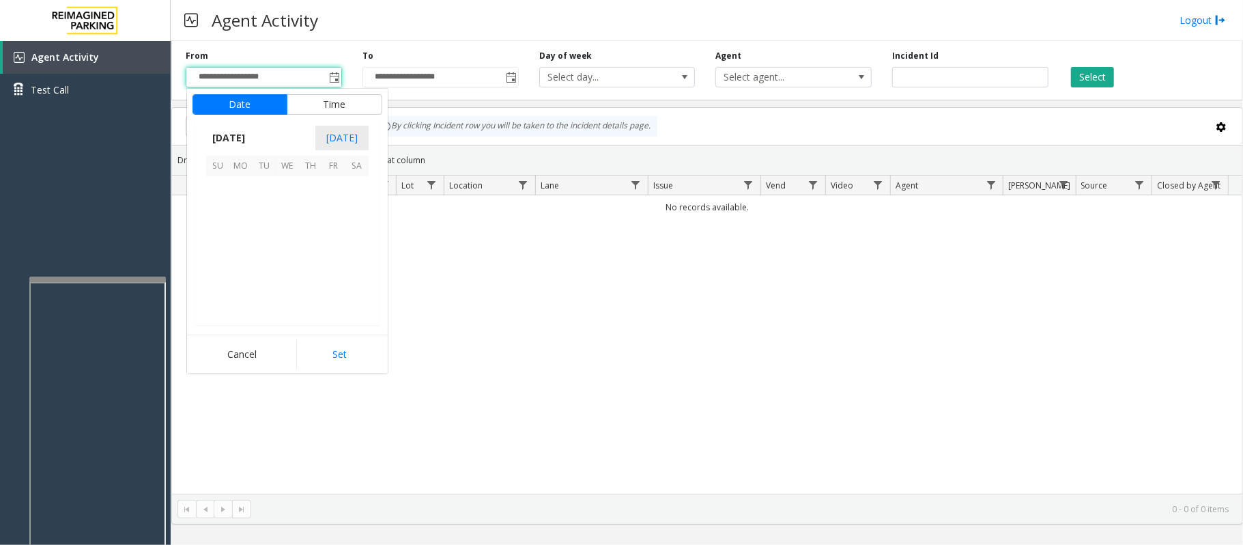
scroll to position [244853, 0]
click at [287, 257] on span "20" at bounding box center [287, 257] width 23 height 23
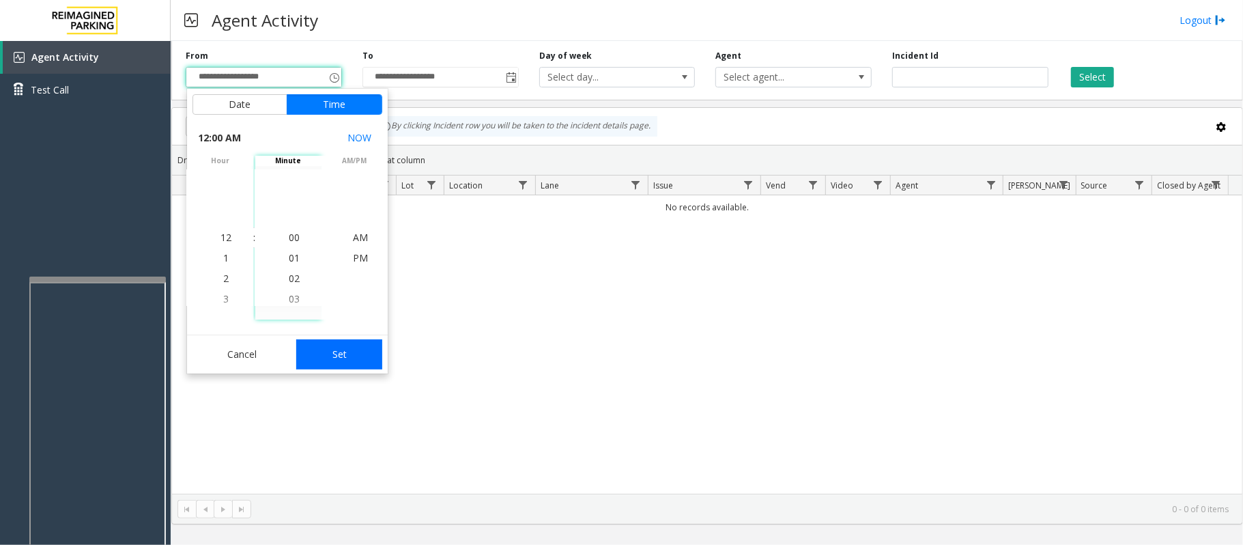
click at [339, 350] on button "Set" at bounding box center [339, 354] width 86 height 30
type input "**********"
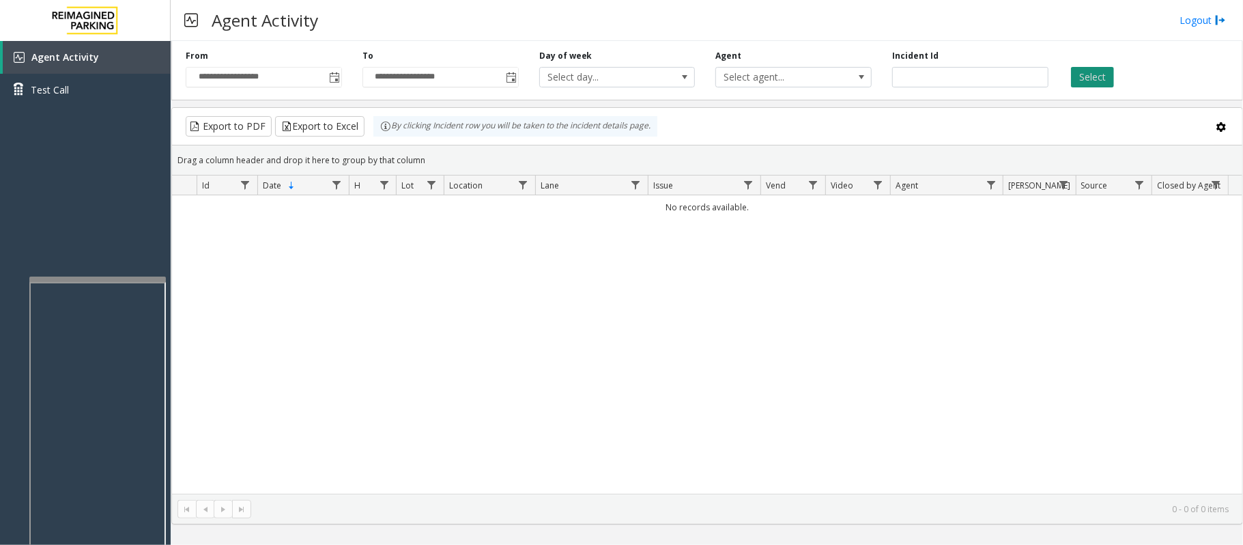
click at [1084, 80] on button "Select" at bounding box center [1092, 77] width 43 height 20
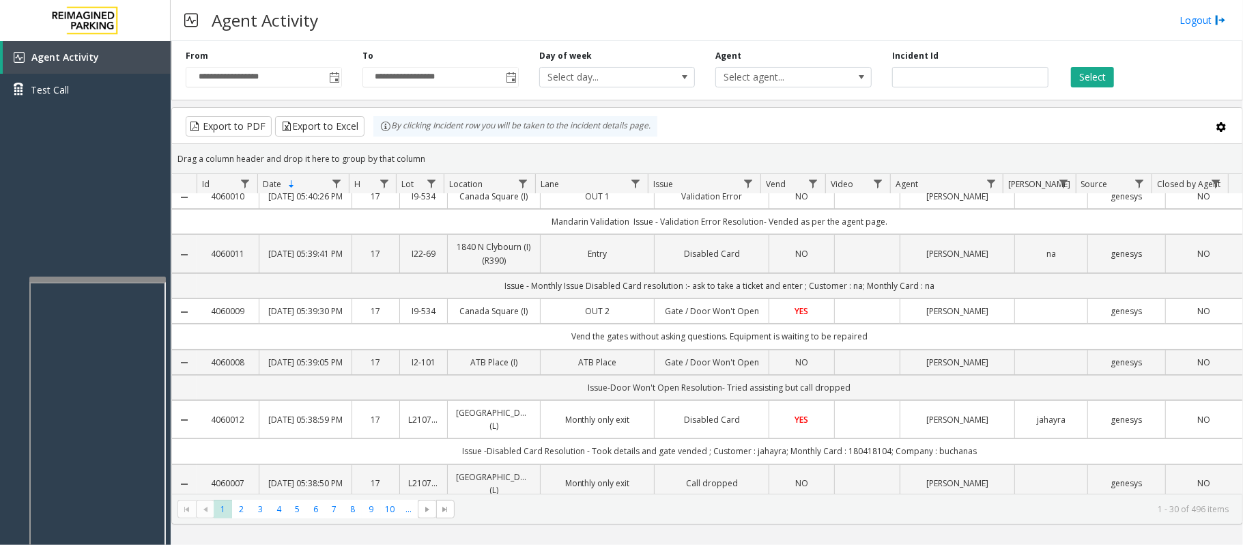
scroll to position [0, 0]
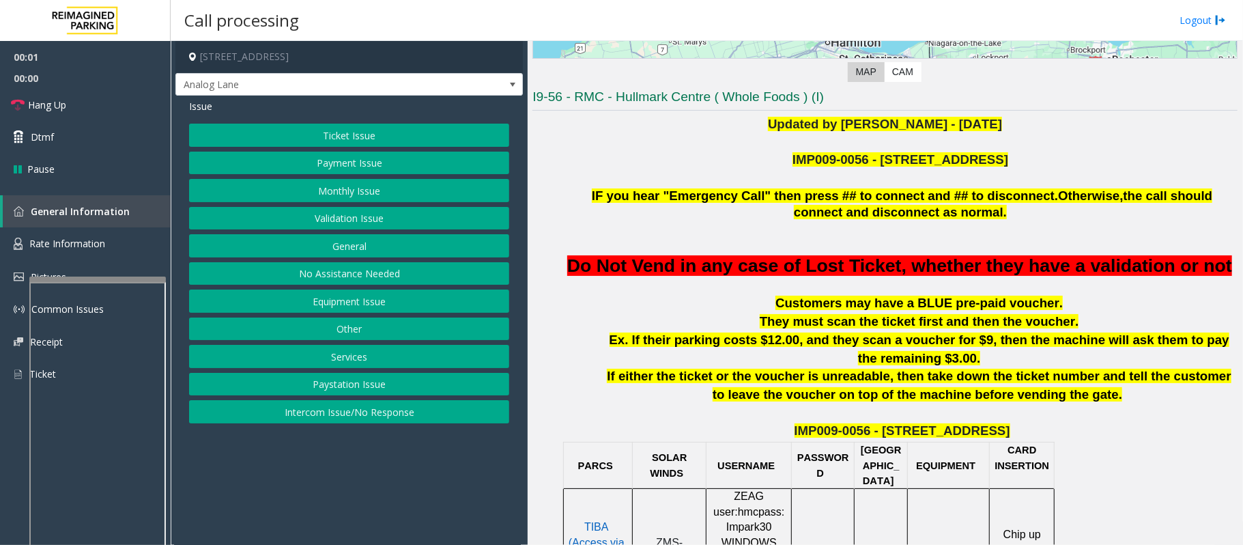
scroll to position [273, 0]
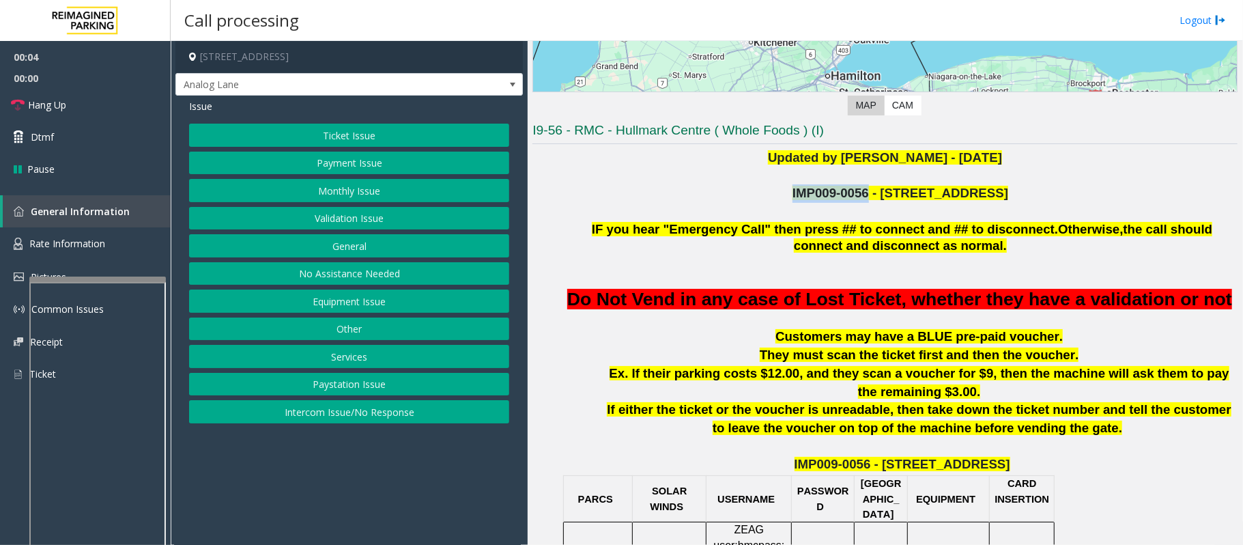
drag, startPoint x: 812, startPoint y: 190, endPoint x: 882, endPoint y: 190, distance: 69.6
click at [882, 190] on p "IMP009-0056 - 4789 YONGE ST" at bounding box center [902, 193] width 671 height 18
copy span "IMP009-0056"
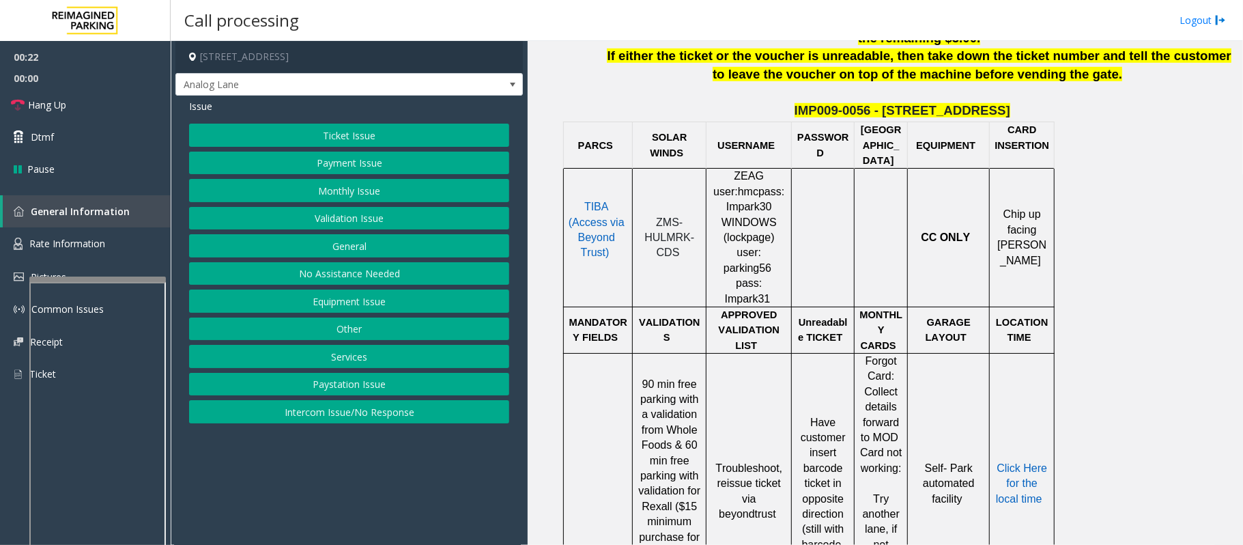
scroll to position [637, 0]
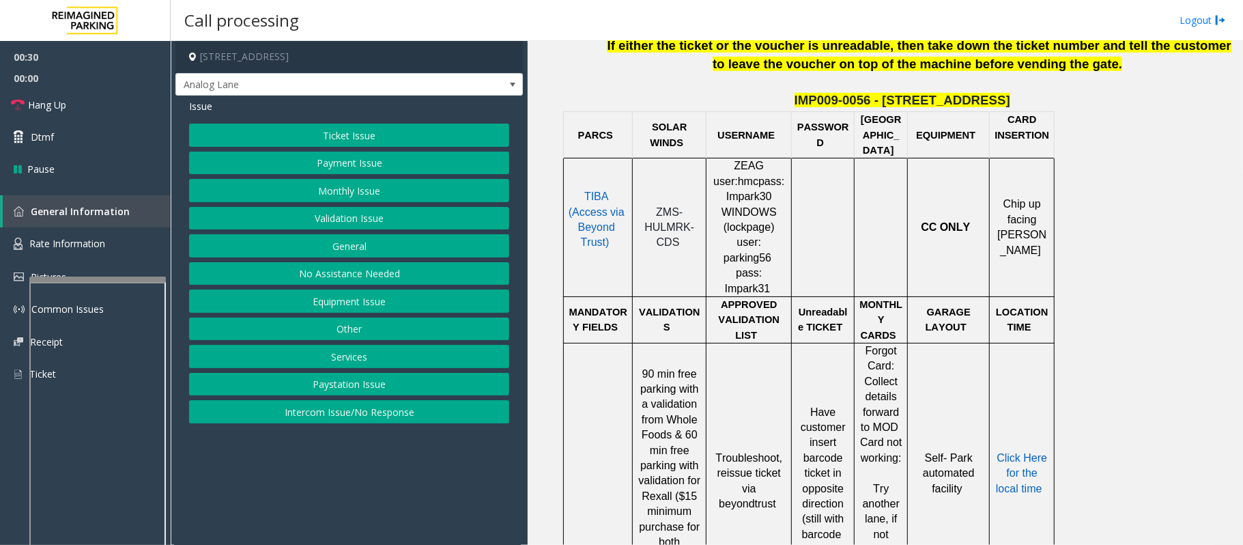
click at [311, 139] on button "Ticket Issue" at bounding box center [349, 135] width 320 height 23
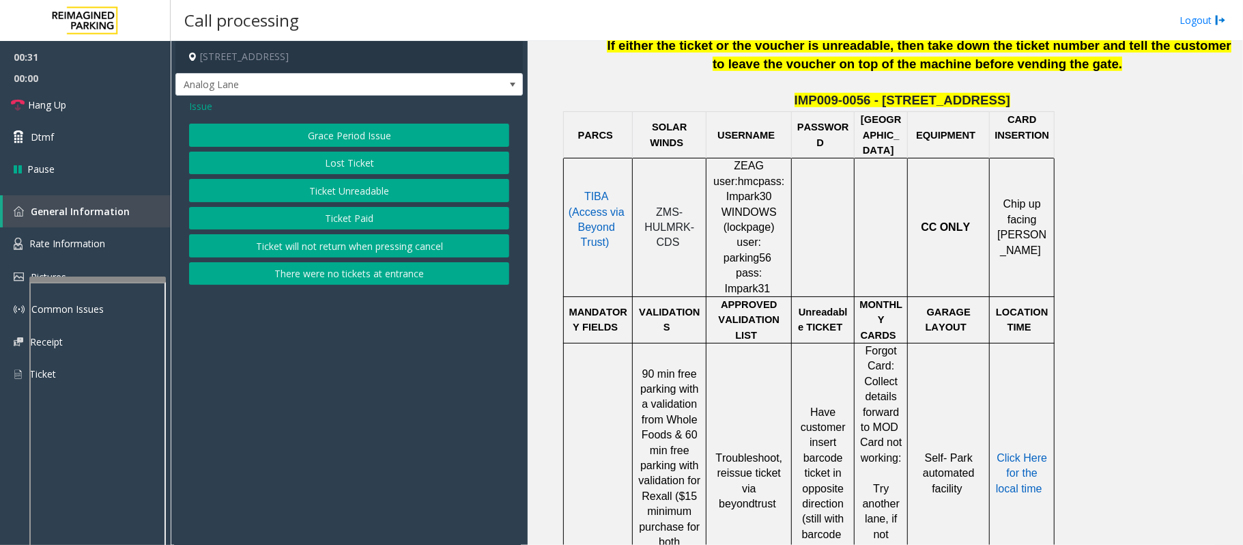
click at [351, 188] on button "Ticket Unreadable" at bounding box center [349, 190] width 320 height 23
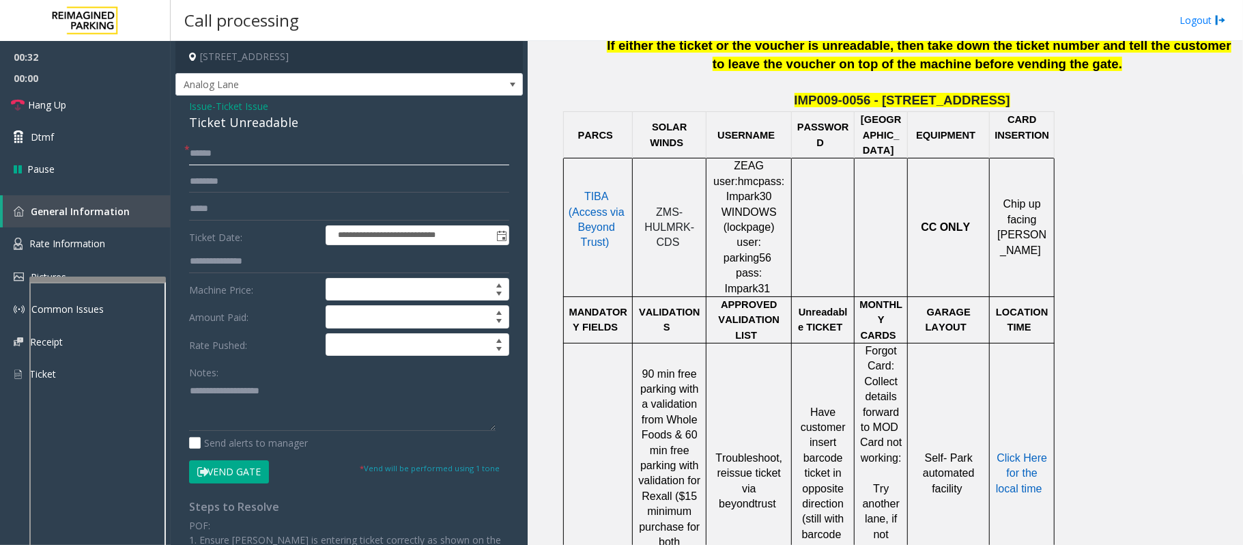
click at [271, 157] on input "text" at bounding box center [349, 153] width 320 height 23
click at [225, 121] on div "Ticket Unreadable" at bounding box center [349, 122] width 320 height 18
click at [262, 401] on textarea at bounding box center [342, 405] width 307 height 51
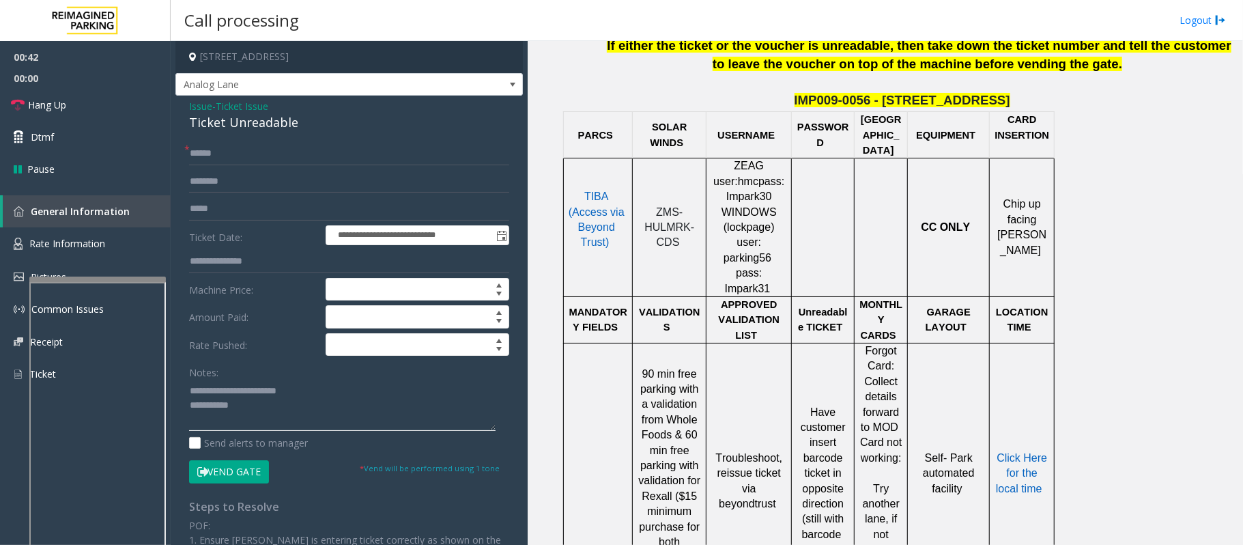
type textarea "**********"
click at [230, 153] on input "text" at bounding box center [349, 153] width 320 height 23
drag, startPoint x: 242, startPoint y: 134, endPoint x: 240, endPoint y: 146, distance: 11.7
click at [240, 146] on div "**********" at bounding box center [348, 429] width 347 height 666
click at [240, 146] on input "text" at bounding box center [349, 153] width 320 height 23
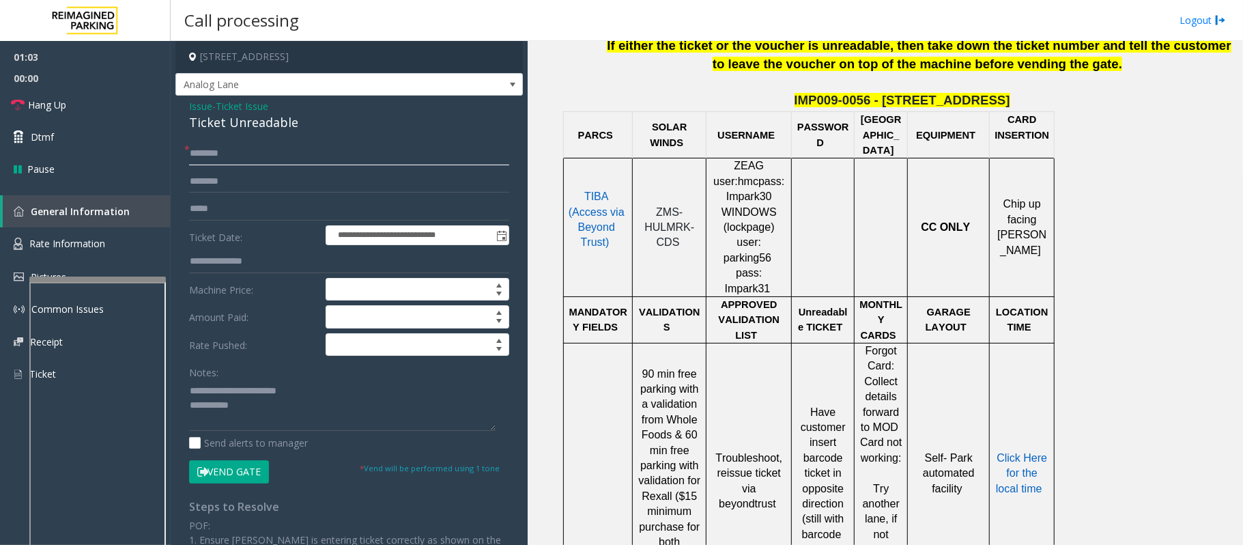
type input "********"
click at [273, 205] on input "text" at bounding box center [349, 208] width 320 height 23
click at [218, 184] on input "text" at bounding box center [349, 181] width 320 height 23
click at [257, 183] on input "text" at bounding box center [349, 181] width 320 height 23
type input "****"
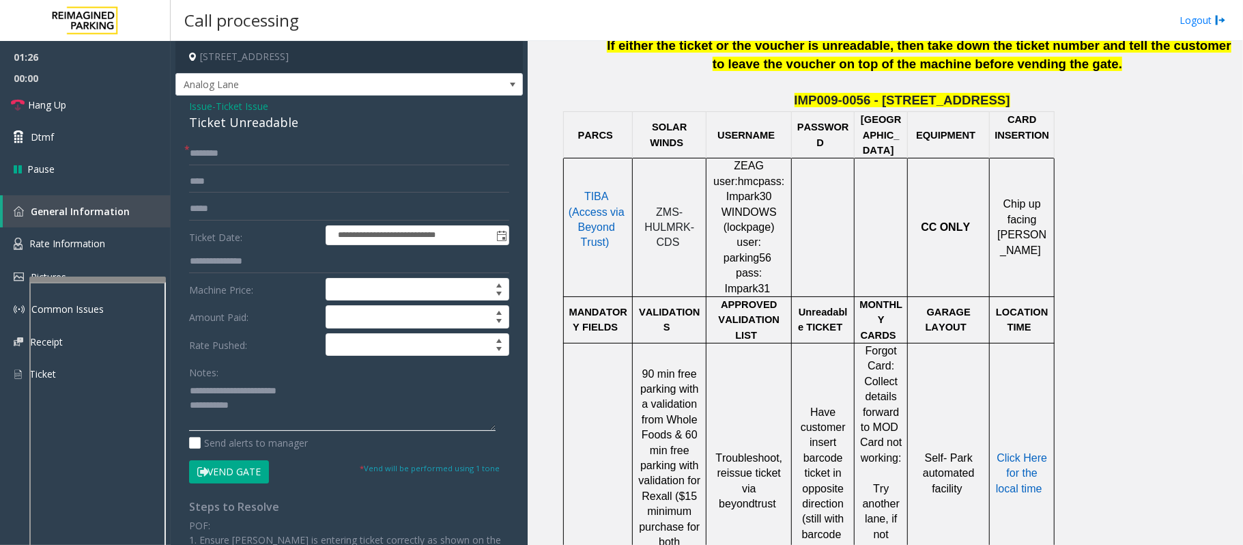
click at [247, 410] on textarea at bounding box center [342, 405] width 307 height 51
click at [249, 404] on textarea at bounding box center [342, 405] width 307 height 51
type textarea "**********"
click at [195, 179] on input "****" at bounding box center [349, 181] width 320 height 23
type input "****"
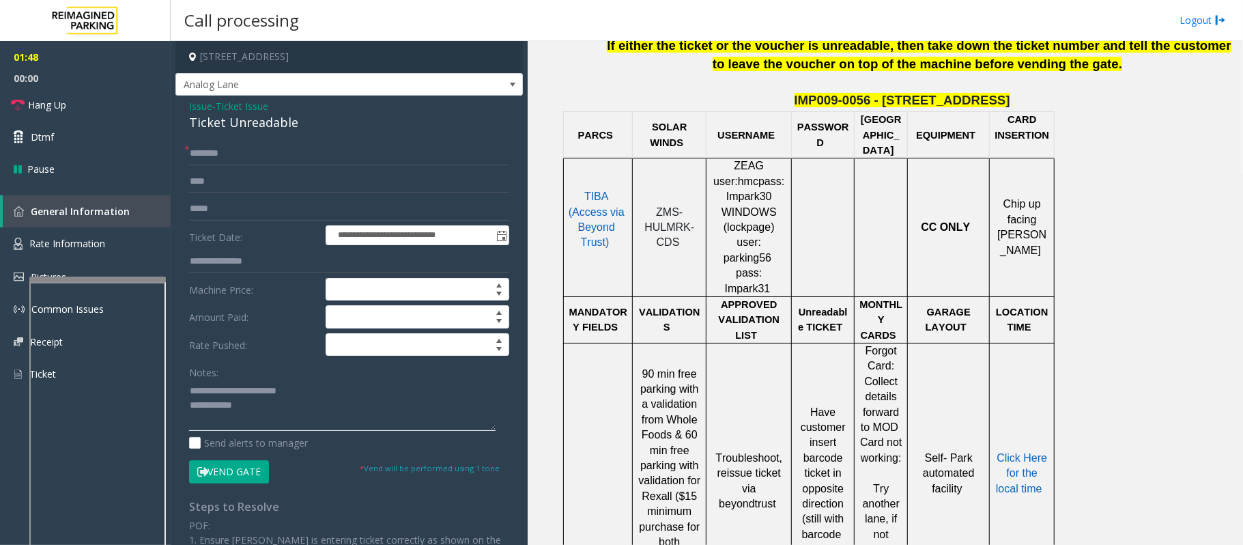
click at [255, 403] on textarea at bounding box center [342, 405] width 307 height 51
click at [266, 418] on textarea at bounding box center [342, 405] width 307 height 51
drag, startPoint x: 35, startPoint y: 100, endPoint x: 40, endPoint y: 108, distance: 9.2
click at [35, 100] on span "Hang Up" at bounding box center [47, 105] width 38 height 14
click at [273, 406] on textarea at bounding box center [342, 405] width 307 height 51
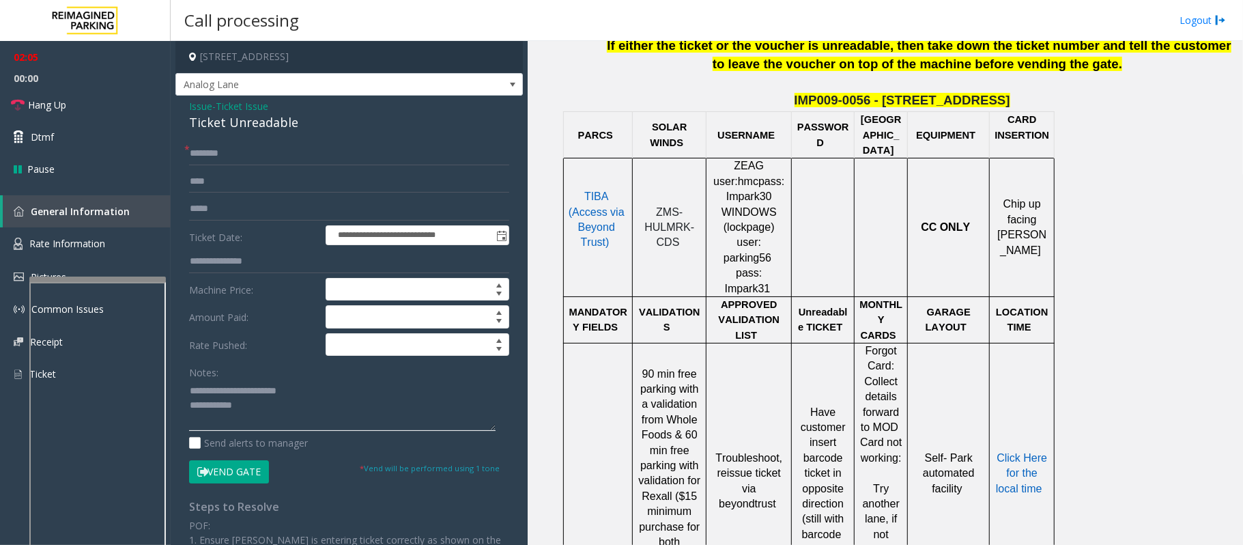
paste textarea "**********"
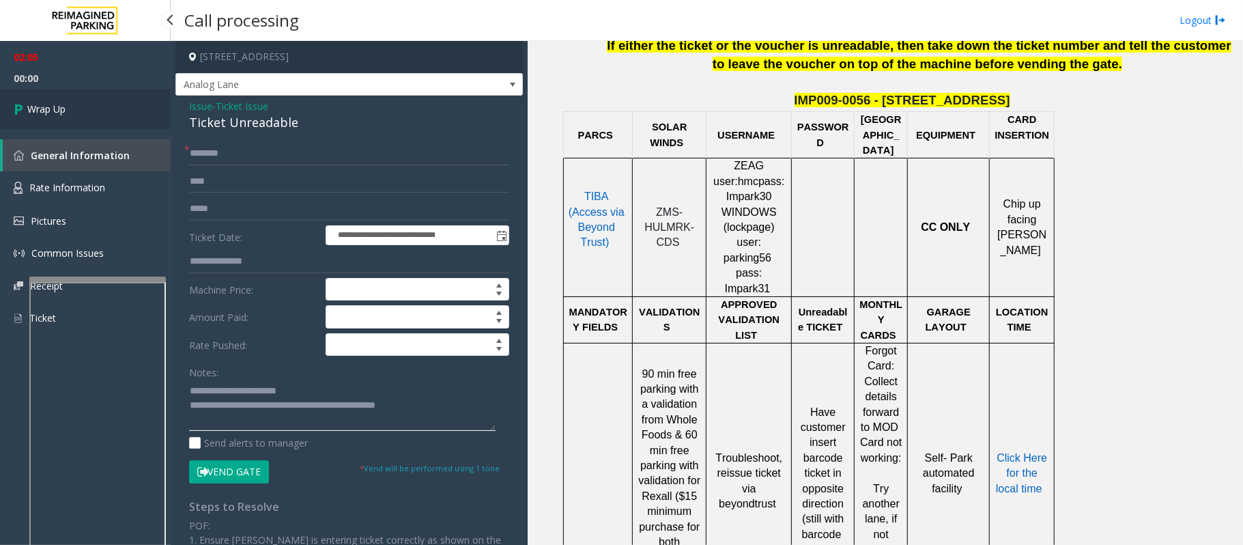
type textarea "**********"
click at [77, 110] on link "Wrap Up" at bounding box center [85, 109] width 171 height 40
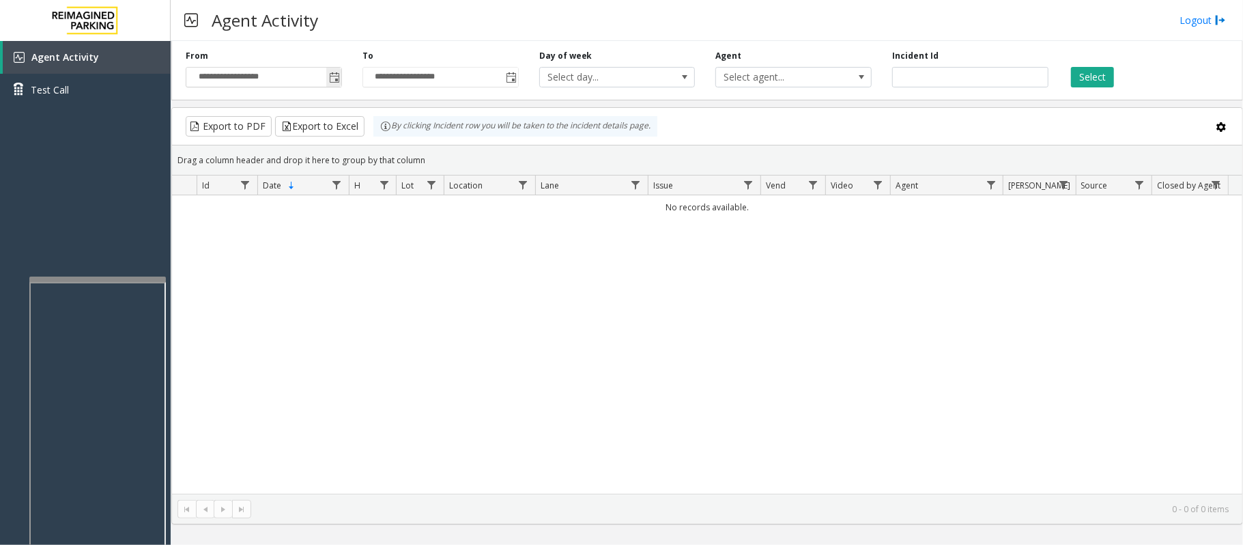
click at [332, 74] on span "Toggle popup" at bounding box center [334, 77] width 11 height 11
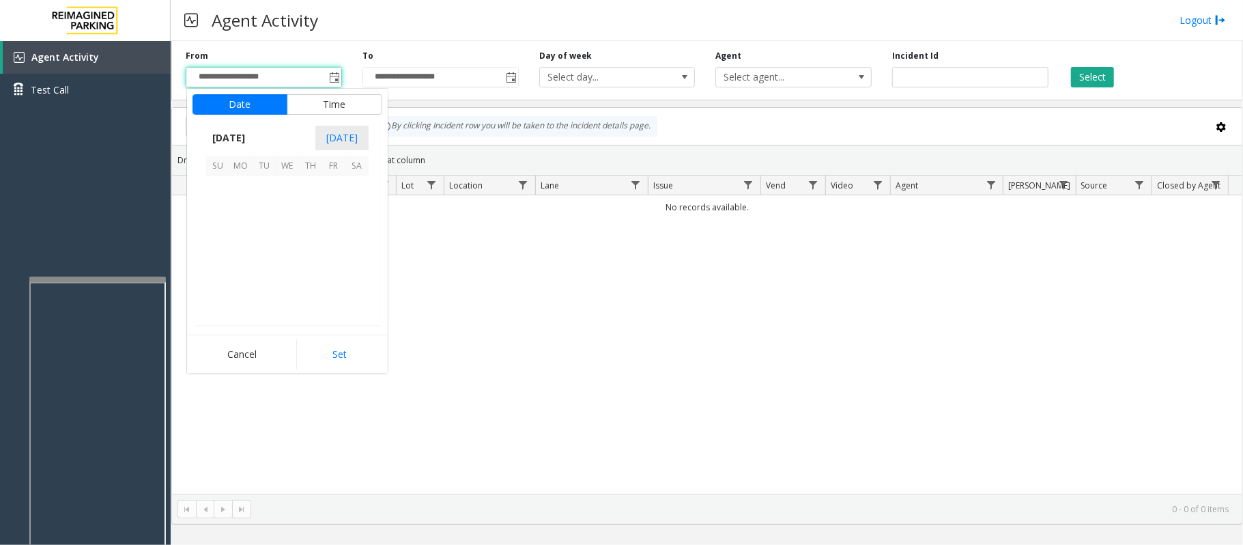
scroll to position [244853, 0]
click at [287, 261] on span "20" at bounding box center [287, 257] width 23 height 23
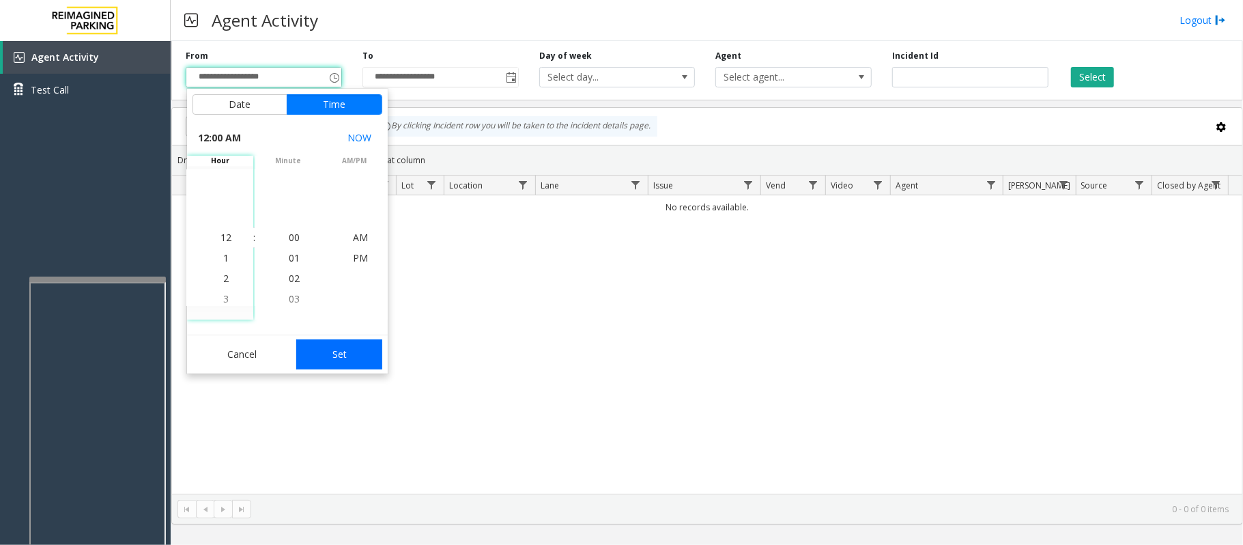
click at [356, 364] on button "Set" at bounding box center [339, 354] width 86 height 30
type input "**********"
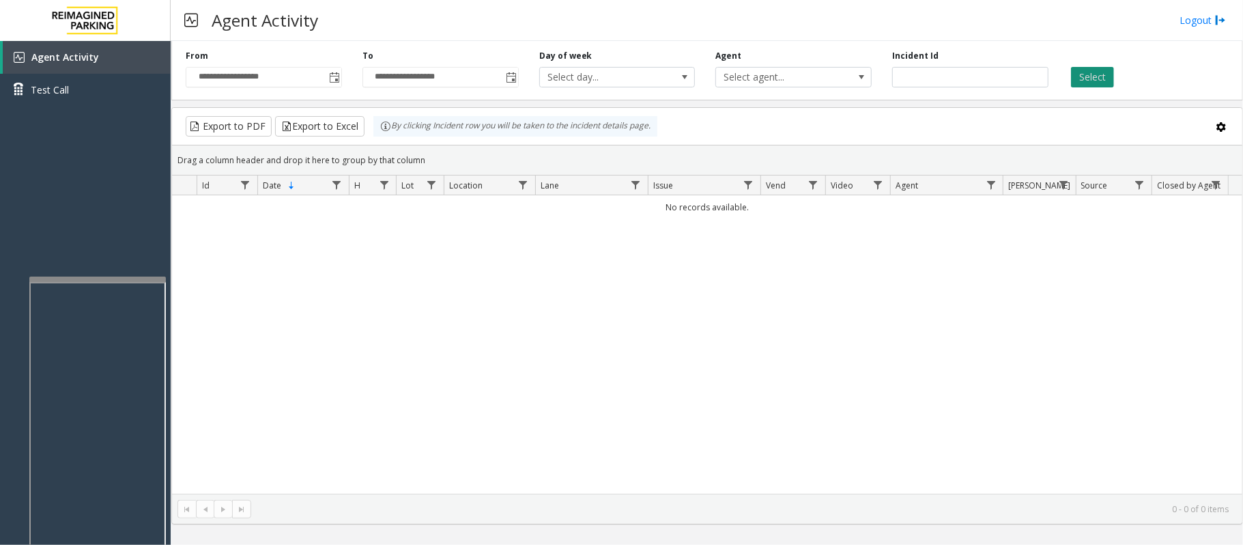
click at [1100, 80] on button "Select" at bounding box center [1092, 77] width 43 height 20
click at [329, 74] on span "Toggle popup" at bounding box center [334, 77] width 11 height 11
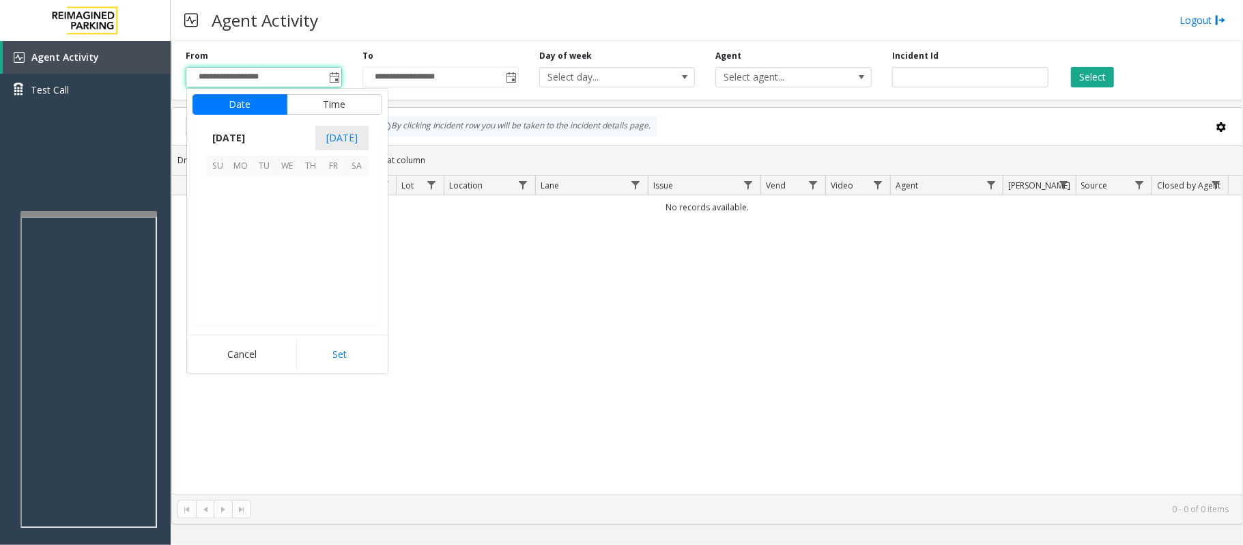
scroll to position [244853, 0]
click at [287, 255] on span "20" at bounding box center [287, 257] width 23 height 23
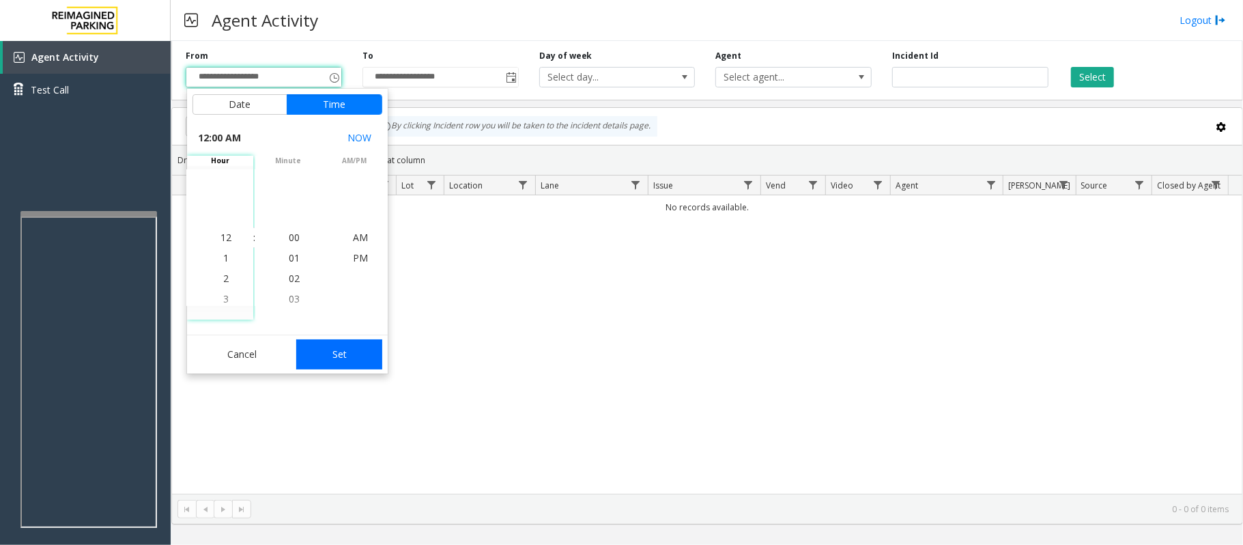
click at [328, 350] on button "Set" at bounding box center [339, 354] width 86 height 30
type input "**********"
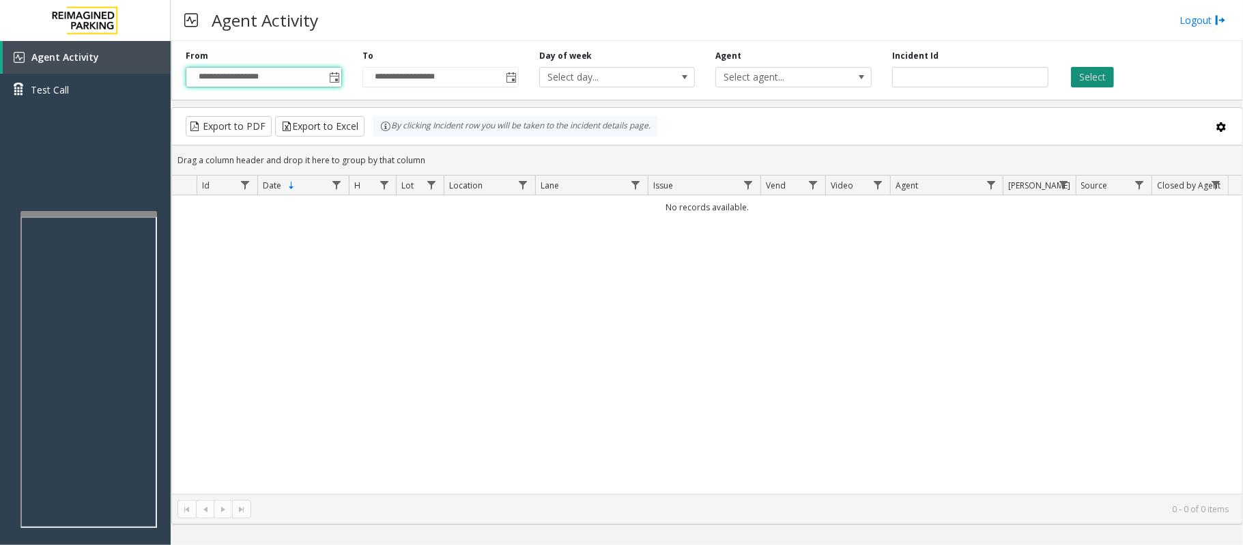
click at [1094, 85] on button "Select" at bounding box center [1092, 77] width 43 height 20
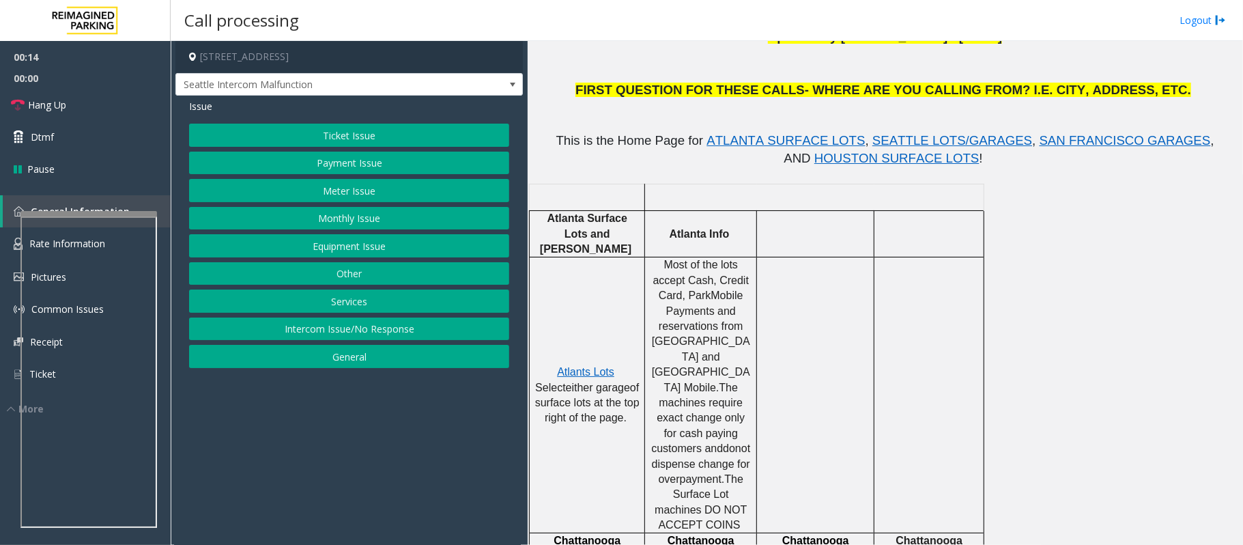
scroll to position [455, 0]
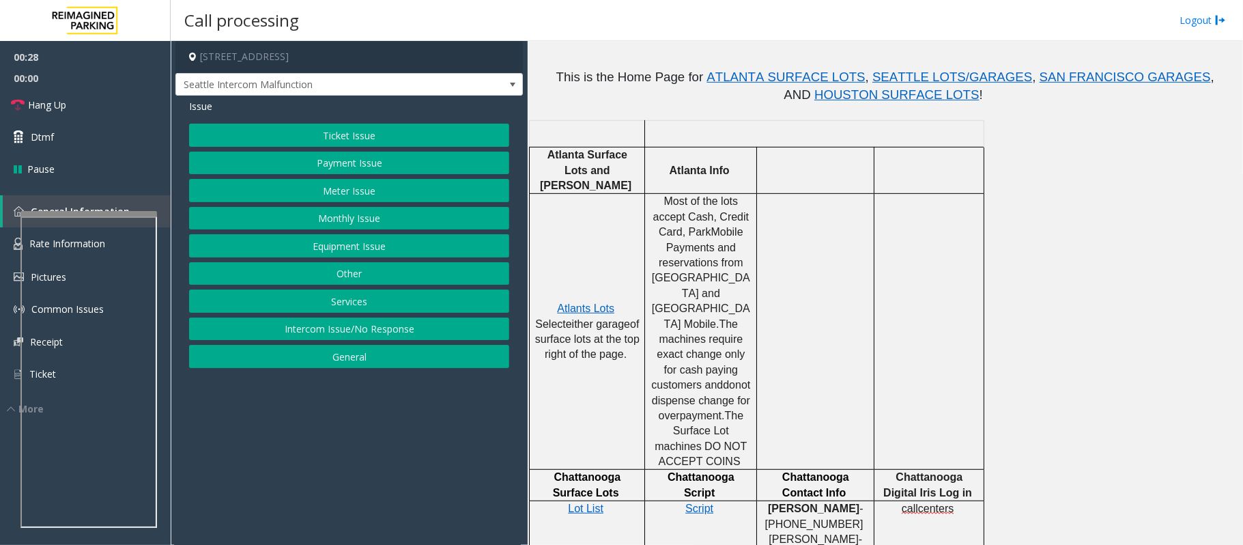
click at [377, 330] on button "Intercom Issue/No Response" at bounding box center [349, 328] width 320 height 23
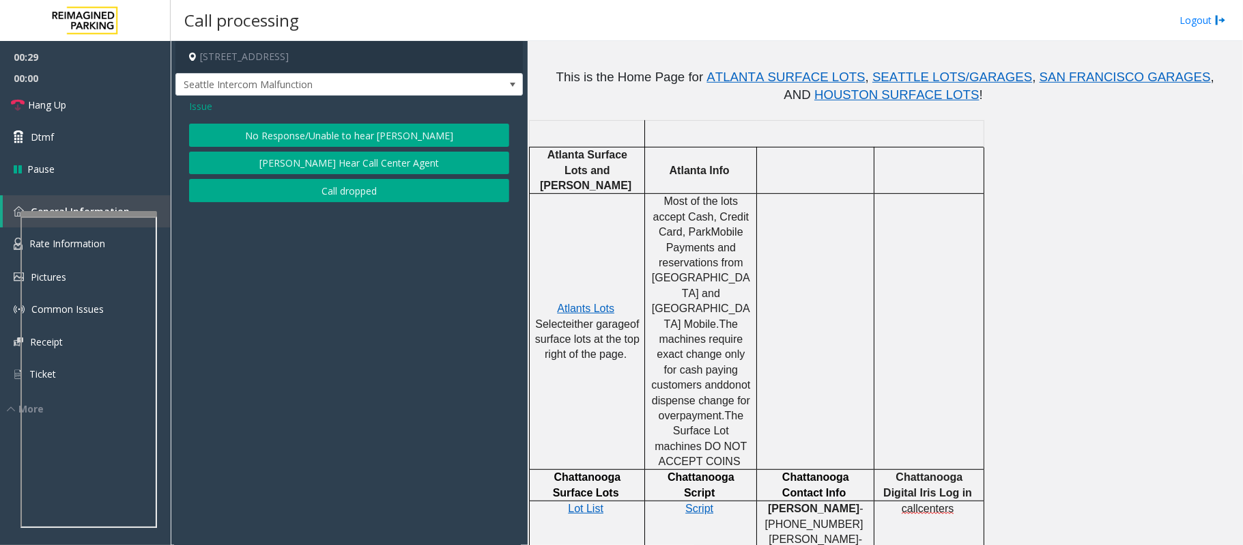
click at [354, 162] on button "[PERSON_NAME] Hear Call Center Agent" at bounding box center [349, 163] width 320 height 23
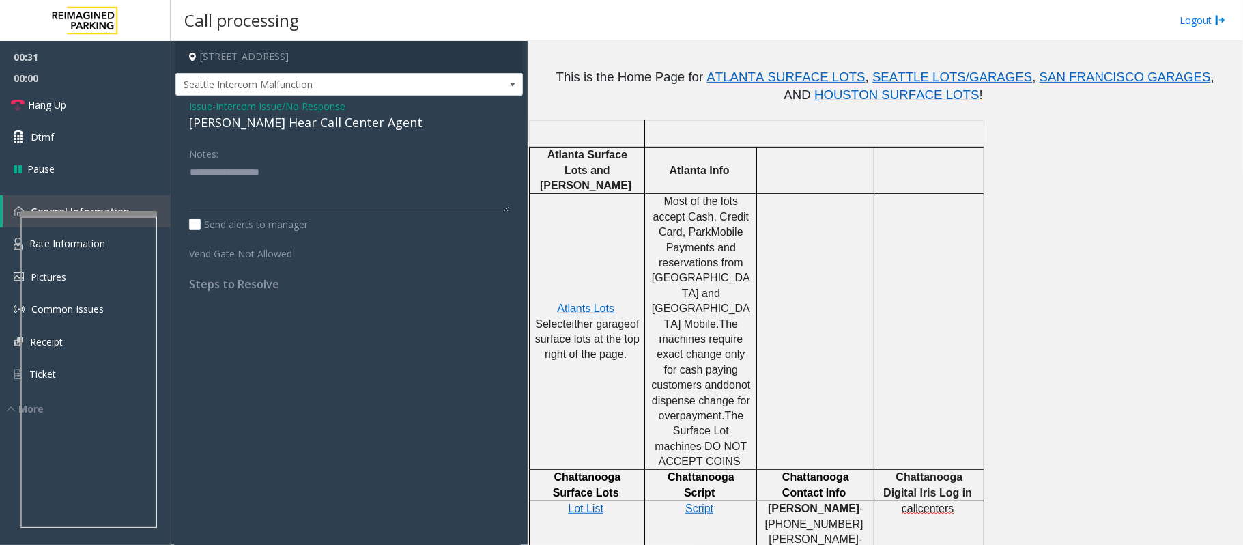
click at [293, 123] on div "[PERSON_NAME] Hear Call Center Agent" at bounding box center [349, 122] width 320 height 18
type textarea "**********"
click at [89, 106] on link "Hang Up" at bounding box center [85, 105] width 171 height 32
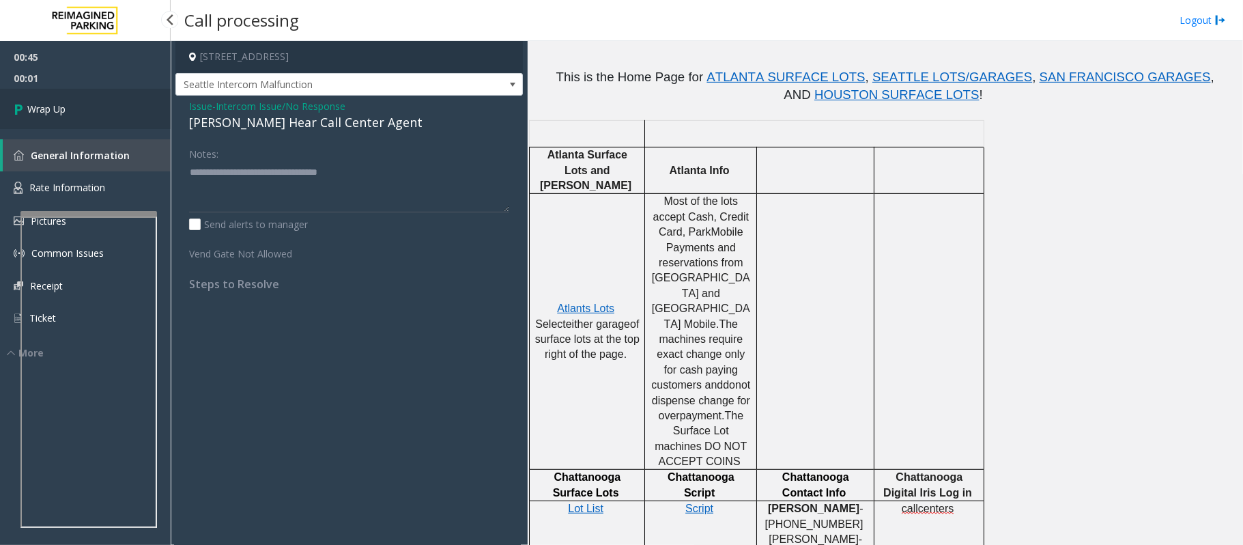
click at [93, 105] on link "Wrap Up" at bounding box center [85, 109] width 171 height 40
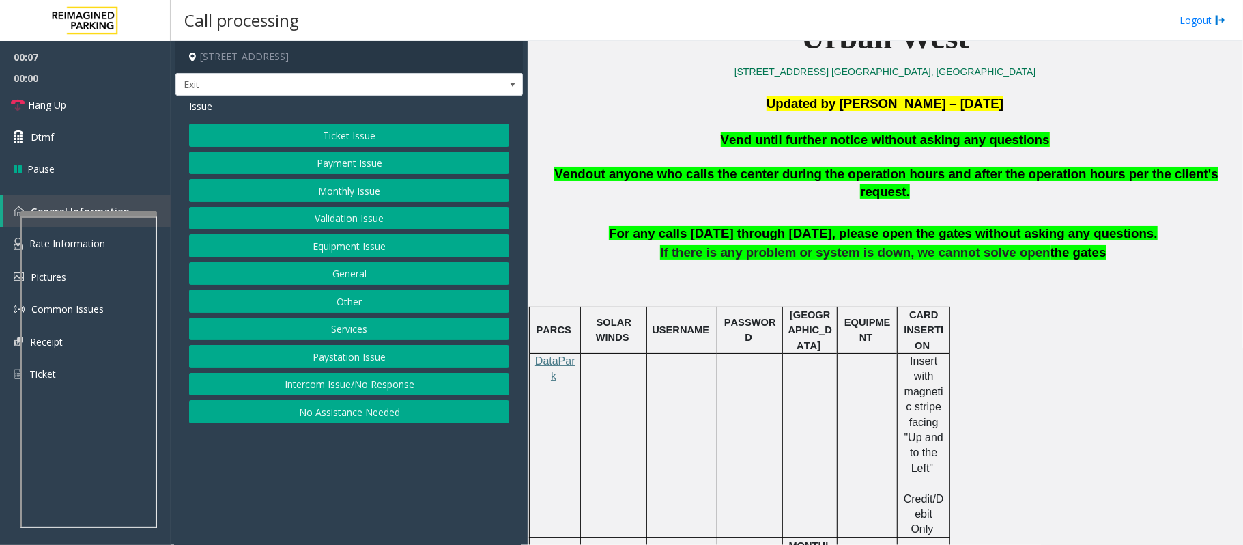
scroll to position [455, 0]
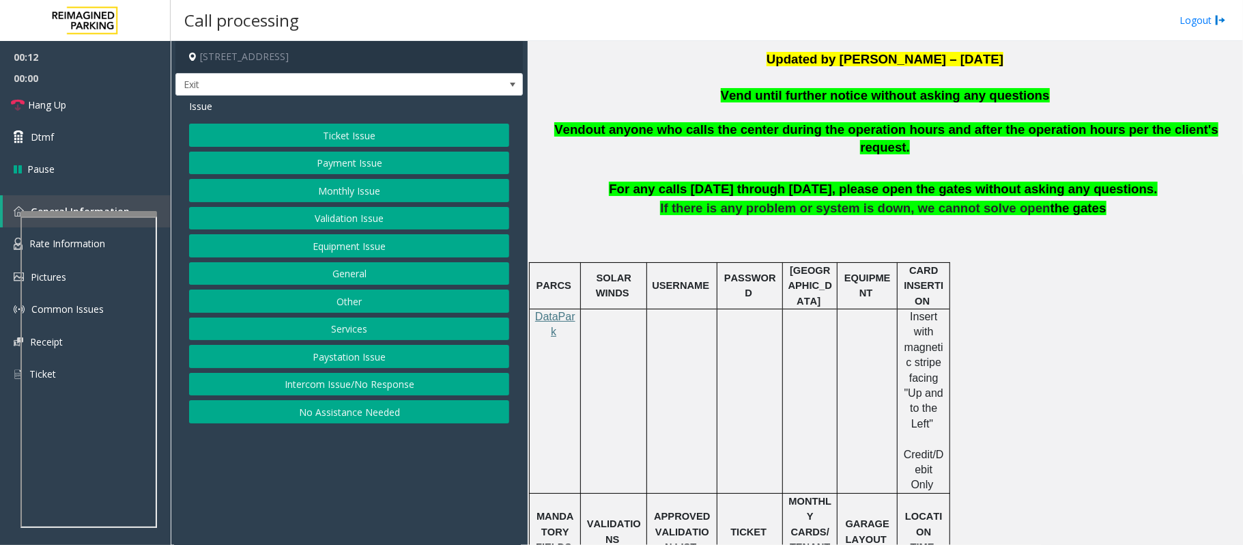
click at [330, 255] on button "Equipment Issue" at bounding box center [349, 245] width 320 height 23
click at [339, 246] on button "Gate / Door Won't Open" at bounding box center [349, 245] width 320 height 23
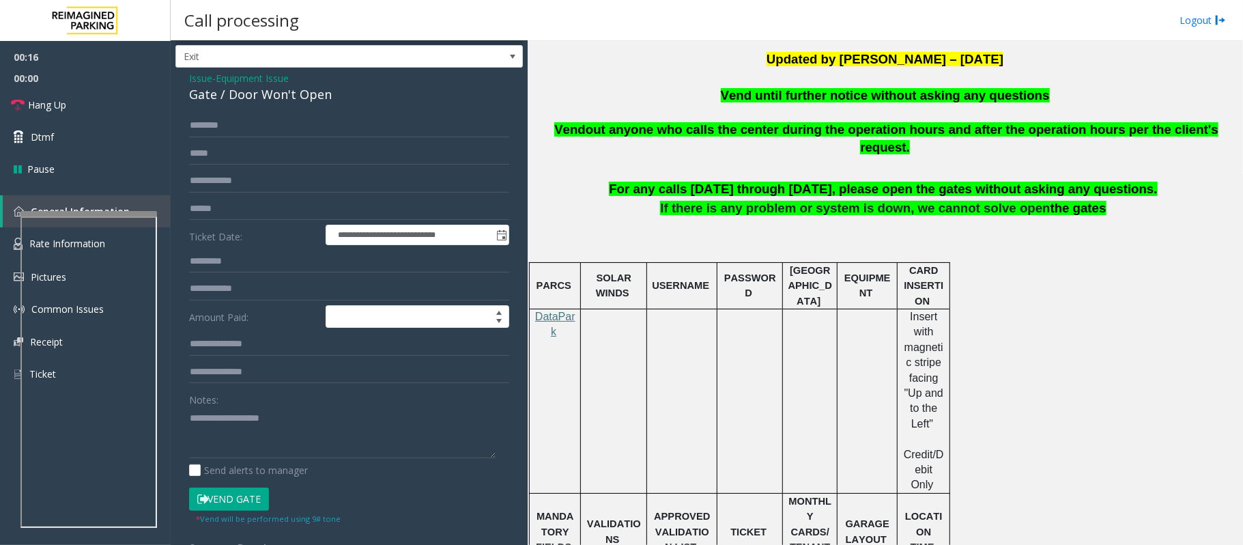
scroll to position [0, 0]
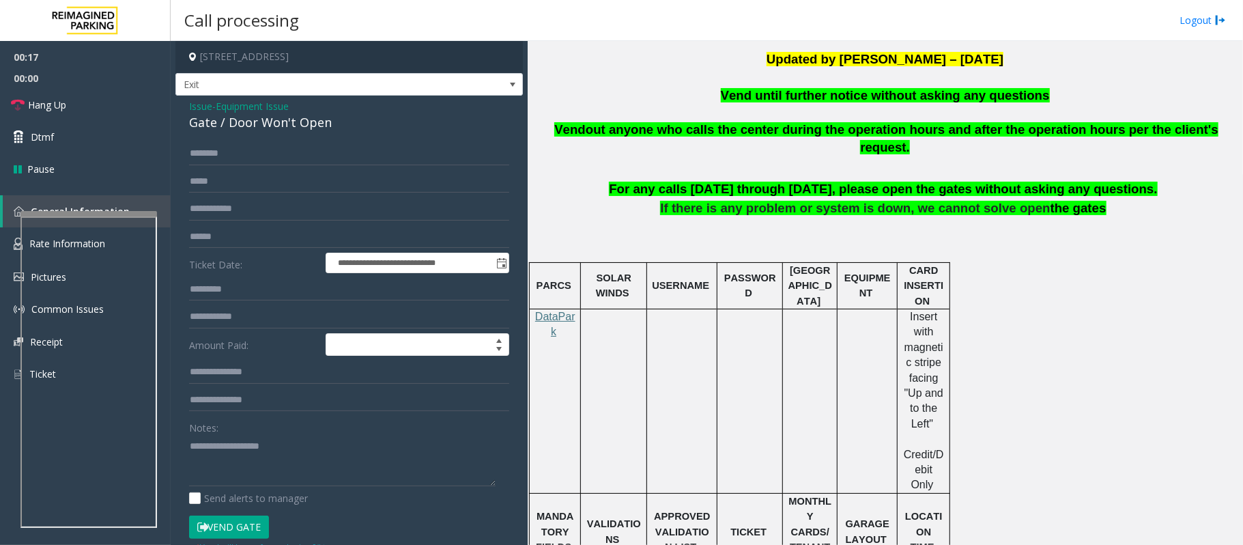
click at [217, 531] on button "Vend Gate" at bounding box center [229, 526] width 80 height 23
click at [729, 126] on span "out anyone who calls the center during the operation hours and after the operat…" at bounding box center [902, 138] width 633 height 33
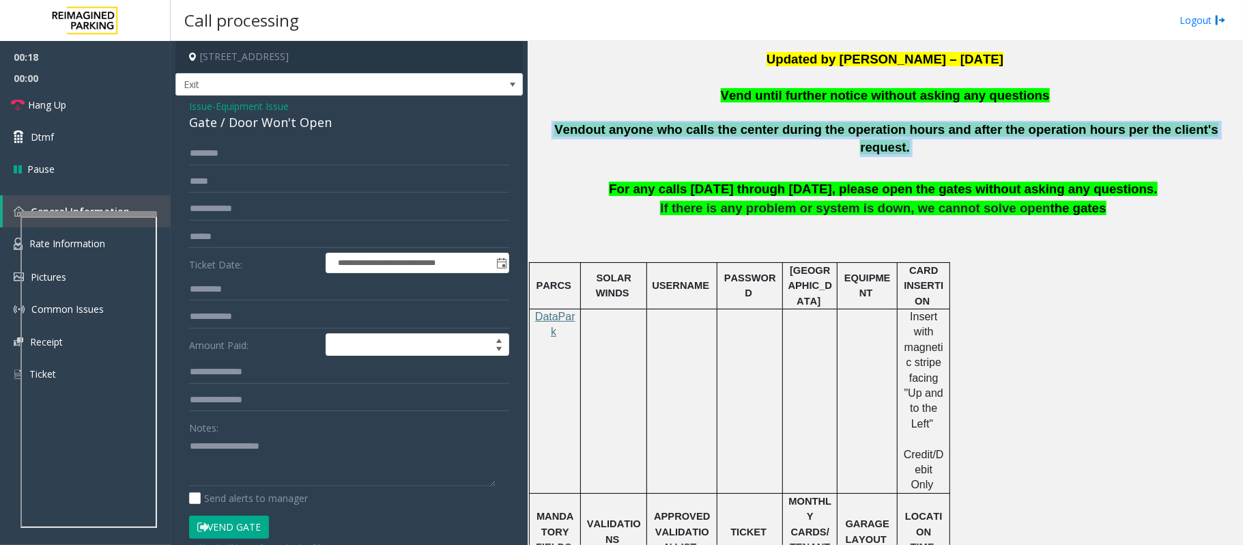
click at [728, 126] on span "out anyone who calls the center during the operation hours and after the operat…" at bounding box center [902, 138] width 633 height 33
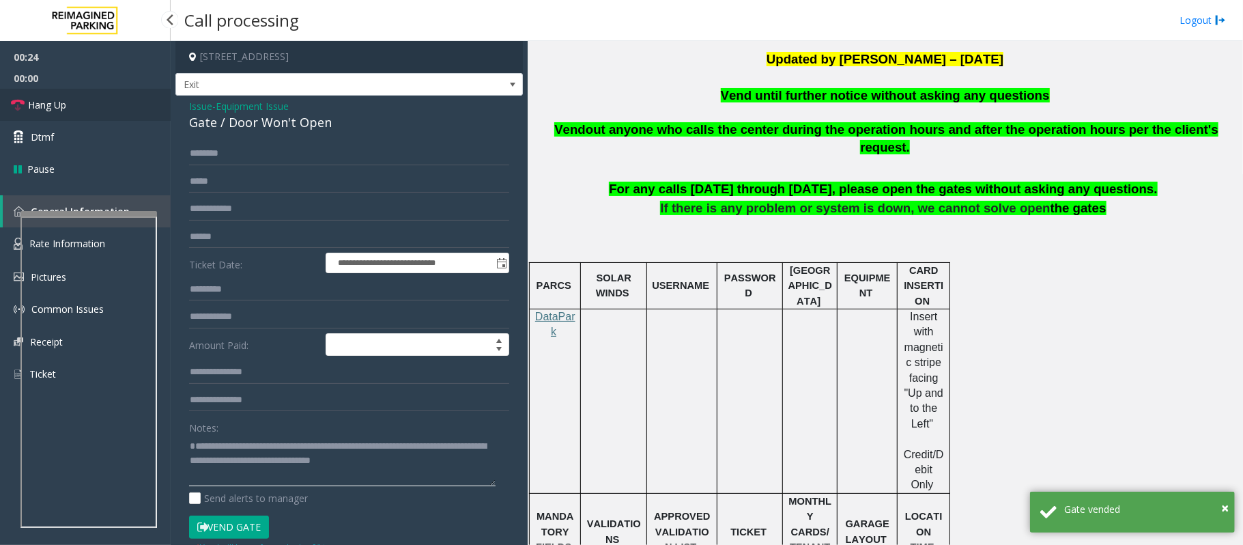
type textarea "**********"
click at [68, 106] on link "Hang Up" at bounding box center [85, 105] width 171 height 32
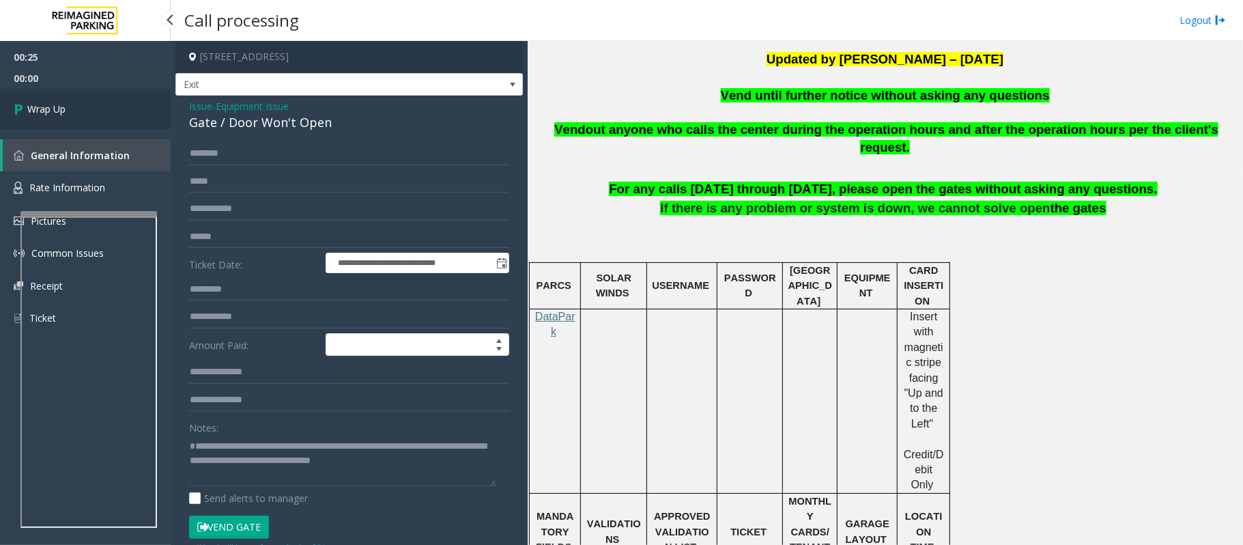
click at [68, 107] on link "Wrap Up" at bounding box center [85, 109] width 171 height 40
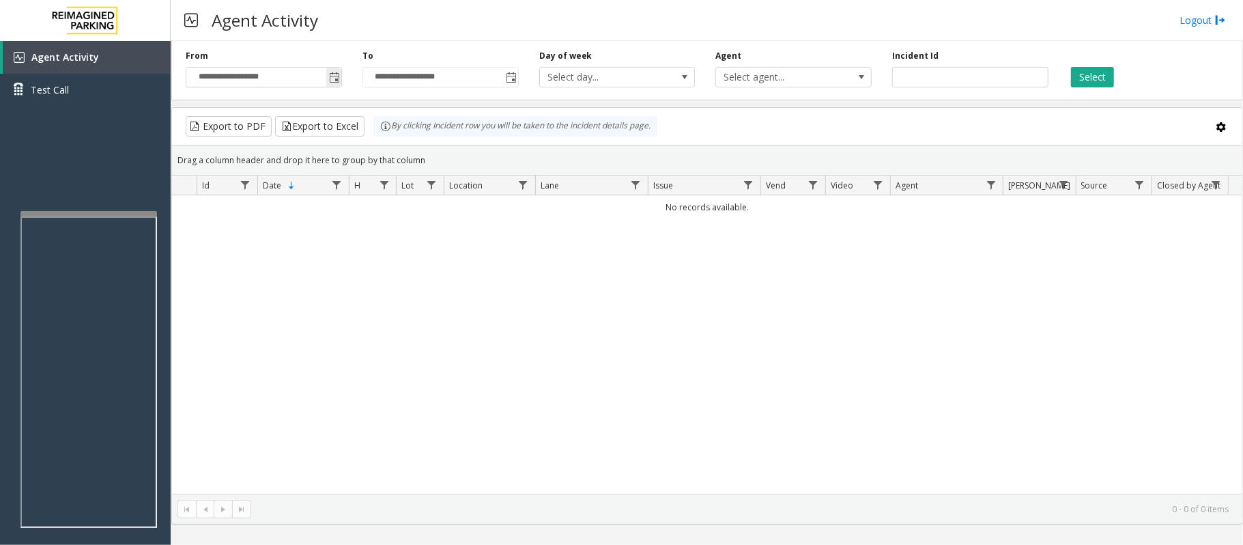
click at [334, 79] on span "Toggle popup" at bounding box center [334, 77] width 11 height 11
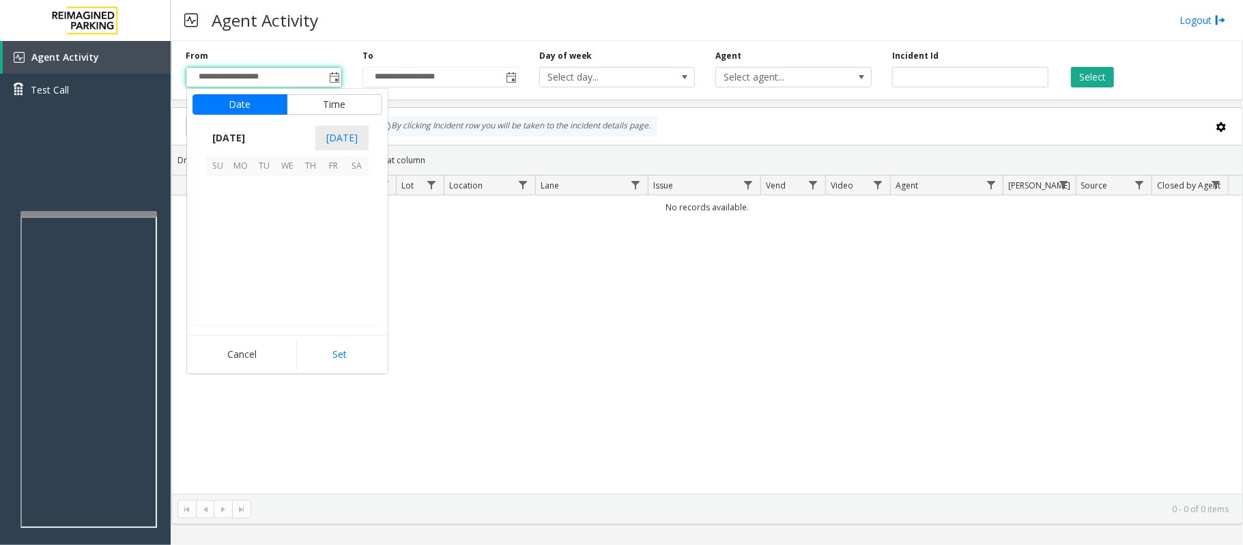
scroll to position [244853, 0]
click at [283, 255] on span "20" at bounding box center [287, 257] width 23 height 23
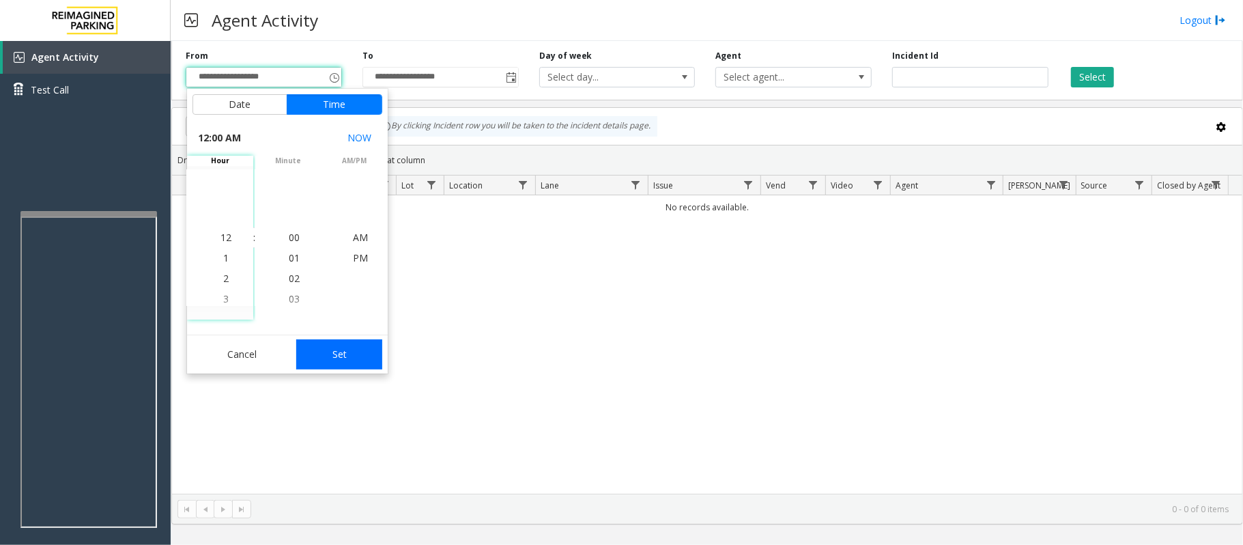
click at [331, 358] on button "Set" at bounding box center [339, 354] width 86 height 30
type input "**********"
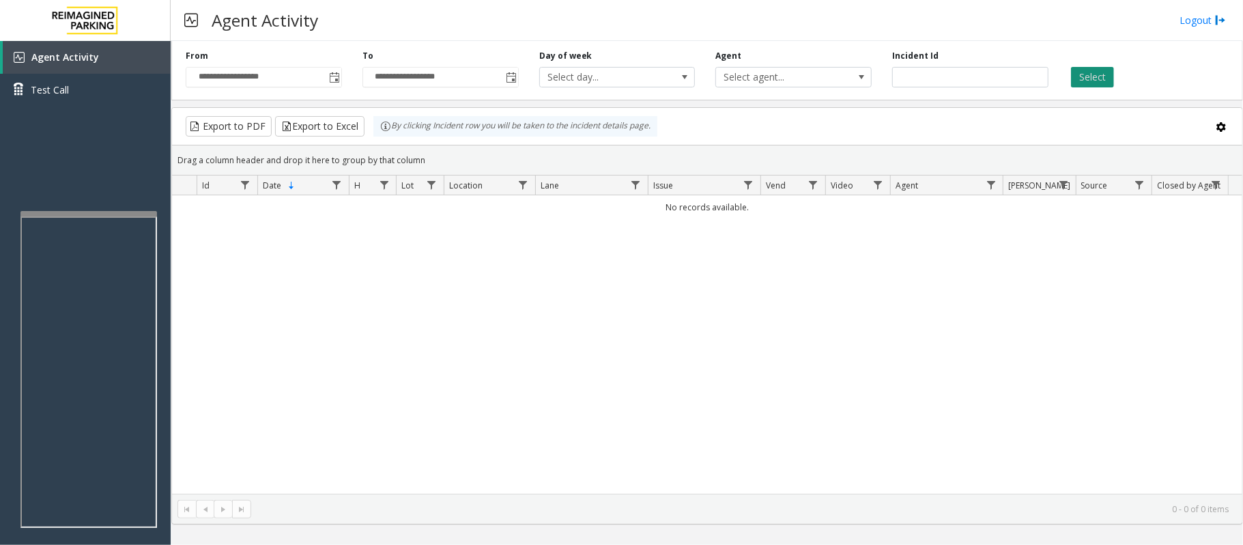
click at [1098, 67] on button "Select" at bounding box center [1092, 77] width 43 height 20
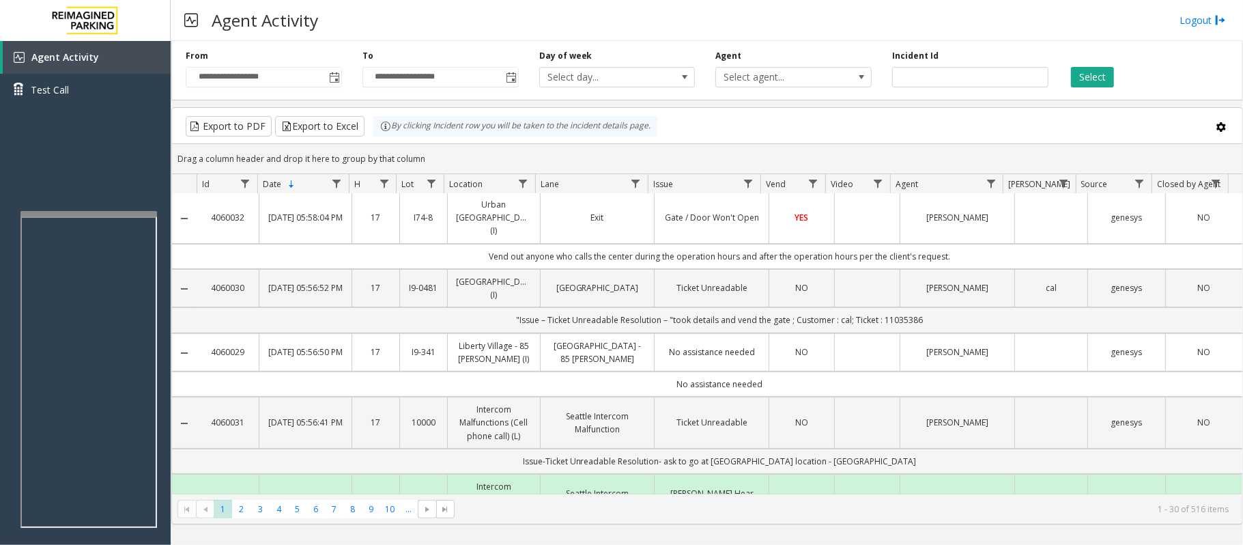
scroll to position [0, 0]
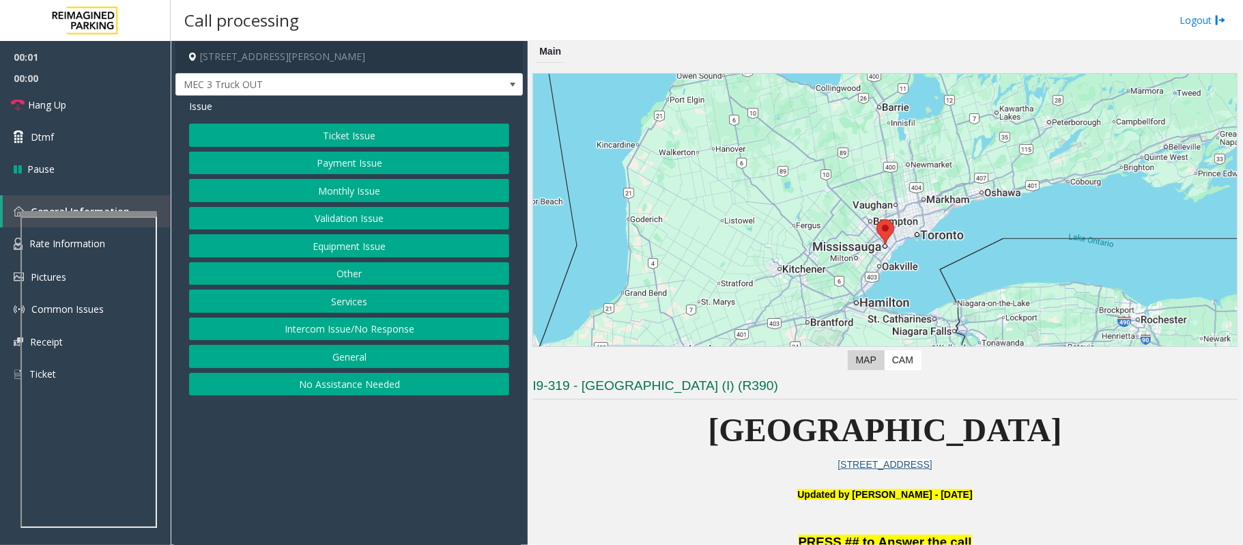
click at [608, 475] on p at bounding box center [884, 479] width 705 height 15
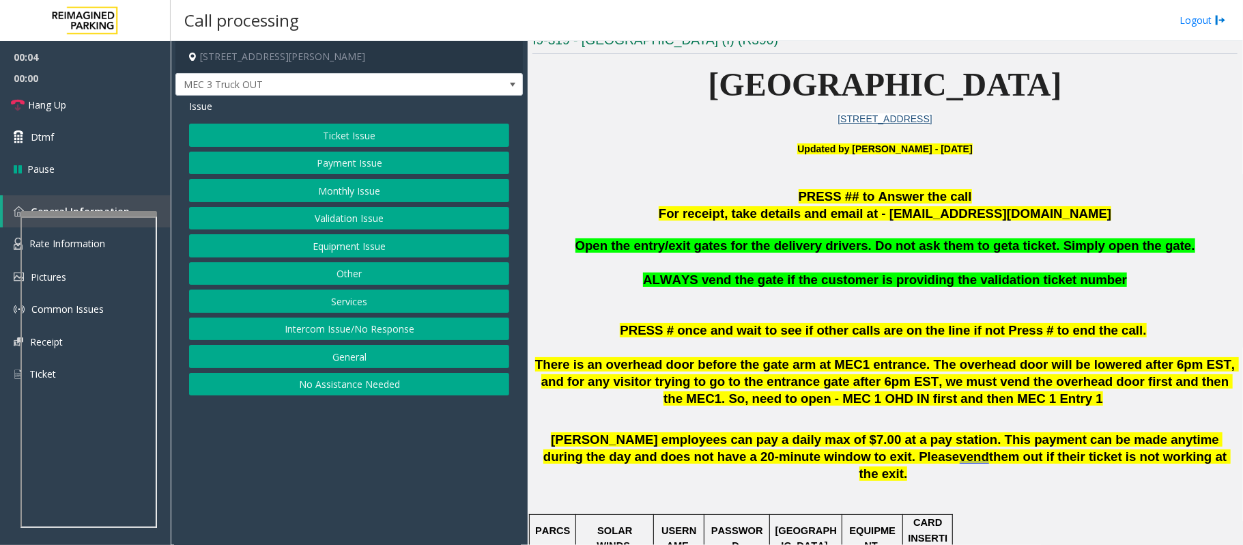
scroll to position [364, 0]
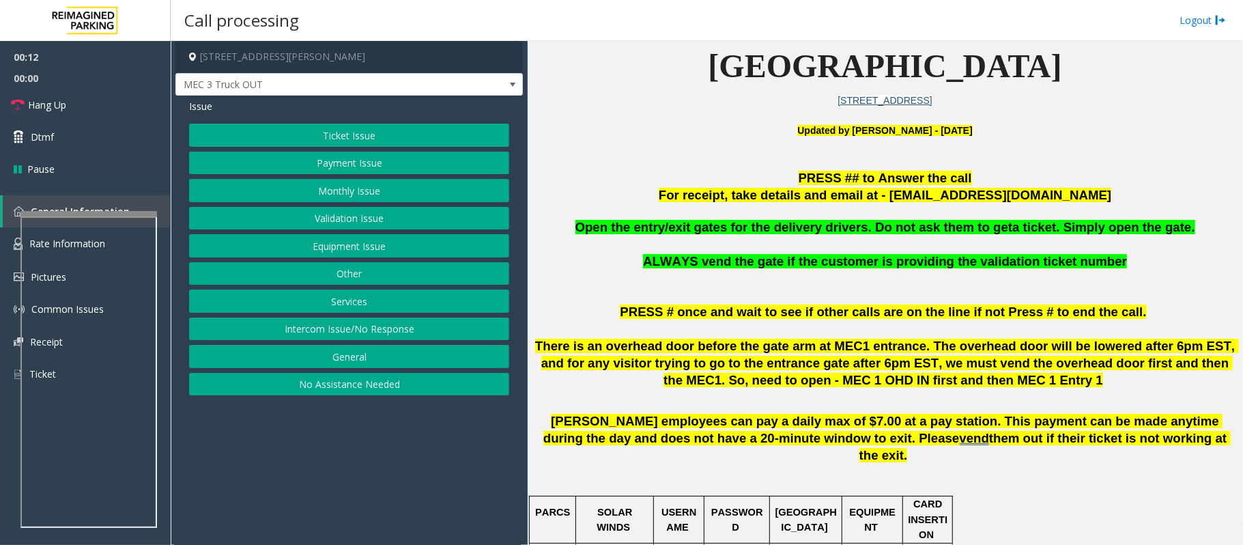
drag, startPoint x: 404, startPoint y: 332, endPoint x: 380, endPoint y: 296, distance: 43.2
click at [403, 331] on button "Intercom Issue/No Response" at bounding box center [349, 328] width 320 height 23
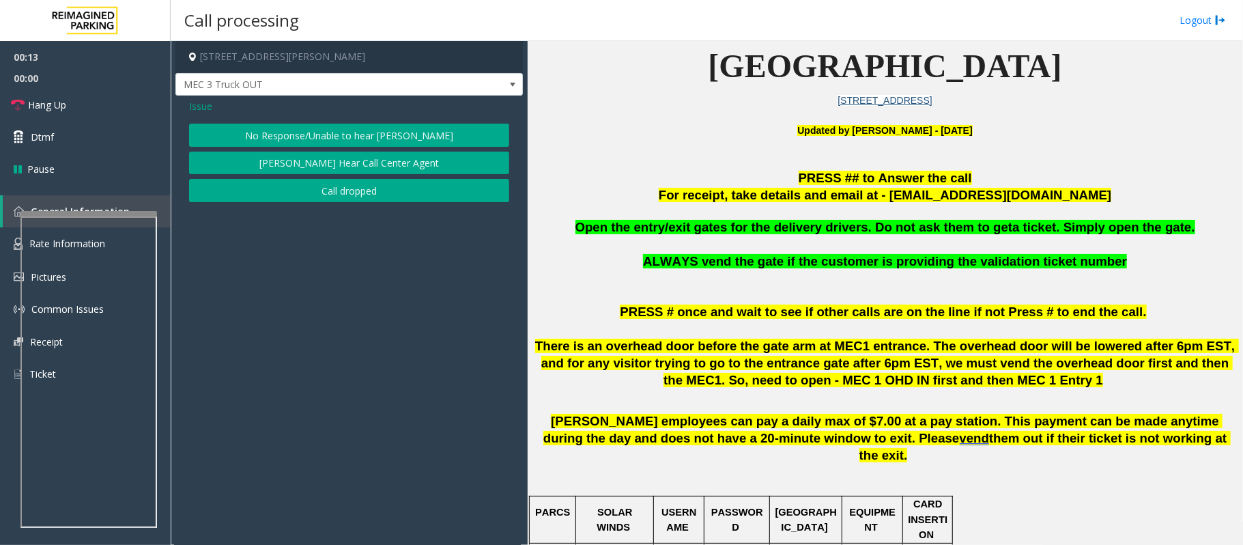
click at [331, 139] on button "No Response/Unable to hear [PERSON_NAME]" at bounding box center [349, 135] width 320 height 23
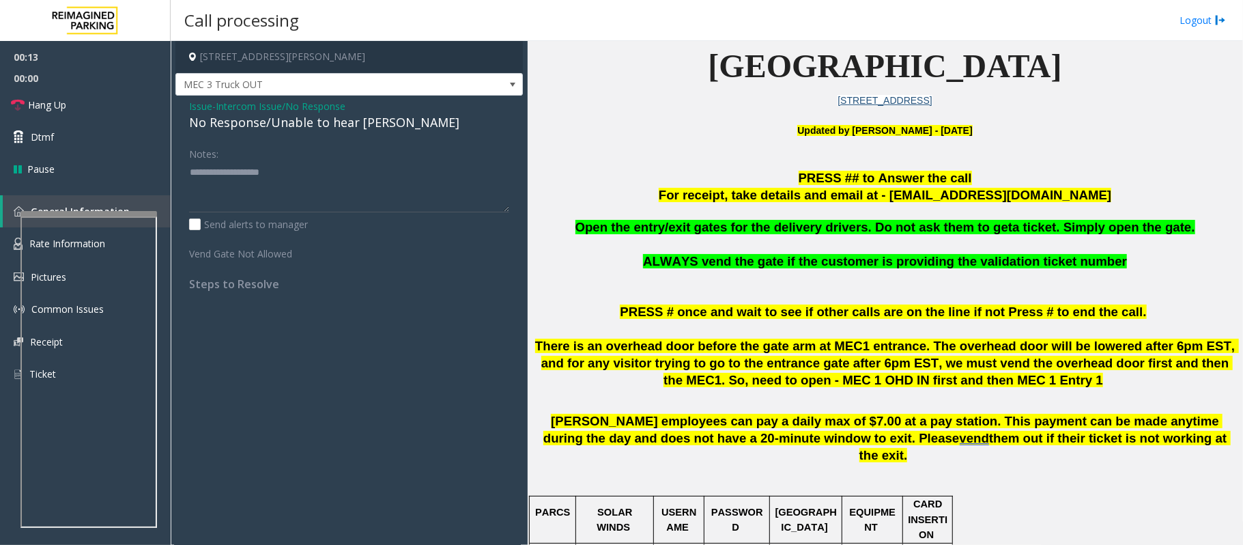
click at [325, 124] on div "No Response/Unable to hear [PERSON_NAME]" at bounding box center [349, 122] width 320 height 18
click at [332, 126] on div "No Response/Unable to hear [PERSON_NAME]" at bounding box center [349, 122] width 320 height 18
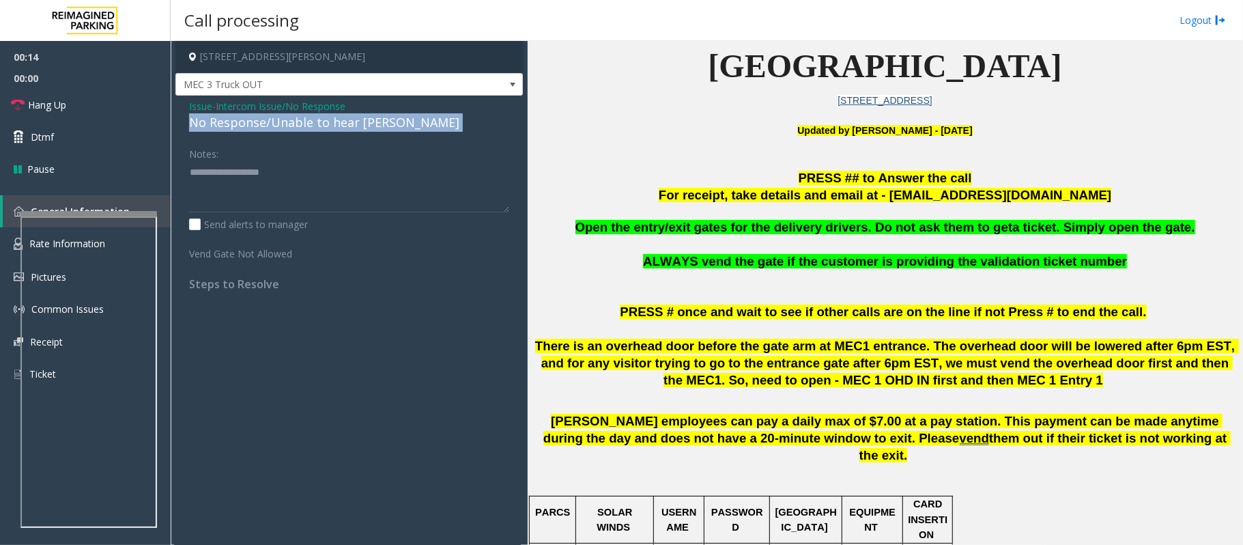
click at [332, 126] on div "No Response/Unable to hear [PERSON_NAME]" at bounding box center [349, 122] width 320 height 18
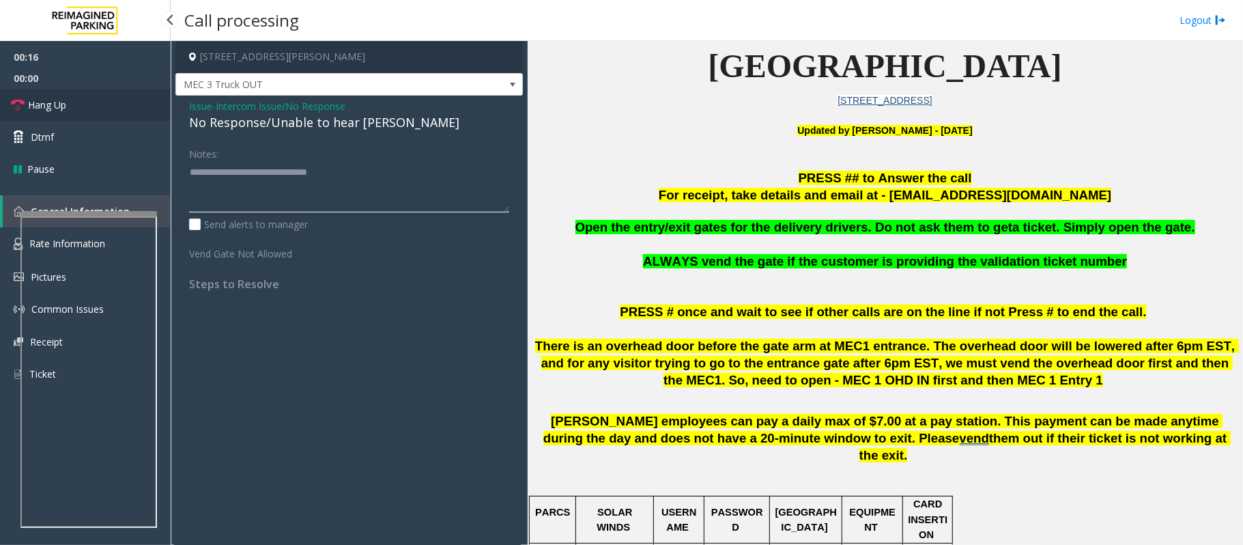
type textarea "**********"
click at [68, 105] on link "Hang Up" at bounding box center [85, 105] width 171 height 32
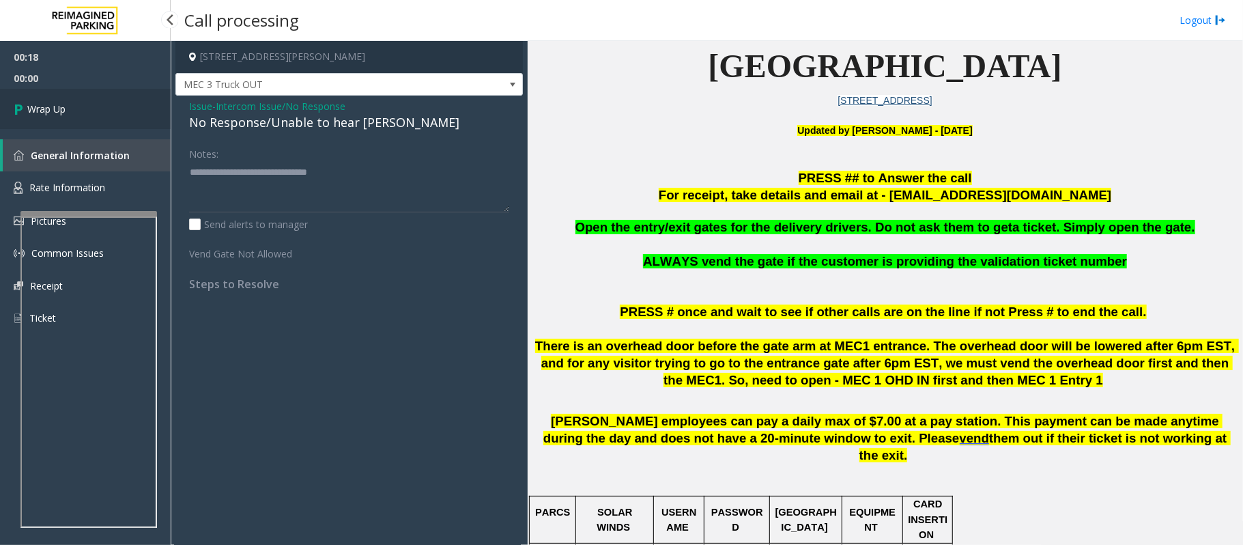
click at [68, 105] on link "Wrap Up" at bounding box center [85, 109] width 171 height 40
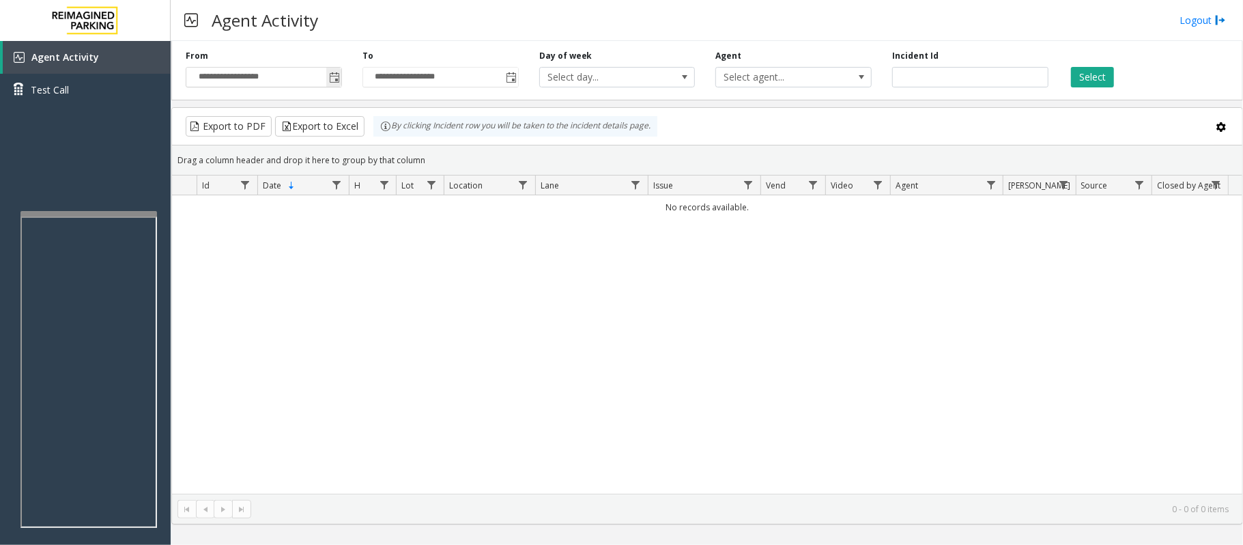
click at [331, 78] on span "Toggle popup" at bounding box center [334, 77] width 11 height 11
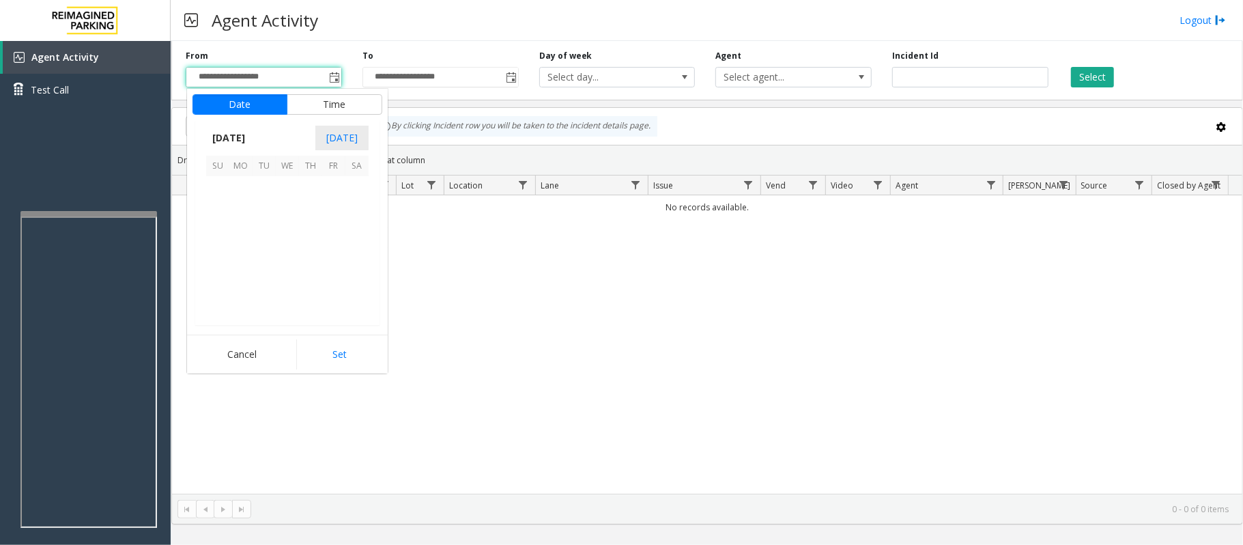
scroll to position [244853, 0]
click at [287, 255] on span "20" at bounding box center [287, 257] width 23 height 23
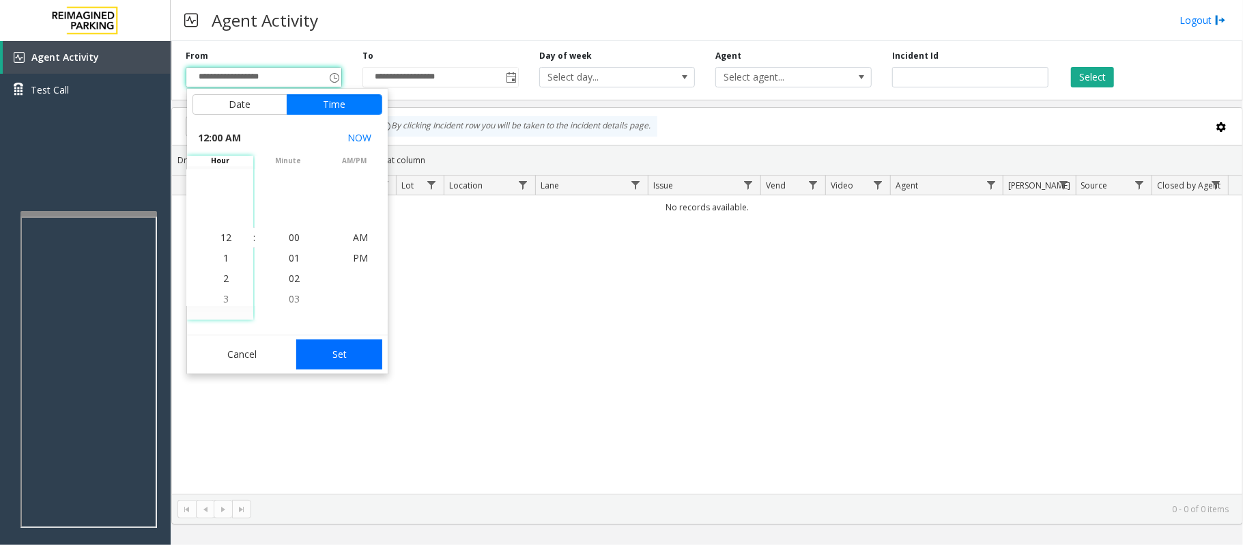
click at [356, 358] on button "Set" at bounding box center [339, 354] width 86 height 30
type input "**********"
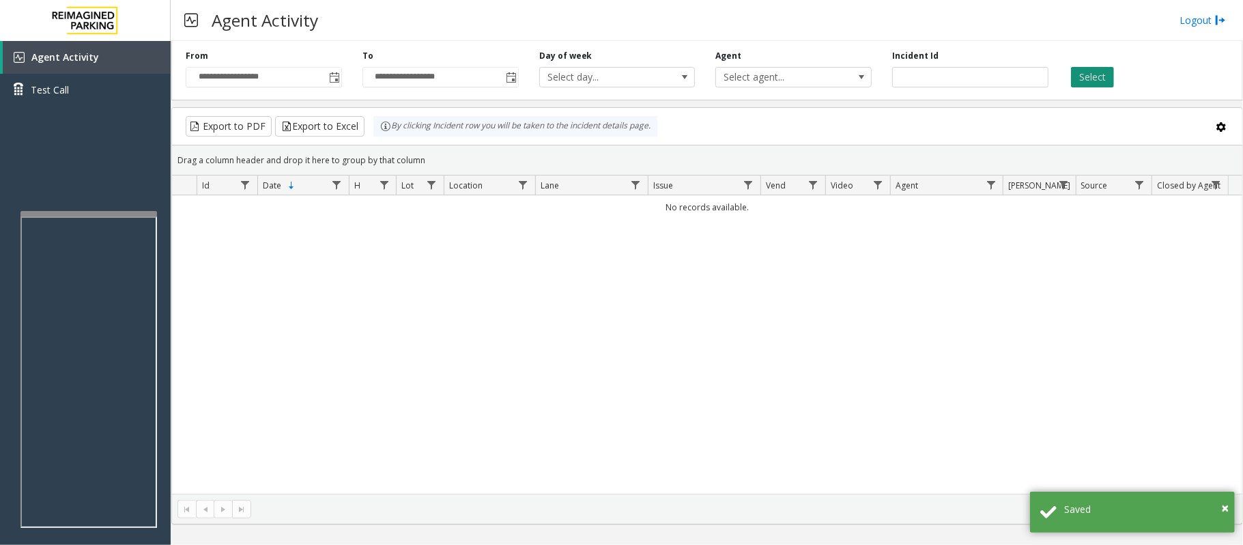
click at [1093, 81] on button "Select" at bounding box center [1092, 77] width 43 height 20
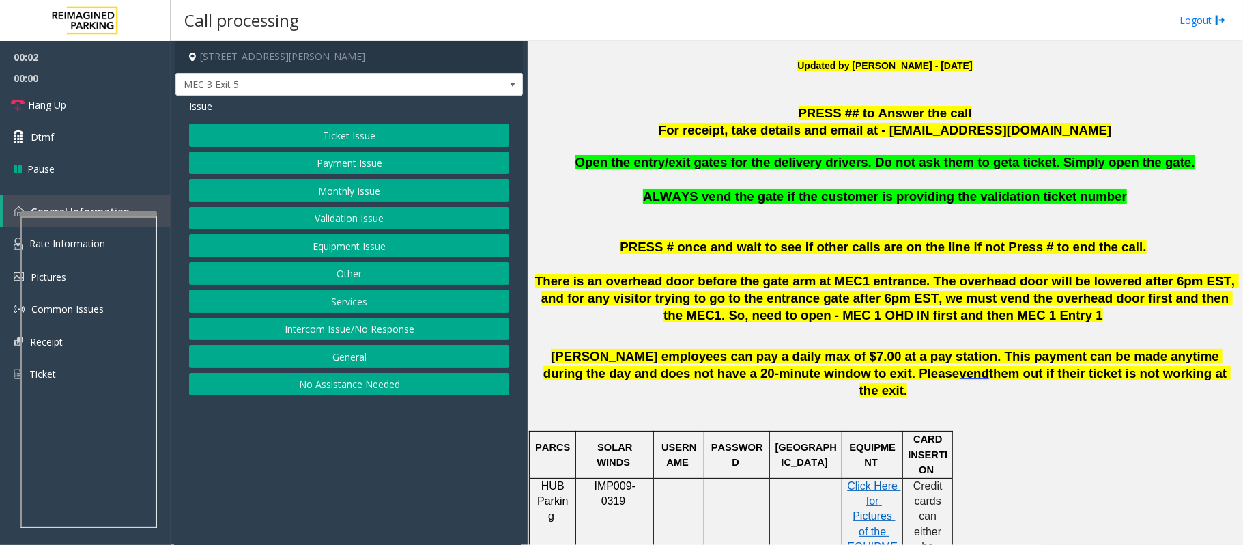
scroll to position [546, 0]
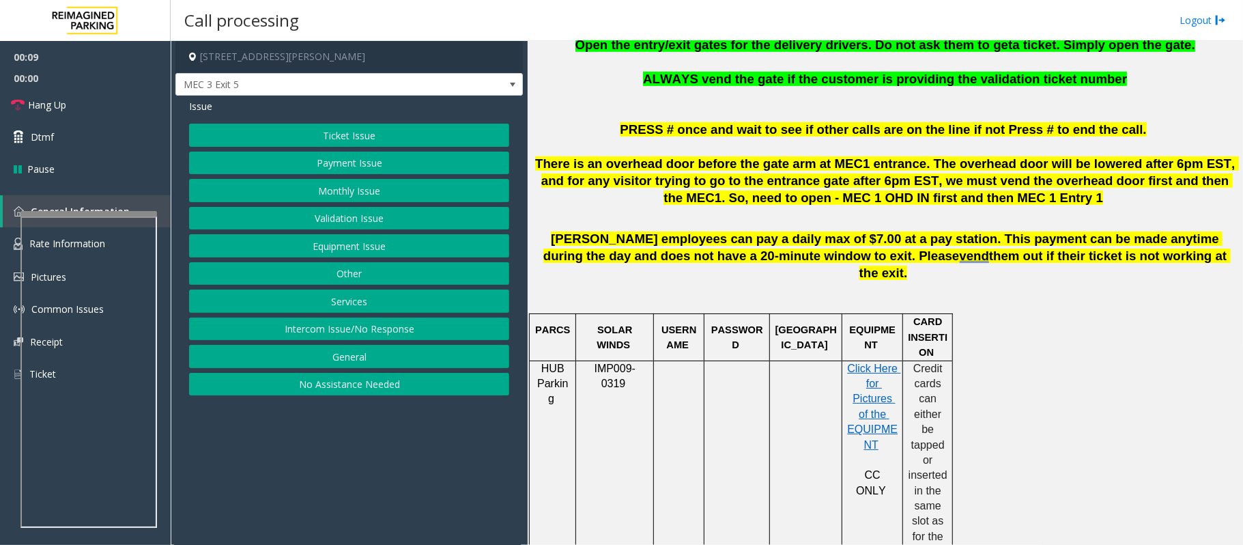
click at [347, 135] on button "Ticket Issue" at bounding box center [349, 135] width 320 height 23
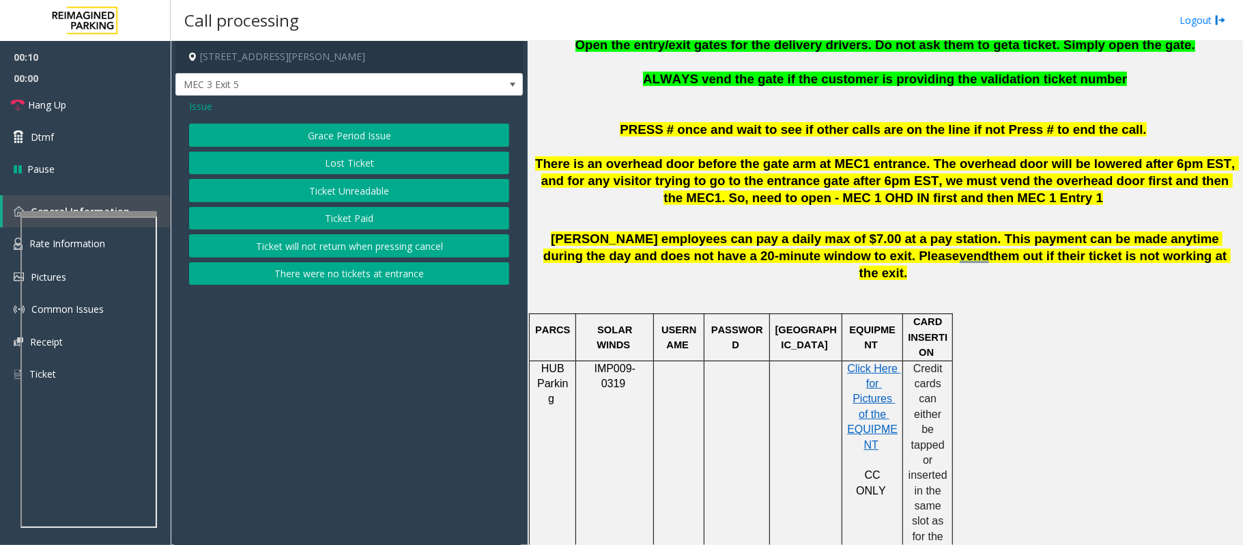
click at [329, 193] on button "Ticket Unreadable" at bounding box center [349, 190] width 320 height 23
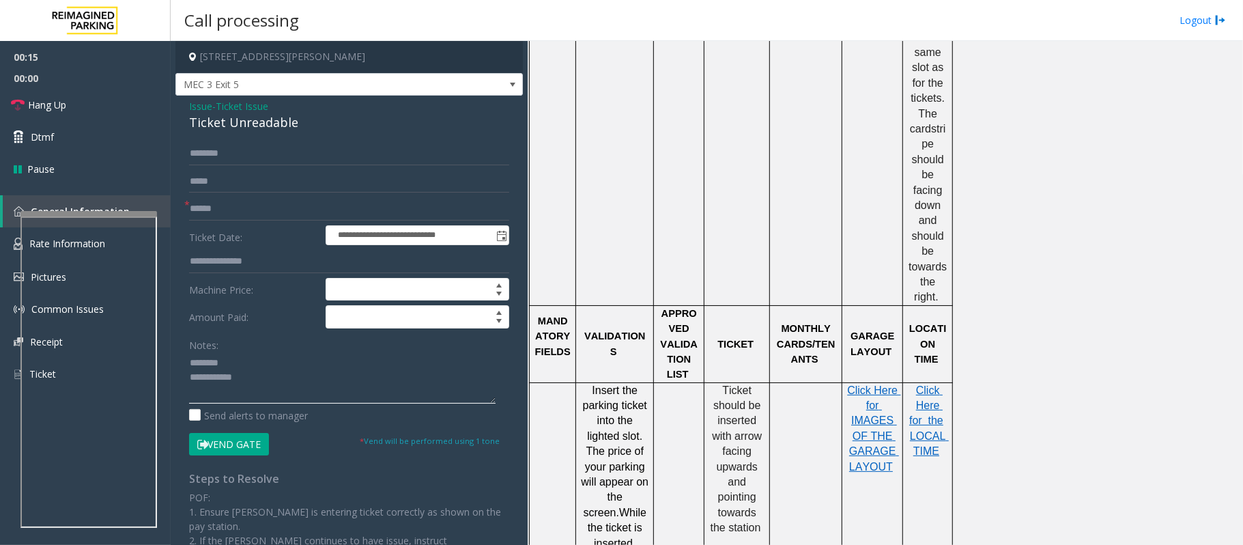
scroll to position [1001, 0]
click at [208, 124] on div "Ticket Unreadable" at bounding box center [349, 122] width 320 height 18
click at [213, 369] on textarea at bounding box center [342, 377] width 307 height 51
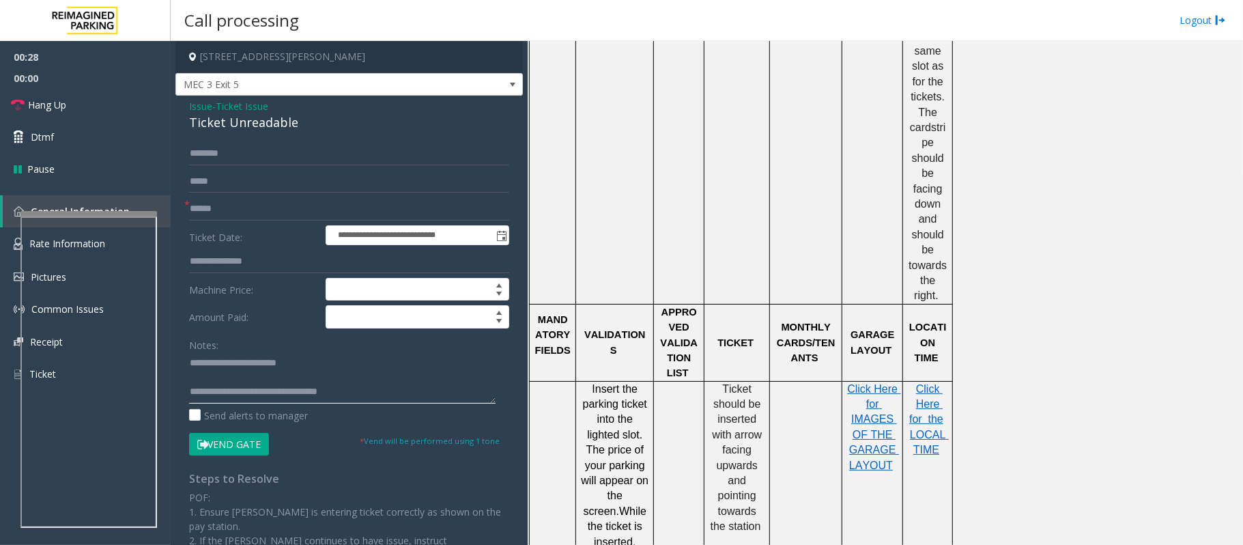
click at [214, 377] on textarea at bounding box center [342, 377] width 307 height 51
type textarea "**********"
click at [233, 199] on input "text" at bounding box center [349, 208] width 320 height 23
type input "******"
click at [274, 157] on input "text" at bounding box center [349, 153] width 320 height 23
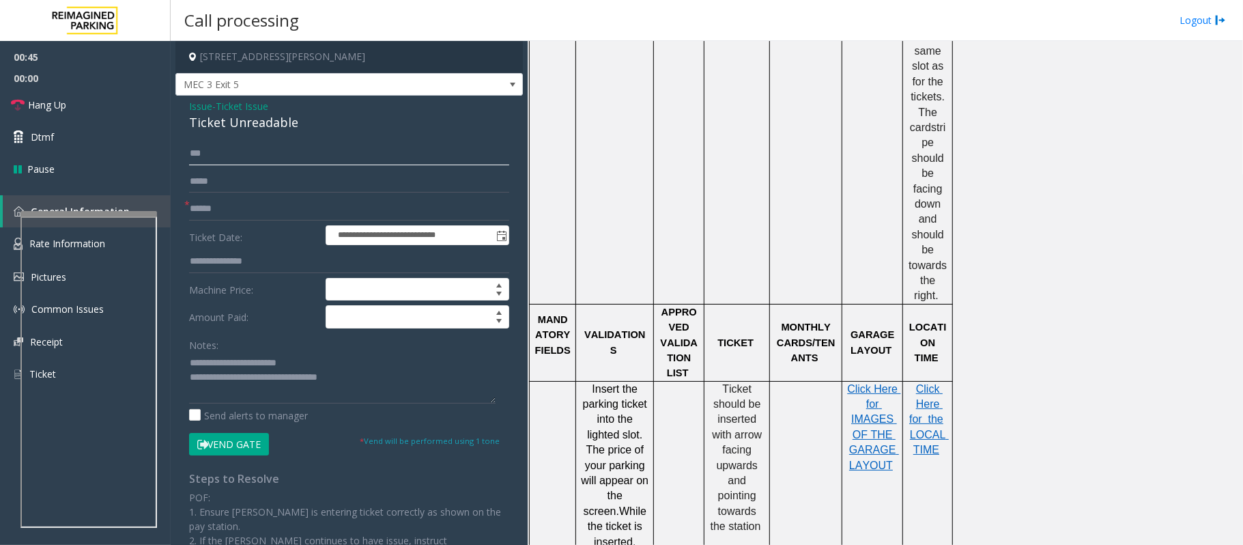
type input "***"
click at [233, 451] on button "Vend Gate" at bounding box center [229, 444] width 80 height 23
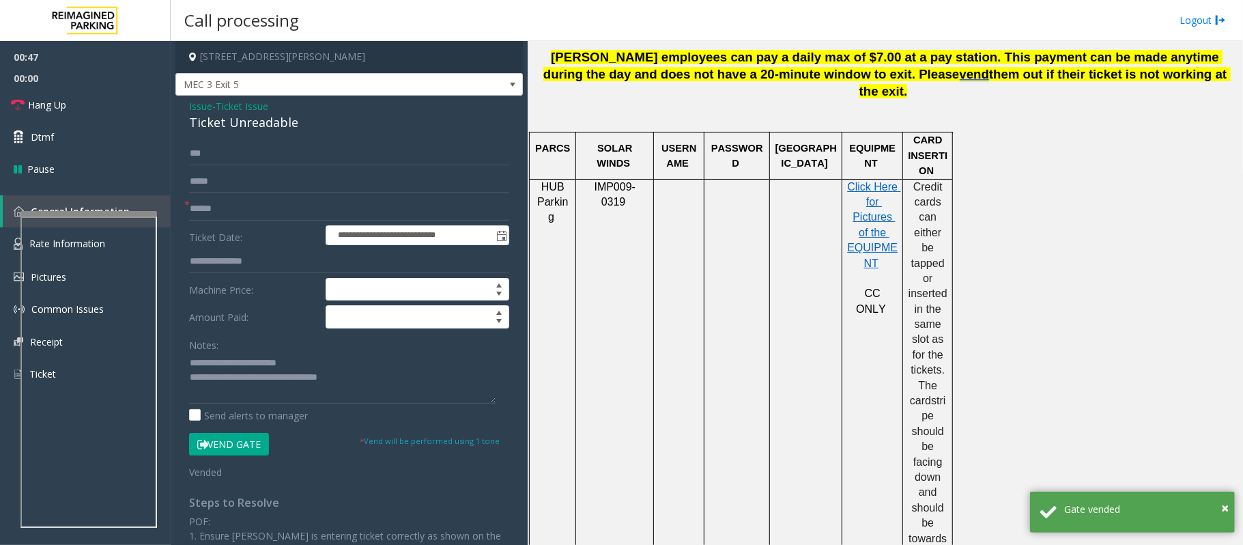
scroll to position [455, 0]
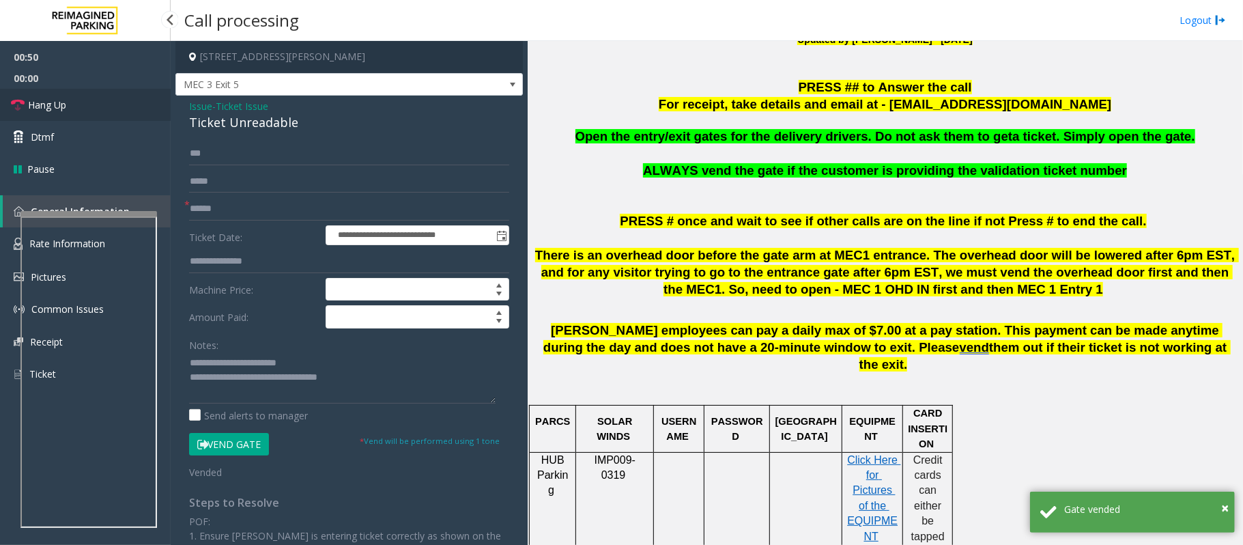
click at [90, 109] on link "Hang Up" at bounding box center [85, 105] width 171 height 32
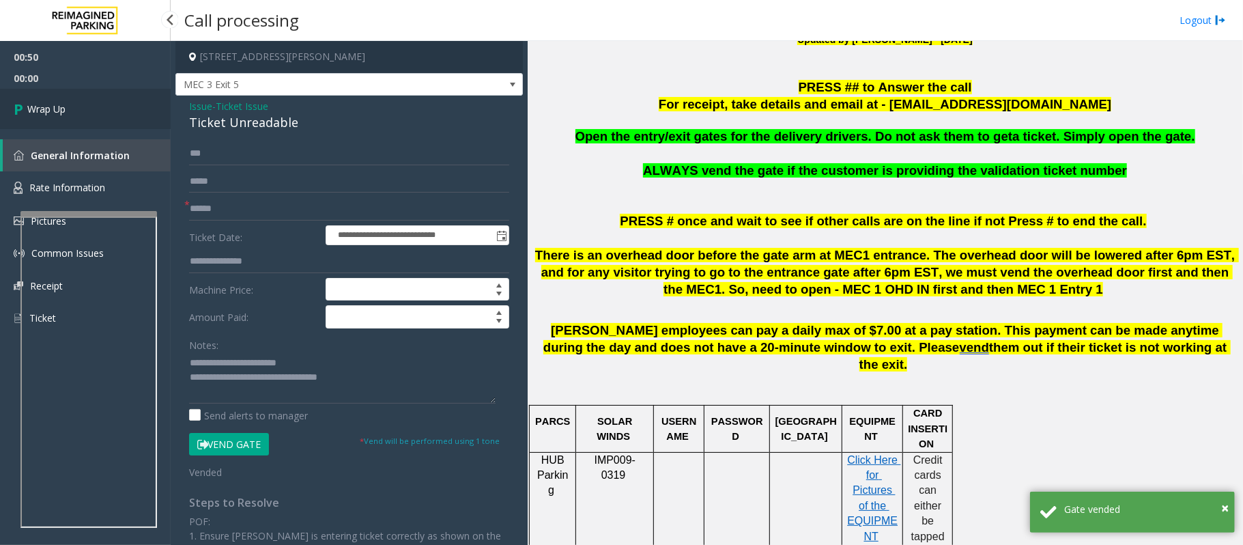
click at [90, 109] on link "Wrap Up" at bounding box center [85, 109] width 171 height 40
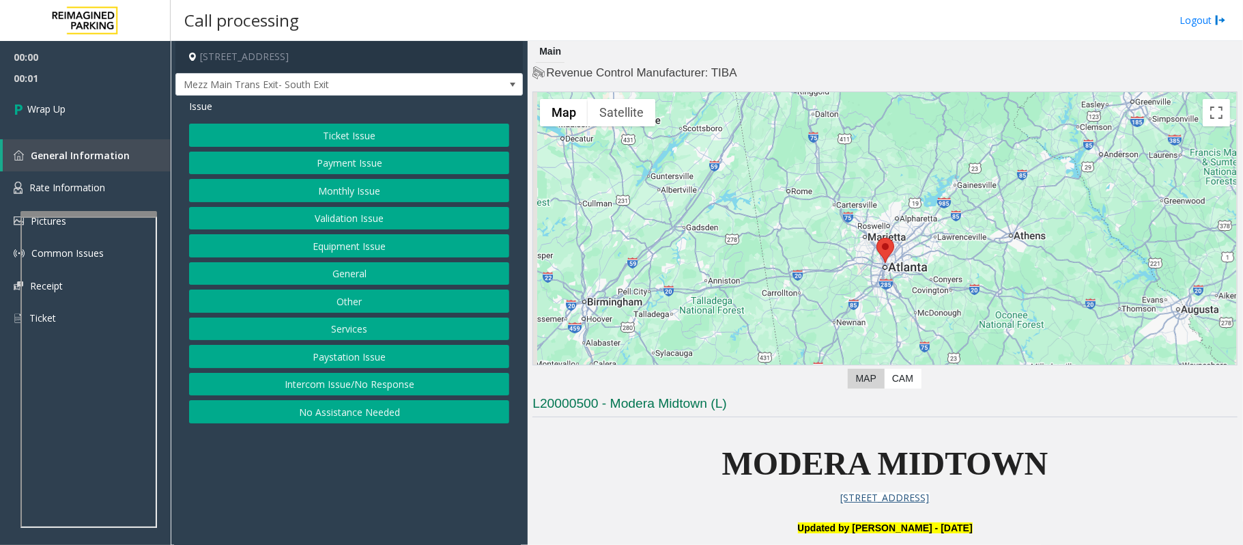
click at [339, 389] on button "Intercom Issue/No Response" at bounding box center [349, 384] width 320 height 23
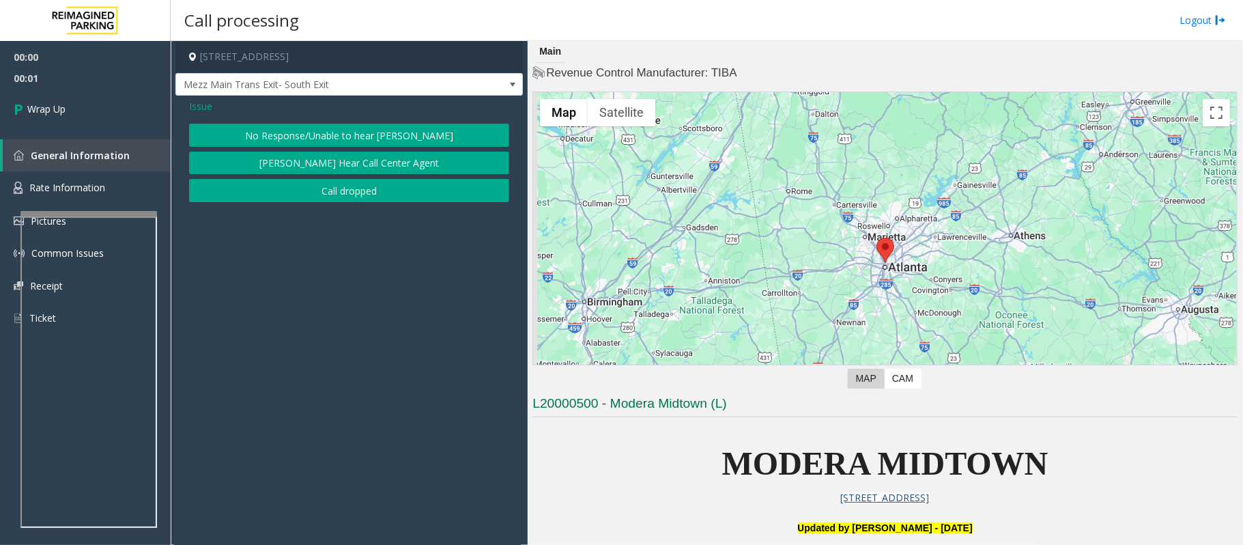
click at [335, 194] on button "Call dropped" at bounding box center [349, 190] width 320 height 23
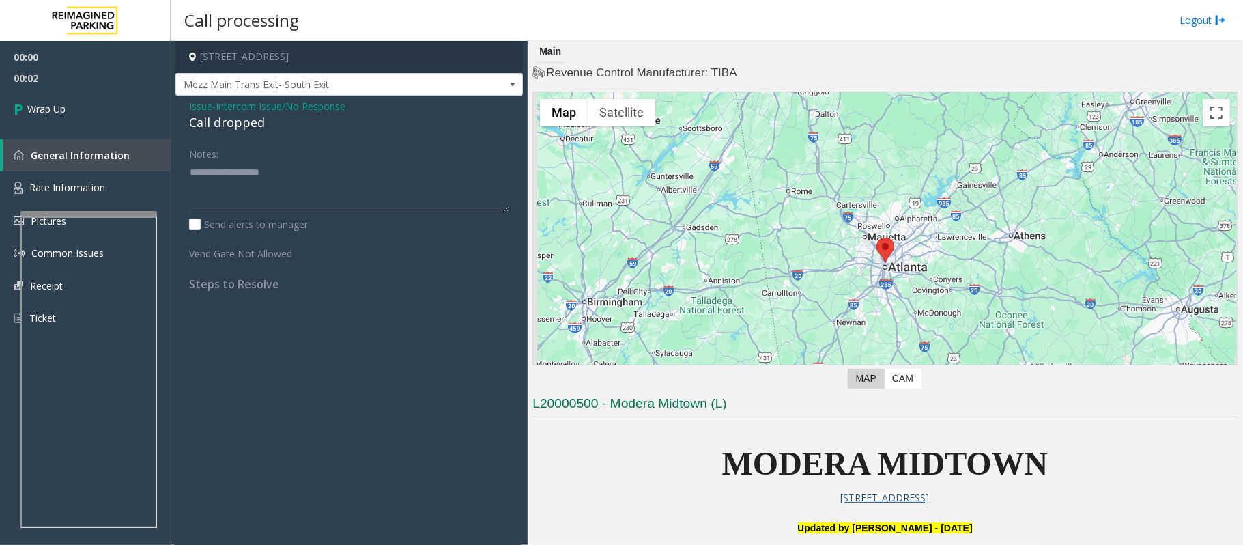
click at [254, 124] on div "Call dropped" at bounding box center [349, 122] width 320 height 18
type textarea "**********"
click at [126, 121] on link "Wrap Up" at bounding box center [85, 109] width 171 height 40
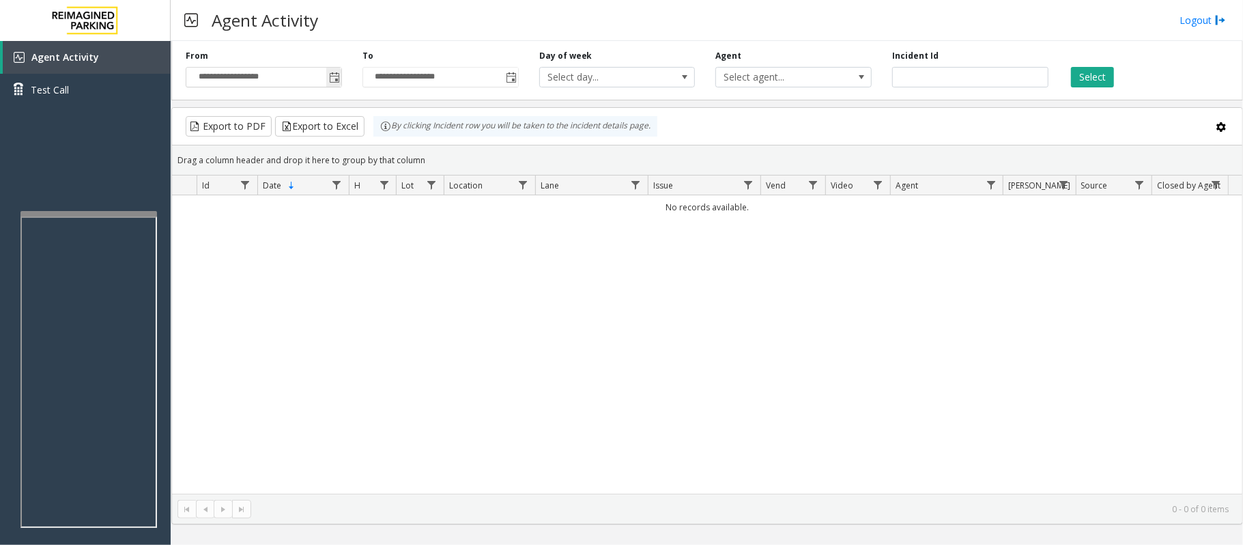
click at [333, 79] on span "Toggle popup" at bounding box center [334, 77] width 11 height 11
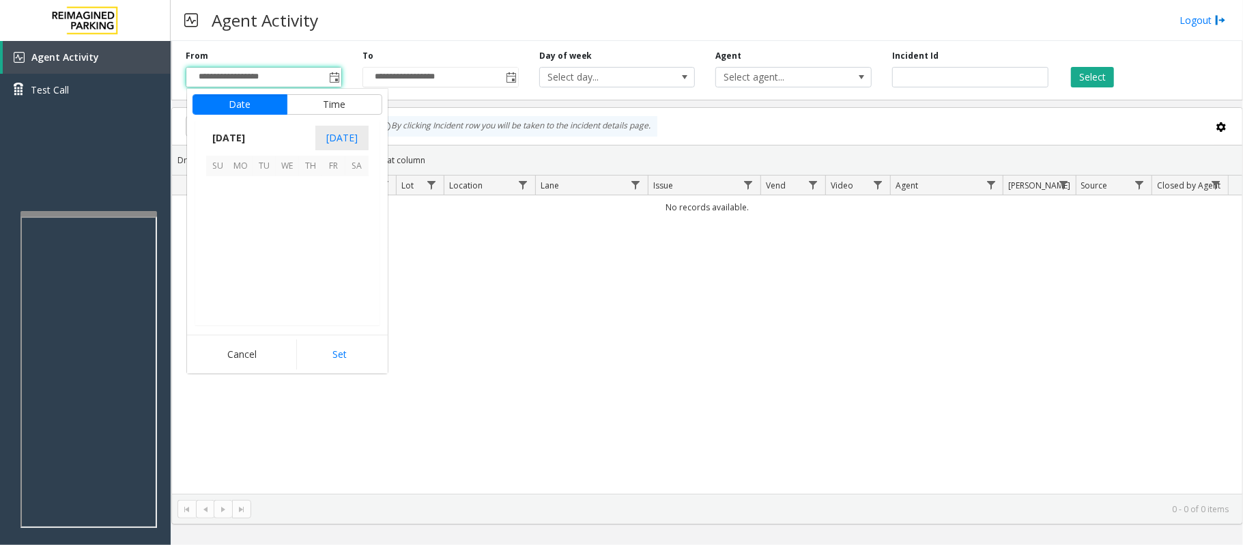
scroll to position [244853, 0]
click at [287, 252] on span "20" at bounding box center [287, 257] width 23 height 23
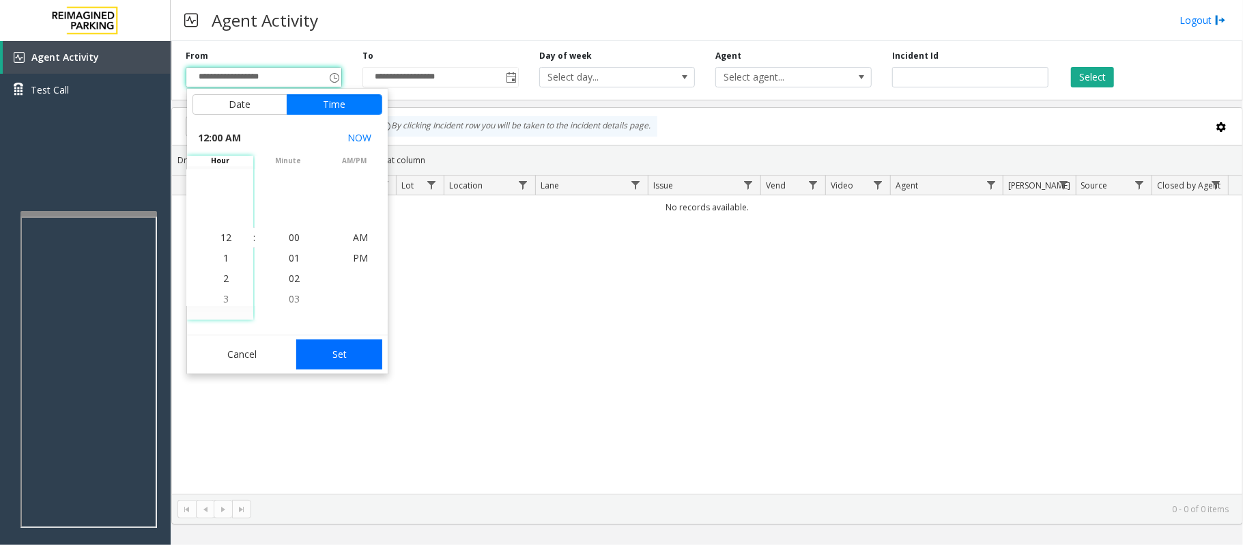
click at [362, 356] on button "Set" at bounding box center [339, 354] width 86 height 30
type input "**********"
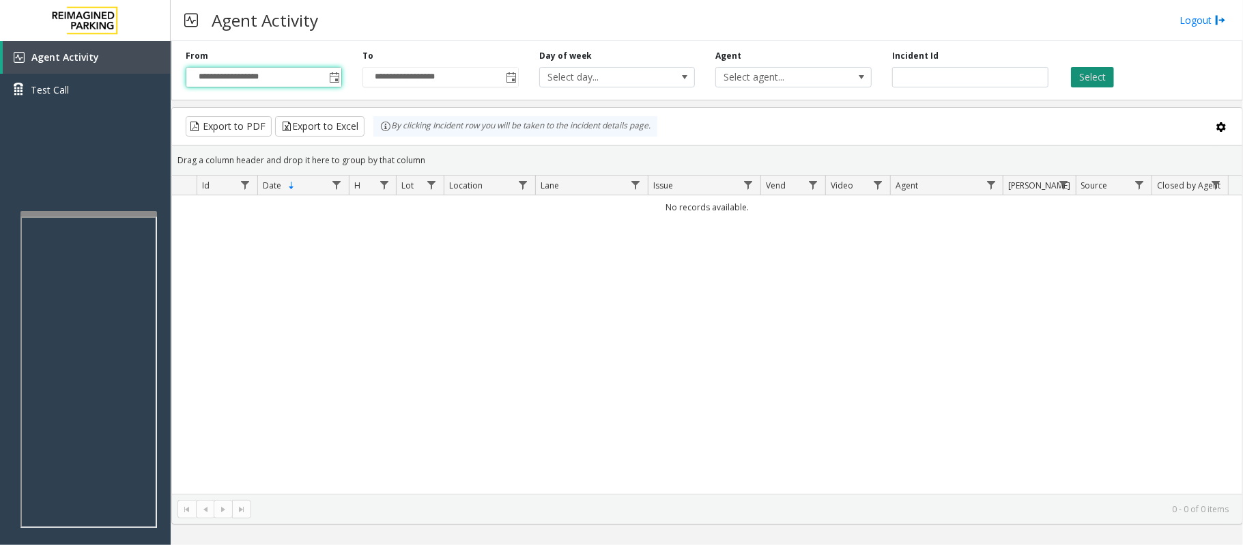
click at [1083, 78] on button "Select" at bounding box center [1092, 77] width 43 height 20
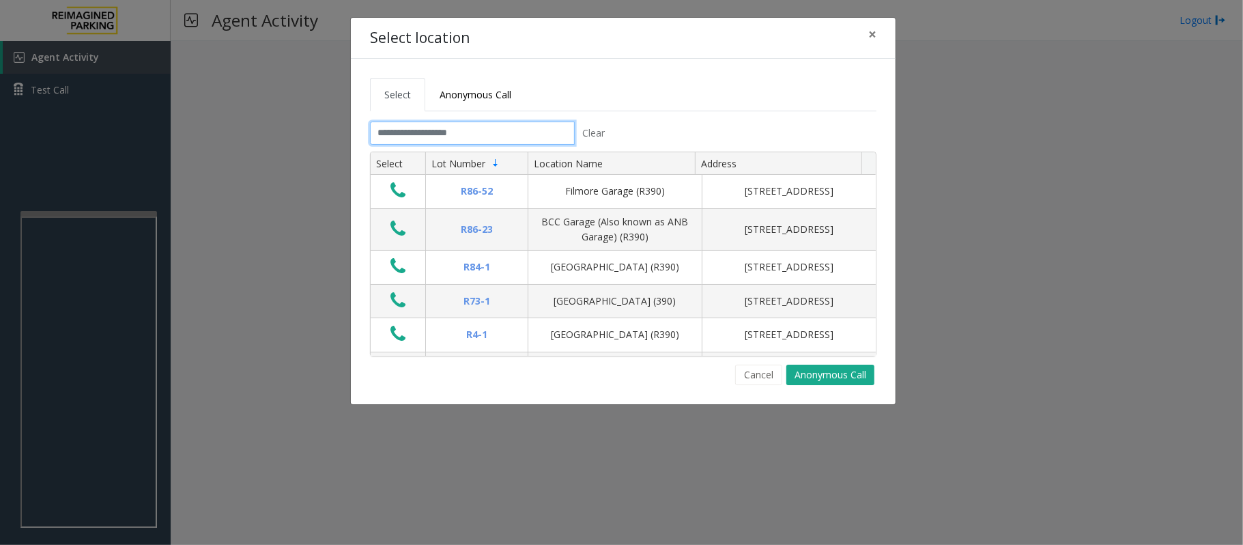
click at [478, 134] on input "text" at bounding box center [472, 133] width 205 height 23
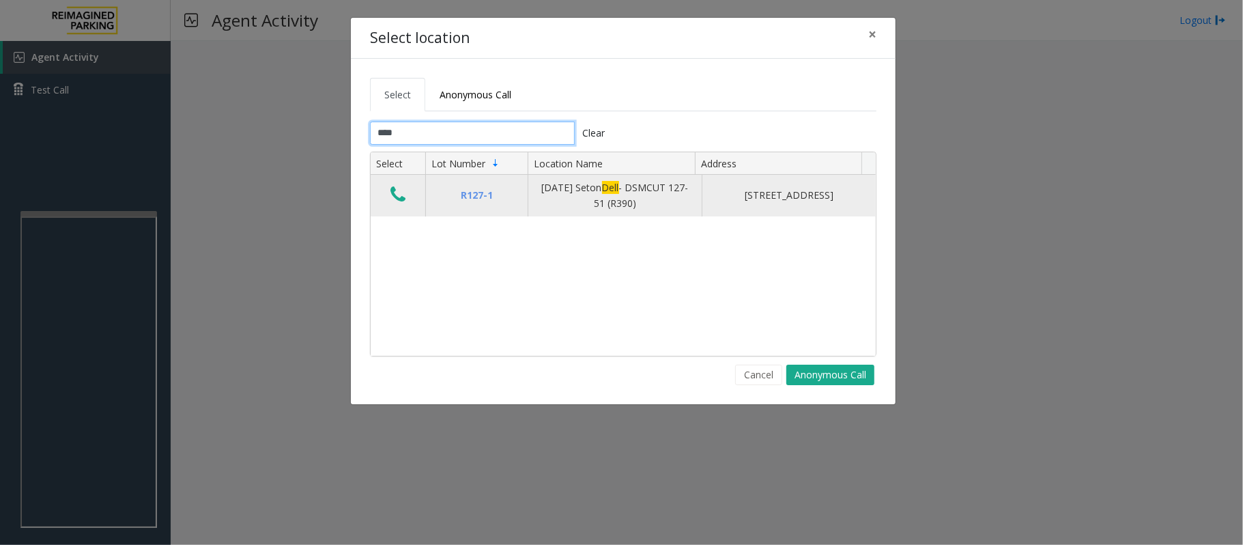
type input "****"
click at [400, 199] on icon "Data table" at bounding box center [397, 194] width 15 height 19
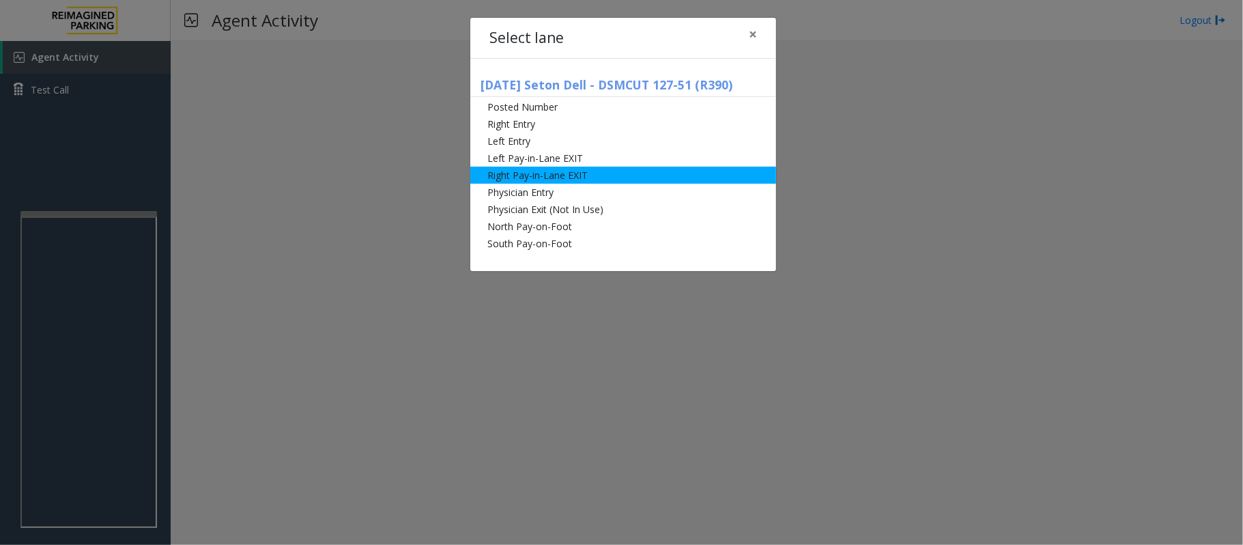
click at [527, 179] on li "Right Pay-in-Lane EXIT" at bounding box center [623, 175] width 306 height 17
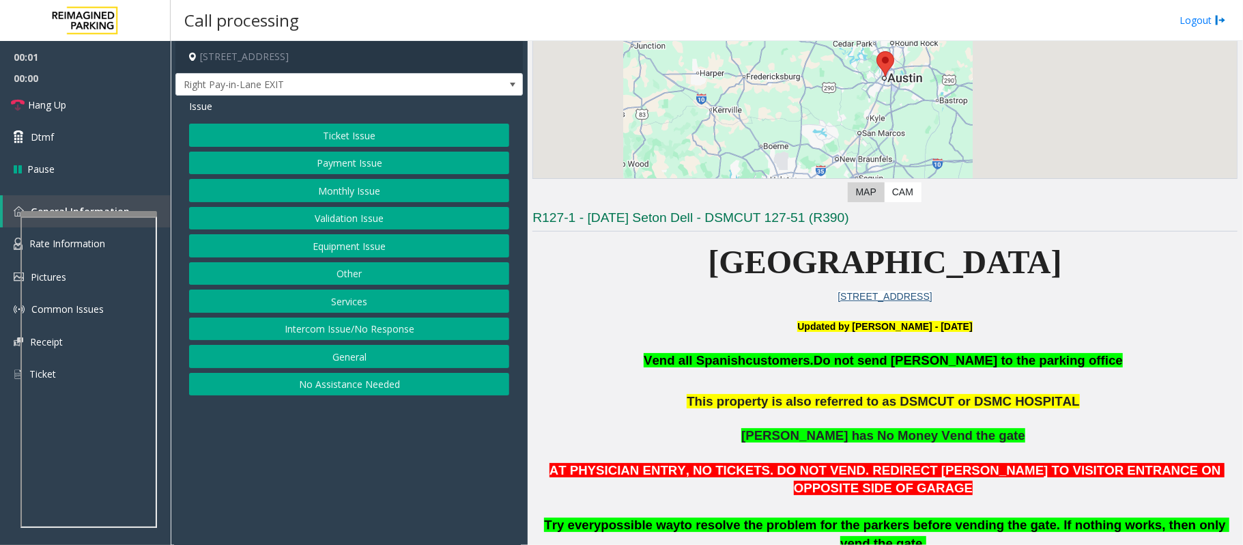
scroll to position [273, 0]
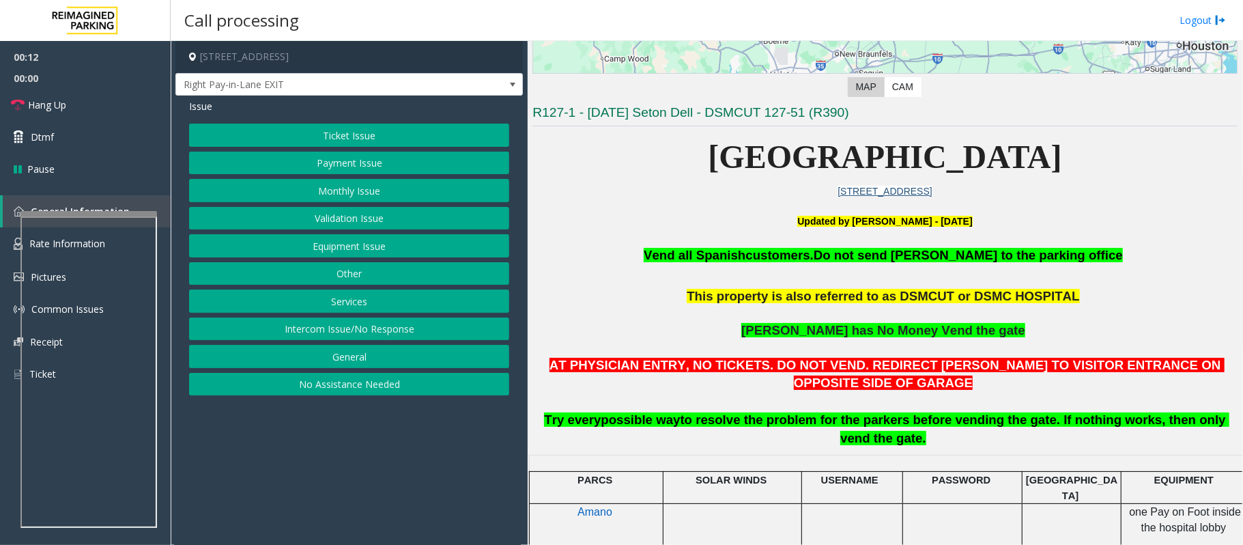
click at [384, 134] on button "Ticket Issue" at bounding box center [349, 135] width 320 height 23
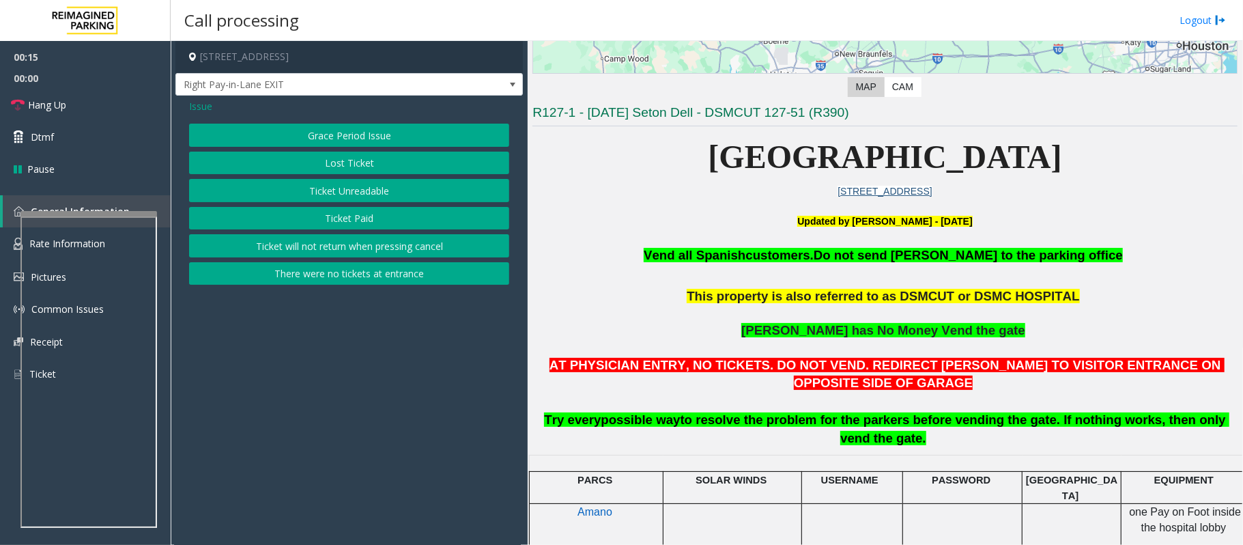
click at [356, 276] on button "There were no tickets at entrance" at bounding box center [349, 273] width 320 height 23
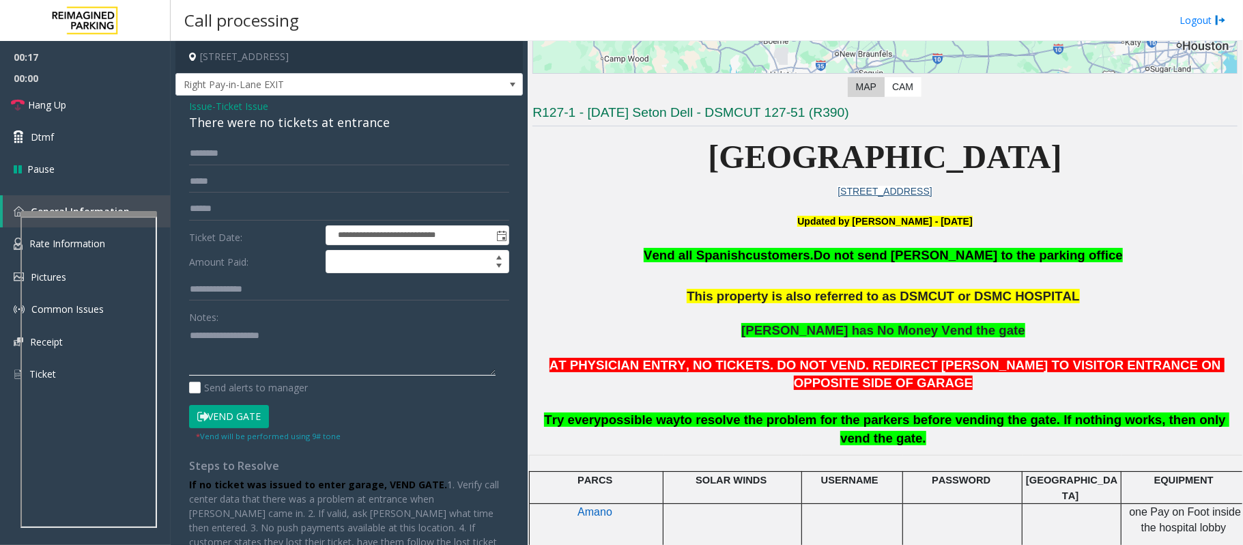
click at [290, 367] on textarea at bounding box center [342, 349] width 307 height 51
click at [242, 341] on textarea at bounding box center [342, 349] width 307 height 51
click at [247, 124] on div "There were no tickets at entrance" at bounding box center [349, 122] width 320 height 18
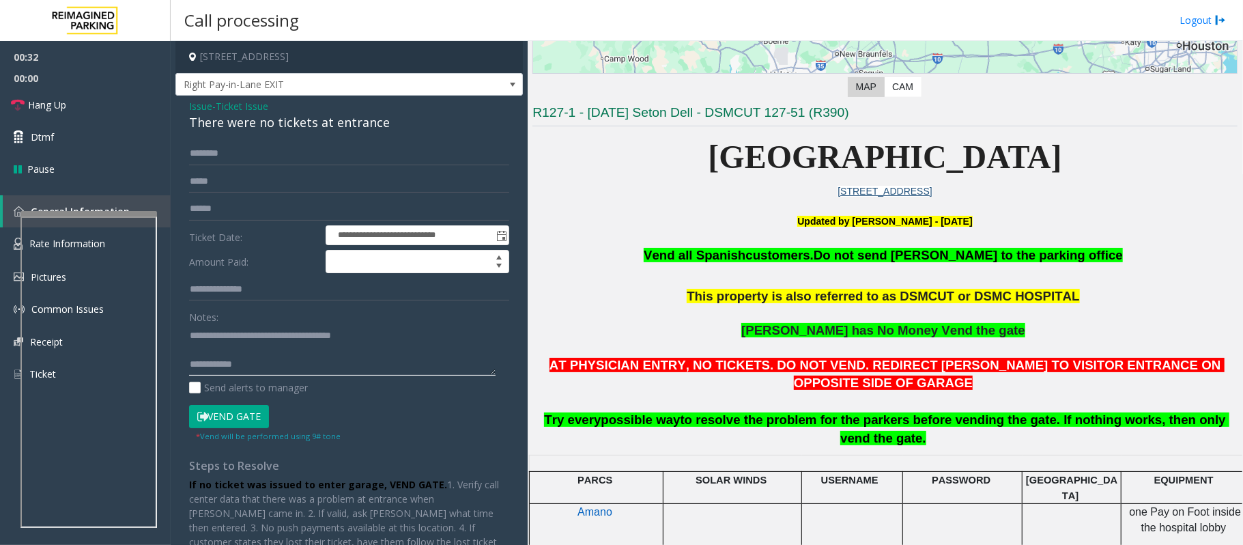
click at [248, 350] on textarea at bounding box center [342, 349] width 307 height 51
click at [264, 358] on textarea at bounding box center [342, 349] width 307 height 51
click at [98, 101] on link "Hang Up" at bounding box center [85, 105] width 171 height 32
click at [331, 364] on textarea at bounding box center [342, 349] width 307 height 51
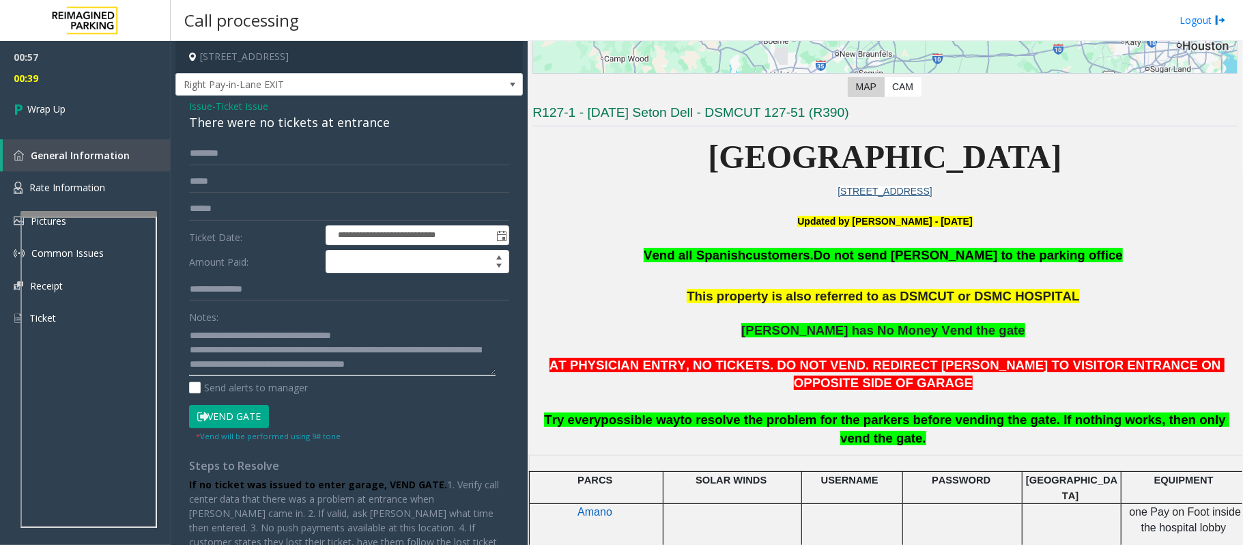
scroll to position [10, 0]
type textarea "**********"
click at [36, 116] on link "Wrap Up" at bounding box center [85, 109] width 171 height 40
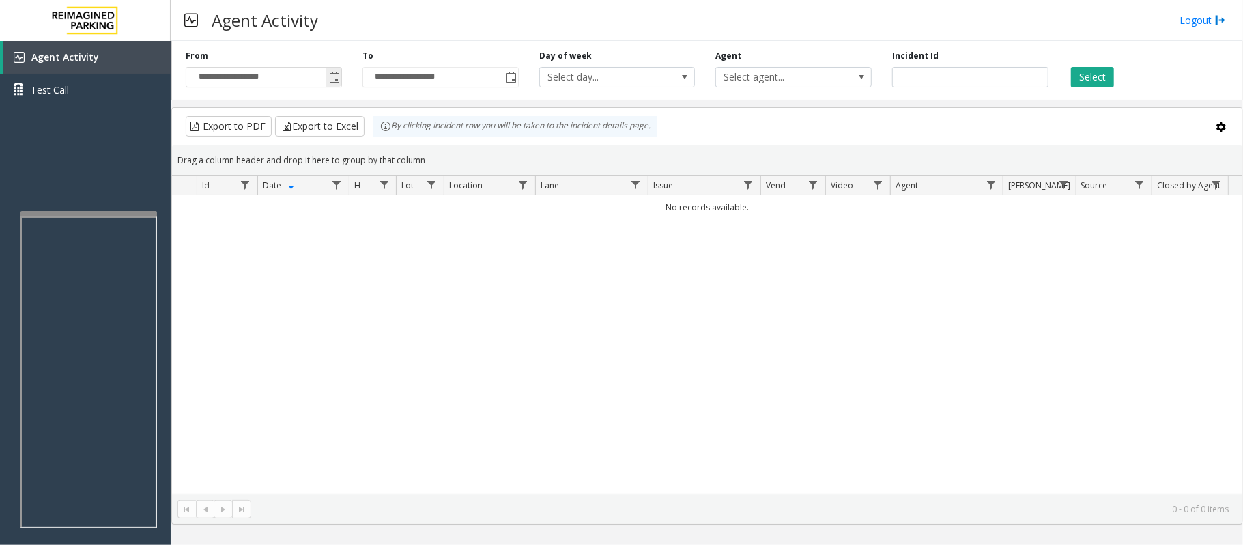
click at [331, 82] on span "Toggle popup" at bounding box center [334, 77] width 11 height 11
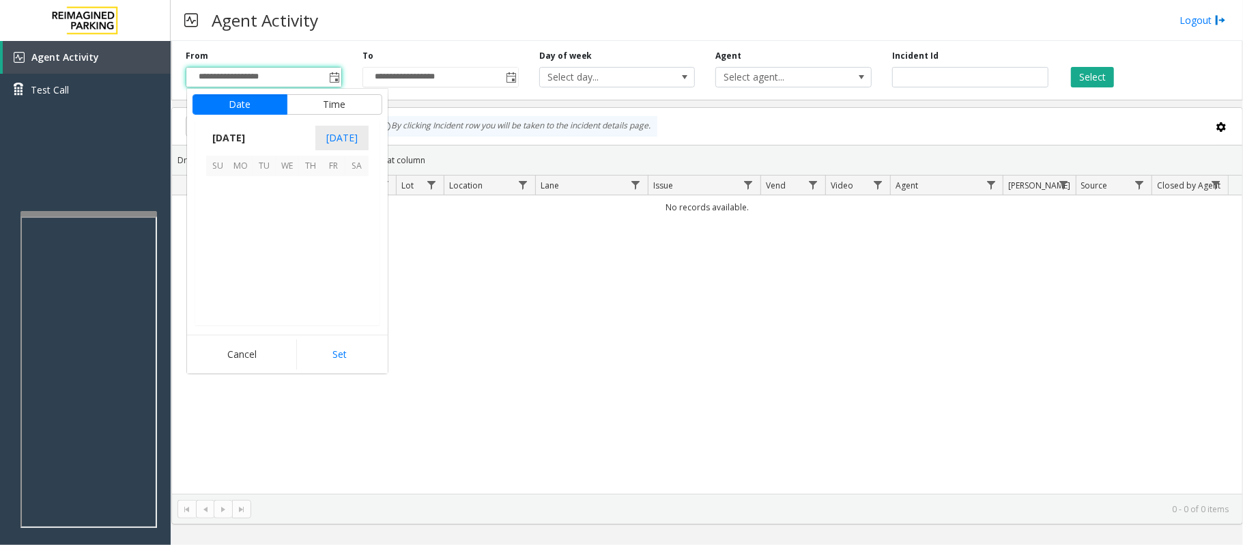
scroll to position [244853, 0]
click at [285, 255] on span "20" at bounding box center [287, 257] width 23 height 23
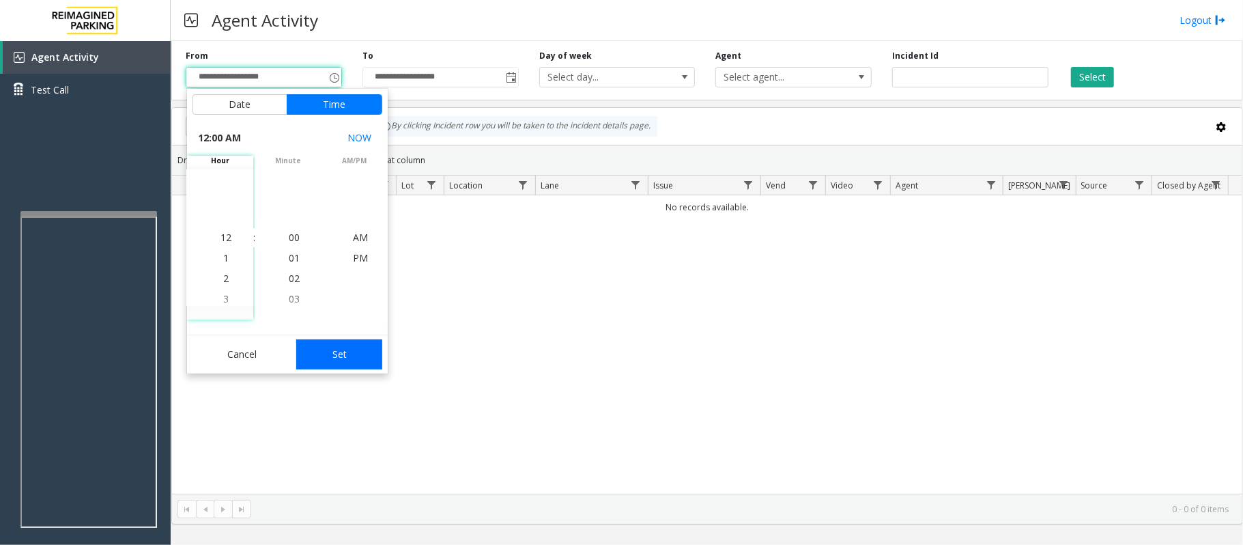
click at [348, 350] on button "Set" at bounding box center [339, 354] width 86 height 30
type input "**********"
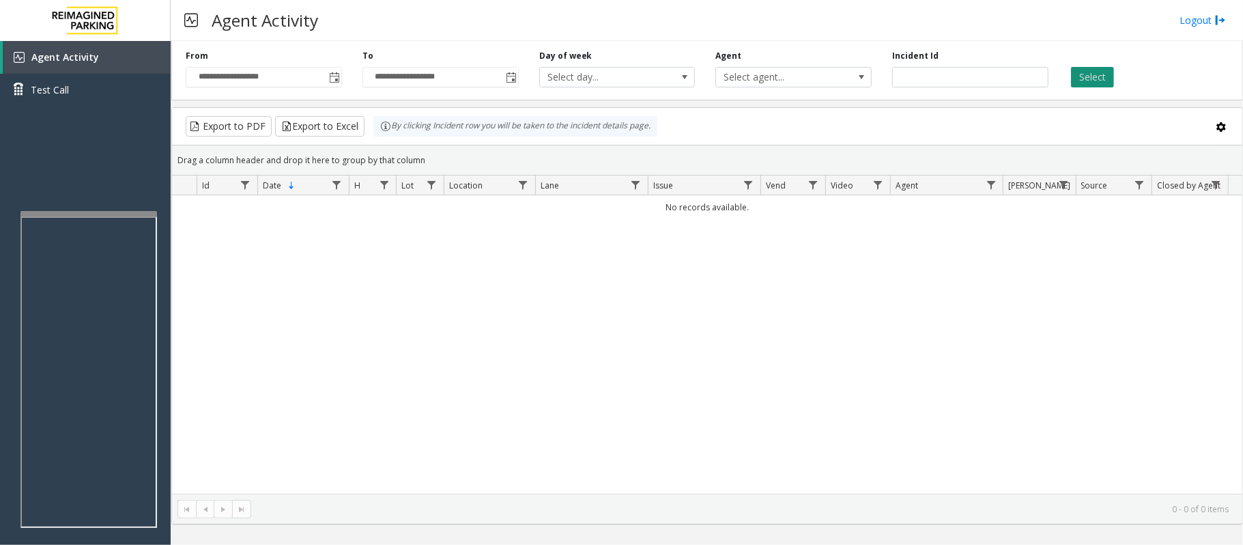
click at [1088, 76] on button "Select" at bounding box center [1092, 77] width 43 height 20
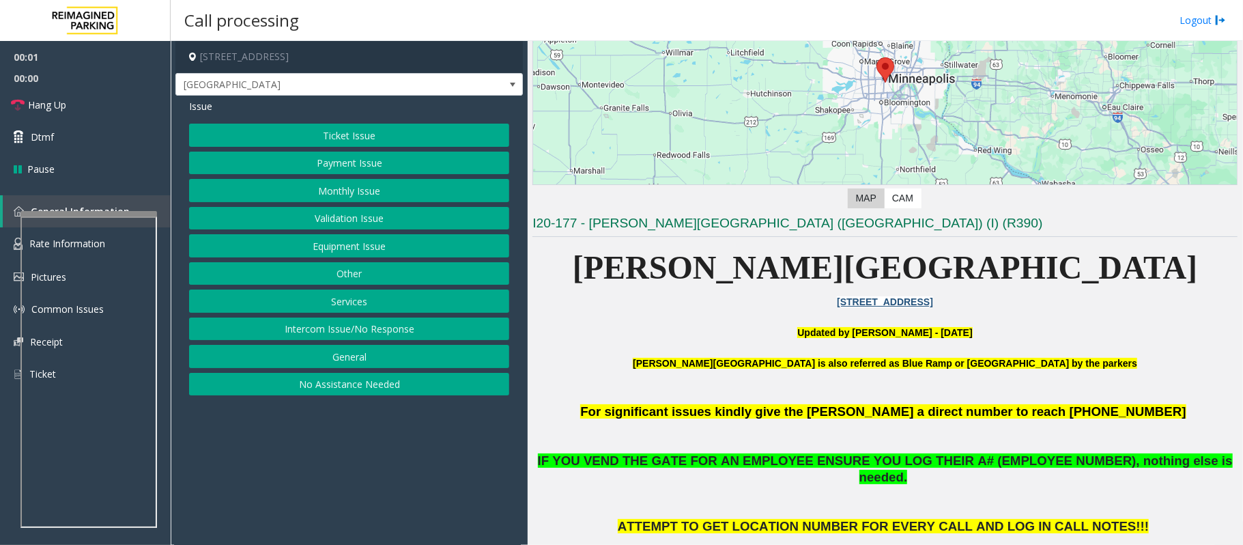
scroll to position [182, 0]
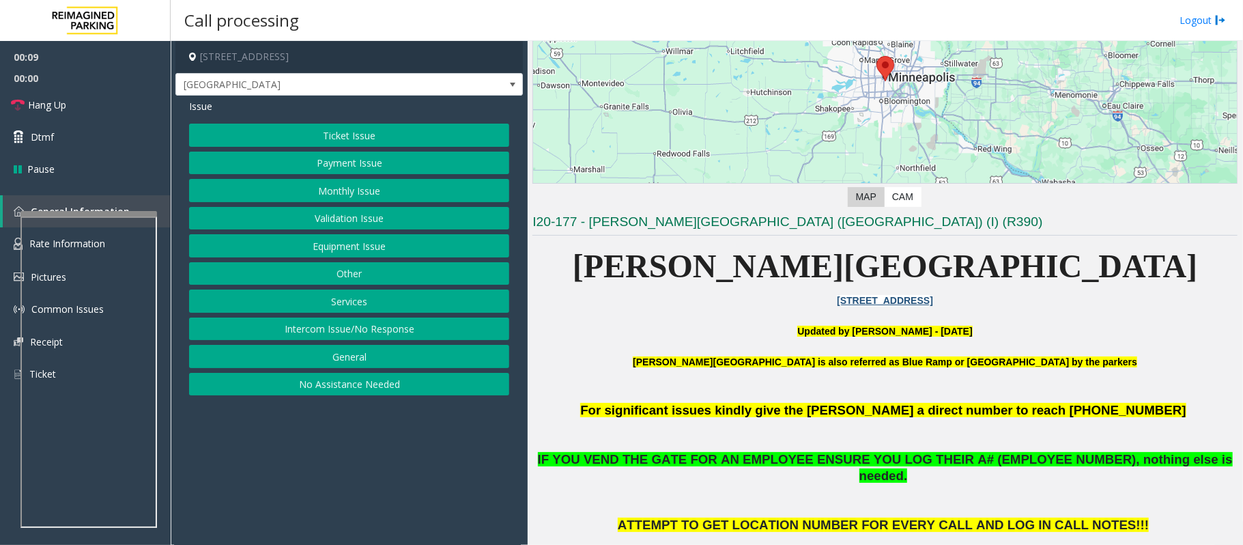
click at [364, 189] on button "Monthly Issue" at bounding box center [349, 190] width 320 height 23
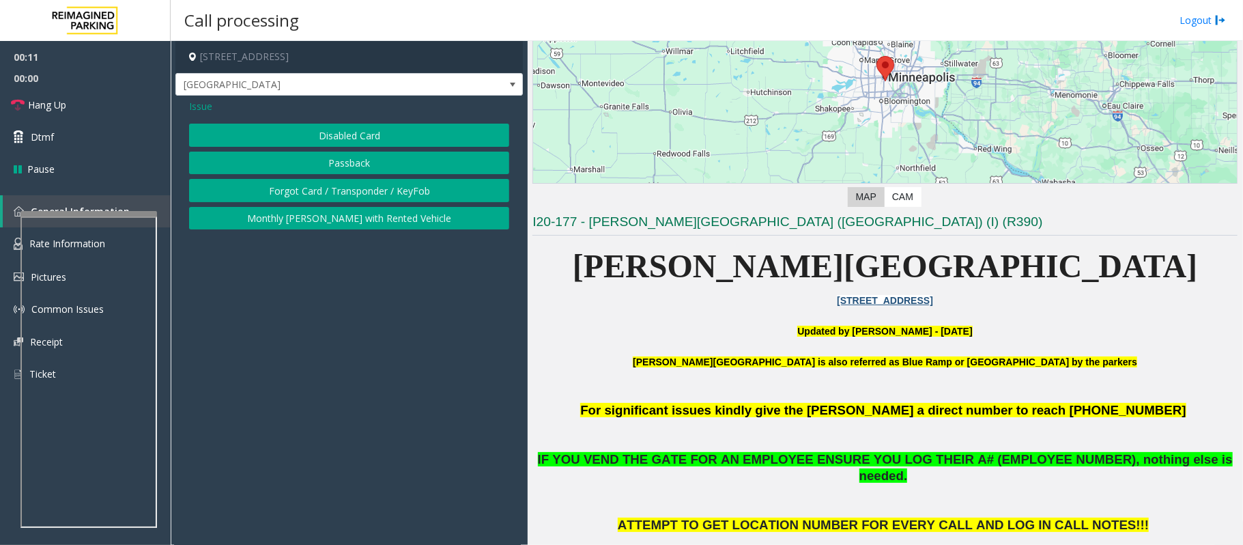
click at [358, 156] on button "Passback" at bounding box center [349, 163] width 320 height 23
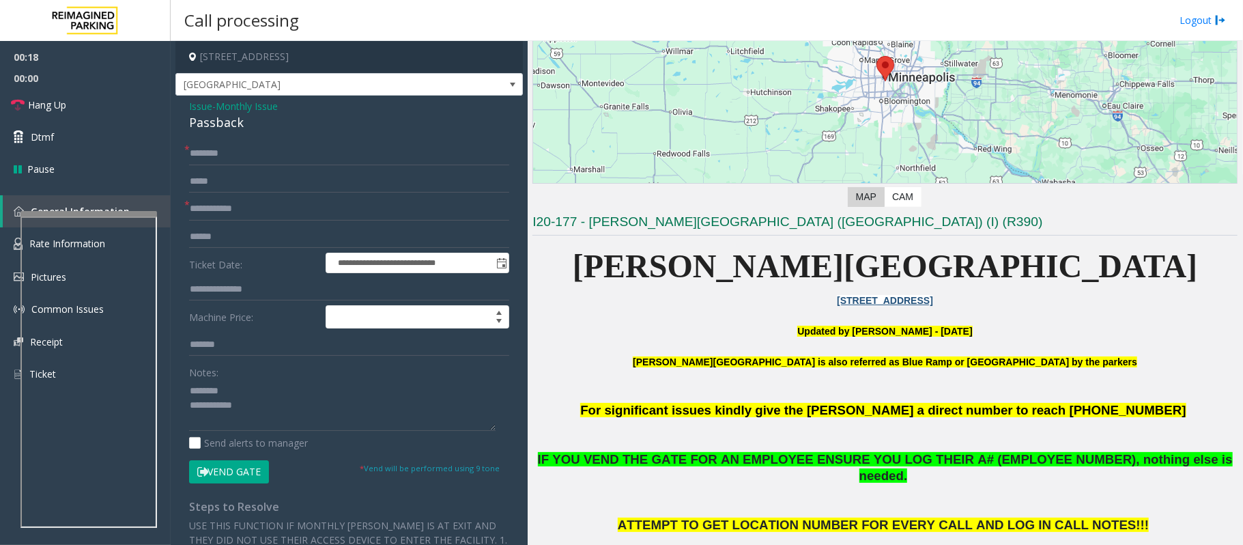
click at [224, 122] on div "Passback" at bounding box center [349, 122] width 320 height 18
type textarea "**********"
click at [221, 162] on input "text" at bounding box center [349, 153] width 320 height 23
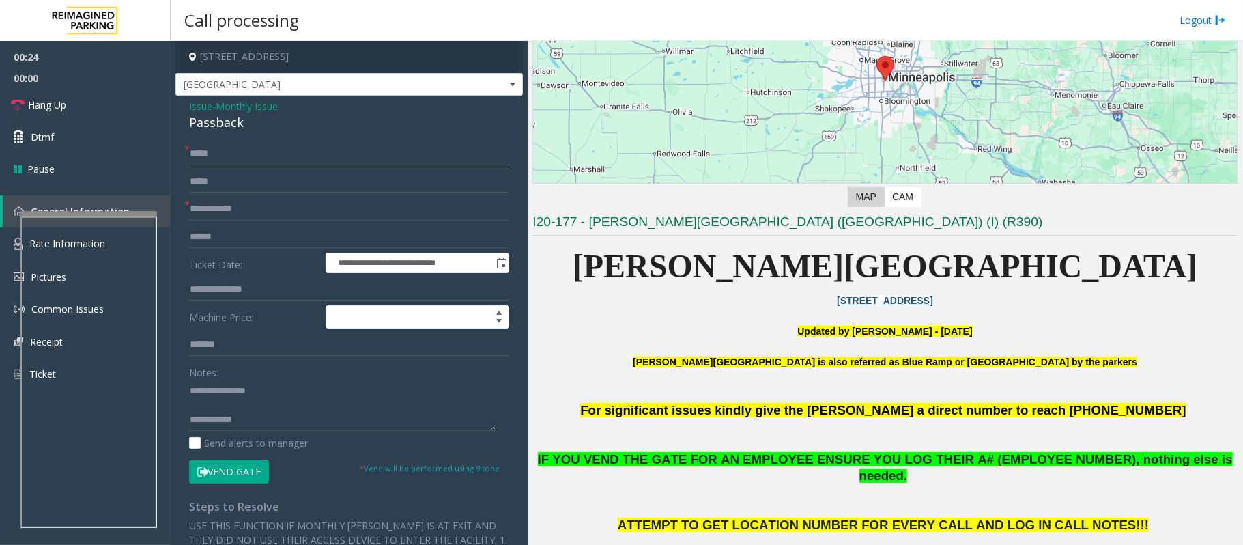
type input "*****"
click at [206, 212] on input "text" at bounding box center [349, 208] width 320 height 23
type input "********"
click at [238, 468] on button "Vend Gate" at bounding box center [229, 471] width 80 height 23
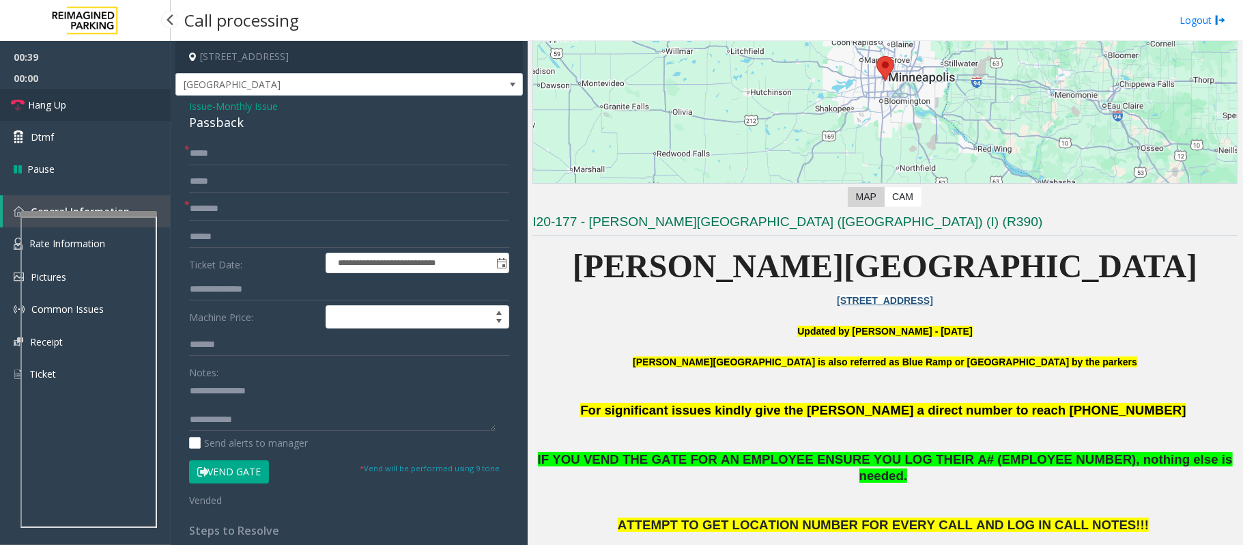
click at [118, 99] on link "Hang Up" at bounding box center [85, 105] width 171 height 32
click at [276, 427] on textarea at bounding box center [342, 405] width 307 height 51
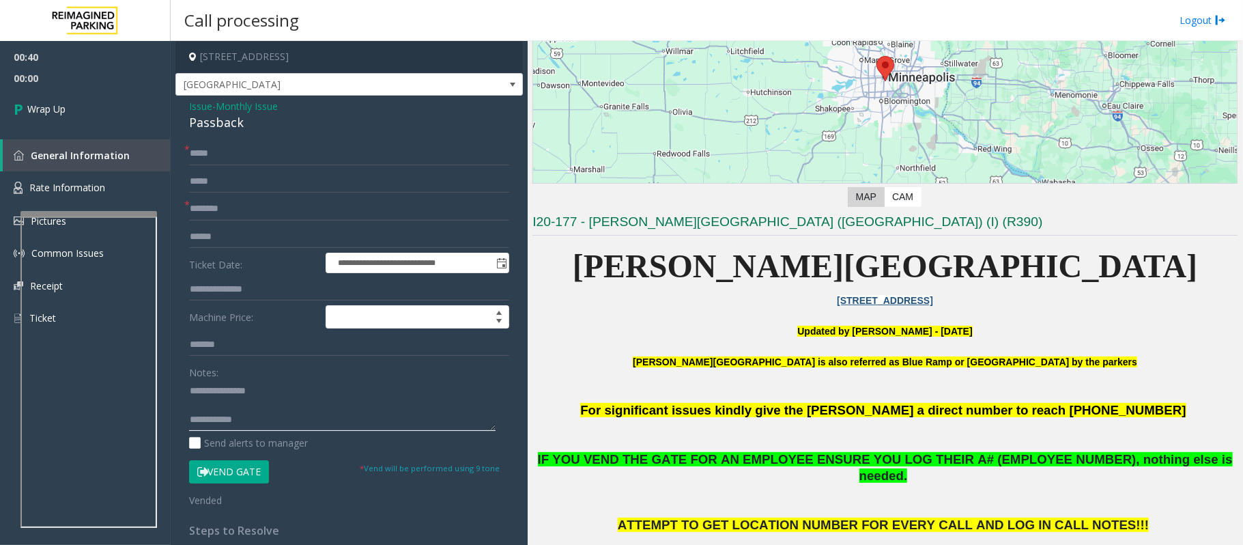
paste textarea "**********"
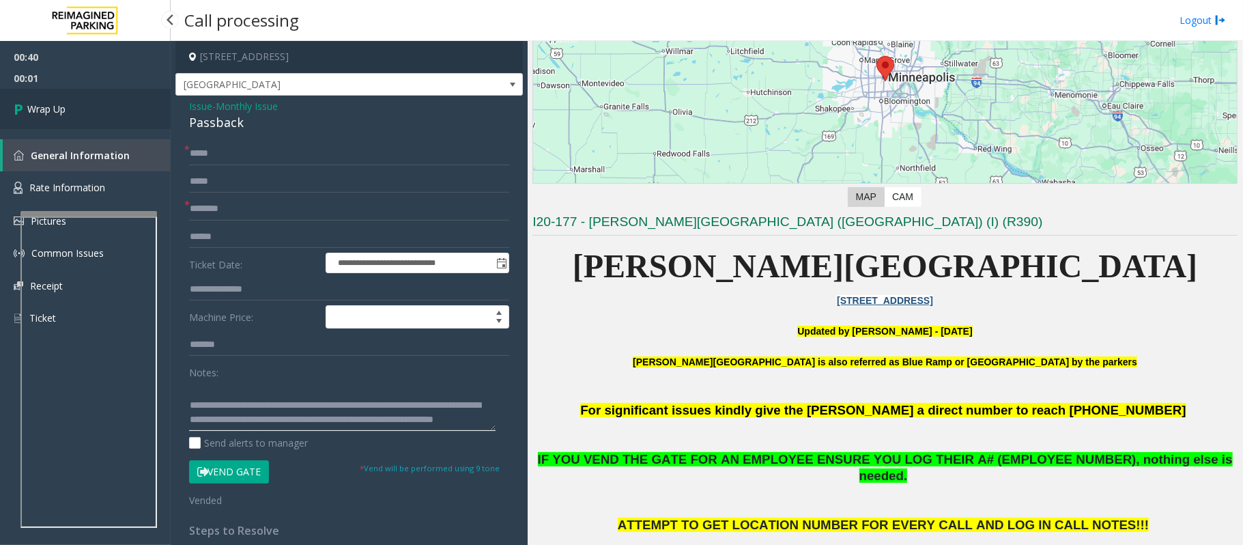
type textarea "**********"
click at [100, 109] on link "Wrap Up" at bounding box center [85, 109] width 171 height 40
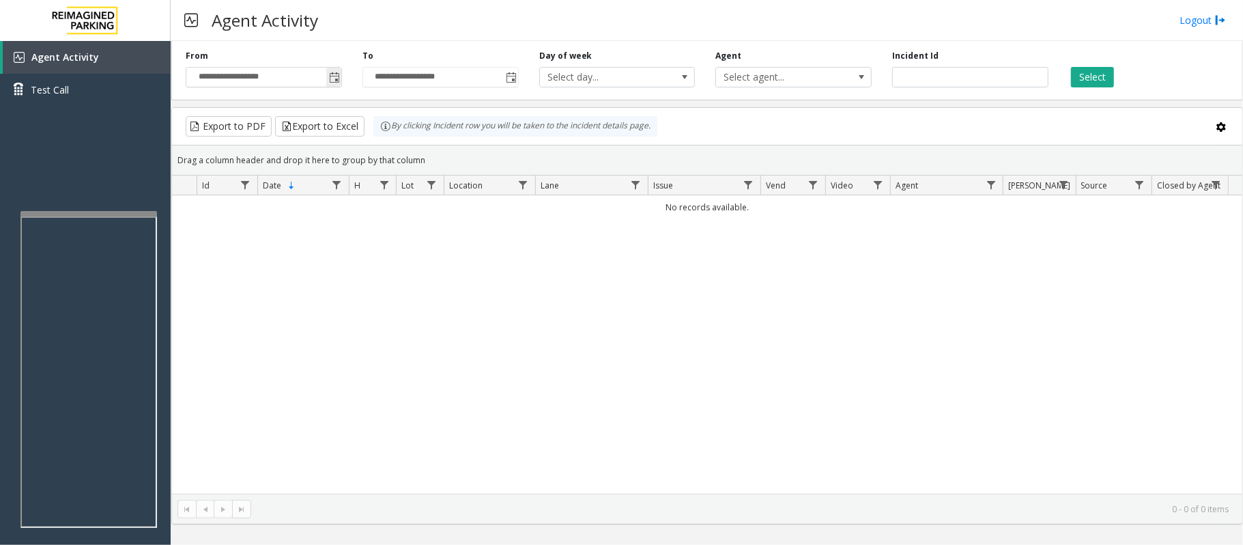
click at [332, 79] on span "Toggle popup" at bounding box center [334, 77] width 11 height 11
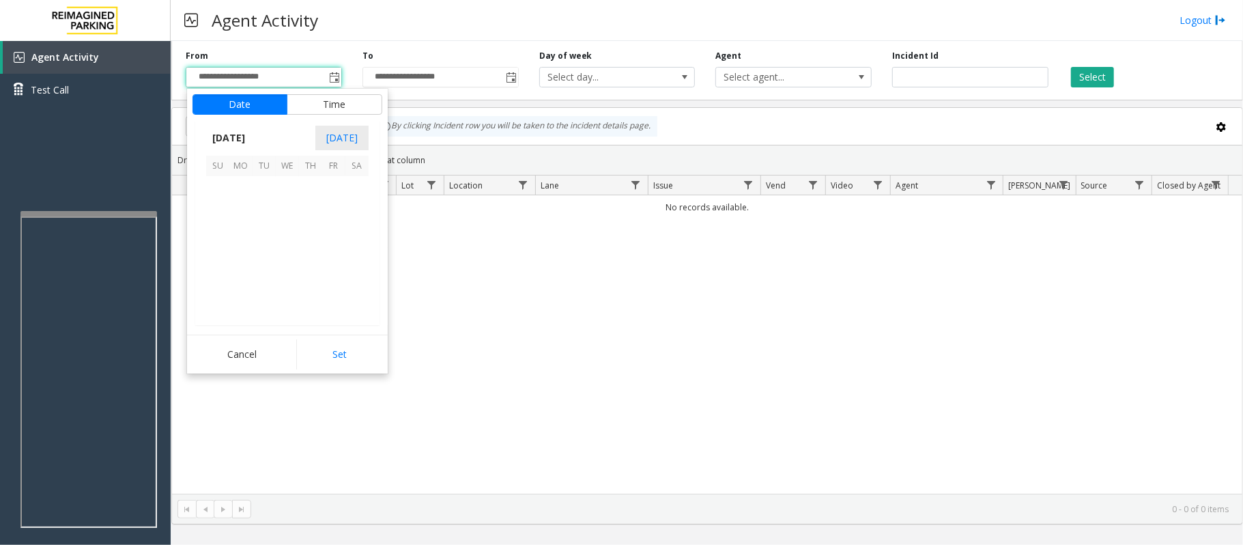
scroll to position [244853, 0]
click at [284, 261] on span "20" at bounding box center [287, 257] width 23 height 23
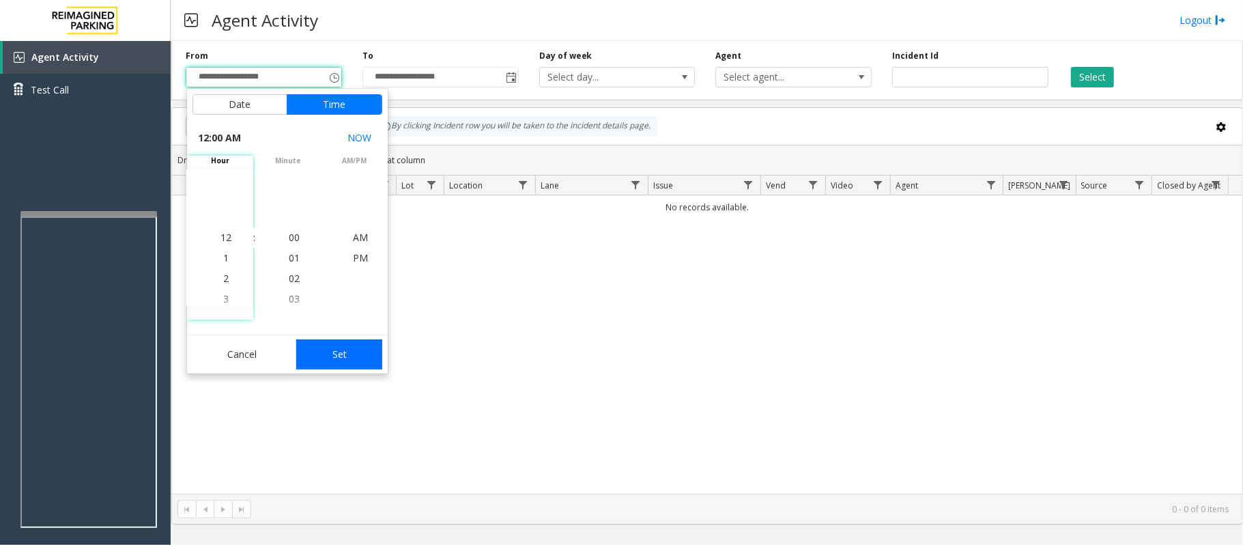
click at [304, 344] on button "Set" at bounding box center [339, 354] width 86 height 30
type input "**********"
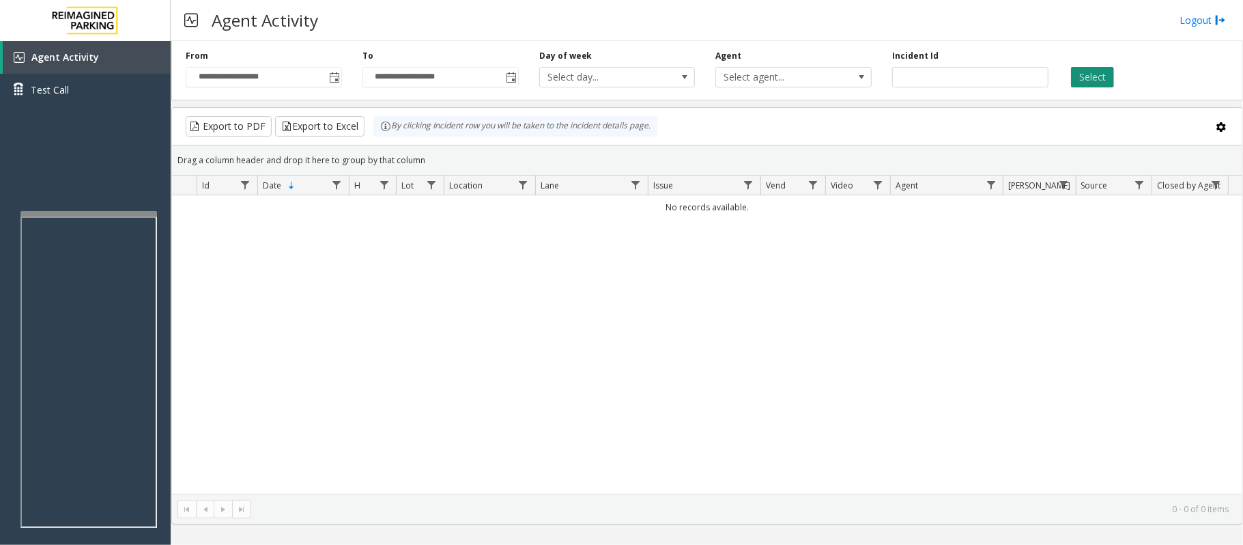
click at [1091, 87] on button "Select" at bounding box center [1092, 77] width 43 height 20
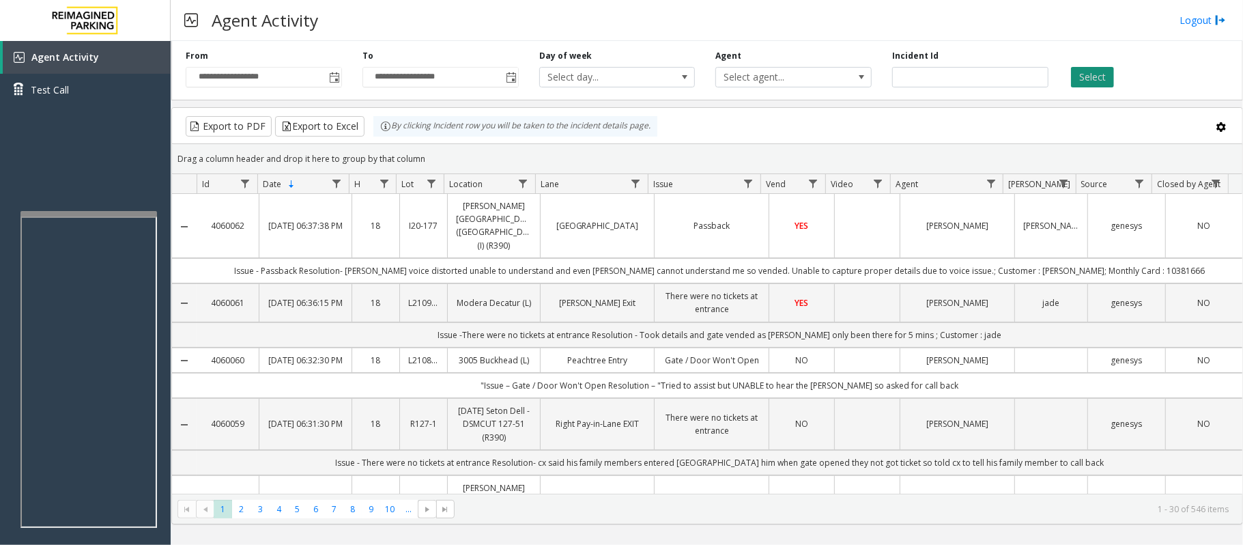
click at [1095, 82] on button "Select" at bounding box center [1092, 77] width 43 height 20
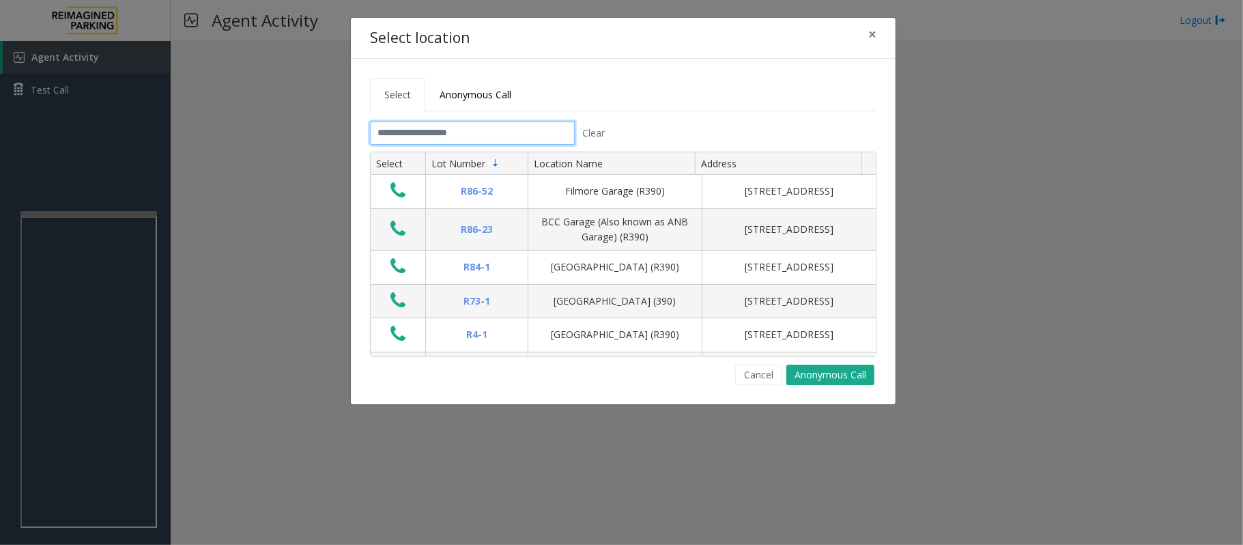
click at [445, 137] on input "text" at bounding box center [472, 133] width 205 height 23
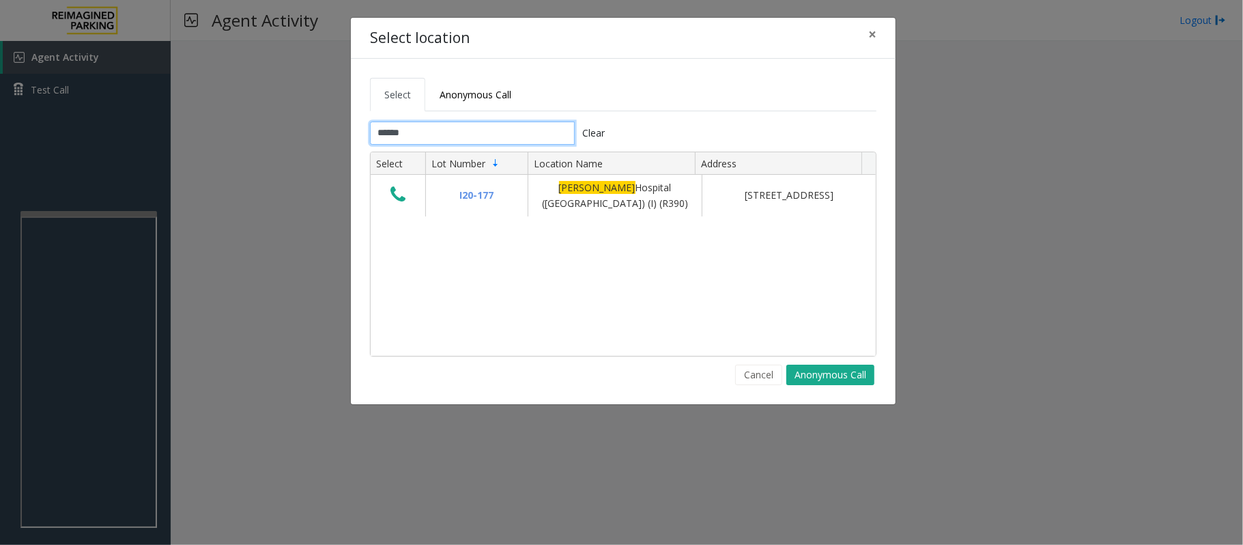
type input "******"
click at [875, 33] on span "×" at bounding box center [872, 34] width 8 height 19
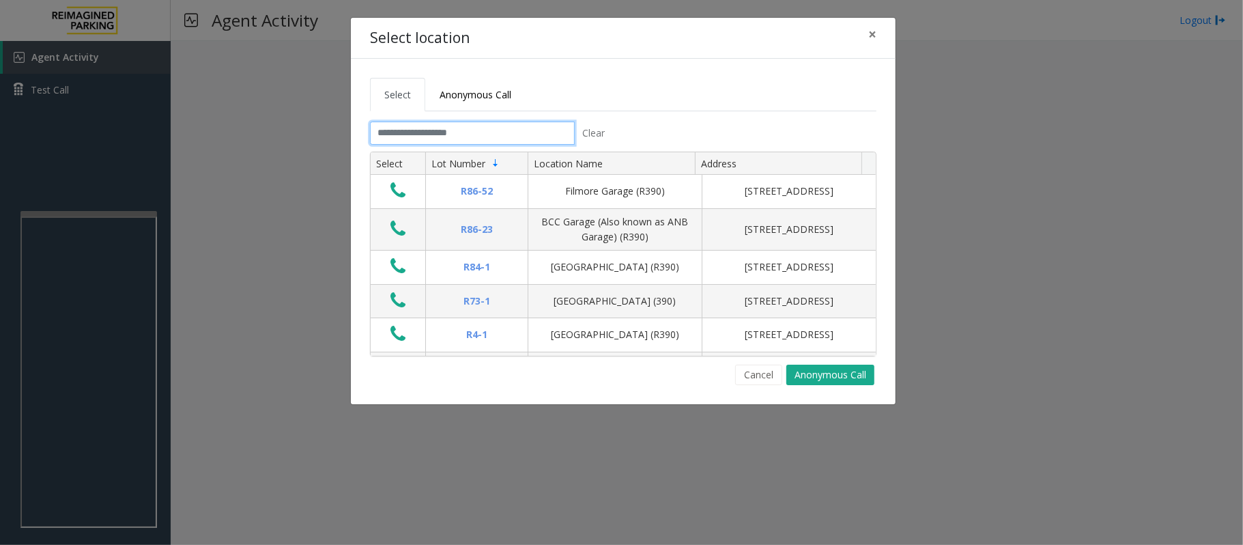
click at [474, 127] on input "text" at bounding box center [472, 133] width 205 height 23
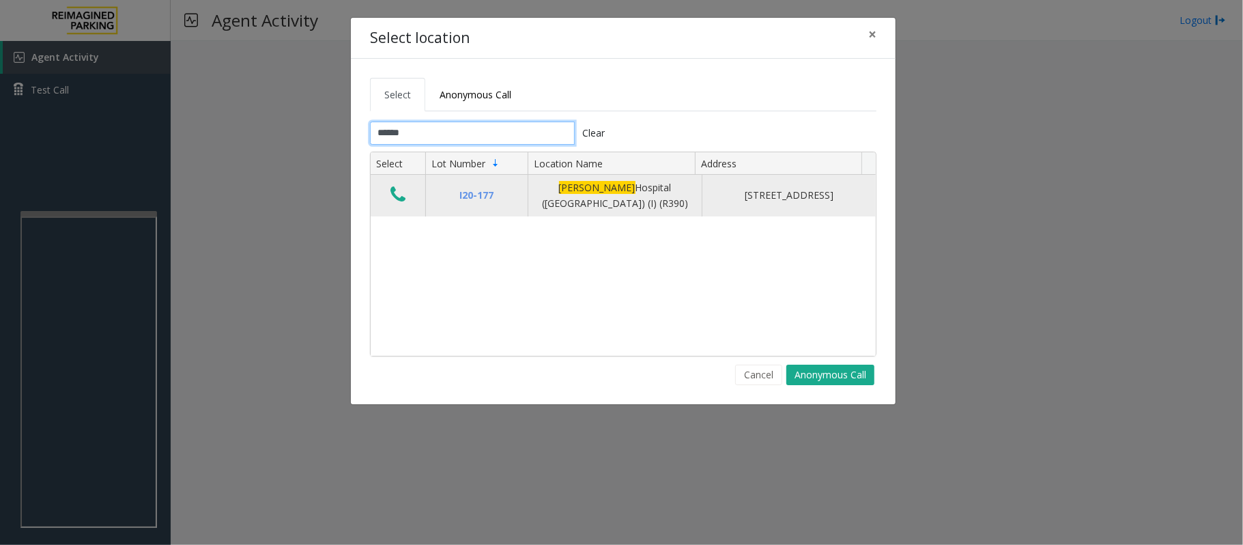
type input "******"
click at [403, 197] on icon "Data table" at bounding box center [397, 194] width 15 height 19
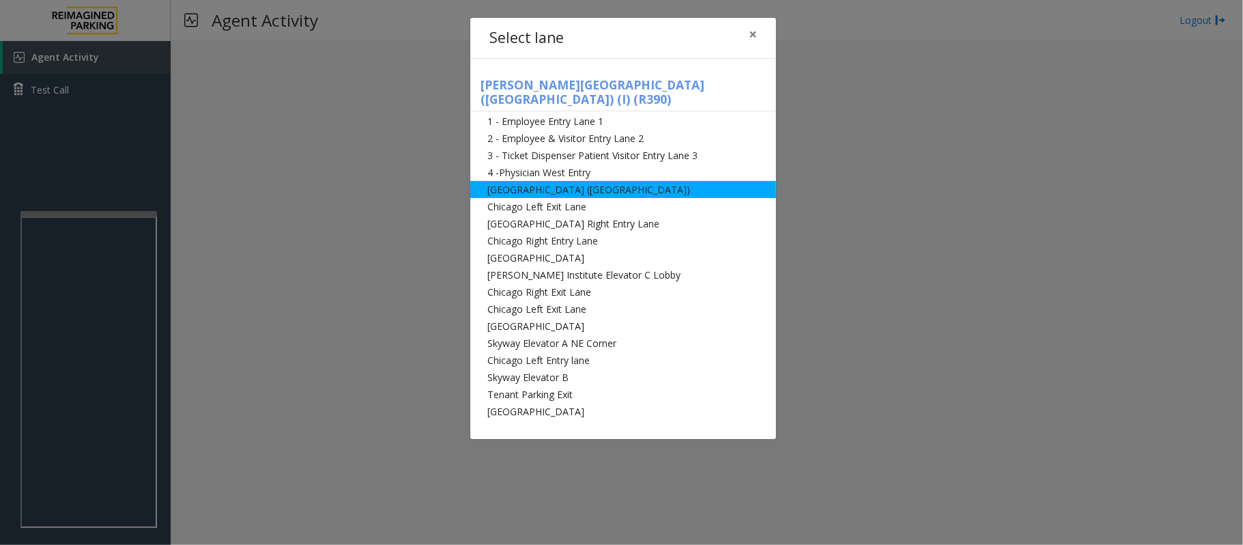
click at [528, 181] on li "[GEOGRAPHIC_DATA] ([GEOGRAPHIC_DATA])" at bounding box center [623, 189] width 306 height 17
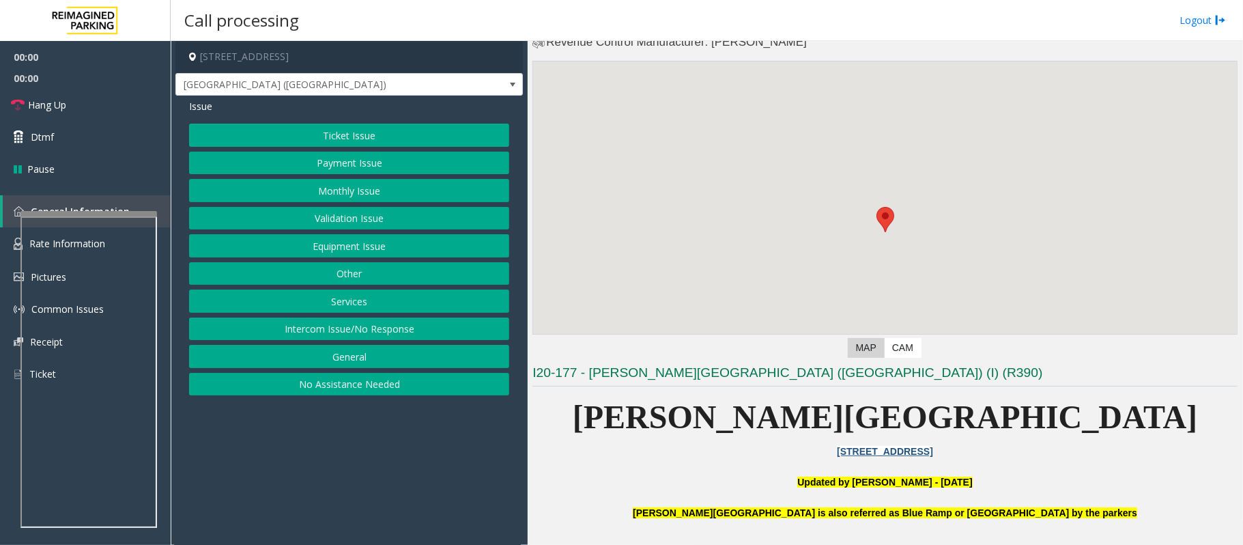
scroll to position [91, 0]
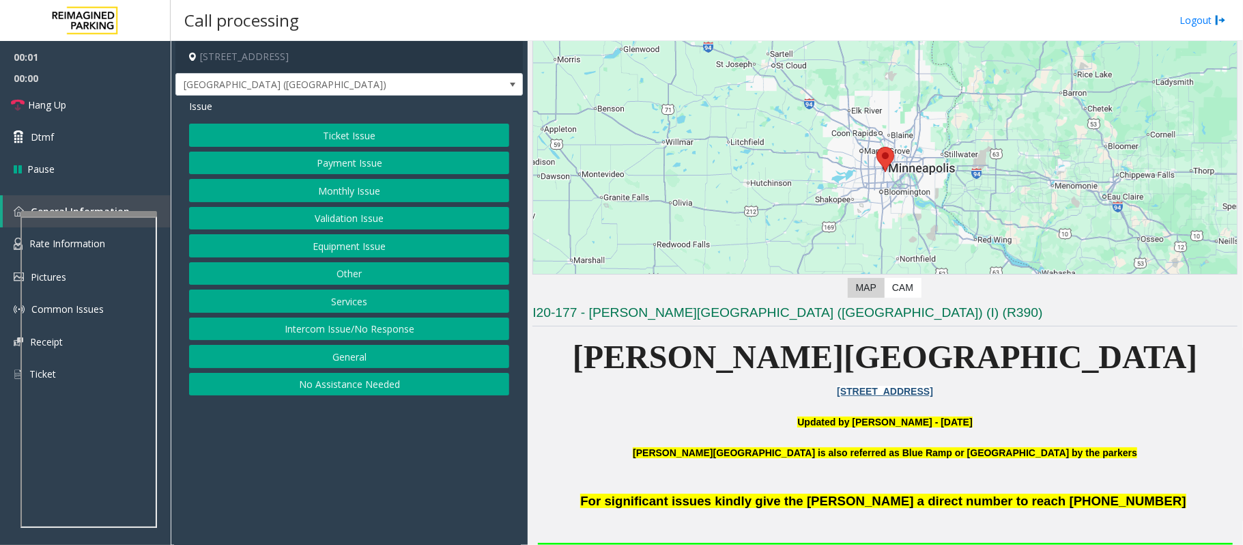
click at [302, 132] on button "Ticket Issue" at bounding box center [349, 135] width 320 height 23
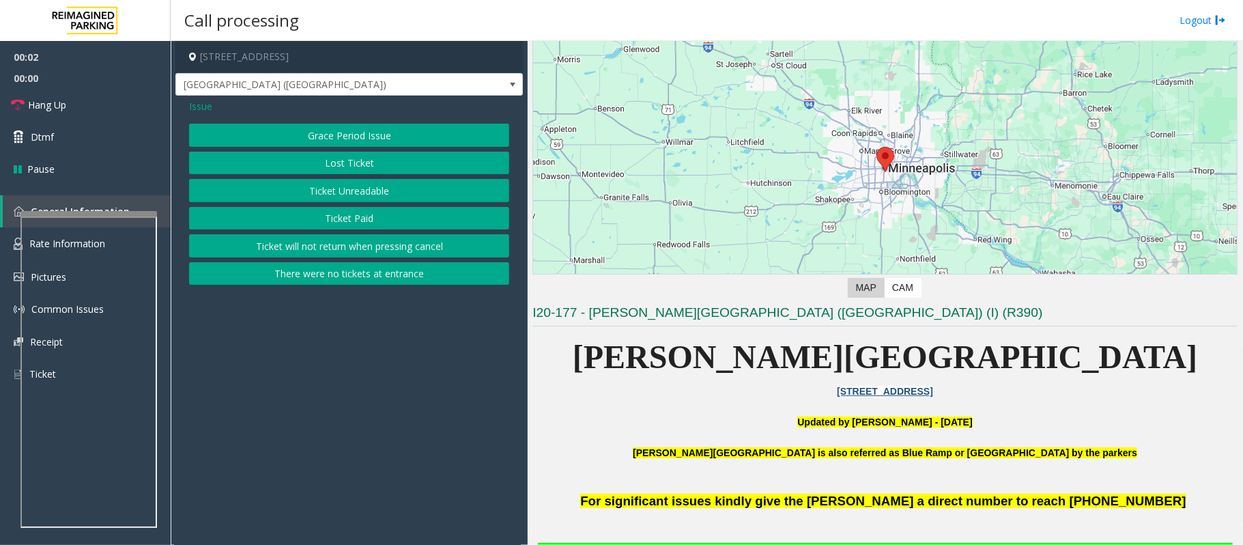
click at [334, 276] on button "There were no tickets at entrance" at bounding box center [349, 273] width 320 height 23
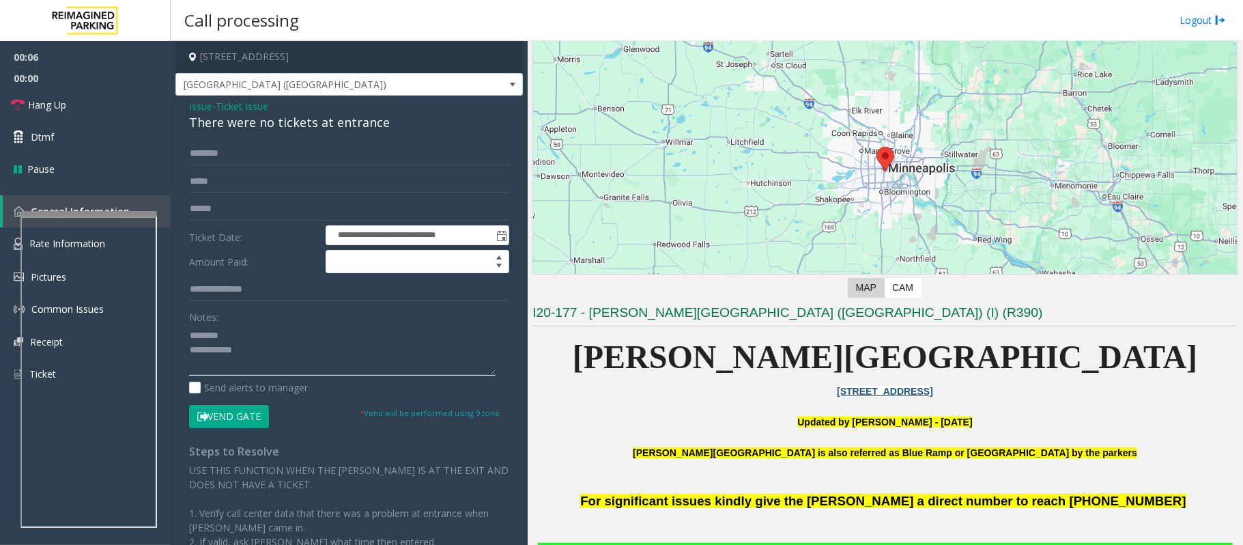
type textarea "**********"
click at [246, 111] on span "Ticket Issue" at bounding box center [242, 106] width 53 height 14
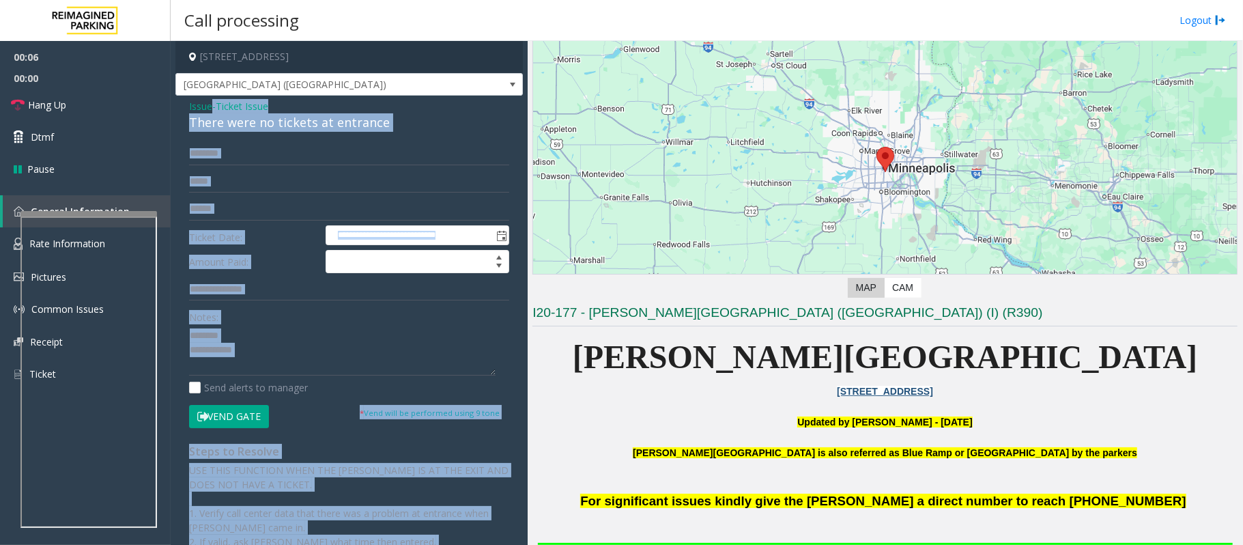
click at [246, 111] on div "Issue - Ticket Issue There were no tickets at entrance" at bounding box center [349, 115] width 320 height 33
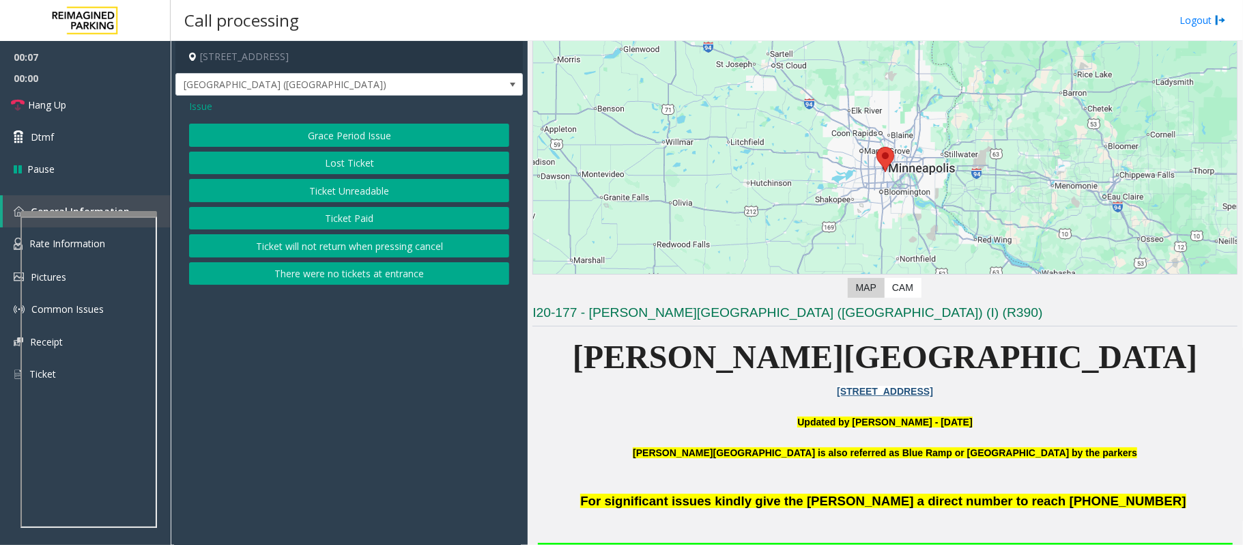
click at [306, 274] on button "There were no tickets at entrance" at bounding box center [349, 273] width 320 height 23
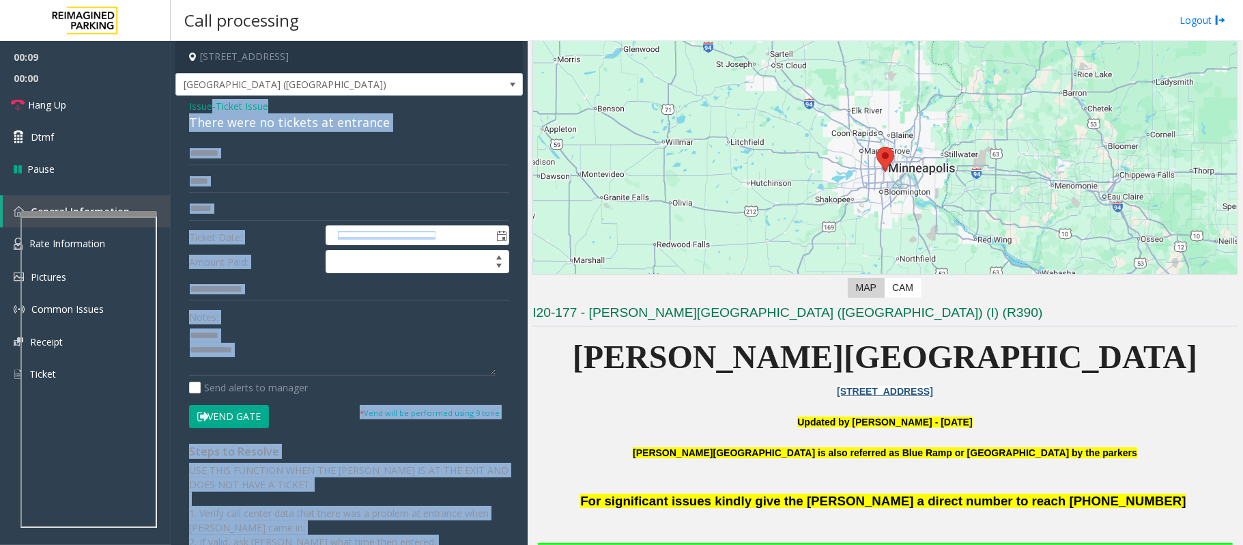
click at [271, 137] on div "**********" at bounding box center [348, 387] width 347 height 582
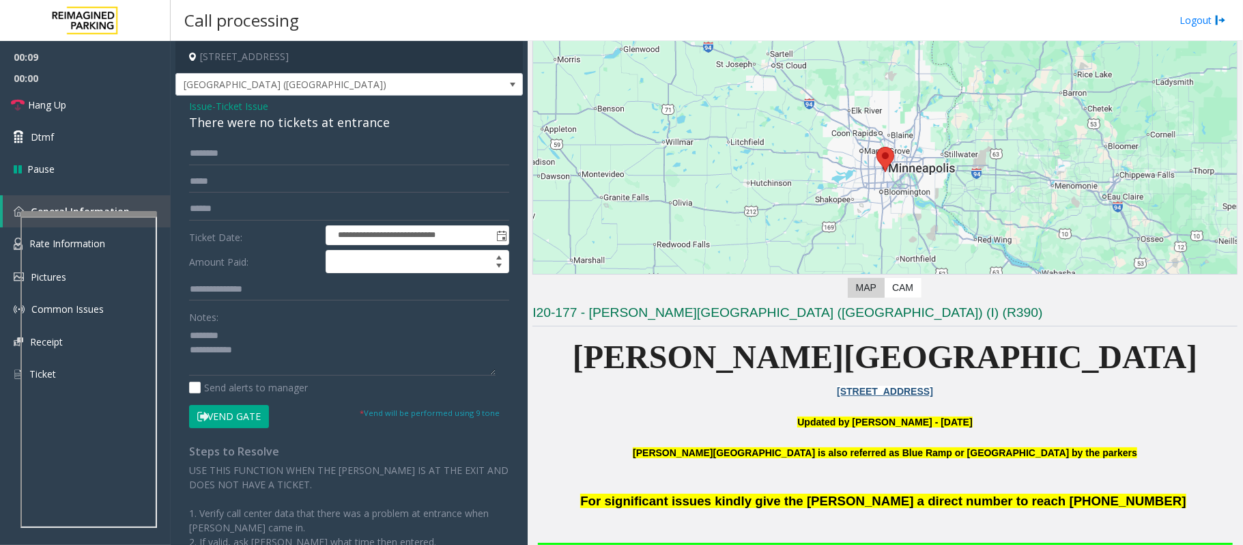
click at [270, 123] on div "There were no tickets at entrance" at bounding box center [349, 122] width 320 height 18
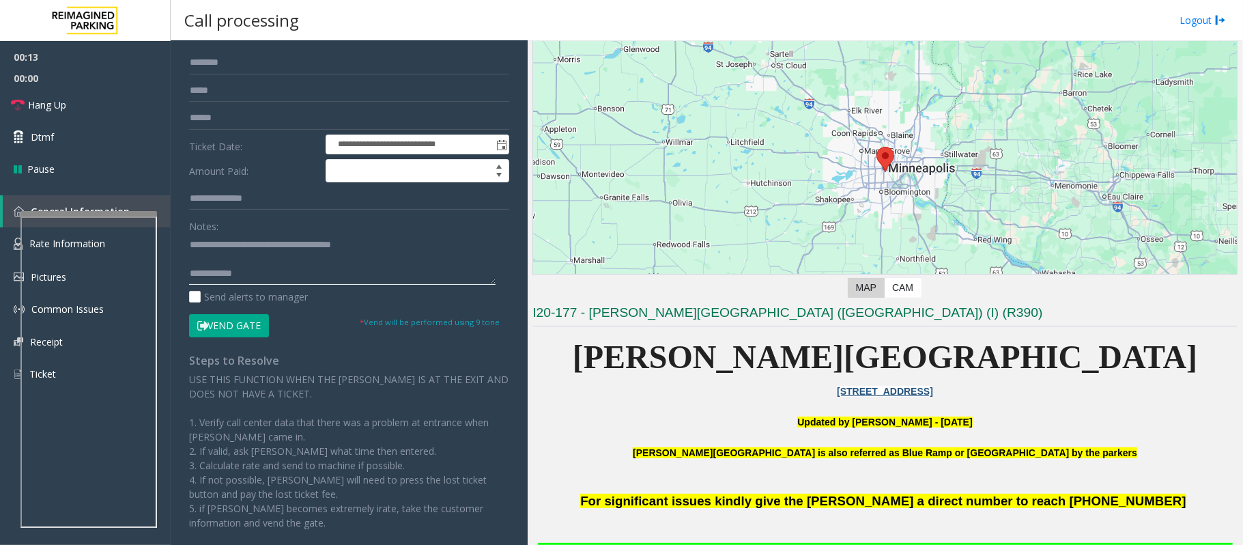
click at [274, 270] on textarea at bounding box center [342, 258] width 307 height 51
click at [242, 322] on button "Vend Gate" at bounding box center [229, 325] width 80 height 23
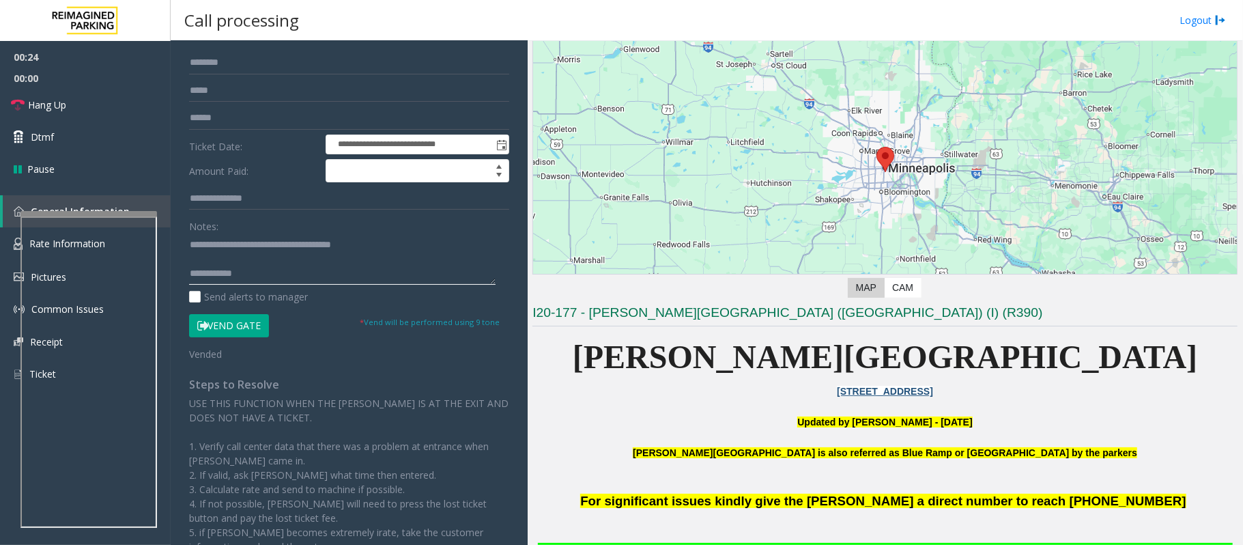
click at [263, 276] on textarea at bounding box center [342, 258] width 307 height 51
paste textarea "**********"
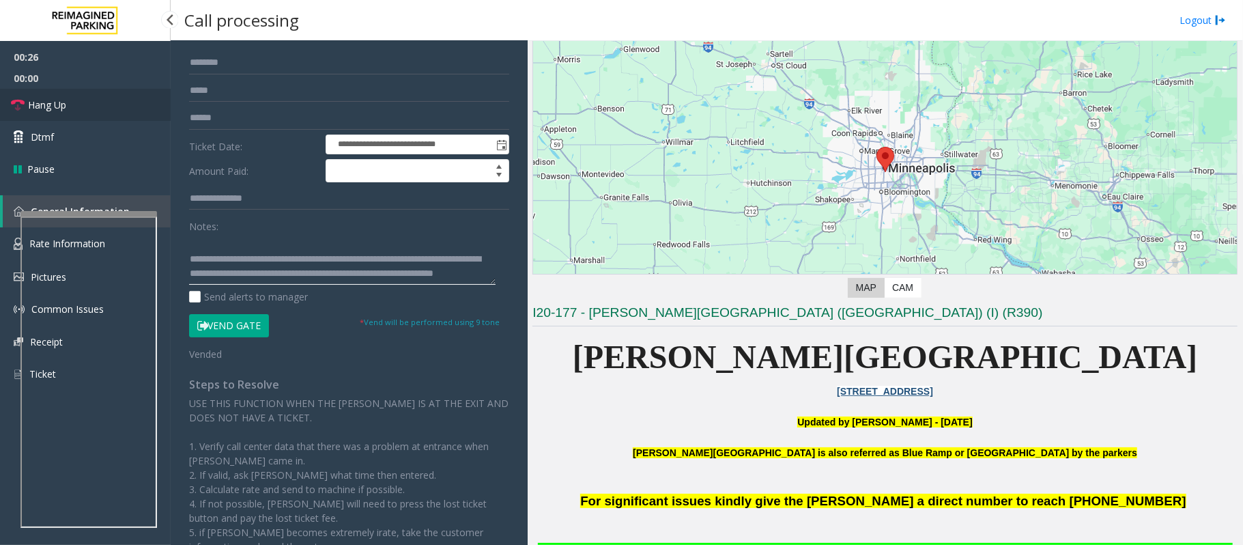
type textarea "**********"
click at [82, 100] on link "Hang Up" at bounding box center [85, 105] width 171 height 32
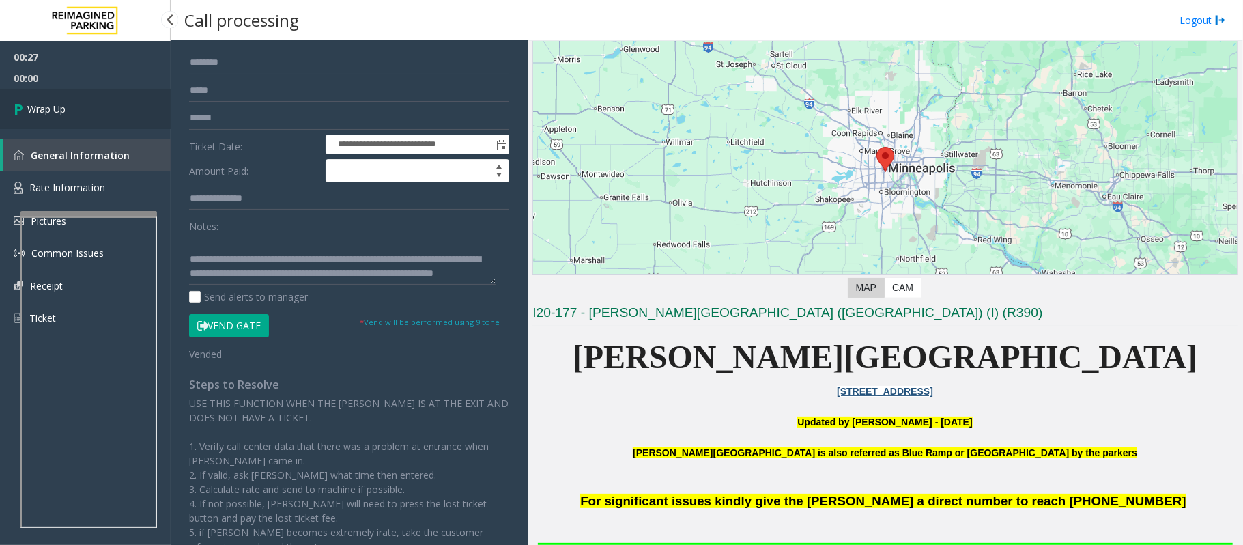
click at [82, 100] on link "Wrap Up" at bounding box center [85, 109] width 171 height 40
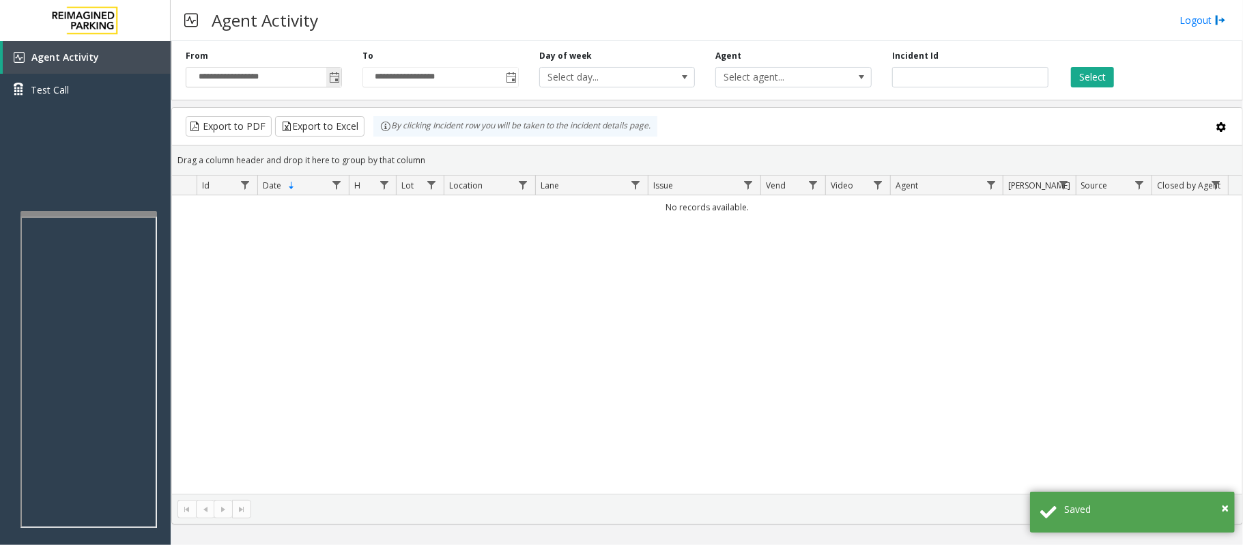
click at [335, 83] on span "Toggle popup" at bounding box center [334, 77] width 11 height 11
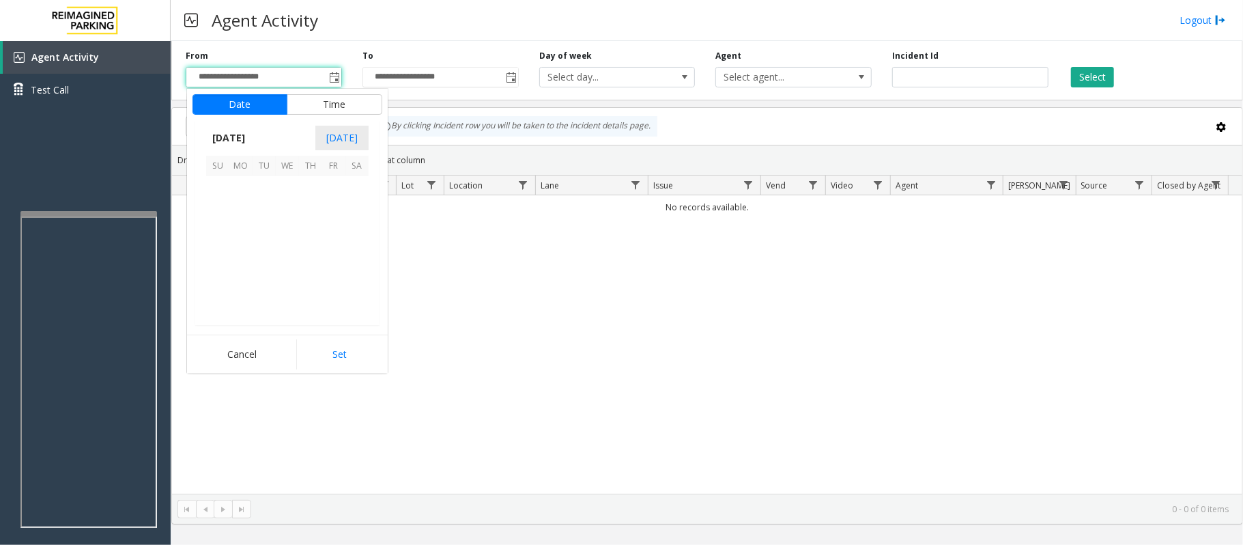
scroll to position [244853, 0]
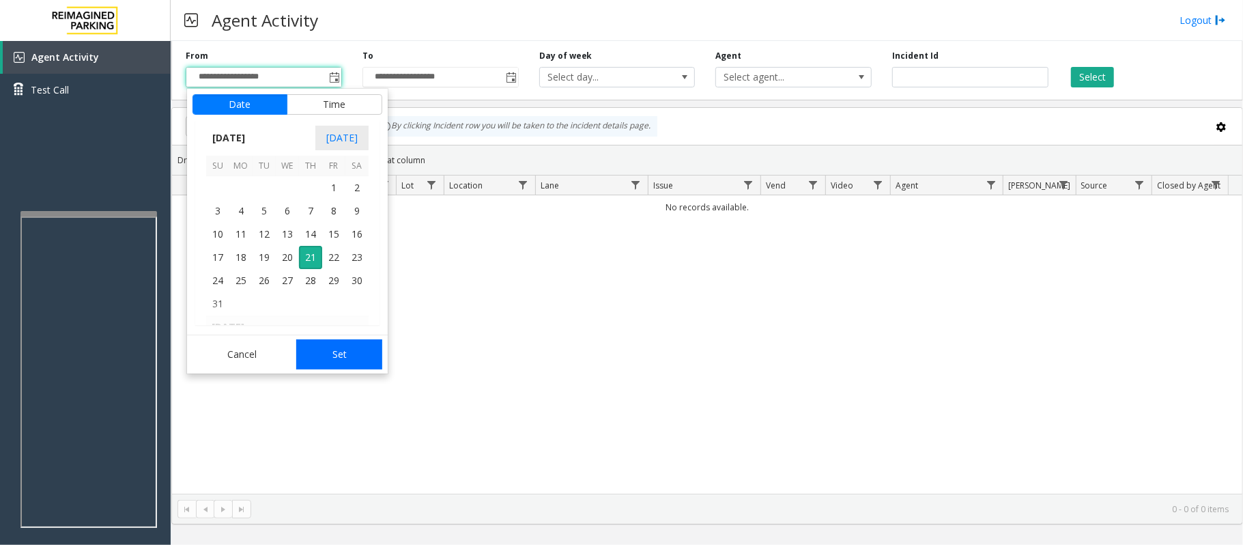
drag, startPoint x: 287, startPoint y: 253, endPoint x: 309, endPoint y: 351, distance: 100.7
click at [287, 255] on span "20" at bounding box center [287, 257] width 23 height 23
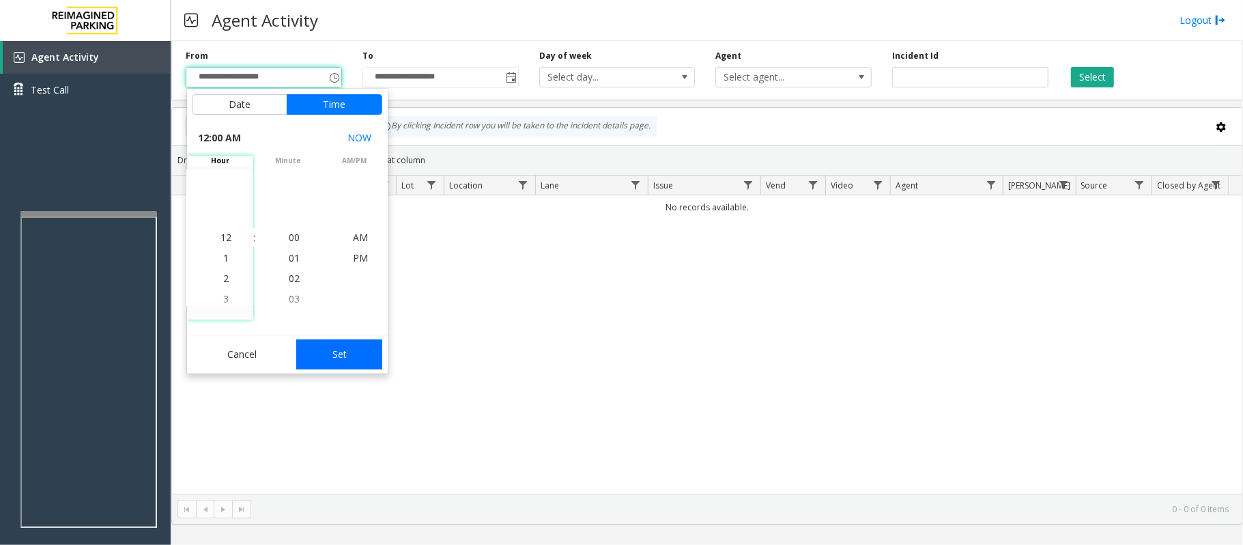
click at [337, 362] on button "Set" at bounding box center [339, 354] width 86 height 30
type input "**********"
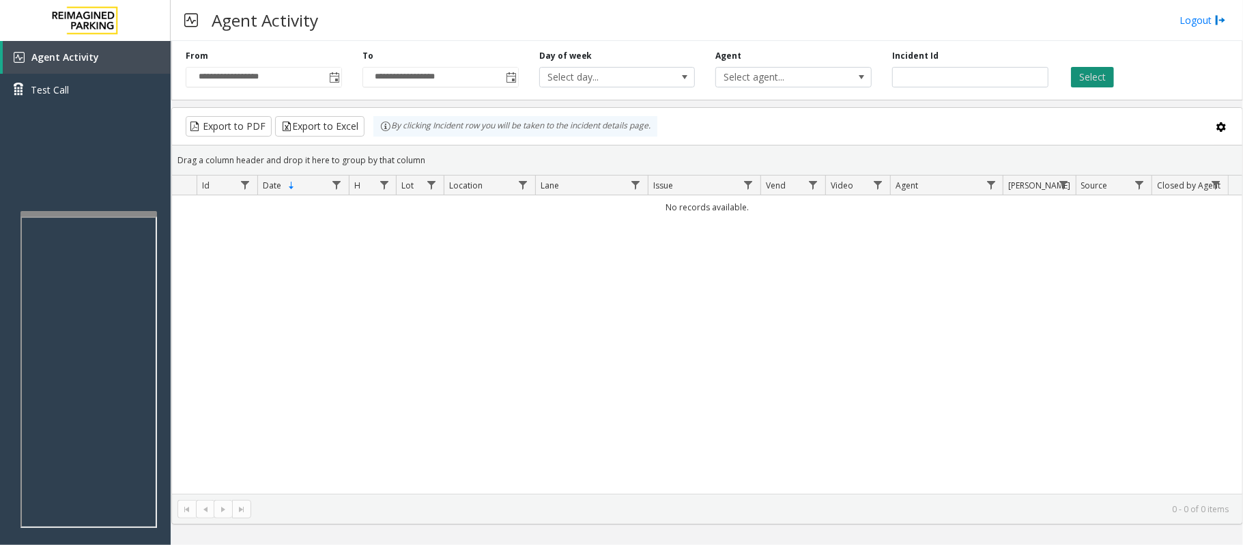
click at [1096, 80] on button "Select" at bounding box center [1092, 77] width 43 height 20
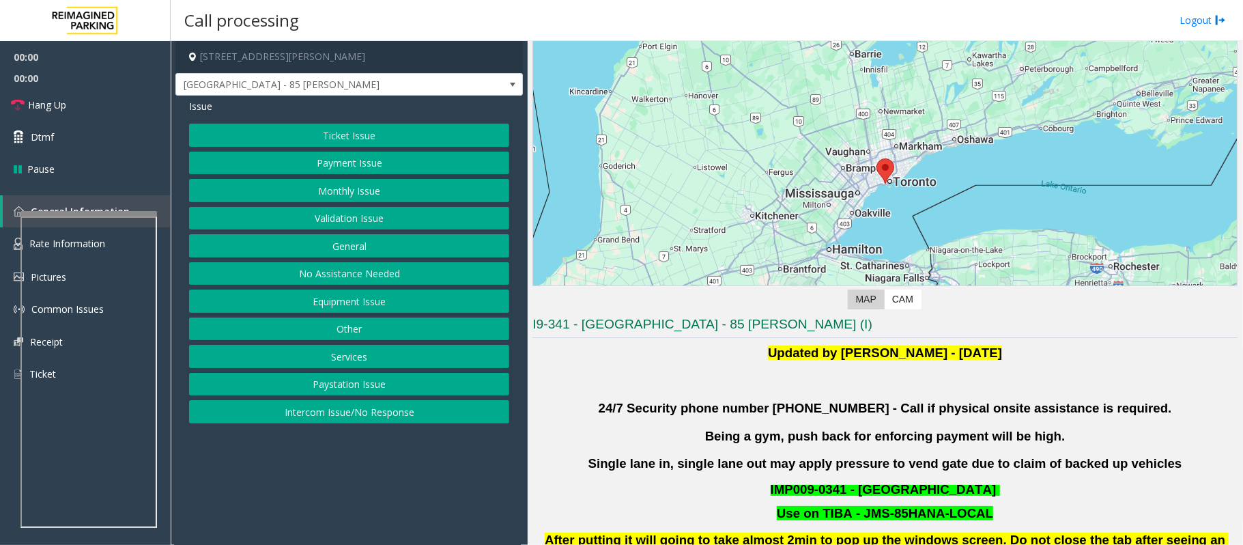
scroll to position [91, 0]
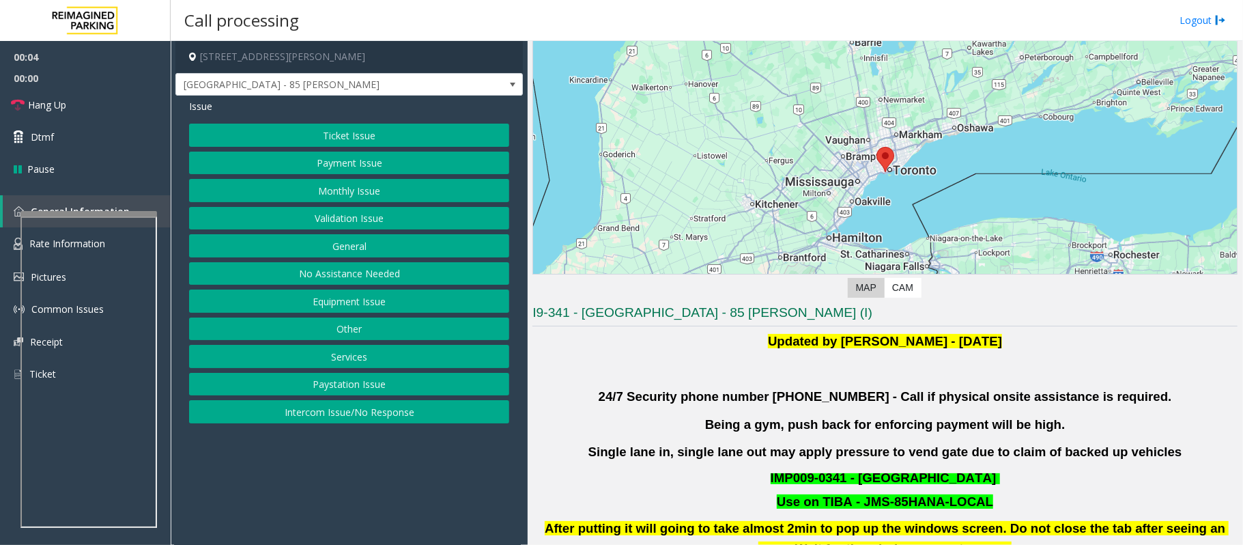
click at [315, 217] on button "Validation Issue" at bounding box center [349, 218] width 320 height 23
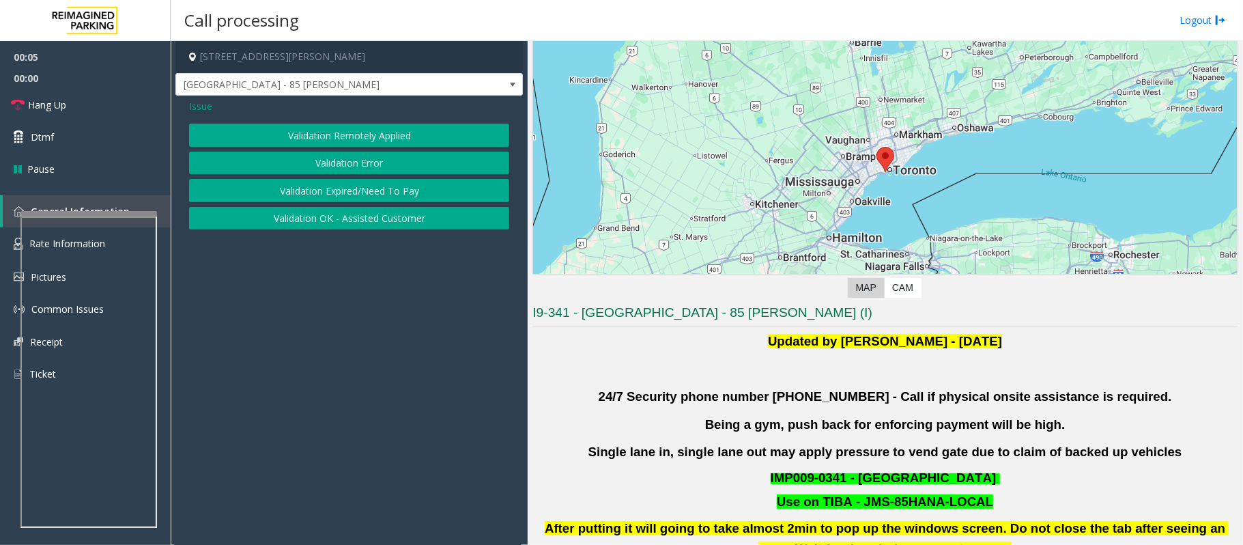
click at [345, 162] on button "Validation Error" at bounding box center [349, 163] width 320 height 23
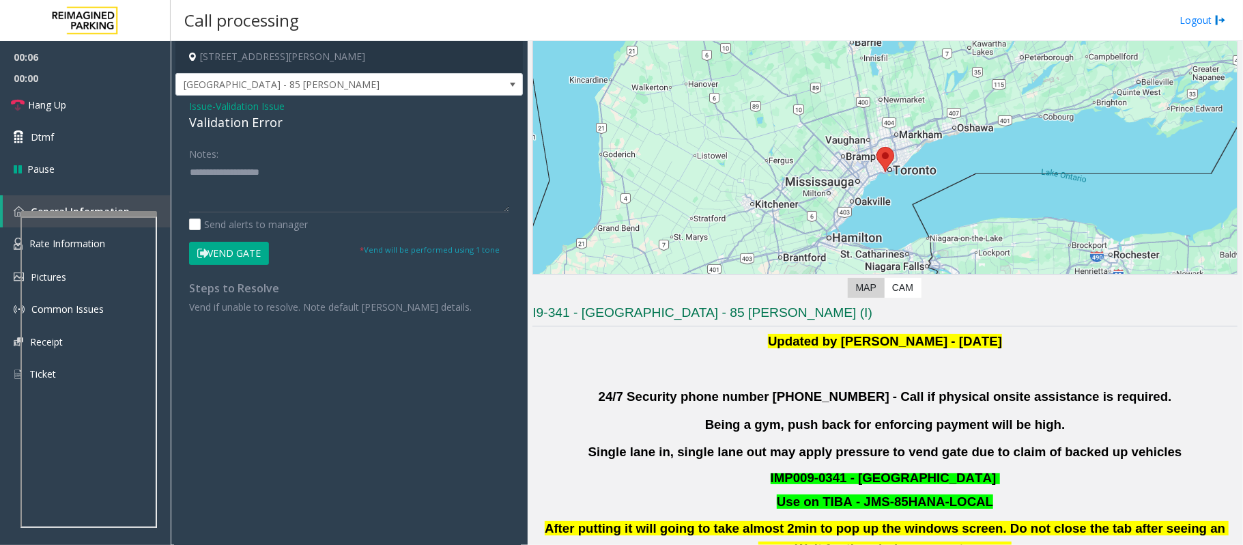
scroll to position [364, 0]
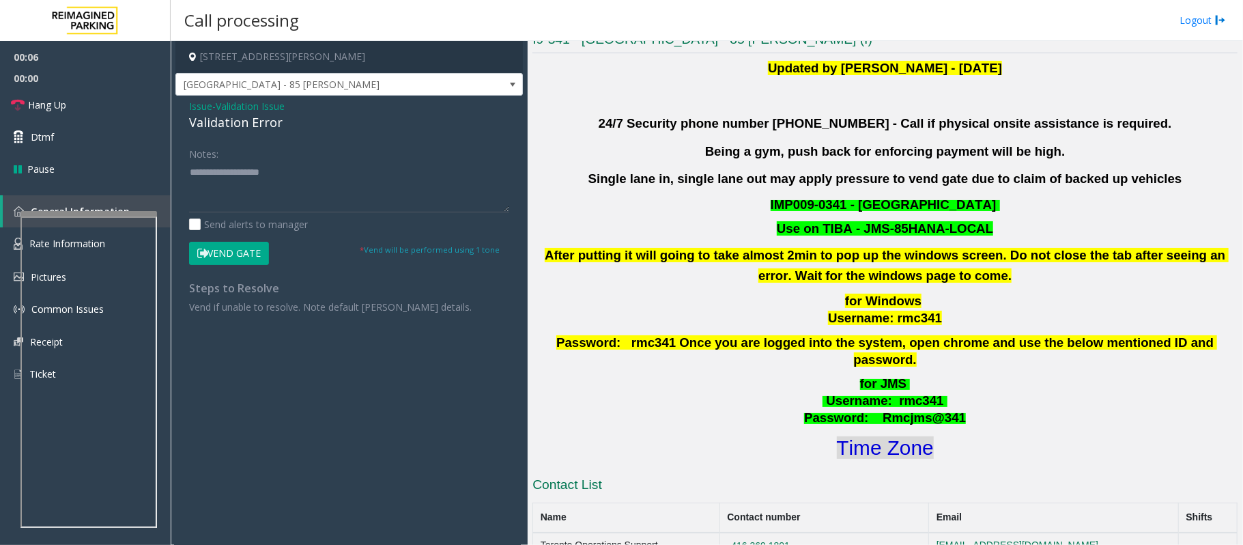
click at [880, 436] on font "Time Zone" at bounding box center [885, 447] width 97 height 23
click at [274, 182] on textarea at bounding box center [349, 186] width 320 height 51
paste textarea "**********"
click at [257, 171] on textarea at bounding box center [349, 186] width 320 height 51
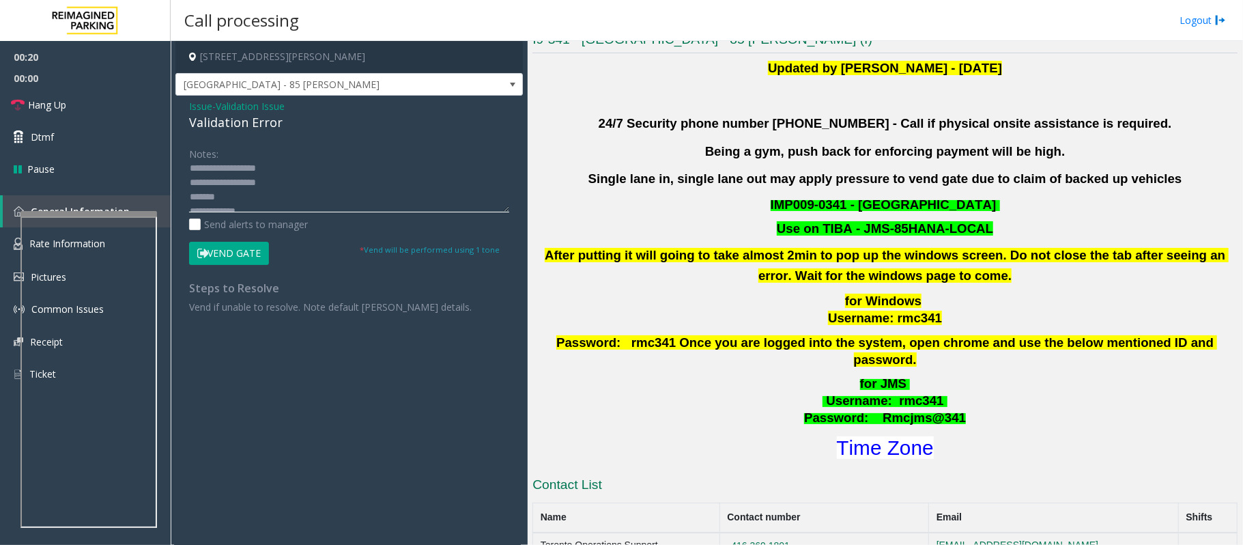
scroll to position [0, 0]
drag, startPoint x: 246, startPoint y: 184, endPoint x: 290, endPoint y: 184, distance: 43.7
click at [290, 184] on textarea at bounding box center [349, 186] width 320 height 51
click at [258, 173] on textarea at bounding box center [349, 186] width 320 height 51
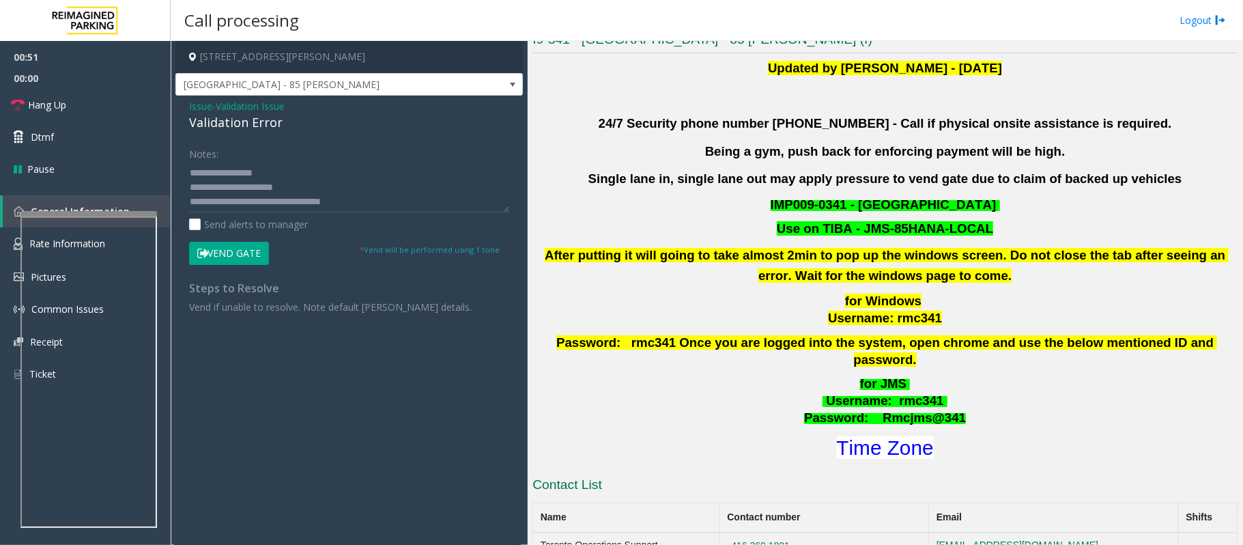
click at [246, 154] on div "Notes:" at bounding box center [349, 177] width 320 height 70
click at [251, 197] on textarea at bounding box center [349, 186] width 320 height 51
type textarea "**********"
drag, startPoint x: 249, startPoint y: 202, endPoint x: 454, endPoint y: 115, distance: 222.4
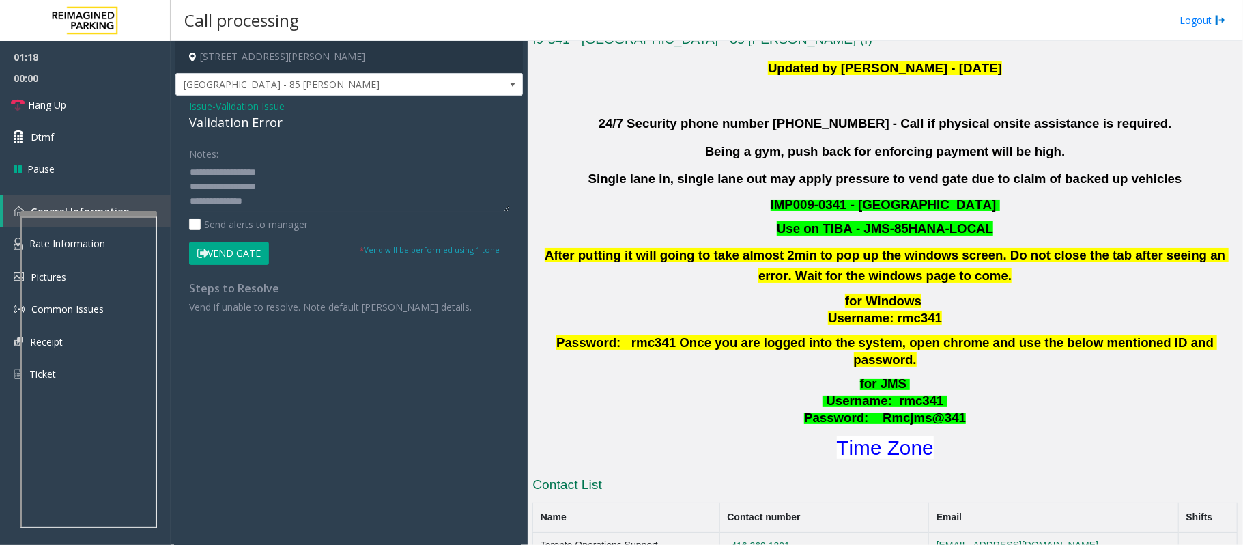
click at [454, 115] on div "Validation Error" at bounding box center [349, 122] width 320 height 18
click at [225, 255] on button "Vend Gate" at bounding box center [229, 253] width 80 height 23
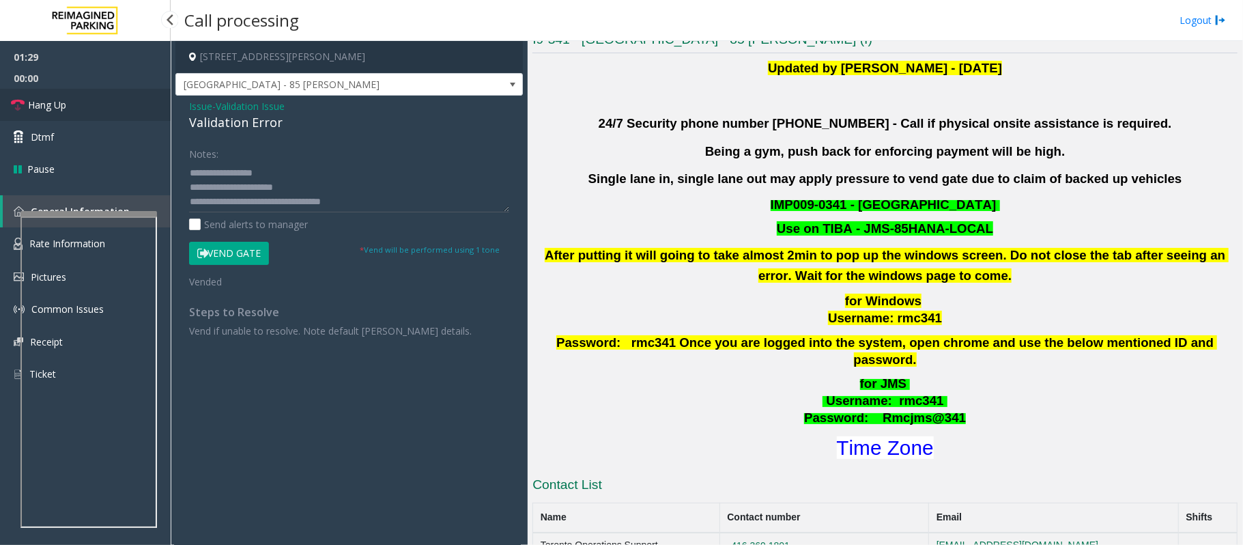
click at [105, 102] on link "Hang Up" at bounding box center [85, 105] width 171 height 32
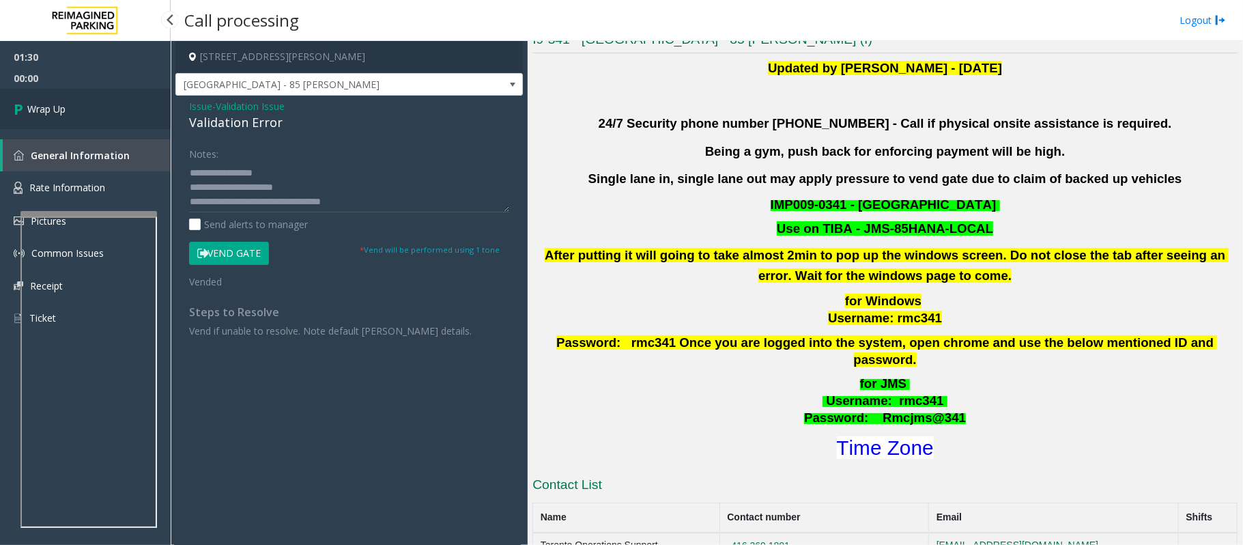
click at [105, 102] on link "Wrap Up" at bounding box center [85, 109] width 171 height 40
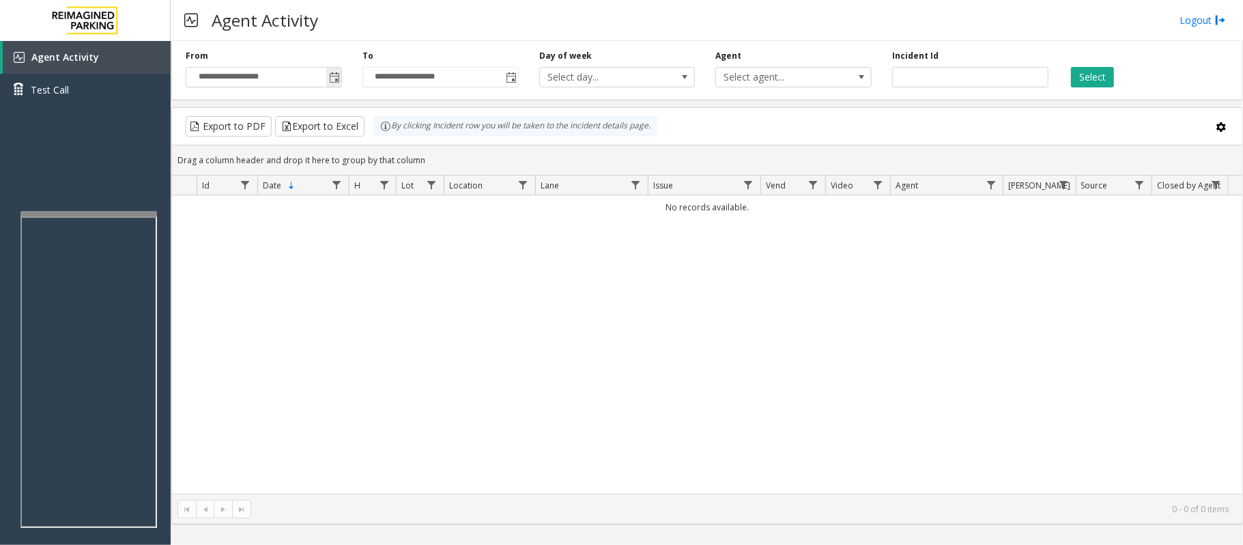
click at [336, 75] on span "Toggle popup" at bounding box center [334, 77] width 11 height 11
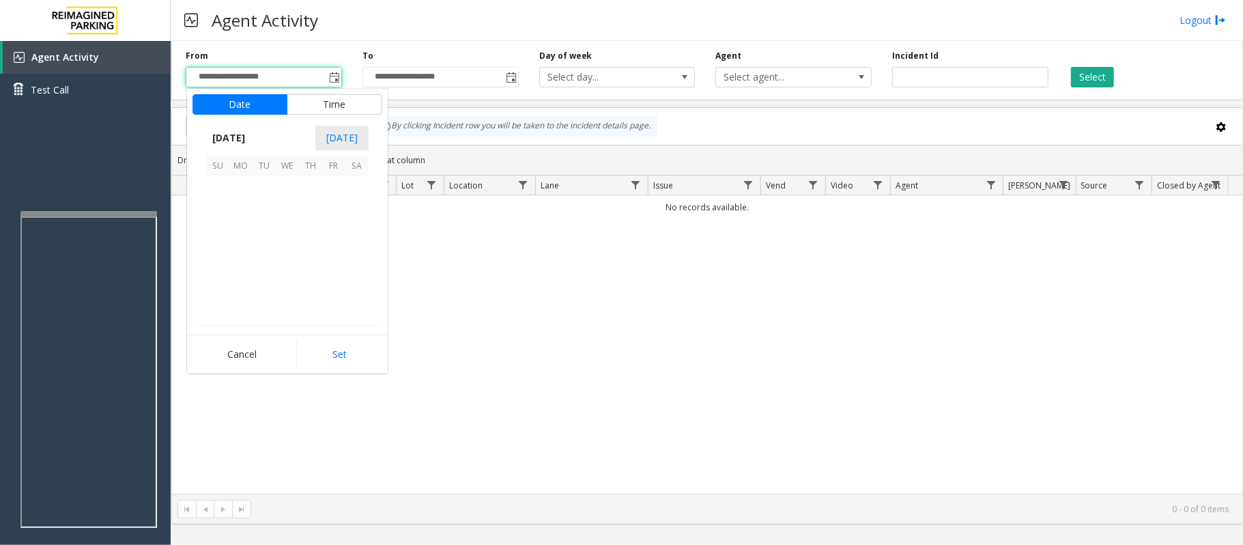
scroll to position [244853, 0]
click at [290, 258] on span "20" at bounding box center [287, 257] width 23 height 23
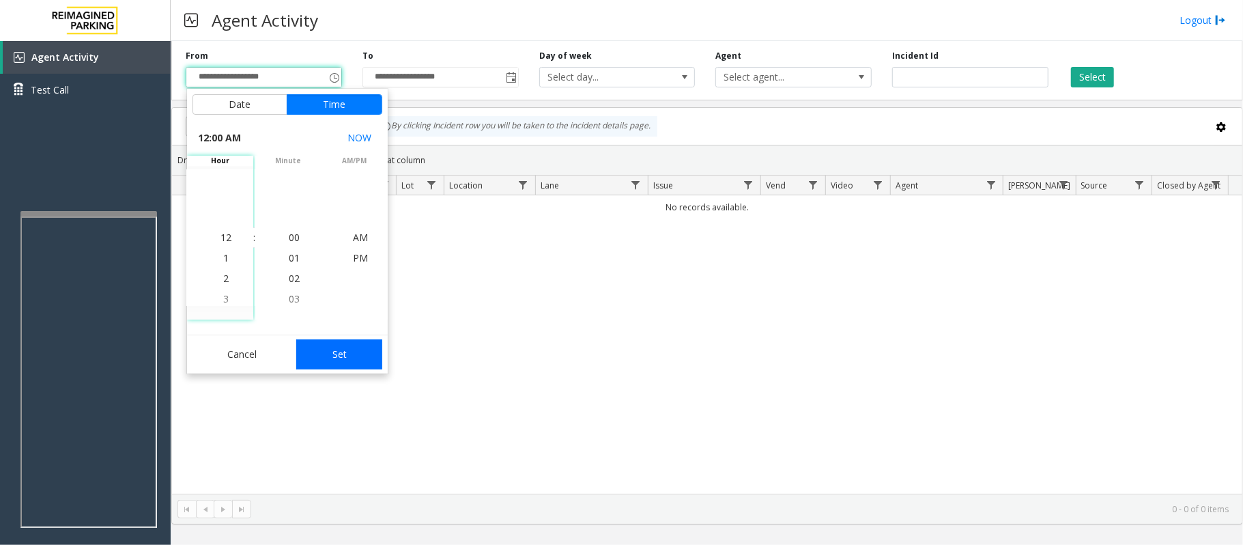
click at [358, 363] on button "Set" at bounding box center [339, 354] width 86 height 30
type input "**********"
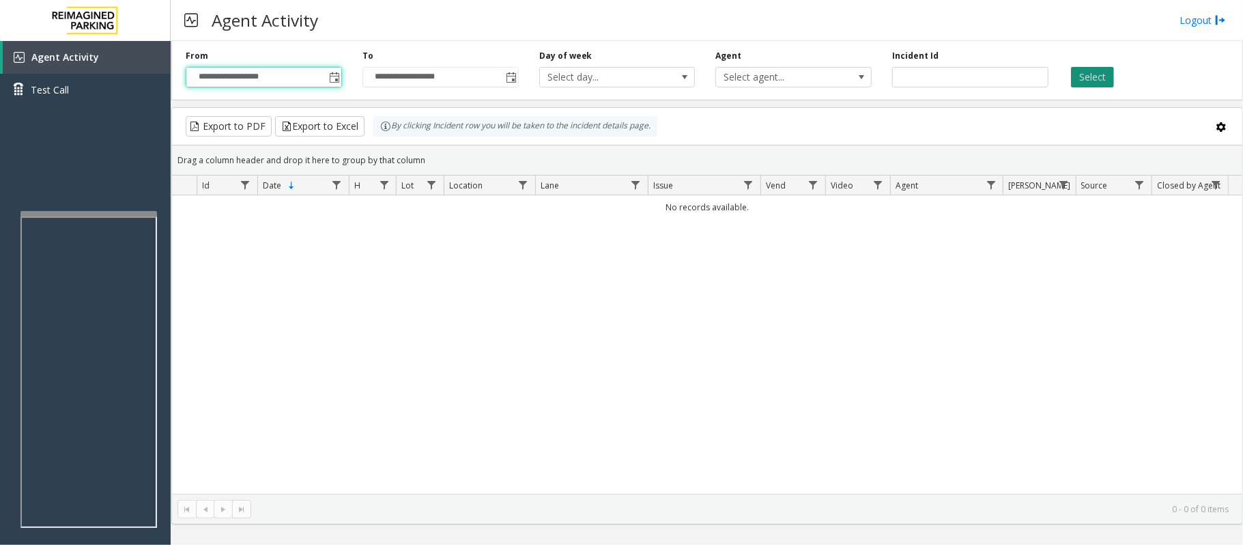
click at [1102, 76] on button "Select" at bounding box center [1092, 77] width 43 height 20
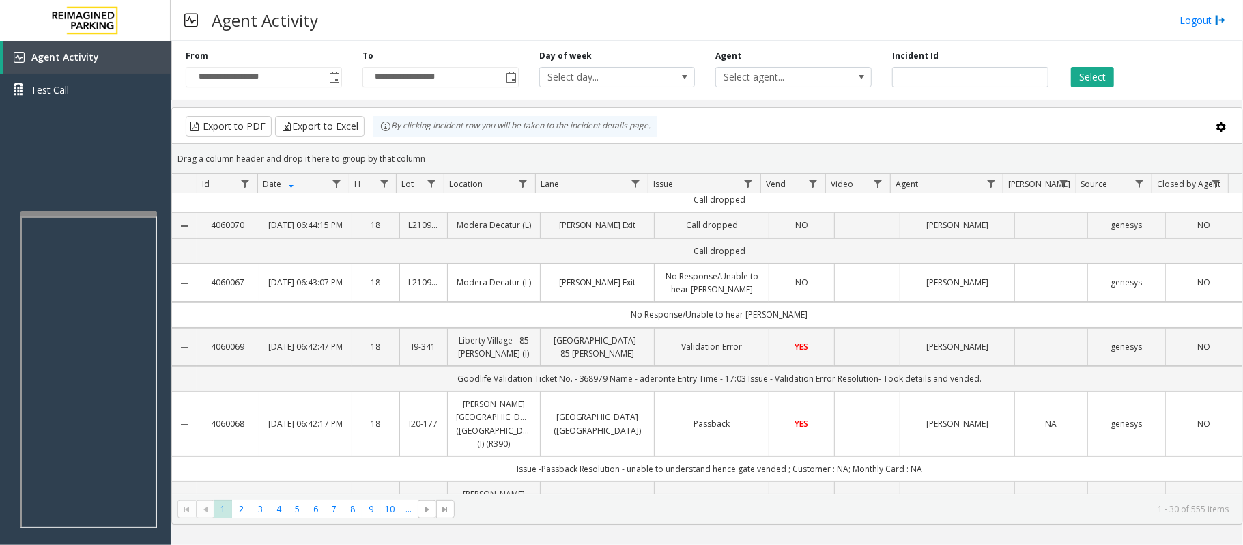
scroll to position [0, 0]
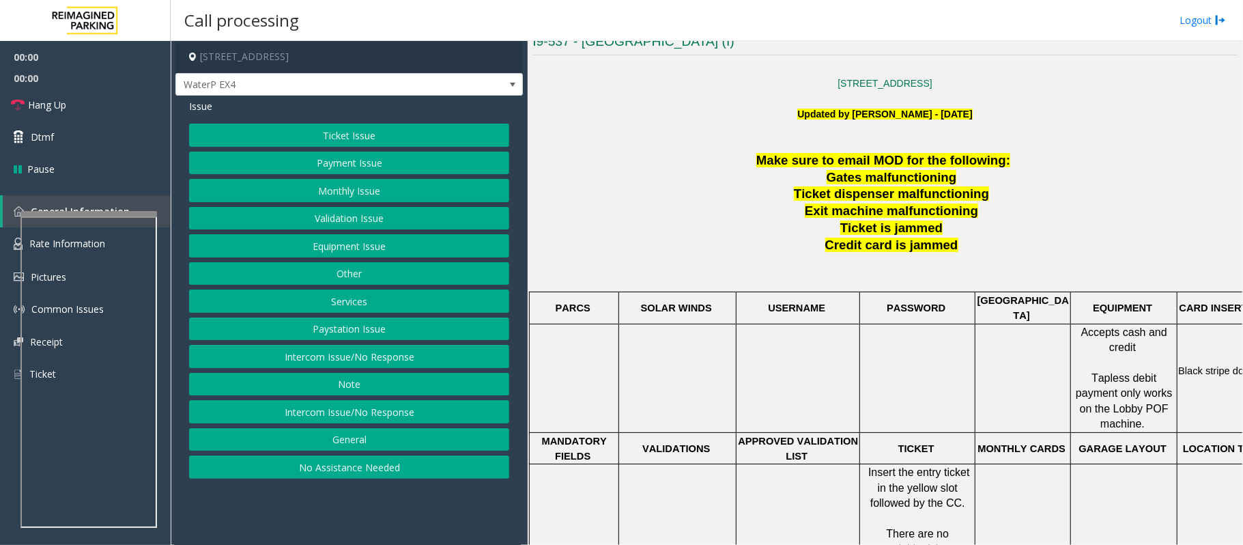
scroll to position [364, 0]
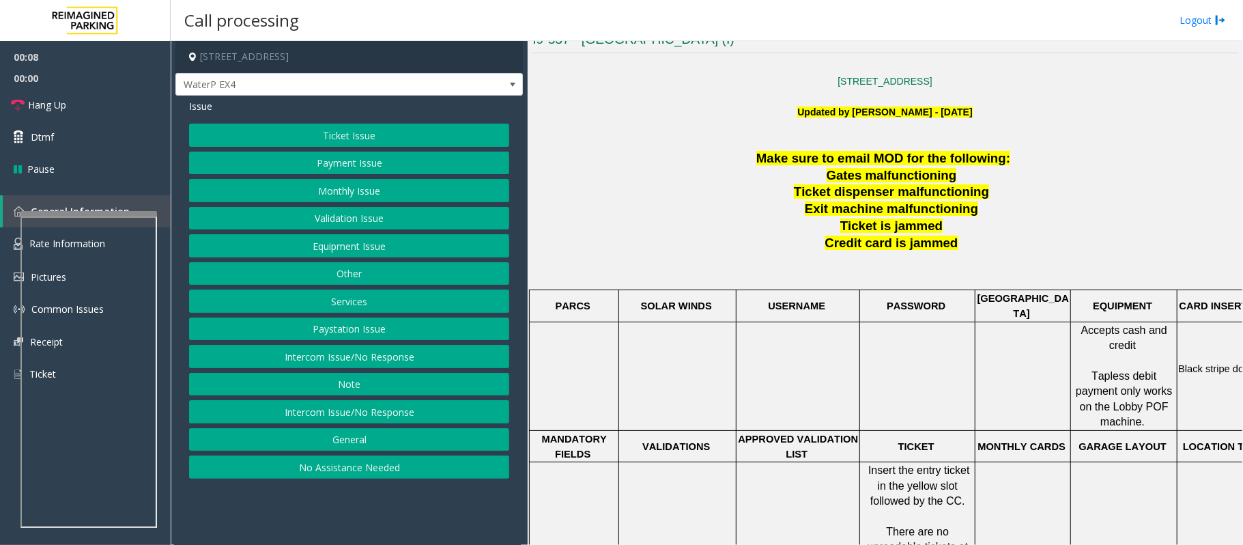
click at [427, 358] on button "Intercom Issue/No Response" at bounding box center [349, 356] width 320 height 23
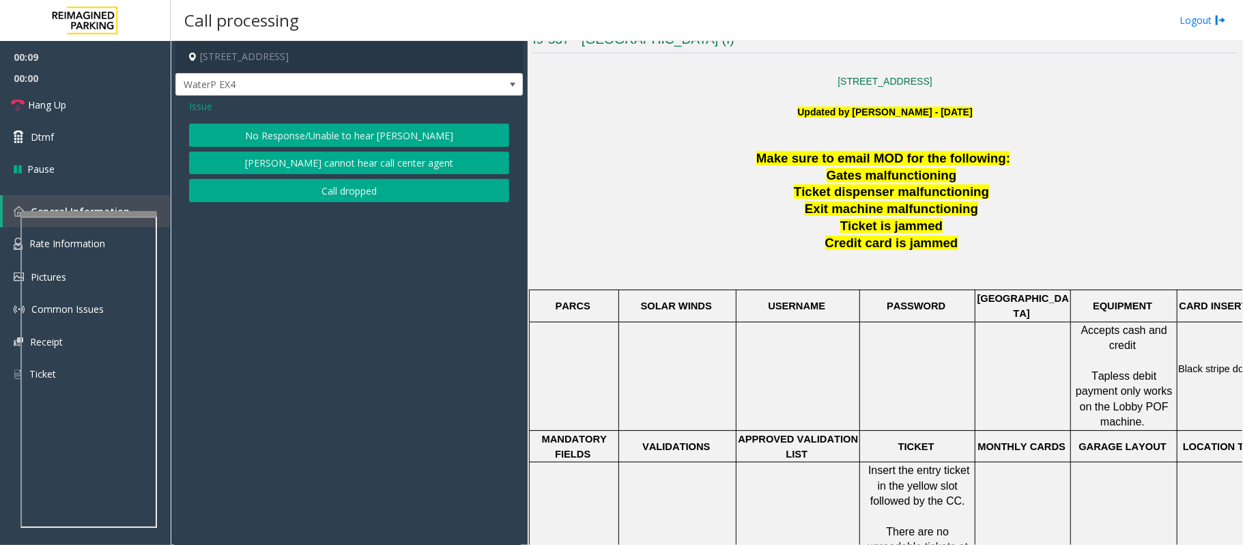
click at [337, 132] on button "No Response/Unable to hear [PERSON_NAME]" at bounding box center [349, 135] width 320 height 23
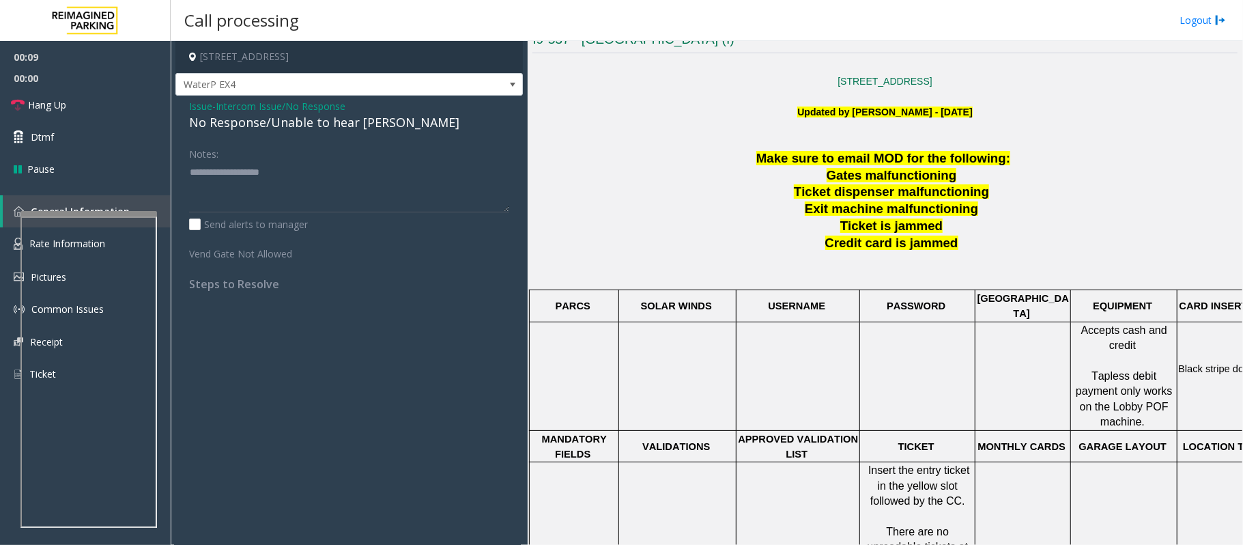
click at [348, 118] on div "No Response/Unable to hear [PERSON_NAME]" at bounding box center [349, 122] width 320 height 18
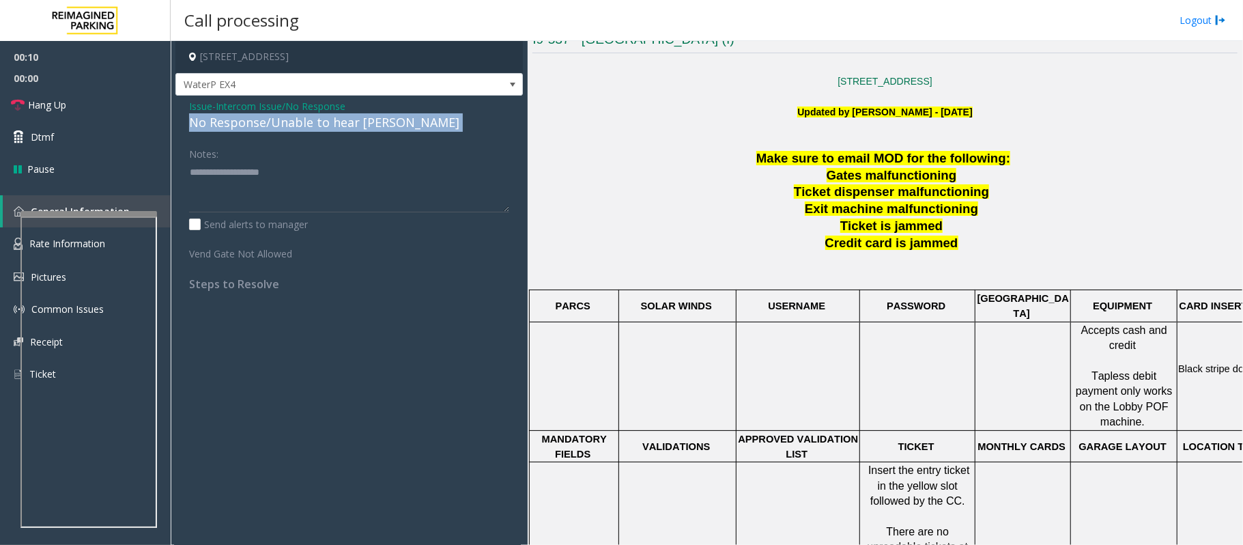
click at [348, 118] on div "No Response/Unable to hear [PERSON_NAME]" at bounding box center [349, 122] width 320 height 18
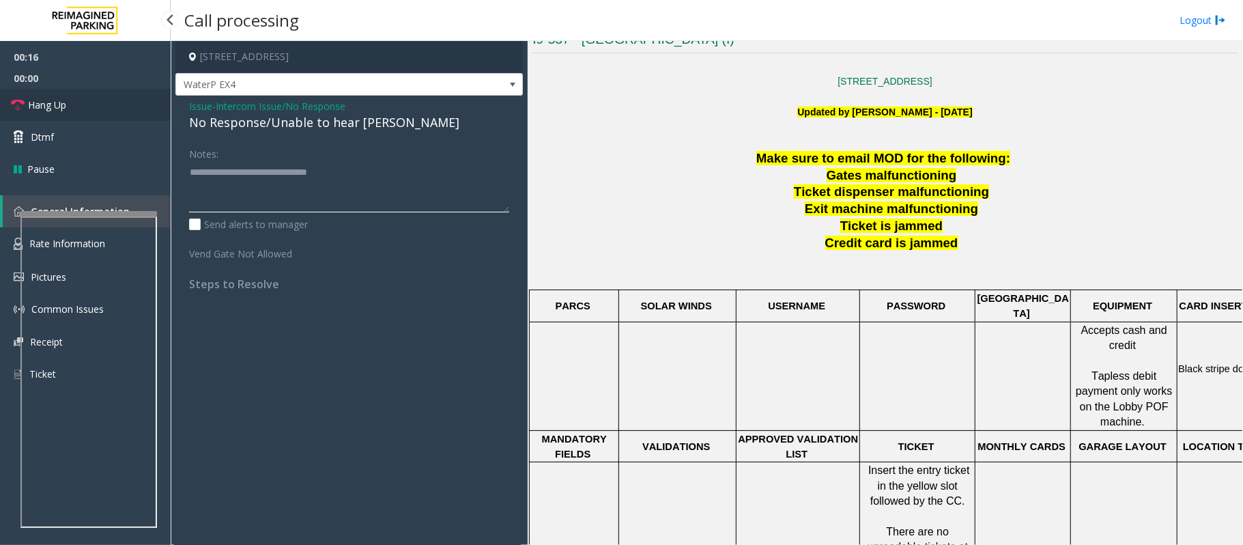
type textarea "**********"
click at [143, 110] on link "Hang Up" at bounding box center [85, 105] width 171 height 32
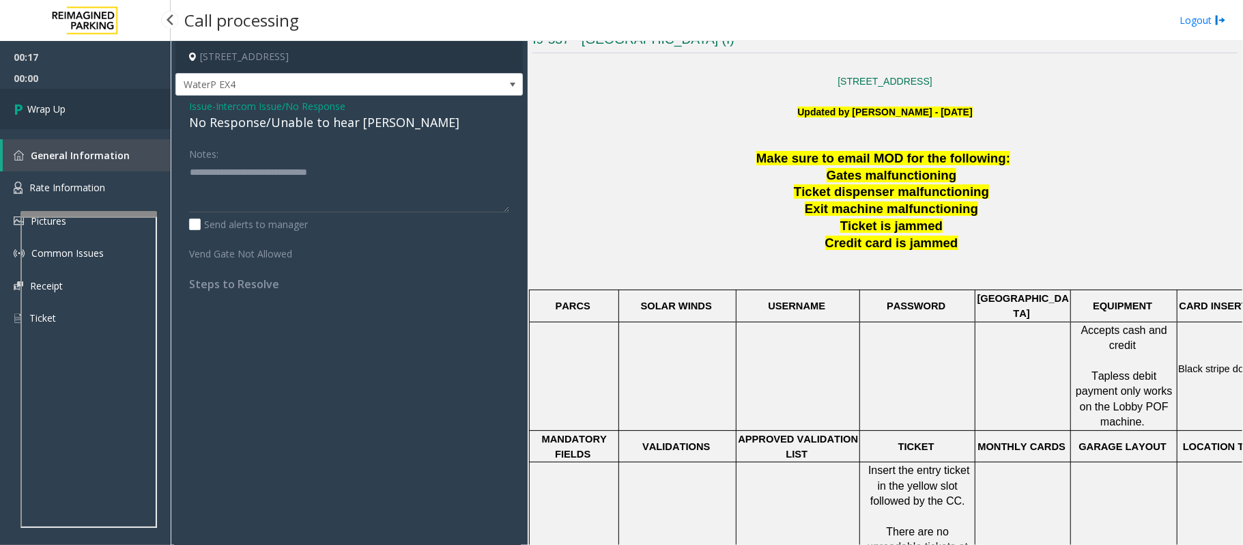
click at [143, 110] on link "Wrap Up" at bounding box center [85, 109] width 171 height 40
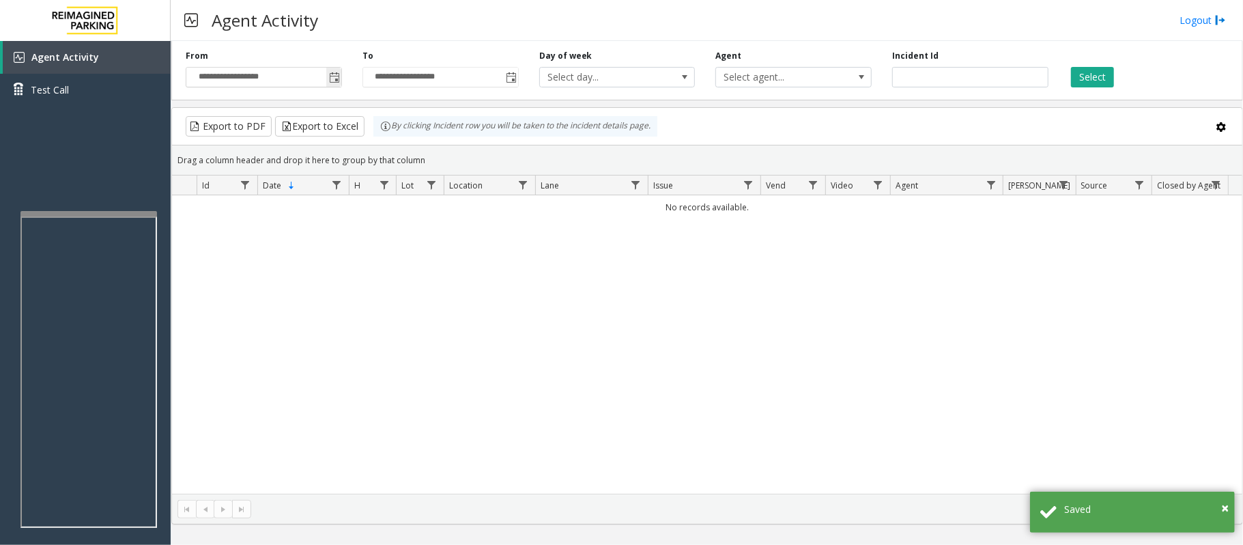
click at [326, 81] on span "Toggle popup" at bounding box center [333, 77] width 15 height 22
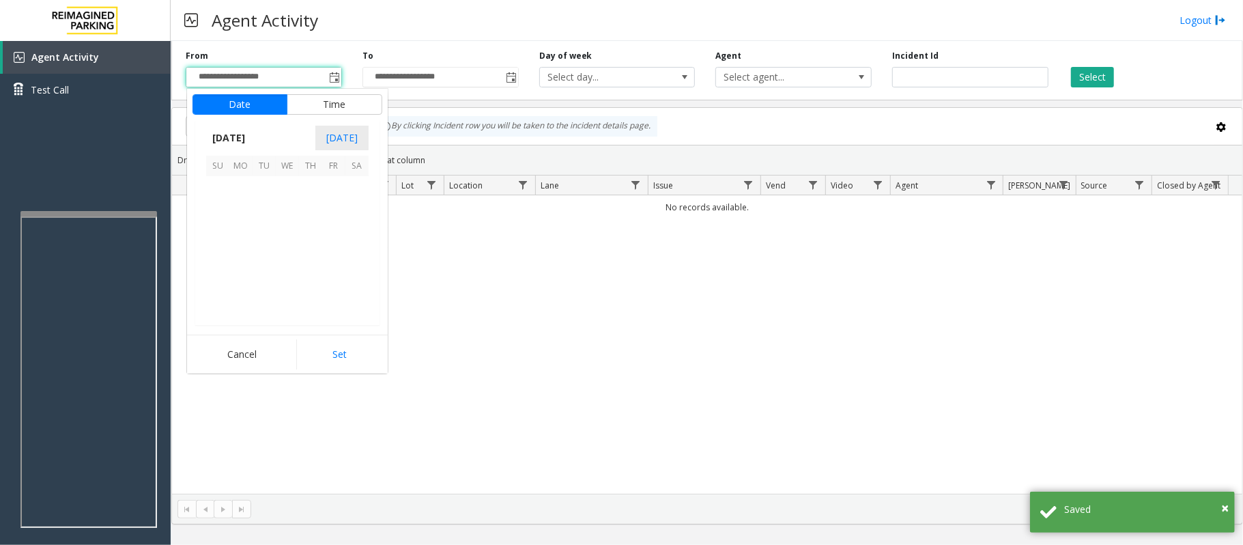
scroll to position [244853, 0]
click at [285, 257] on span "20" at bounding box center [287, 257] width 23 height 23
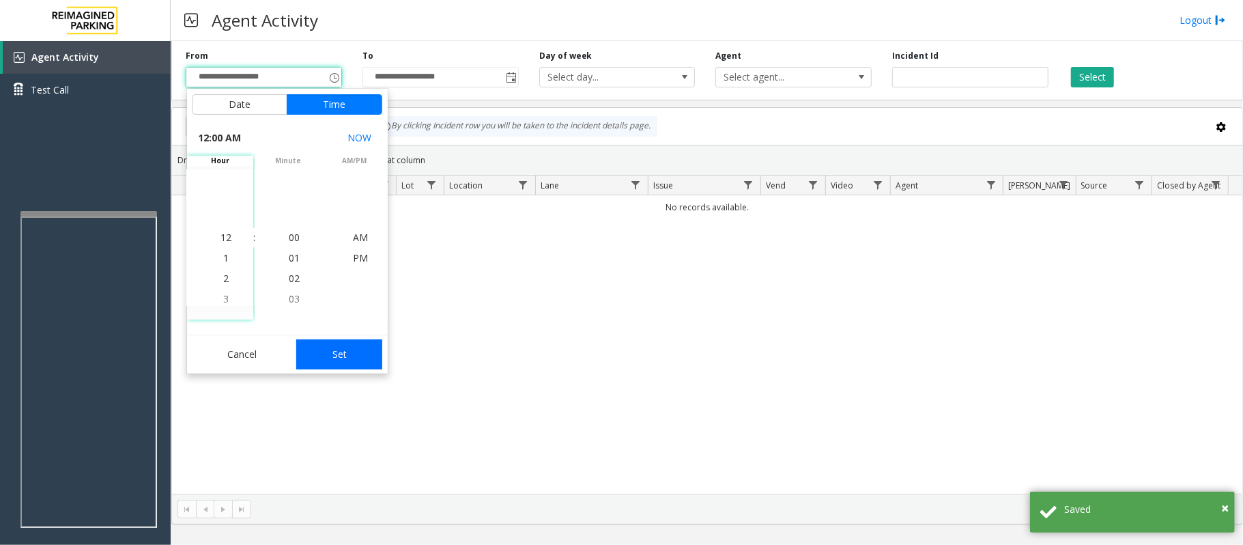
click at [371, 358] on button "Set" at bounding box center [339, 354] width 86 height 30
type input "**********"
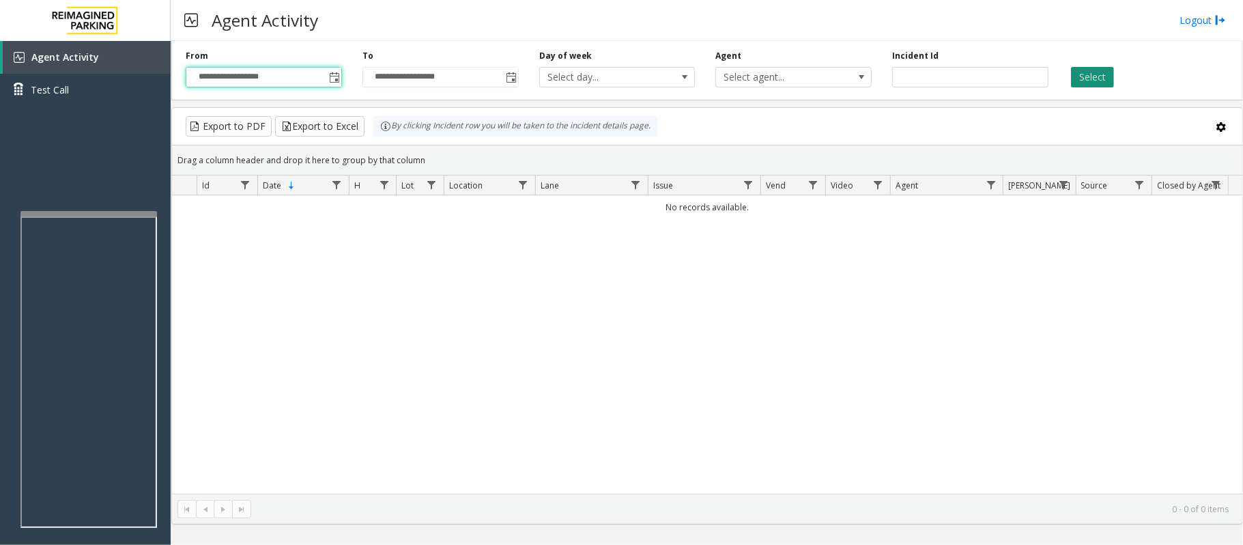
click at [1092, 74] on button "Select" at bounding box center [1092, 77] width 43 height 20
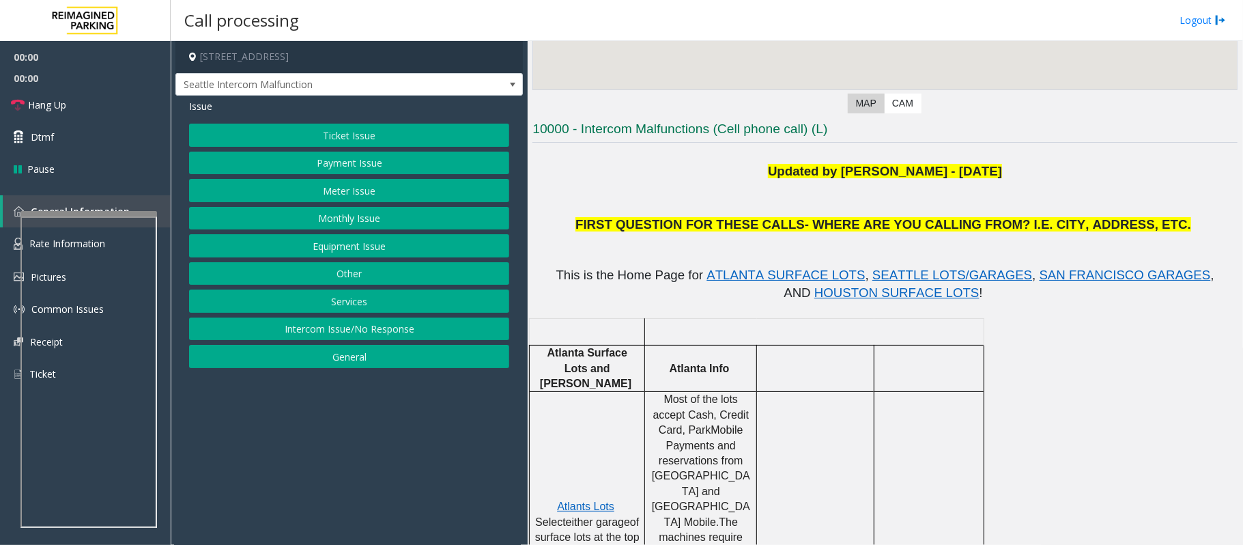
scroll to position [273, 0]
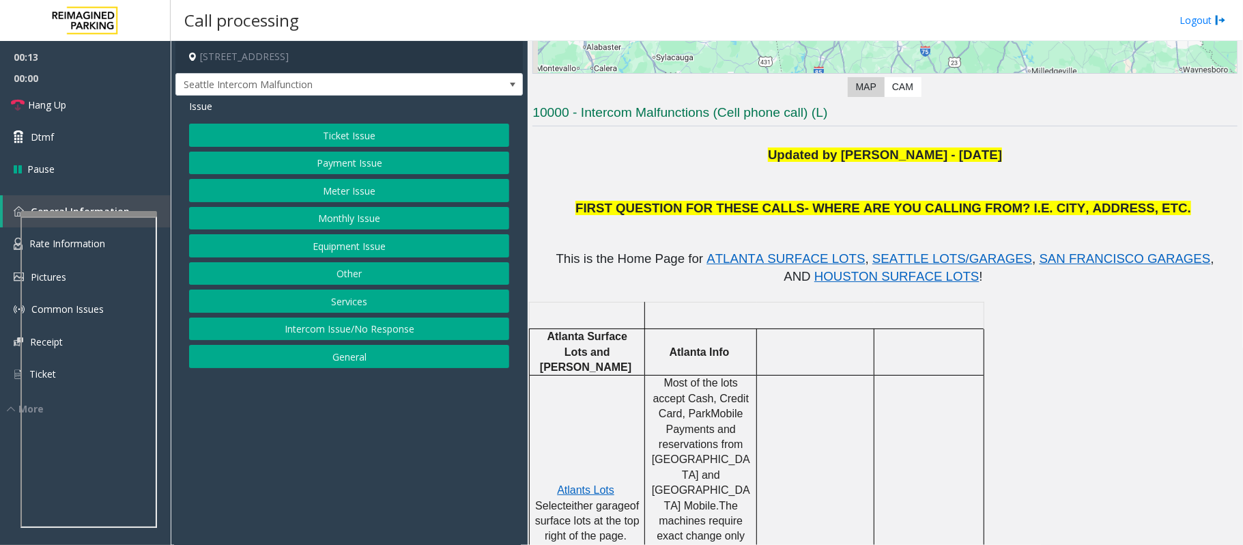
click at [350, 132] on button "Ticket Issue" at bounding box center [349, 135] width 320 height 23
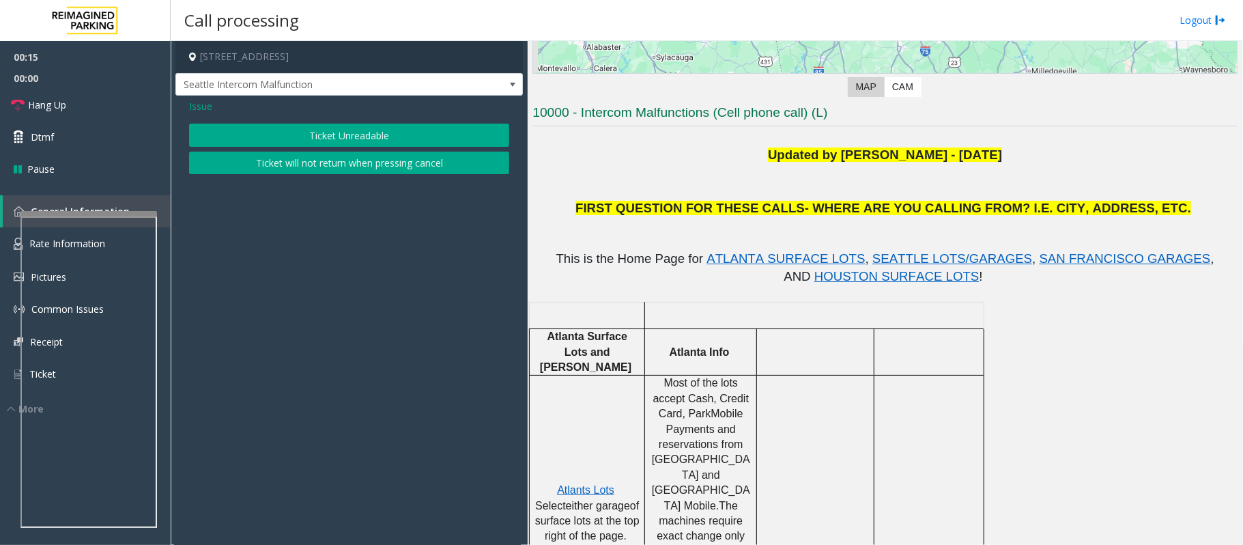
click at [247, 134] on button "Ticket Unreadable" at bounding box center [349, 135] width 320 height 23
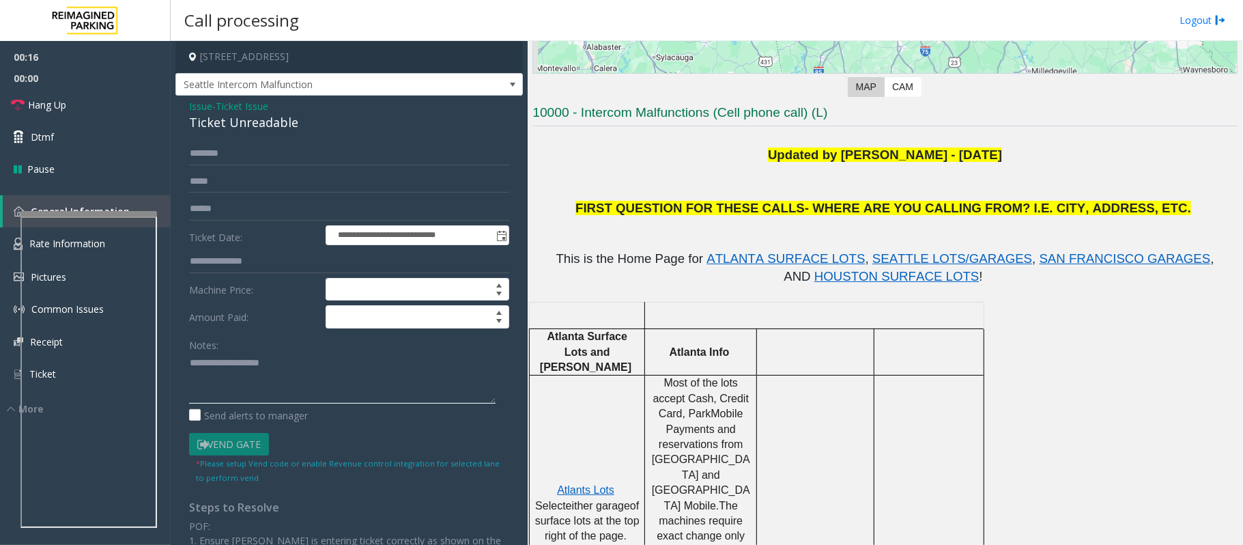
click at [281, 383] on textarea at bounding box center [342, 377] width 307 height 51
click at [230, 119] on div "Ticket Unreadable" at bounding box center [349, 122] width 320 height 18
click at [270, 395] on textarea at bounding box center [342, 377] width 307 height 51
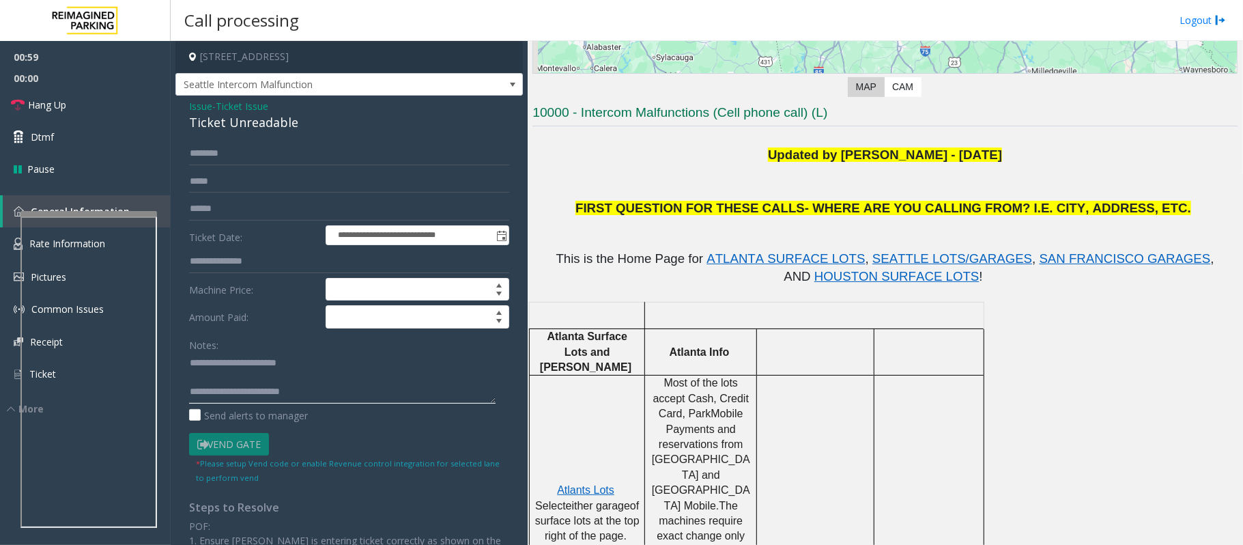
click at [336, 391] on textarea at bounding box center [342, 377] width 307 height 51
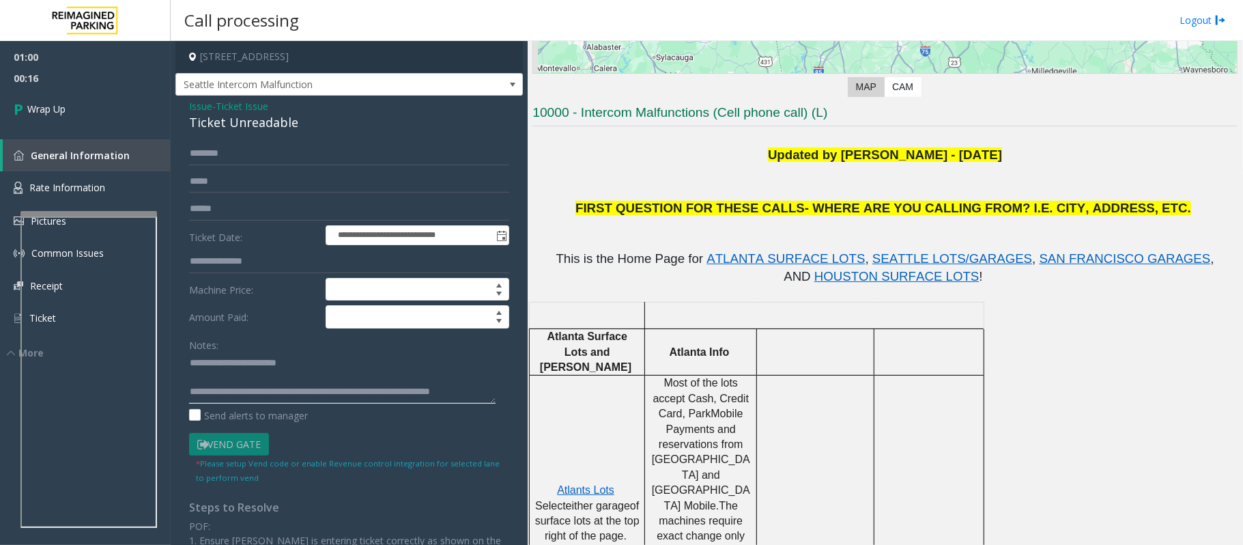
scroll to position [10, 0]
type textarea "**********"
click at [113, 104] on link "Wrap Up" at bounding box center [85, 109] width 171 height 40
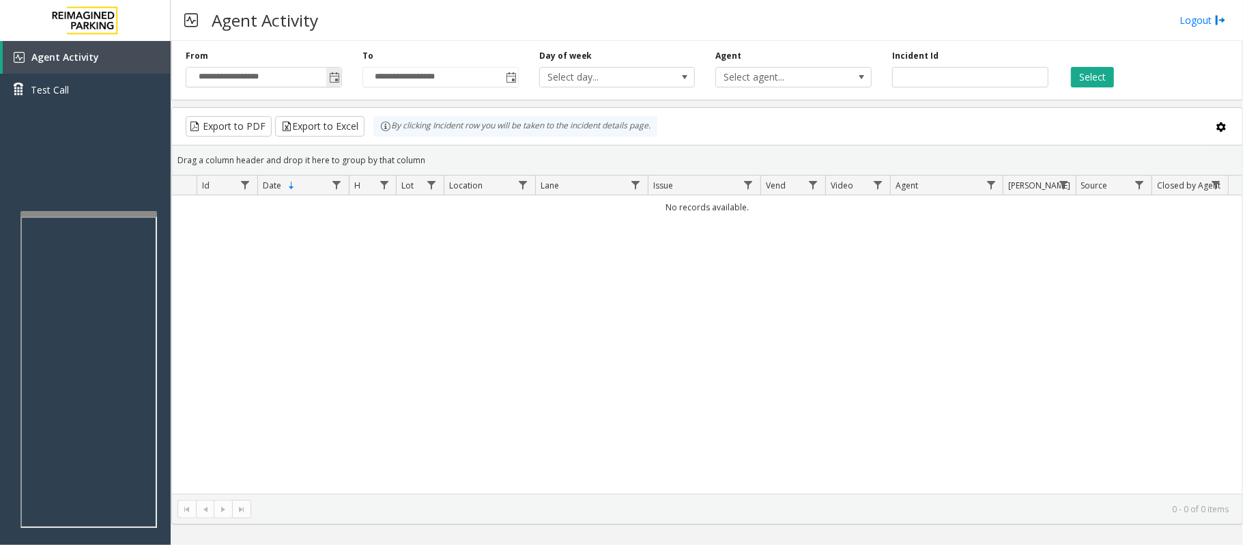
click at [330, 74] on span "Toggle popup" at bounding box center [334, 77] width 11 height 11
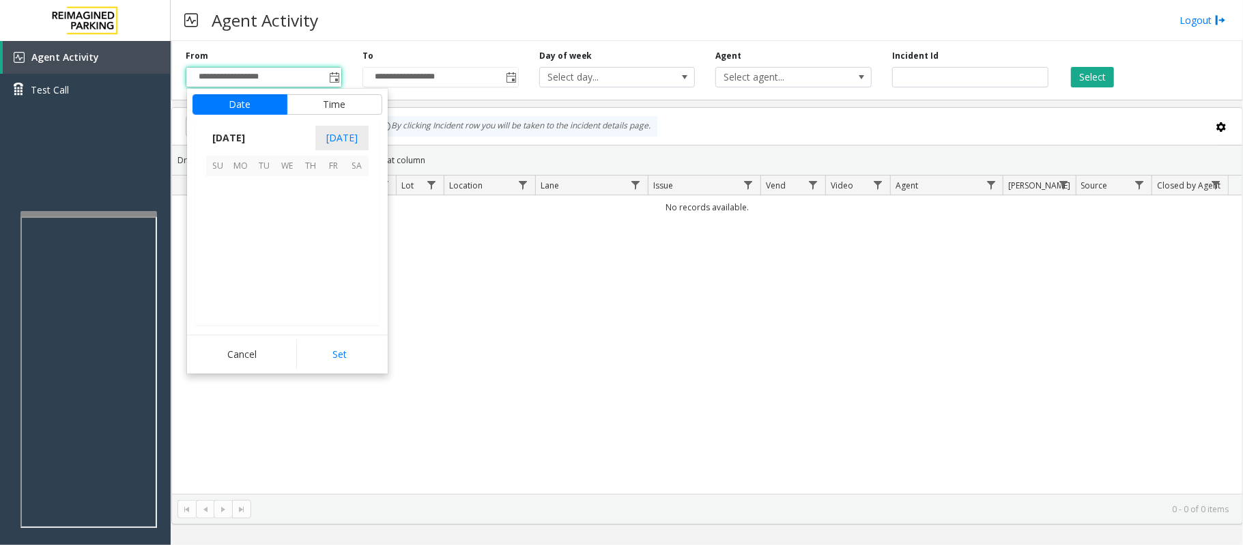
scroll to position [244853, 0]
click at [284, 257] on span "20" at bounding box center [287, 257] width 23 height 23
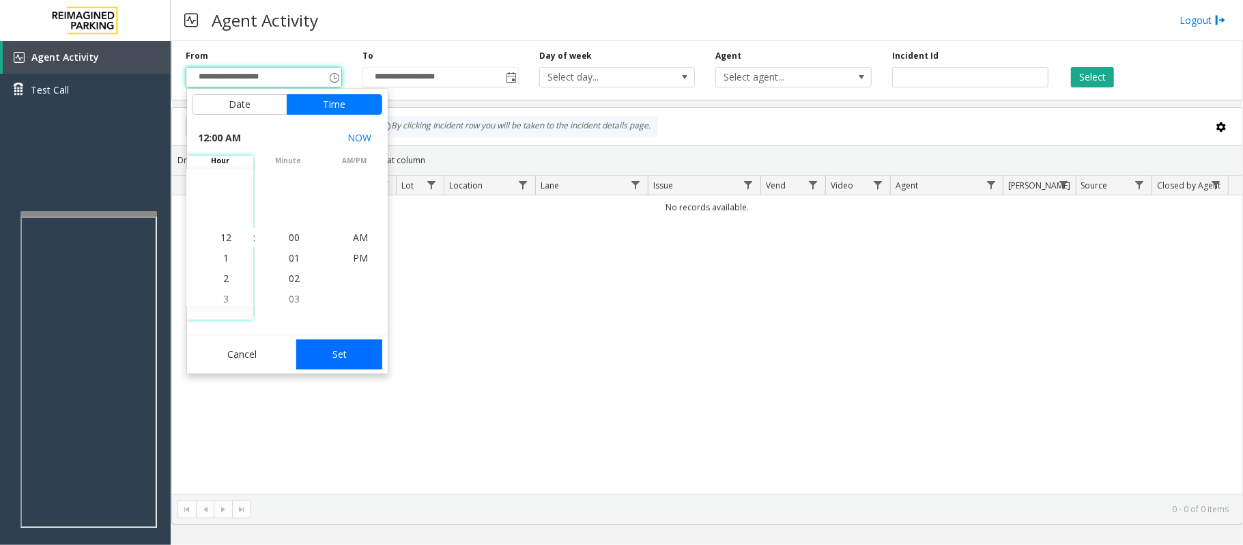
click at [333, 351] on button "Set" at bounding box center [339, 354] width 86 height 30
type input "**********"
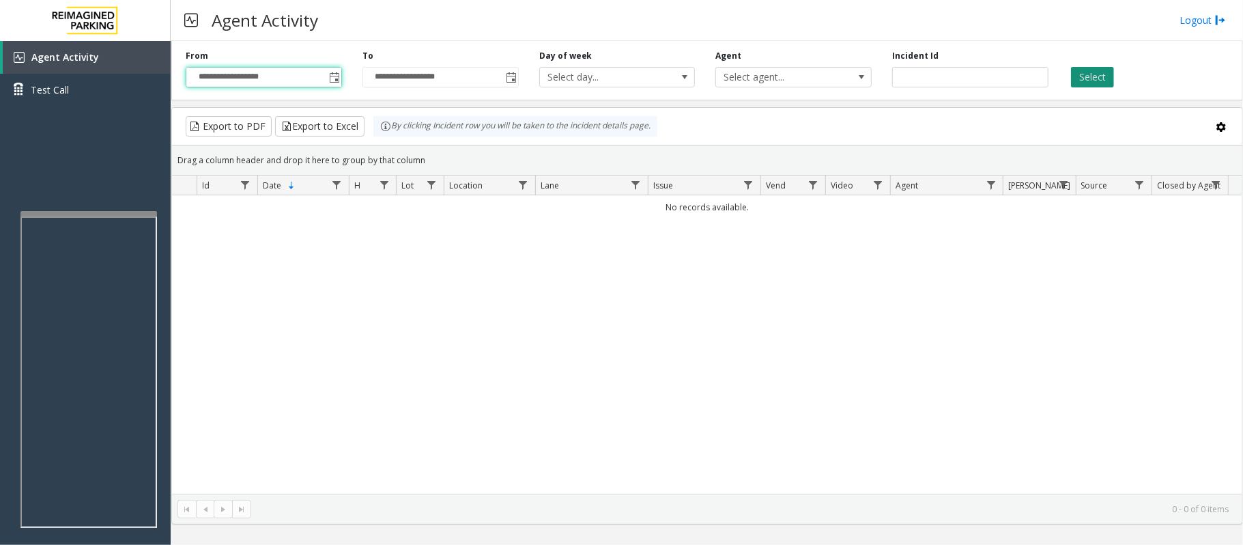
click at [1081, 77] on button "Select" at bounding box center [1092, 77] width 43 height 20
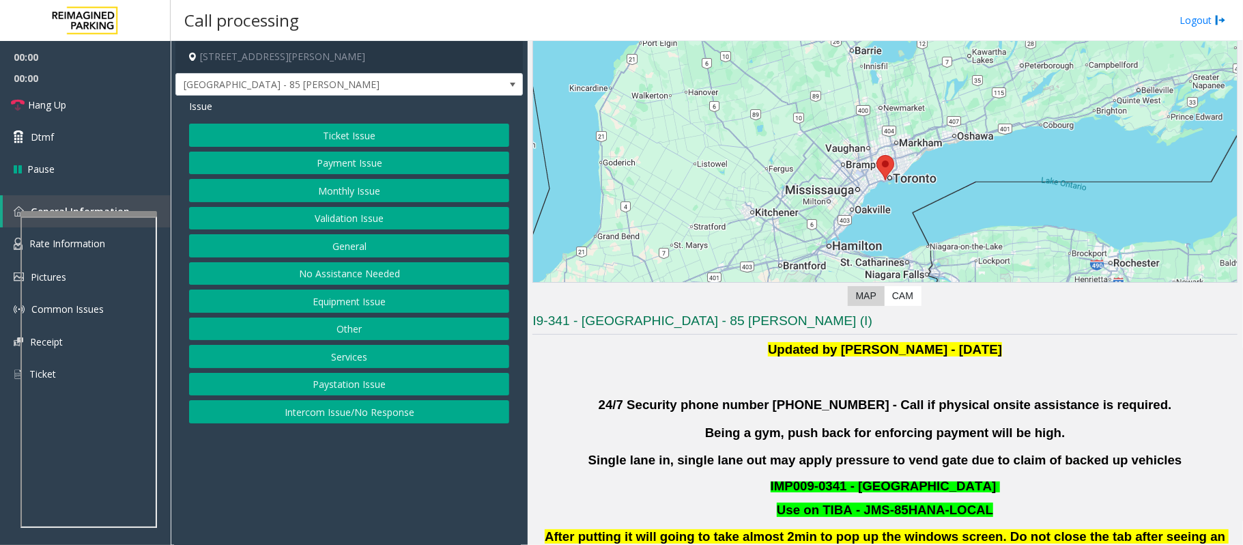
scroll to position [91, 0]
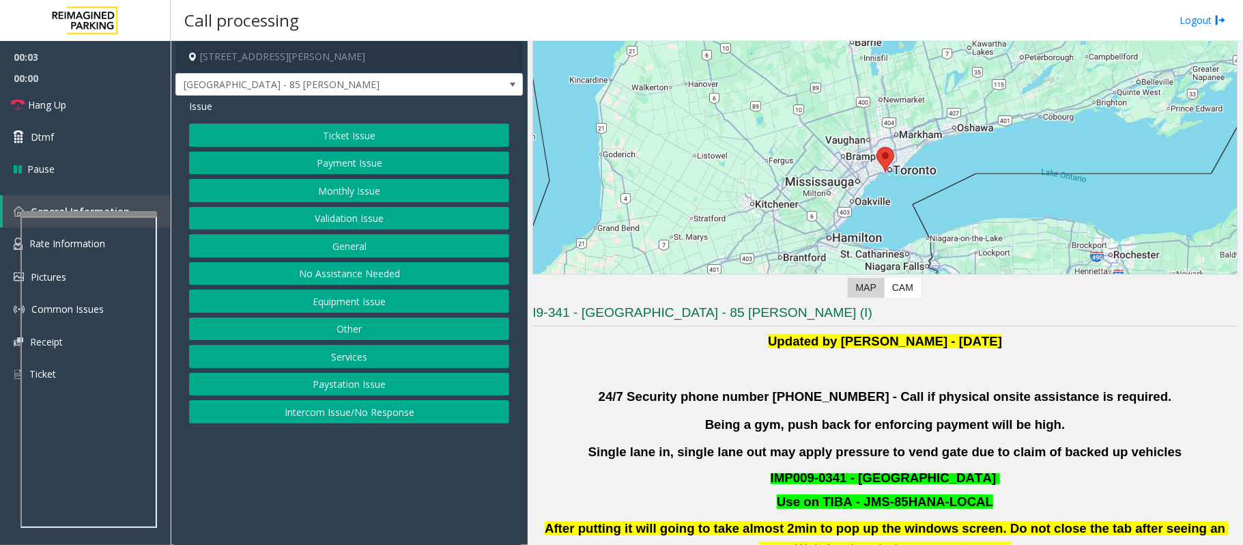
click at [341, 216] on button "Validation Issue" at bounding box center [349, 218] width 320 height 23
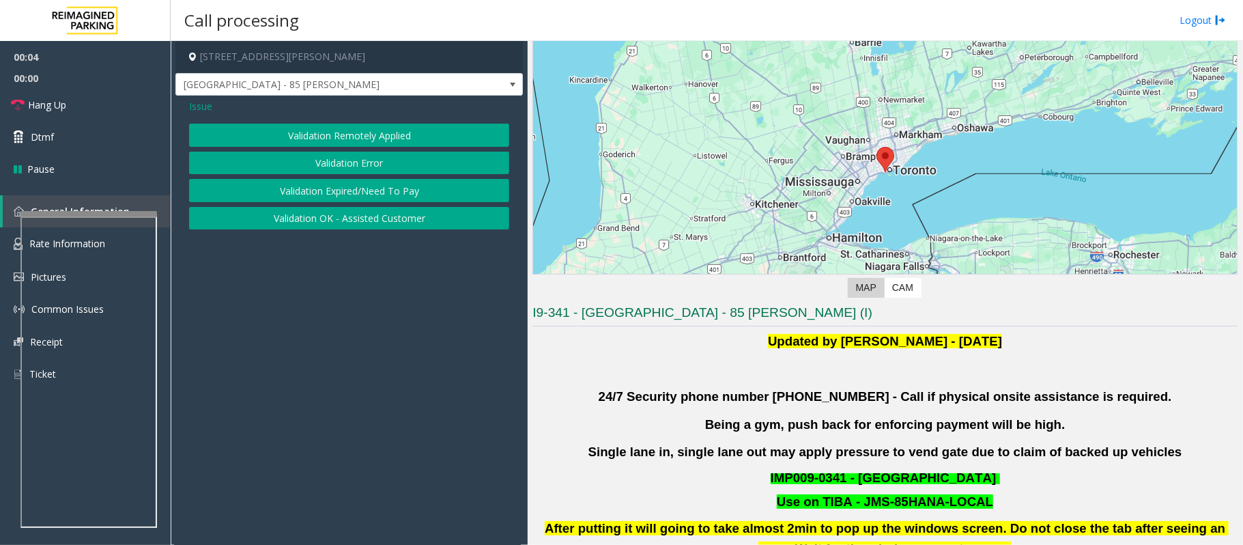
click at [360, 158] on button "Validation Error" at bounding box center [349, 163] width 320 height 23
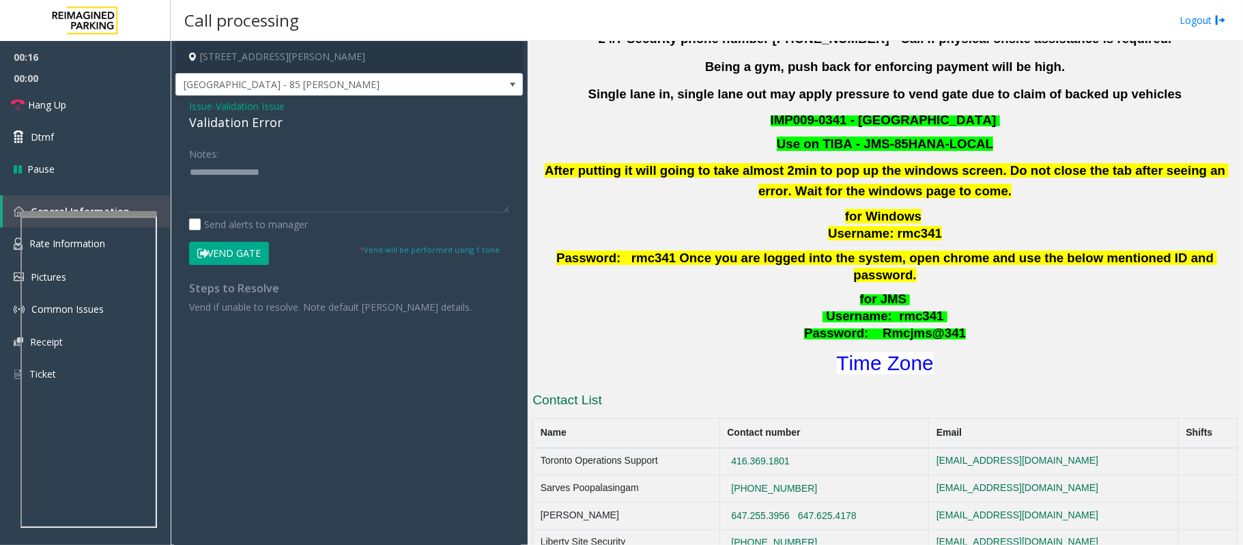
scroll to position [455, 0]
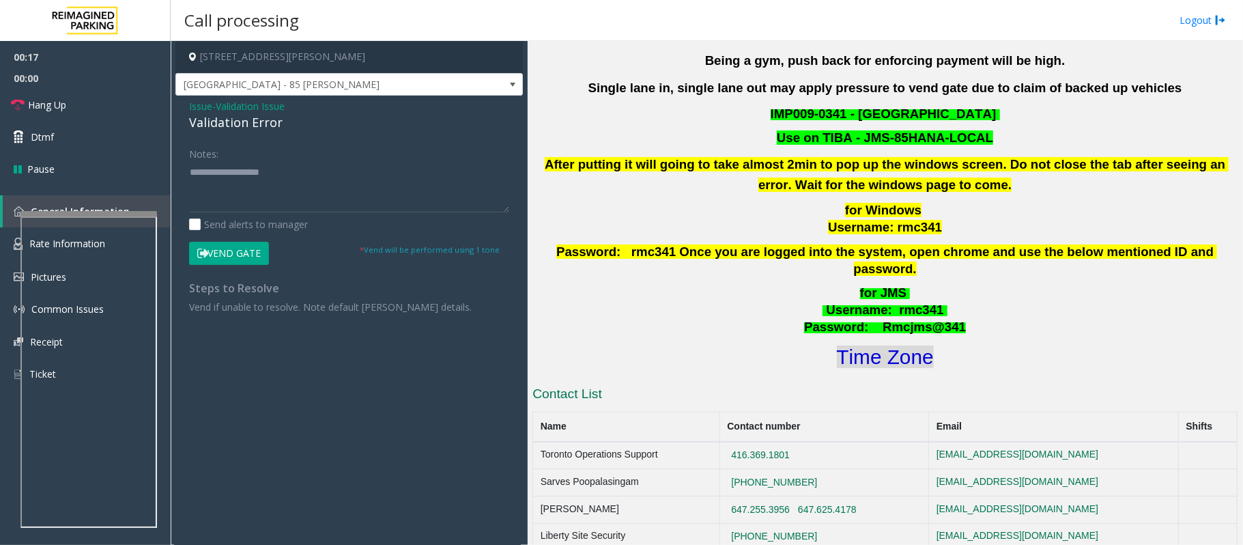
click at [897, 345] on font "Time Zone" at bounding box center [885, 356] width 97 height 23
click at [271, 178] on textarea at bounding box center [349, 186] width 320 height 51
paste textarea "**********"
type textarea "**********"
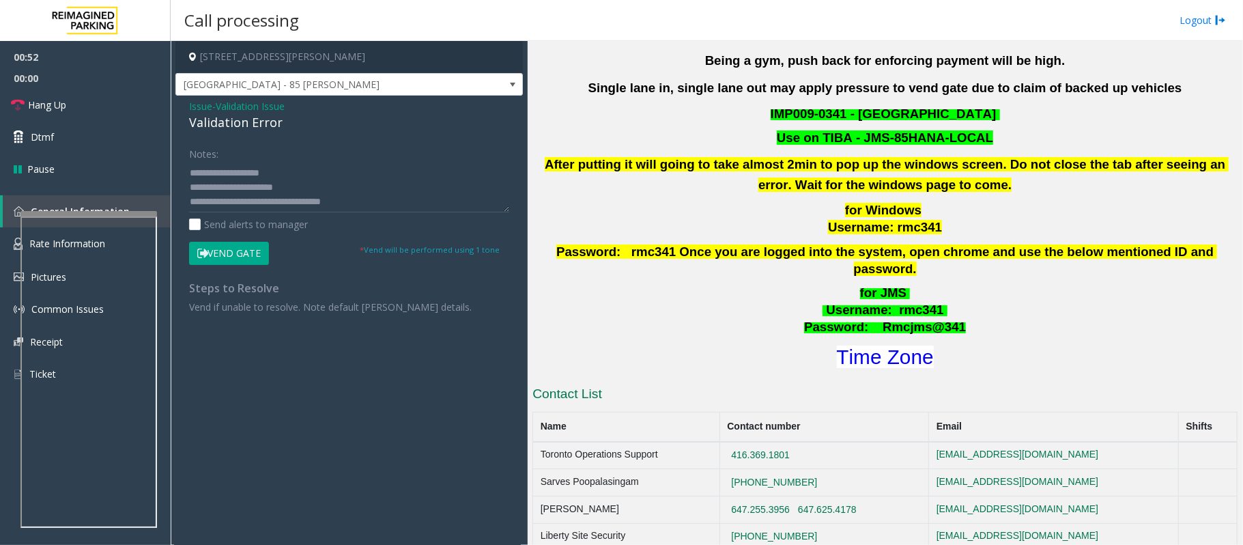
click at [244, 251] on button "Vend Gate" at bounding box center [229, 253] width 80 height 23
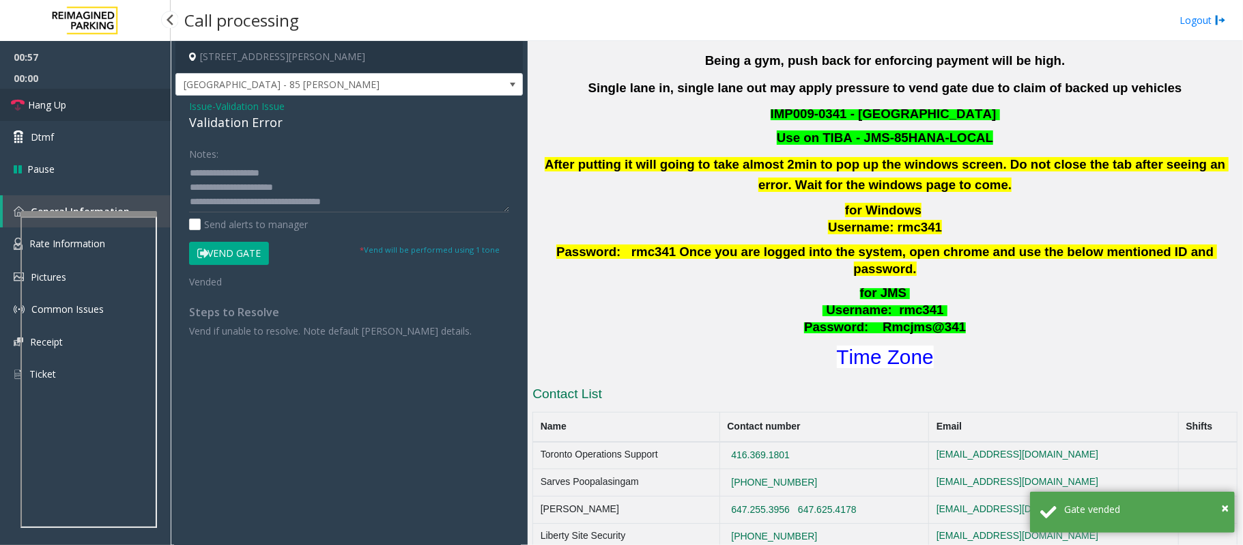
click at [88, 102] on link "Hang Up" at bounding box center [85, 105] width 171 height 32
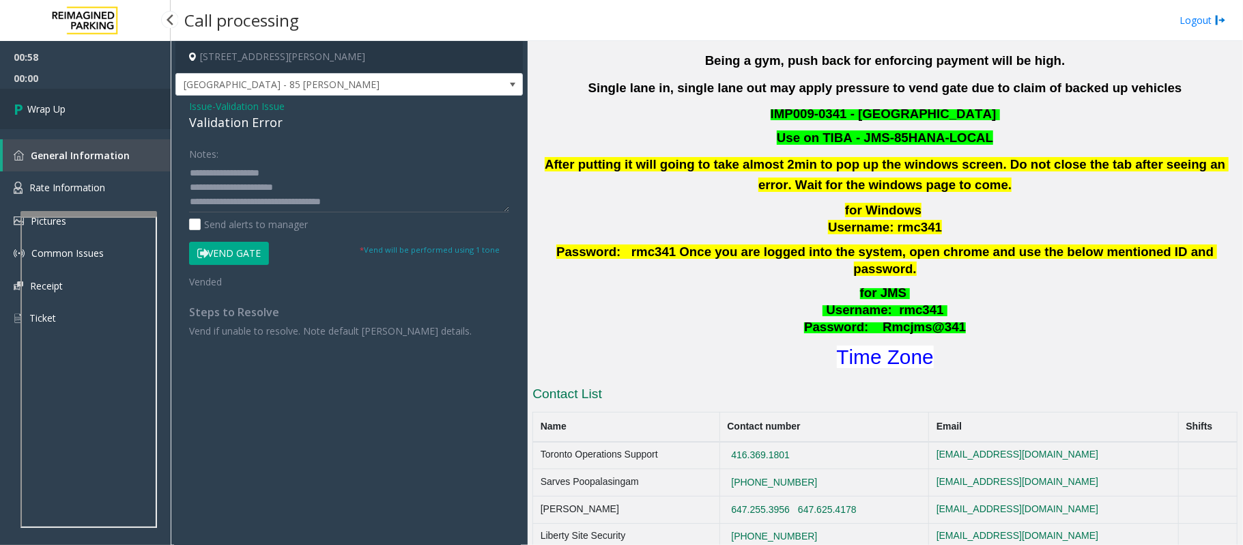
click at [88, 102] on link "Wrap Up" at bounding box center [85, 109] width 171 height 40
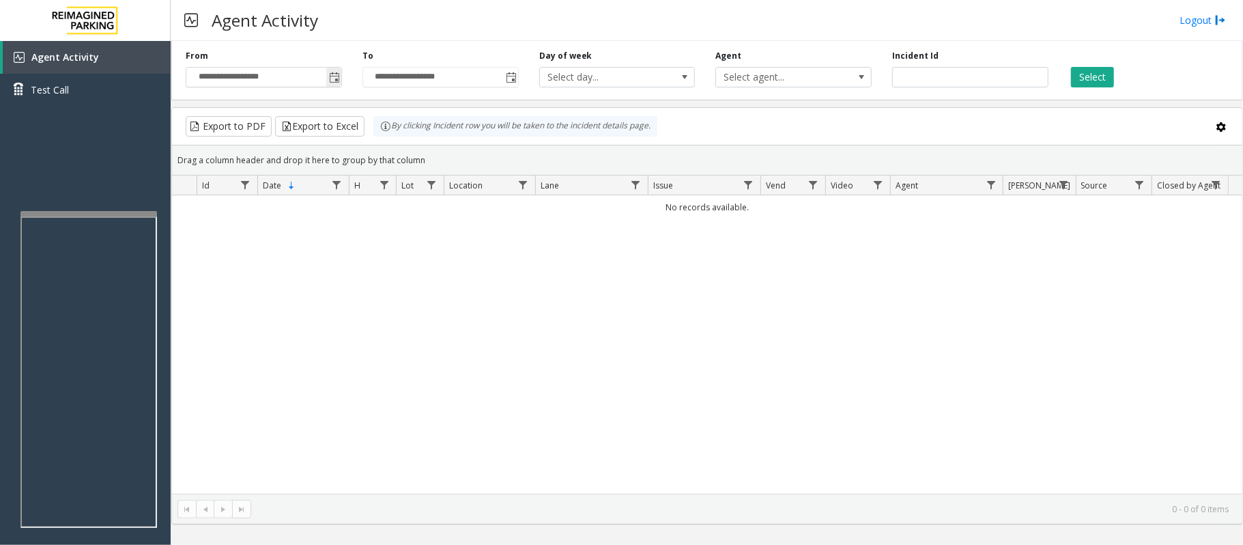
click at [332, 83] on span "Toggle popup" at bounding box center [334, 77] width 11 height 11
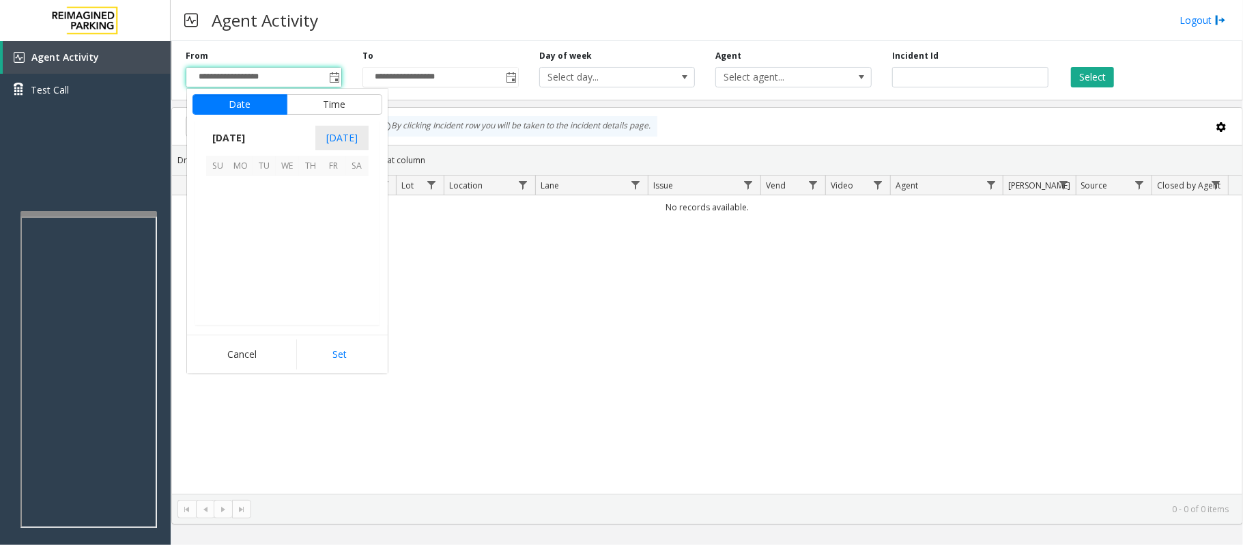
scroll to position [244853, 0]
click at [285, 257] on span "20" at bounding box center [287, 257] width 23 height 23
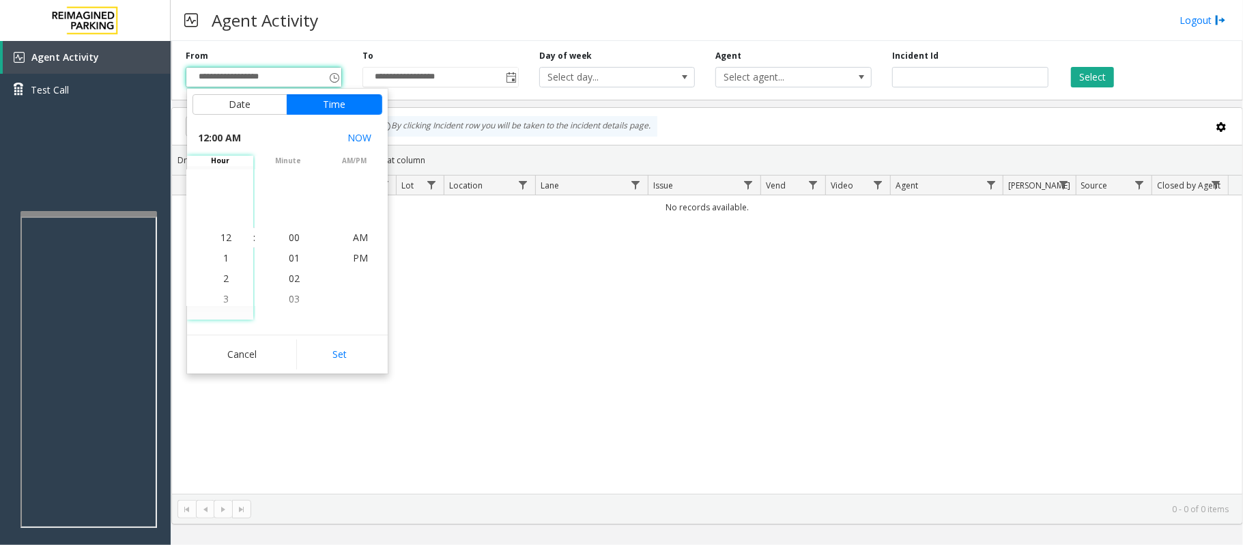
click at [353, 356] on button "Set" at bounding box center [339, 354] width 86 height 30
type input "**********"
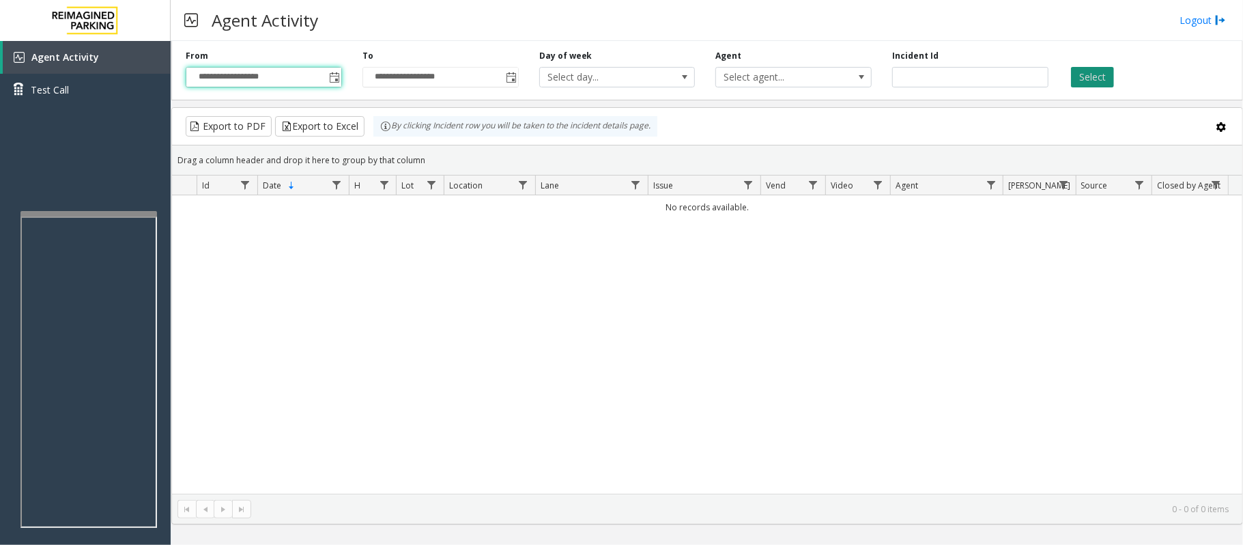
click at [1090, 72] on button "Select" at bounding box center [1092, 77] width 43 height 20
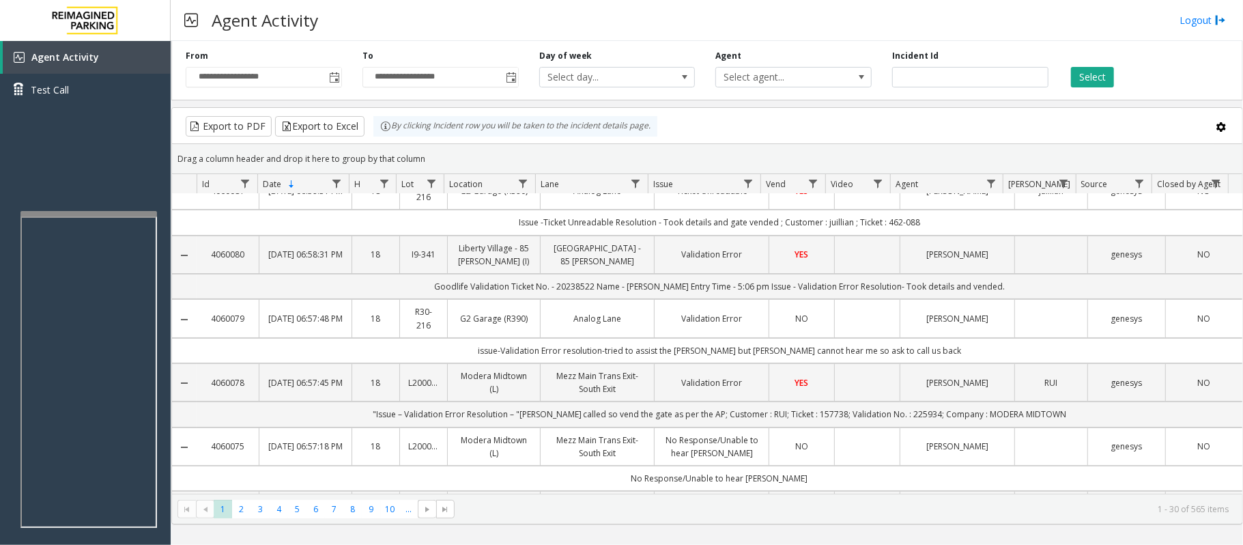
scroll to position [0, 0]
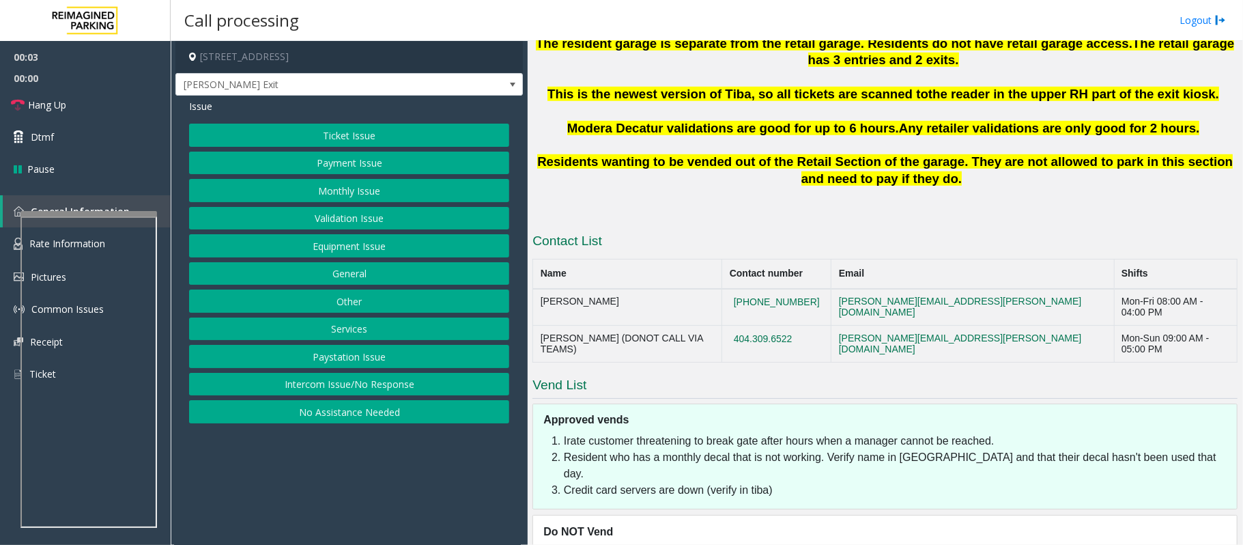
scroll to position [728, 0]
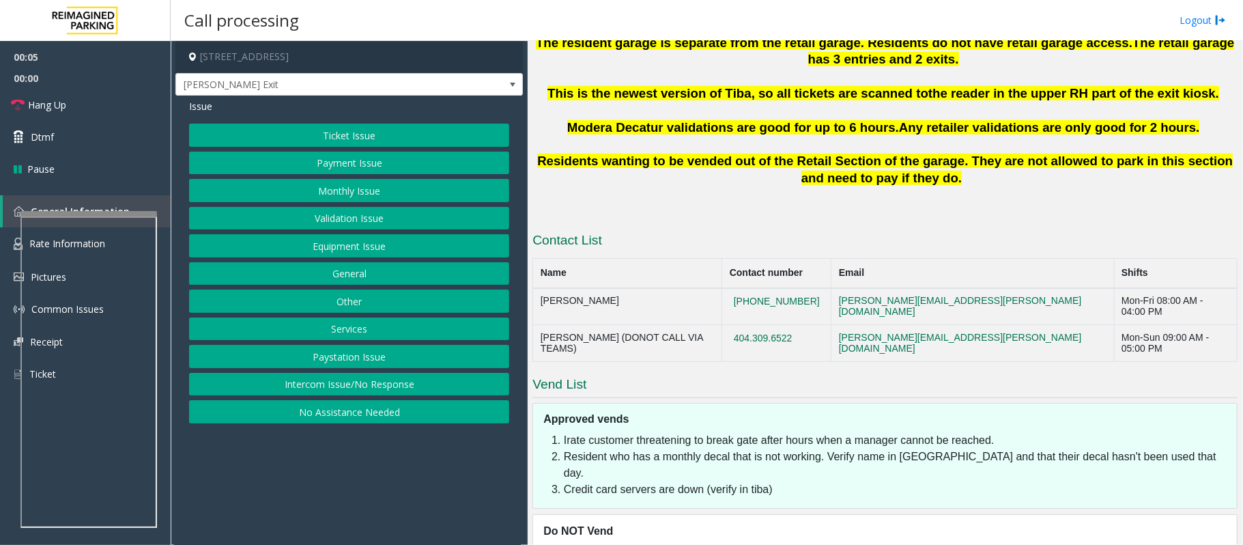
click at [345, 137] on button "Ticket Issue" at bounding box center [349, 135] width 320 height 23
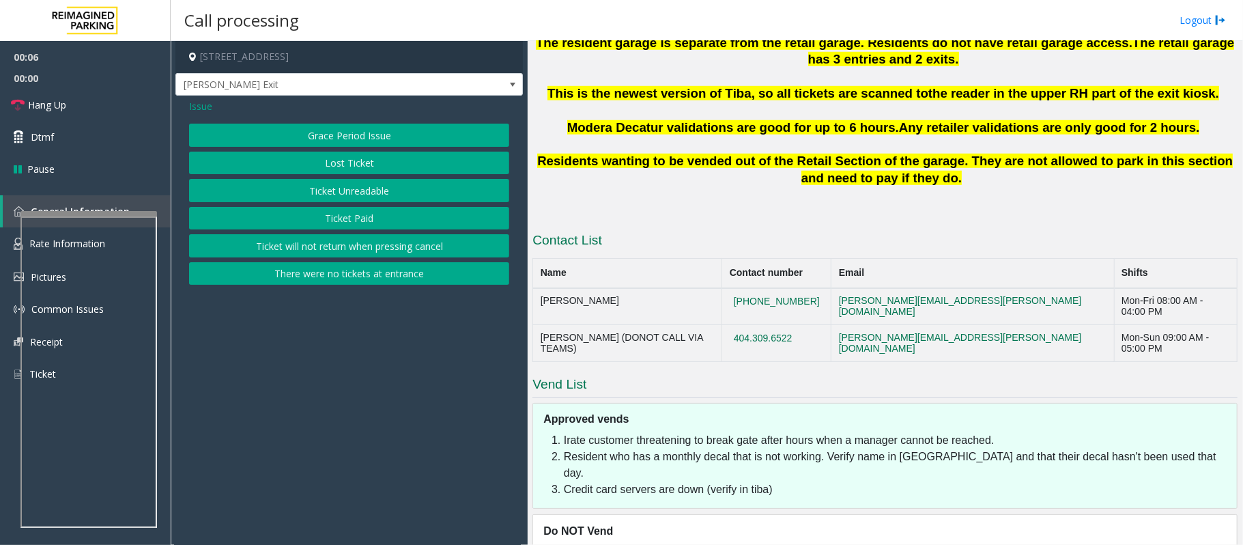
click at [367, 273] on button "There were no tickets at entrance" at bounding box center [349, 273] width 320 height 23
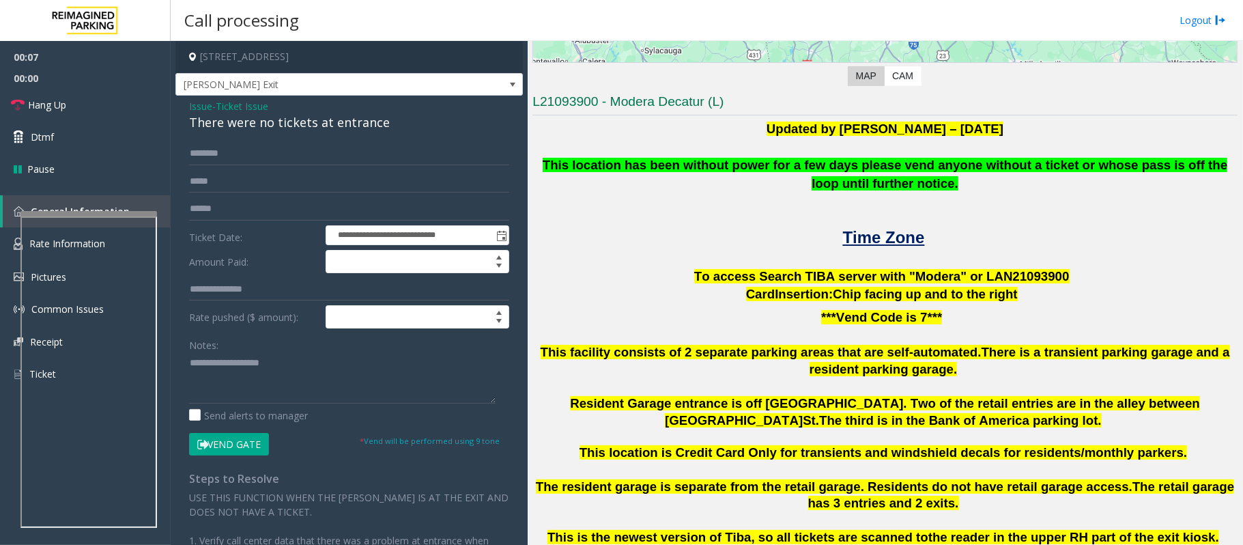
scroll to position [273, 0]
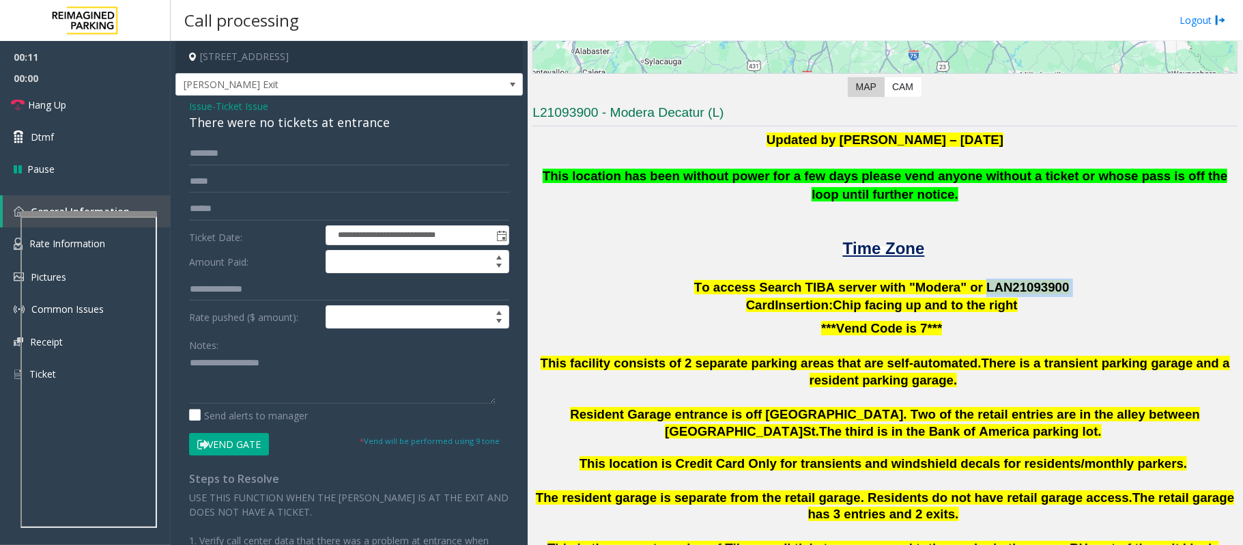
drag, startPoint x: 965, startPoint y: 287, endPoint x: 1041, endPoint y: 285, distance: 76.5
click at [1041, 285] on p "To access Search TIBA server with "Modera" or LAN21093 900" at bounding box center [884, 288] width 705 height 18
copy p "LAN21093 900"
click at [82, 284] on div at bounding box center [88, 282] width 137 height 5
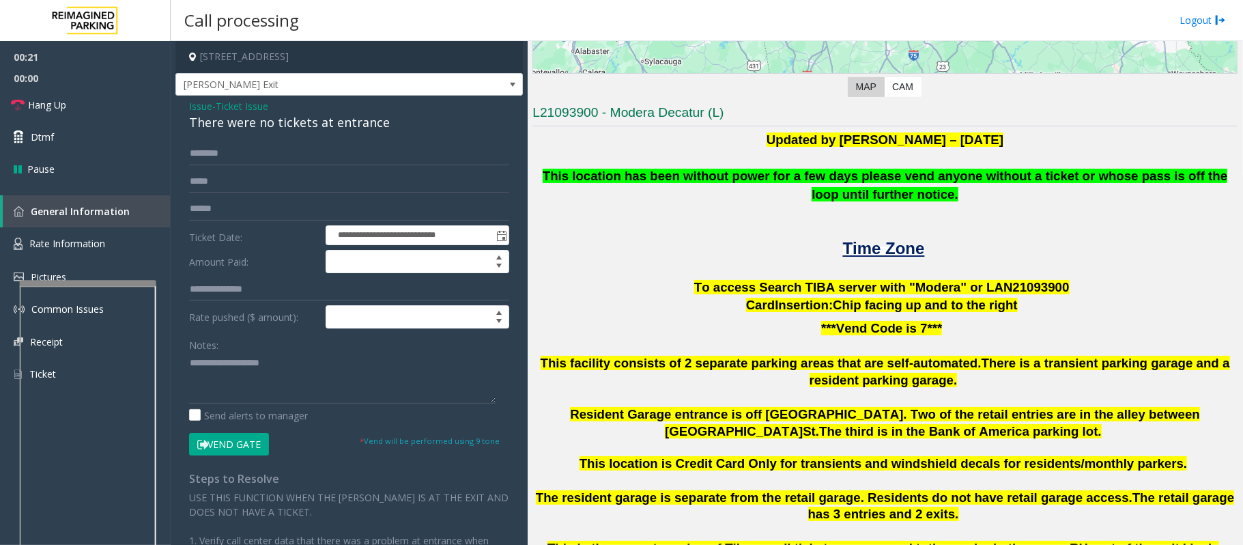
drag, startPoint x: 232, startPoint y: 104, endPoint x: 236, endPoint y: 112, distance: 8.6
click at [232, 104] on span "Ticket Issue" at bounding box center [242, 106] width 53 height 14
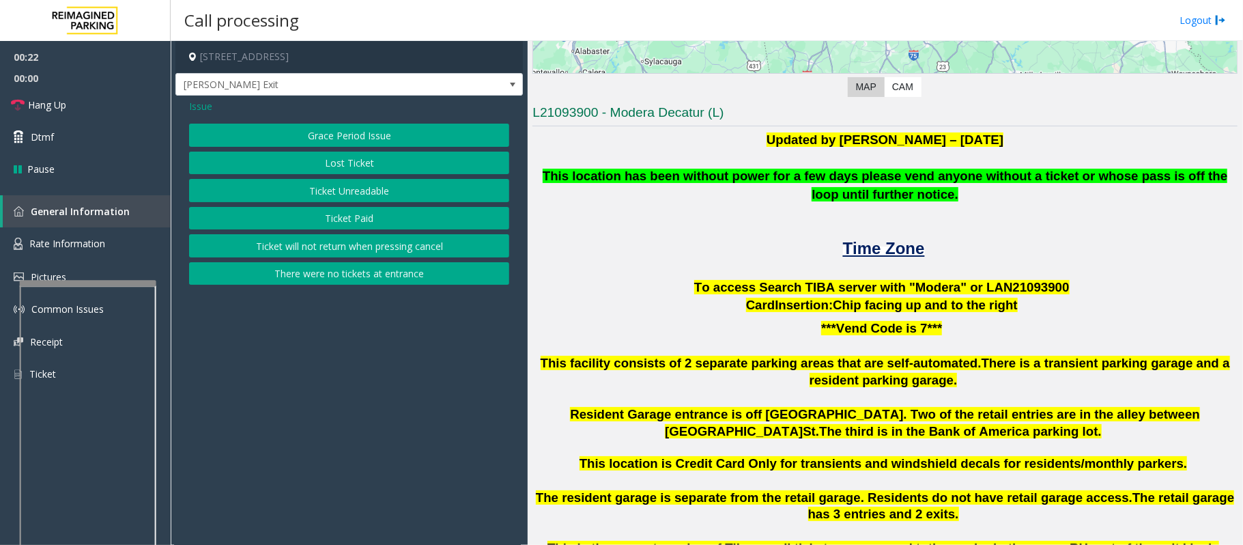
click at [211, 101] on span "Issue" at bounding box center [200, 106] width 23 height 14
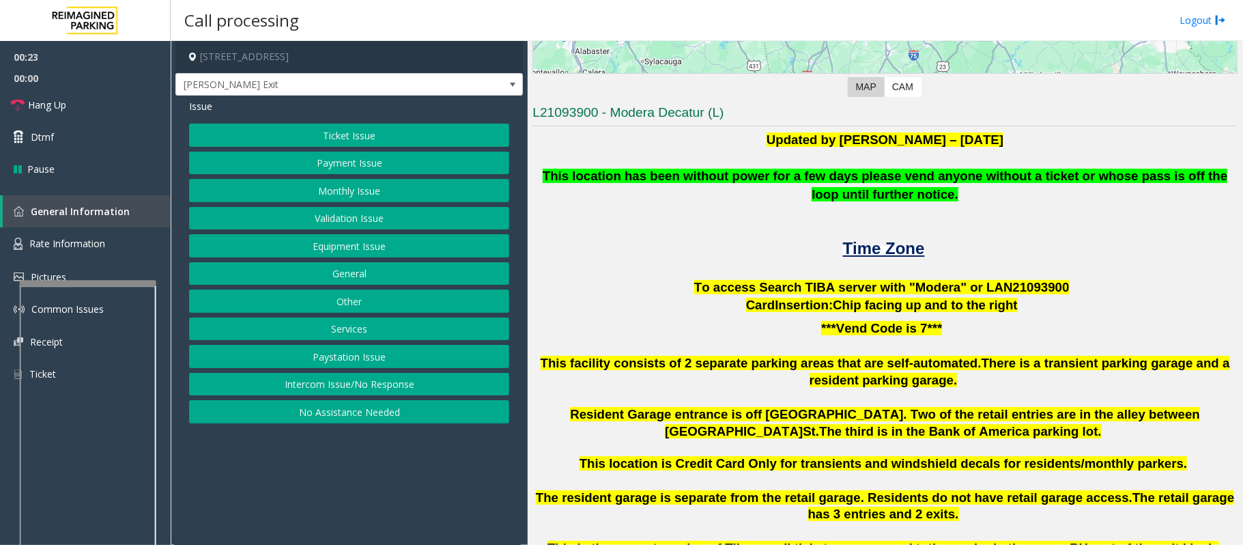
click at [343, 218] on button "Validation Issue" at bounding box center [349, 218] width 320 height 23
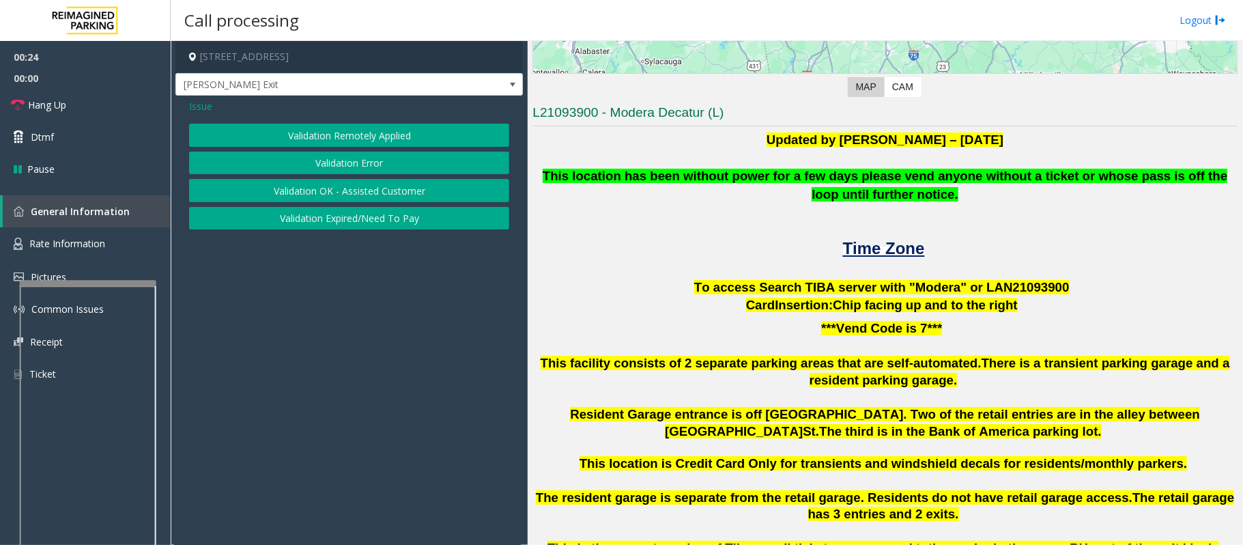
click at [345, 162] on button "Validation Error" at bounding box center [349, 163] width 320 height 23
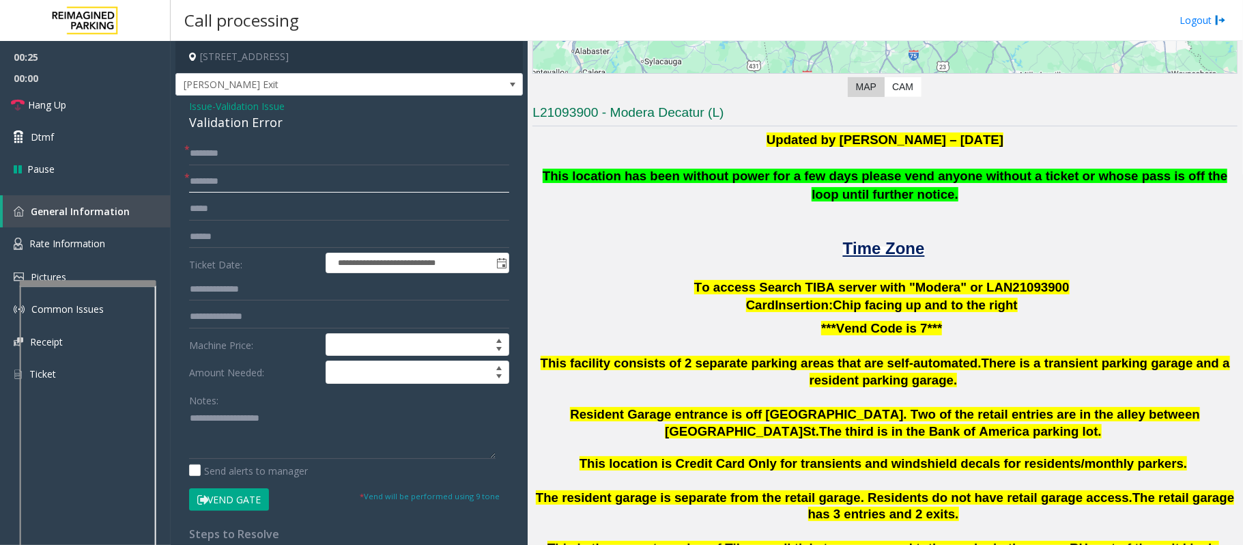
click at [246, 184] on input "text" at bounding box center [349, 181] width 320 height 23
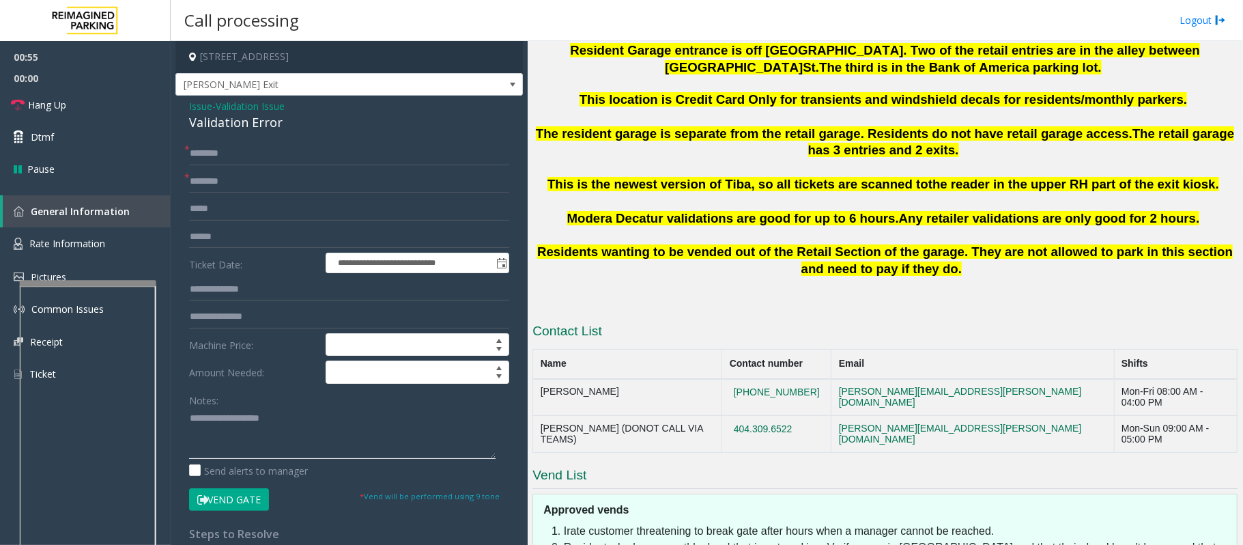
click at [232, 431] on textarea at bounding box center [342, 433] width 307 height 51
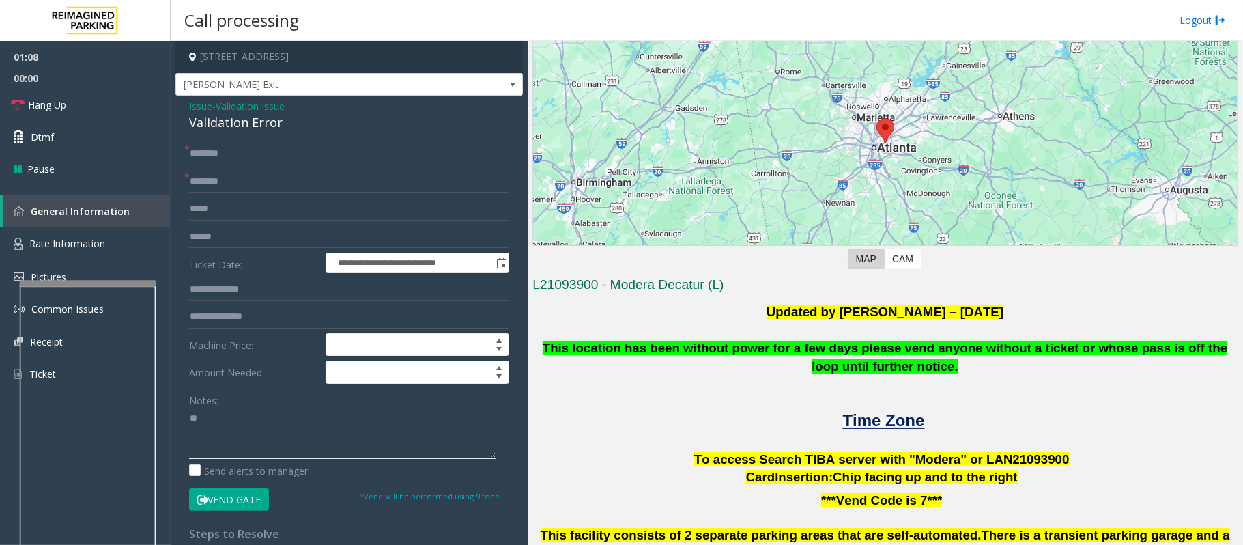
scroll to position [91, 0]
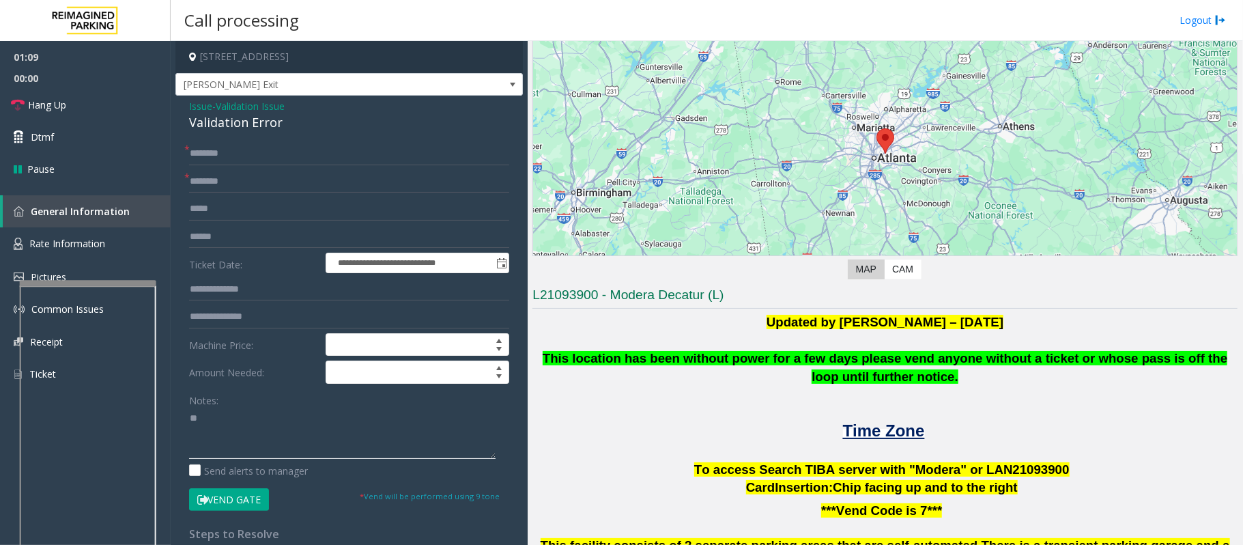
type textarea "*"
drag, startPoint x: 407, startPoint y: 55, endPoint x: 314, endPoint y: 58, distance: 92.9
click at [314, 58] on h4 "[STREET_ADDRESS]" at bounding box center [348, 57] width 347 height 32
copy h4 "Decatur, GA"
click at [250, 154] on input "text" at bounding box center [349, 153] width 320 height 23
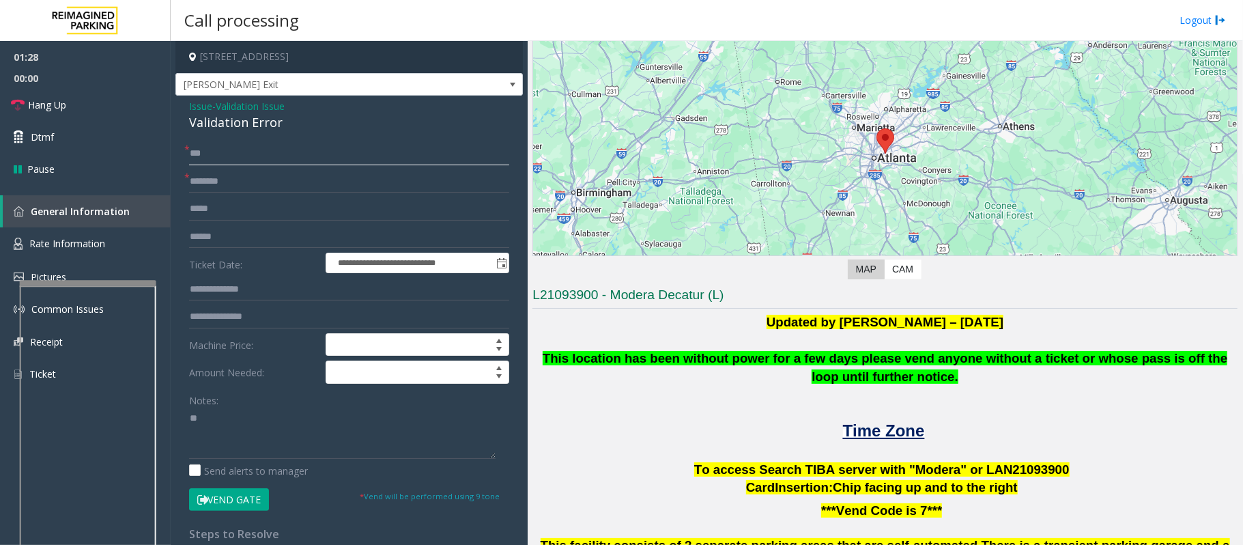
type input "***"
click at [233, 182] on input "text" at bounding box center [349, 181] width 320 height 23
paste input "**********"
type input "**********"
click at [209, 419] on textarea at bounding box center [342, 433] width 307 height 51
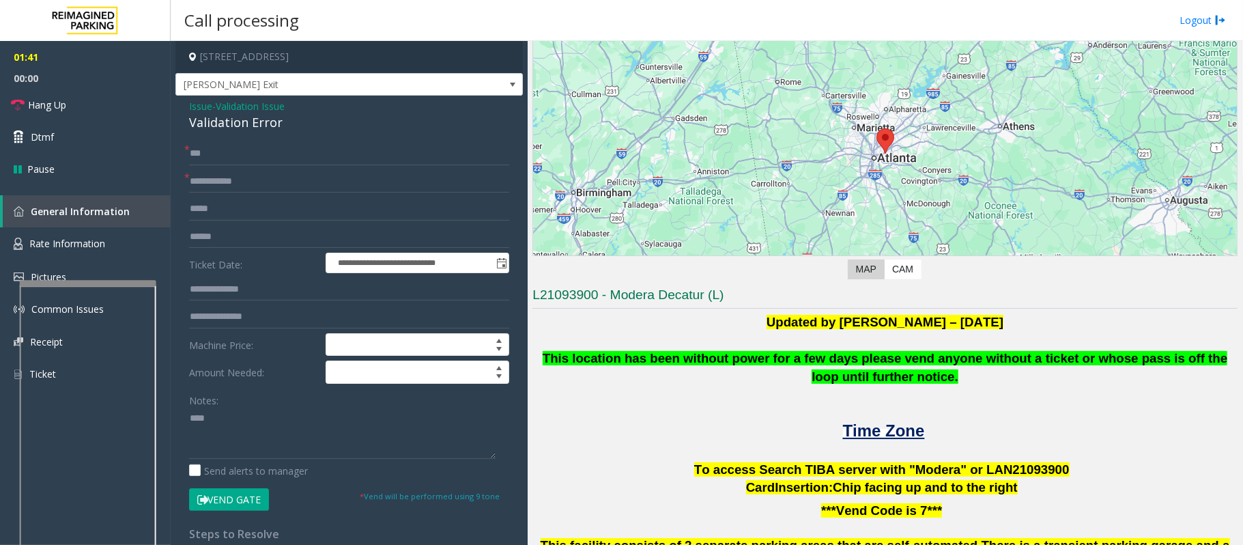
click at [235, 503] on button "Vend Gate" at bounding box center [229, 499] width 80 height 23
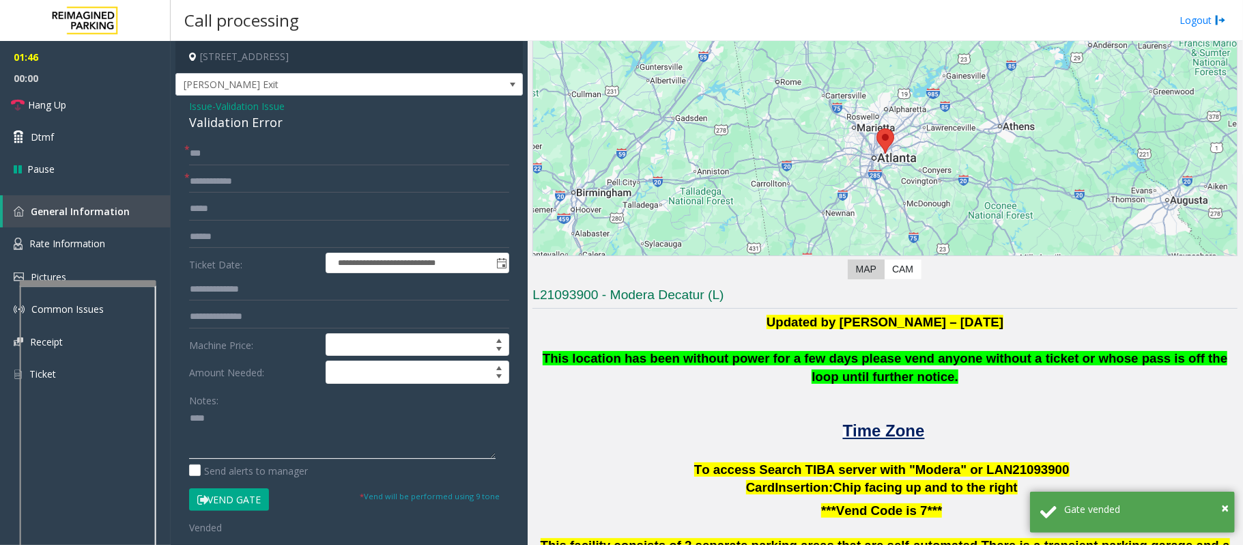
click at [225, 430] on textarea at bounding box center [342, 433] width 307 height 51
click at [188, 416] on div "**********" at bounding box center [349, 513] width 341 height 743
click at [190, 416] on textarea at bounding box center [342, 433] width 307 height 51
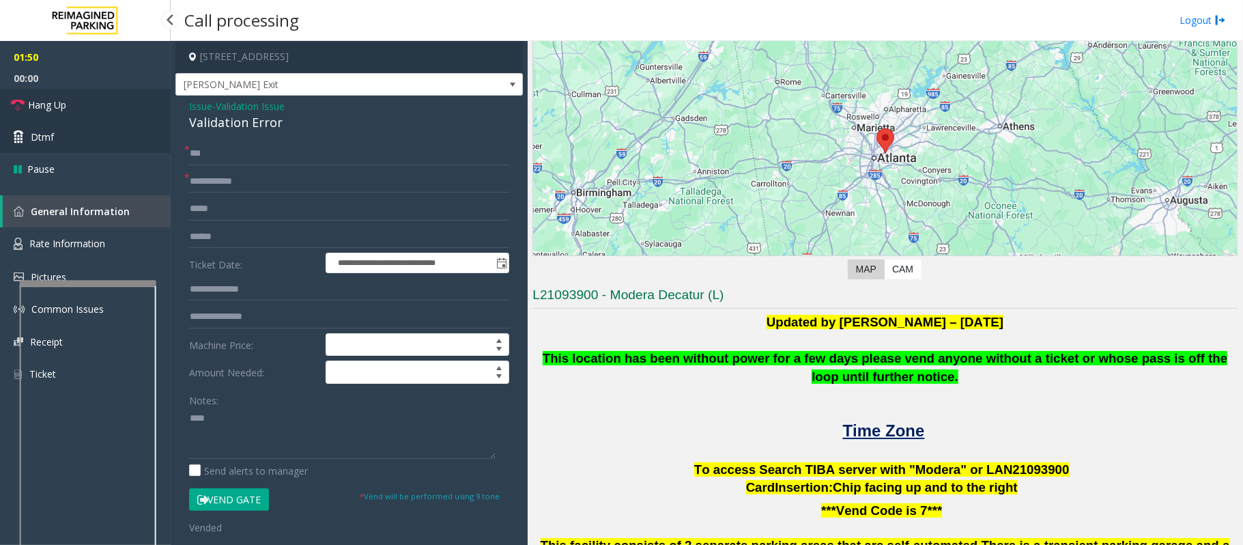
drag, startPoint x: 76, startPoint y: 105, endPoint x: 90, endPoint y: 122, distance: 21.3
click at [76, 105] on link "Hang Up" at bounding box center [85, 105] width 171 height 32
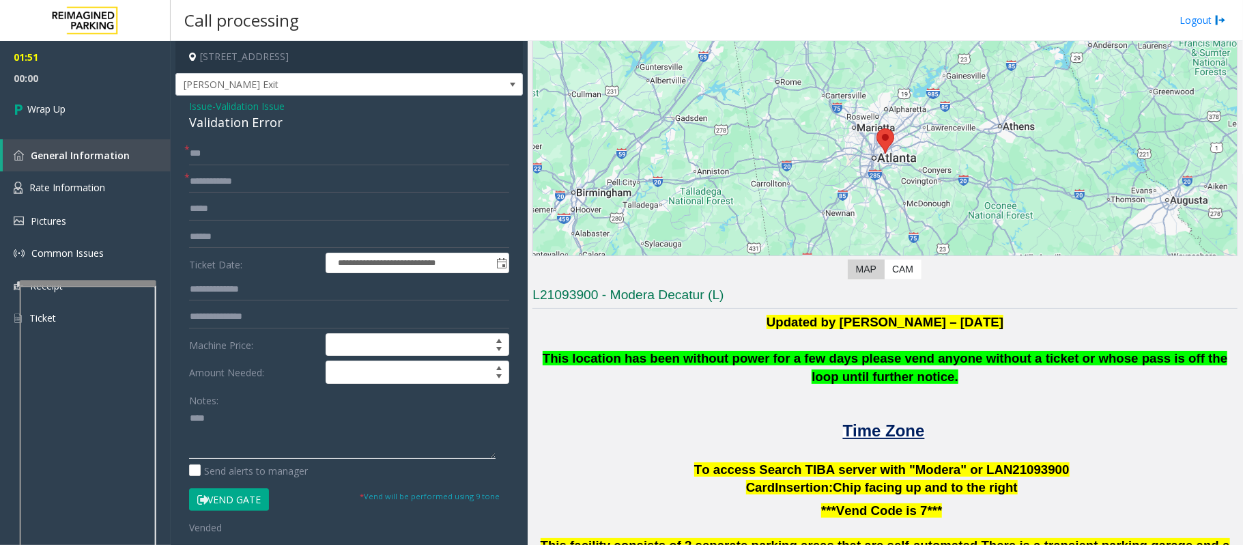
click at [189, 418] on textarea at bounding box center [342, 433] width 307 height 51
click at [291, 415] on textarea at bounding box center [342, 433] width 307 height 51
click at [230, 118] on div "Validation Error" at bounding box center [349, 122] width 320 height 18
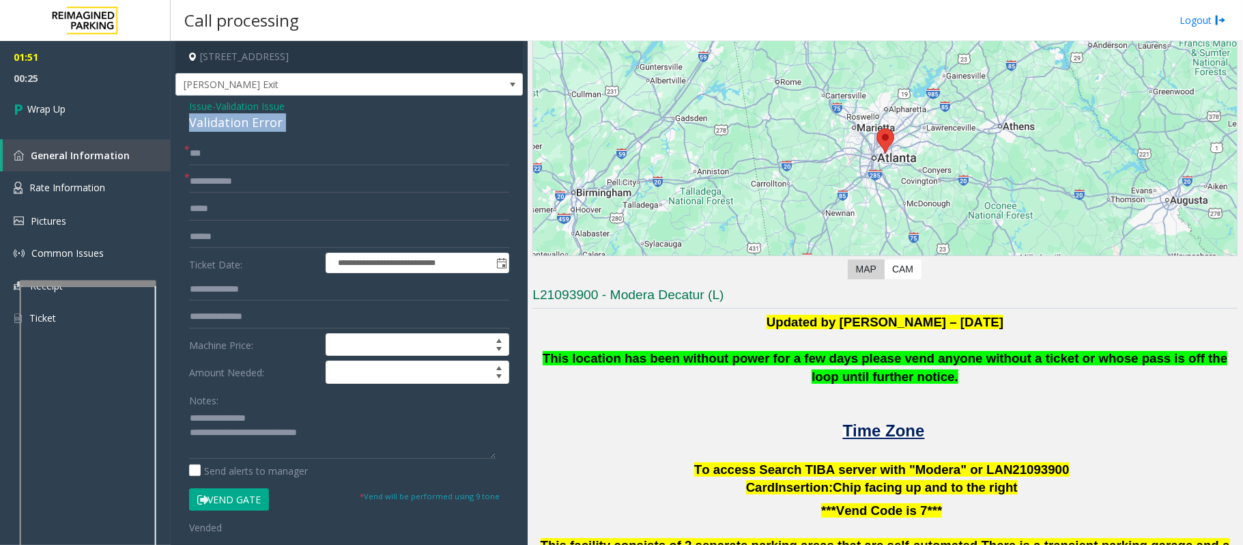
copy div "Validation Error"
click at [216, 438] on textarea at bounding box center [342, 433] width 307 height 51
paste textarea "**********"
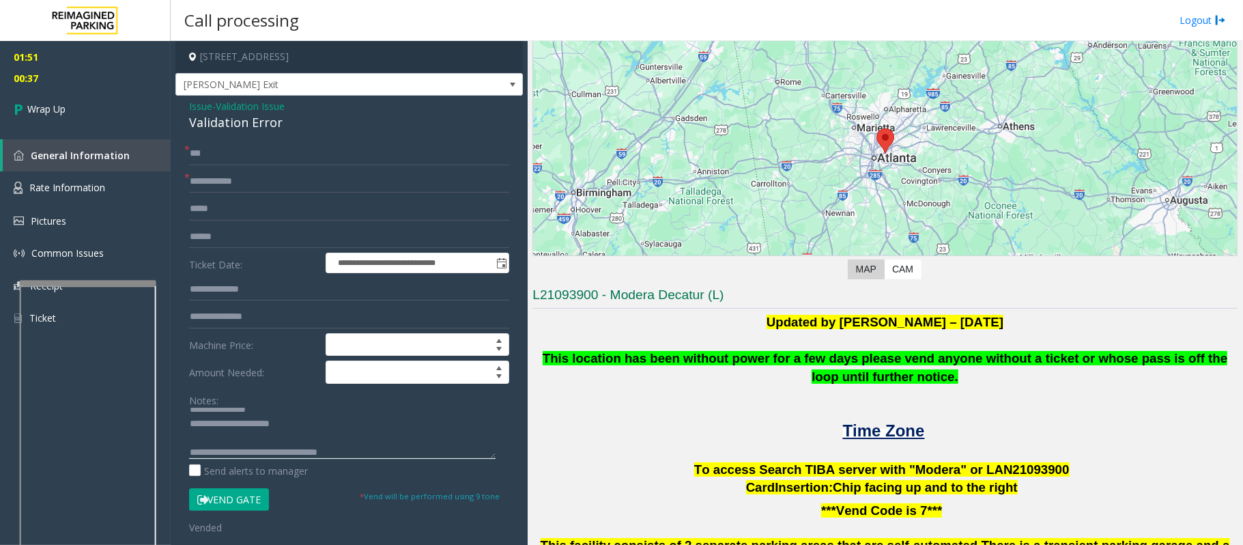
click at [378, 457] on textarea at bounding box center [342, 433] width 307 height 51
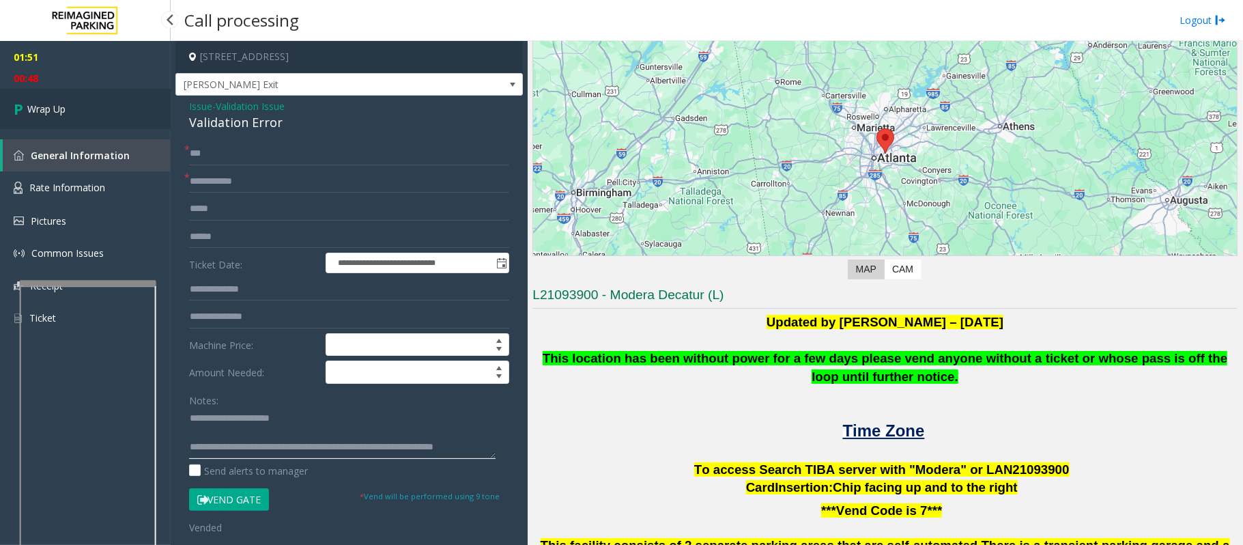
type textarea "**********"
click at [94, 101] on link "Wrap Up" at bounding box center [85, 109] width 171 height 40
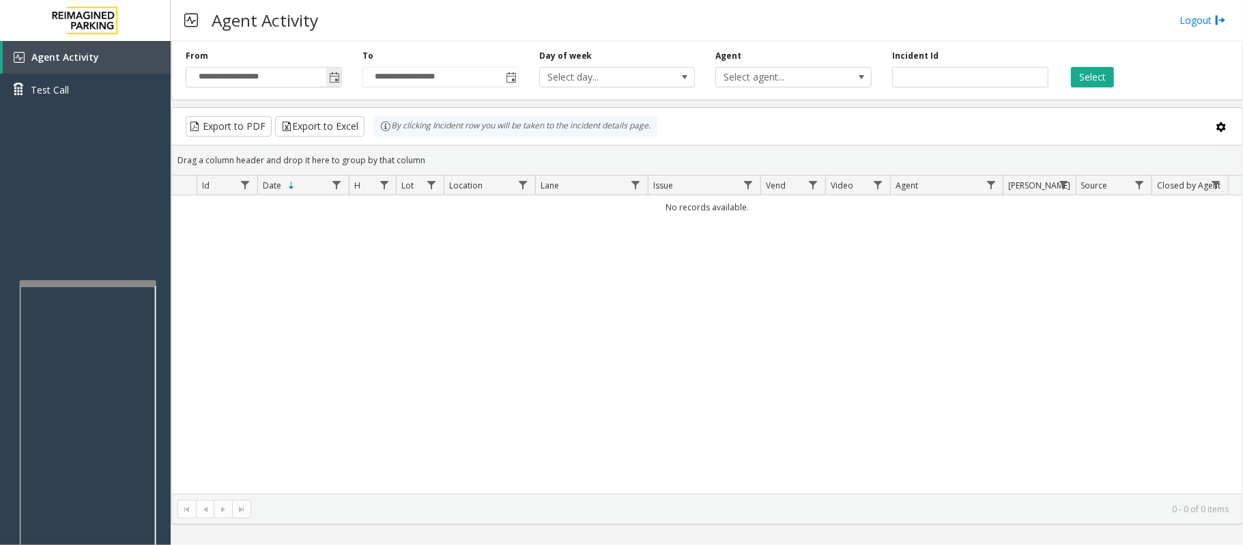
click at [340, 74] on span "Toggle popup" at bounding box center [333, 77] width 15 height 22
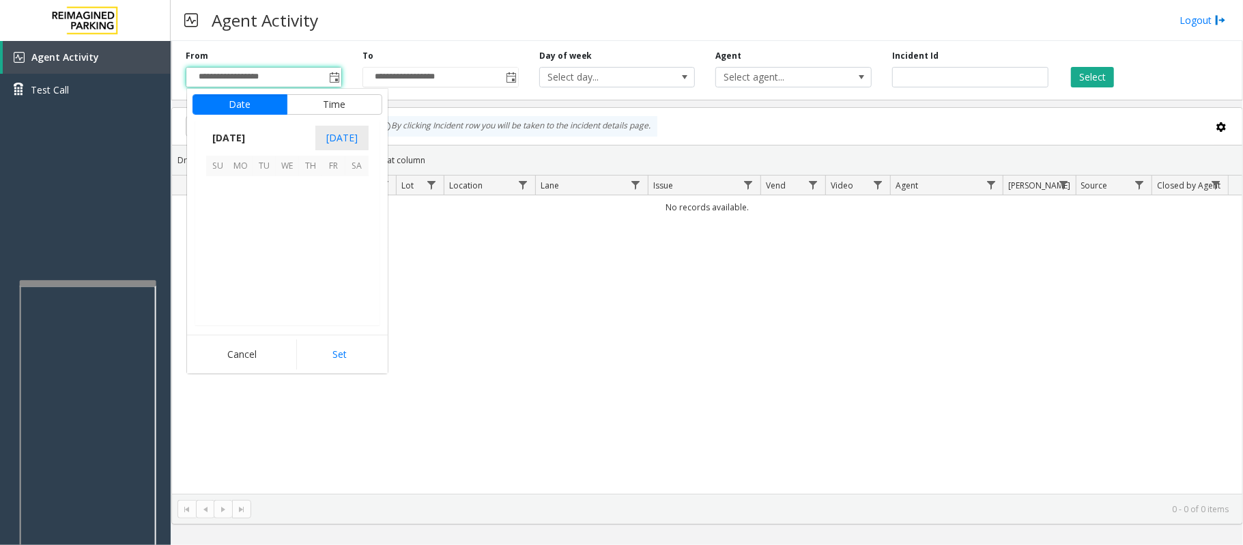
scroll to position [244853, 0]
click at [284, 257] on span "20" at bounding box center [287, 257] width 23 height 23
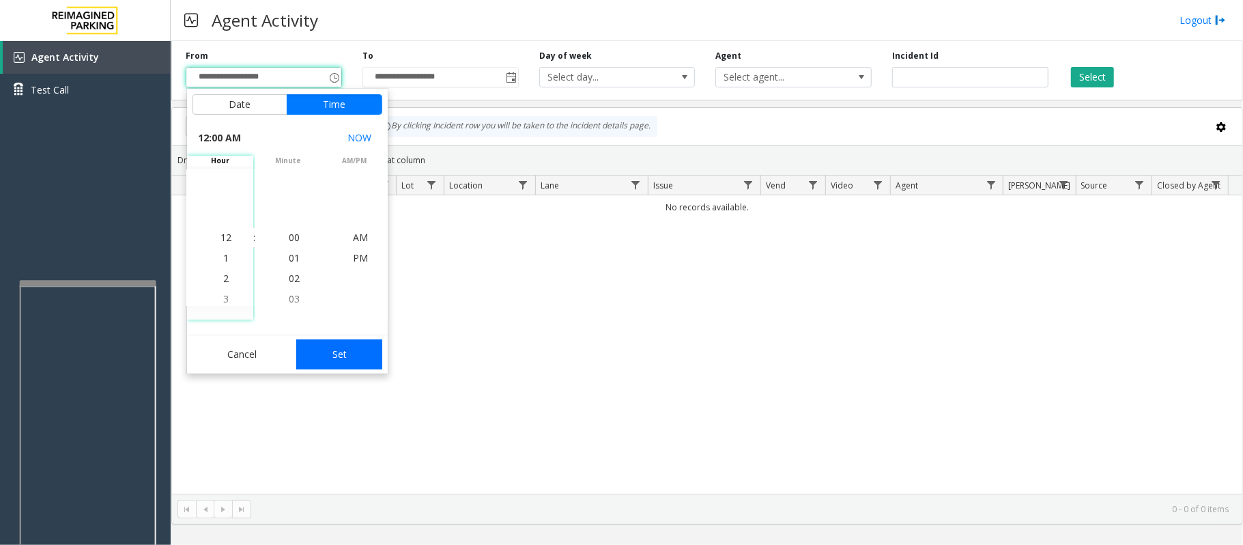
click at [332, 350] on button "Set" at bounding box center [339, 354] width 86 height 30
type input "**********"
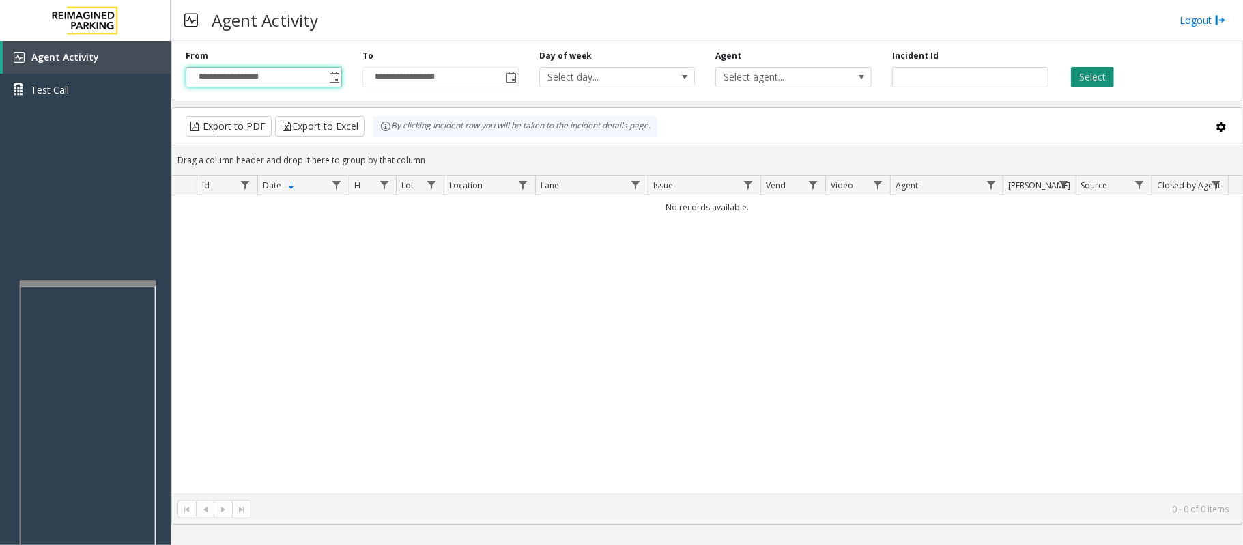
click at [1085, 82] on button "Select" at bounding box center [1092, 77] width 43 height 20
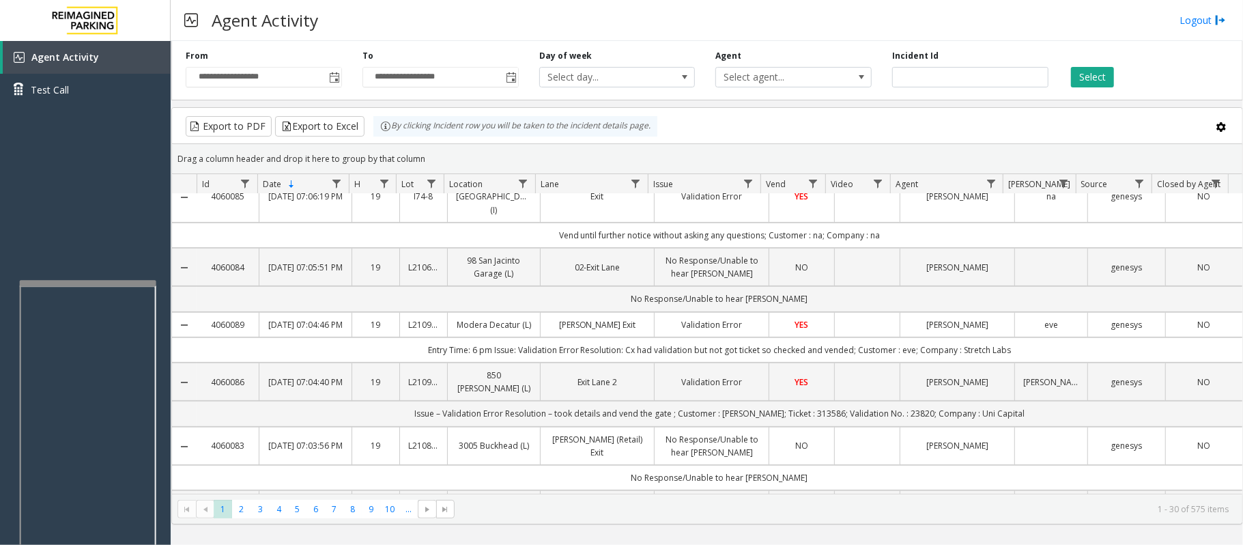
scroll to position [273, 0]
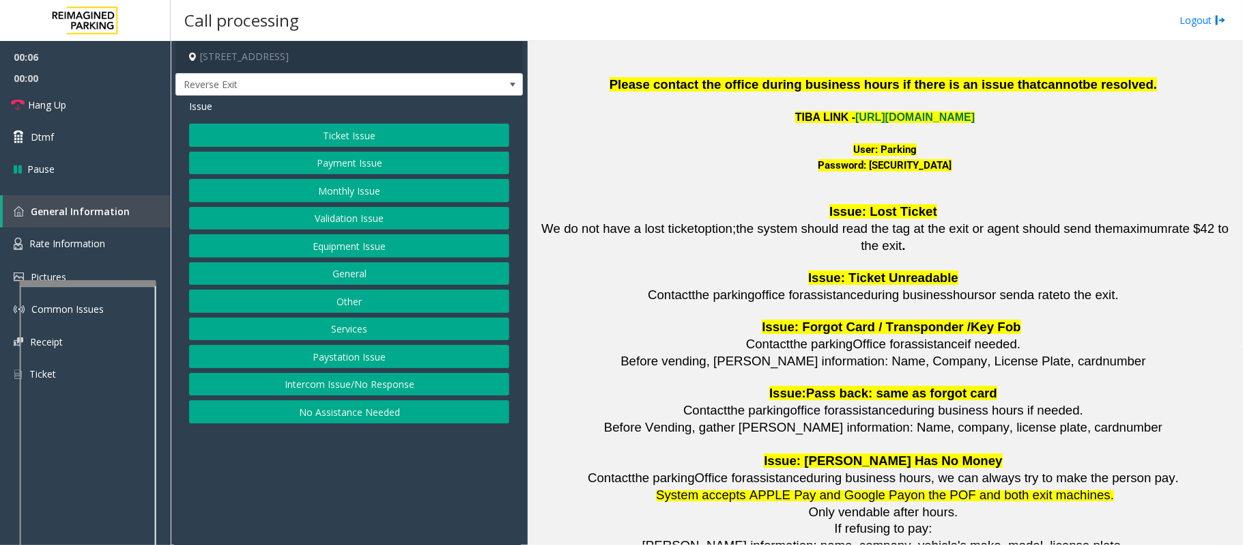
scroll to position [1820, 0]
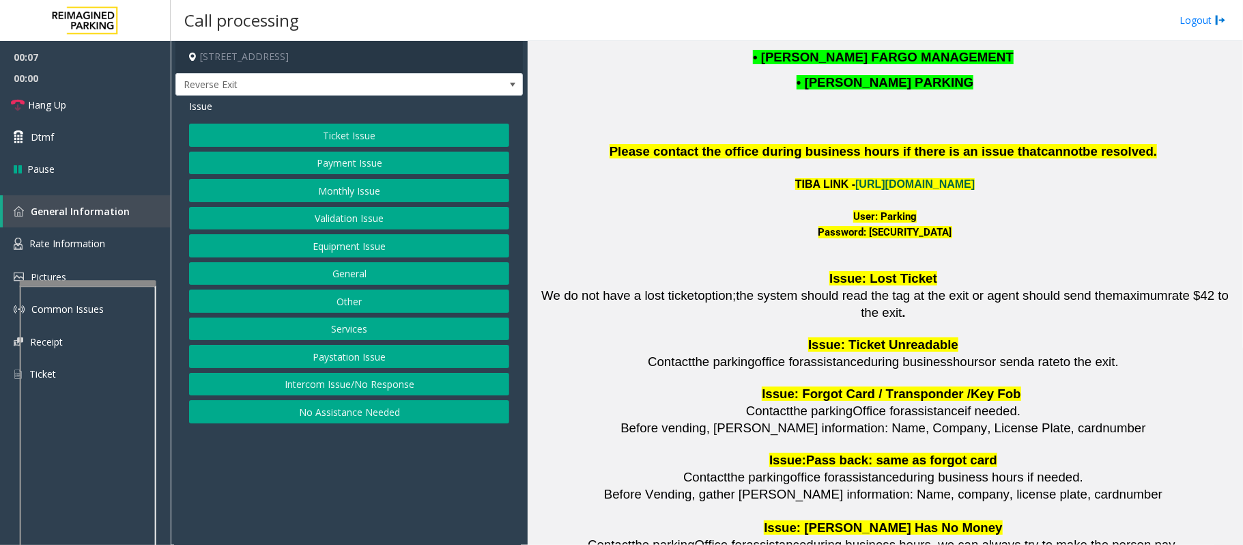
click at [915, 190] on link "https://wellsfargoctr-web.sp.tibaparking.net/" at bounding box center [914, 184] width 119 height 12
click at [335, 189] on button "Monthly Issue" at bounding box center [349, 190] width 320 height 23
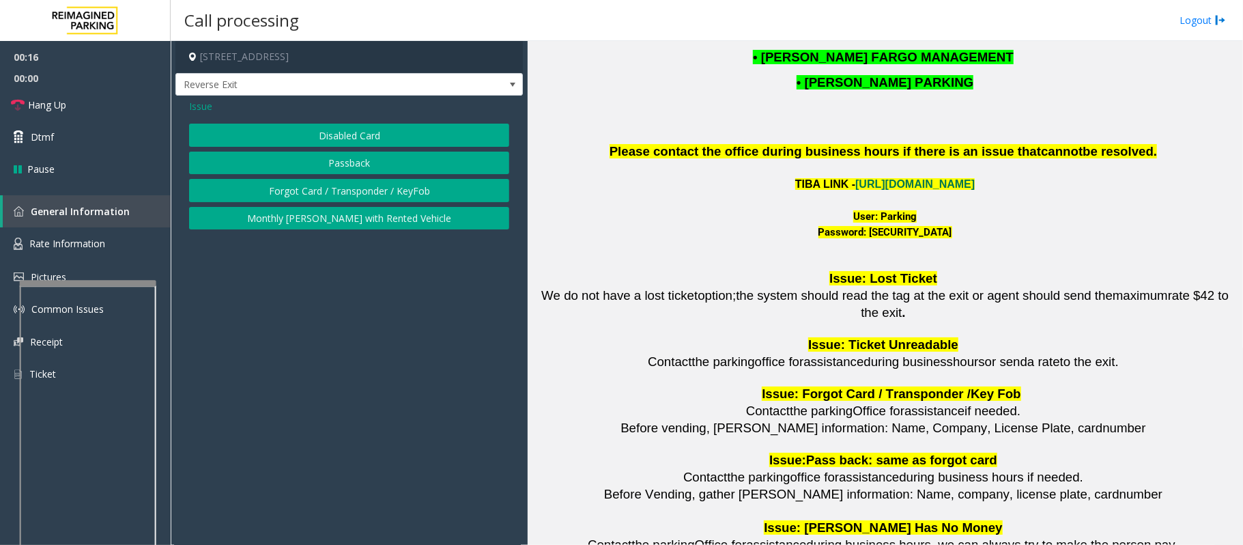
click at [382, 132] on button "Disabled Card" at bounding box center [349, 135] width 320 height 23
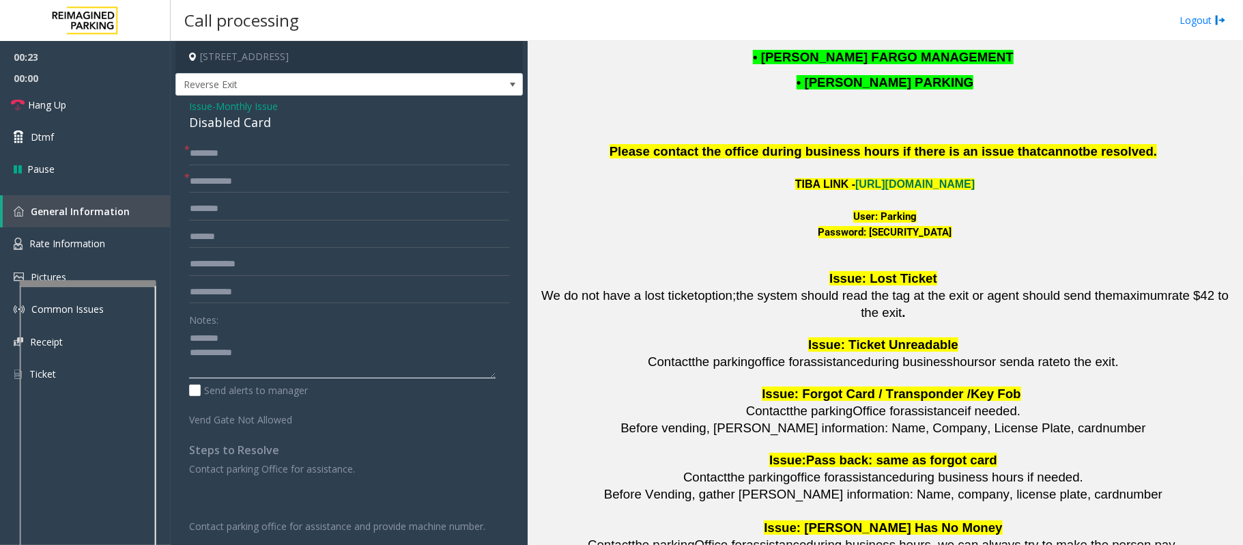
click at [238, 339] on textarea at bounding box center [342, 352] width 307 height 51
click at [228, 124] on div "Disabled Card" at bounding box center [349, 122] width 320 height 18
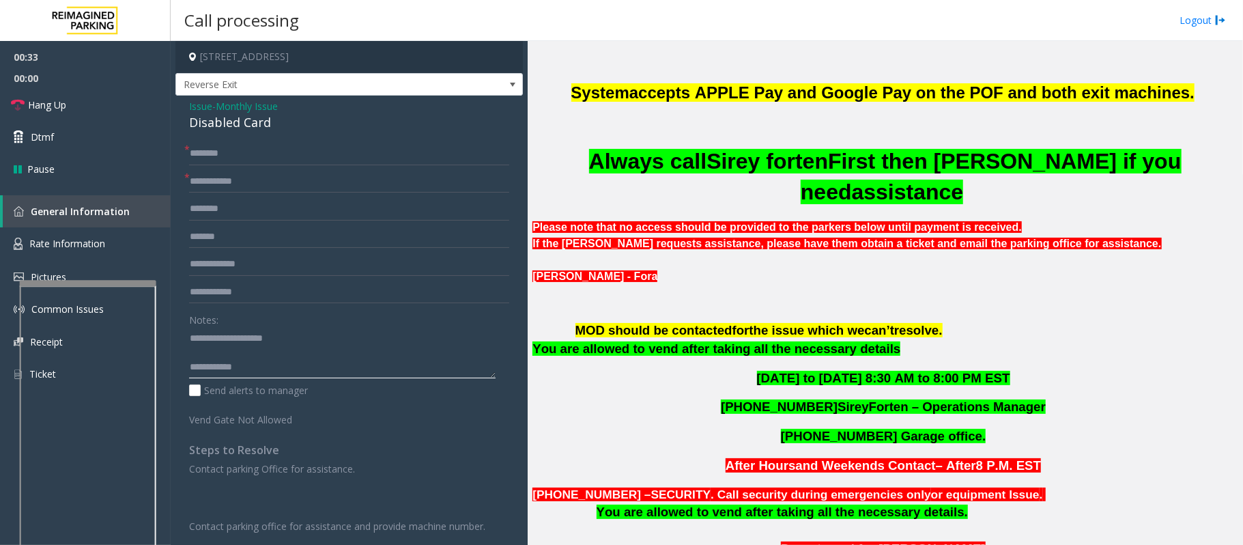
scroll to position [455, 0]
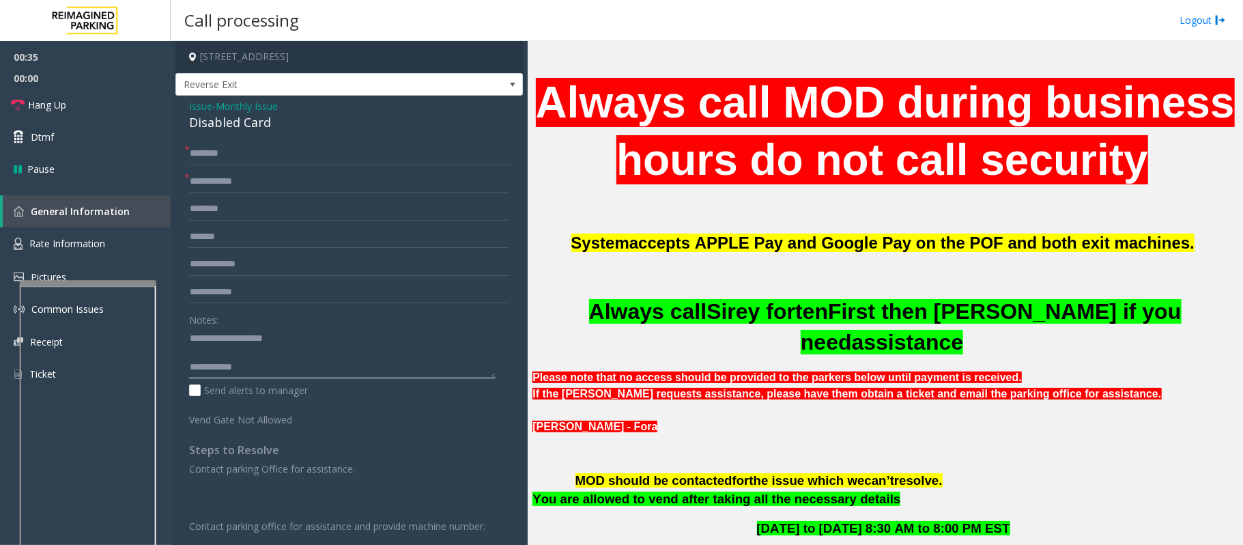
type textarea "**********"
click at [221, 101] on span "Monthly Issue" at bounding box center [247, 106] width 62 height 14
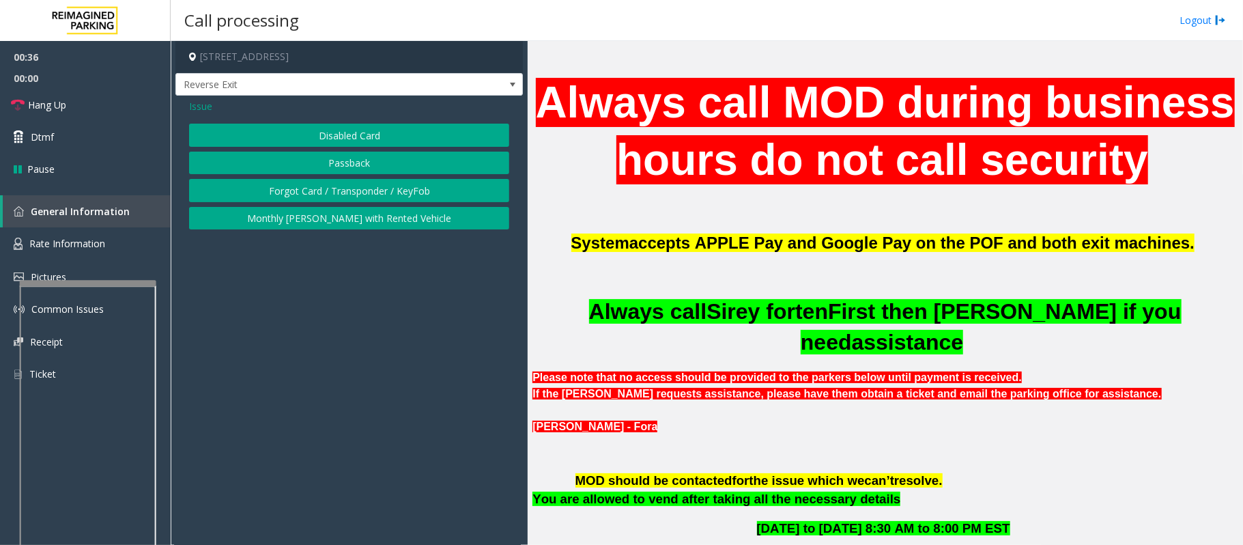
click at [192, 102] on span "Issue" at bounding box center [200, 106] width 23 height 14
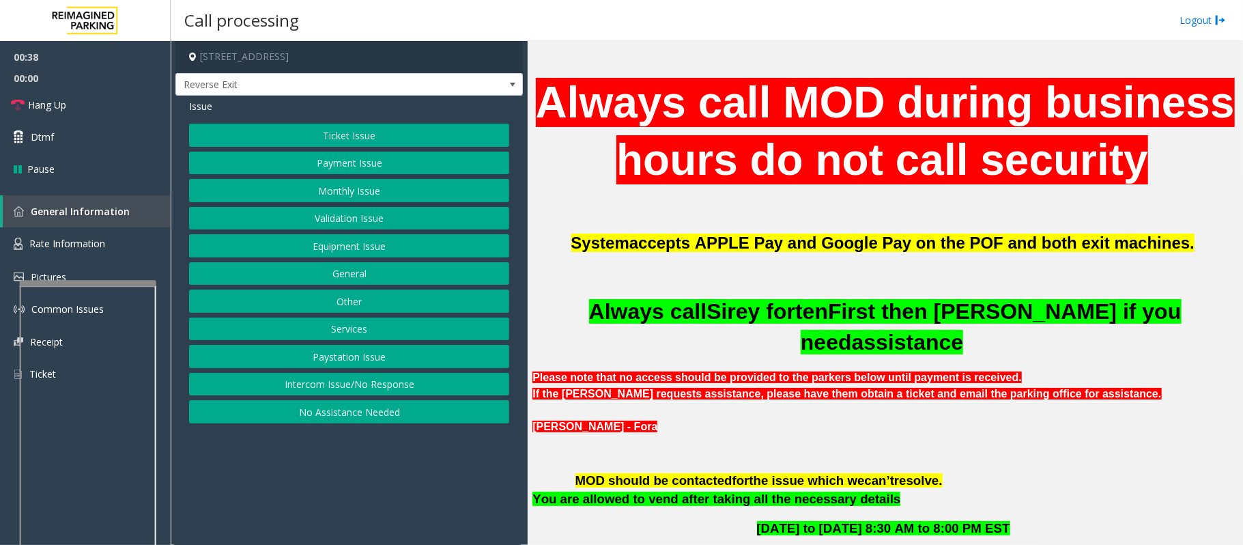
click at [351, 137] on button "Ticket Issue" at bounding box center [349, 135] width 320 height 23
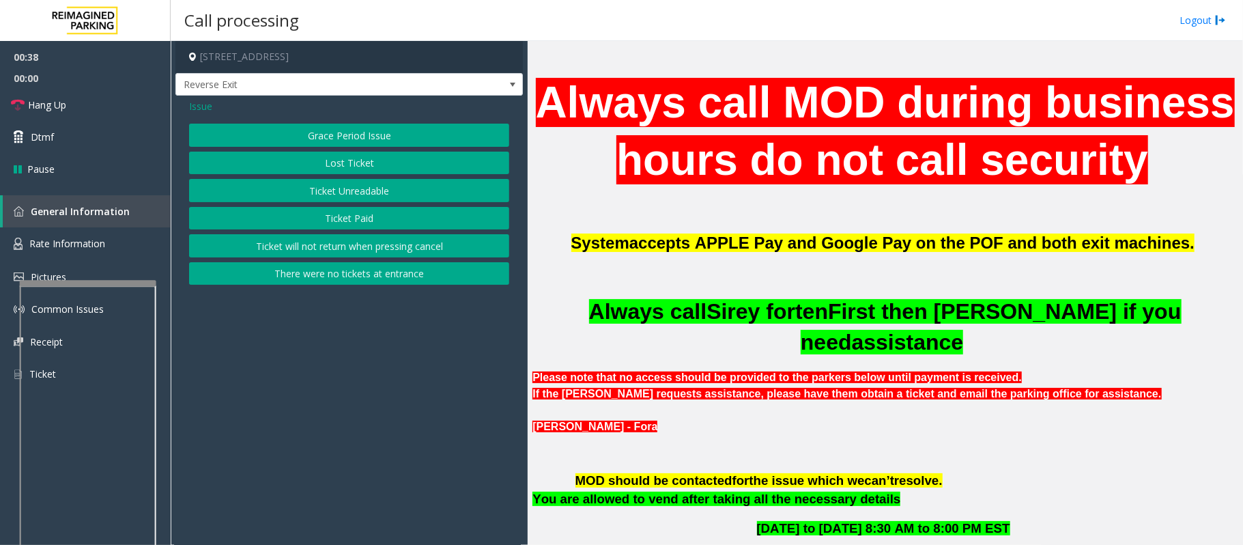
click at [353, 195] on button "Ticket Unreadable" at bounding box center [349, 190] width 320 height 23
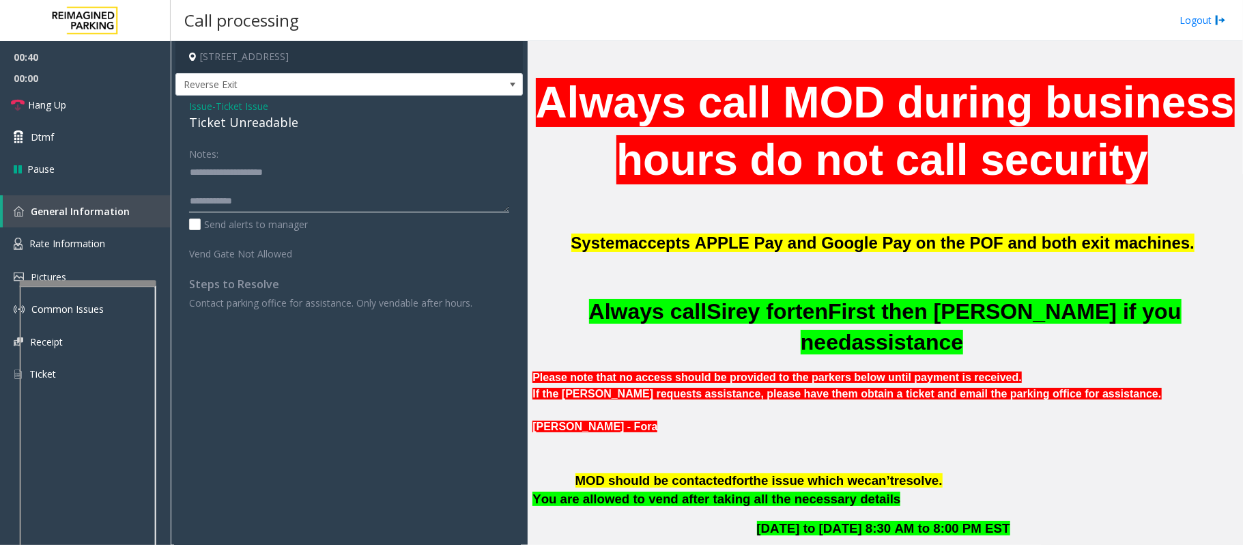
drag, startPoint x: 222, startPoint y: 170, endPoint x: 296, endPoint y: 158, distance: 74.6
click at [296, 158] on div "Notes:" at bounding box center [349, 177] width 320 height 70
click at [249, 123] on div "Ticket Unreadable" at bounding box center [349, 122] width 320 height 18
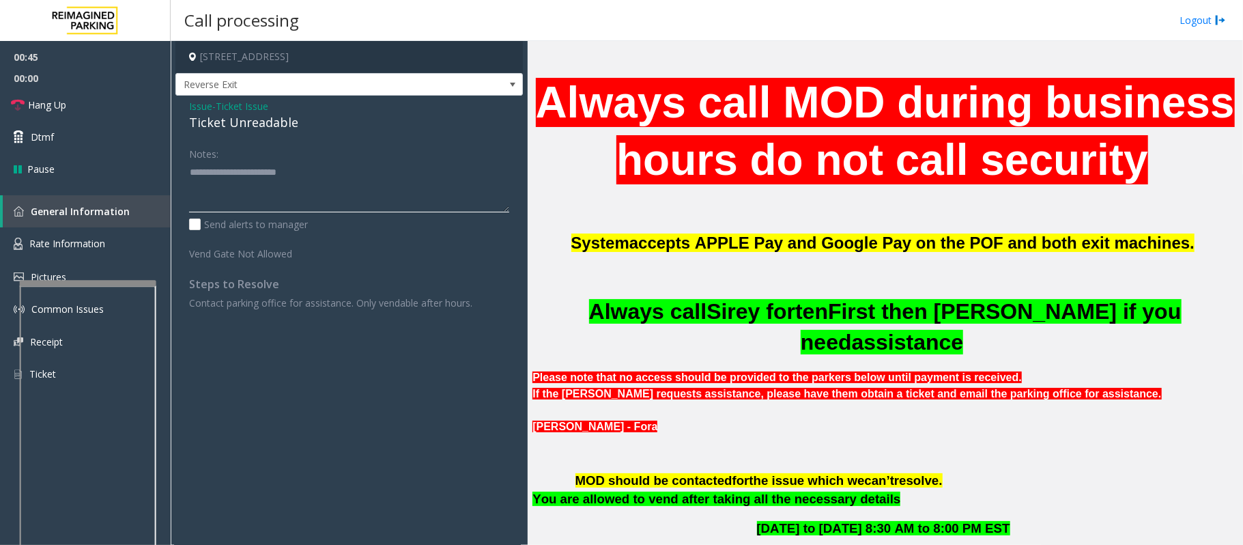
click at [268, 197] on textarea at bounding box center [349, 186] width 320 height 51
click at [263, 195] on textarea at bounding box center [349, 186] width 320 height 51
click at [283, 200] on textarea at bounding box center [349, 186] width 320 height 51
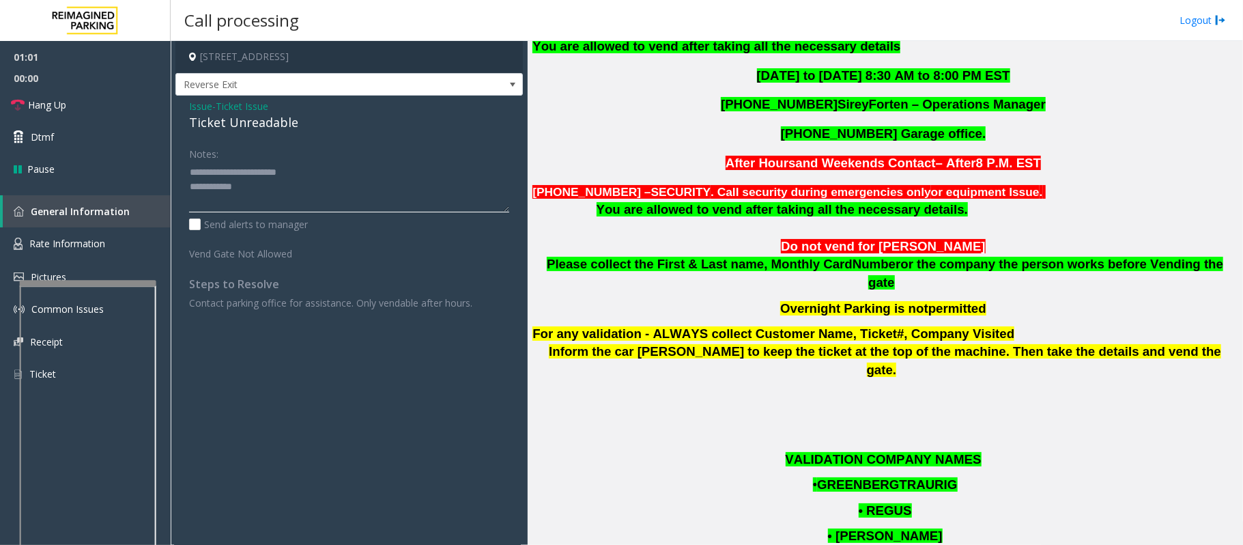
scroll to position [910, 0]
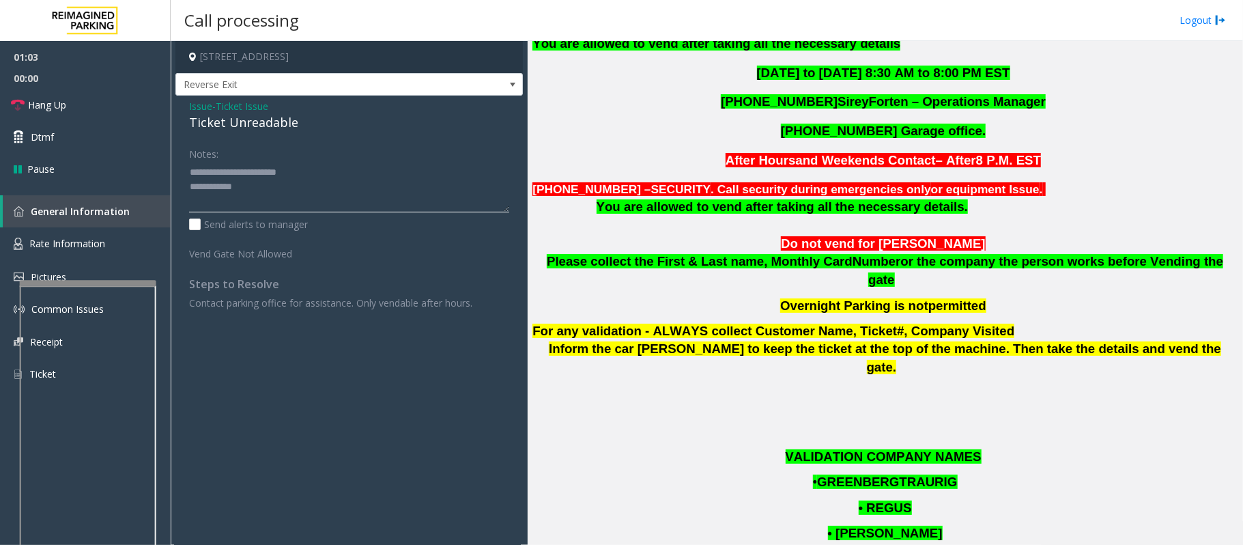
click at [191, 169] on textarea at bounding box center [349, 186] width 320 height 51
click at [273, 172] on textarea at bounding box center [349, 186] width 320 height 51
click at [277, 201] on textarea at bounding box center [349, 186] width 320 height 51
click at [1053, 141] on p "305-374-9802 Garage office." at bounding box center [884, 131] width 705 height 18
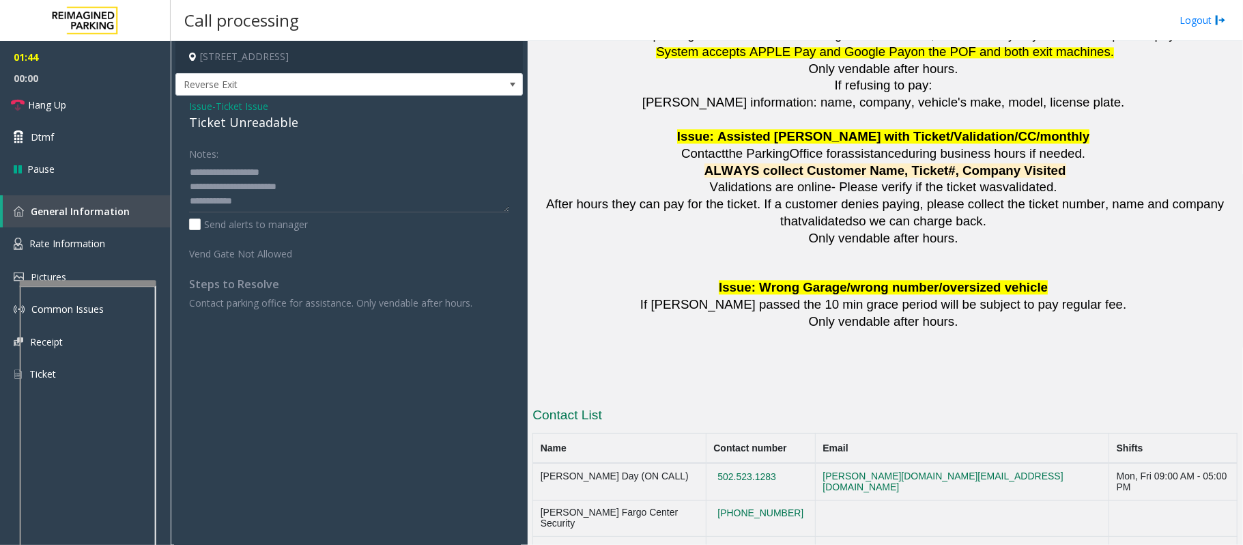
scroll to position [2366, 0]
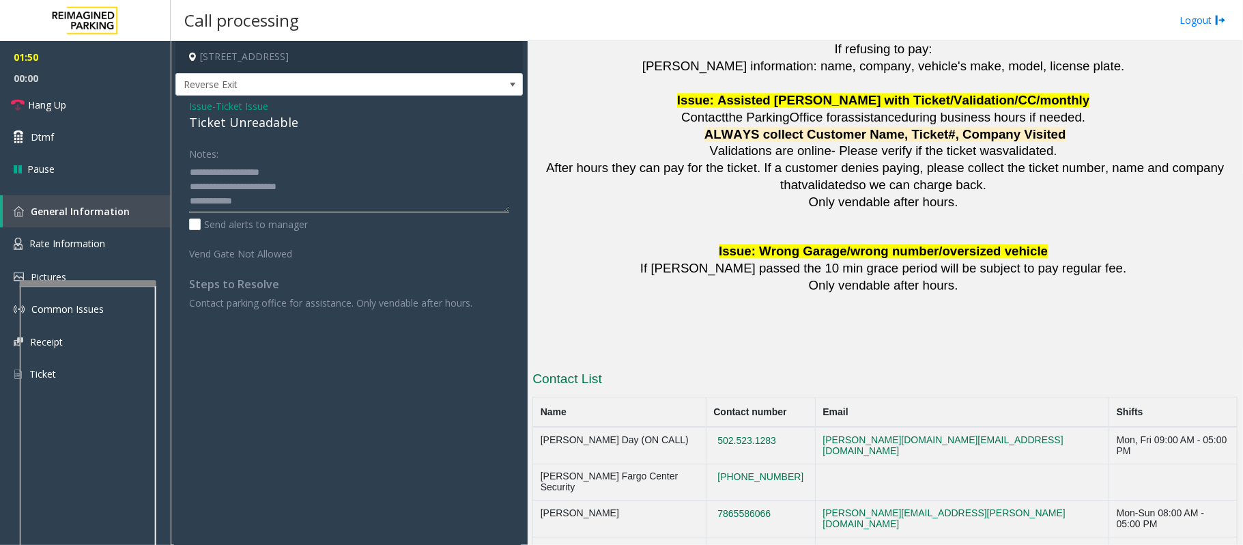
click at [249, 195] on textarea at bounding box center [349, 186] width 320 height 51
paste textarea "**********"
type textarea "**********"
click at [86, 105] on link "Hang Up" at bounding box center [85, 105] width 171 height 32
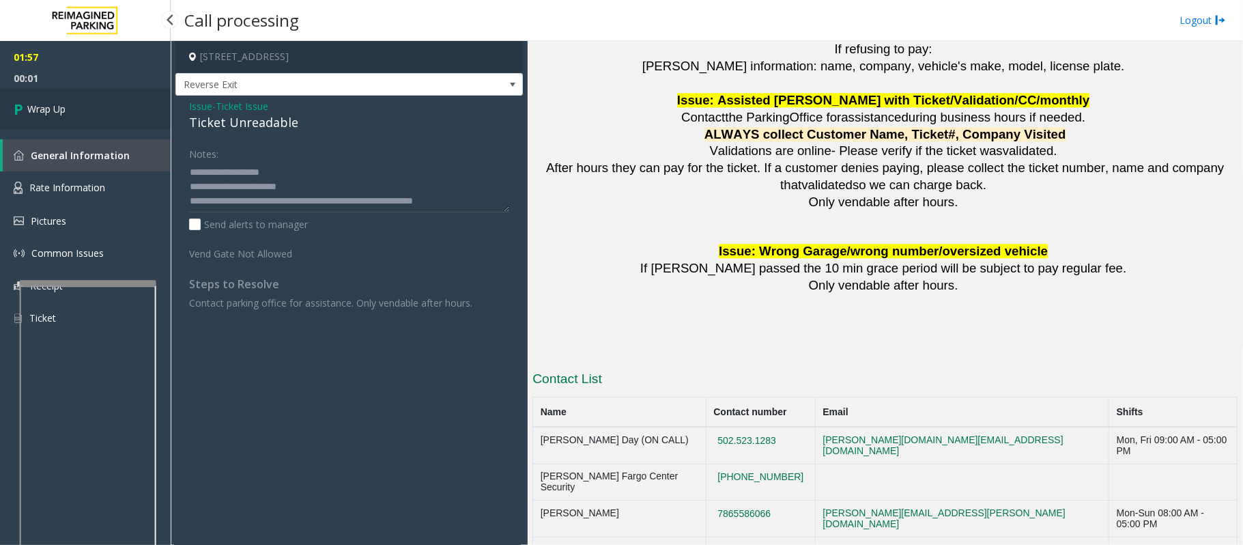
click at [86, 105] on link "Wrap Up" at bounding box center [85, 109] width 171 height 40
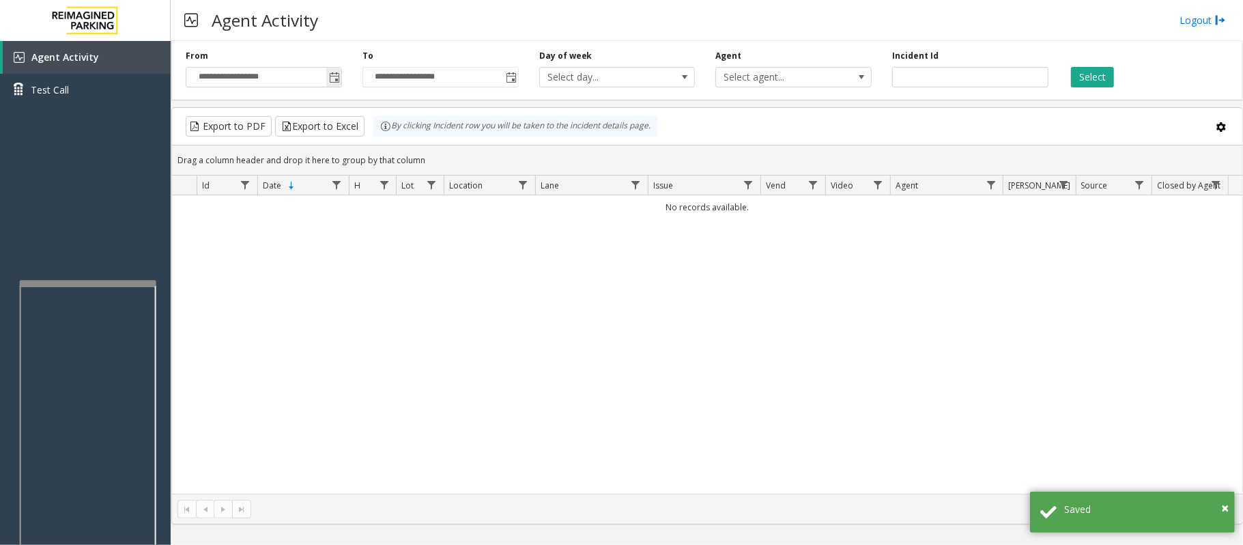
click at [333, 77] on span "Toggle popup" at bounding box center [334, 77] width 11 height 11
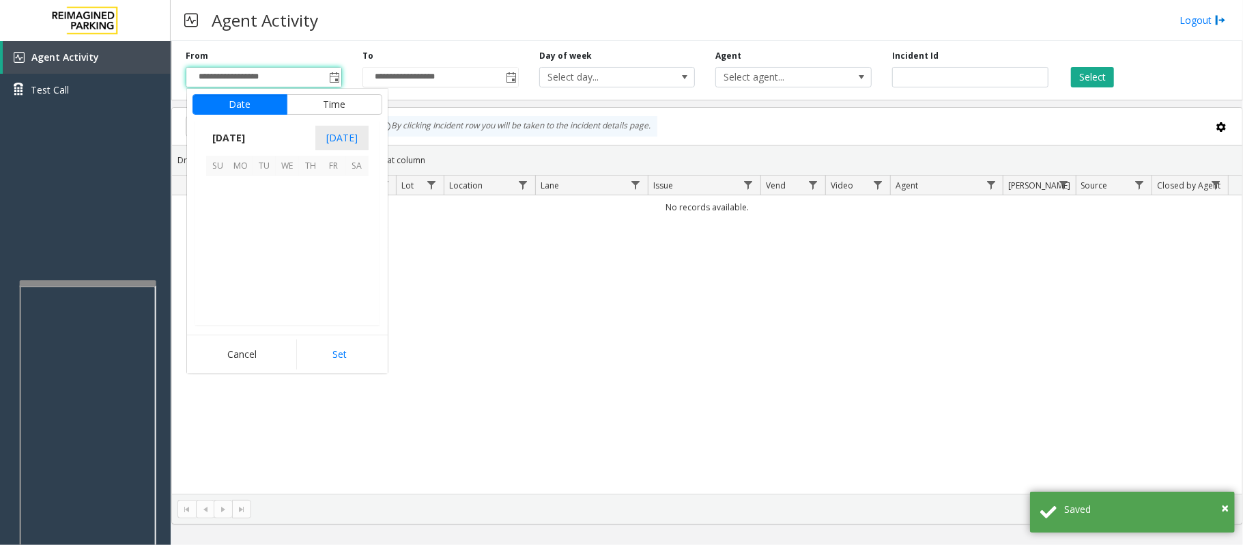
scroll to position [244853, 0]
click at [283, 259] on span "20" at bounding box center [287, 257] width 23 height 23
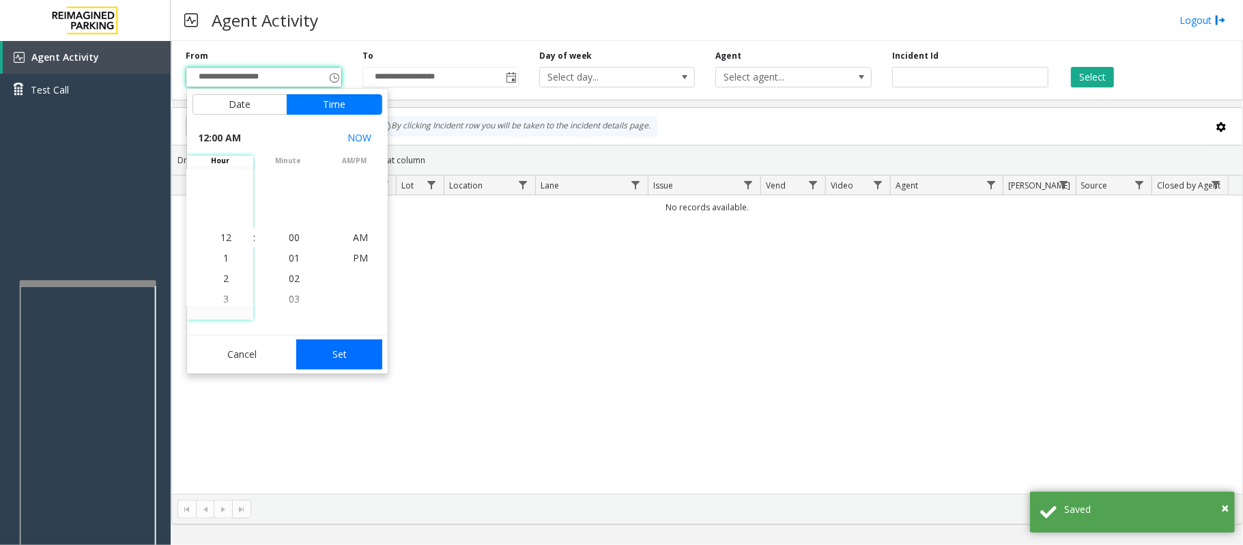
click at [336, 360] on button "Set" at bounding box center [339, 354] width 86 height 30
type input "**********"
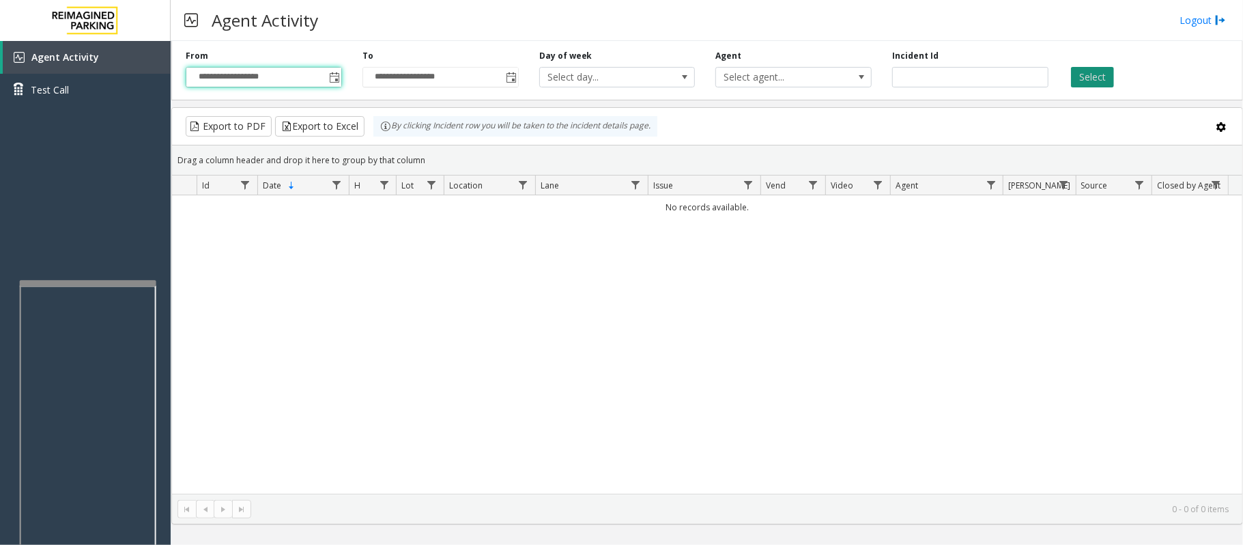
click at [1100, 79] on button "Select" at bounding box center [1092, 77] width 43 height 20
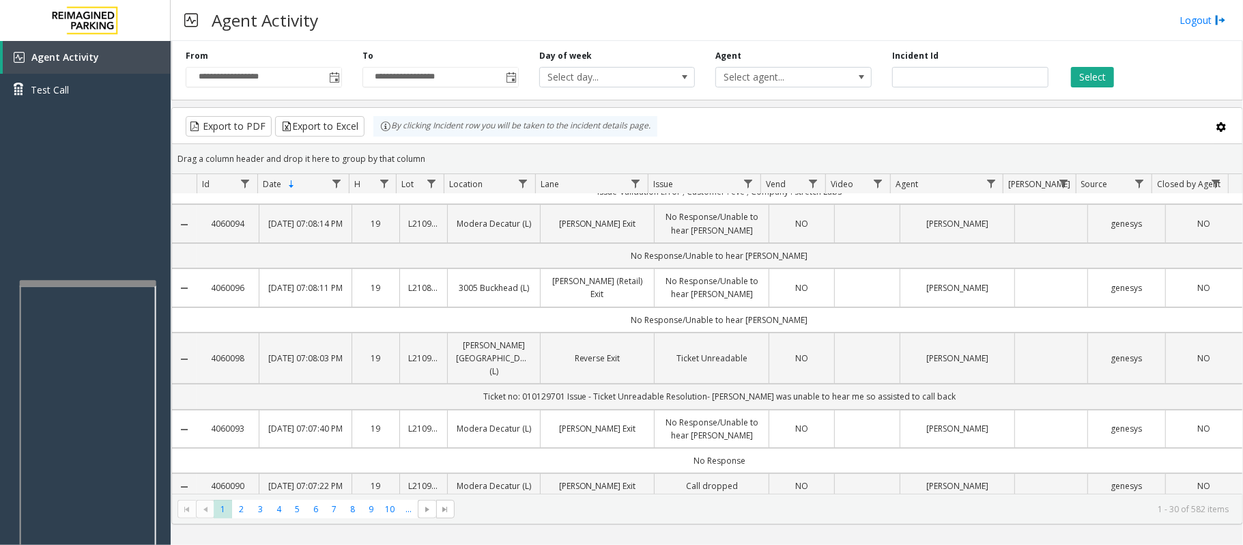
scroll to position [0, 0]
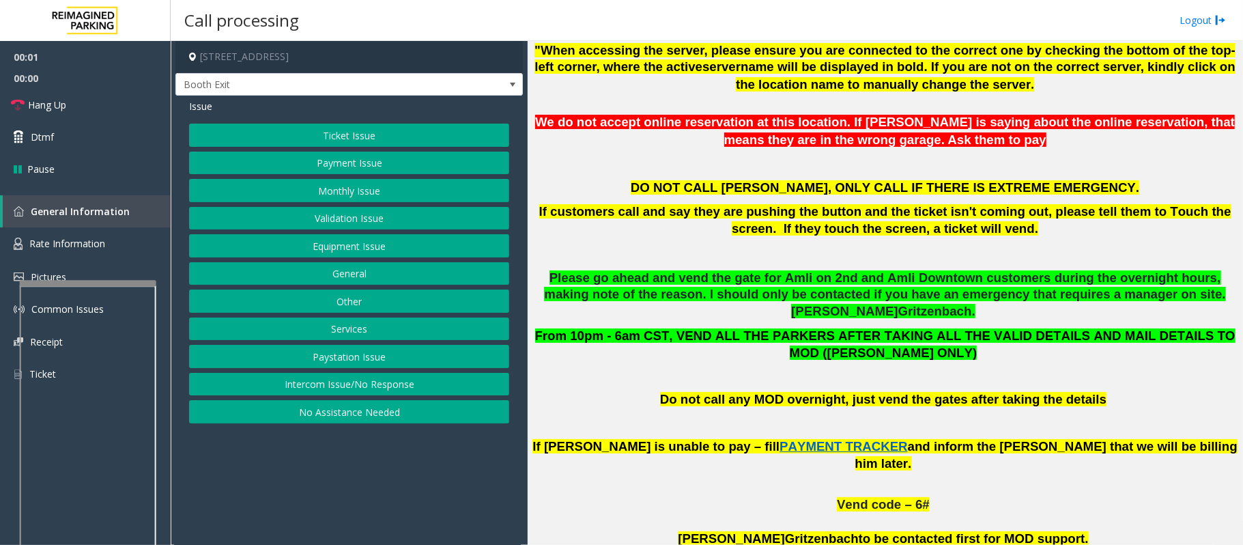
scroll to position [637, 0]
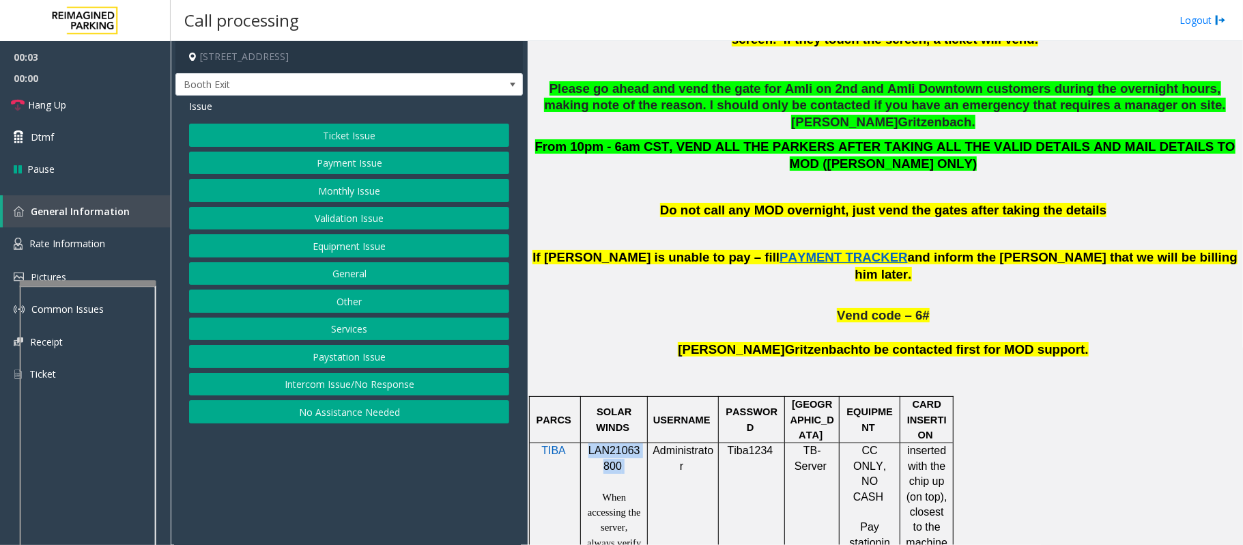
drag, startPoint x: 590, startPoint y: 418, endPoint x: 626, endPoint y: 431, distance: 38.7
click at [626, 443] on p "LAN21063800" at bounding box center [614, 458] width 57 height 31
copy p "LAN21063800"
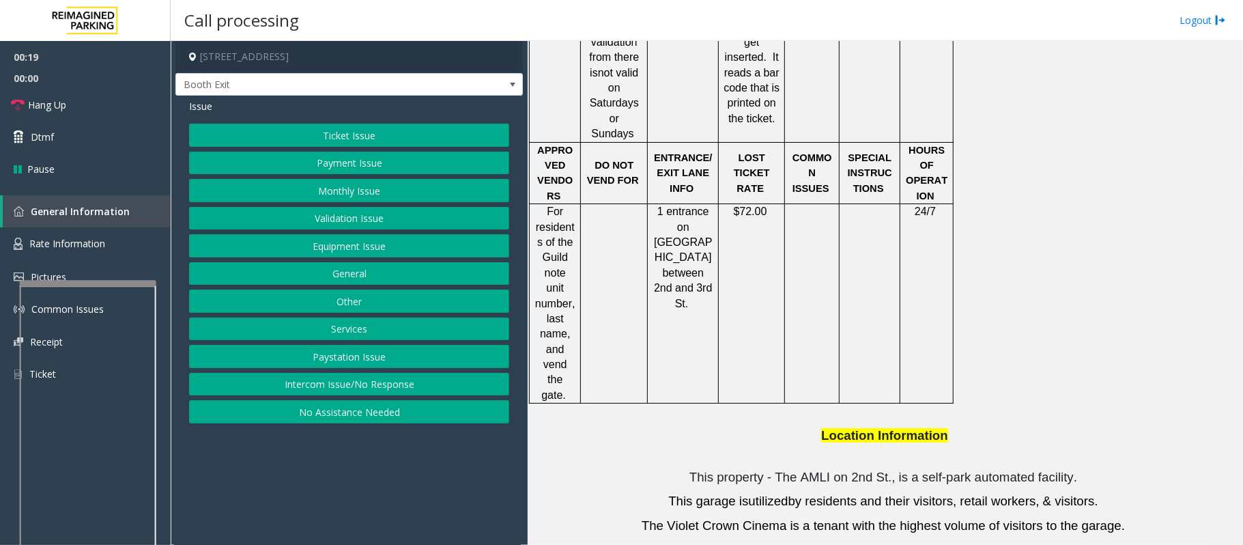
scroll to position [1547, 0]
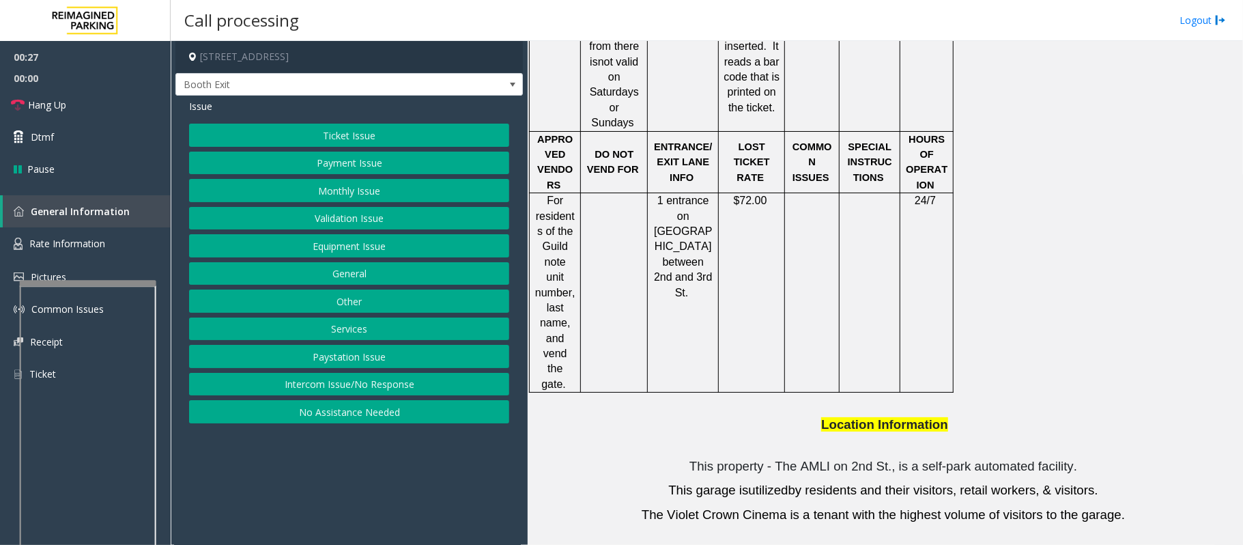
click at [320, 132] on button "Ticket Issue" at bounding box center [349, 135] width 320 height 23
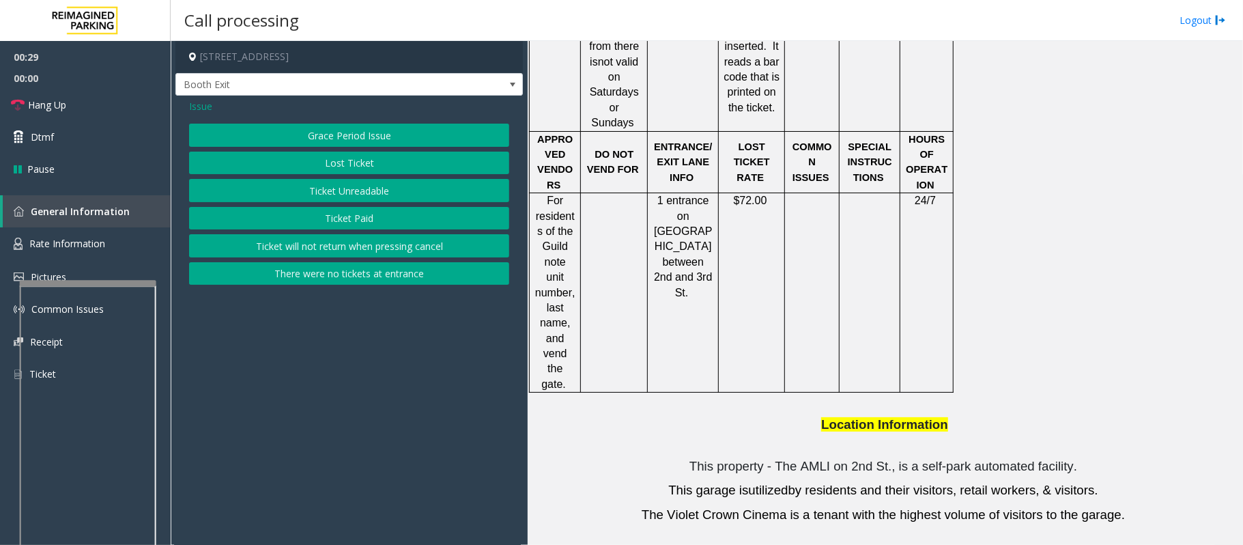
click at [360, 162] on button "Lost Ticket" at bounding box center [349, 163] width 320 height 23
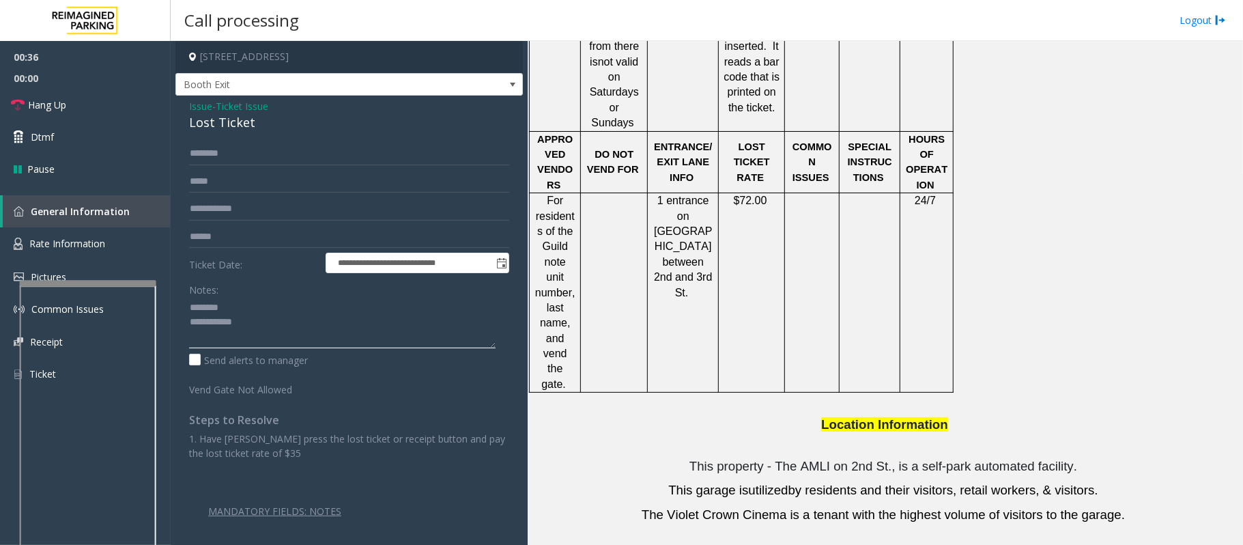
click at [236, 312] on textarea at bounding box center [342, 322] width 307 height 51
click at [236, 121] on div "Lost Ticket" at bounding box center [349, 122] width 320 height 18
click at [255, 323] on textarea at bounding box center [342, 322] width 307 height 51
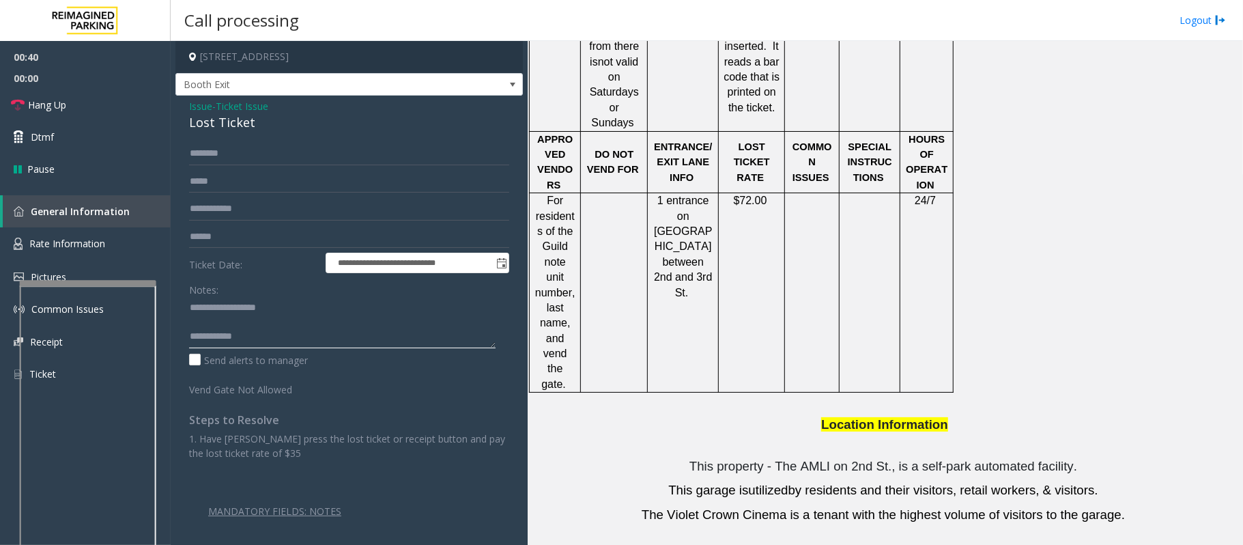
click at [299, 337] on textarea at bounding box center [342, 322] width 307 height 51
click at [82, 106] on link "Hang Up" at bounding box center [85, 105] width 171 height 32
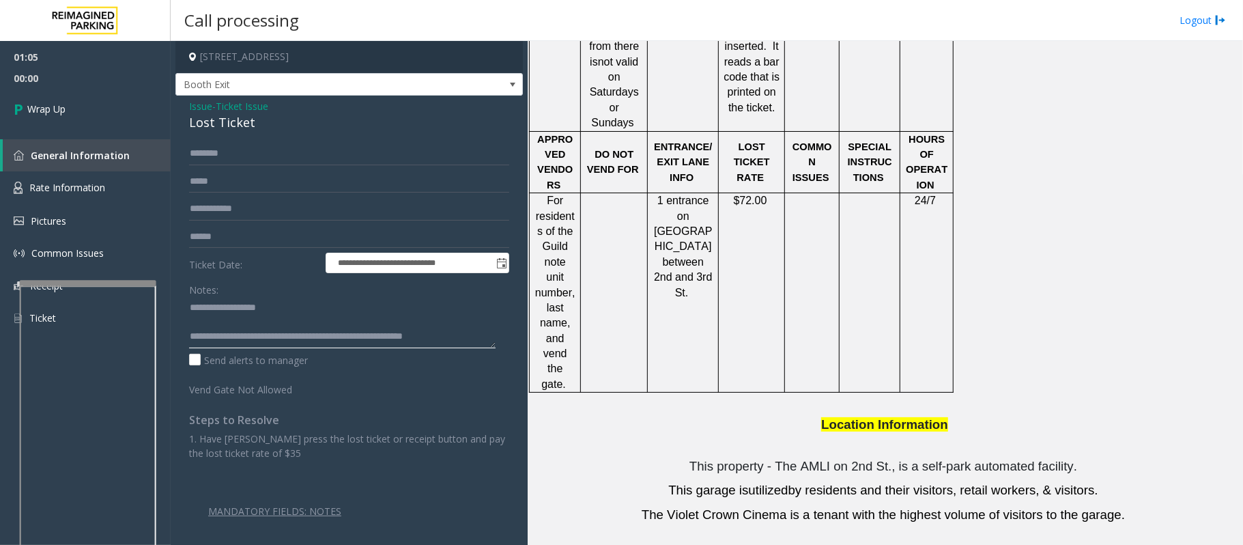
click at [468, 343] on textarea at bounding box center [342, 322] width 307 height 51
type textarea "**********"
click at [30, 115] on span "Wrap Up" at bounding box center [46, 109] width 38 height 14
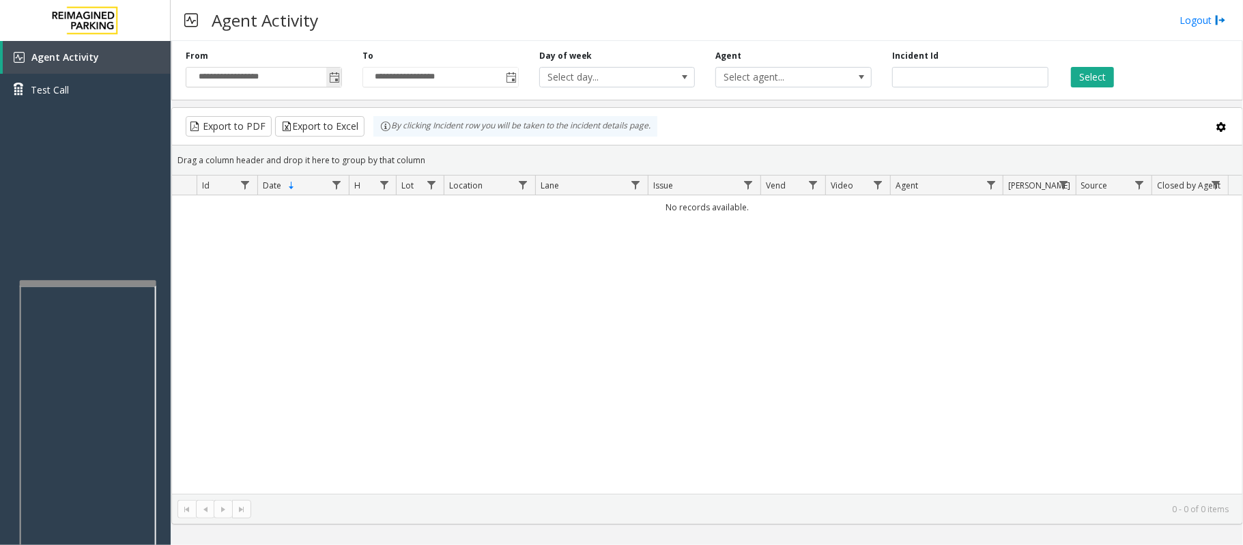
click at [333, 78] on span "Toggle popup" at bounding box center [334, 77] width 11 height 11
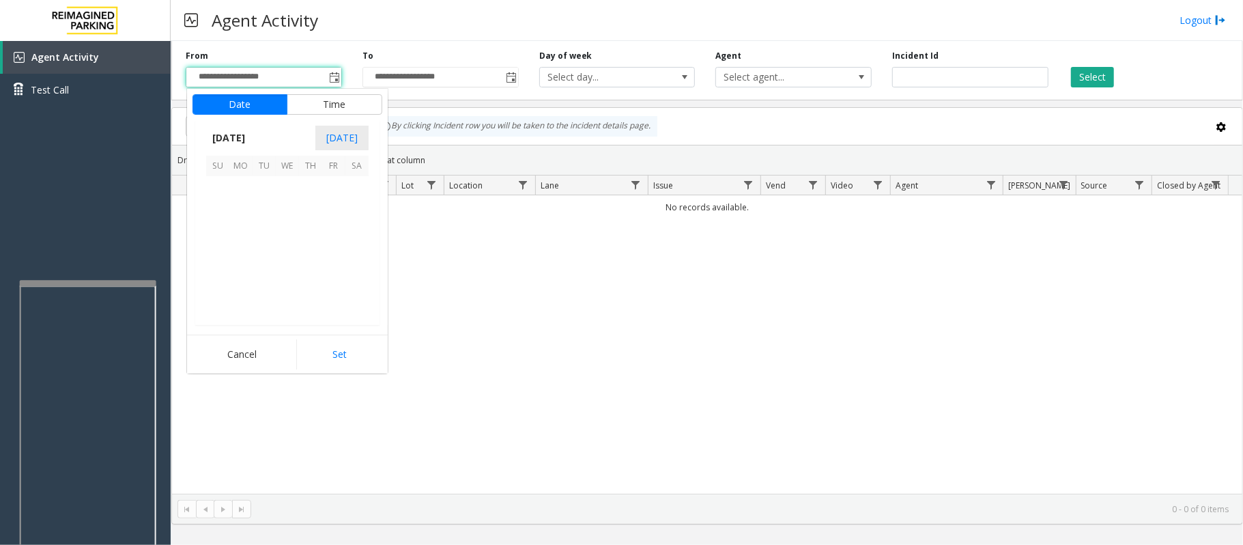
scroll to position [244853, 0]
click at [293, 257] on span "20" at bounding box center [287, 257] width 23 height 23
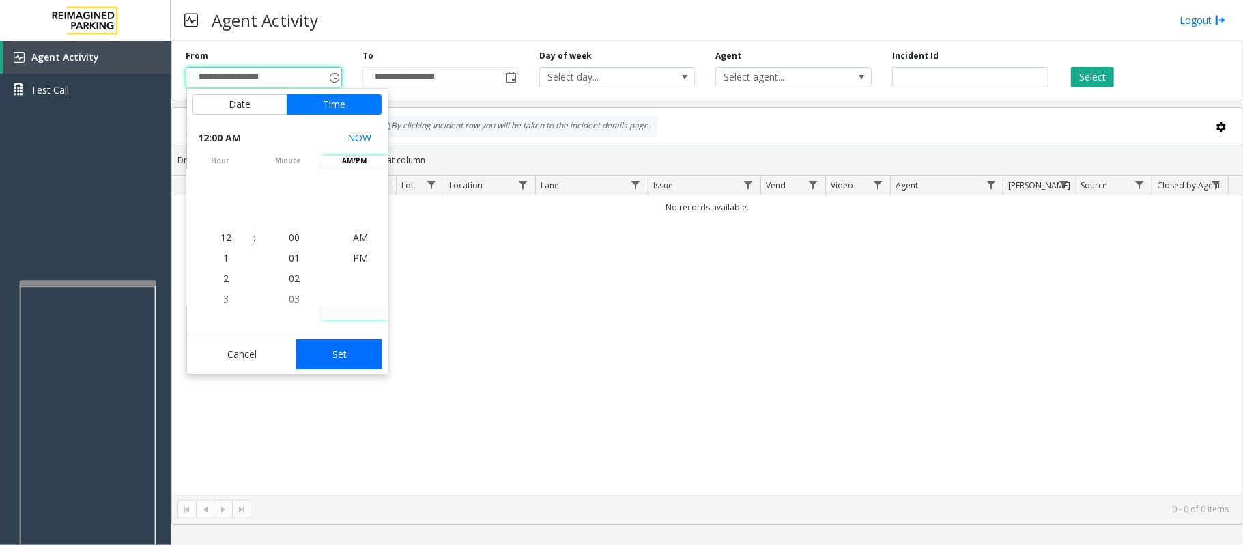
click at [367, 355] on button "Set" at bounding box center [339, 354] width 86 height 30
type input "**********"
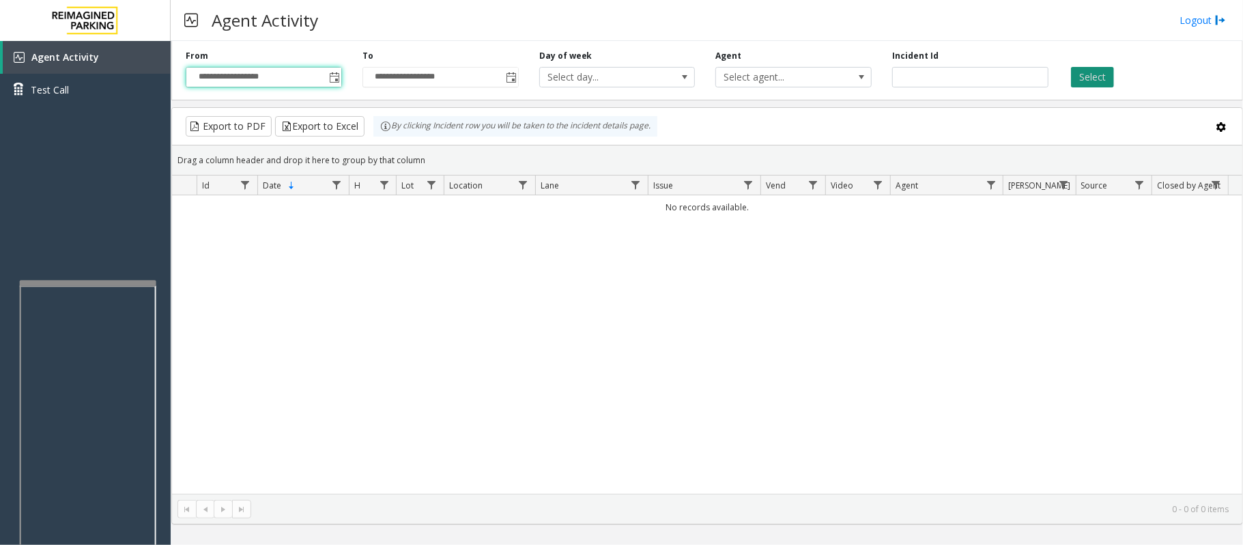
click at [1096, 74] on button "Select" at bounding box center [1092, 77] width 43 height 20
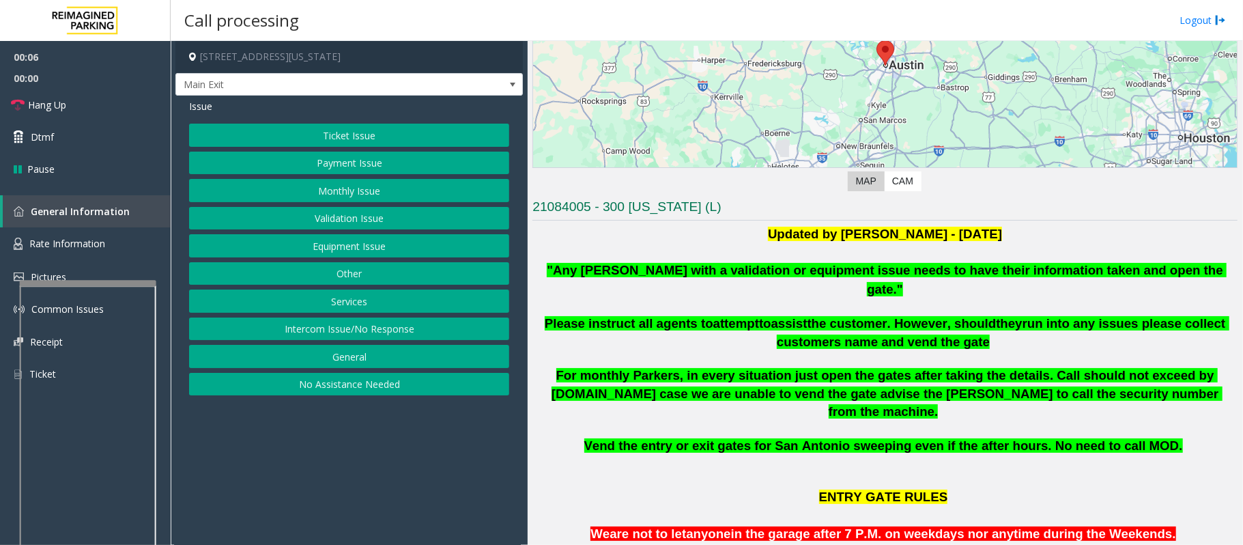
scroll to position [91, 0]
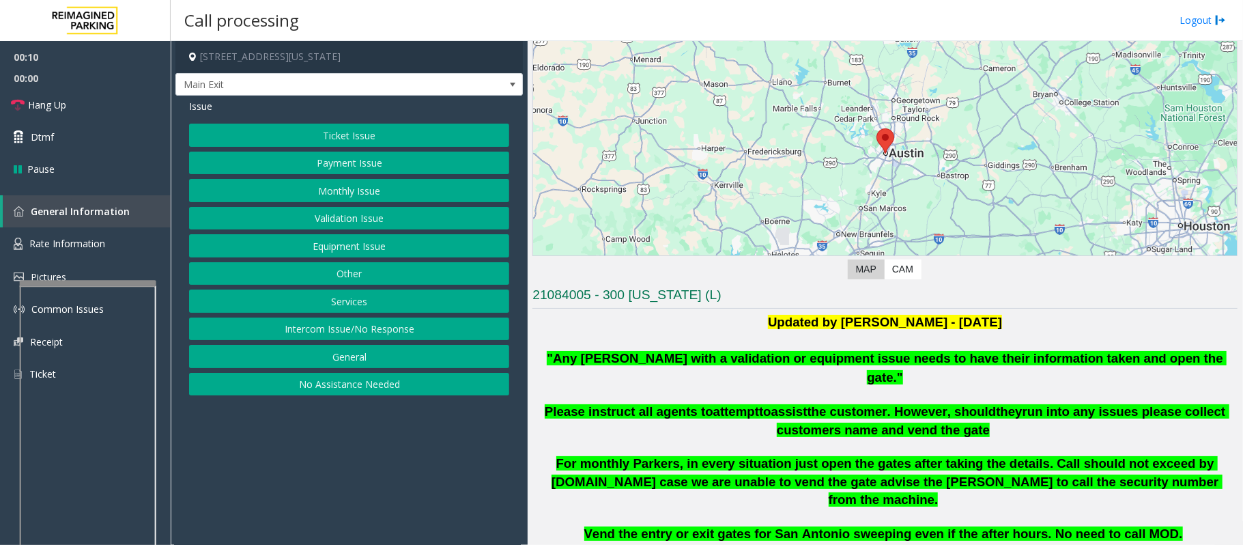
click at [304, 331] on button "Intercom Issue/No Response" at bounding box center [349, 328] width 320 height 23
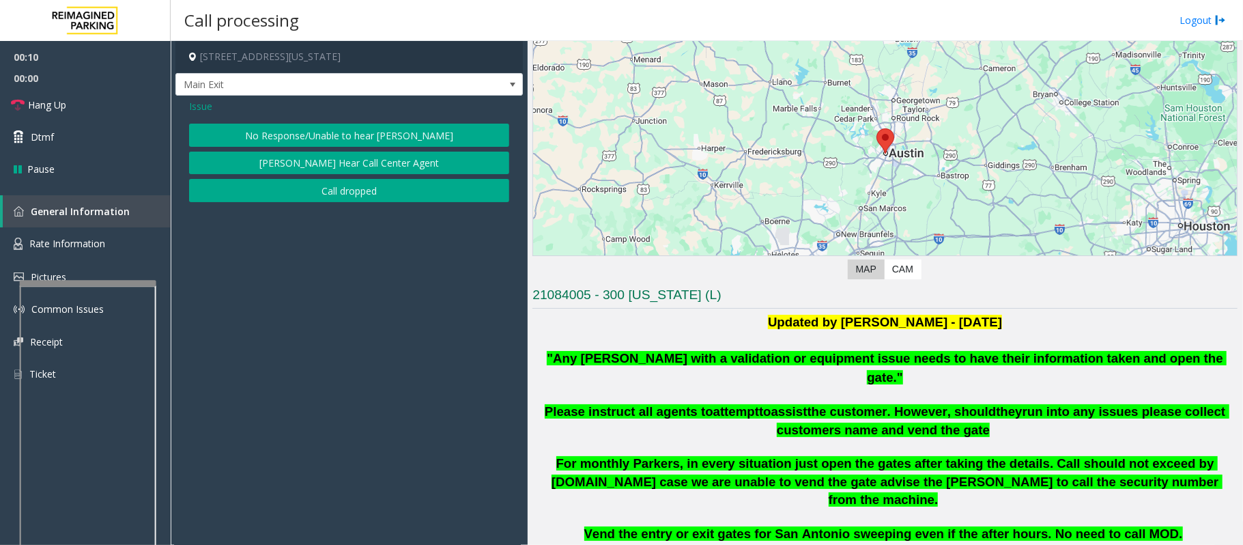
click at [306, 137] on button "No Response/Unable to hear [PERSON_NAME]" at bounding box center [349, 135] width 320 height 23
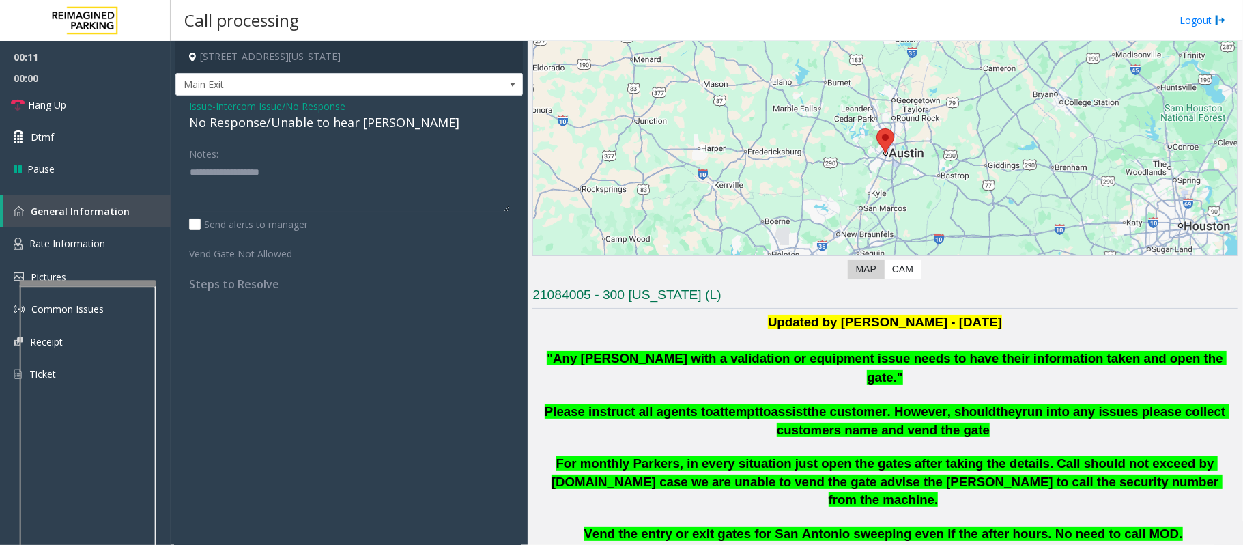
click at [304, 127] on div "No Response/Unable to hear [PERSON_NAME]" at bounding box center [349, 122] width 320 height 18
click at [310, 126] on div "No Response/Unable to hear [PERSON_NAME]" at bounding box center [349, 122] width 320 height 18
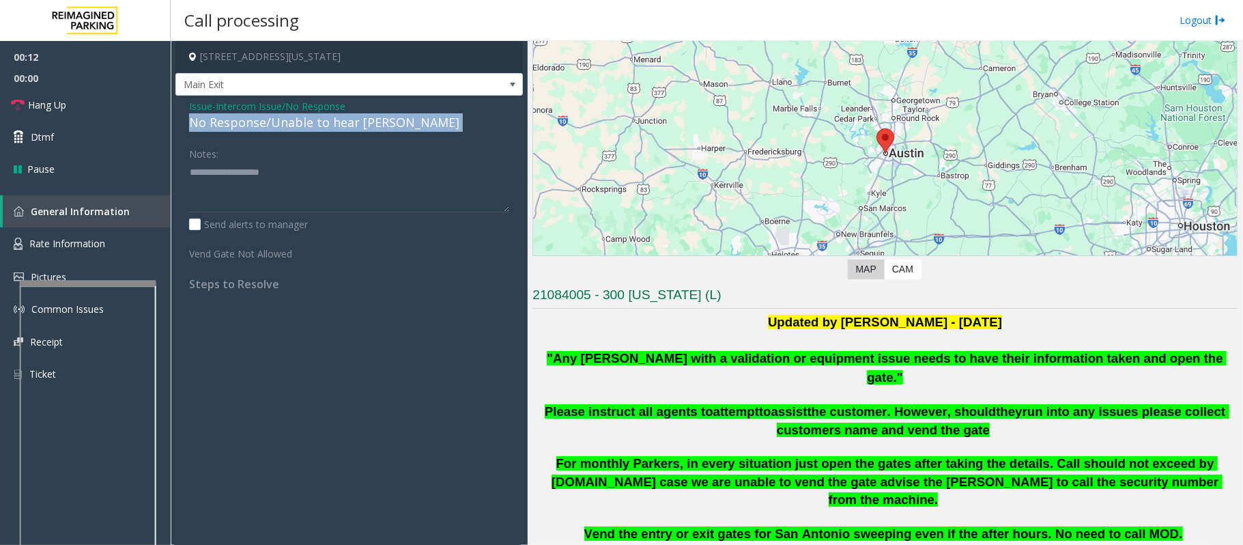
click at [311, 126] on div "No Response/Unable to hear [PERSON_NAME]" at bounding box center [349, 122] width 320 height 18
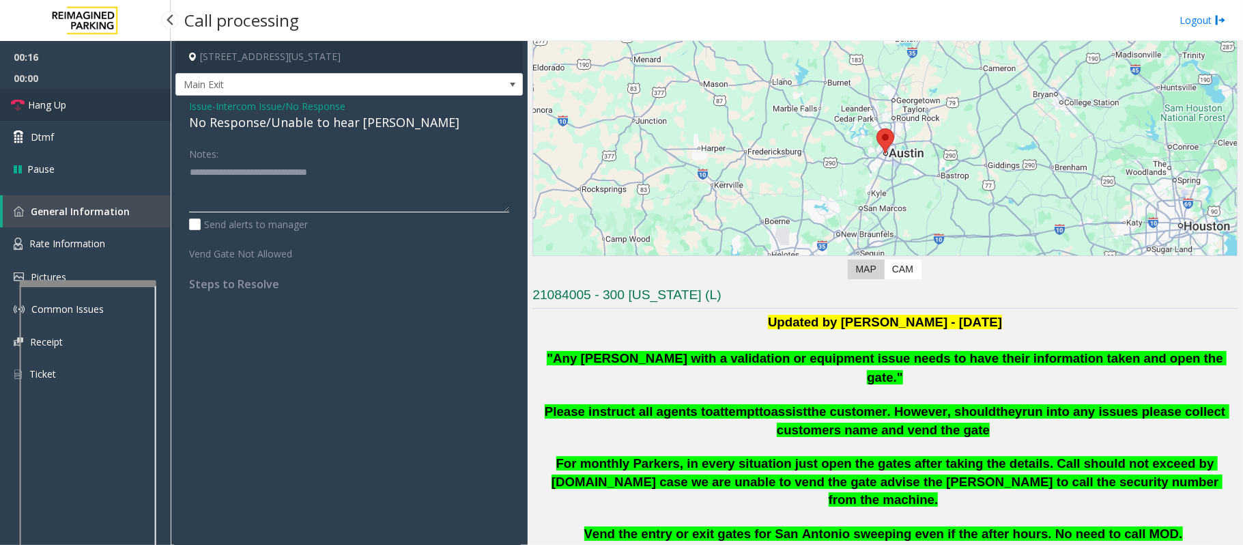
type textarea "**********"
click at [128, 104] on link "Hang Up" at bounding box center [85, 105] width 171 height 32
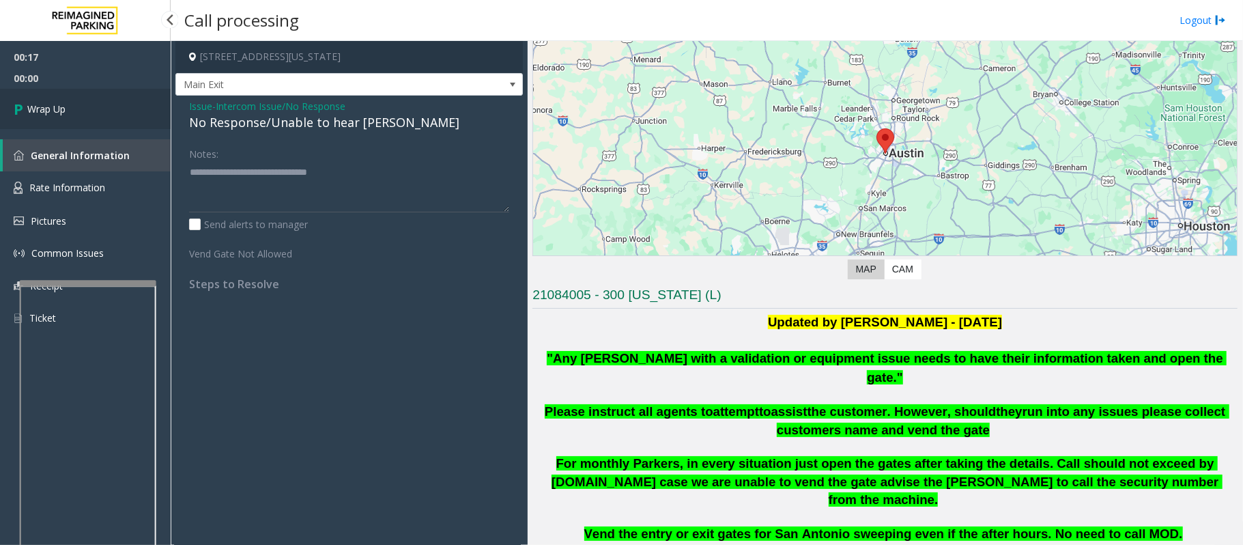
click at [120, 107] on link "Wrap Up" at bounding box center [85, 109] width 171 height 40
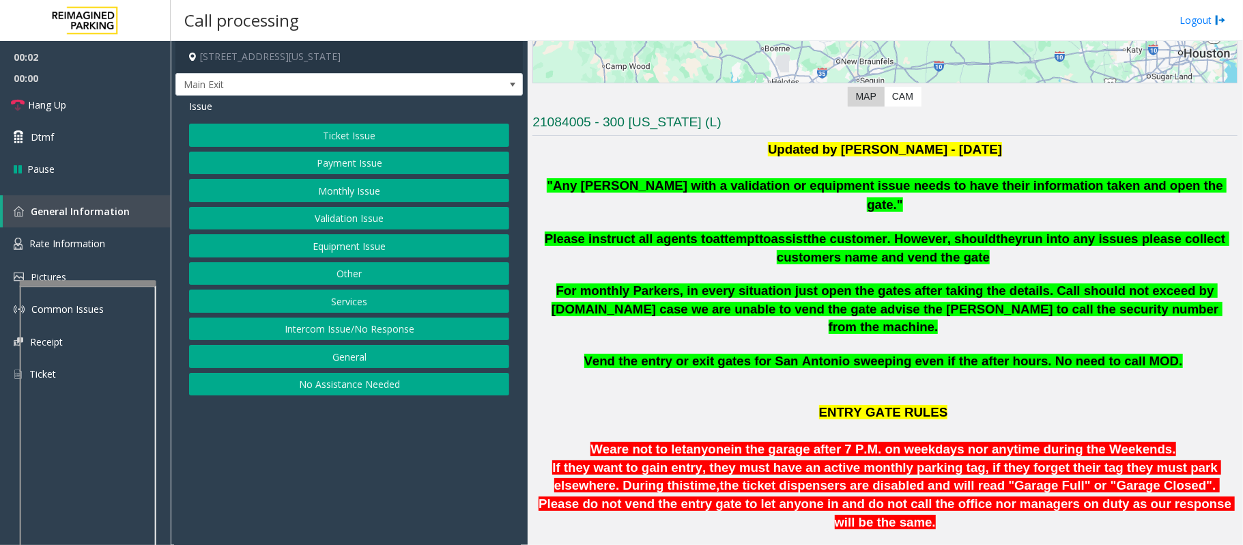
scroll to position [273, 0]
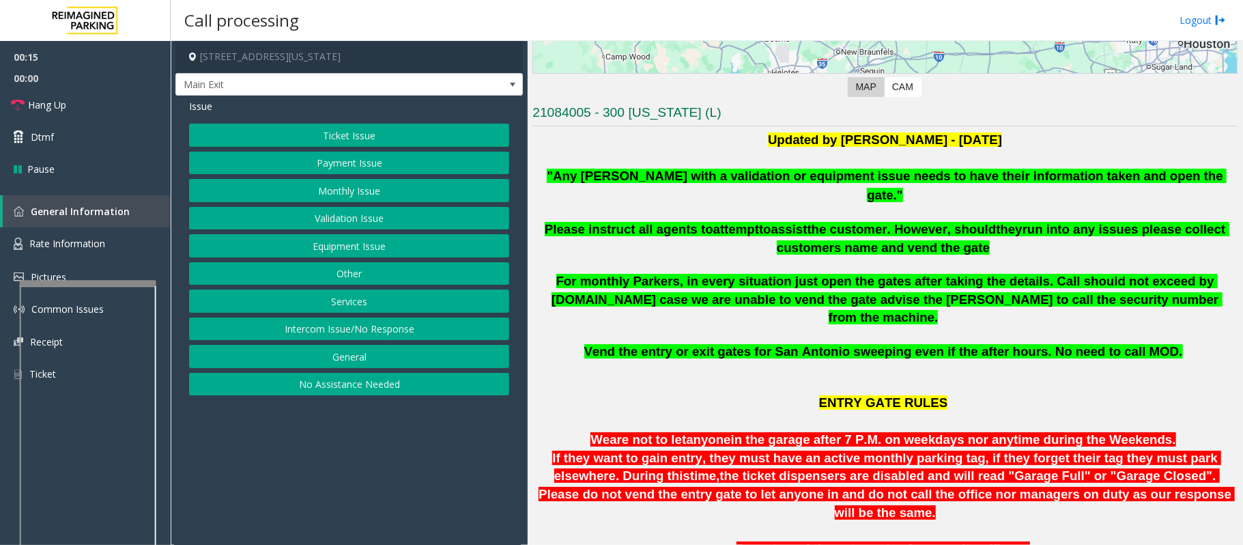
click at [322, 132] on button "Ticket Issue" at bounding box center [349, 135] width 320 height 23
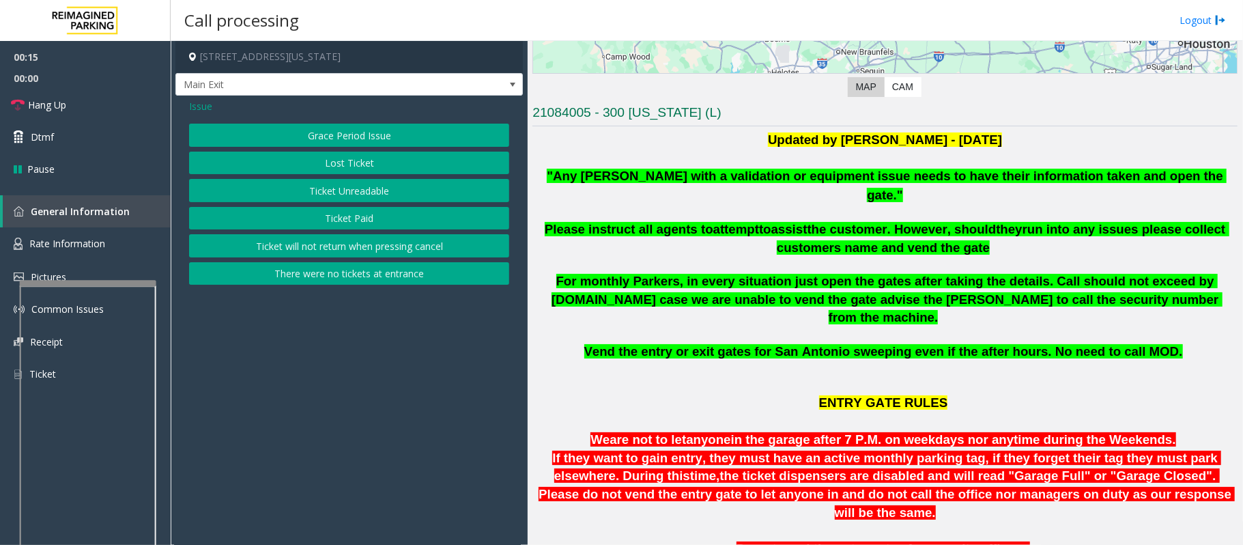
click at [343, 188] on button "Ticket Unreadable" at bounding box center [349, 190] width 320 height 23
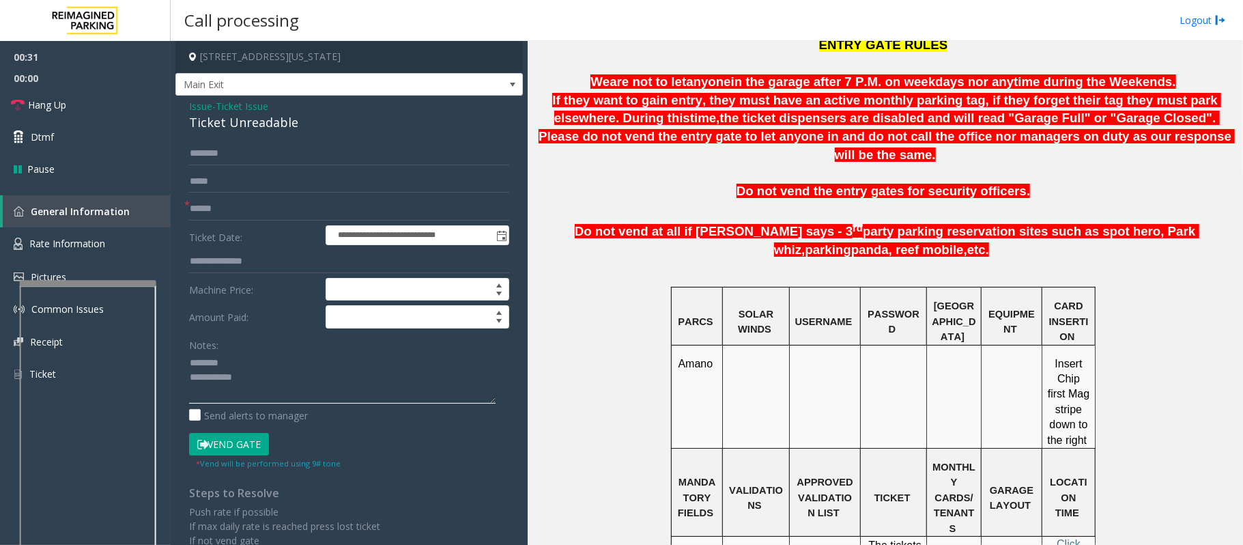
scroll to position [637, 0]
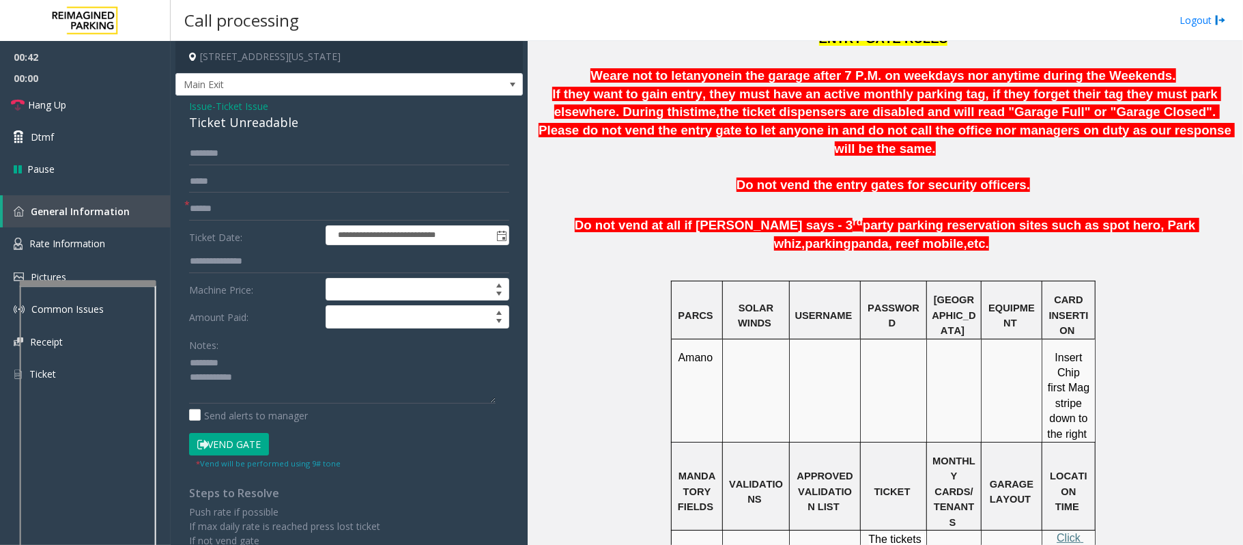
click at [246, 124] on div "Ticket Unreadable" at bounding box center [349, 122] width 320 height 18
click at [266, 378] on textarea at bounding box center [342, 377] width 307 height 51
click at [303, 378] on textarea at bounding box center [342, 377] width 307 height 51
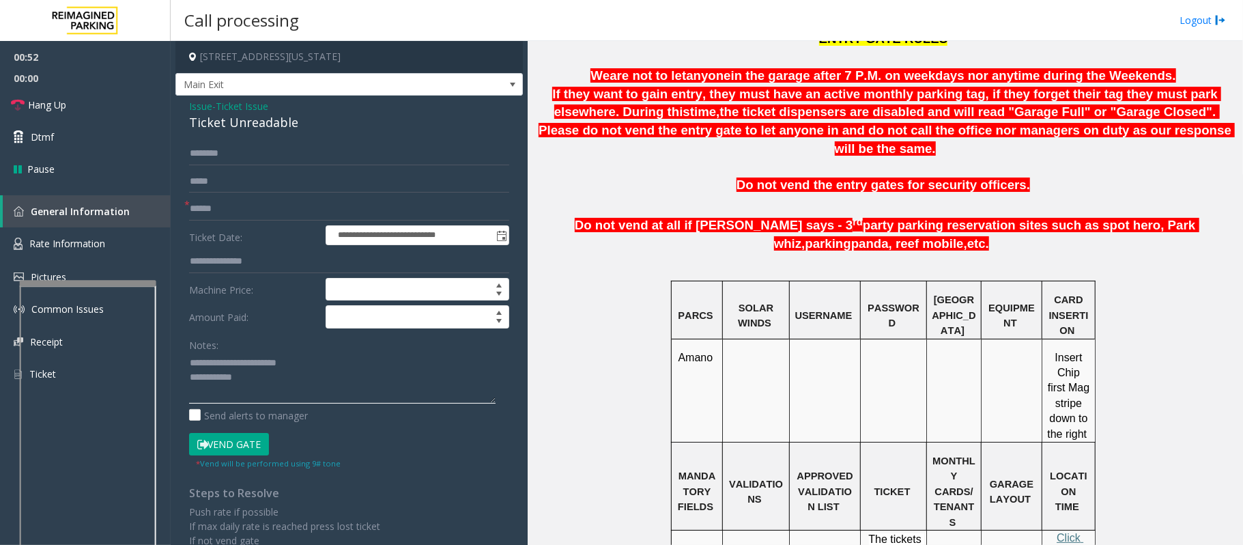
click at [261, 382] on textarea at bounding box center [342, 377] width 307 height 51
click at [336, 397] on textarea at bounding box center [342, 377] width 307 height 51
type textarea "**********"
click at [212, 213] on input "text" at bounding box center [349, 208] width 320 height 23
type input "**"
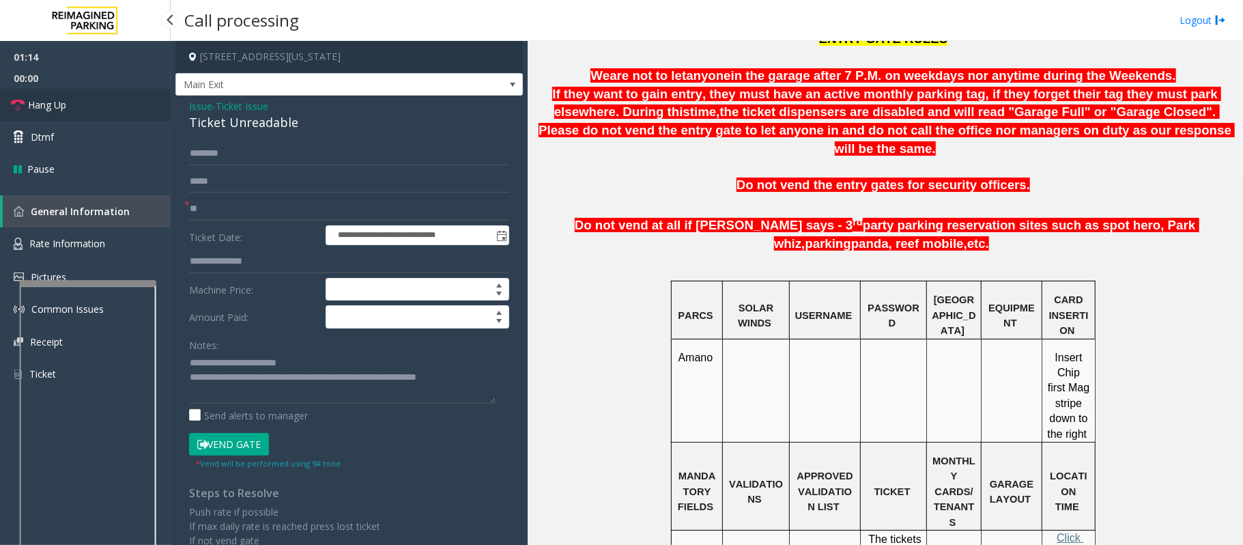
click at [101, 112] on link "Hang Up" at bounding box center [85, 105] width 171 height 32
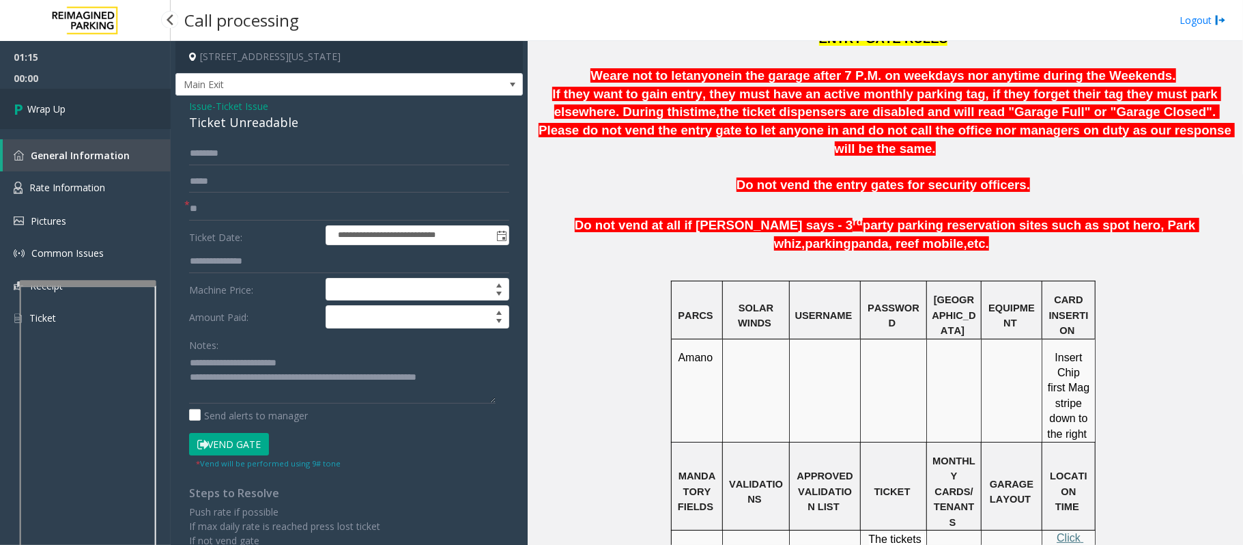
click at [101, 112] on link "Wrap Up" at bounding box center [85, 109] width 171 height 40
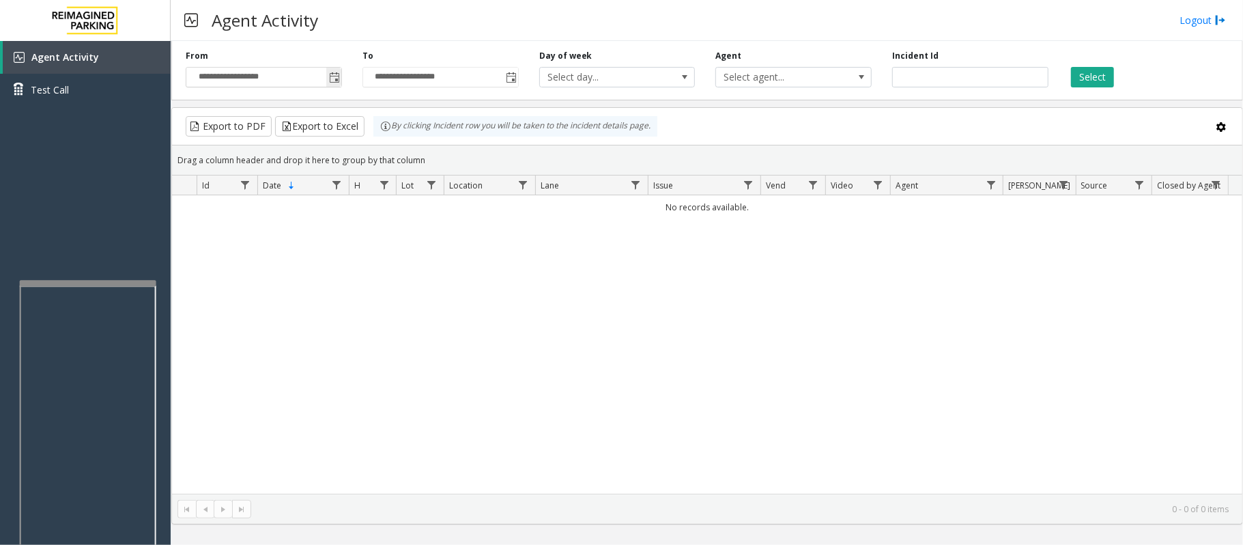
click at [337, 76] on span "Toggle popup" at bounding box center [334, 77] width 11 height 11
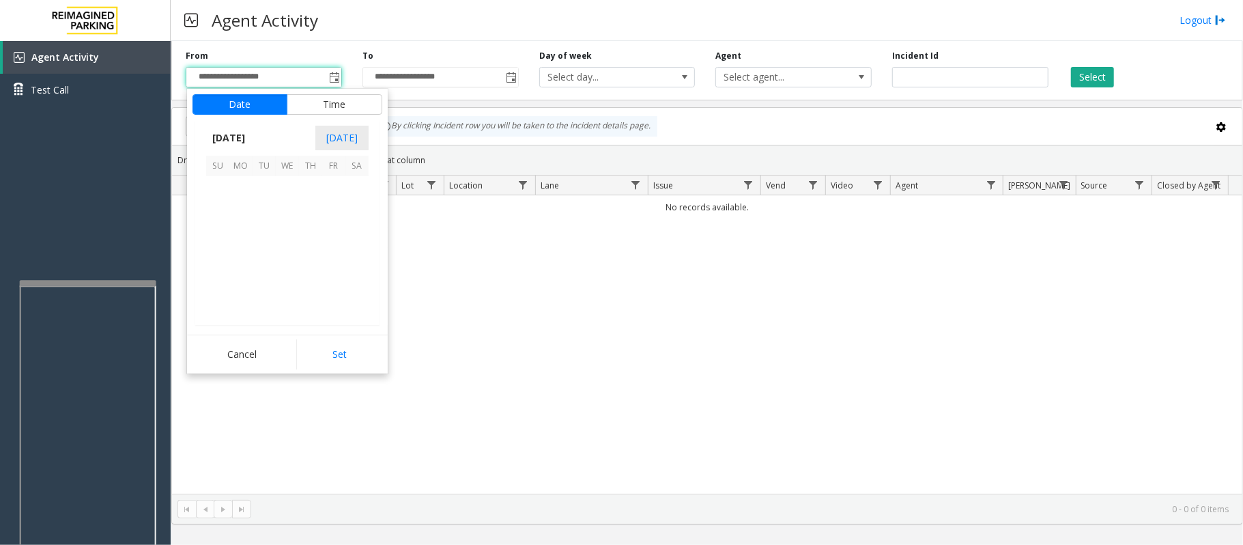
scroll to position [244853, 0]
click at [290, 258] on span "20" at bounding box center [287, 257] width 23 height 23
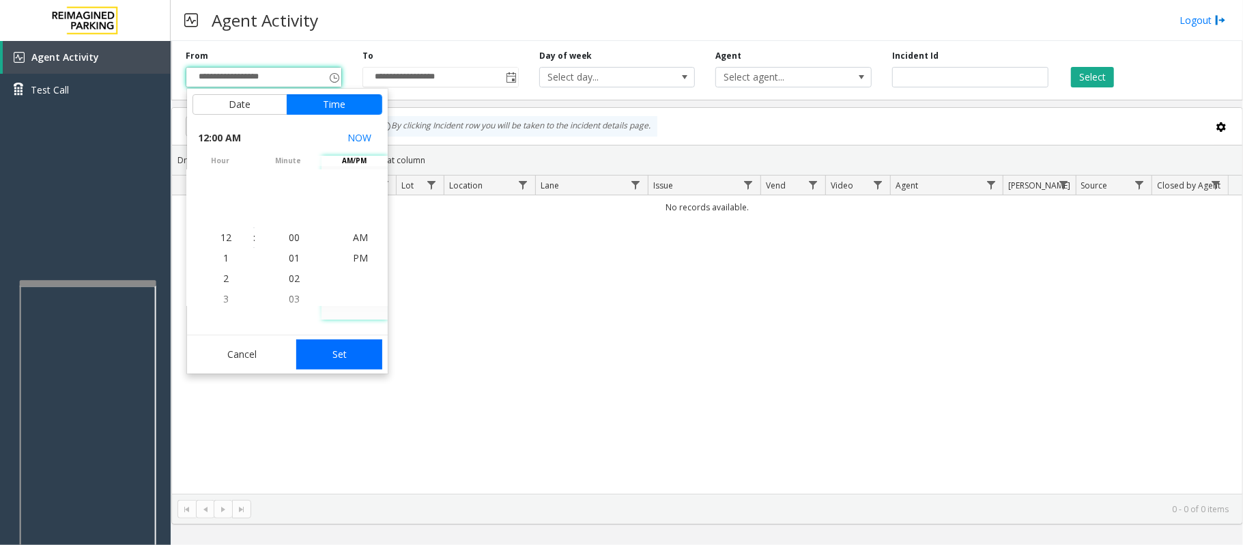
click at [353, 353] on button "Set" at bounding box center [339, 354] width 86 height 30
type input "**********"
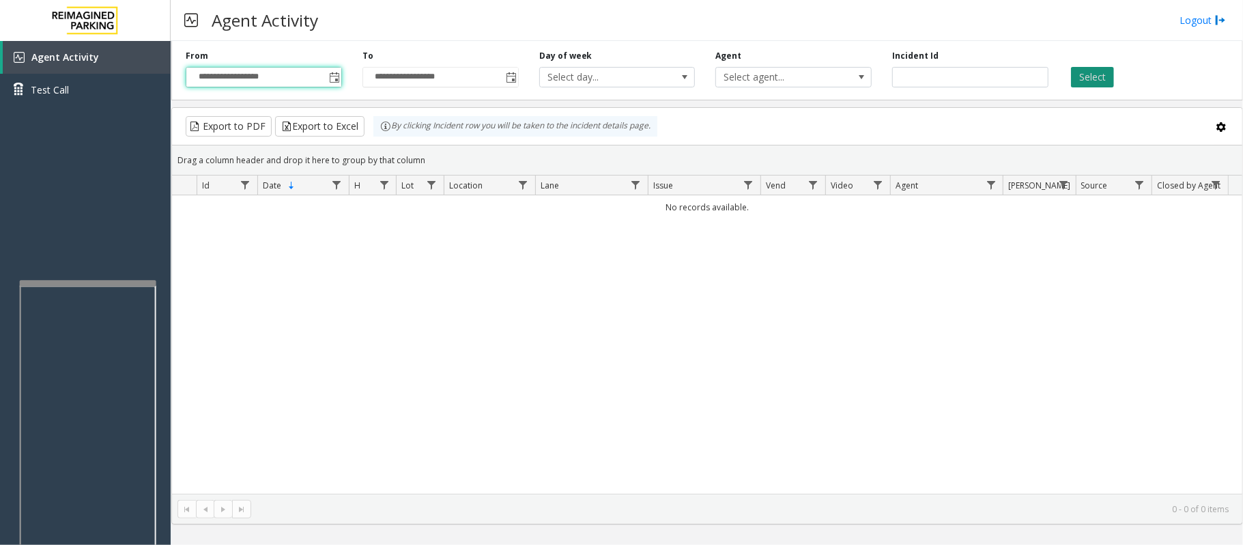
click at [1094, 74] on button "Select" at bounding box center [1092, 77] width 43 height 20
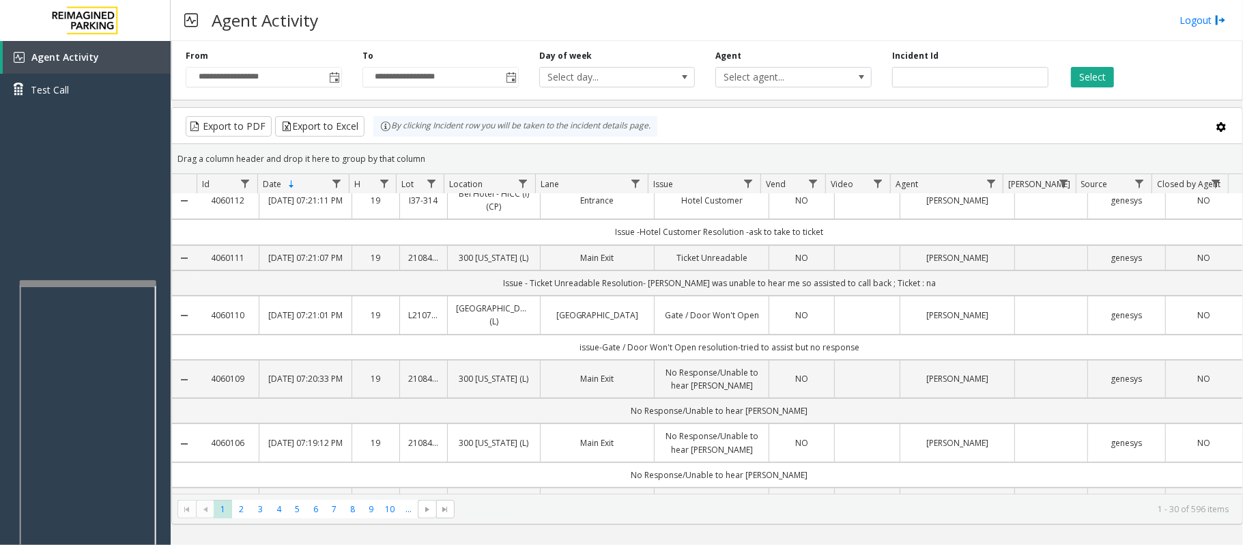
scroll to position [0, 0]
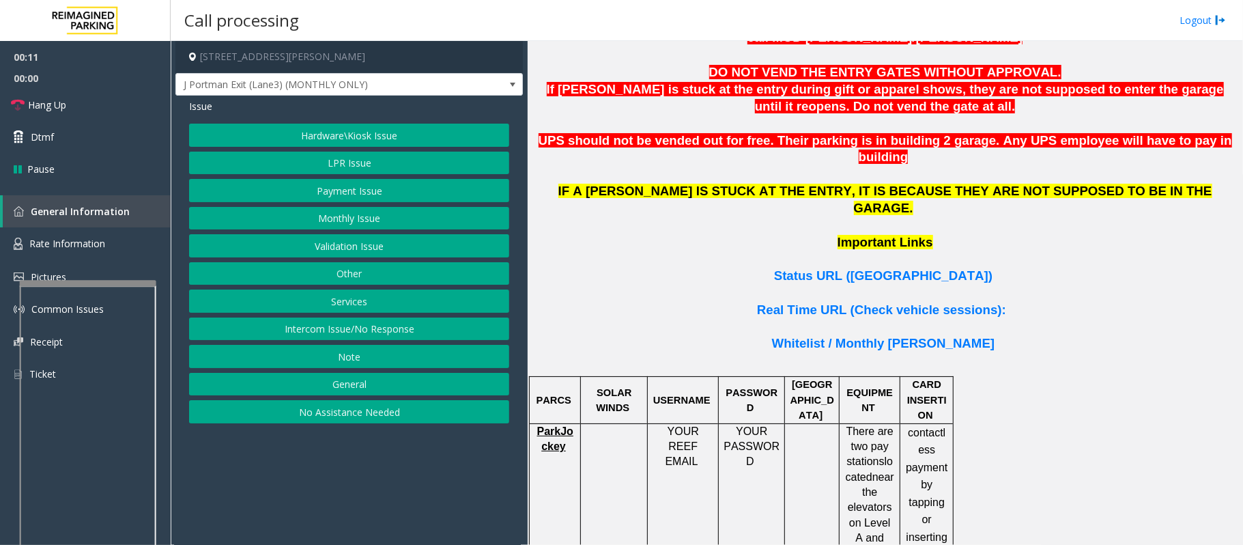
scroll to position [910, 0]
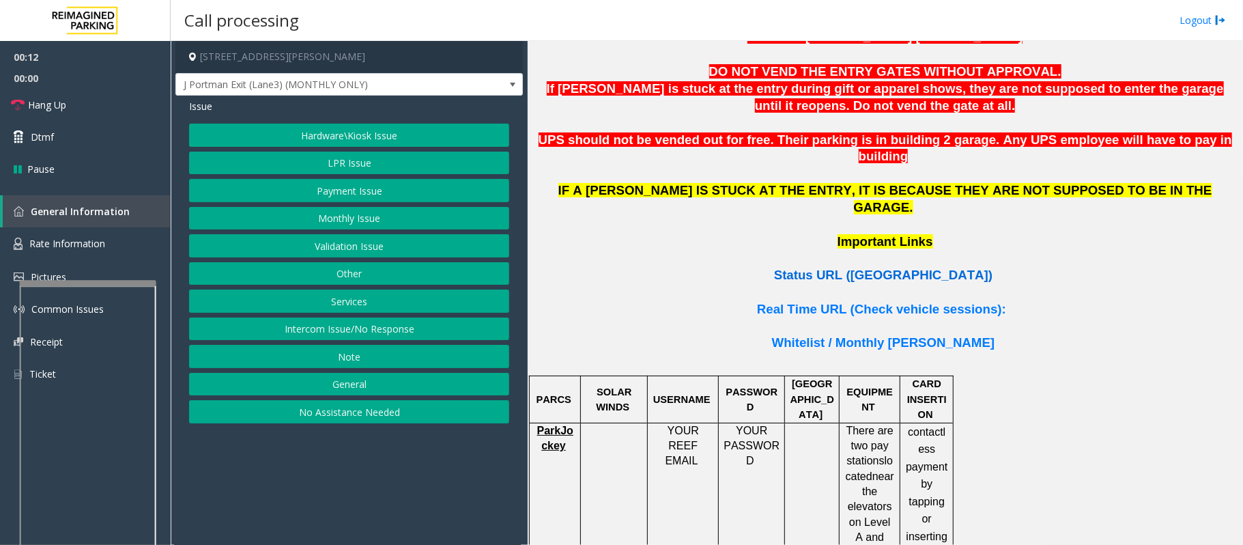
click at [887, 268] on span "Status URL (Vend Gate)" at bounding box center [883, 275] width 218 height 14
click at [410, 333] on button "Intercom Issue/No Response" at bounding box center [349, 328] width 320 height 23
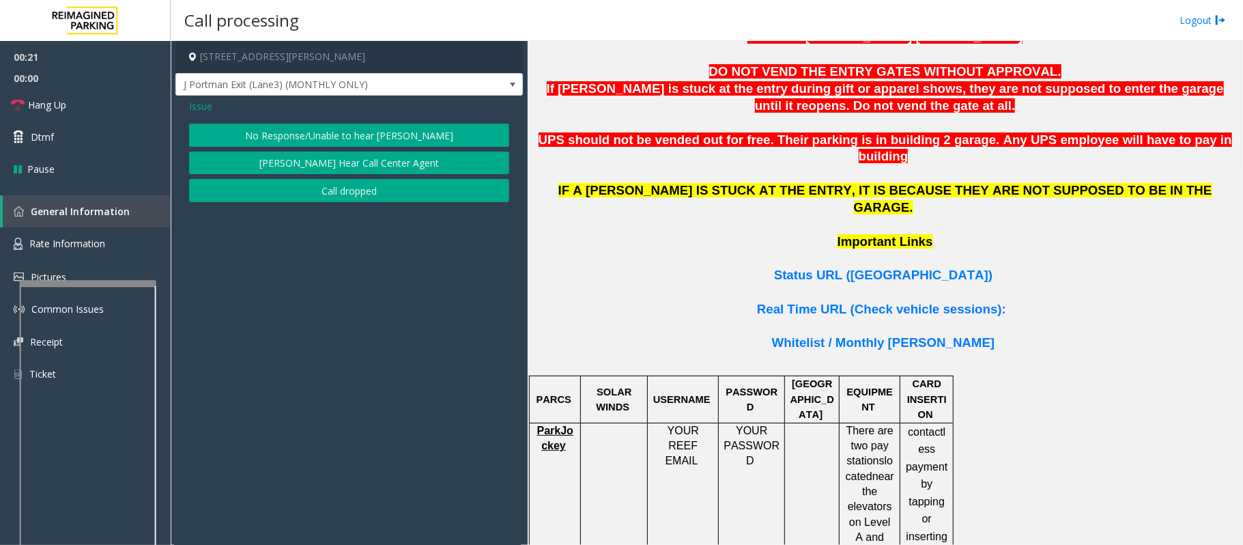
click at [197, 100] on span "Issue" at bounding box center [200, 106] width 23 height 14
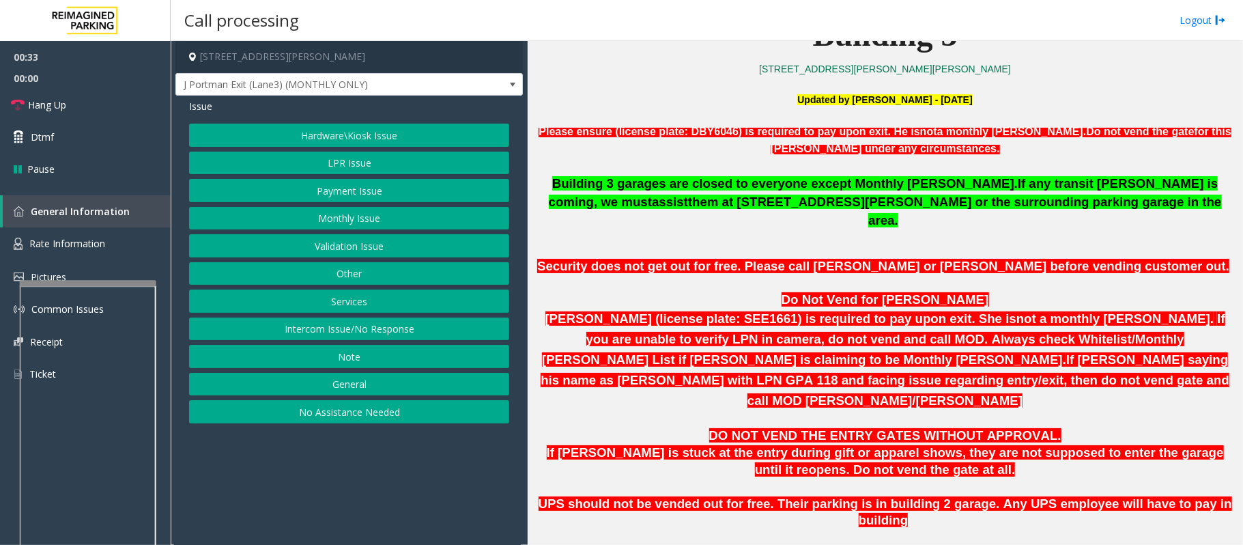
scroll to position [455, 0]
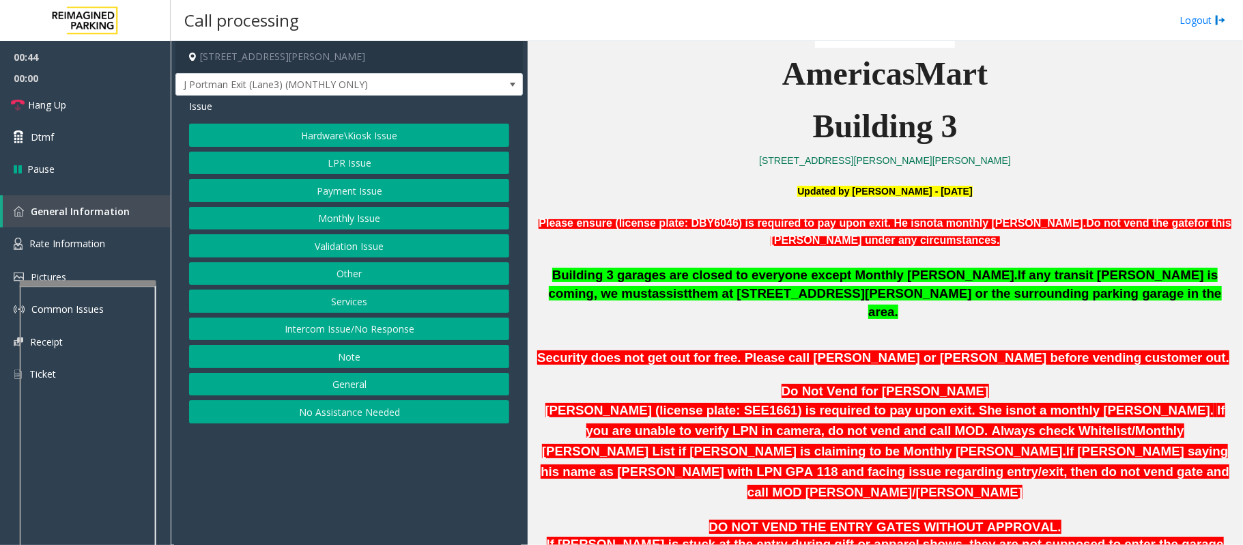
click at [386, 328] on button "Intercom Issue/No Response" at bounding box center [349, 328] width 320 height 23
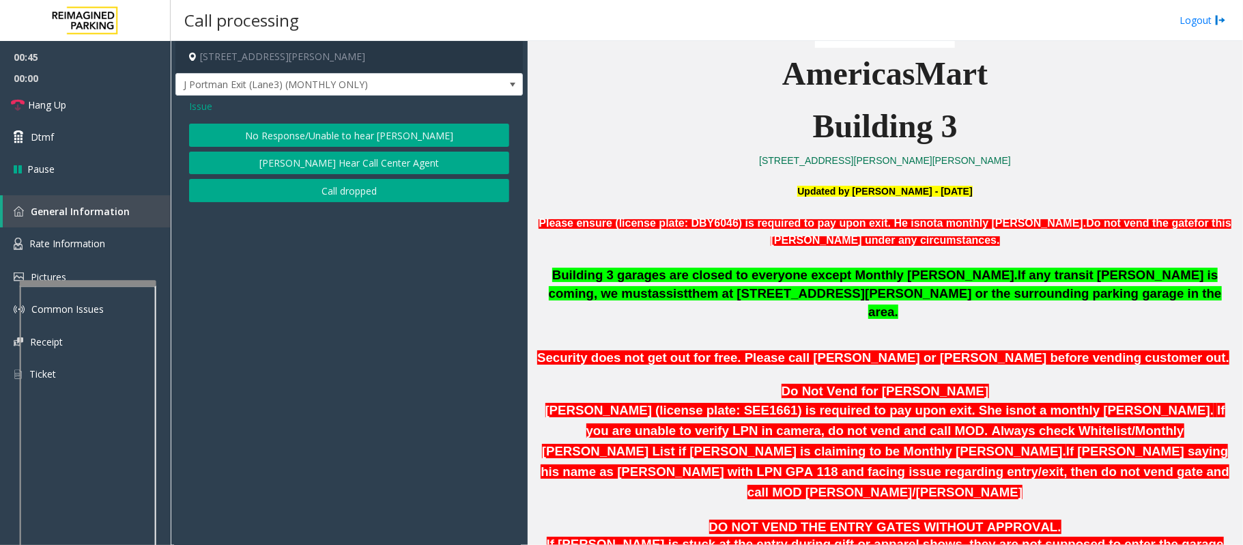
click at [383, 162] on button "[PERSON_NAME] Hear Call Center Agent" at bounding box center [349, 163] width 320 height 23
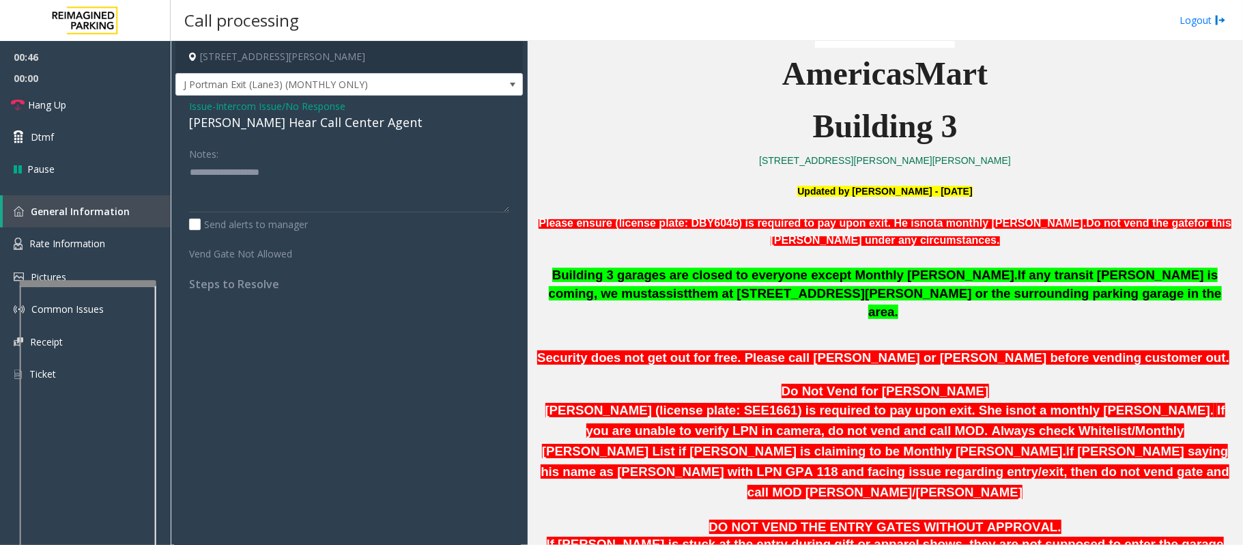
click at [301, 126] on div "[PERSON_NAME] Hear Call Center Agent" at bounding box center [349, 122] width 320 height 18
type textarea "**********"
click at [122, 104] on link "Hang Up" at bounding box center [85, 105] width 171 height 32
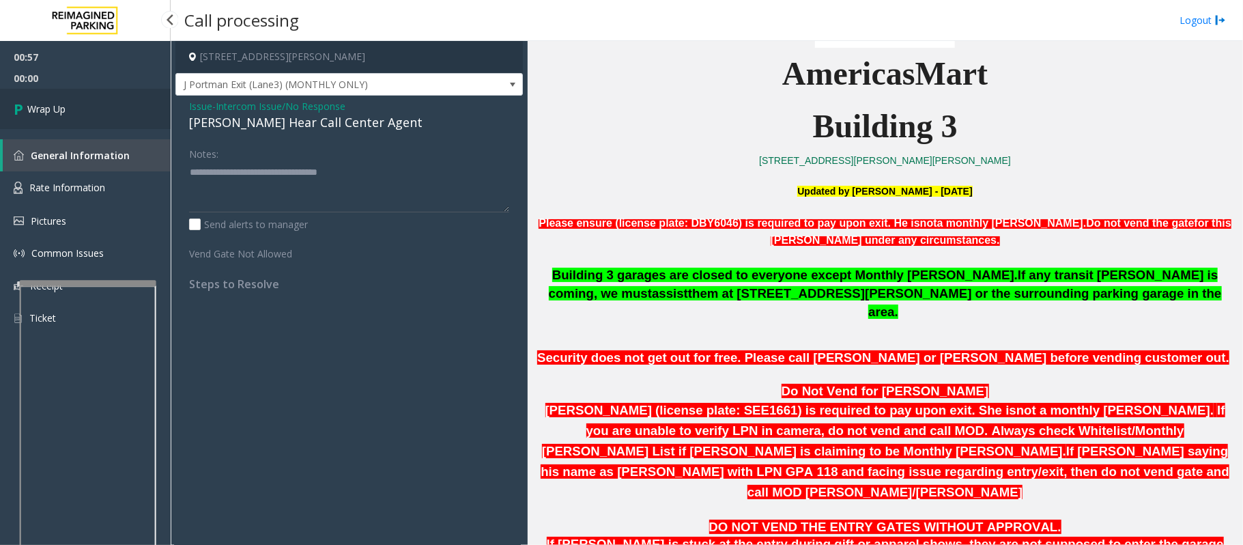
click at [122, 104] on link "Wrap Up" at bounding box center [85, 109] width 171 height 40
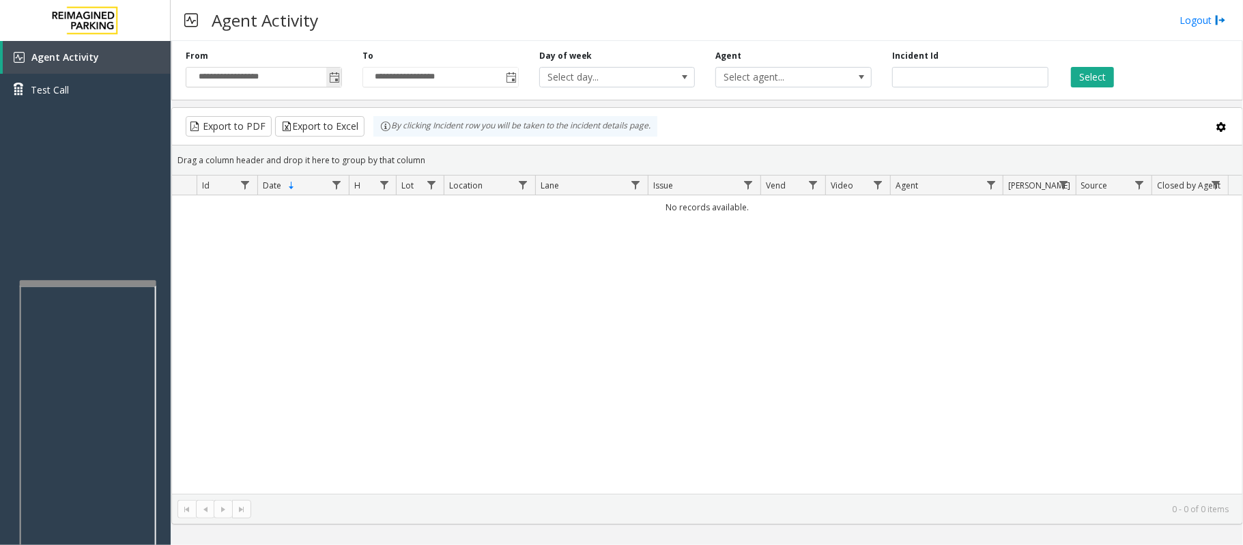
click at [335, 75] on span "Toggle popup" at bounding box center [334, 77] width 11 height 11
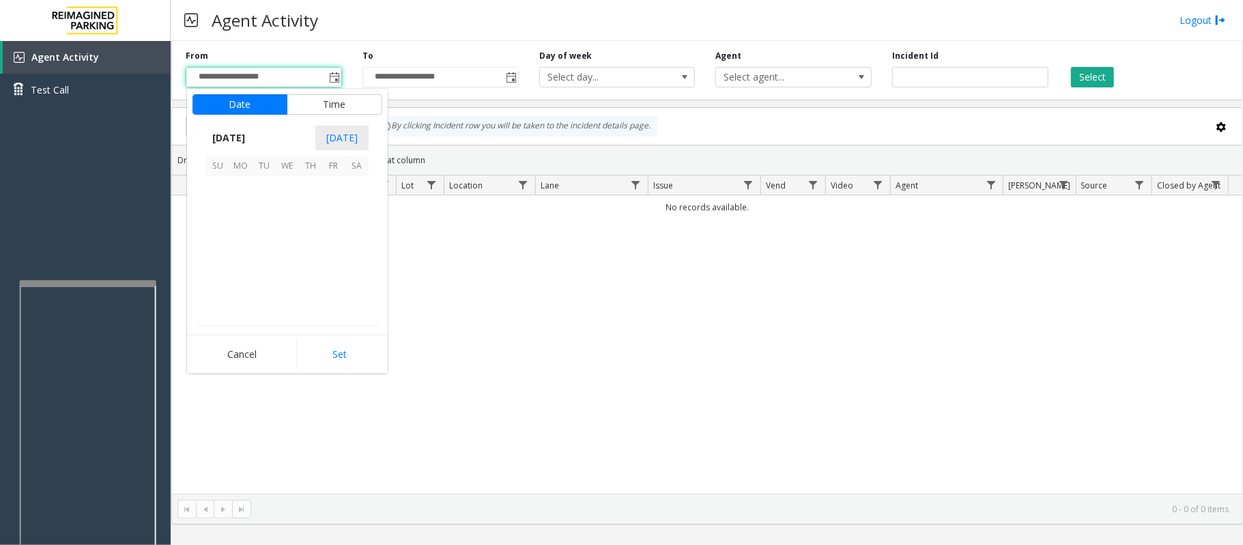
scroll to position [244853, 0]
click at [287, 258] on span "20" at bounding box center [287, 257] width 23 height 23
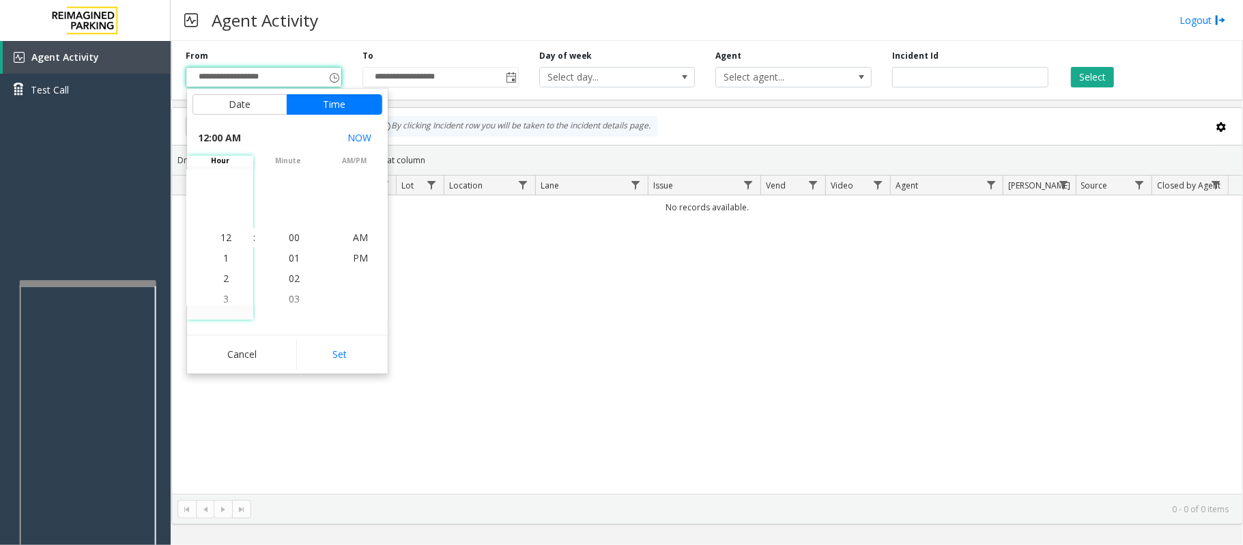
click at [348, 360] on button "Set" at bounding box center [339, 354] width 86 height 30
type input "**********"
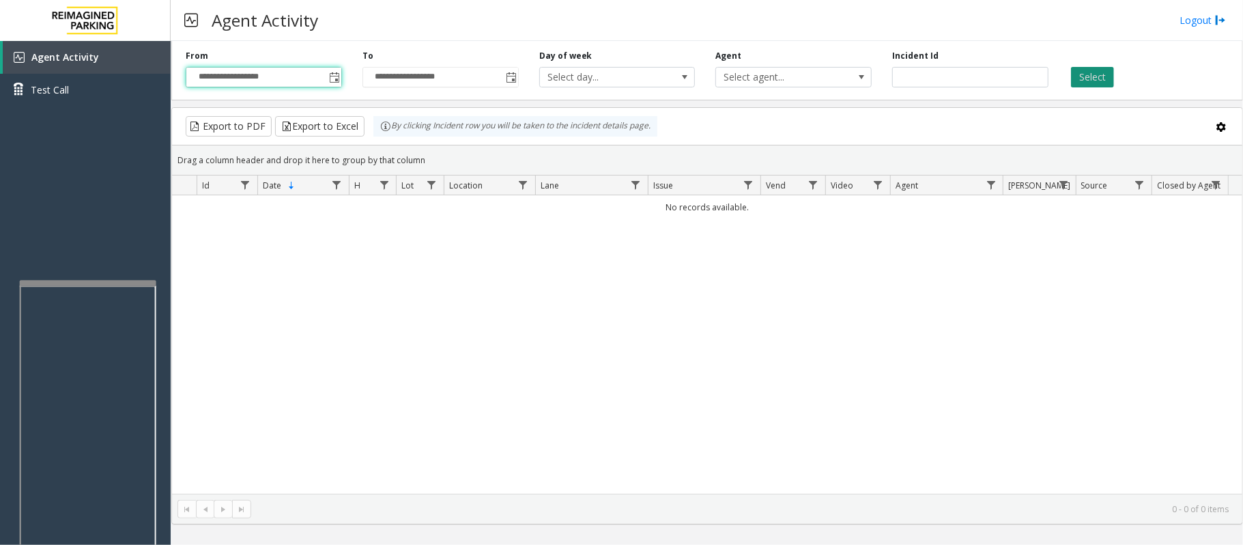
click at [1101, 75] on button "Select" at bounding box center [1092, 77] width 43 height 20
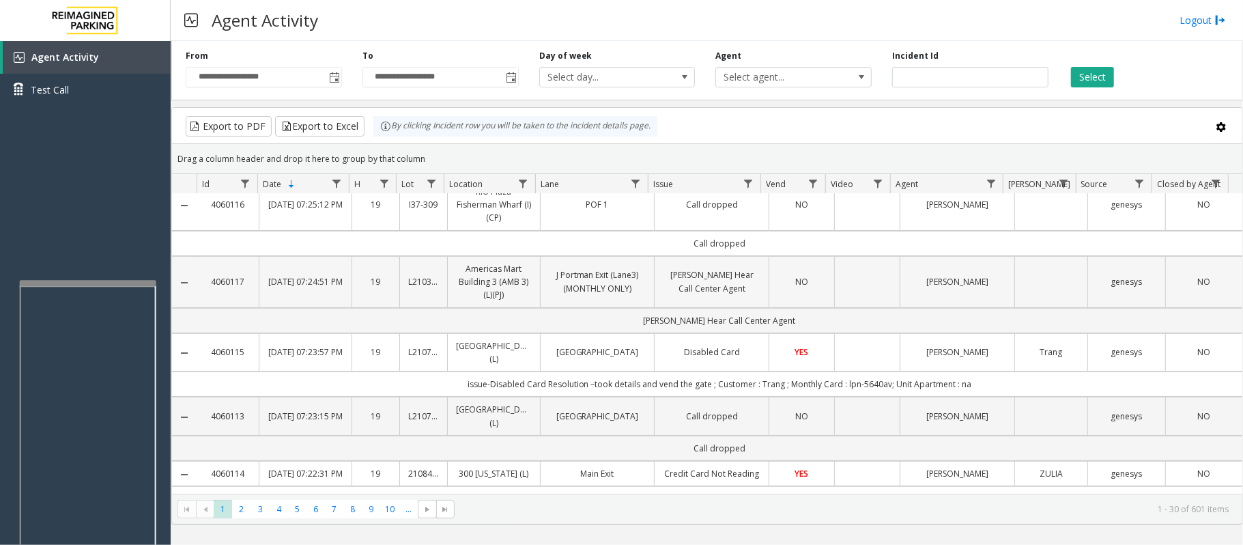
scroll to position [0, 0]
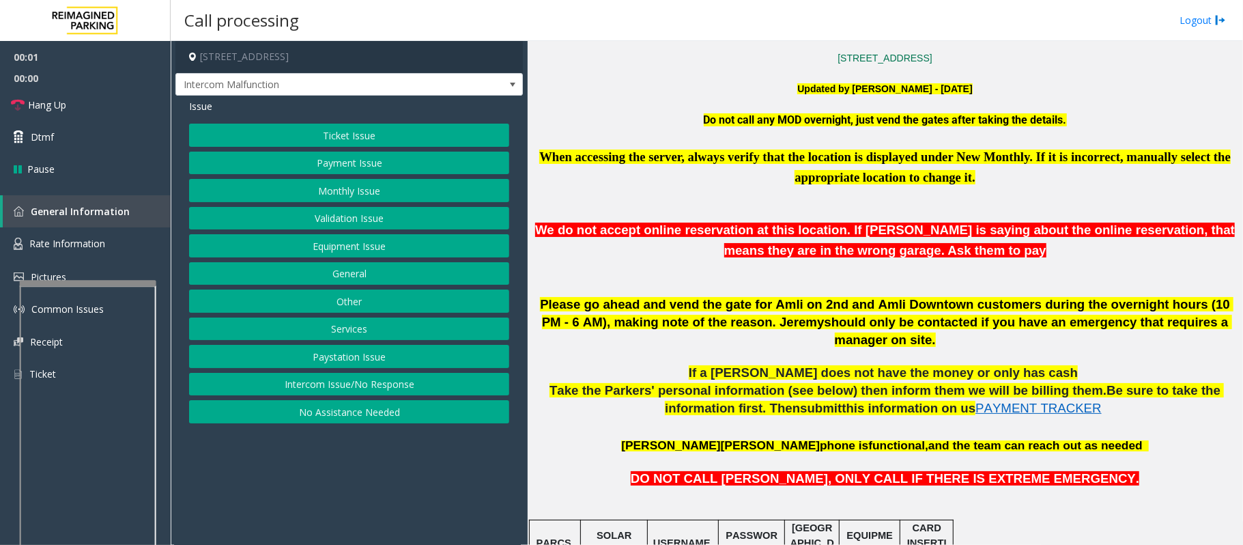
scroll to position [637, 0]
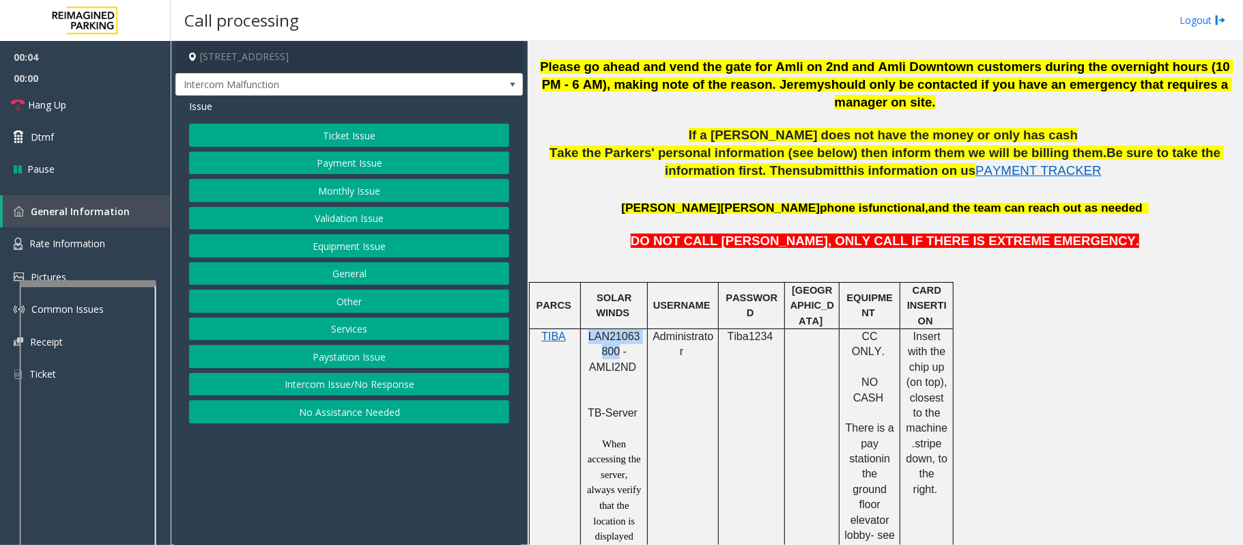
drag, startPoint x: 590, startPoint y: 320, endPoint x: 615, endPoint y: 330, distance: 27.3
click at [615, 330] on span "LAN21063800 - AMLI2ND" at bounding box center [614, 351] width 52 height 42
copy span "LAN21063800"
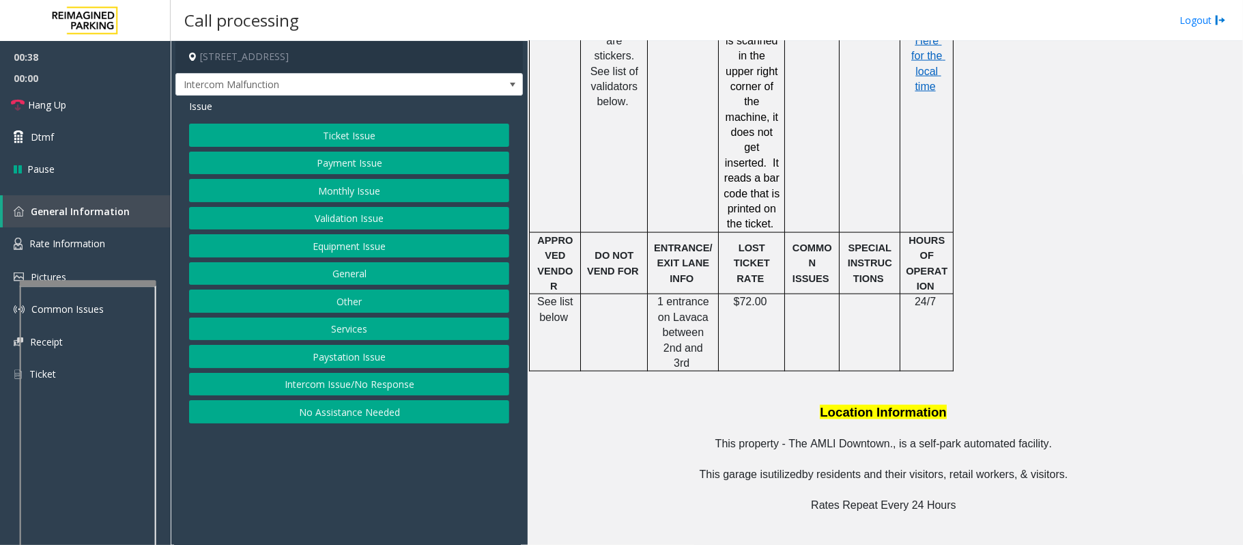
scroll to position [1365, 0]
click at [317, 137] on button "Ticket Issue" at bounding box center [349, 135] width 320 height 23
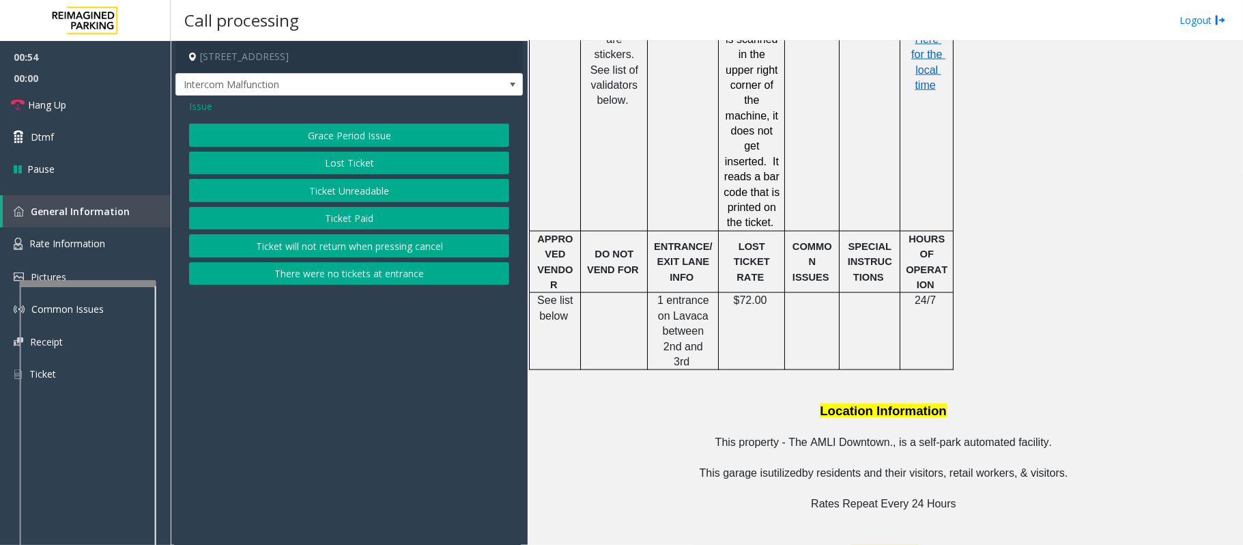
click at [353, 167] on button "Lost Ticket" at bounding box center [349, 163] width 320 height 23
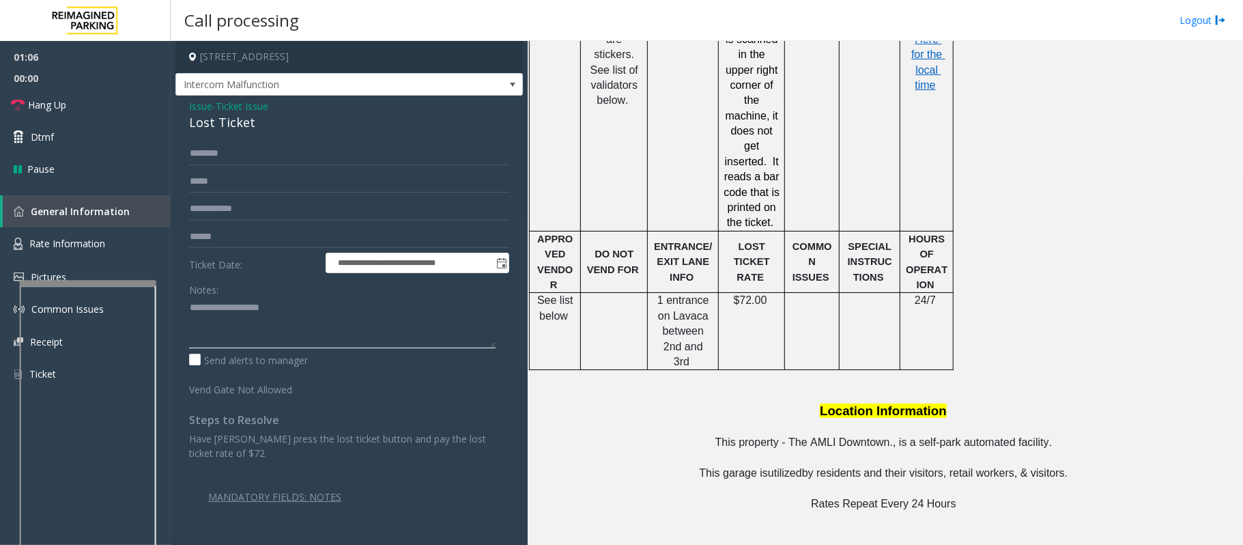
click at [306, 333] on textarea at bounding box center [342, 322] width 307 height 51
click at [229, 126] on div "Lost Ticket" at bounding box center [349, 122] width 320 height 18
click at [228, 322] on textarea at bounding box center [342, 322] width 307 height 51
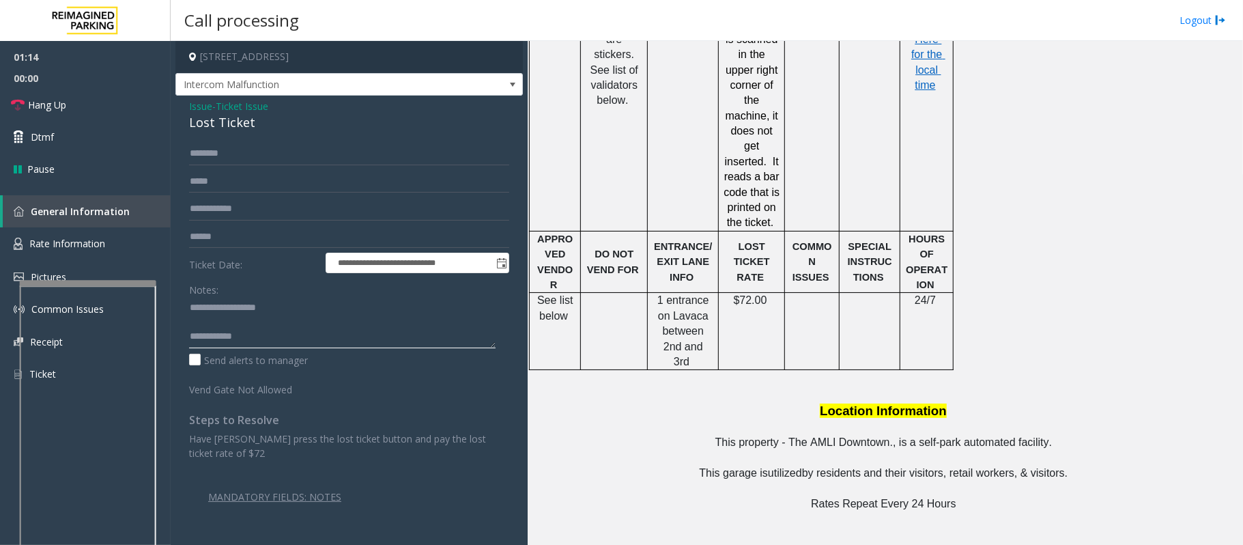
click at [228, 324] on textarea at bounding box center [342, 322] width 307 height 51
click at [263, 321] on textarea at bounding box center [342, 322] width 307 height 51
click at [74, 100] on link "Hang Up" at bounding box center [85, 105] width 171 height 32
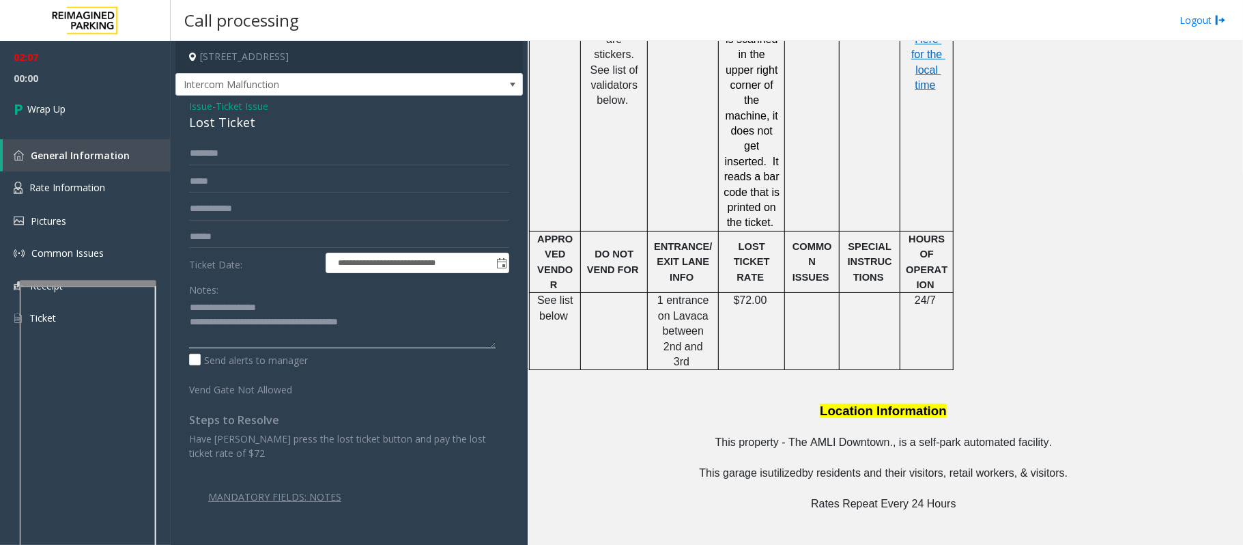
click at [402, 330] on textarea at bounding box center [342, 322] width 307 height 51
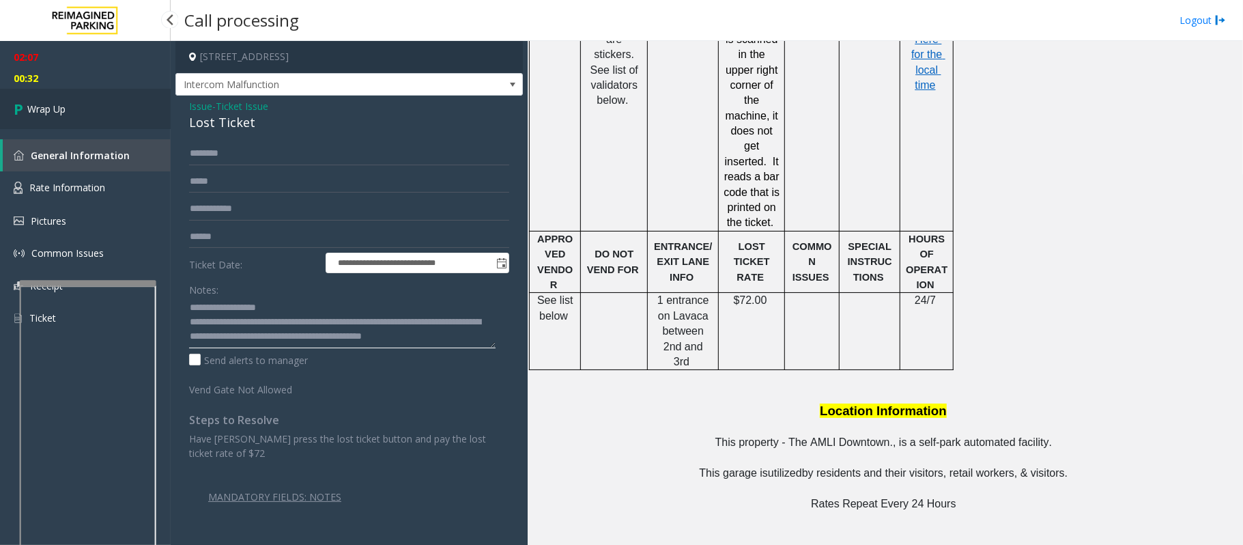
type textarea "**********"
click at [59, 110] on span "Wrap Up" at bounding box center [46, 109] width 38 height 14
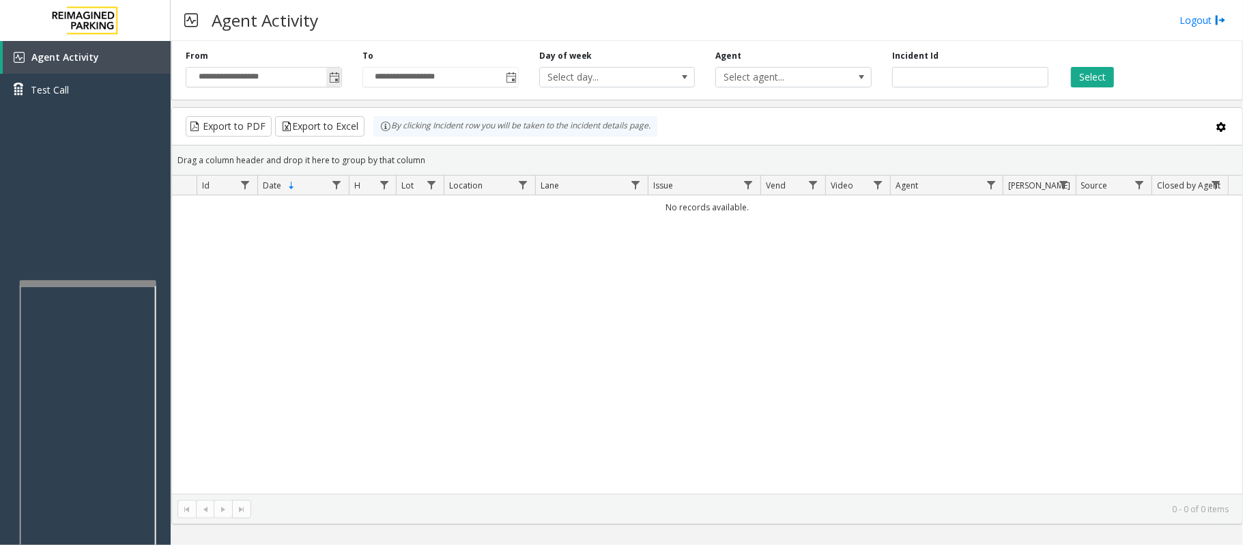
click at [334, 75] on span "Toggle popup" at bounding box center [334, 77] width 11 height 11
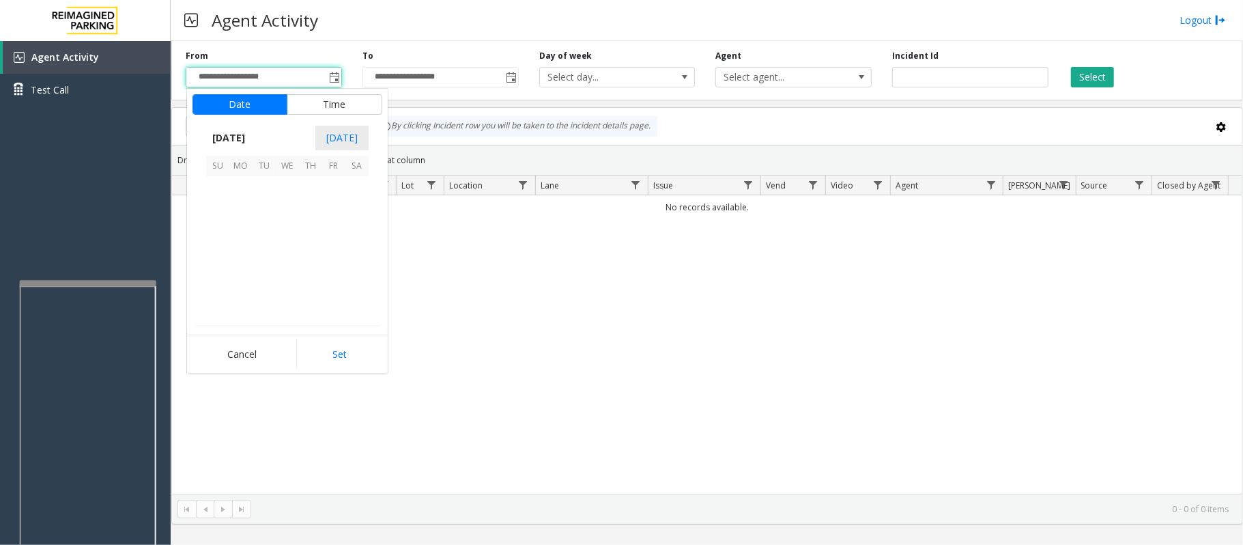
scroll to position [244853, 0]
click at [283, 259] on span "20" at bounding box center [287, 257] width 23 height 23
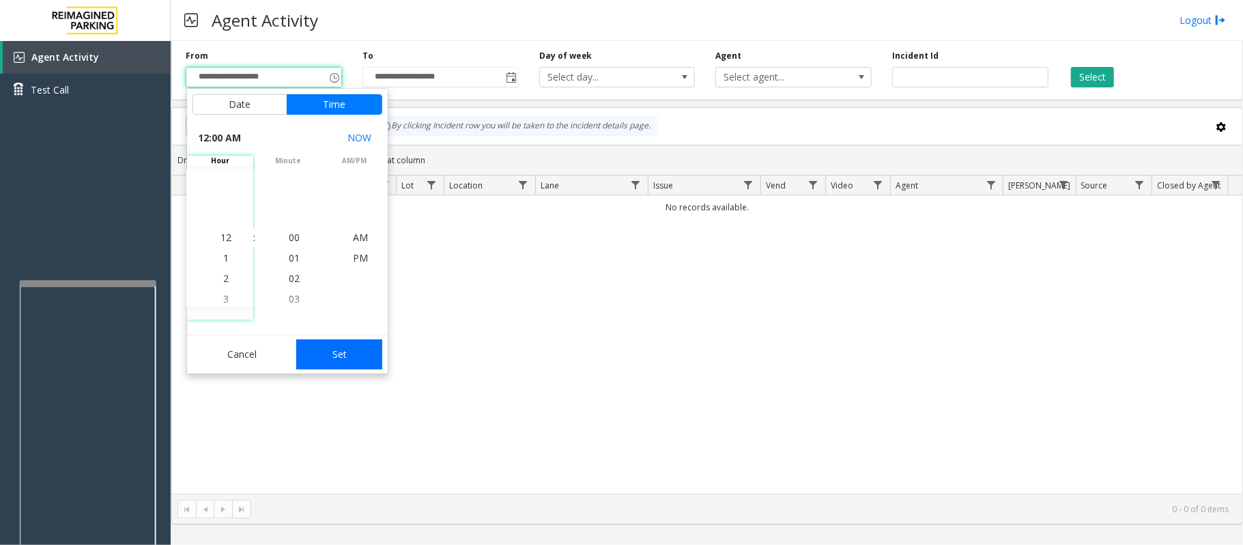
click at [336, 352] on button "Set" at bounding box center [339, 354] width 86 height 30
type input "**********"
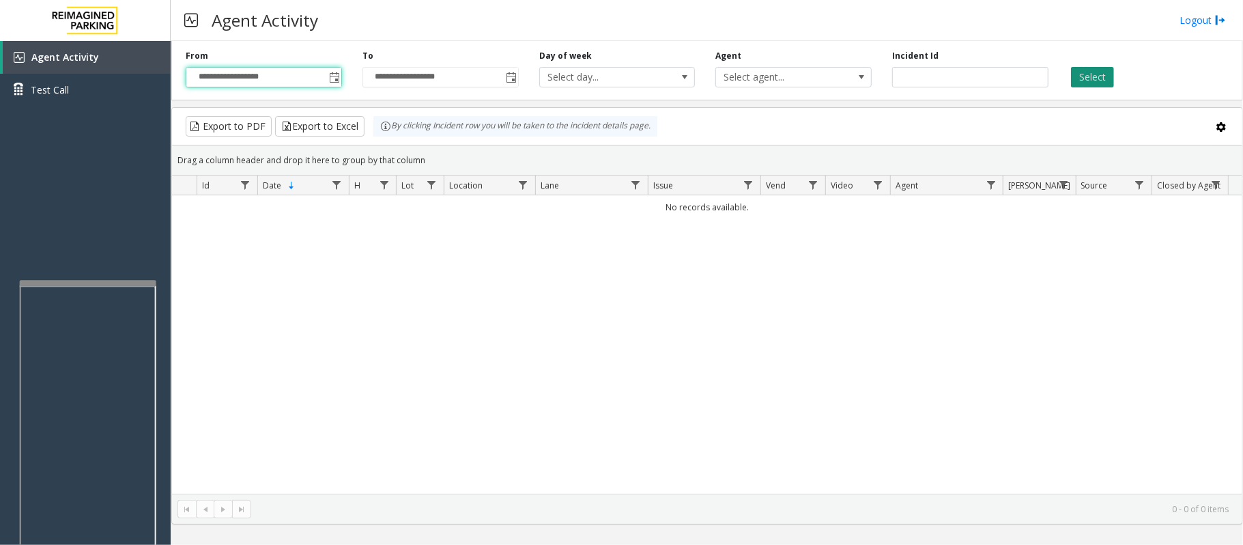
click at [1104, 78] on button "Select" at bounding box center [1092, 77] width 43 height 20
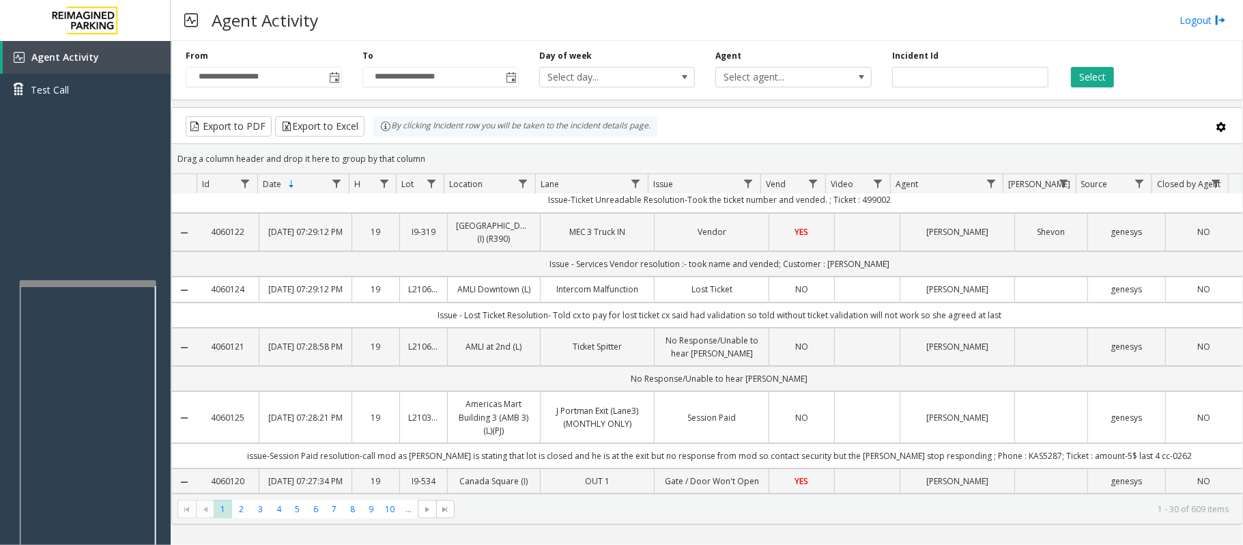
scroll to position [0, 0]
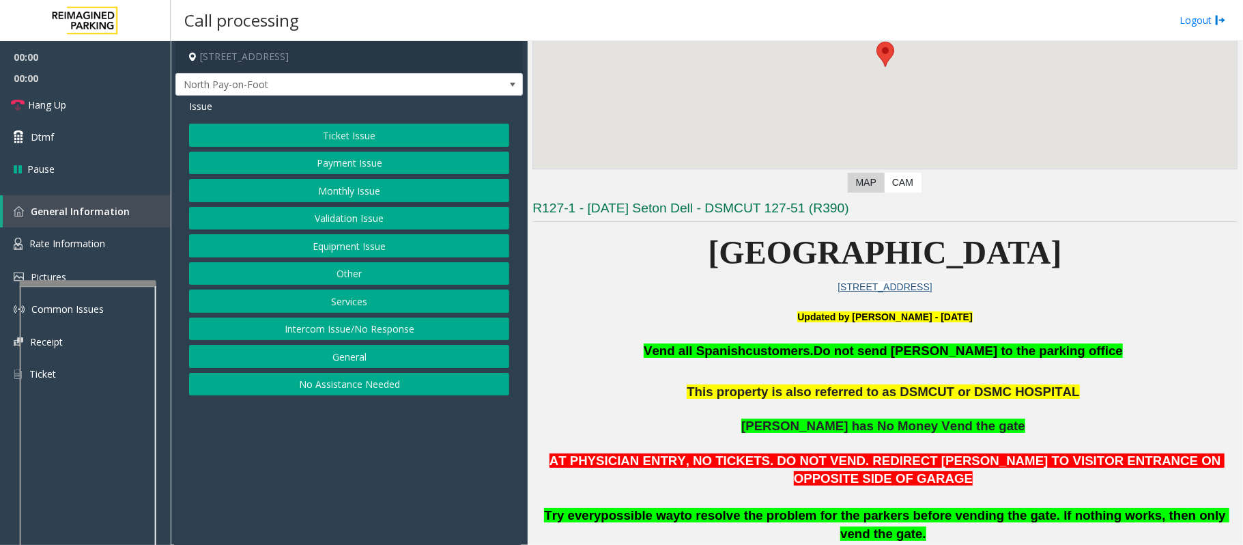
scroll to position [182, 0]
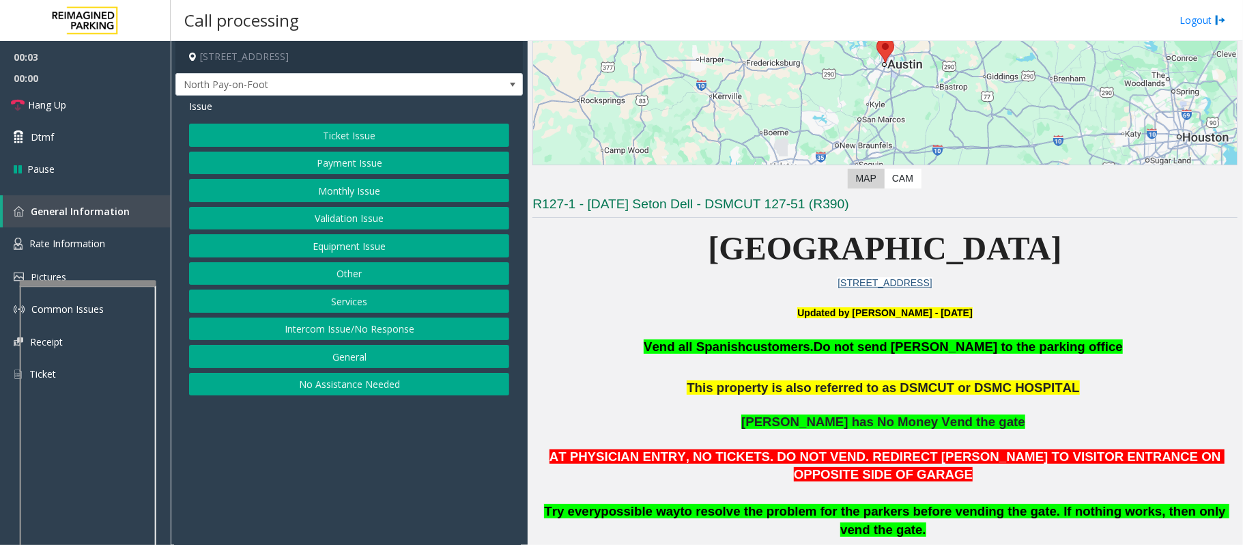
click at [413, 167] on button "Payment Issue" at bounding box center [349, 163] width 320 height 23
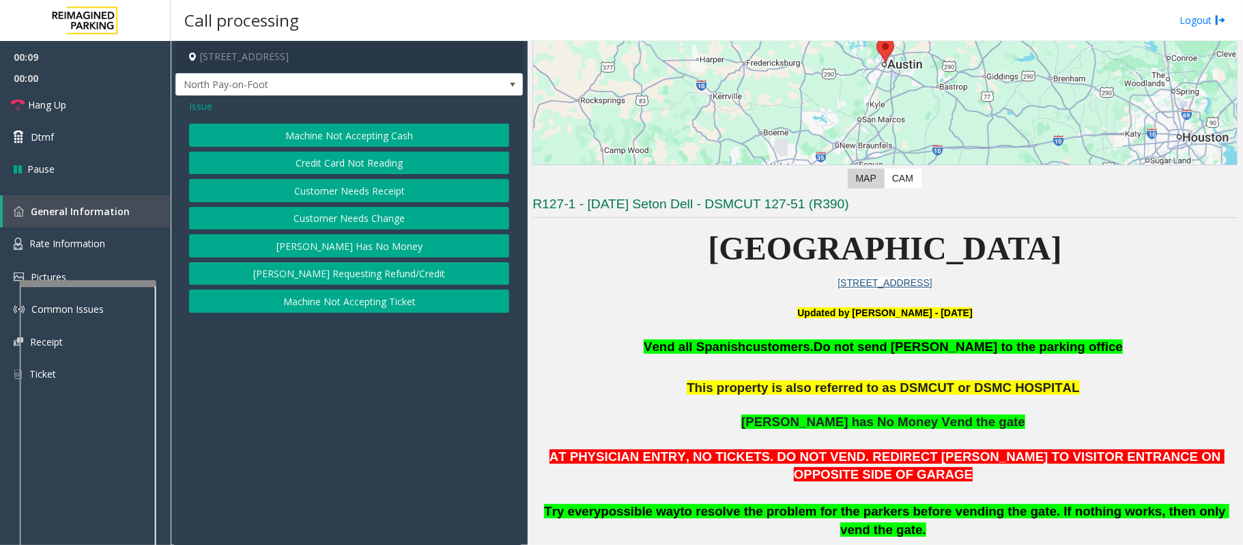
click at [199, 108] on span "Issue" at bounding box center [200, 106] width 23 height 14
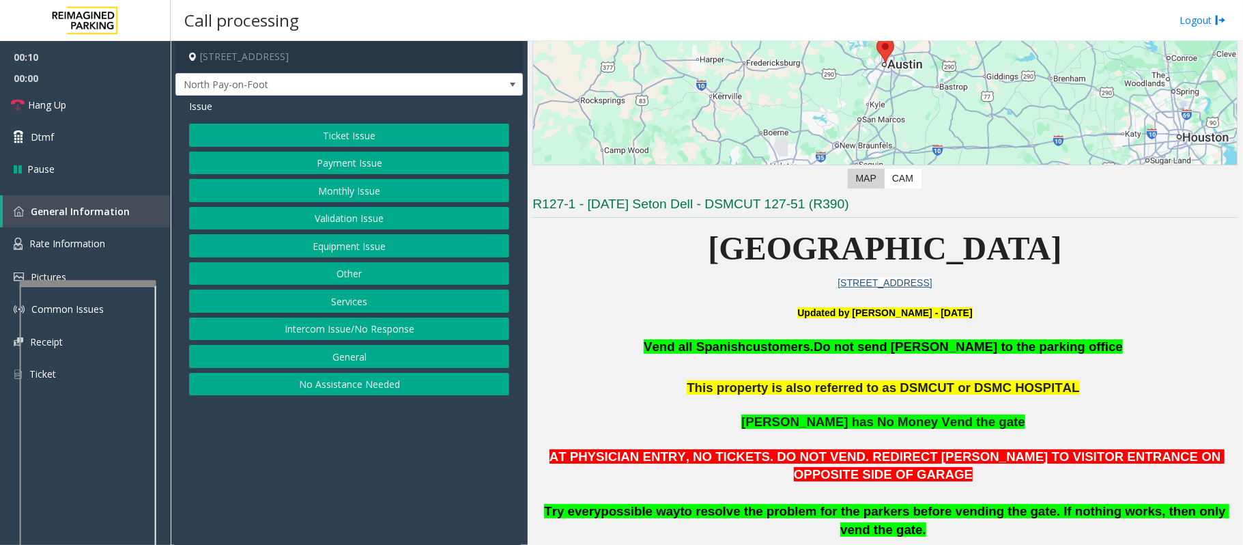
click at [364, 137] on button "Ticket Issue" at bounding box center [349, 135] width 320 height 23
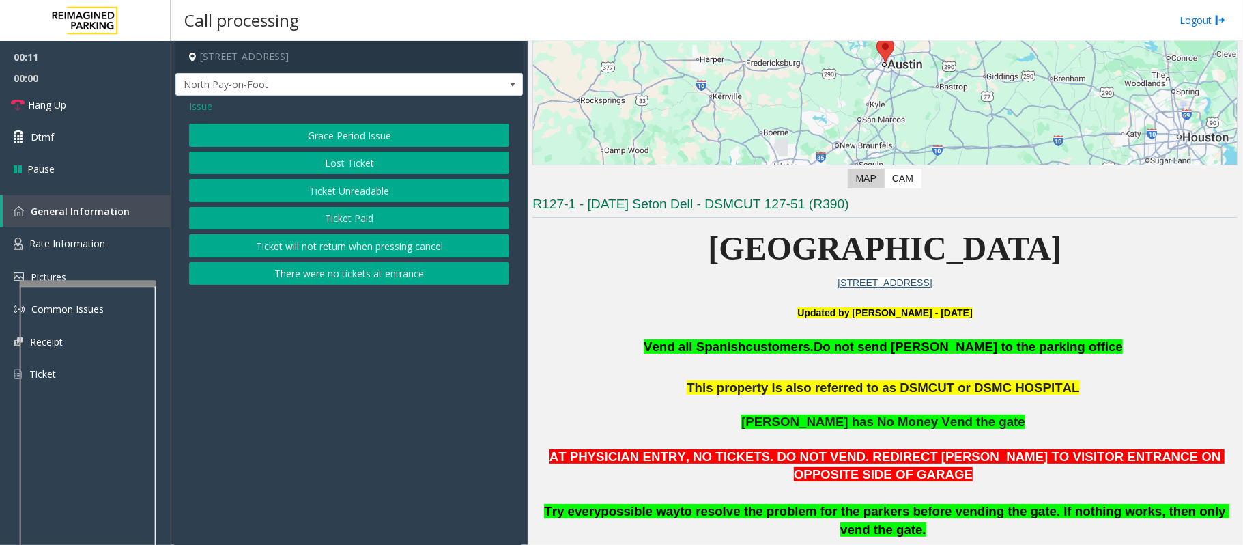
click at [371, 162] on button "Lost Ticket" at bounding box center [349, 163] width 320 height 23
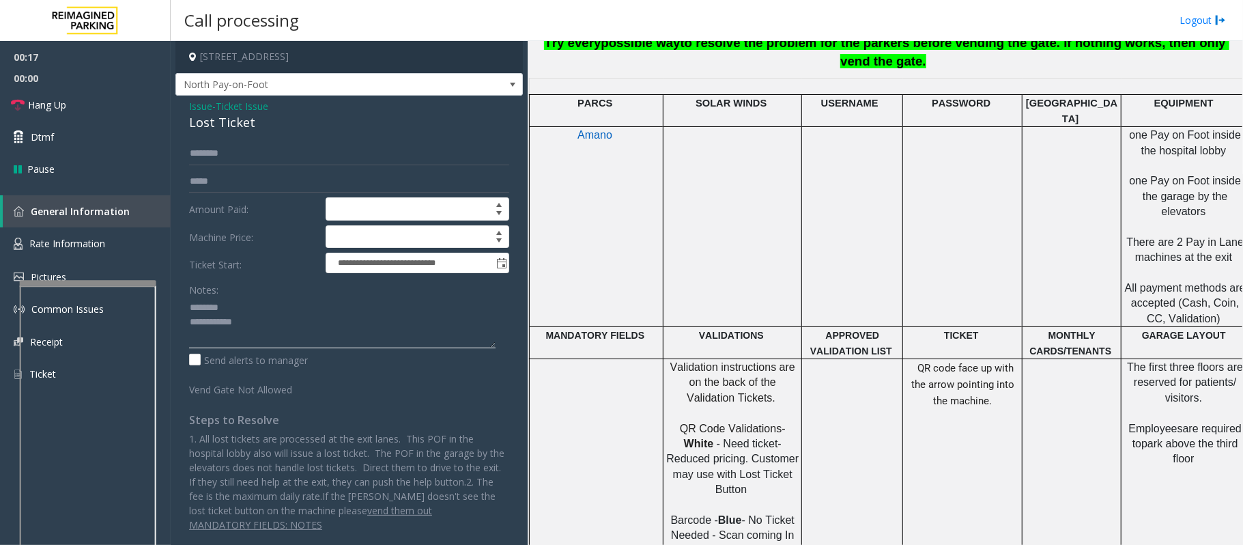
scroll to position [910, 0]
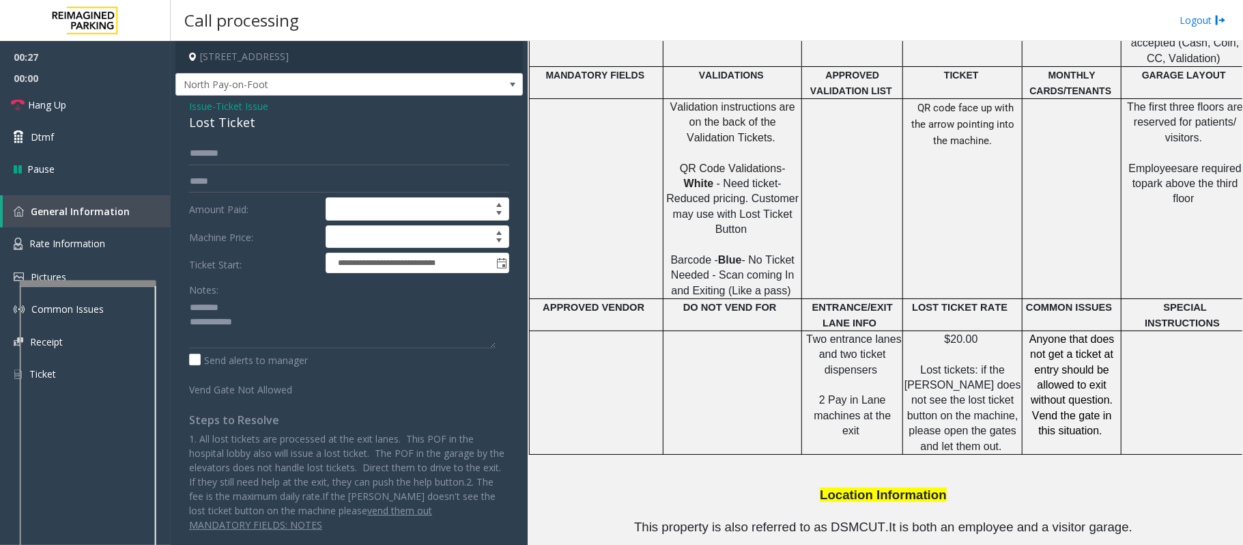
click at [217, 123] on div "Lost Ticket" at bounding box center [349, 122] width 320 height 18
click at [250, 326] on textarea at bounding box center [342, 322] width 307 height 51
click at [249, 326] on textarea at bounding box center [342, 322] width 307 height 51
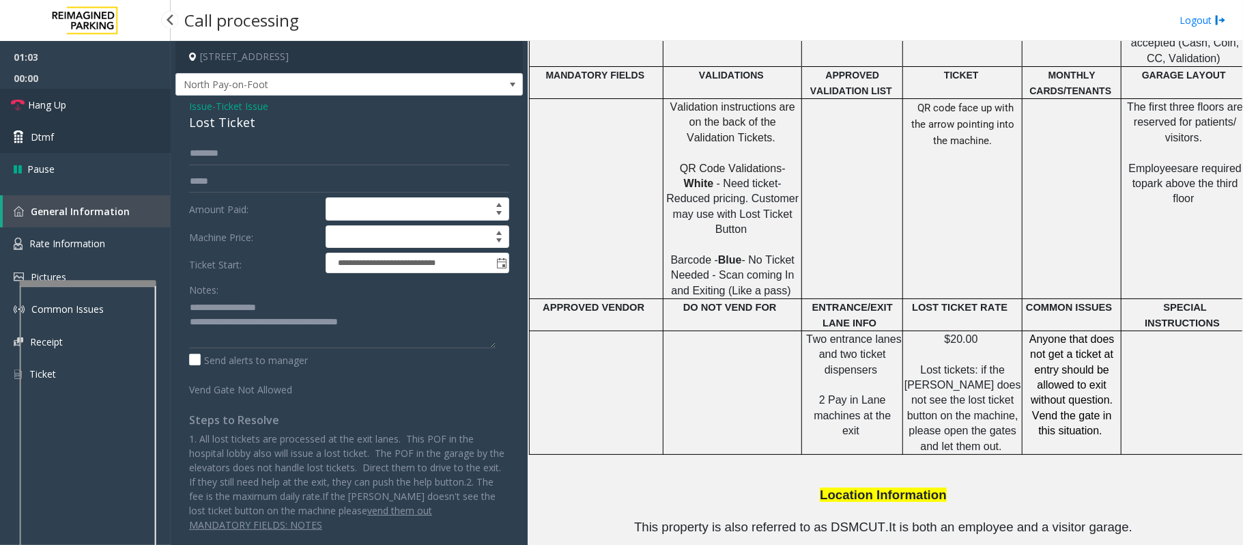
drag, startPoint x: 94, startPoint y: 109, endPoint x: 113, endPoint y: 128, distance: 26.6
click at [94, 109] on link "Hang Up" at bounding box center [85, 105] width 171 height 32
click at [413, 329] on textarea at bounding box center [342, 322] width 307 height 51
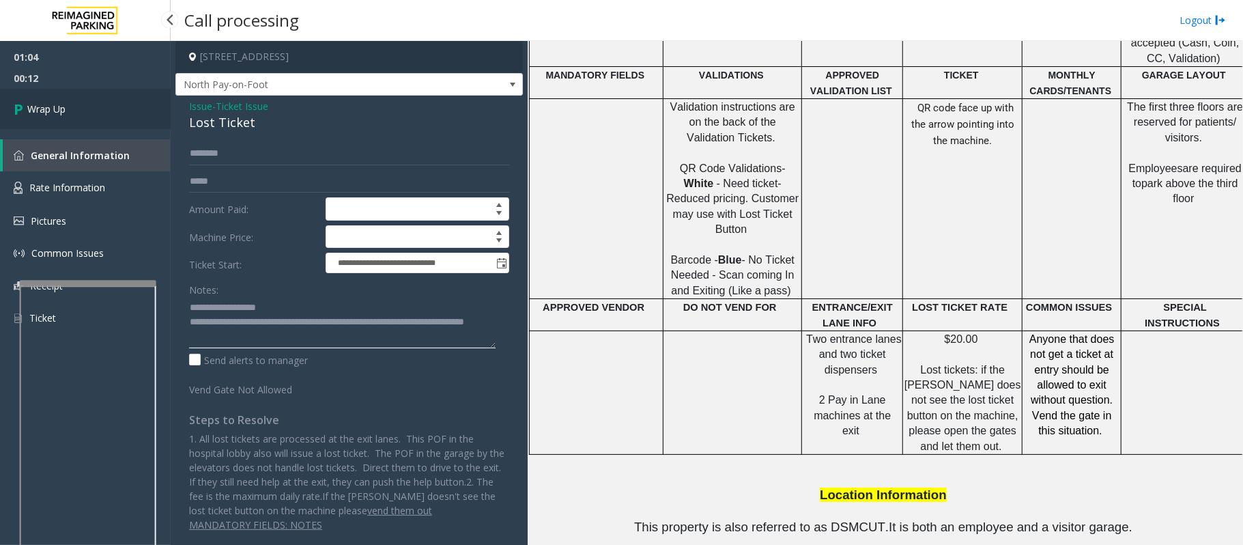
type textarea "**********"
click at [58, 108] on span "Wrap Up" at bounding box center [46, 109] width 38 height 14
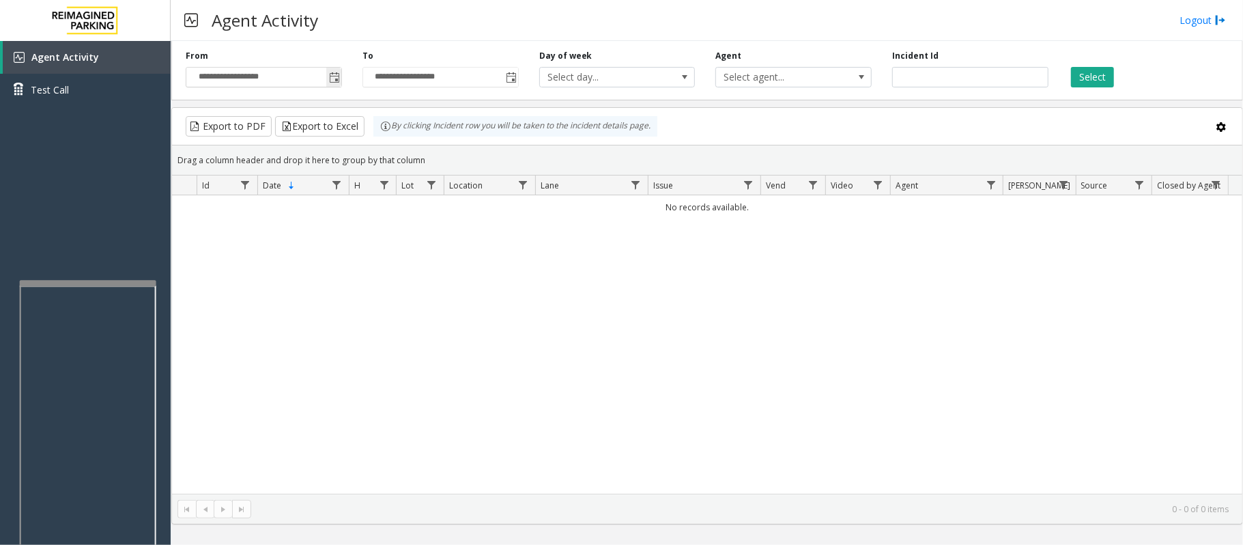
click at [332, 80] on span "Toggle popup" at bounding box center [334, 77] width 11 height 11
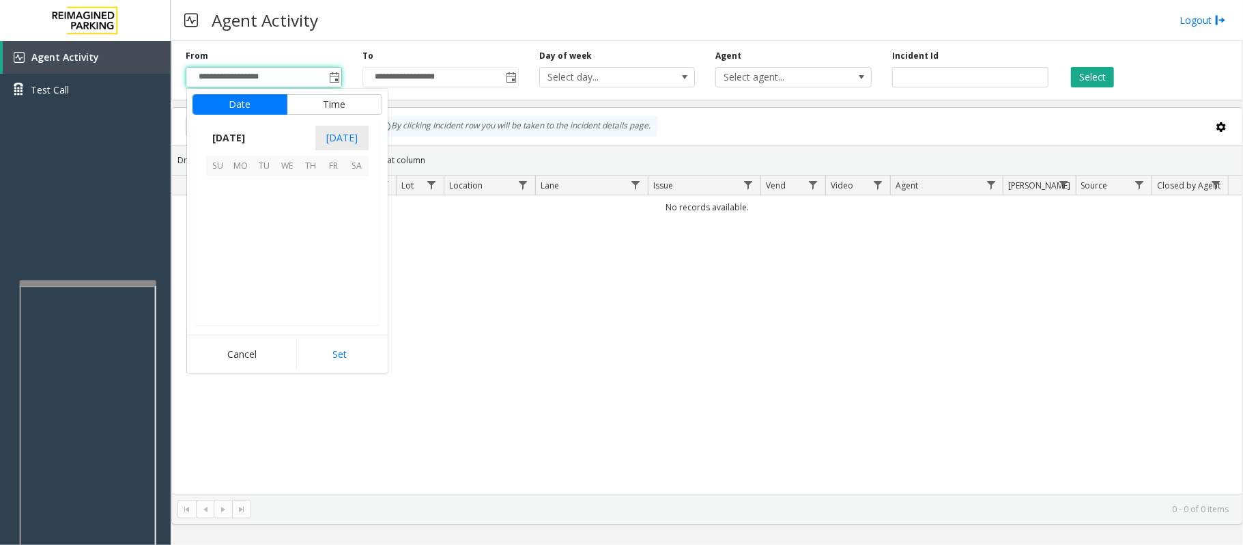
scroll to position [244853, 0]
click at [287, 260] on span "20" at bounding box center [287, 257] width 23 height 23
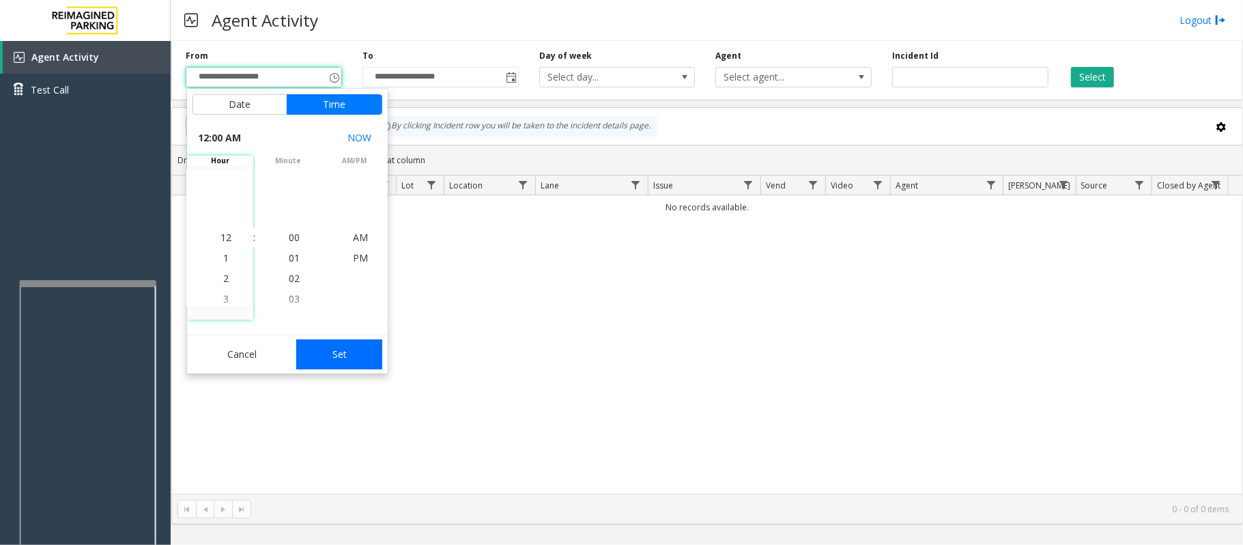
click at [348, 358] on button "Set" at bounding box center [339, 354] width 86 height 30
type input "**********"
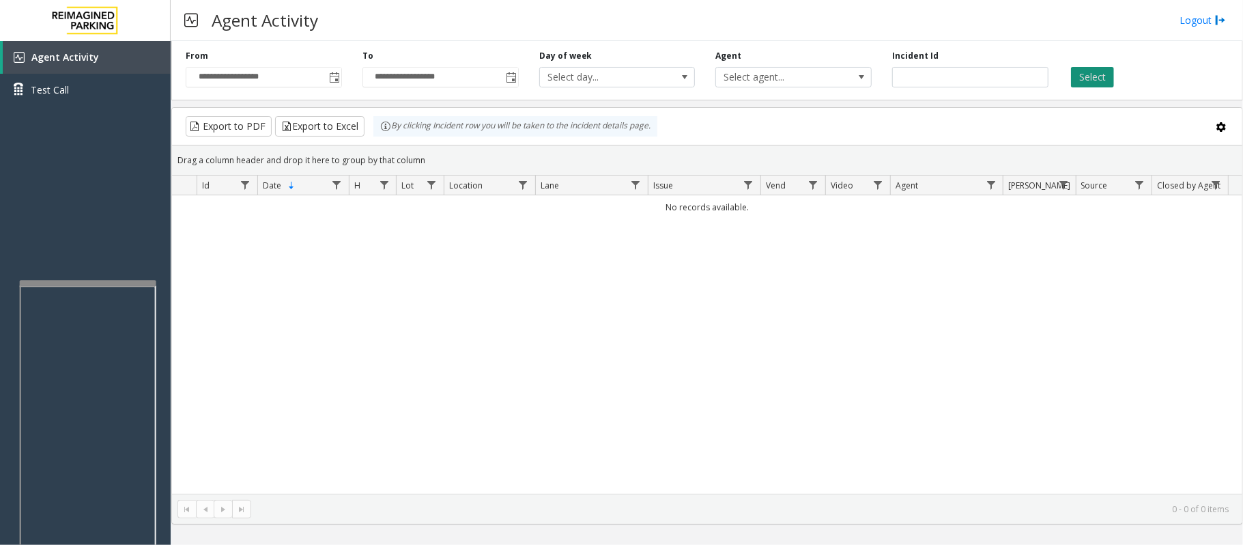
click at [1111, 76] on button "Select" at bounding box center [1092, 77] width 43 height 20
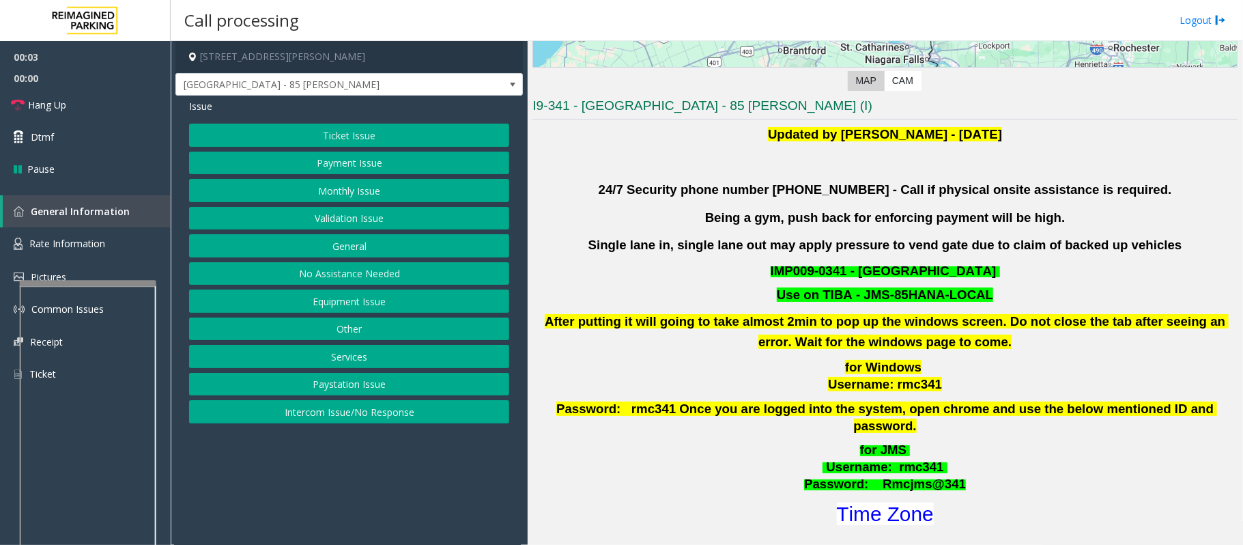
scroll to position [455, 0]
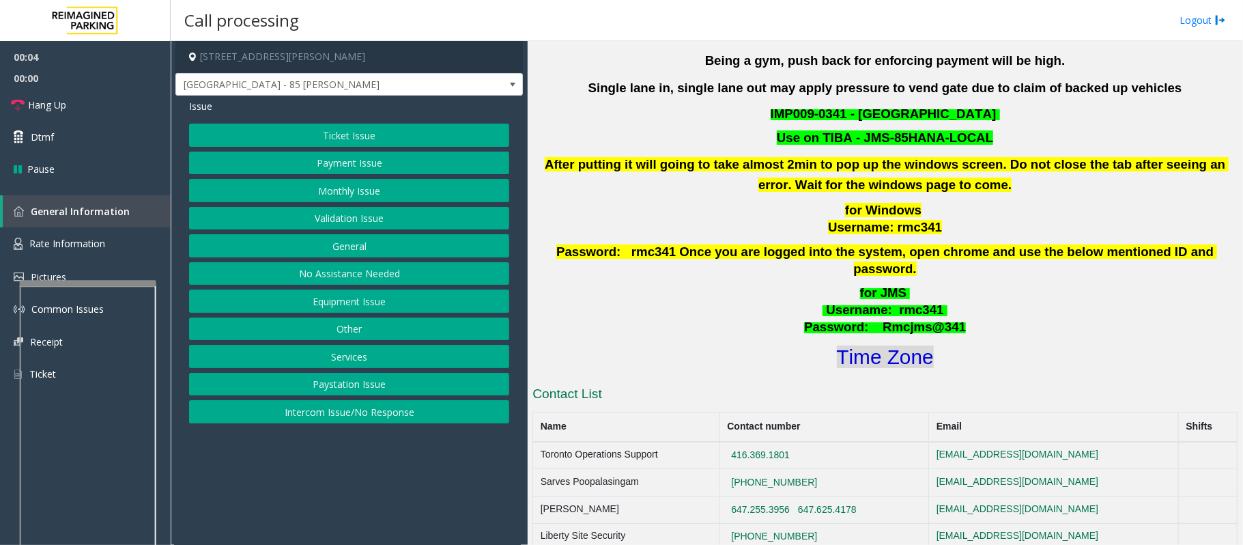
click at [920, 345] on font "Time Zone" at bounding box center [885, 356] width 97 height 23
click at [354, 222] on button "Validation Issue" at bounding box center [349, 218] width 320 height 23
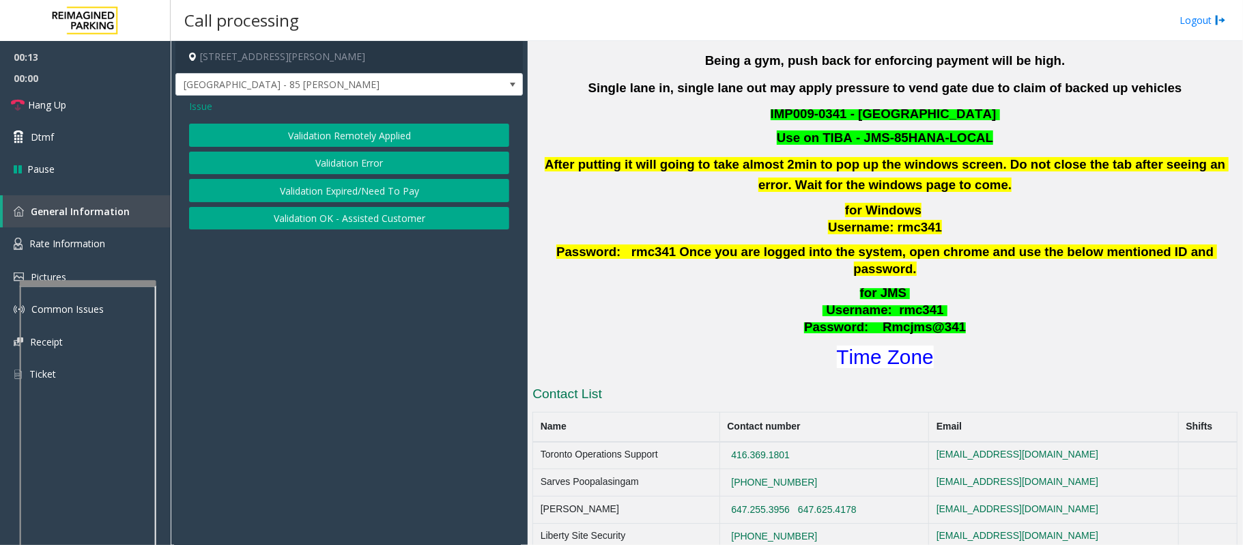
click at [358, 151] on div "Validation Remotely Applied Validation Error Validation Expired/Need To Pay Val…" at bounding box center [349, 177] width 320 height 106
click at [355, 158] on button "Validation Error" at bounding box center [349, 163] width 320 height 23
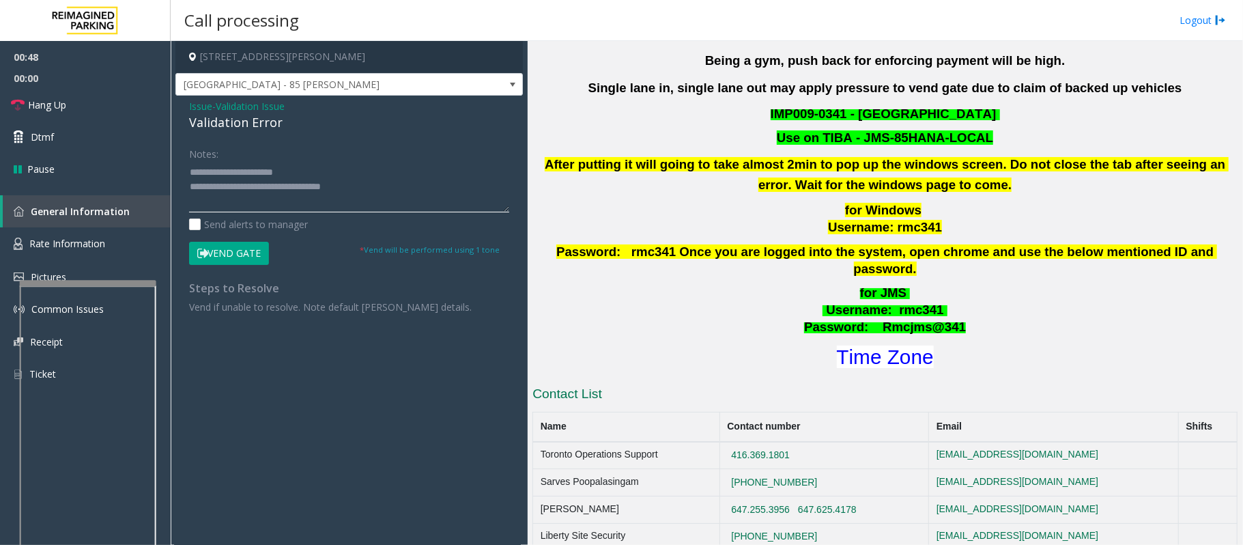
click at [272, 198] on textarea at bounding box center [349, 186] width 320 height 51
drag, startPoint x: 67, startPoint y: 106, endPoint x: 76, endPoint y: 107, distance: 9.6
click at [67, 106] on link "Hang Up" at bounding box center [85, 105] width 171 height 32
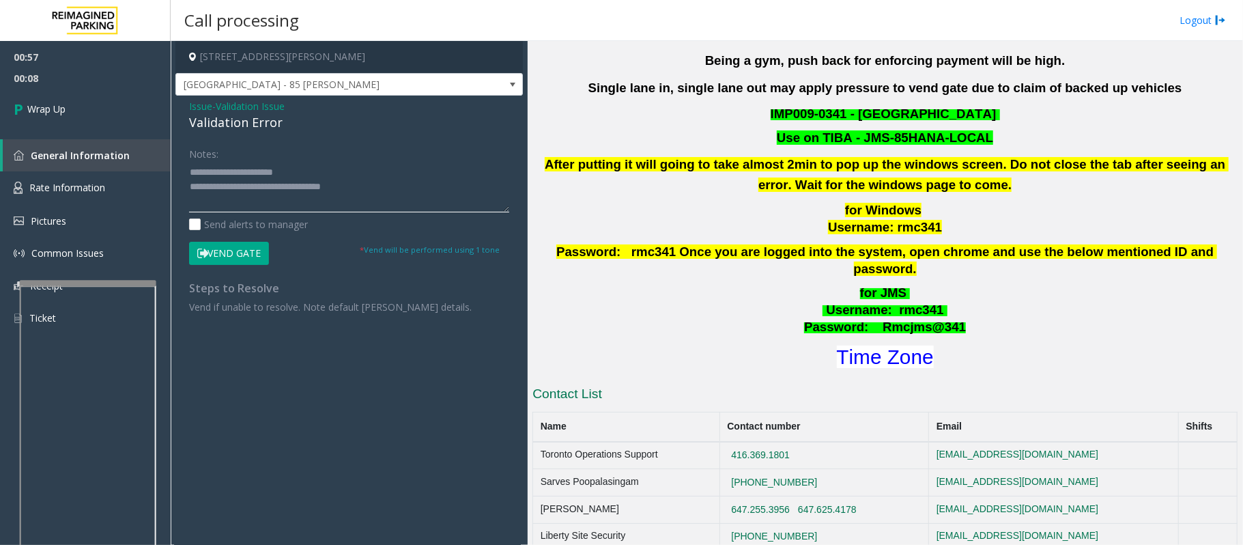
drag, startPoint x: 244, startPoint y: 186, endPoint x: 440, endPoint y: 191, distance: 196.0
click at [440, 191] on textarea at bounding box center [349, 186] width 320 height 51
paste textarea "**********"
type textarea "**********"
click at [85, 115] on link "Wrap Up" at bounding box center [85, 109] width 171 height 40
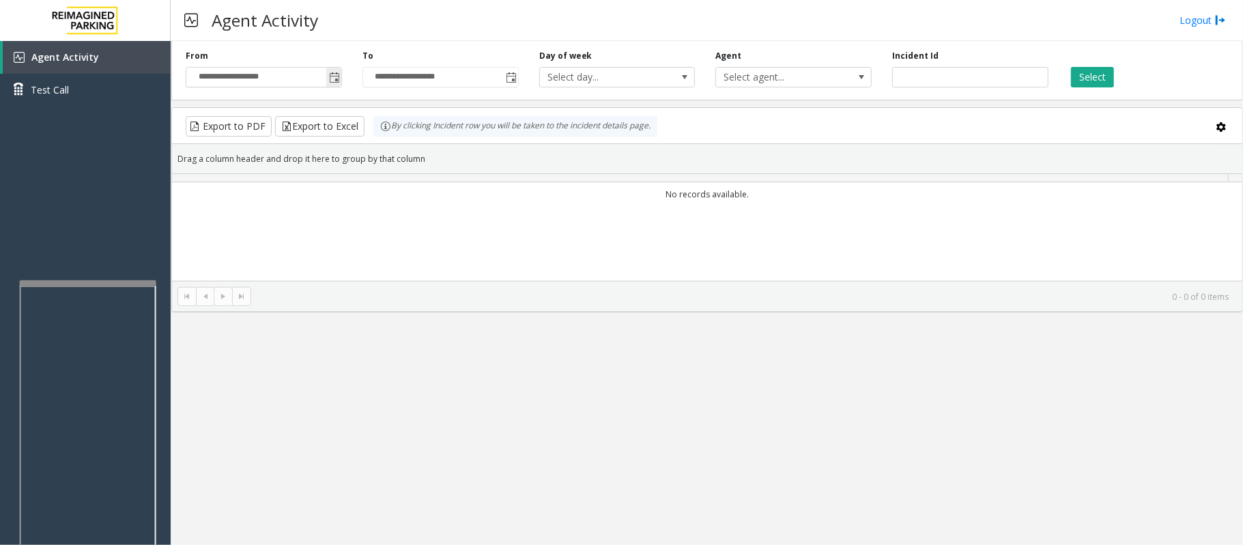
click at [340, 76] on span "Toggle popup" at bounding box center [333, 77] width 15 height 22
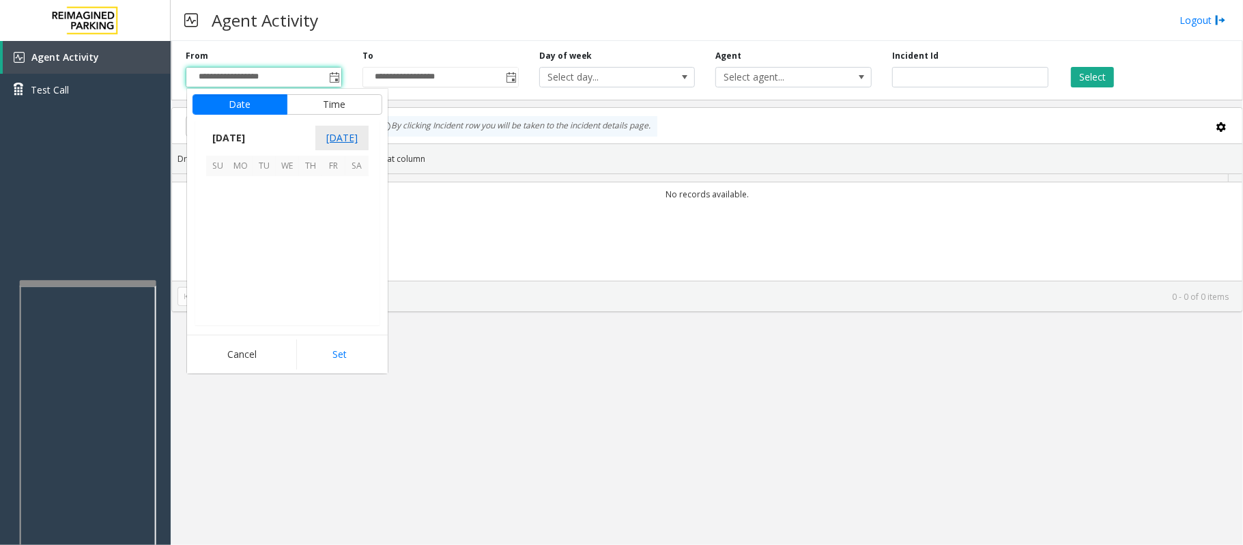
scroll to position [244853, 0]
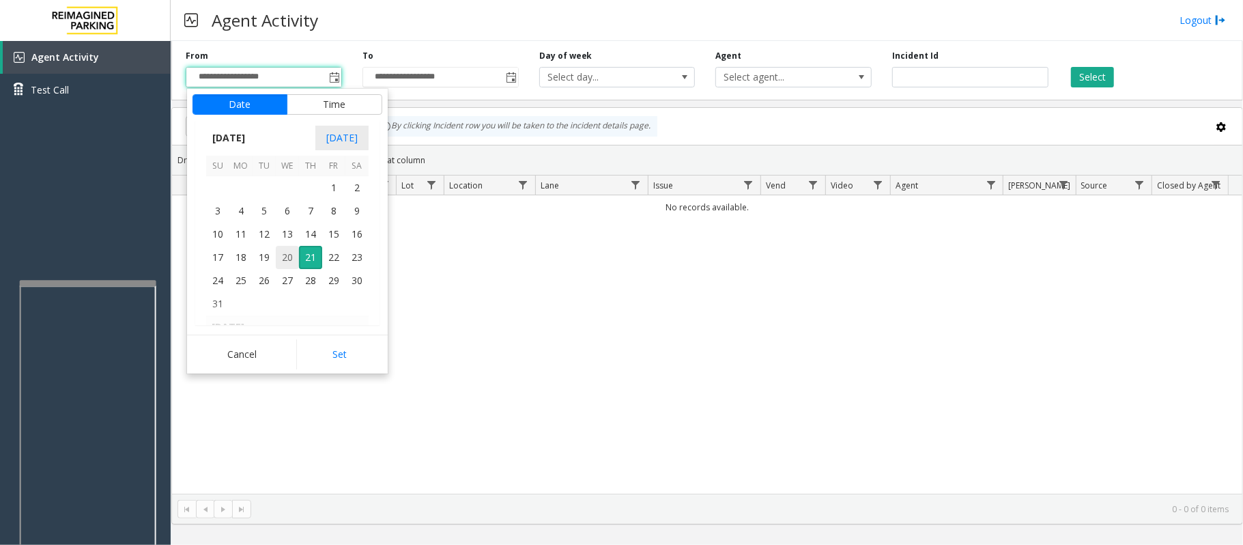
click at [287, 254] on span "20" at bounding box center [287, 257] width 23 height 23
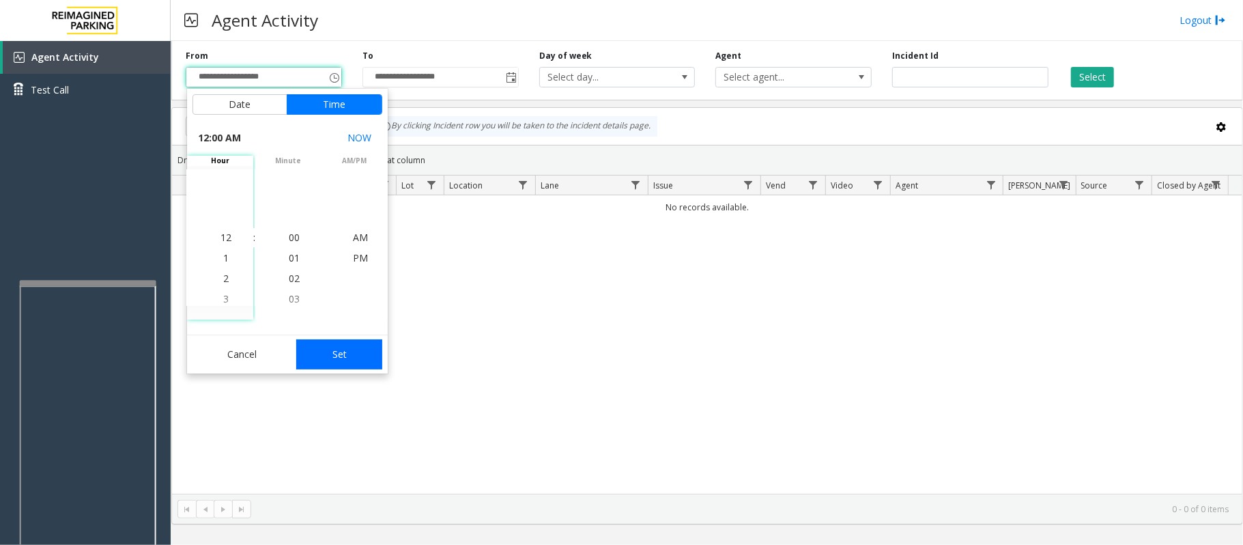
click at [337, 351] on button "Set" at bounding box center [339, 354] width 86 height 30
type input "**********"
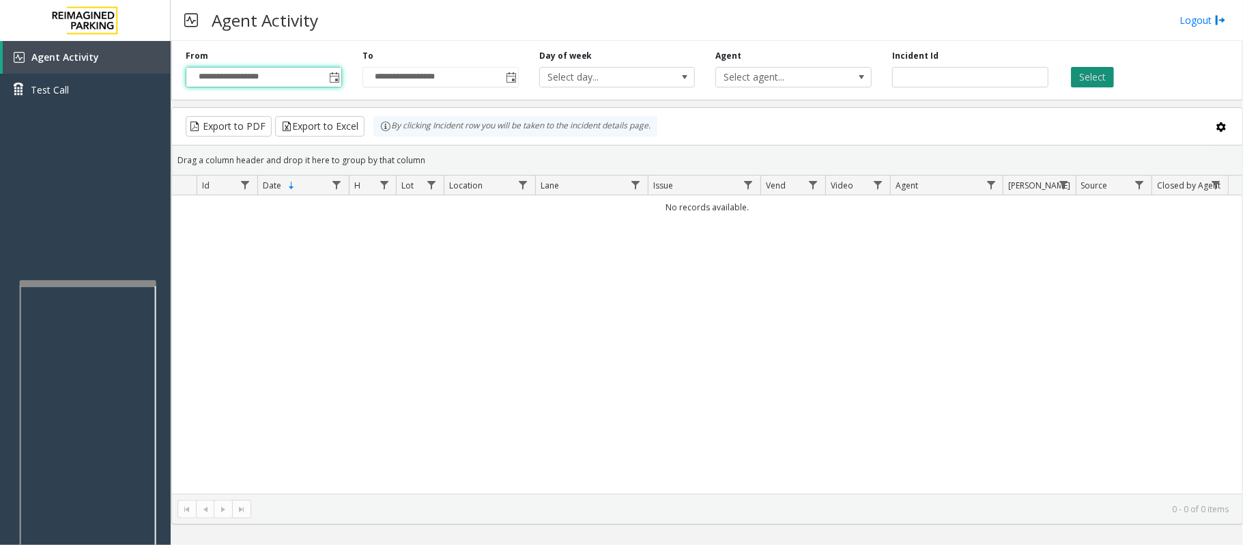
click at [1079, 80] on button "Select" at bounding box center [1092, 77] width 43 height 20
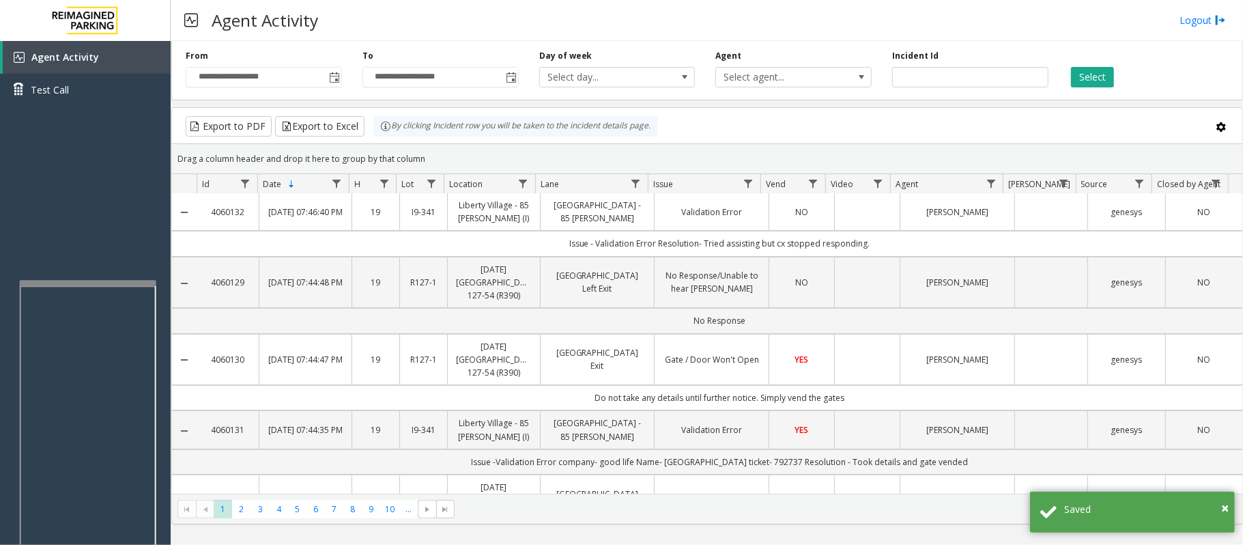
scroll to position [0, 0]
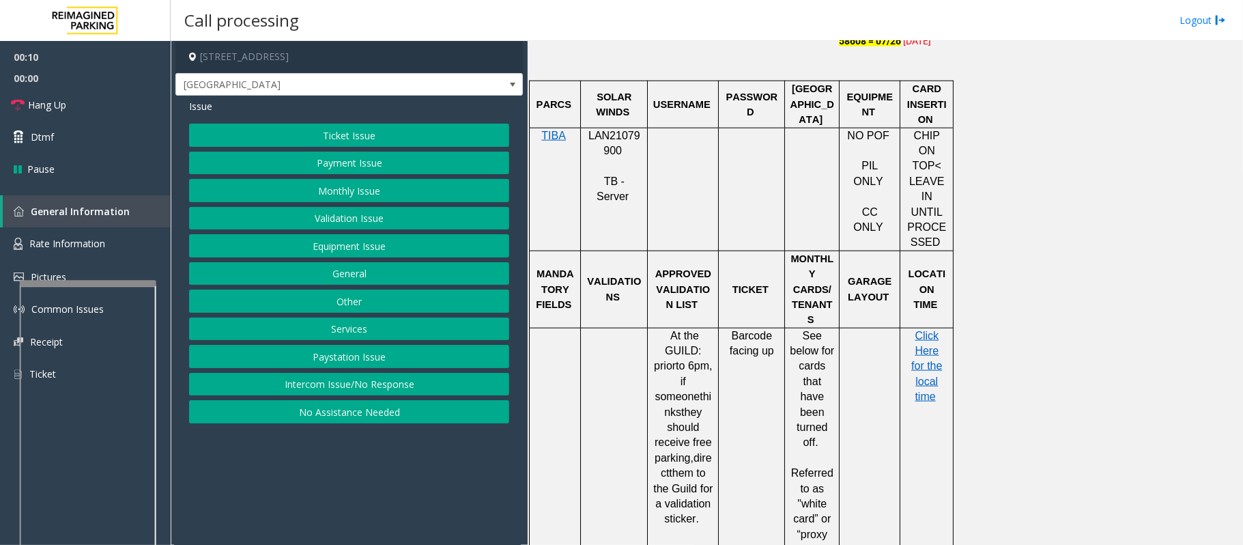
scroll to position [1092, 0]
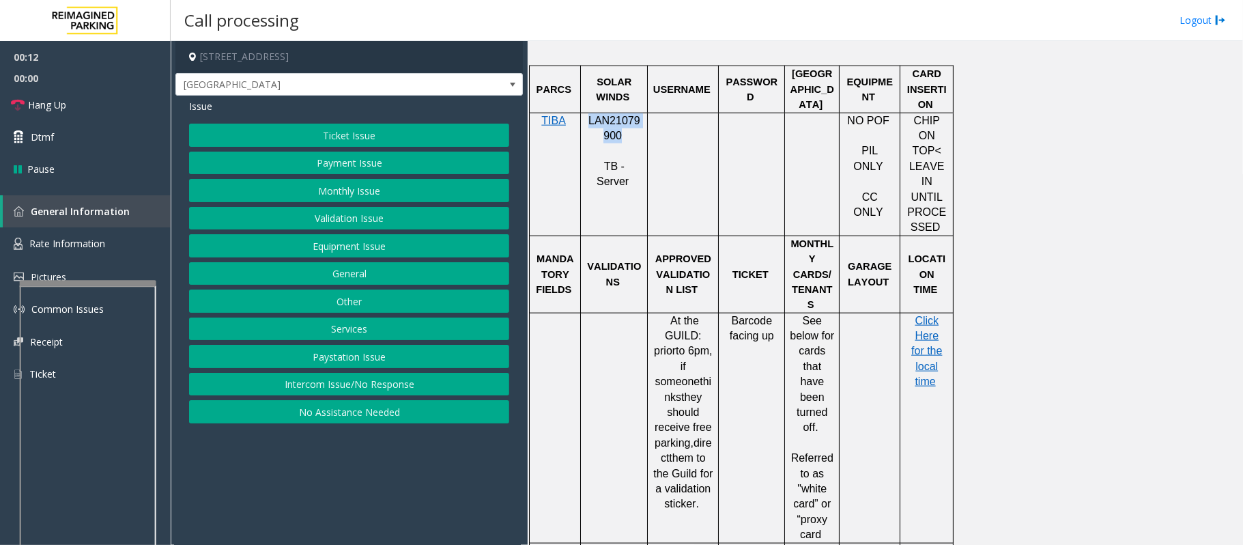
drag, startPoint x: 590, startPoint y: 98, endPoint x: 735, endPoint y: 156, distance: 156.3
click at [618, 113] on p "LAN21079900" at bounding box center [614, 128] width 57 height 31
copy span "LAN21079900"
click at [307, 201] on button "Monthly Issue" at bounding box center [349, 190] width 320 height 23
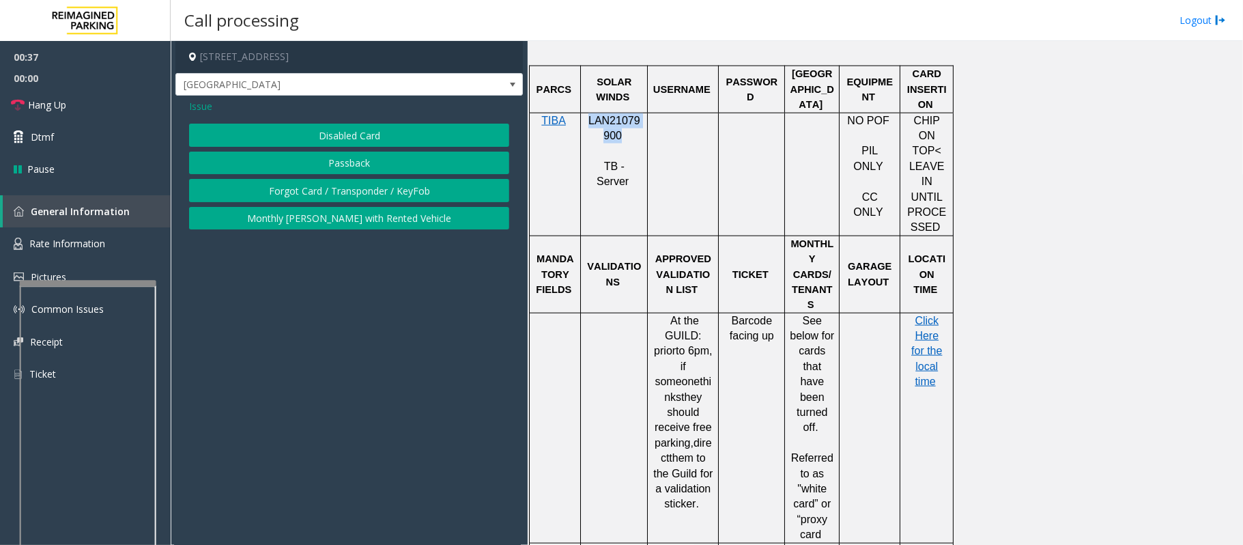
click at [354, 141] on button "Disabled Card" at bounding box center [349, 135] width 320 height 23
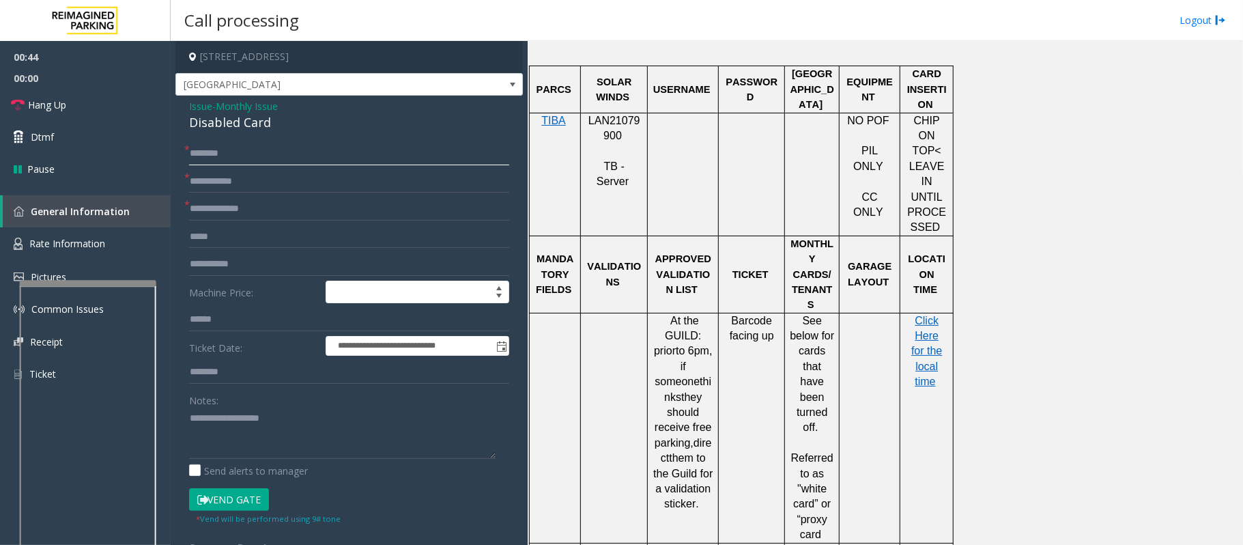
click at [224, 151] on input "text" at bounding box center [349, 153] width 320 height 23
click at [211, 164] on input "text" at bounding box center [349, 153] width 320 height 23
click at [208, 156] on input "*****" at bounding box center [349, 153] width 320 height 23
click at [225, 154] on input "******" at bounding box center [349, 153] width 320 height 23
click at [214, 154] on input "******" at bounding box center [349, 153] width 320 height 23
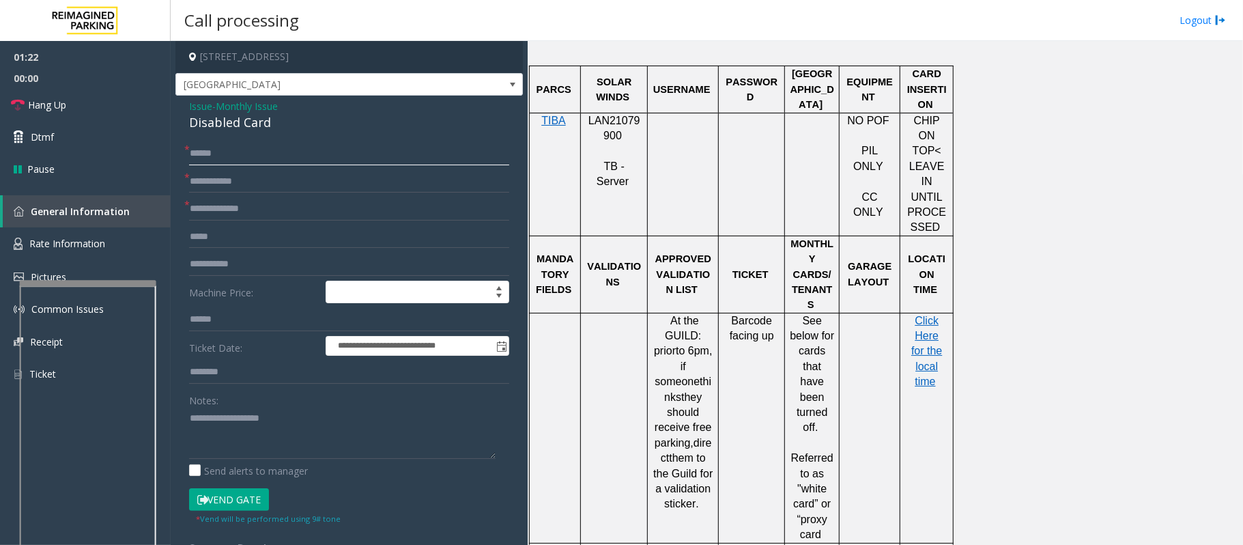
drag, startPoint x: 229, startPoint y: 156, endPoint x: 211, endPoint y: 157, distance: 18.5
click at [211, 157] on input "******" at bounding box center [349, 153] width 320 height 23
click at [205, 156] on input "***" at bounding box center [349, 153] width 320 height 23
drag, startPoint x: 260, startPoint y: 158, endPoint x: 183, endPoint y: 156, distance: 77.2
click at [183, 156] on div "**********" at bounding box center [349, 465] width 341 height 647
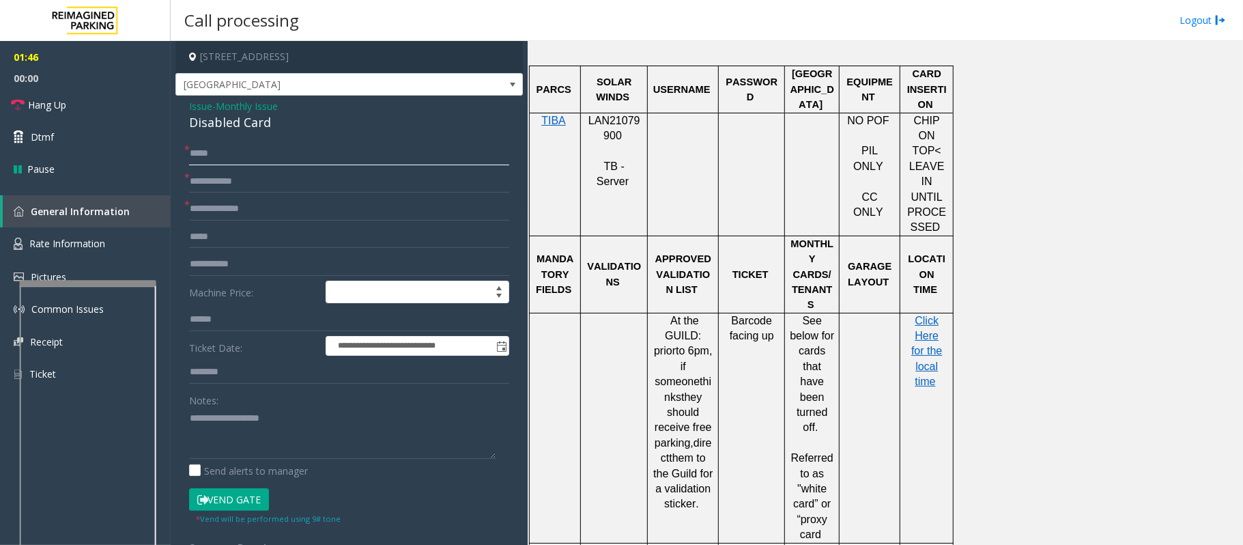
click at [218, 149] on input "*****" at bounding box center [349, 153] width 320 height 23
click at [212, 154] on input "*****" at bounding box center [349, 153] width 320 height 23
click at [208, 154] on input "*****" at bounding box center [349, 153] width 320 height 23
click at [208, 159] on input "*****" at bounding box center [349, 153] width 320 height 23
click at [273, 149] on input "*****" at bounding box center [349, 153] width 320 height 23
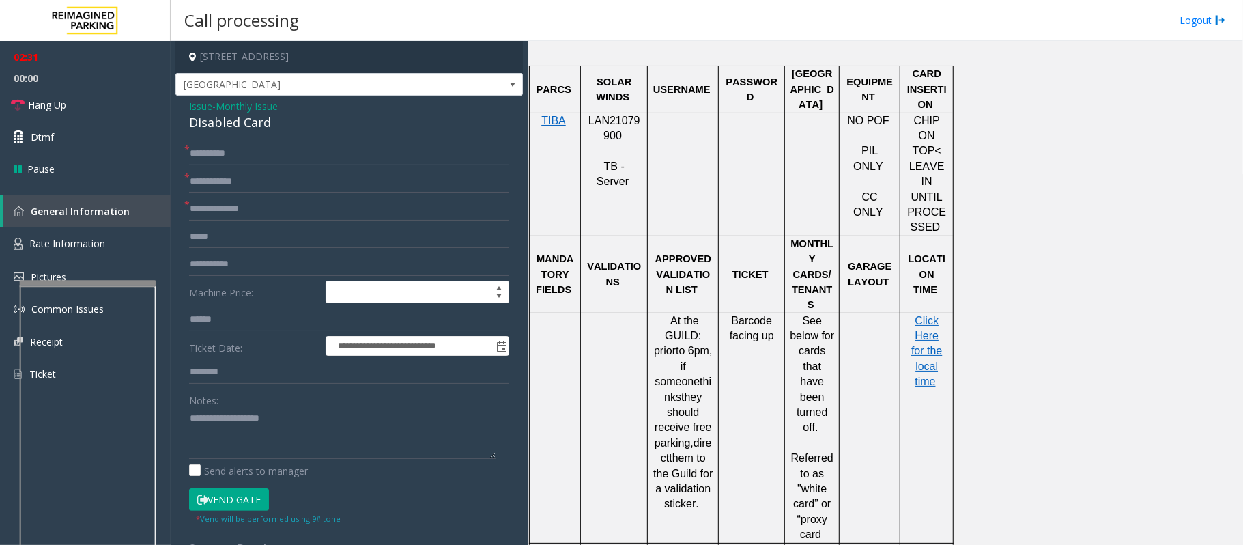
type input "**********"
click at [225, 187] on input "text" at bounding box center [349, 181] width 320 height 23
paste input "******"
type input "******"
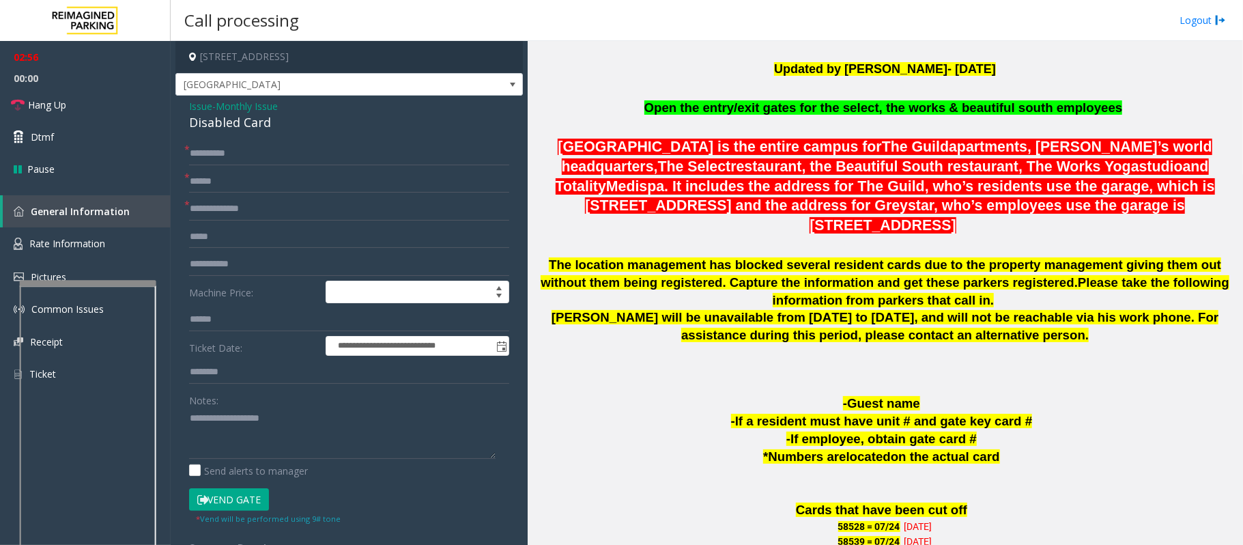
scroll to position [637, 0]
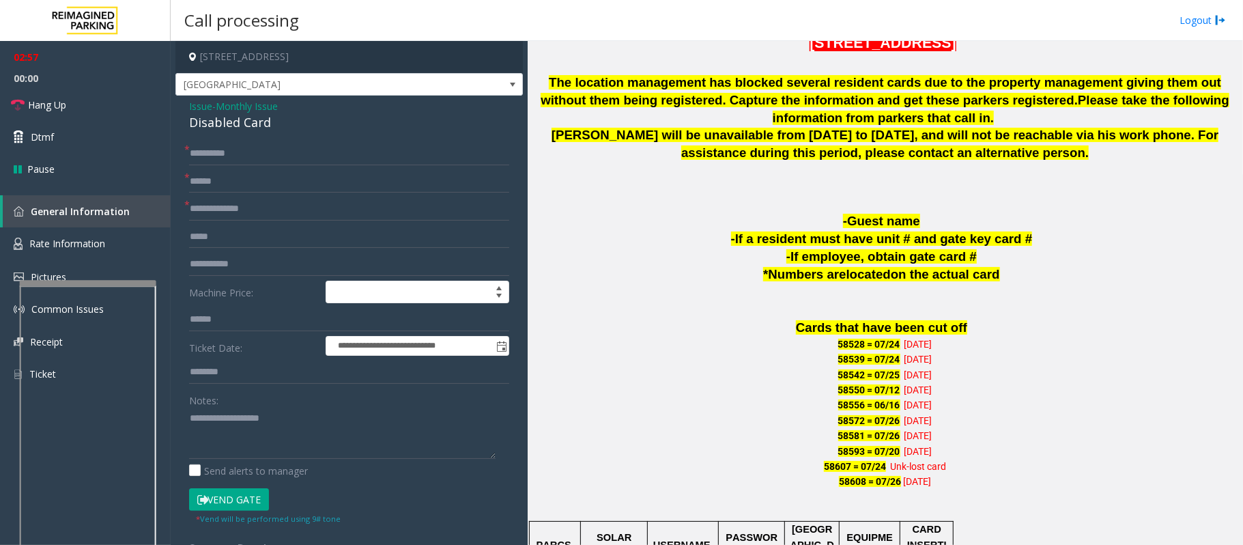
click at [242, 506] on button "Vend Gate" at bounding box center [229, 499] width 80 height 23
click at [219, 127] on div "Disabled Card" at bounding box center [349, 122] width 320 height 18
drag, startPoint x: 90, startPoint y: 105, endPoint x: 97, endPoint y: 121, distance: 17.1
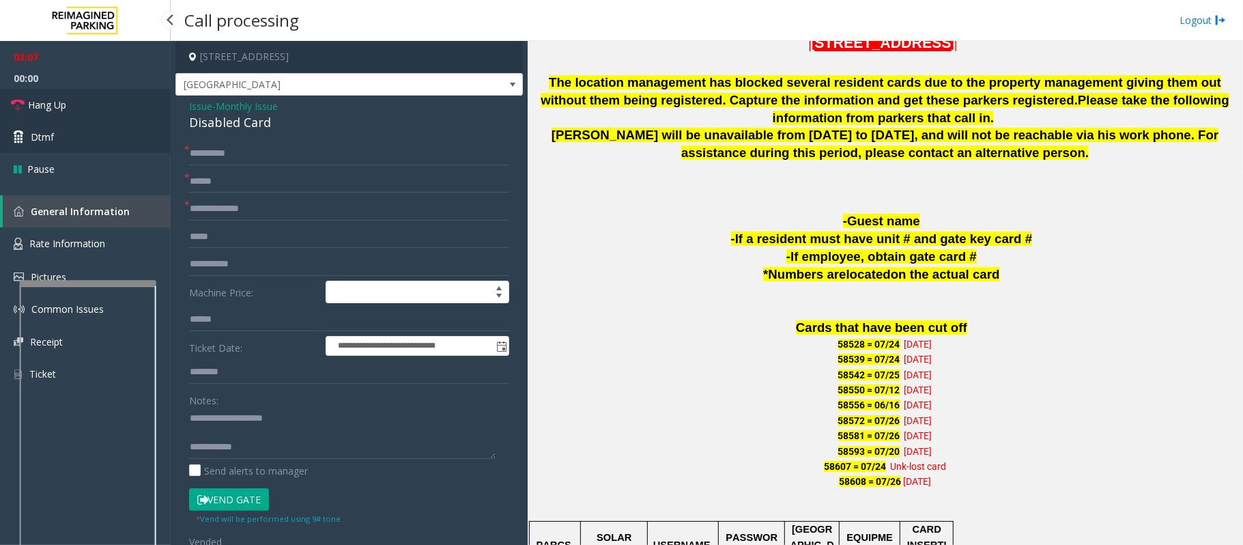
click at [90, 105] on link "Hang Up" at bounding box center [85, 105] width 171 height 32
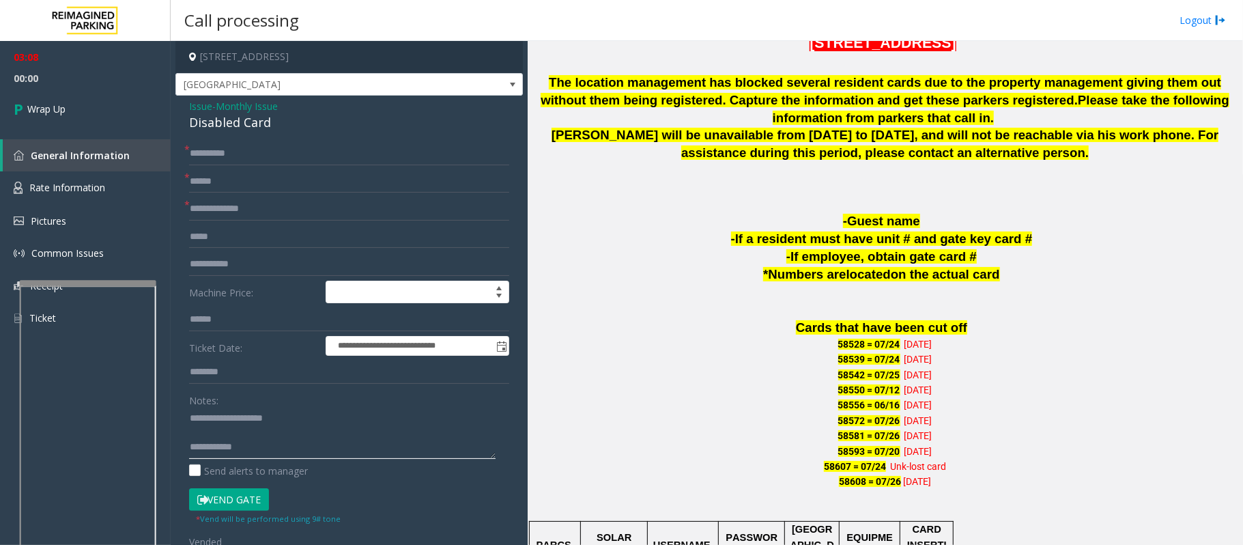
click at [232, 434] on textarea at bounding box center [342, 433] width 307 height 51
type textarea "**********"
click at [221, 205] on input "text" at bounding box center [349, 208] width 320 height 23
click at [217, 208] on input "text" at bounding box center [349, 208] width 320 height 23
type input "**"
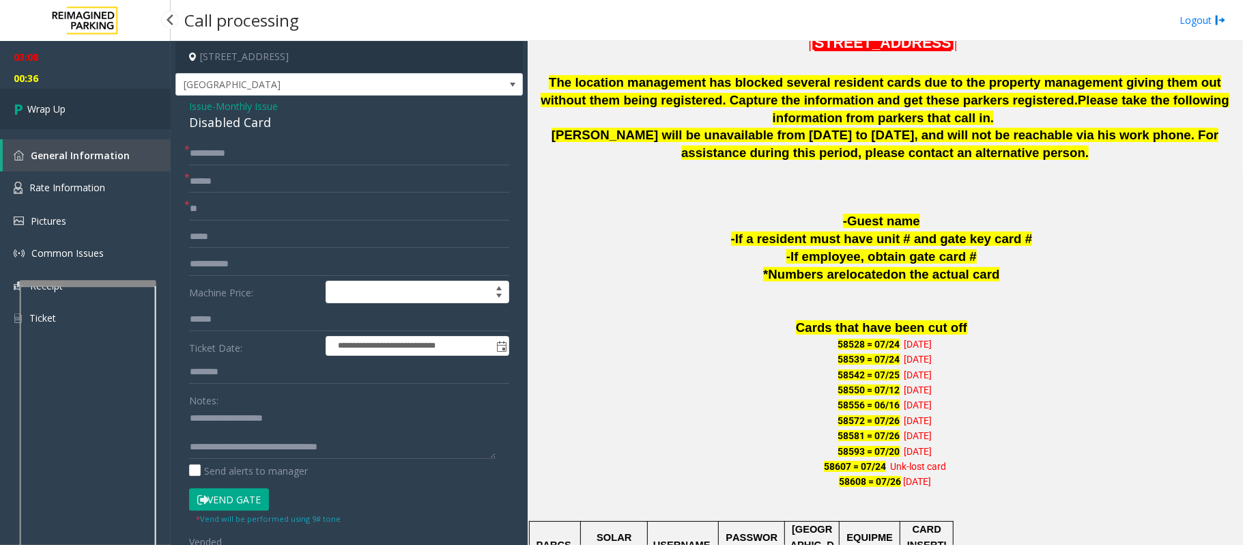
click at [85, 113] on link "Wrap Up" at bounding box center [85, 109] width 171 height 40
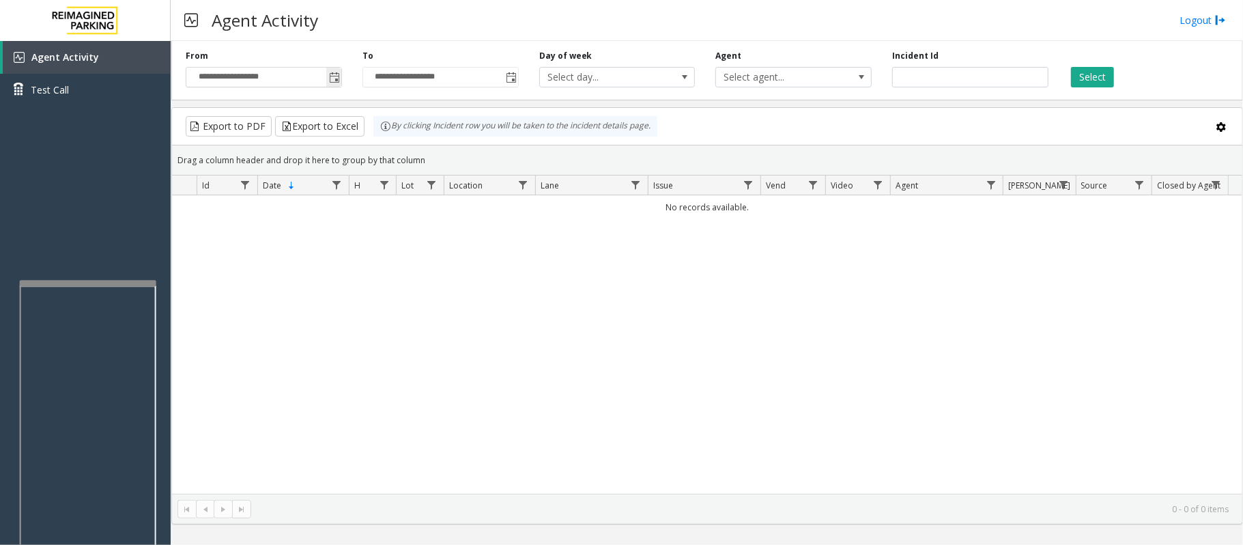
click at [332, 75] on span "Toggle popup" at bounding box center [334, 77] width 11 height 11
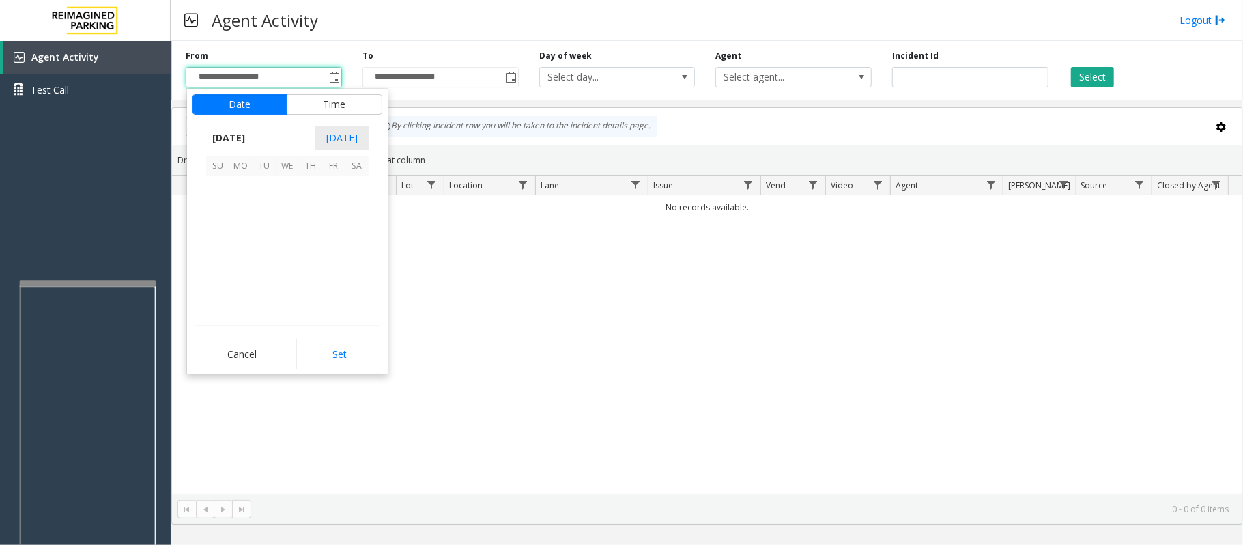
scroll to position [244853, 0]
click at [288, 259] on span "20" at bounding box center [287, 257] width 23 height 23
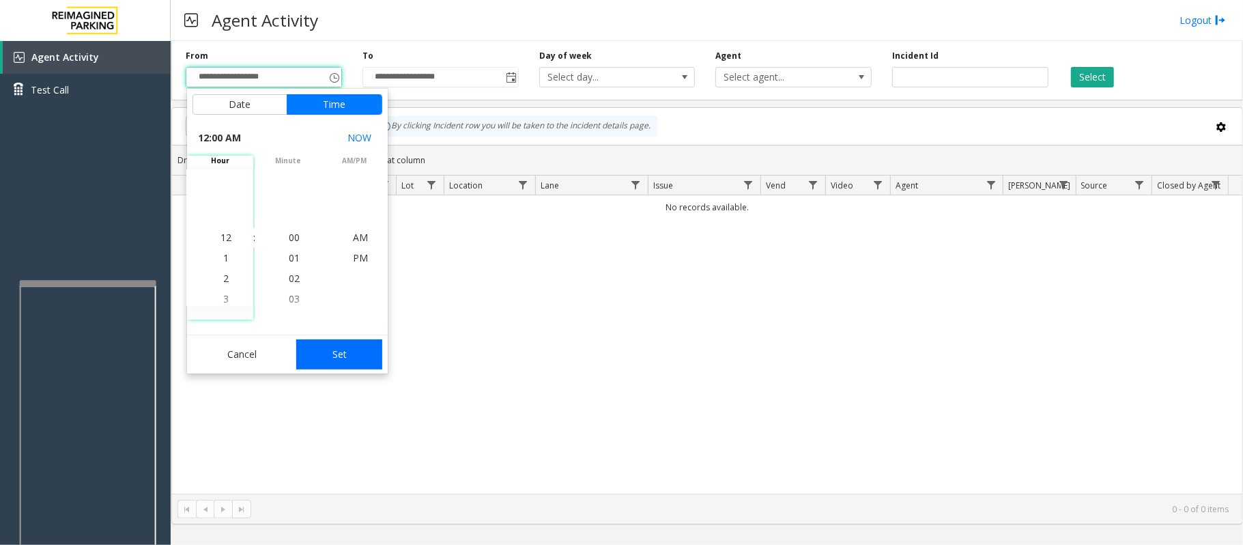
click at [359, 354] on button "Set" at bounding box center [339, 354] width 86 height 30
type input "**********"
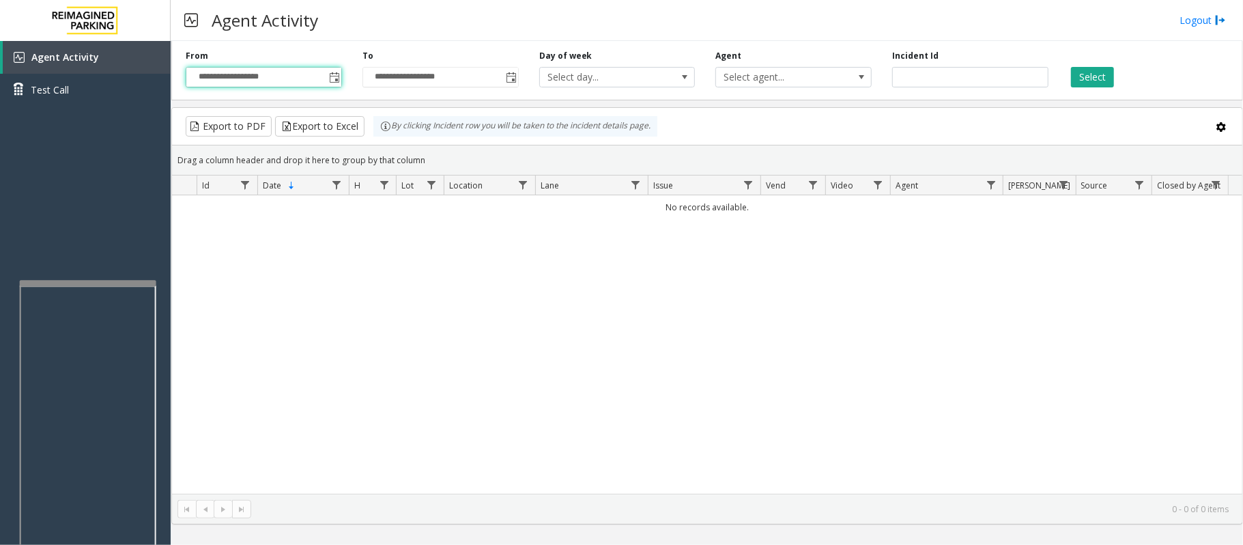
click at [1115, 78] on div "Select" at bounding box center [1147, 69] width 177 height 38
click at [1104, 77] on button "Select" at bounding box center [1092, 77] width 43 height 20
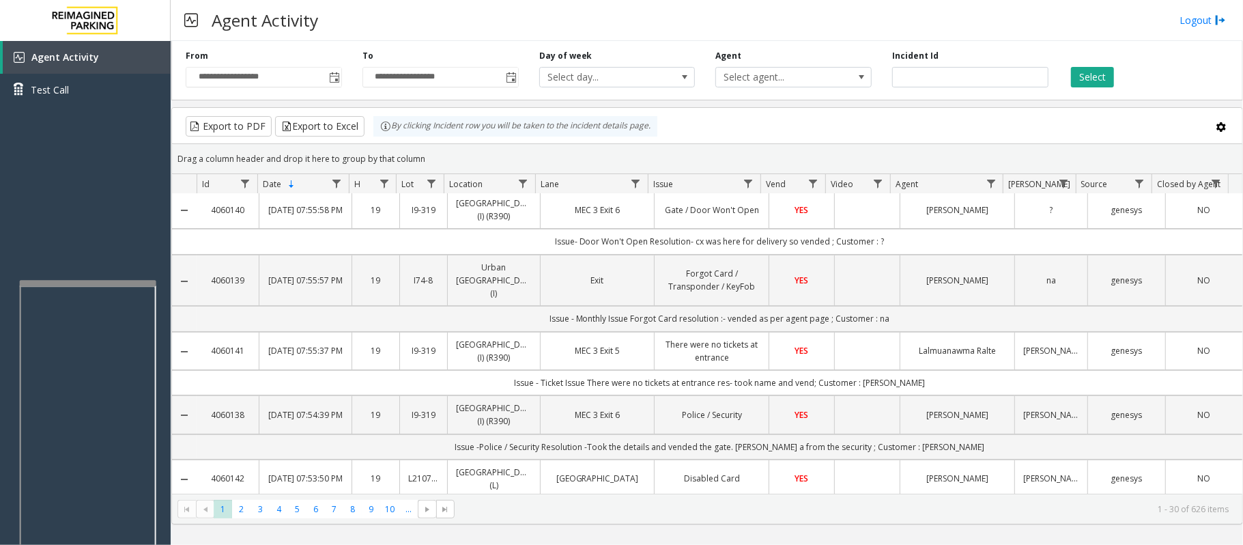
scroll to position [0, 0]
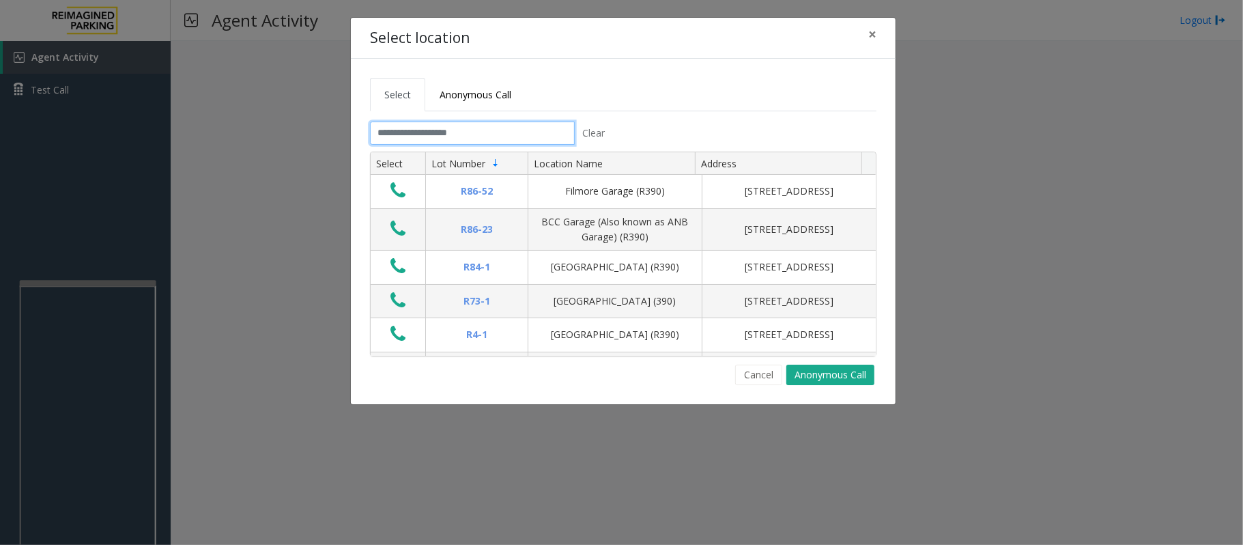
click at [465, 128] on input "text" at bounding box center [472, 133] width 205 height 23
click at [470, 134] on input "text" at bounding box center [472, 133] width 205 height 23
click at [440, 127] on input "text" at bounding box center [472, 133] width 205 height 23
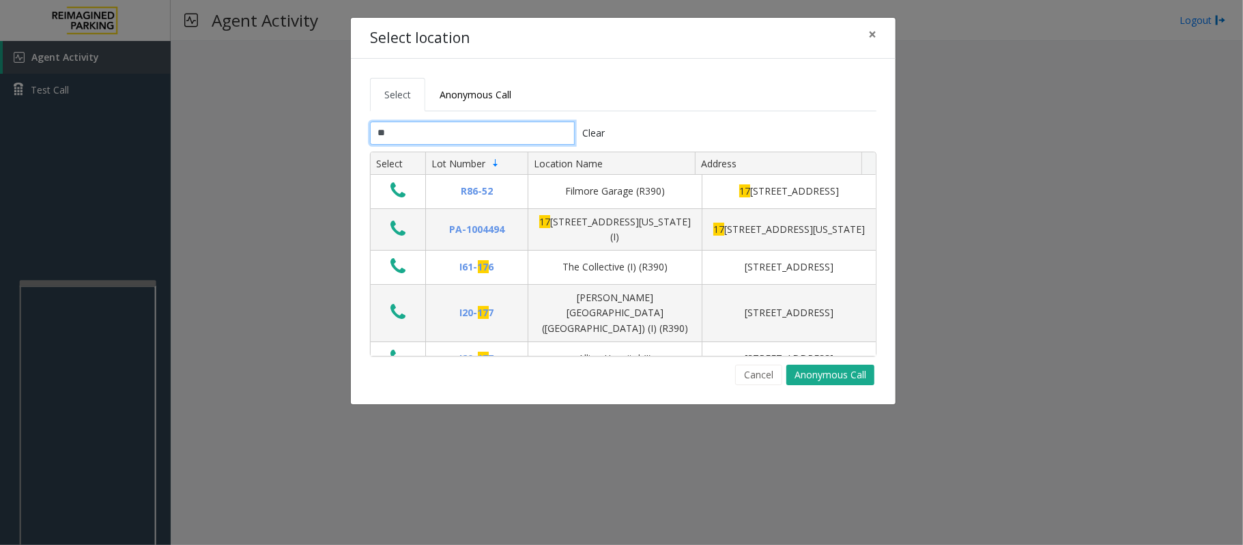
type input "**"
click at [868, 36] on span "×" at bounding box center [872, 34] width 8 height 19
